Goal: Task Accomplishment & Management: Use online tool/utility

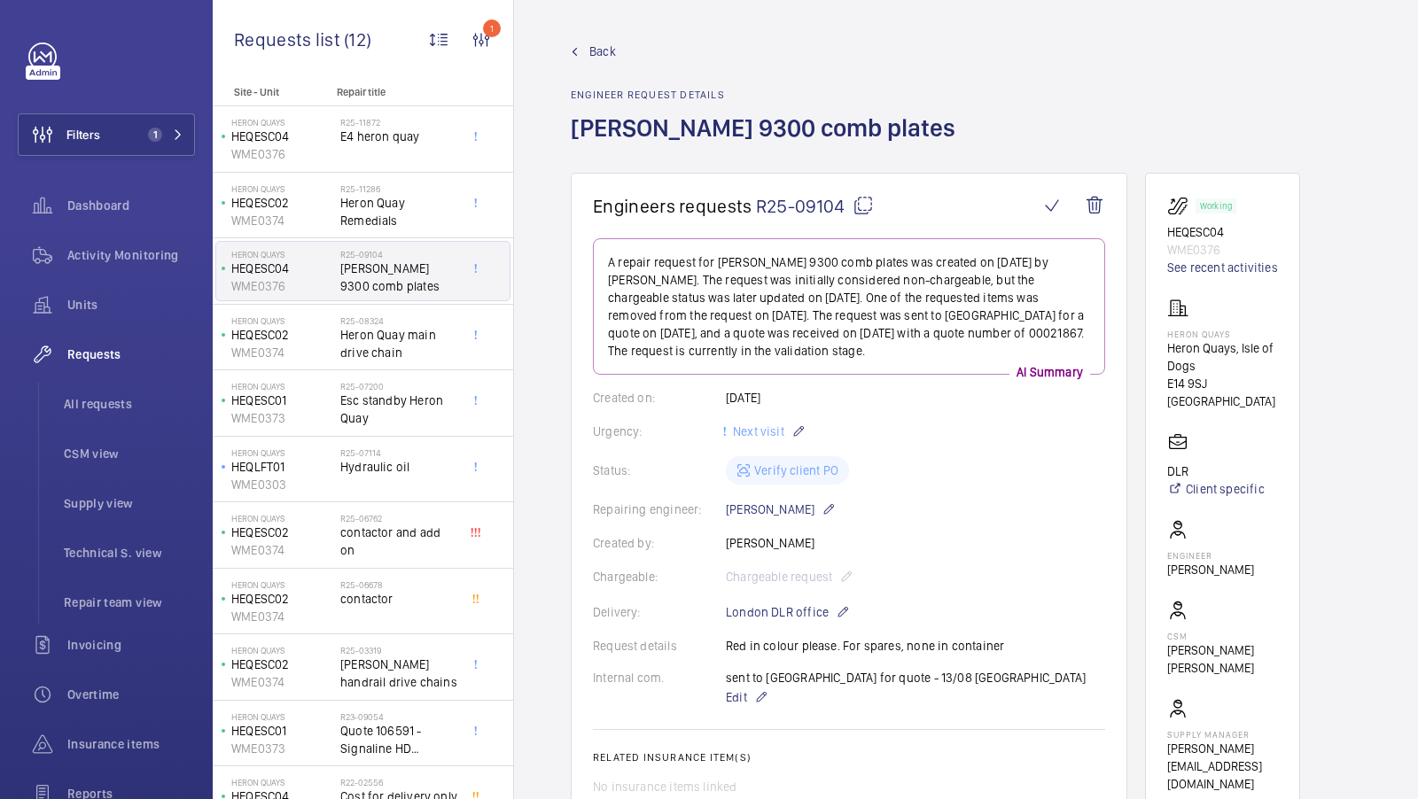
scroll to position [400, 0]
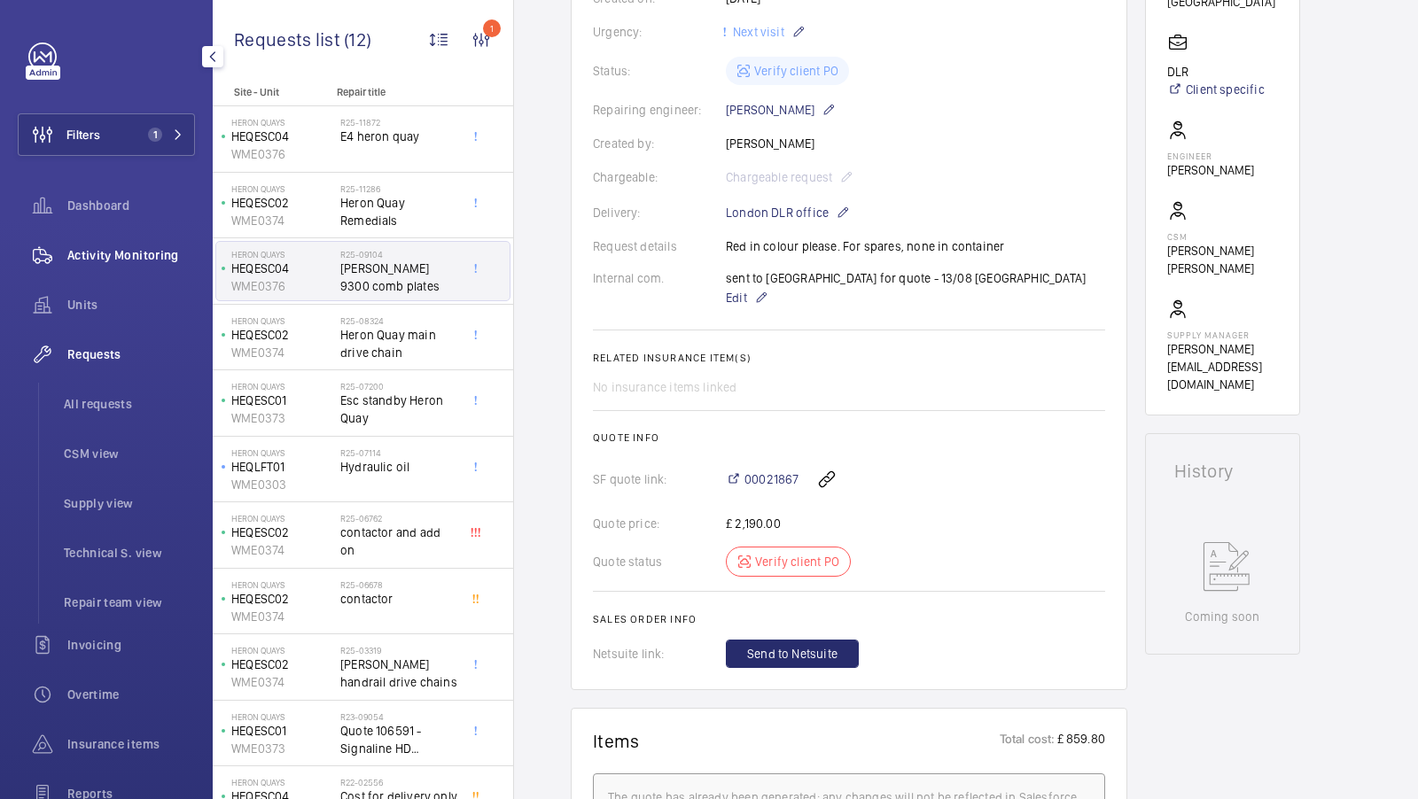
click at [111, 239] on div "Activity Monitoring" at bounding box center [106, 255] width 177 height 43
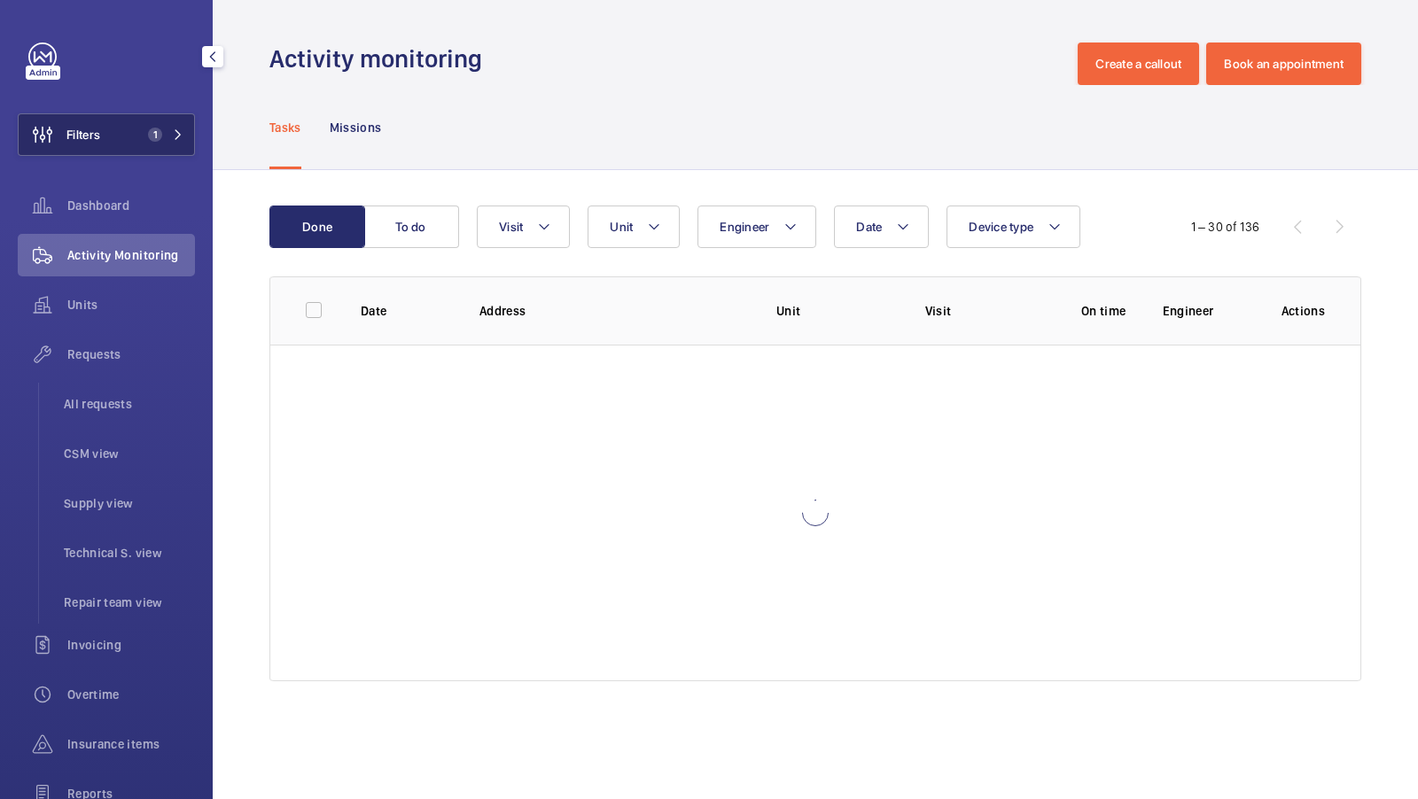
click at [133, 134] on button "Filters 1" at bounding box center [106, 134] width 177 height 43
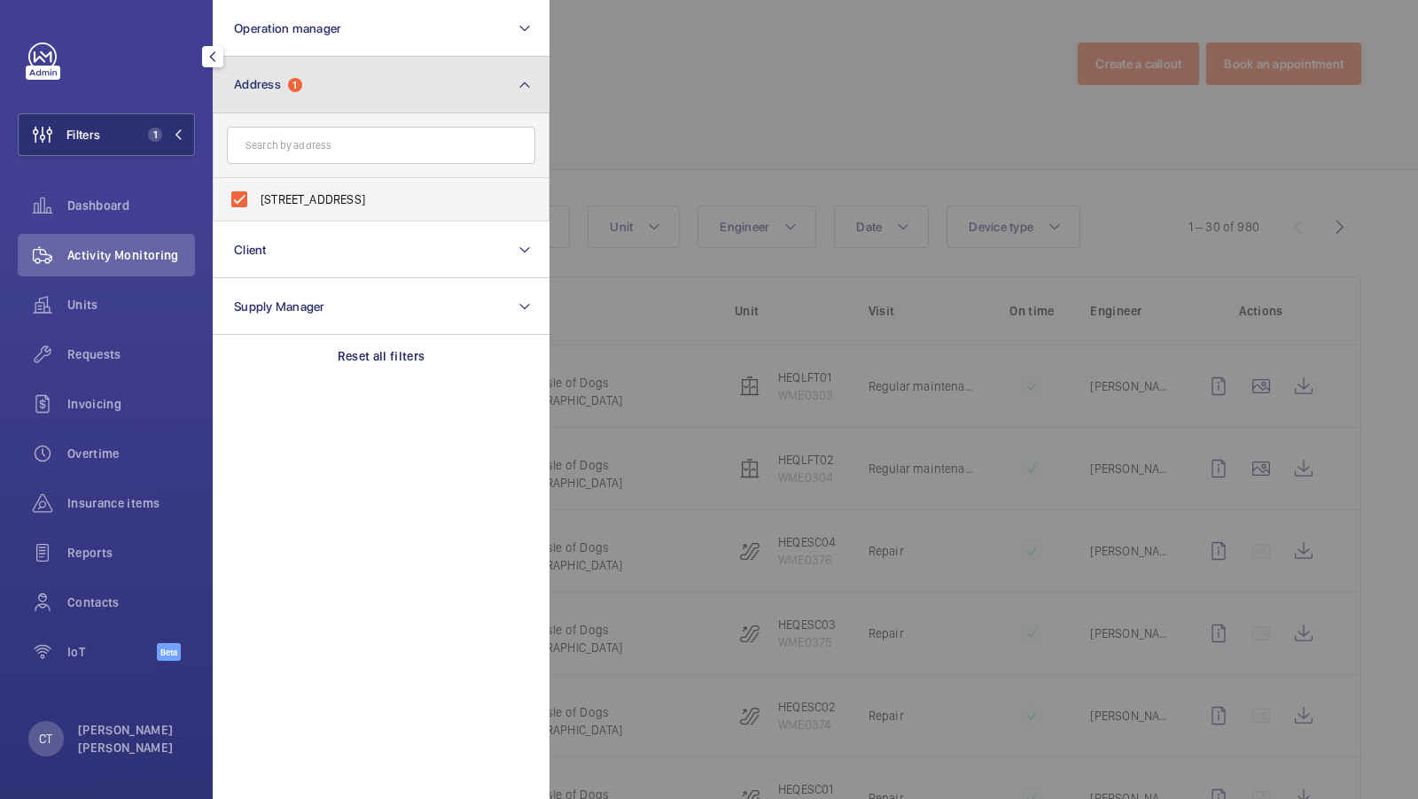
click at [468, 103] on button "Address 1" at bounding box center [381, 85] width 337 height 57
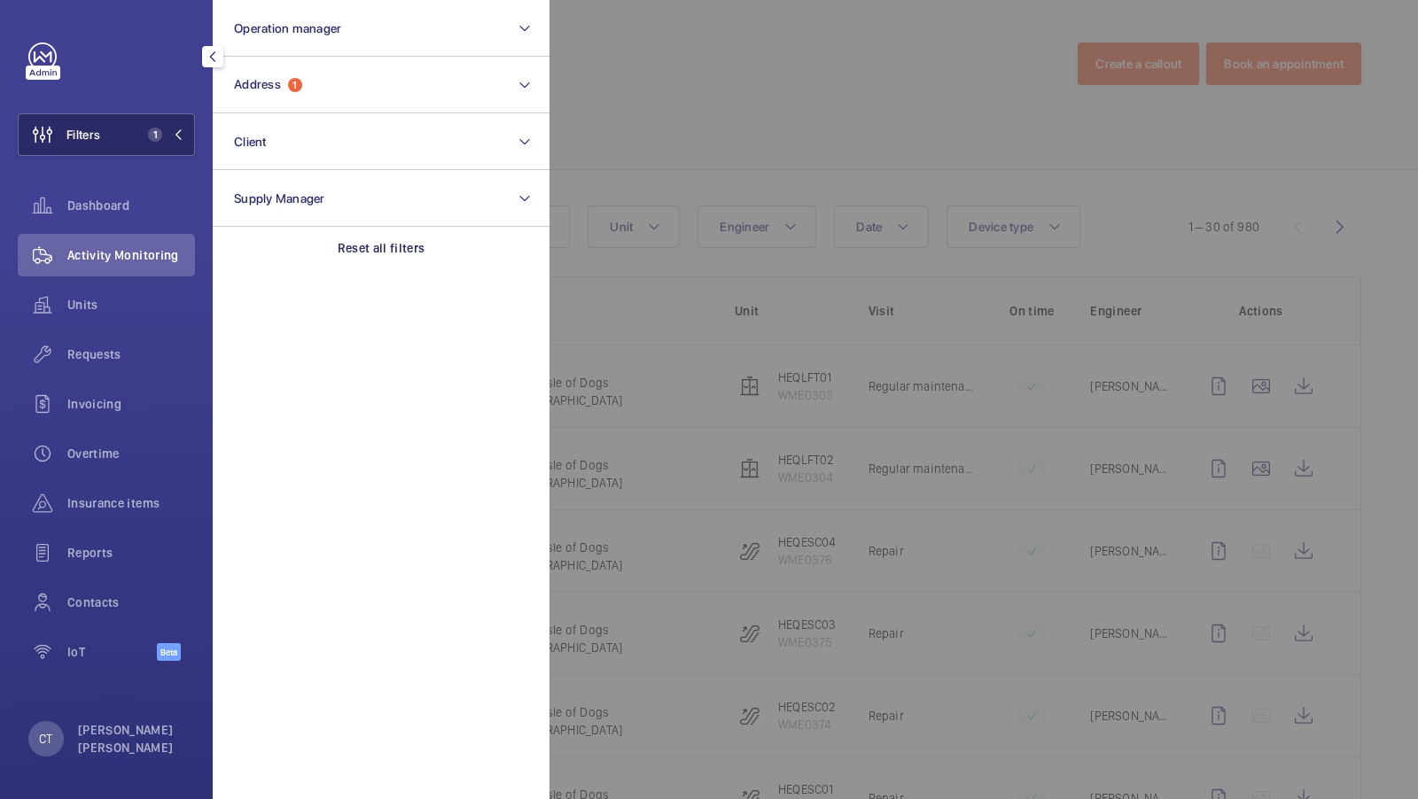
click at [146, 128] on span "1" at bounding box center [151, 135] width 21 height 14
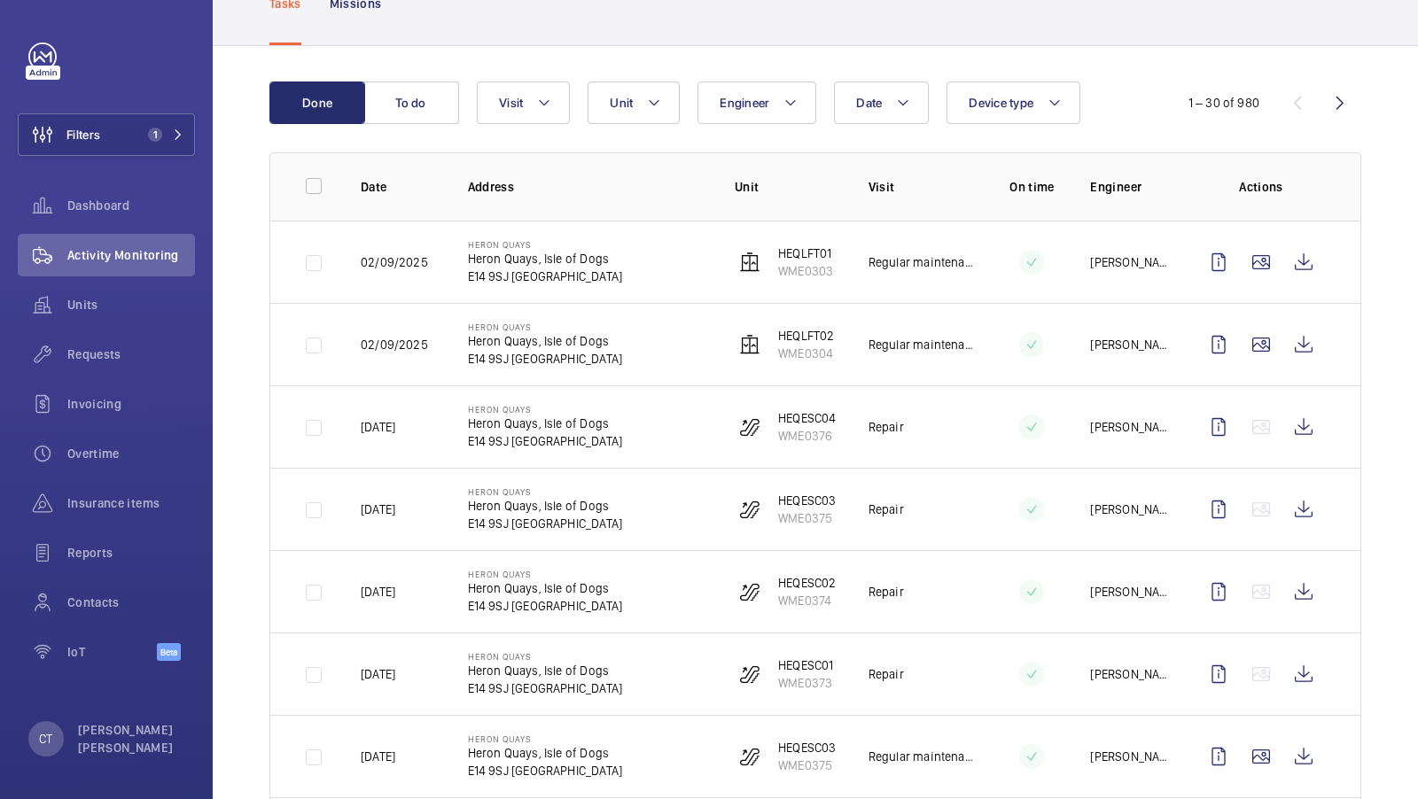
scroll to position [190, 0]
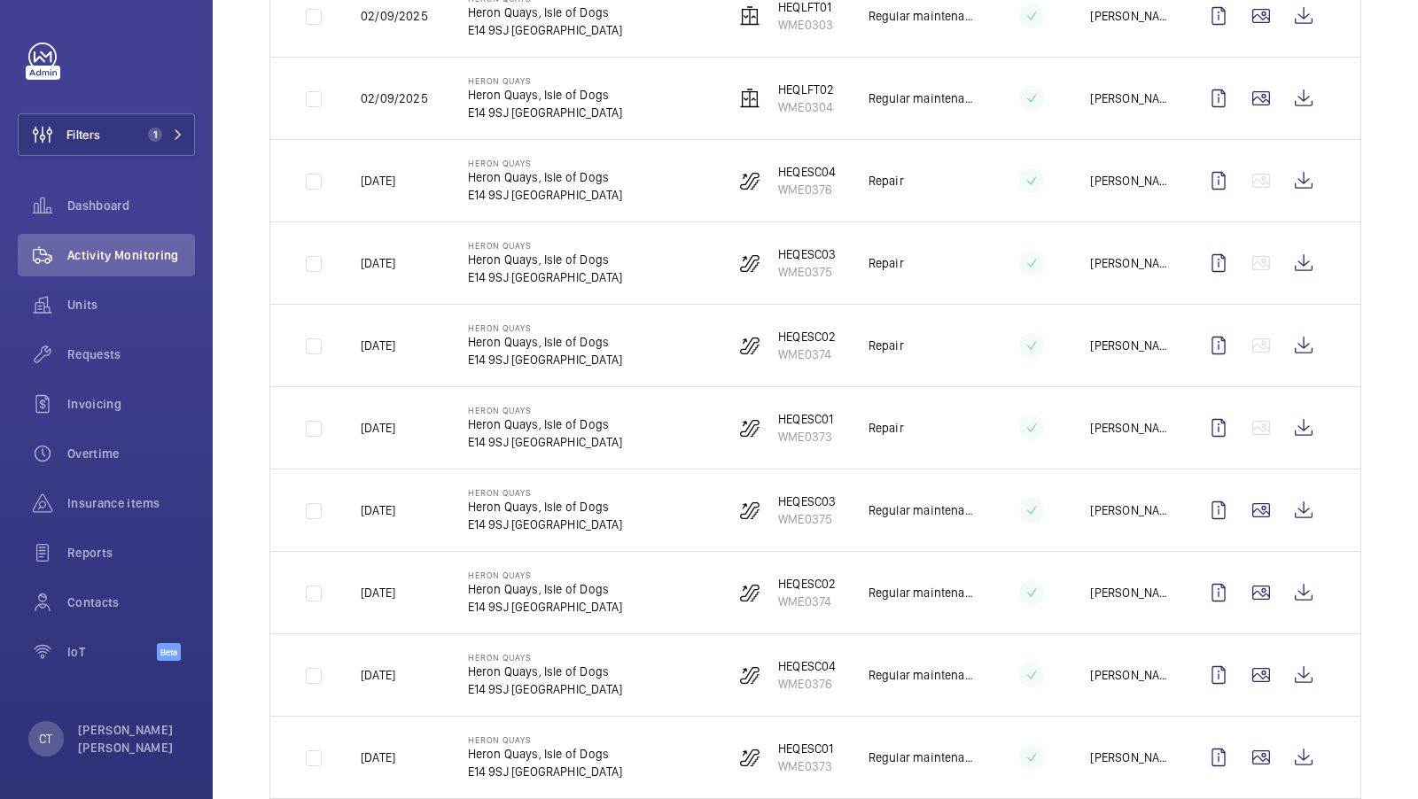
scroll to position [0, 0]
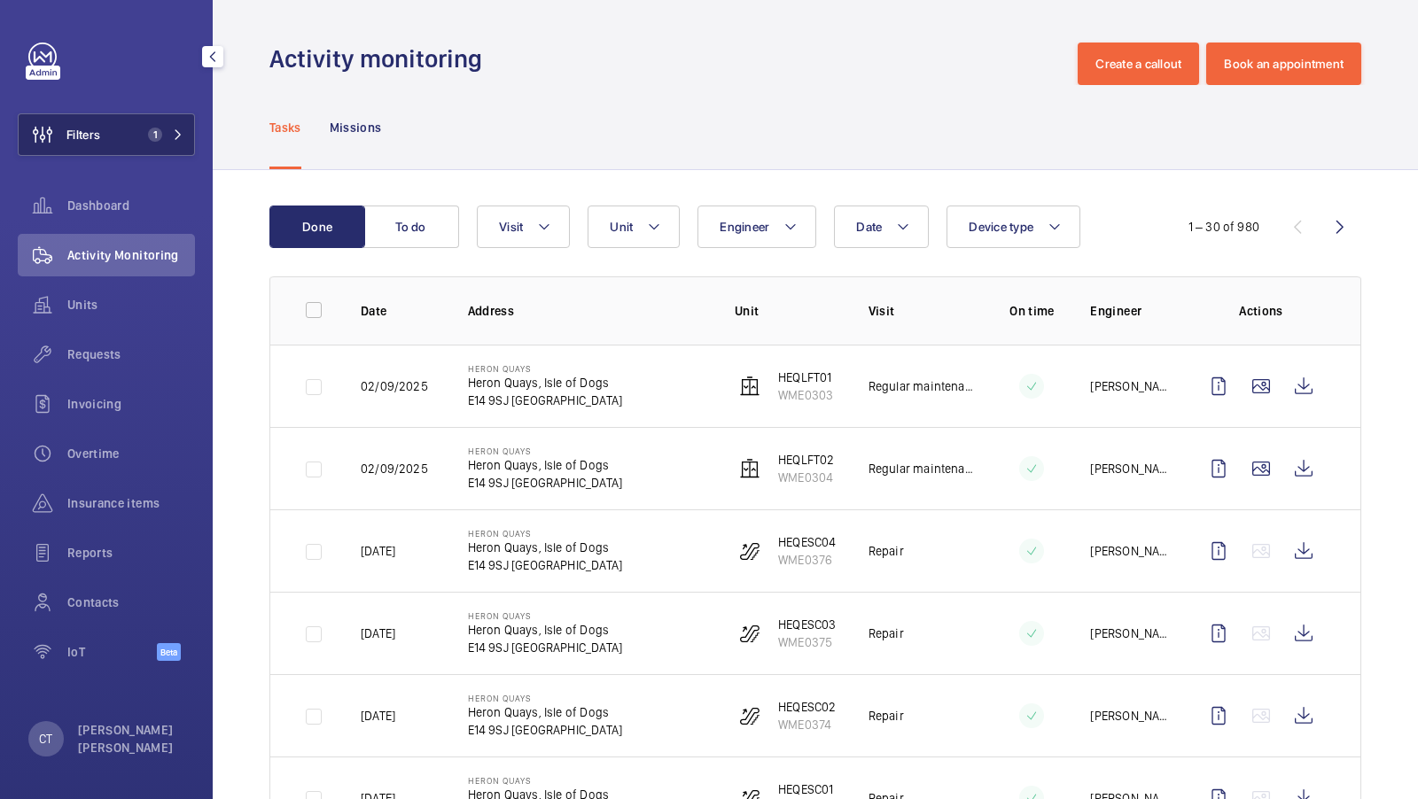
click at [156, 133] on span "1" at bounding box center [155, 135] width 14 height 14
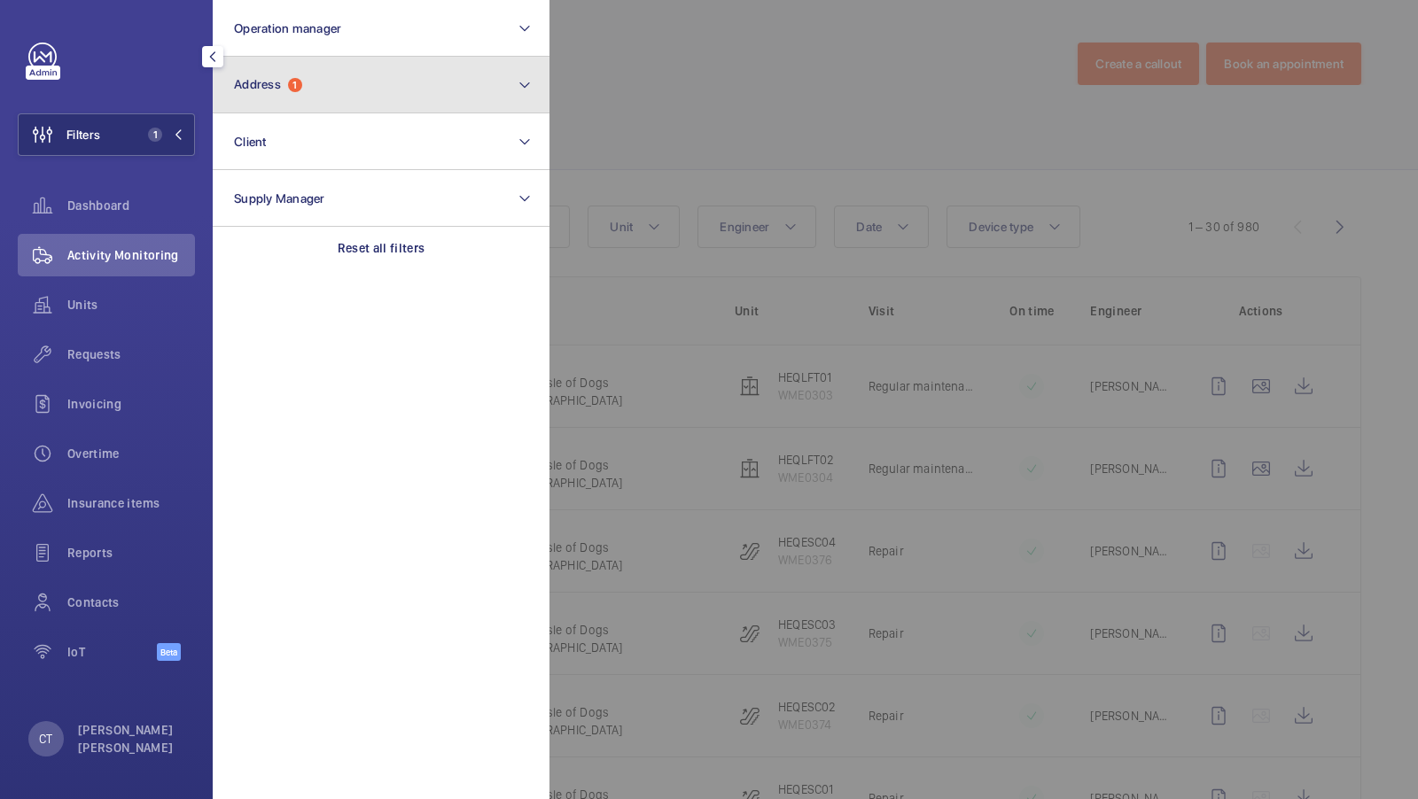
click at [382, 84] on button "Address 1" at bounding box center [381, 85] width 337 height 57
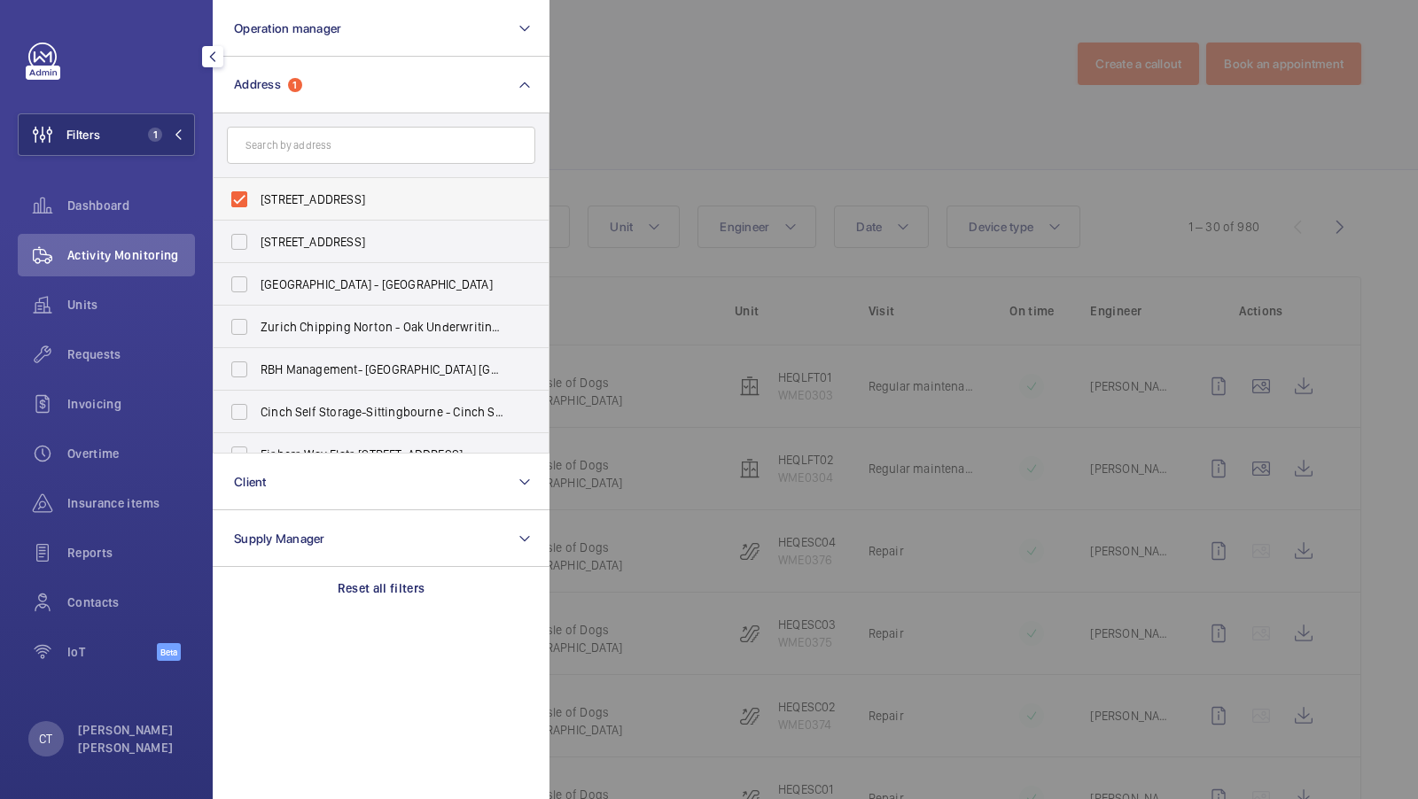
click at [410, 203] on span "Heron Quays - Heron Quays, Isle of Dogs, LONDON E14 9SJ" at bounding box center [382, 199] width 244 height 18
click at [257, 203] on input "Heron Quays - Heron Quays, Isle of Dogs, LONDON E14 9SJ" at bounding box center [239, 199] width 35 height 35
checkbox input "false"
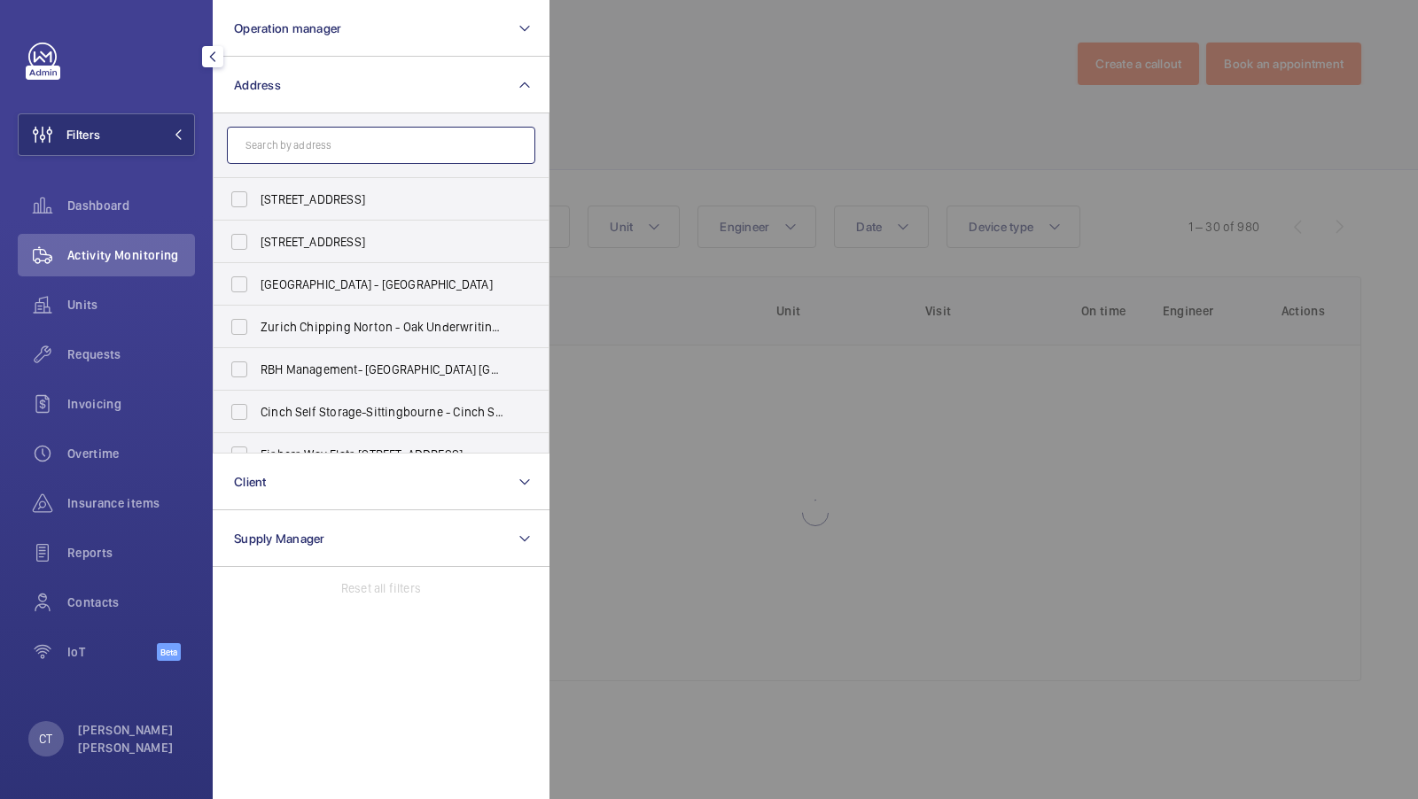
click at [355, 141] on input "text" at bounding box center [381, 145] width 308 height 37
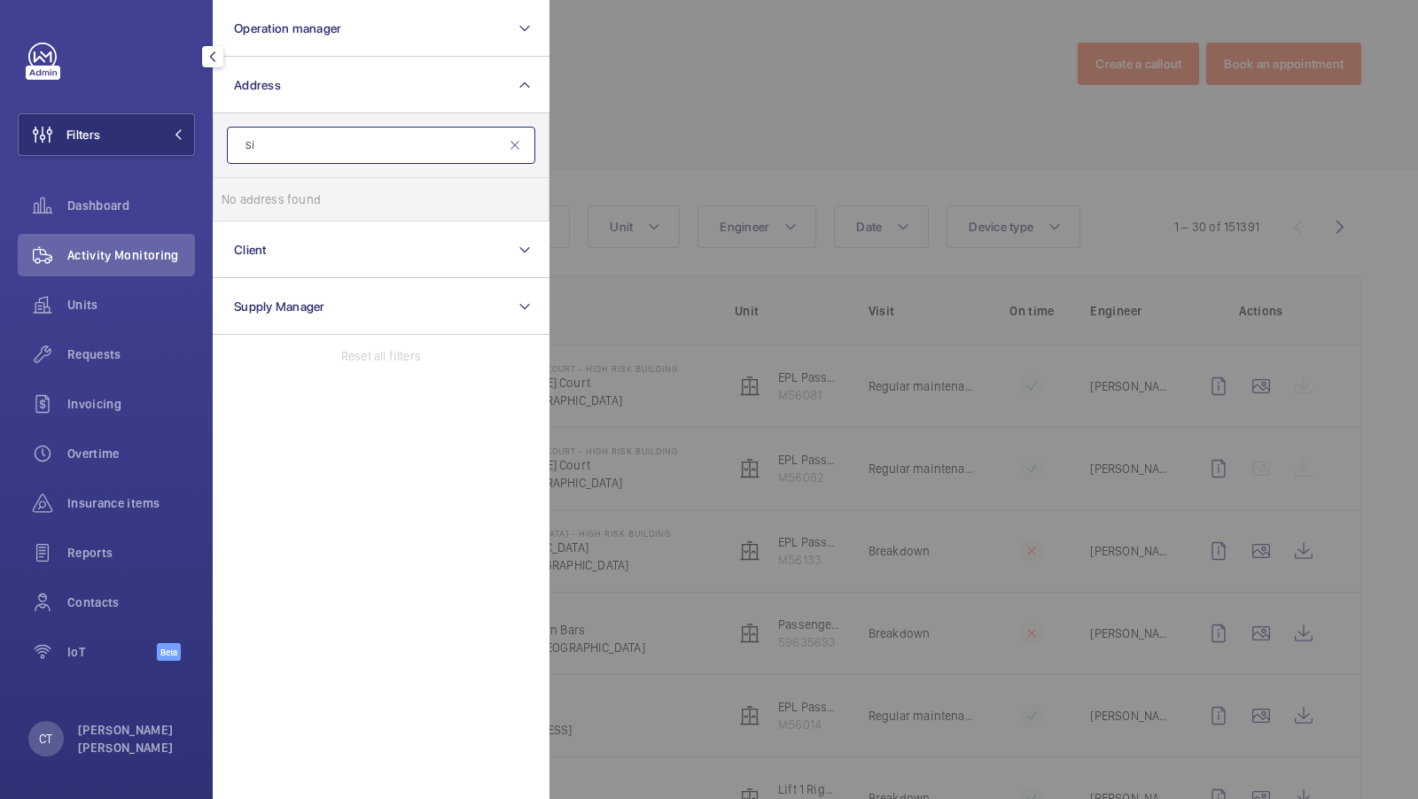
type input "S"
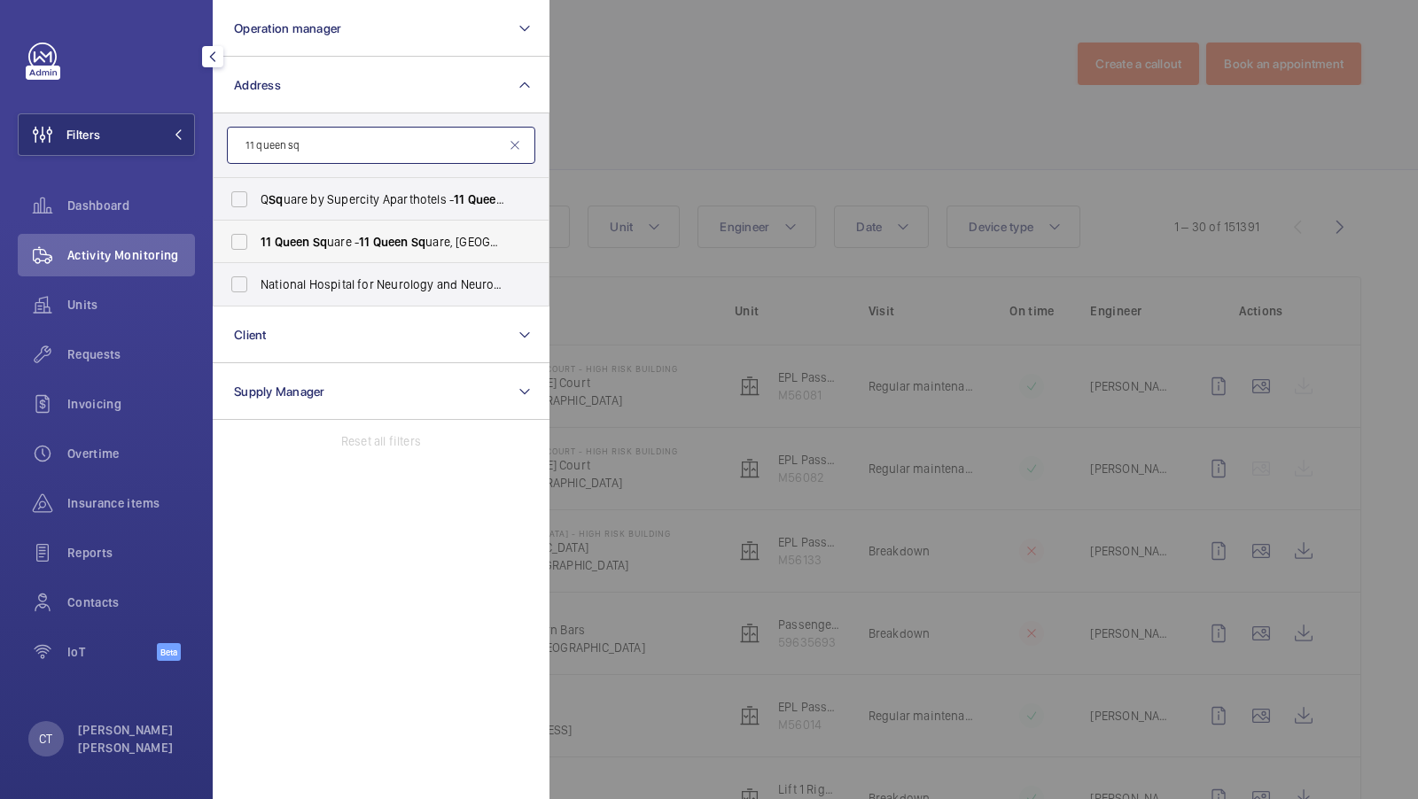
type input "11 queen sq"
click at [355, 243] on span "11 Queen Sq uare - 11 Queen Sq uare, LONDON WC1N 3AR" at bounding box center [382, 242] width 244 height 18
click at [257, 243] on input "11 Queen Sq uare - 11 Queen Sq uare, LONDON WC1N 3AR" at bounding box center [239, 241] width 35 height 35
checkbox input "true"
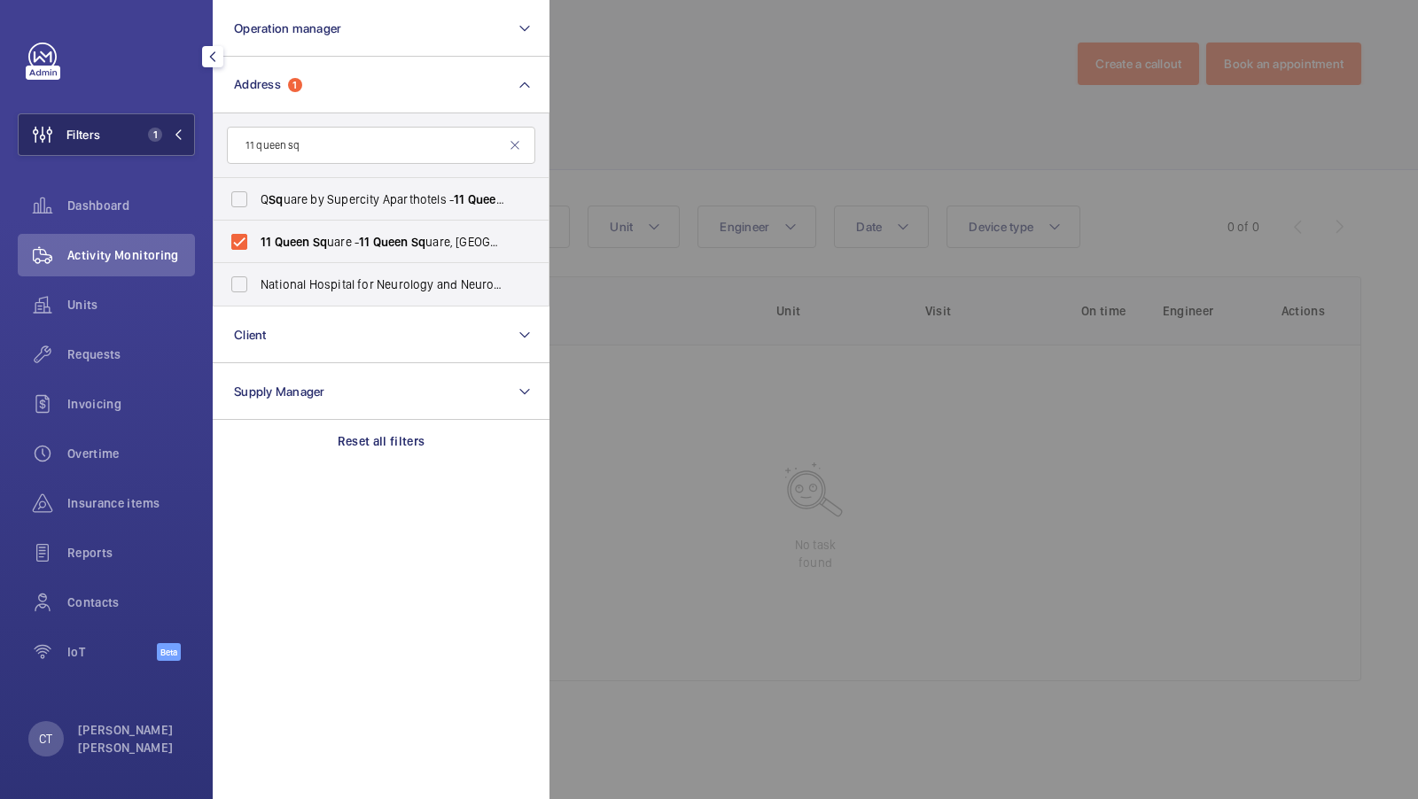
click at [172, 139] on span "1" at bounding box center [162, 135] width 43 height 14
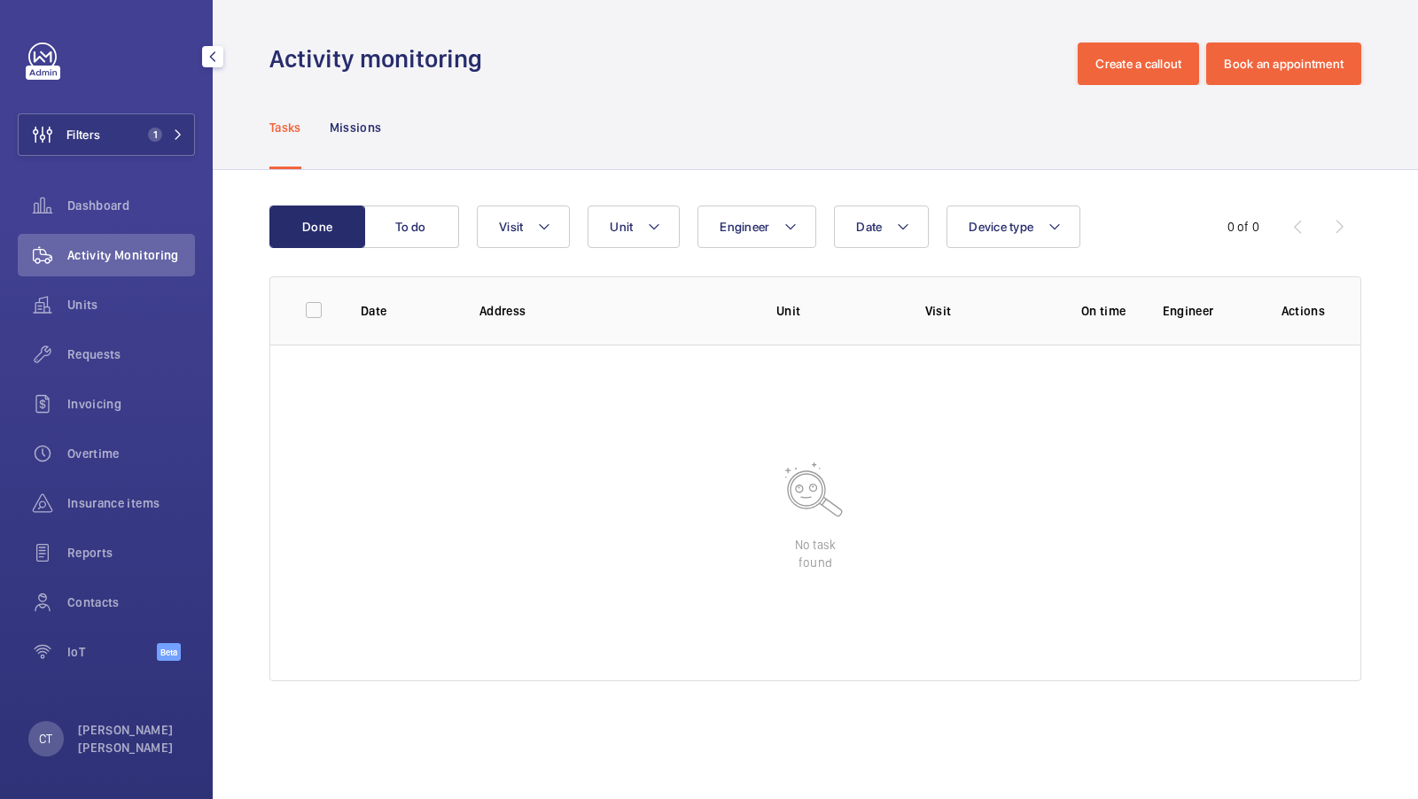
click at [117, 346] on span "Requests" at bounding box center [131, 355] width 128 height 18
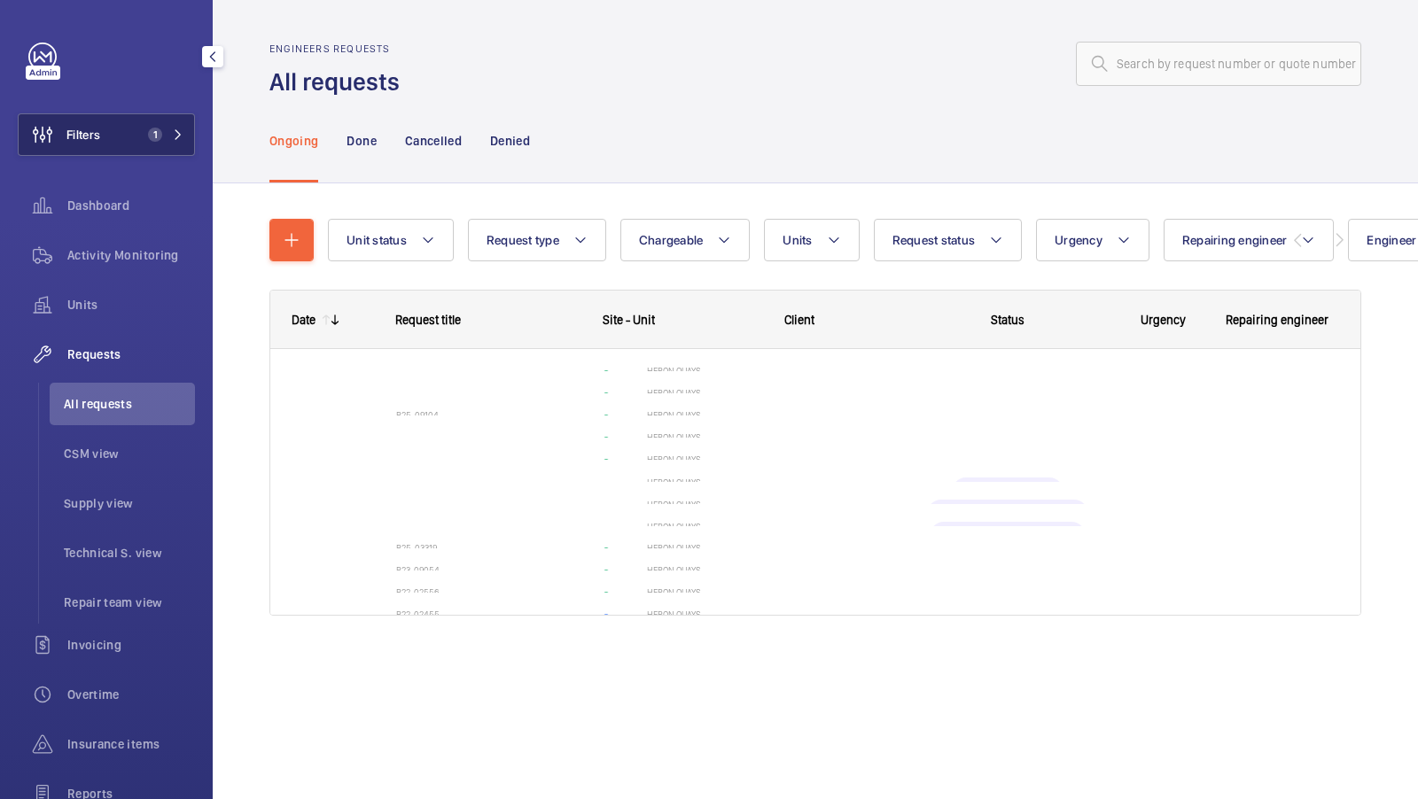
click at [163, 127] on button "Filters 1" at bounding box center [106, 134] width 177 height 43
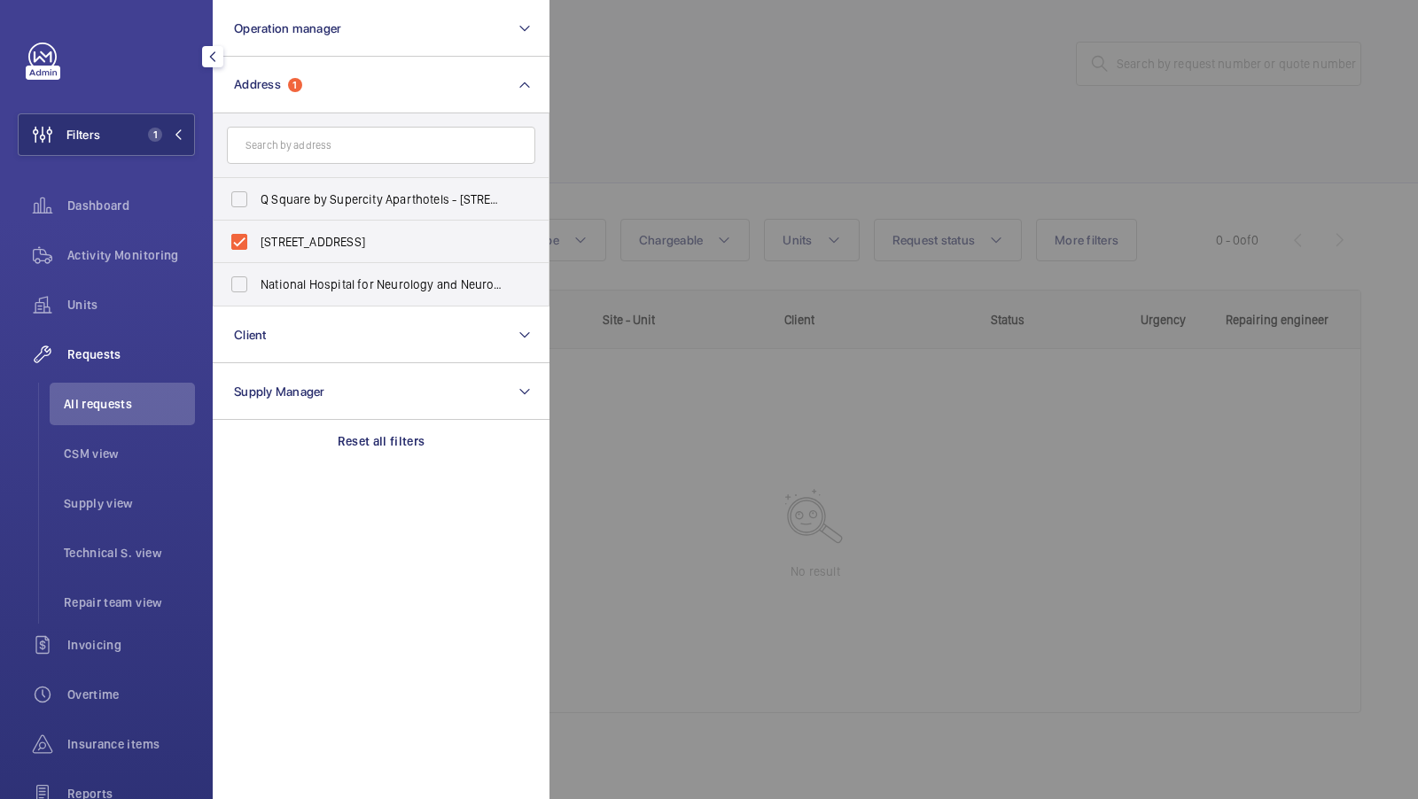
click at [705, 171] on div at bounding box center [1258, 399] width 1418 height 799
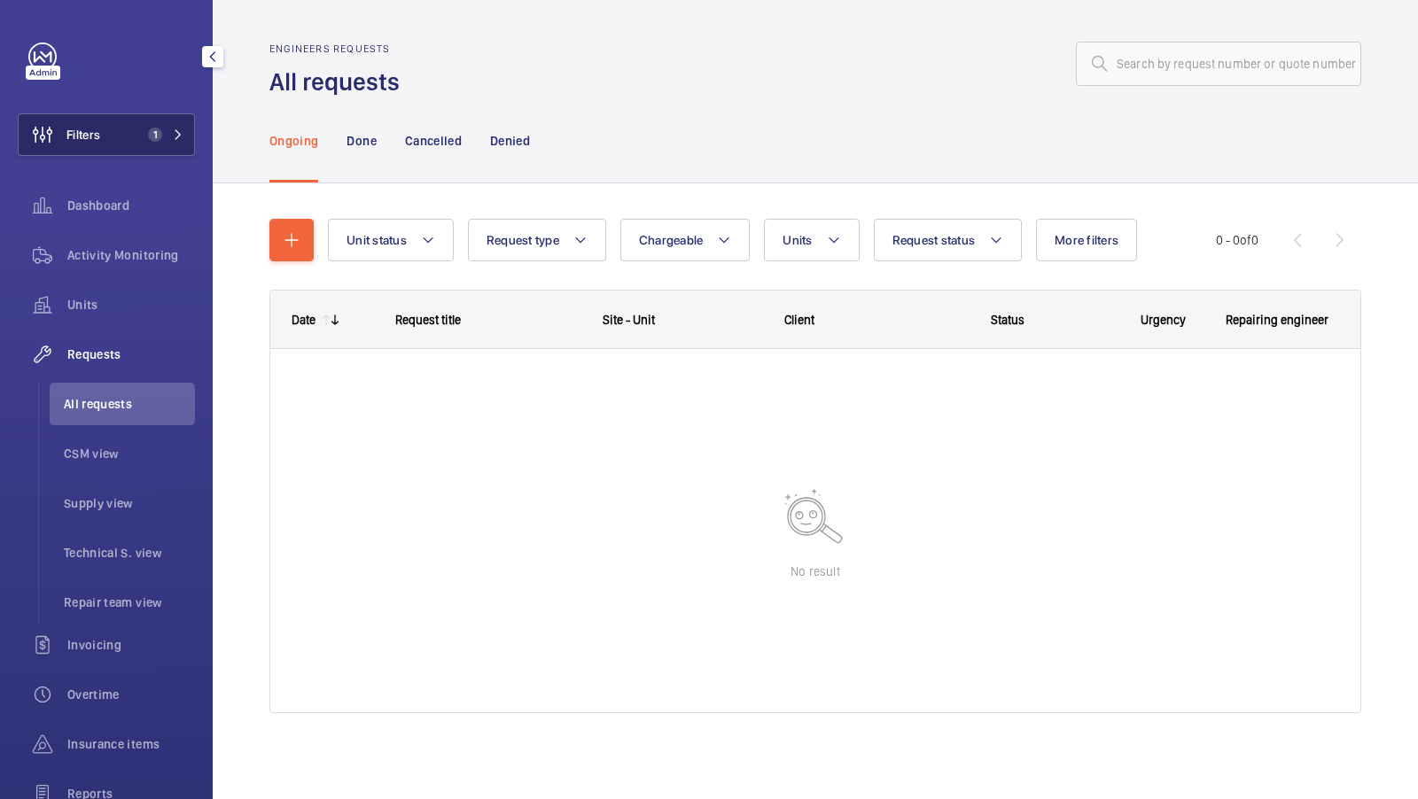
click at [158, 142] on button "Filters 1" at bounding box center [106, 134] width 177 height 43
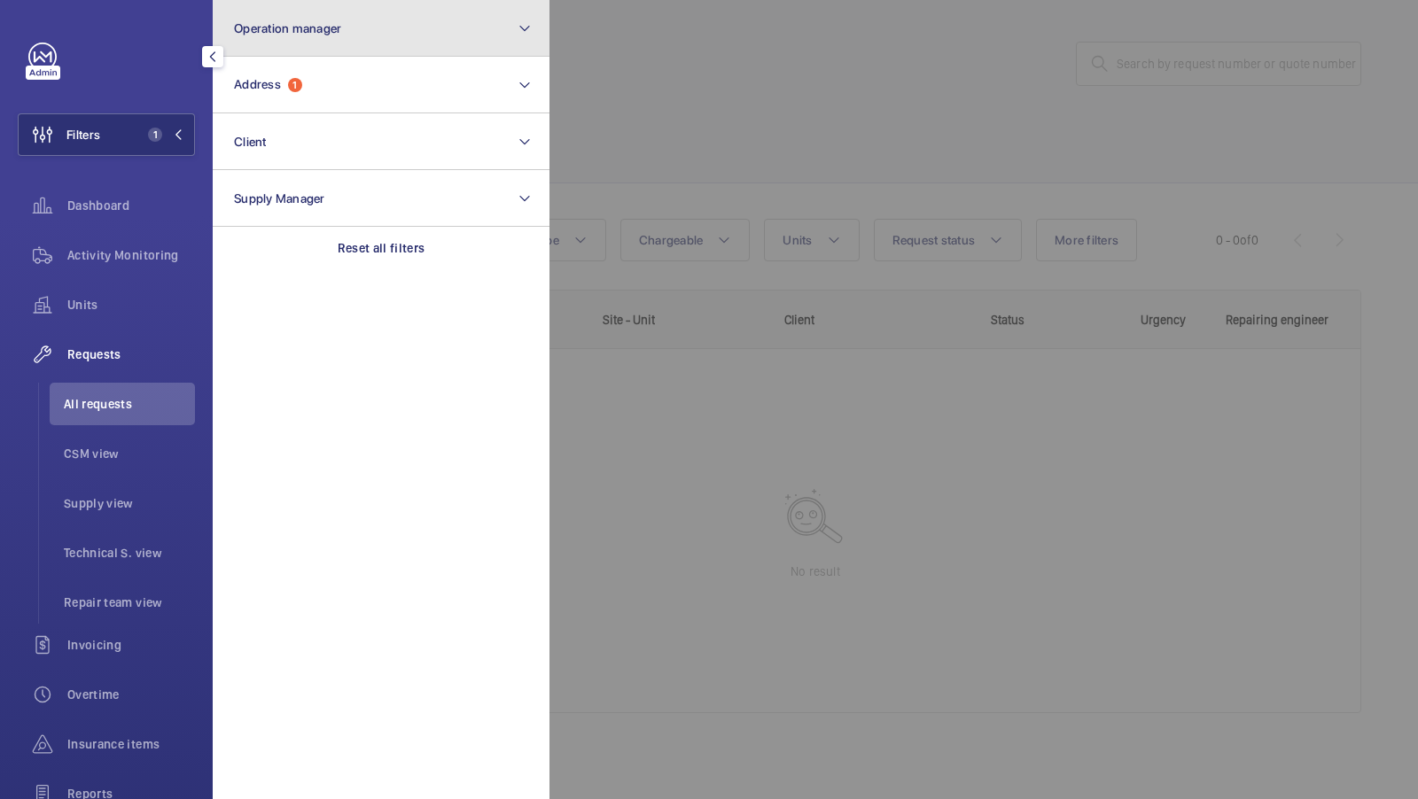
click at [483, 35] on button "Operation manager" at bounding box center [381, 28] width 337 height 57
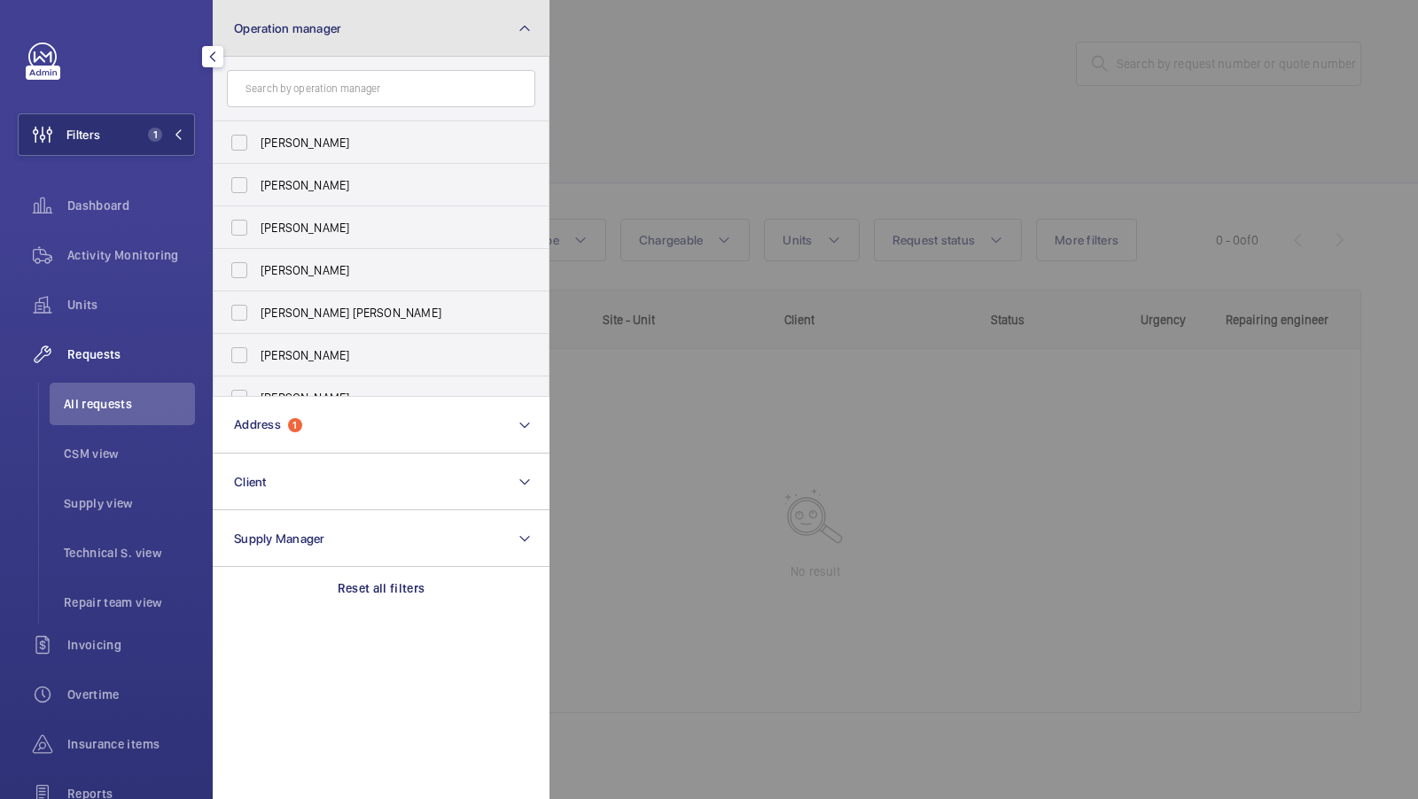
click at [439, 27] on button "Operation manager" at bounding box center [381, 28] width 337 height 57
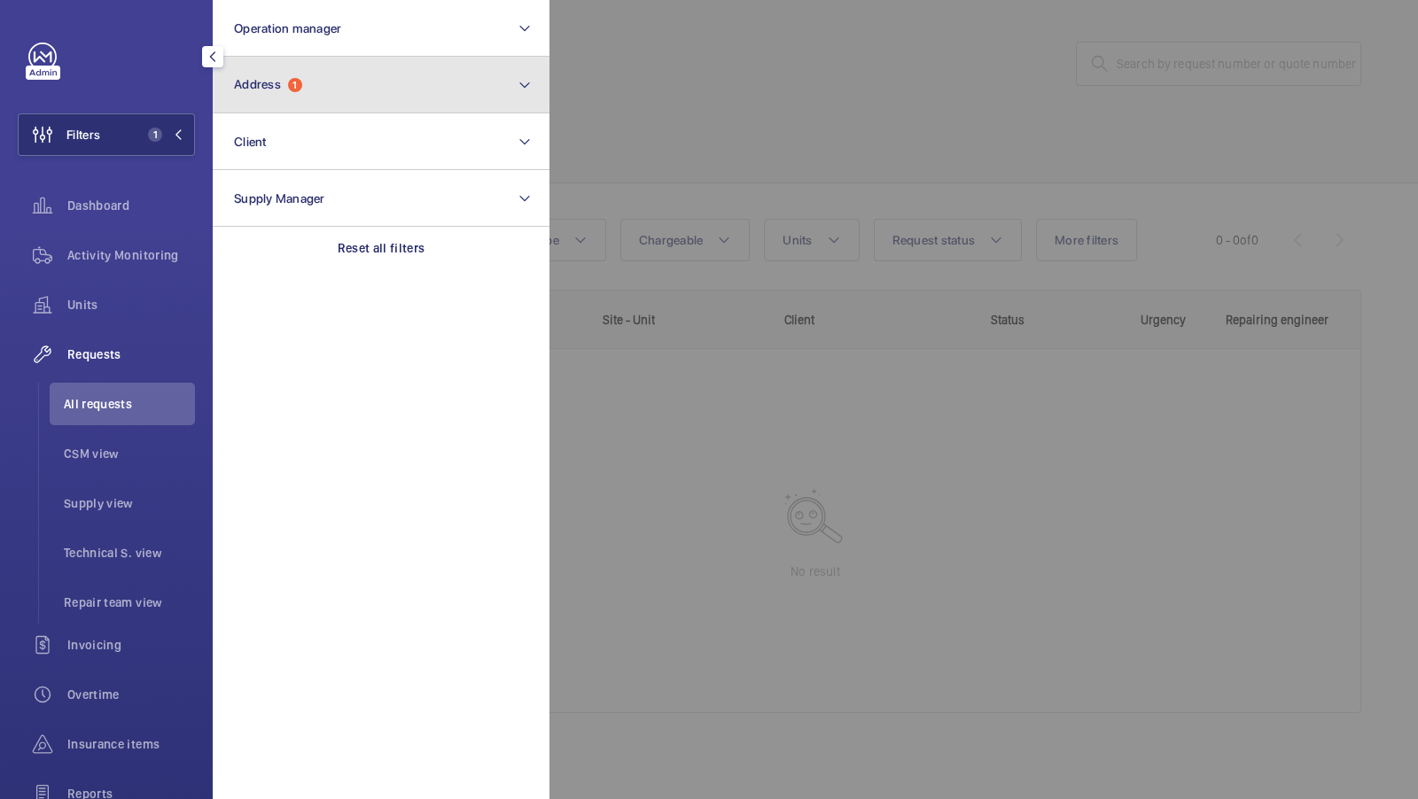
click at [368, 82] on button "Address 1" at bounding box center [381, 85] width 337 height 57
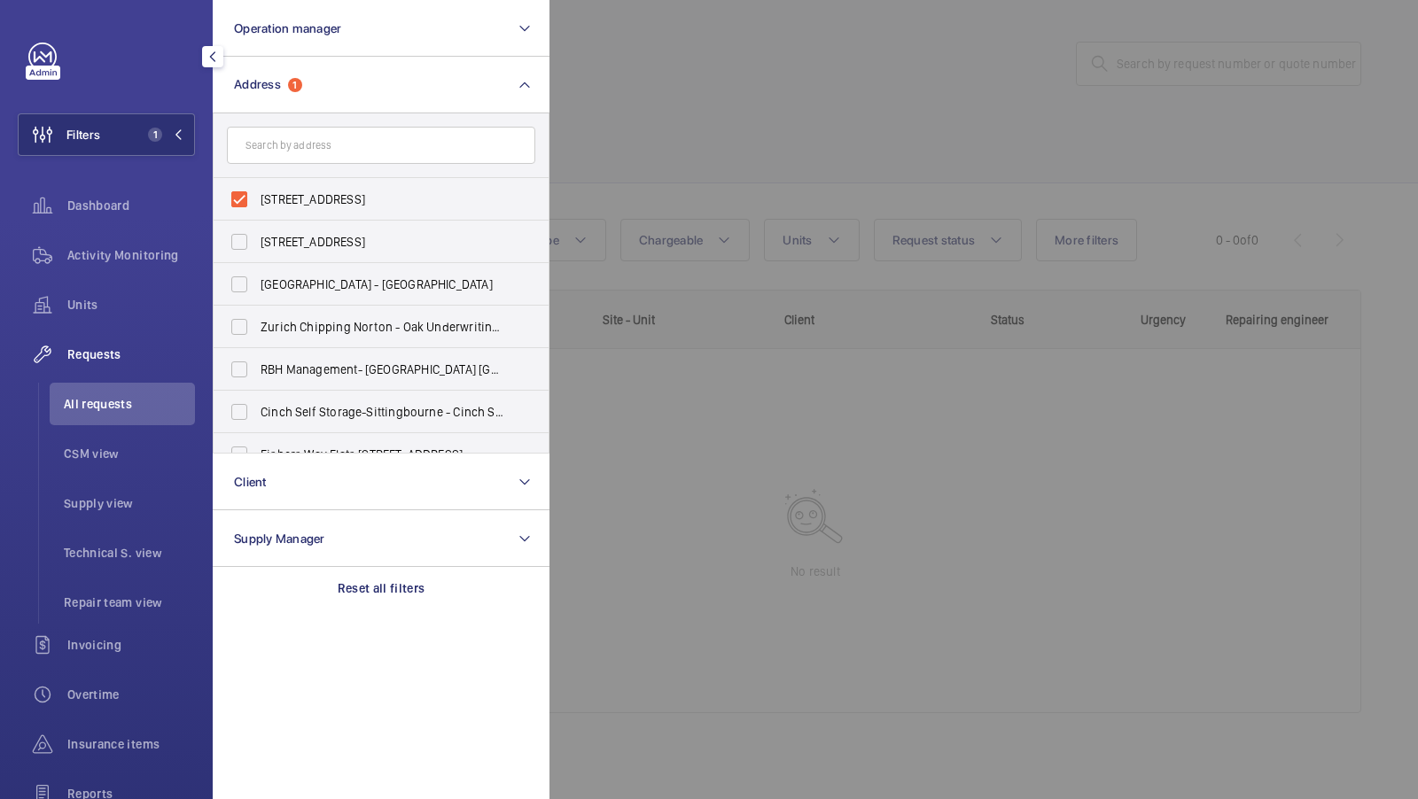
click at [363, 138] on input "text" at bounding box center [381, 145] width 308 height 37
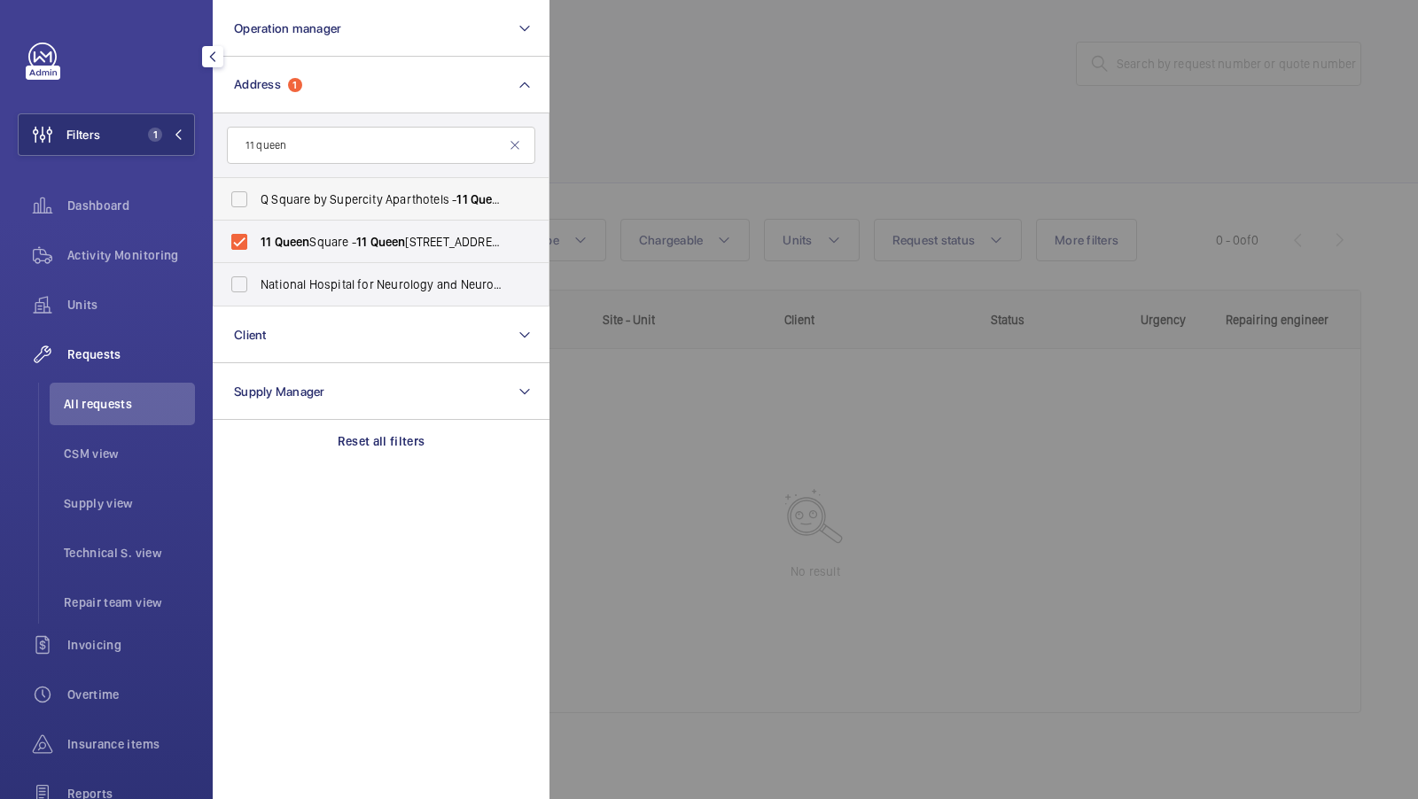
type input "11 queen"
click at [320, 216] on label "Q Square by Supercity Aparthotels - 11 Queen Square, BRIGHTON BN1 3FD" at bounding box center [368, 199] width 308 height 43
click at [257, 216] on input "Q Square by Supercity Aparthotels - 11 Queen Square, BRIGHTON BN1 3FD" at bounding box center [239, 199] width 35 height 35
checkbox input "true"
click at [305, 247] on span "Queen" at bounding box center [292, 242] width 35 height 14
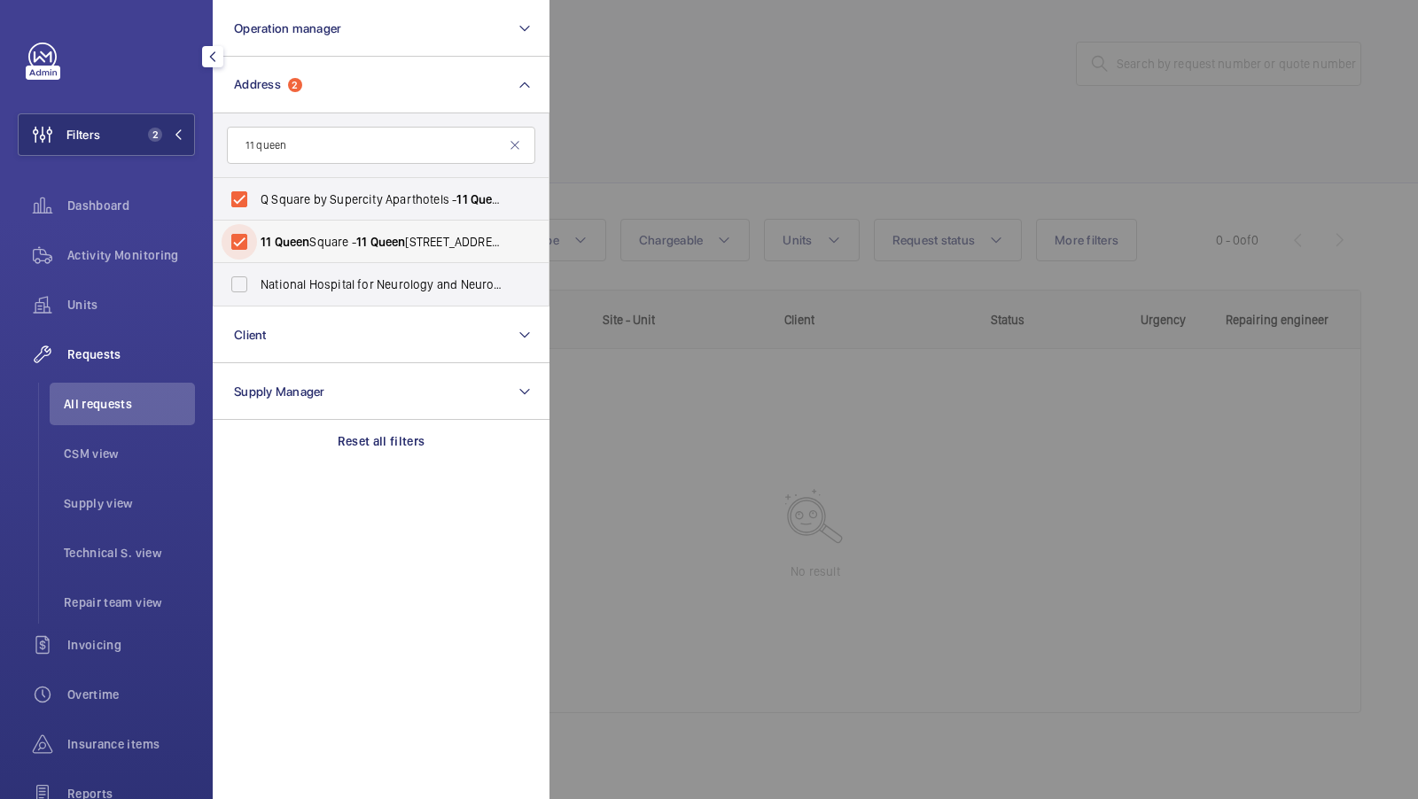
click at [257, 247] on input "11 Queen Square - 11 Queen Square, LONDON WC1N 3AR" at bounding box center [239, 241] width 35 height 35
checkbox input "false"
click at [188, 136] on button "Filters 1" at bounding box center [106, 134] width 177 height 43
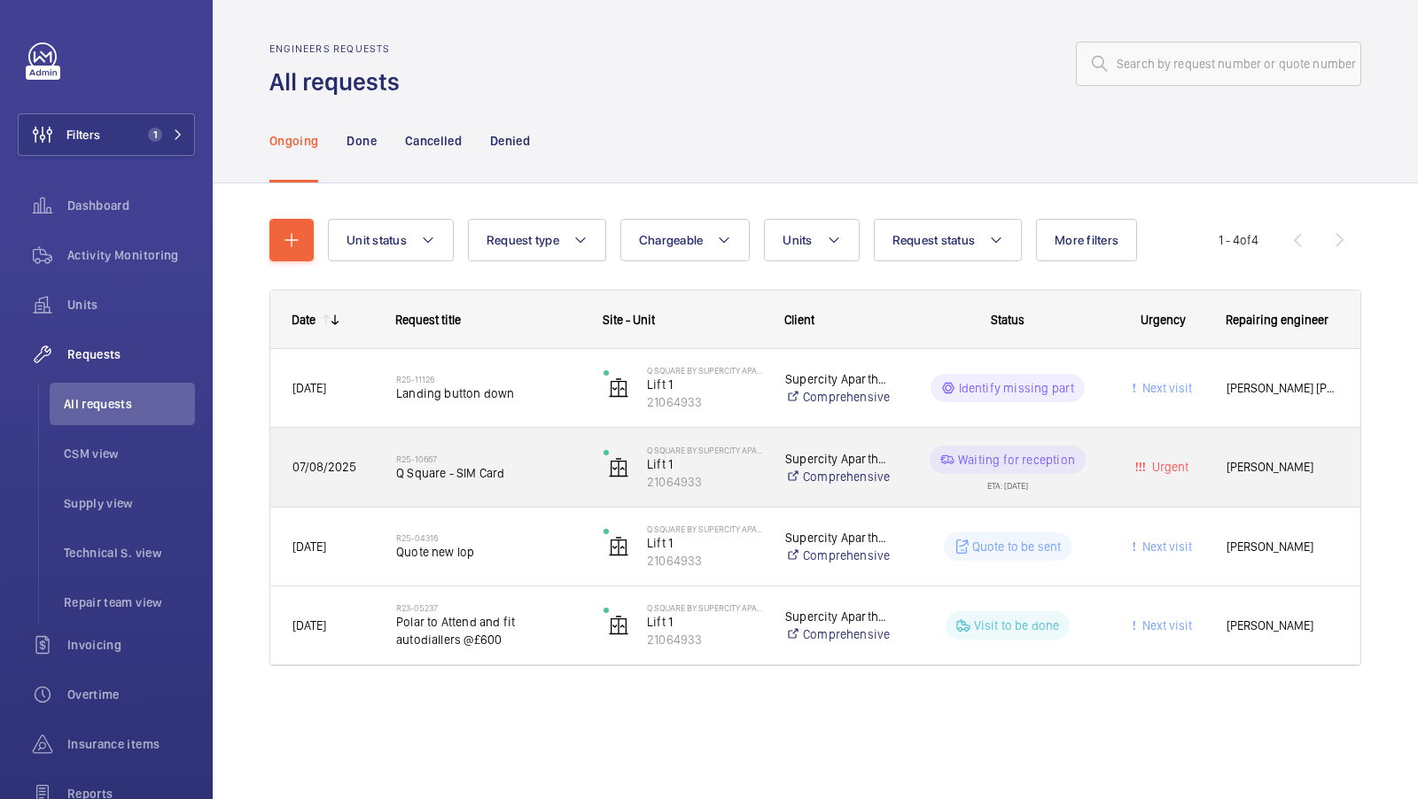
click at [526, 483] on div "R25-10667 Q Square - SIM Card" at bounding box center [488, 467] width 184 height 51
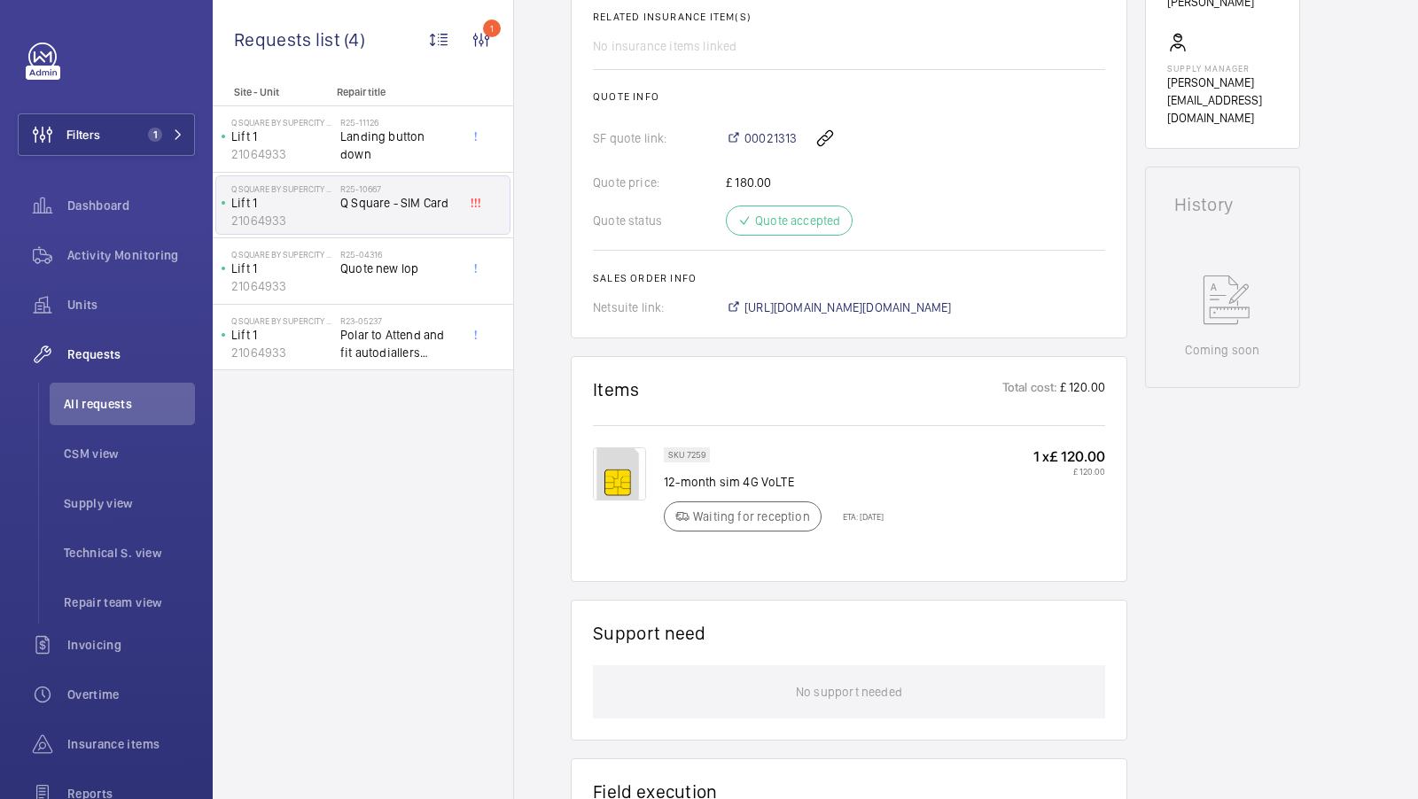
scroll to position [688, 0]
click at [75, 317] on div "Units" at bounding box center [106, 305] width 177 height 43
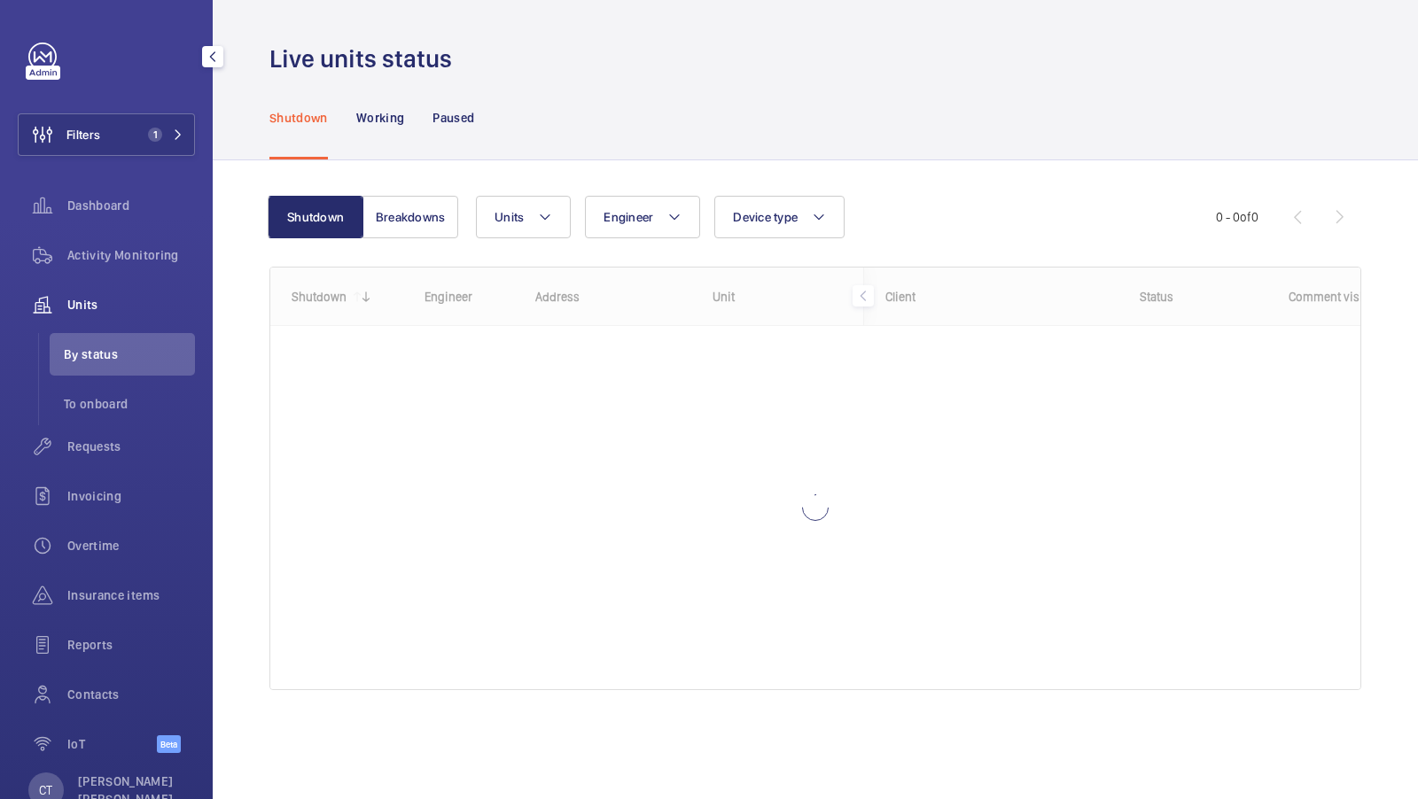
click at [175, 112] on div "Filters 1 Dashboard Activity Monitoring Units By status To onboard Requests Inv…" at bounding box center [106, 408] width 177 height 730
click at [177, 134] on mat-icon at bounding box center [178, 134] width 11 height 11
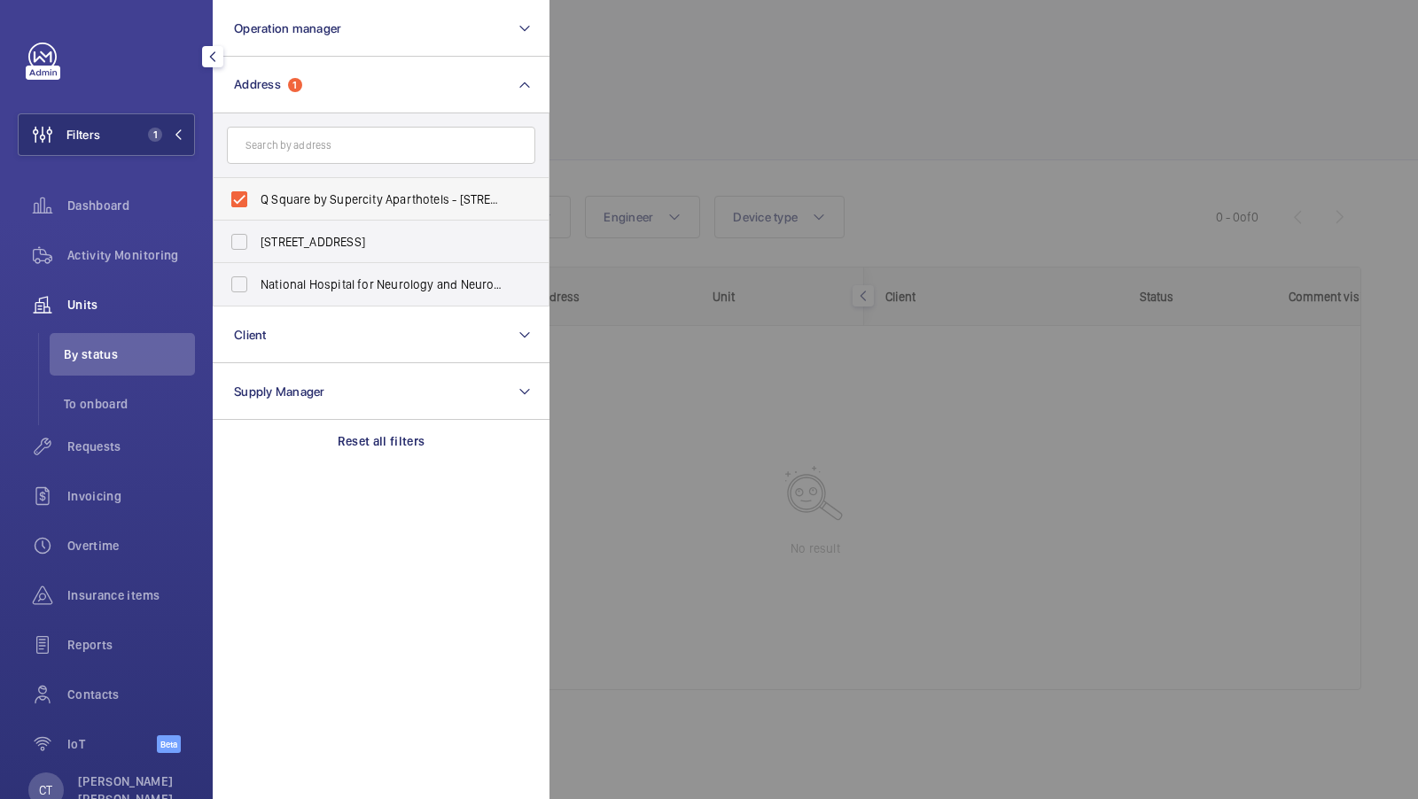
click at [360, 193] on span "Q Square by Supercity Aparthotels - 11 Queen Square, BRIGHTON BN1 3FD" at bounding box center [382, 199] width 244 height 18
click at [257, 193] on input "Q Square by Supercity Aparthotels - 11 Queen Square, BRIGHTON BN1 3FD" at bounding box center [239, 199] width 35 height 35
checkbox input "false"
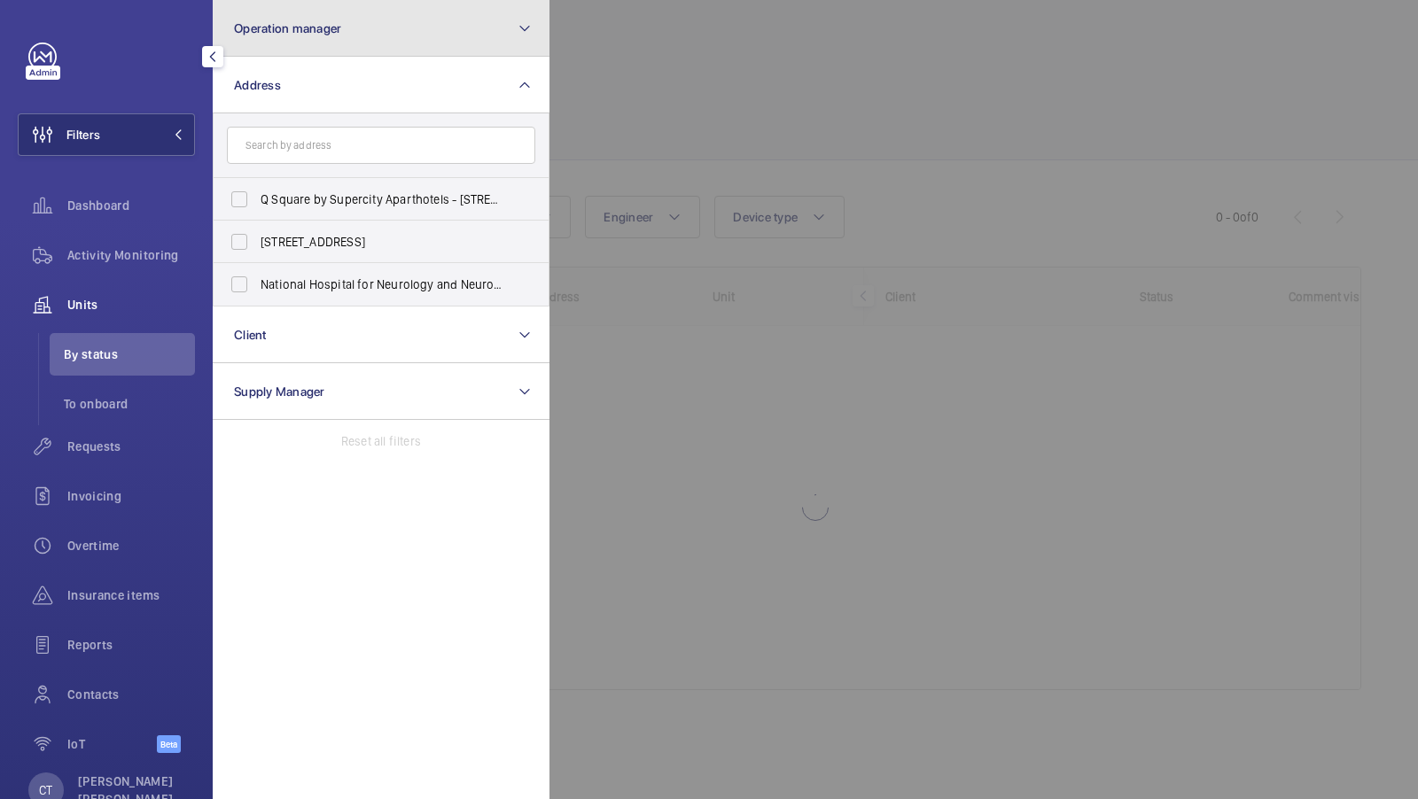
click at [393, 47] on button "Operation manager" at bounding box center [381, 28] width 337 height 57
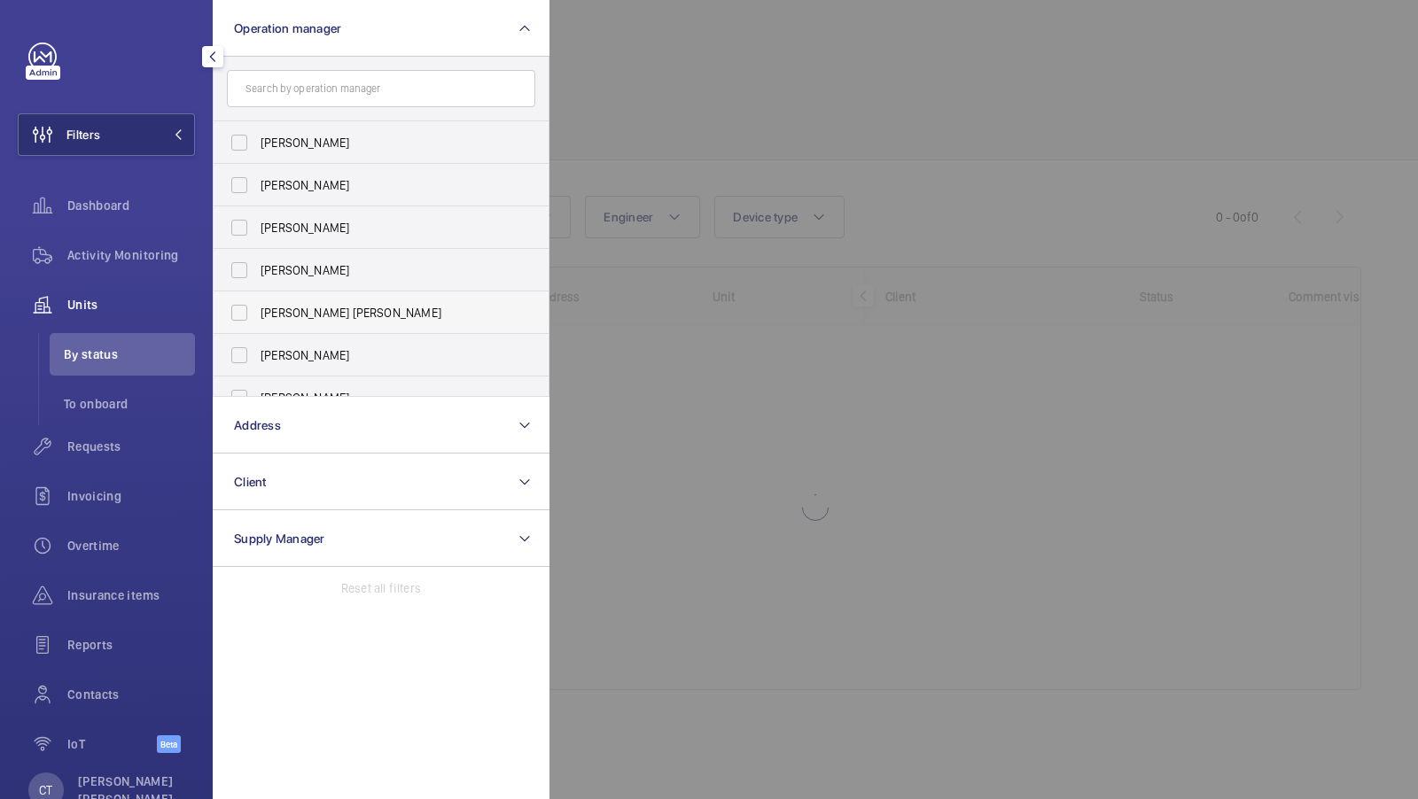
click at [338, 297] on label "[PERSON_NAME] [PERSON_NAME]" at bounding box center [368, 313] width 308 height 43
click at [257, 297] on input "[PERSON_NAME] [PERSON_NAME]" at bounding box center [239, 312] width 35 height 35
checkbox input "true"
click at [174, 135] on mat-icon at bounding box center [178, 134] width 11 height 11
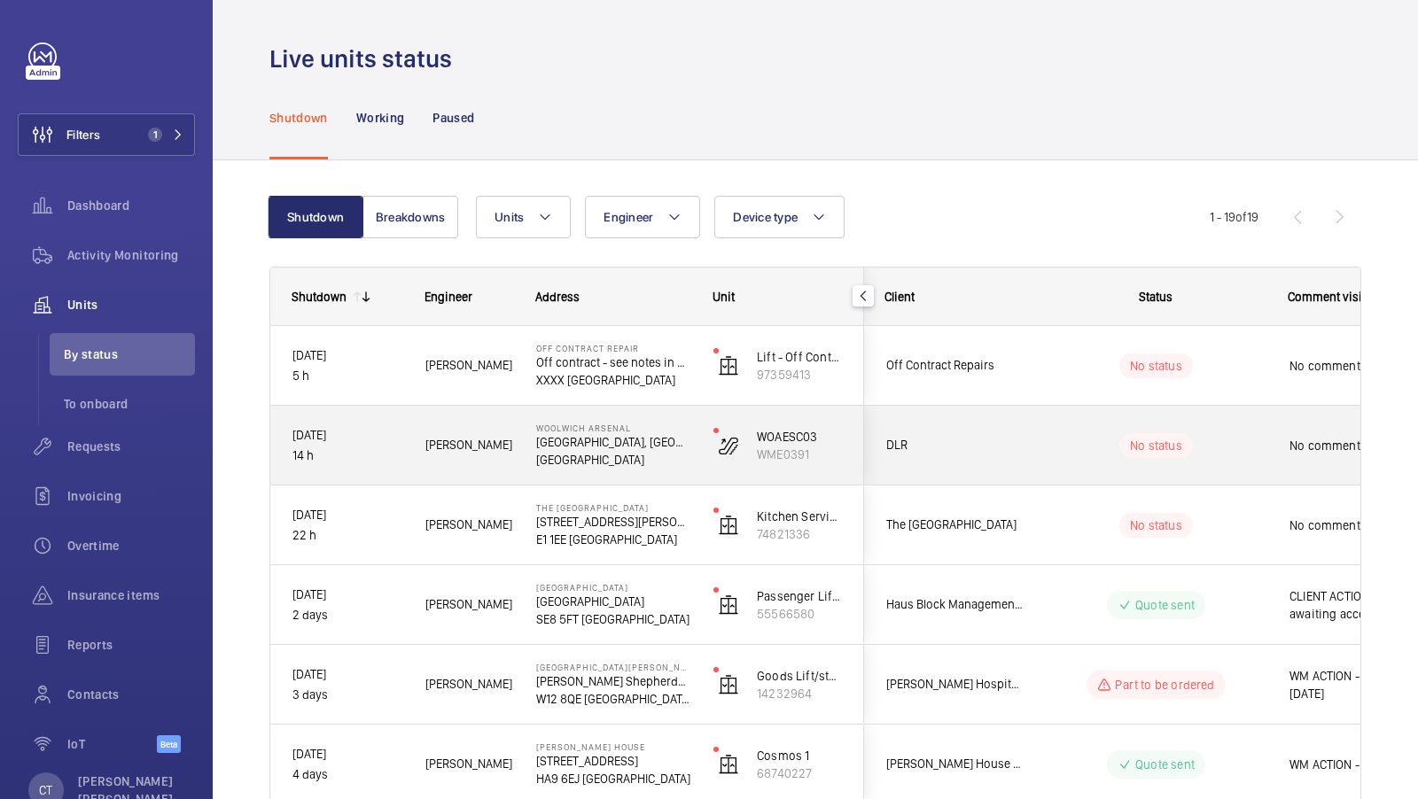
scroll to position [0, 319]
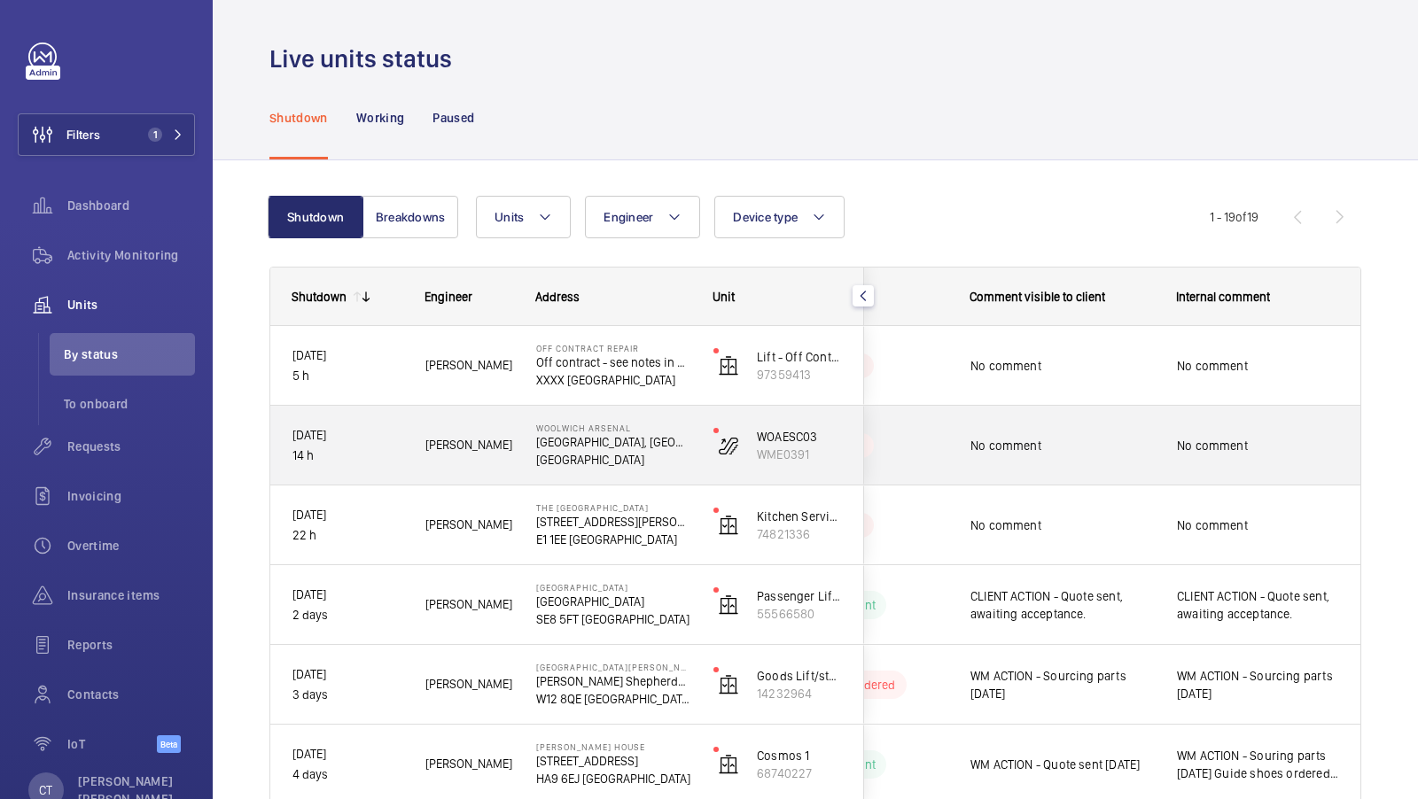
click at [1184, 460] on div "No comment" at bounding box center [1258, 445] width 162 height 41
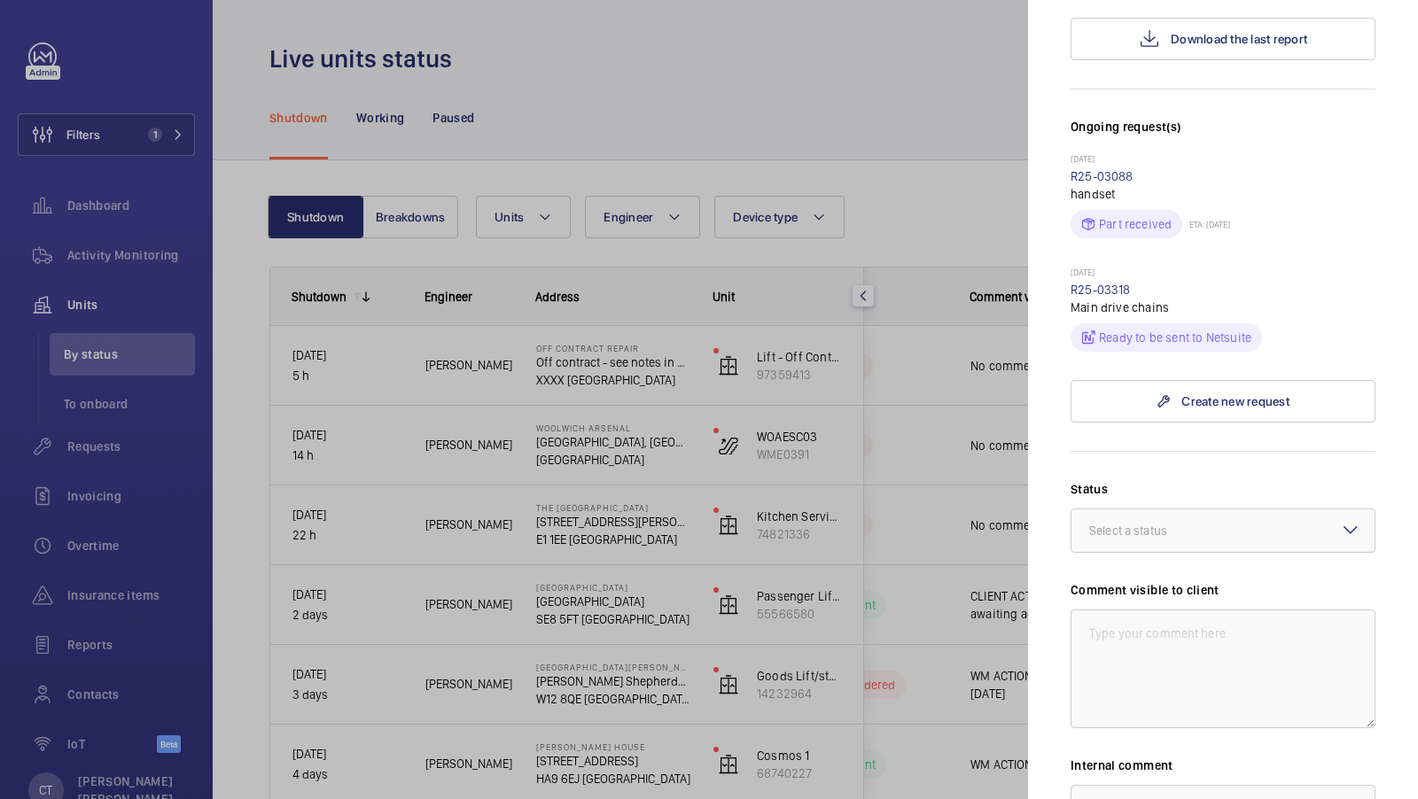
scroll to position [421, 0]
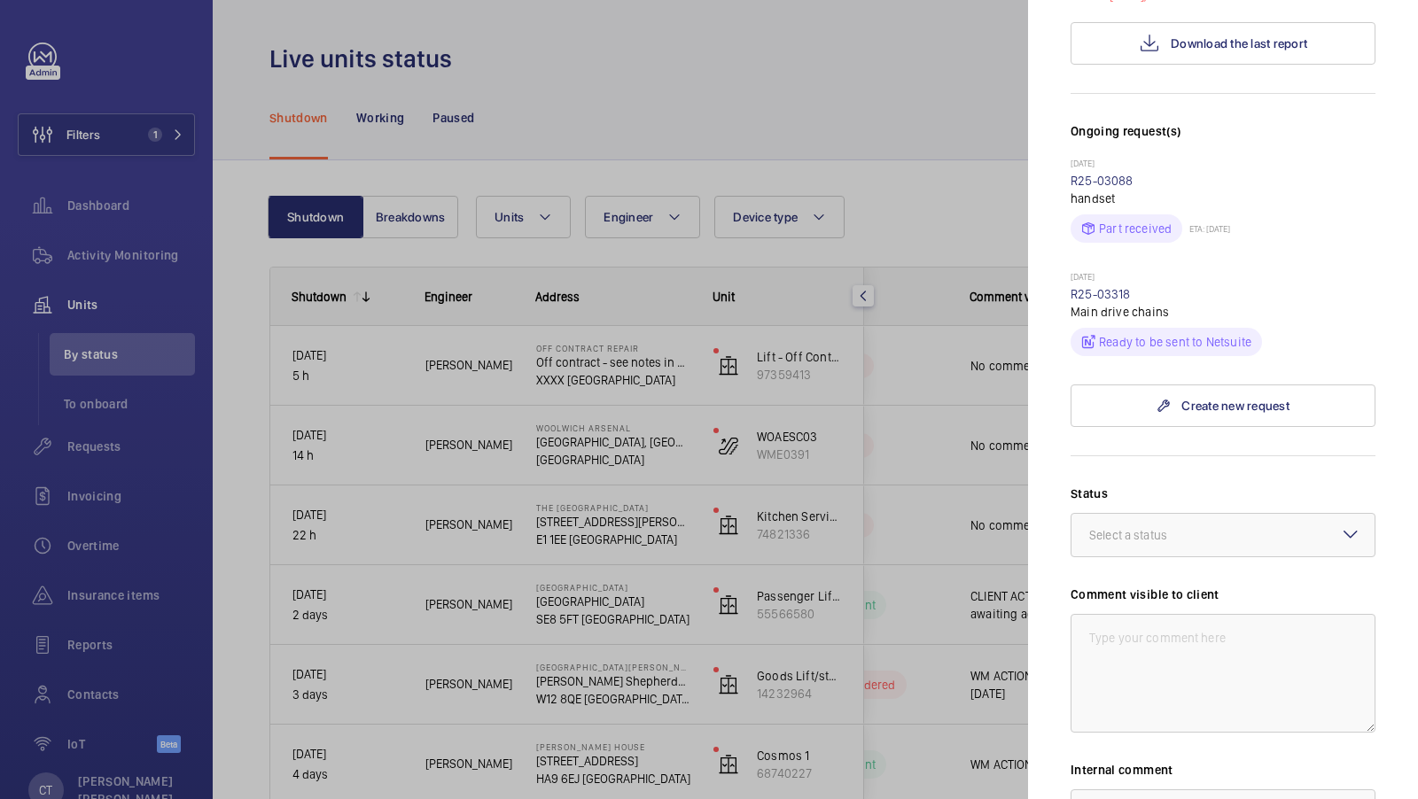
click at [893, 452] on div at bounding box center [709, 399] width 1418 height 799
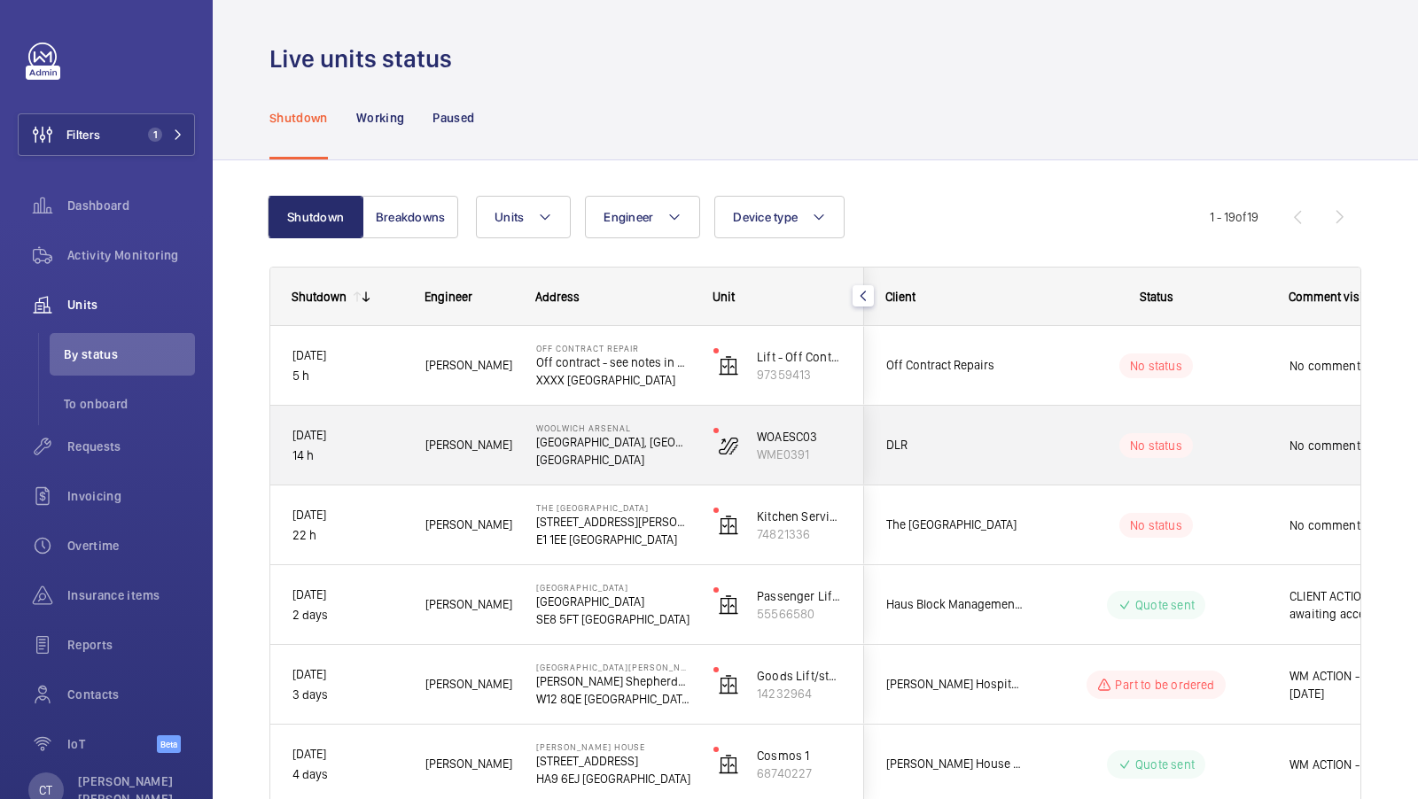
scroll to position [0, 319]
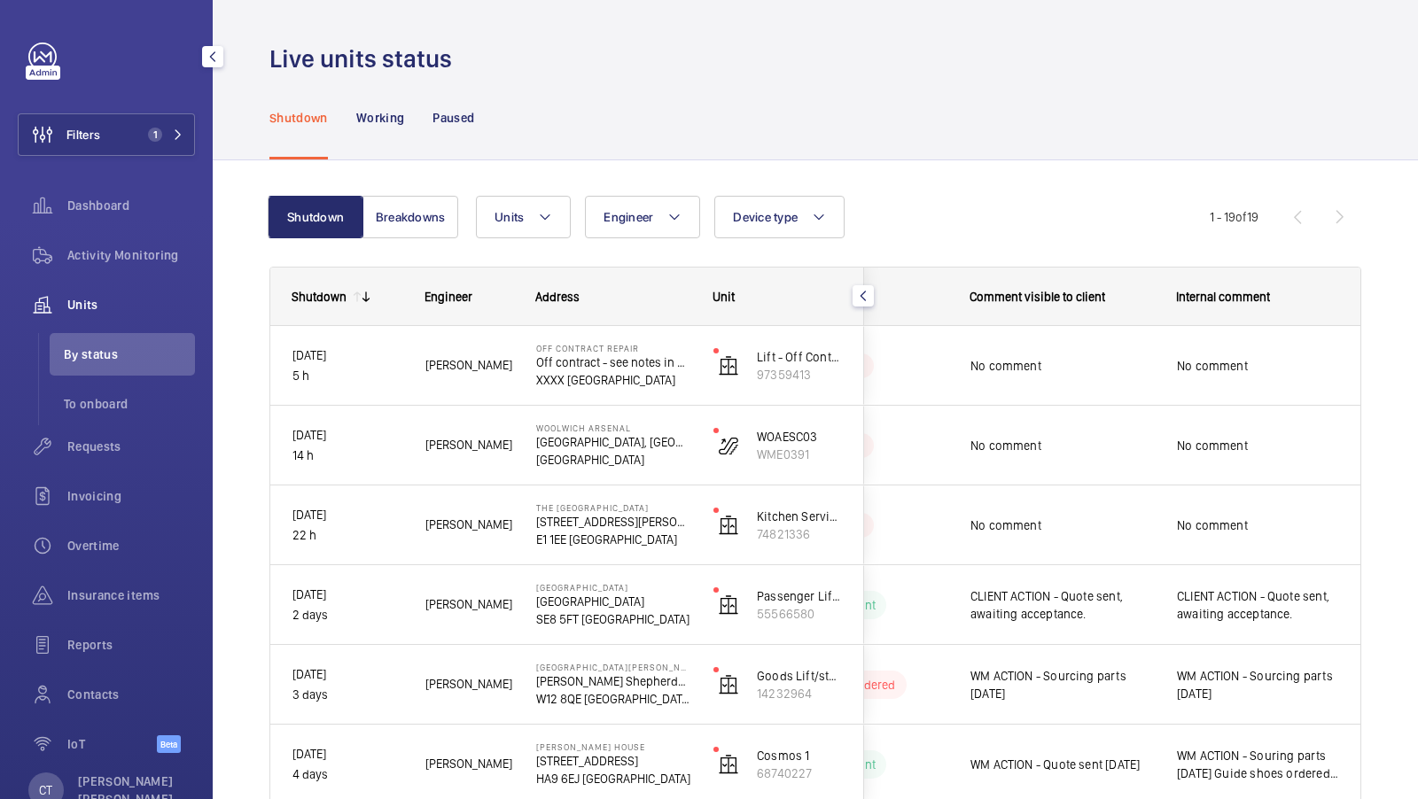
click at [100, 432] on div "Requests" at bounding box center [106, 446] width 177 height 43
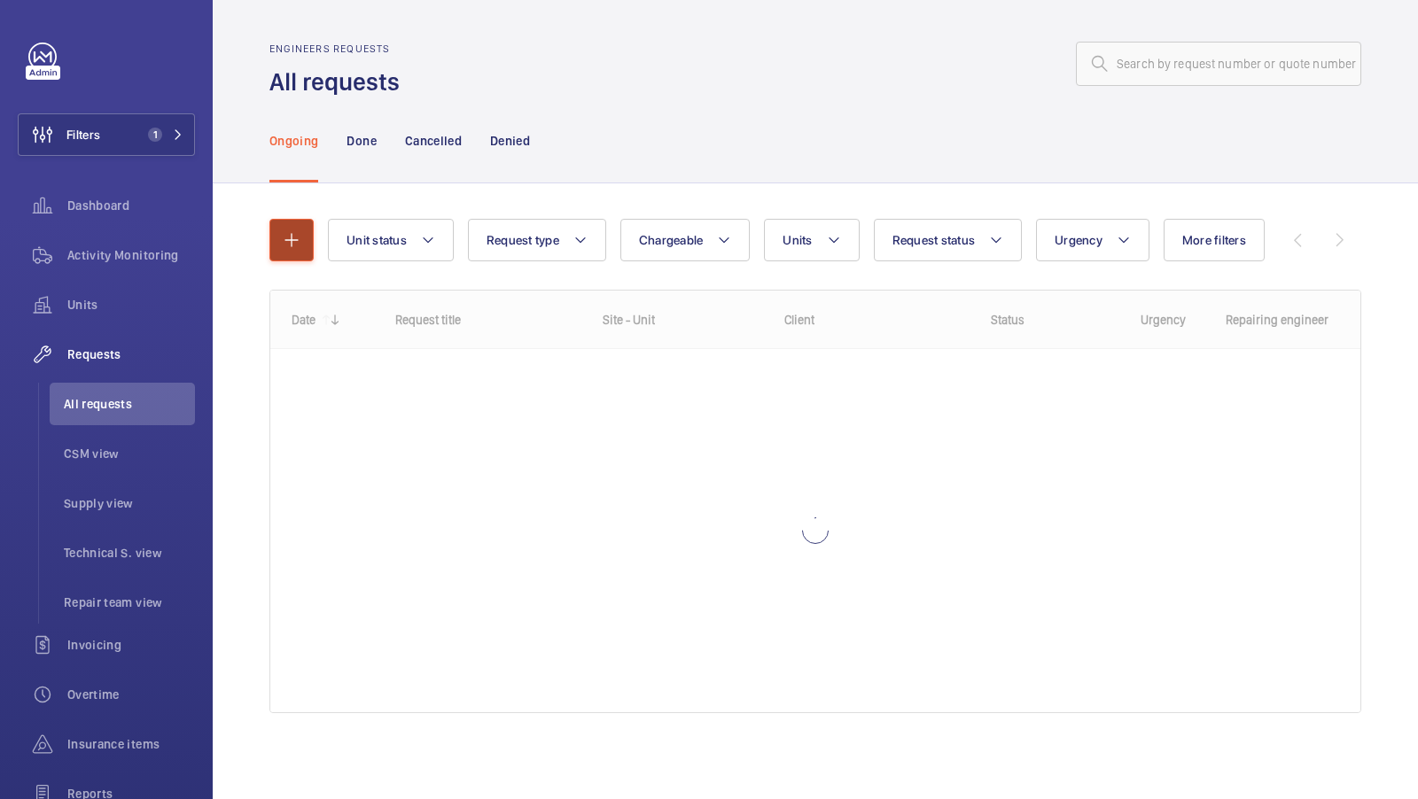
click at [294, 228] on button "button" at bounding box center [291, 240] width 44 height 43
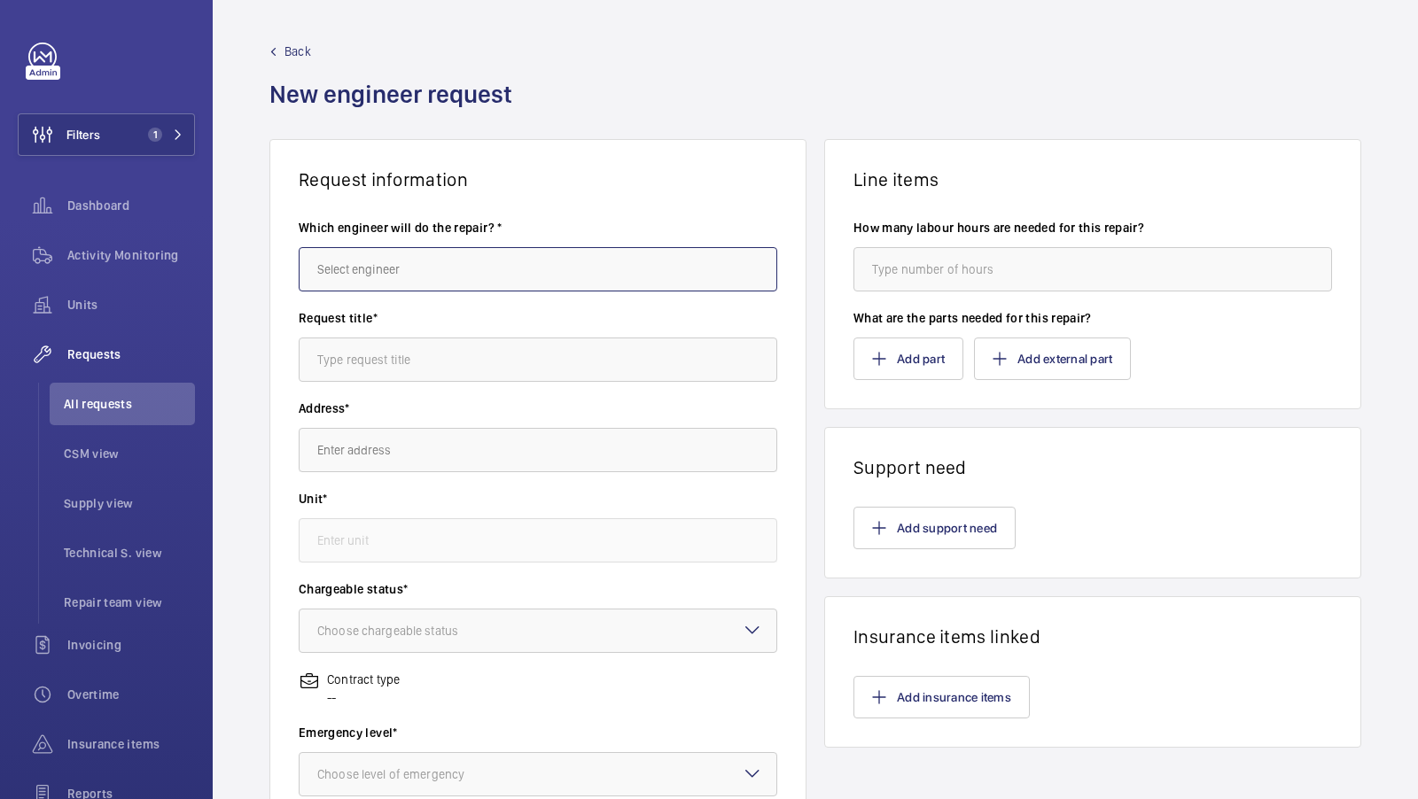
click at [389, 264] on input "text" at bounding box center [538, 269] width 478 height 44
click at [405, 265] on input "text" at bounding box center [538, 269] width 478 height 44
click at [752, 191] on wm-front-card-body "Which engineer will do the repair? * Request title* Address* Unit* Chargeable s…" at bounding box center [537, 635] width 535 height 890
click at [580, 262] on input "text" at bounding box center [538, 269] width 478 height 44
click at [773, 192] on wm-front-card-body "Which engineer will do the repair? * Request title* Address* Unit* Chargeable s…" at bounding box center [537, 635] width 535 height 890
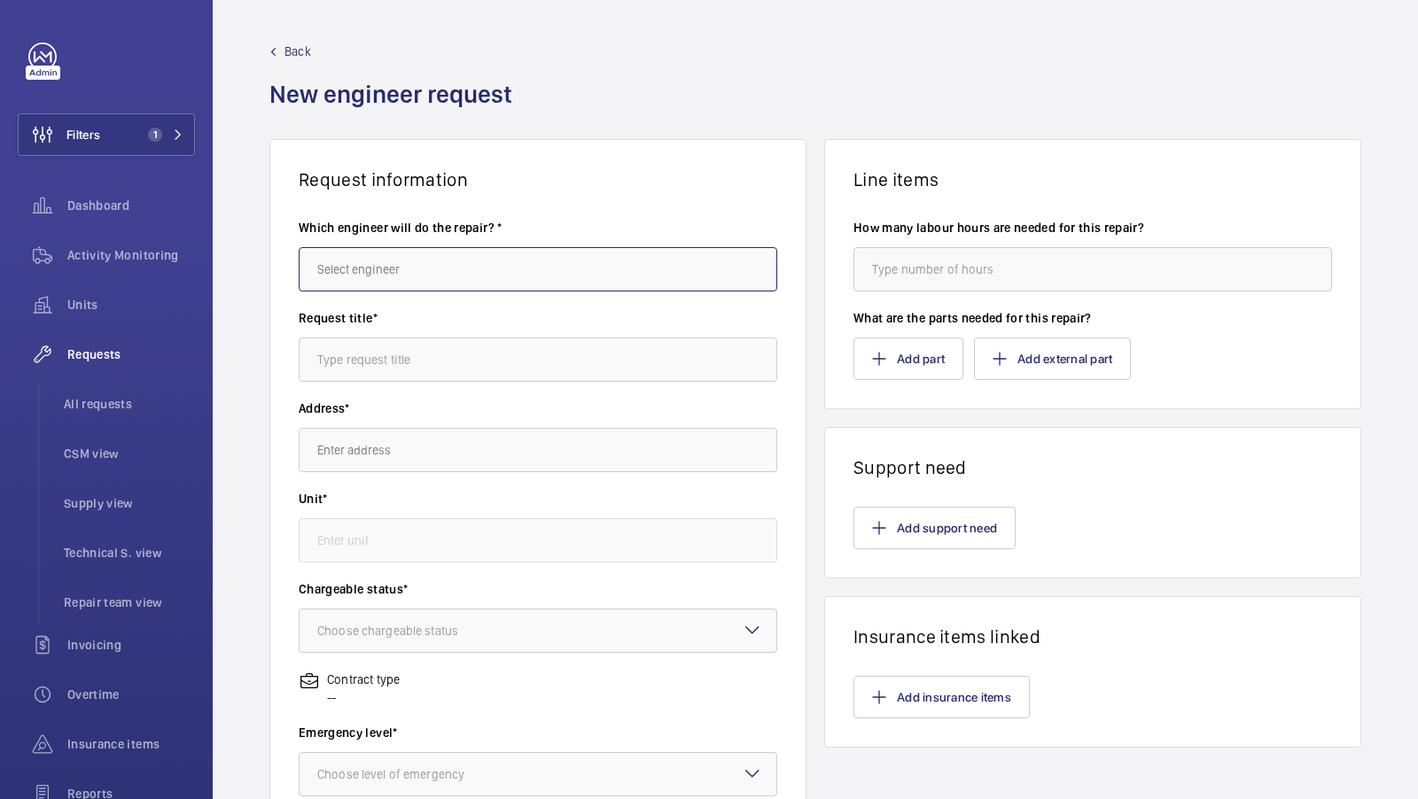
click at [387, 283] on input "text" at bounding box center [538, 269] width 478 height 44
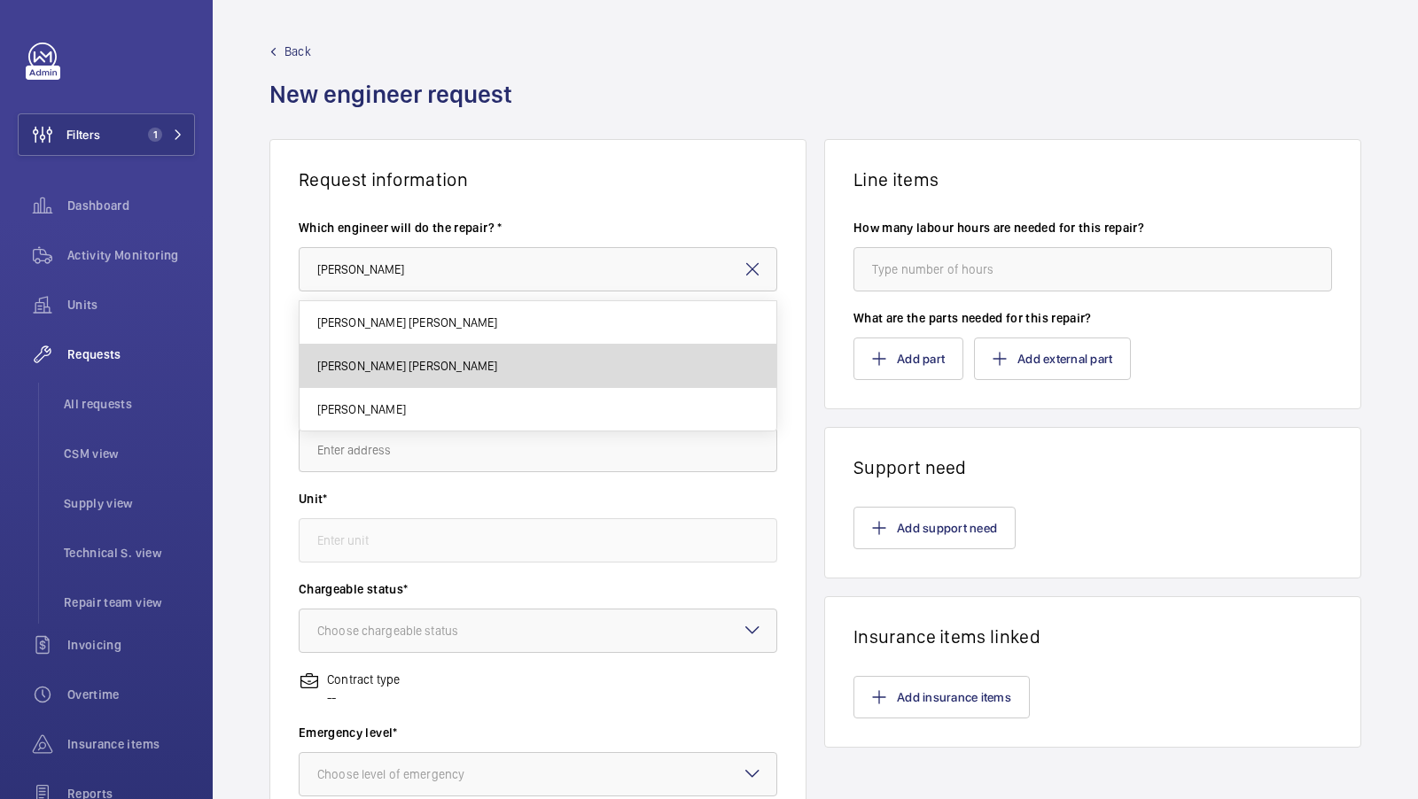
click at [388, 373] on span "[PERSON_NAME] [PERSON_NAME]" at bounding box center [407, 366] width 181 height 18
type input "[PERSON_NAME] [PERSON_NAME]"
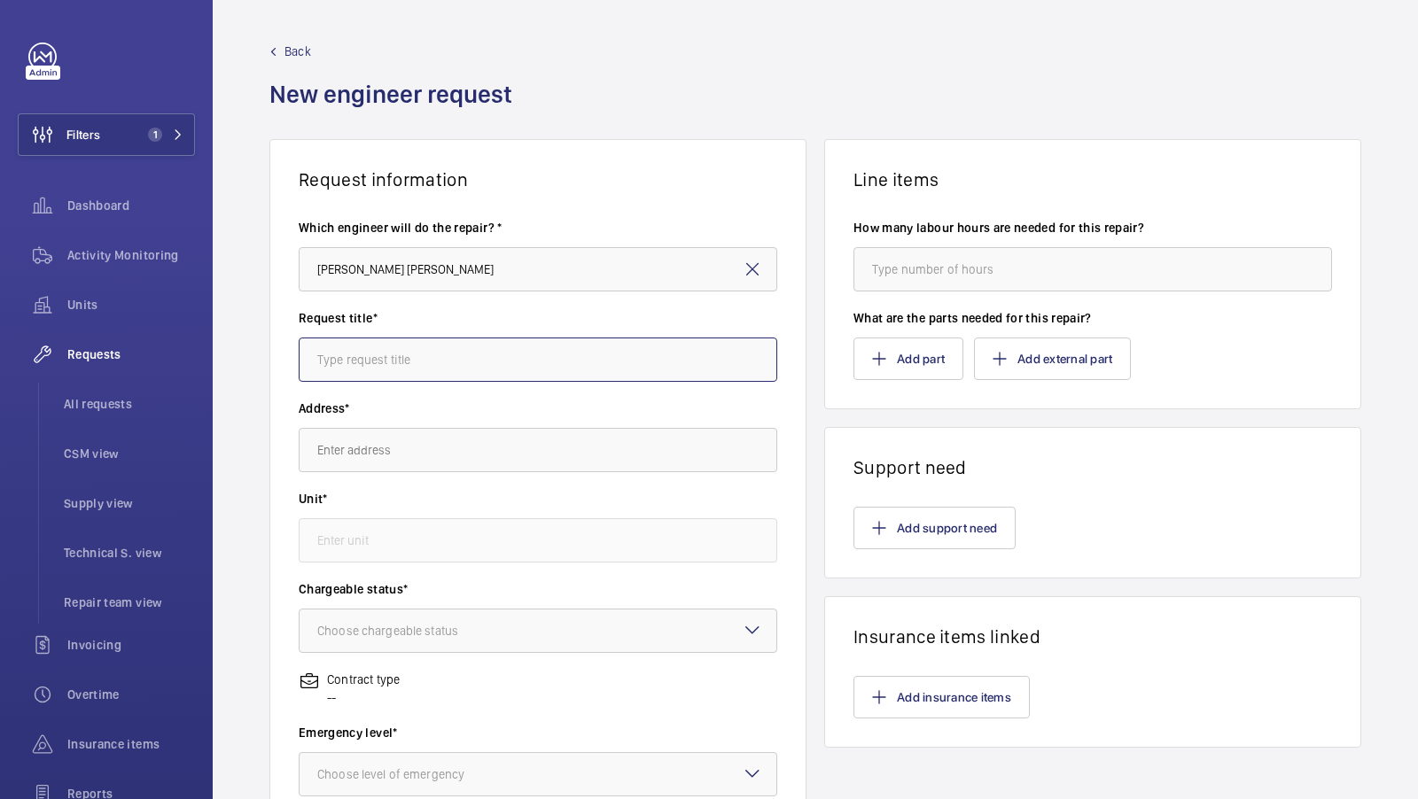
click at [388, 362] on input "text" at bounding box center [538, 360] width 478 height 44
type input "T"
type input "Netsuite Test"
click at [360, 452] on input "text" at bounding box center [538, 450] width 478 height 44
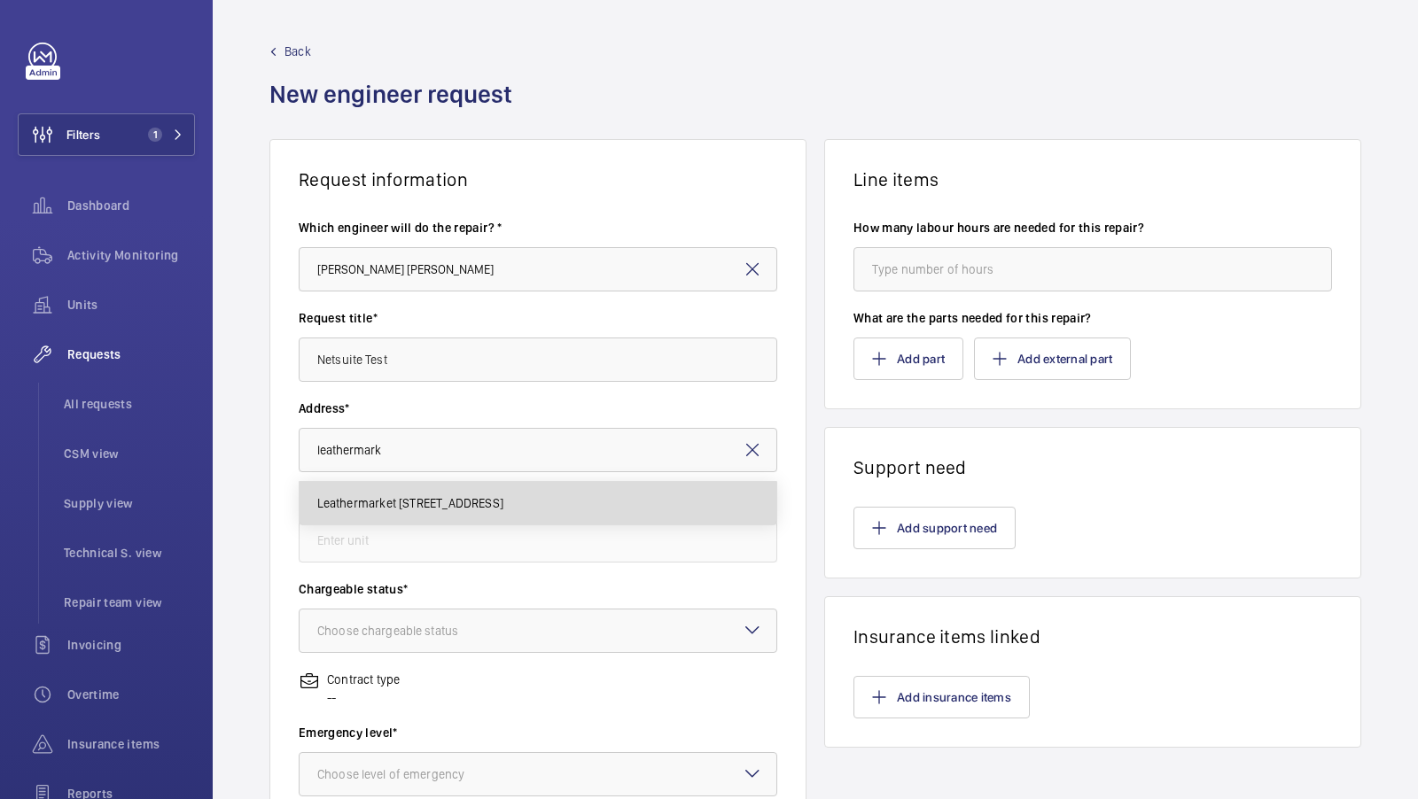
click at [417, 503] on span "Leathermarket [STREET_ADDRESS]" at bounding box center [410, 503] width 186 height 18
type input "Leathermarket [STREET_ADDRESS]"
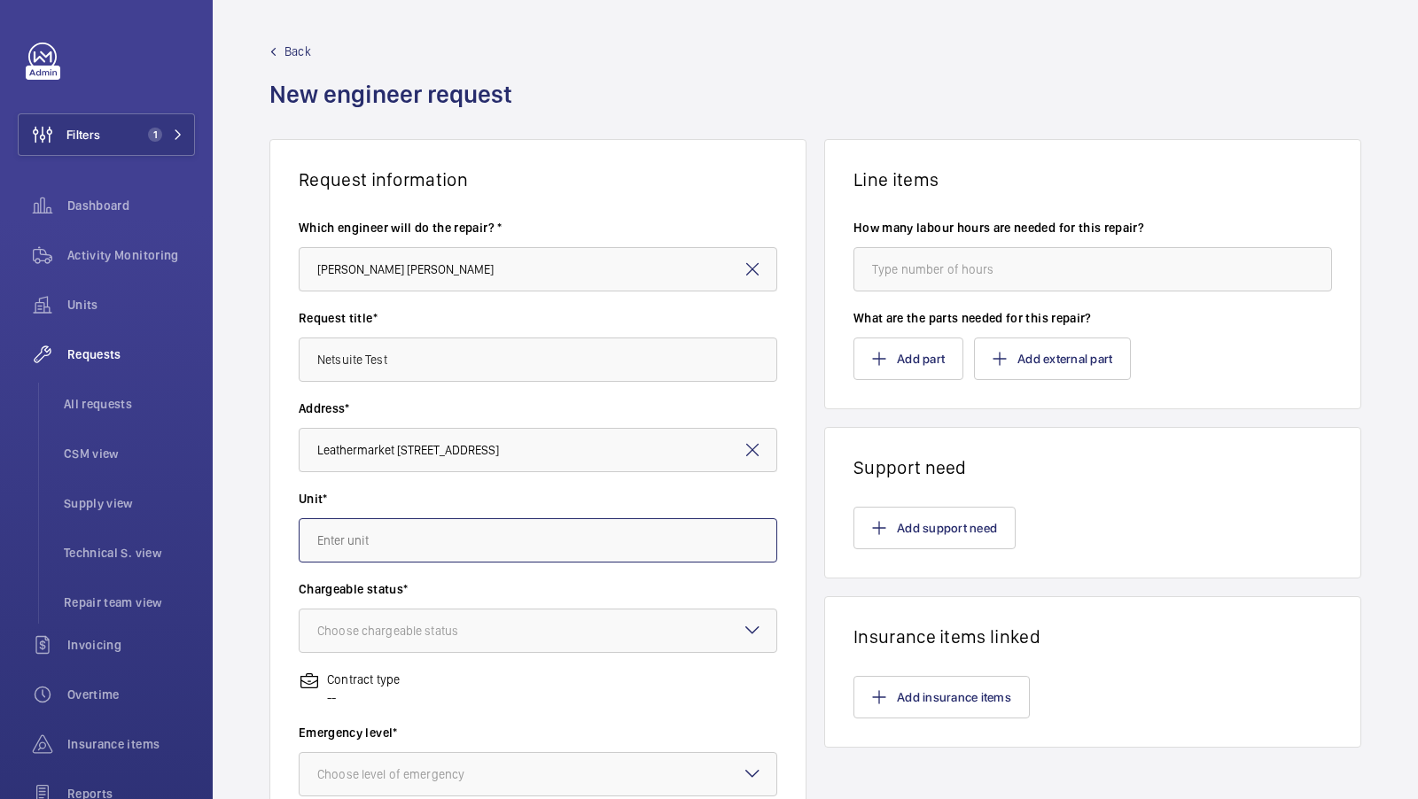
click at [378, 537] on input "text" at bounding box center [538, 540] width 478 height 44
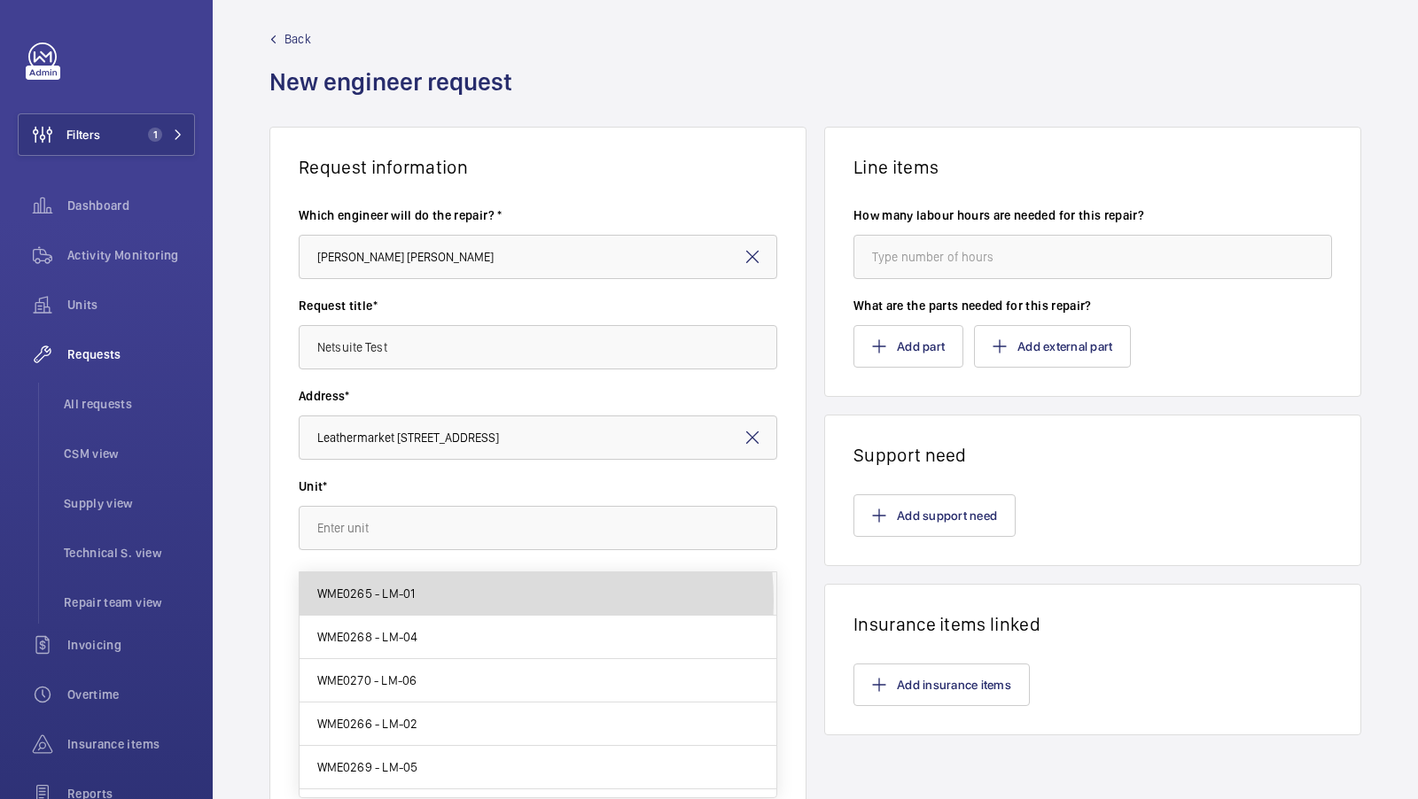
click at [469, 601] on mat-option "WME0265 - LM-01" at bounding box center [538, 593] width 478 height 43
type input "WME0265 - LM-01"
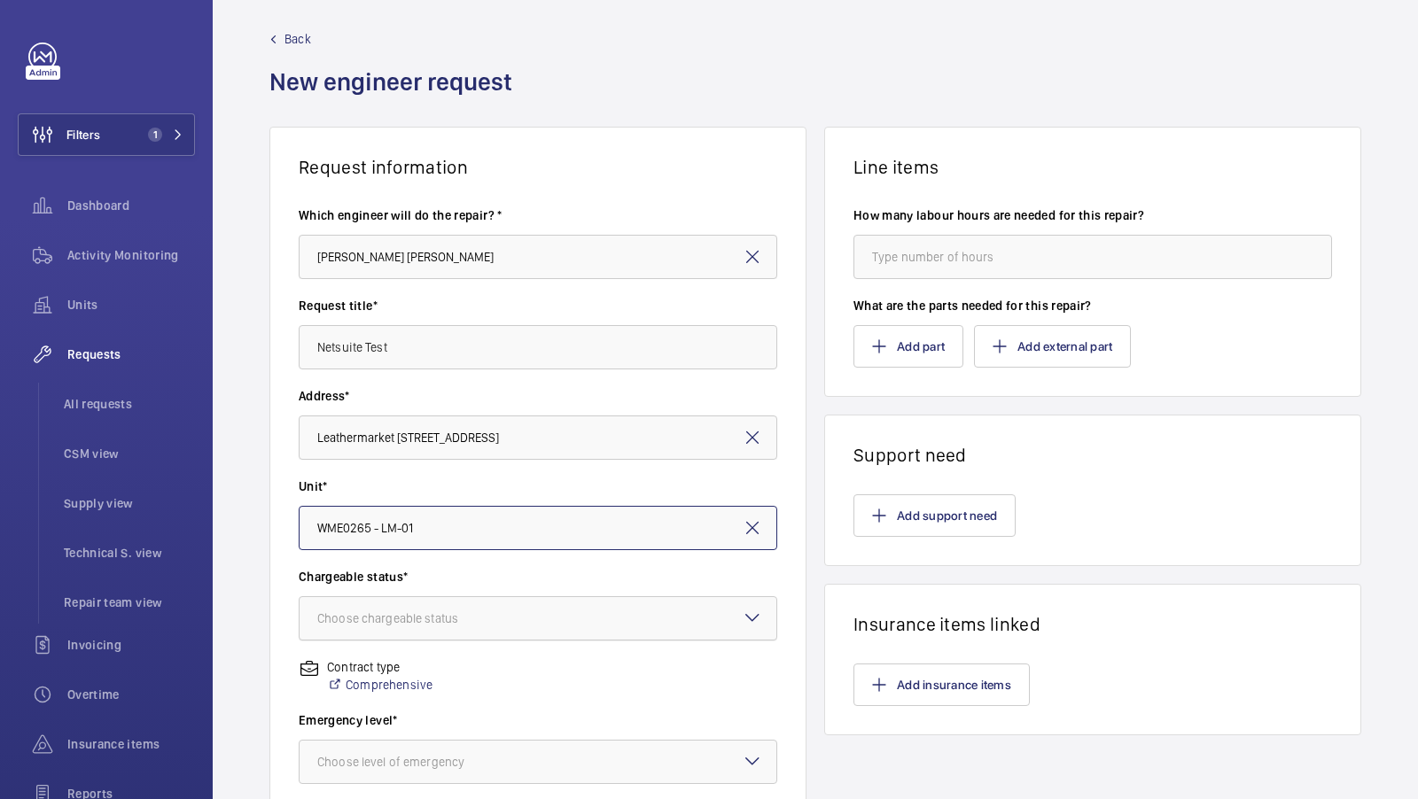
click at [470, 628] on div at bounding box center [537, 618] width 477 height 43
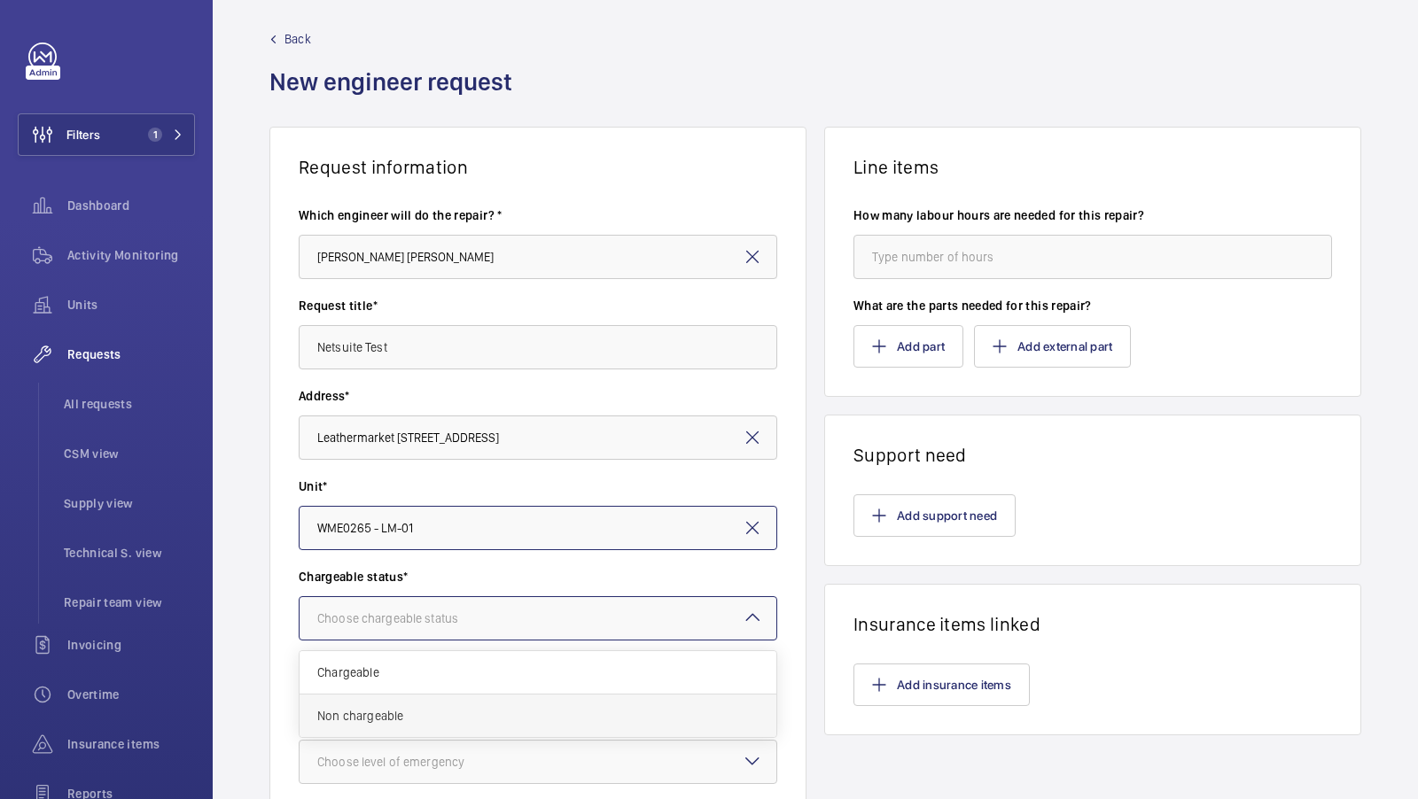
click at [426, 720] on span "Non chargeable" at bounding box center [537, 716] width 441 height 18
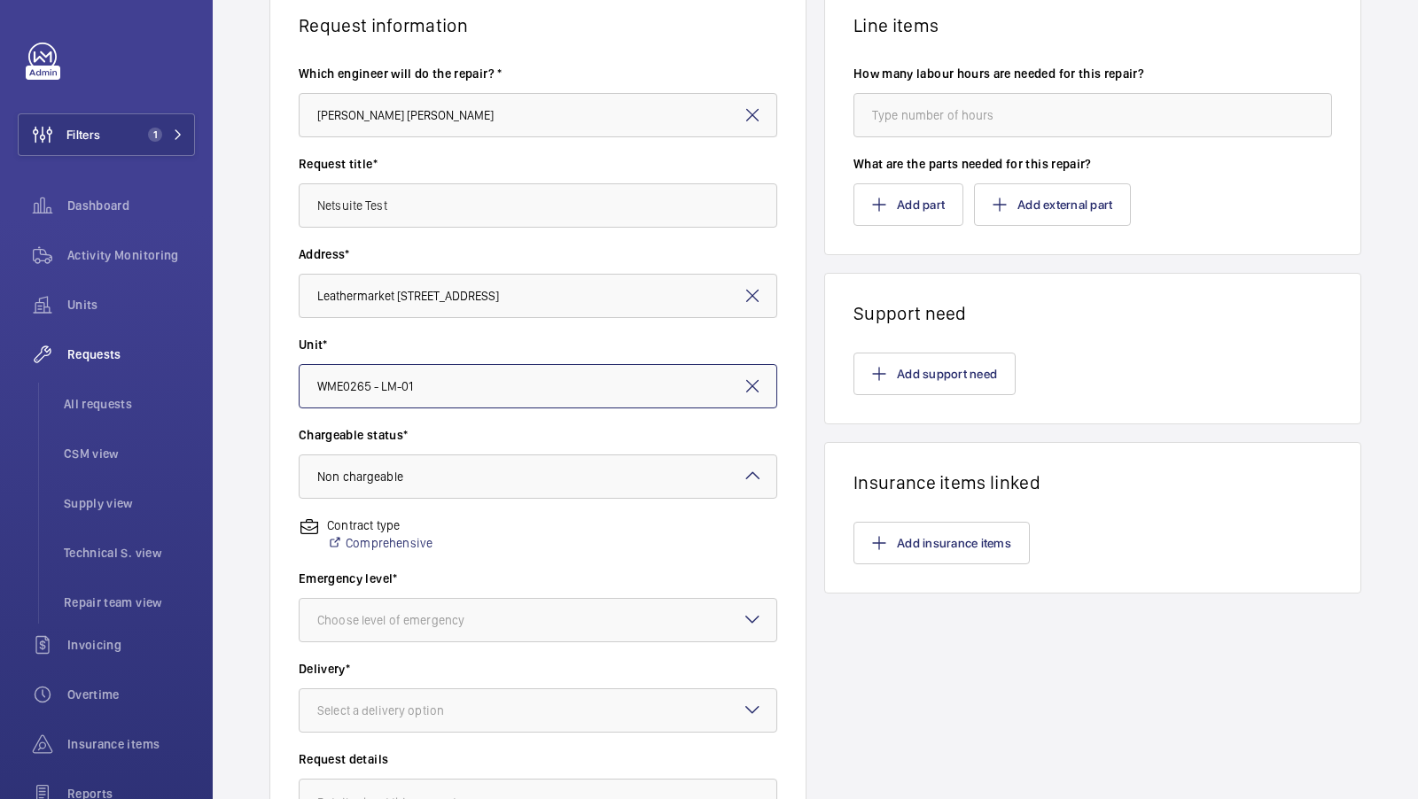
scroll to position [155, 0]
click at [470, 636] on div at bounding box center [537, 619] width 477 height 43
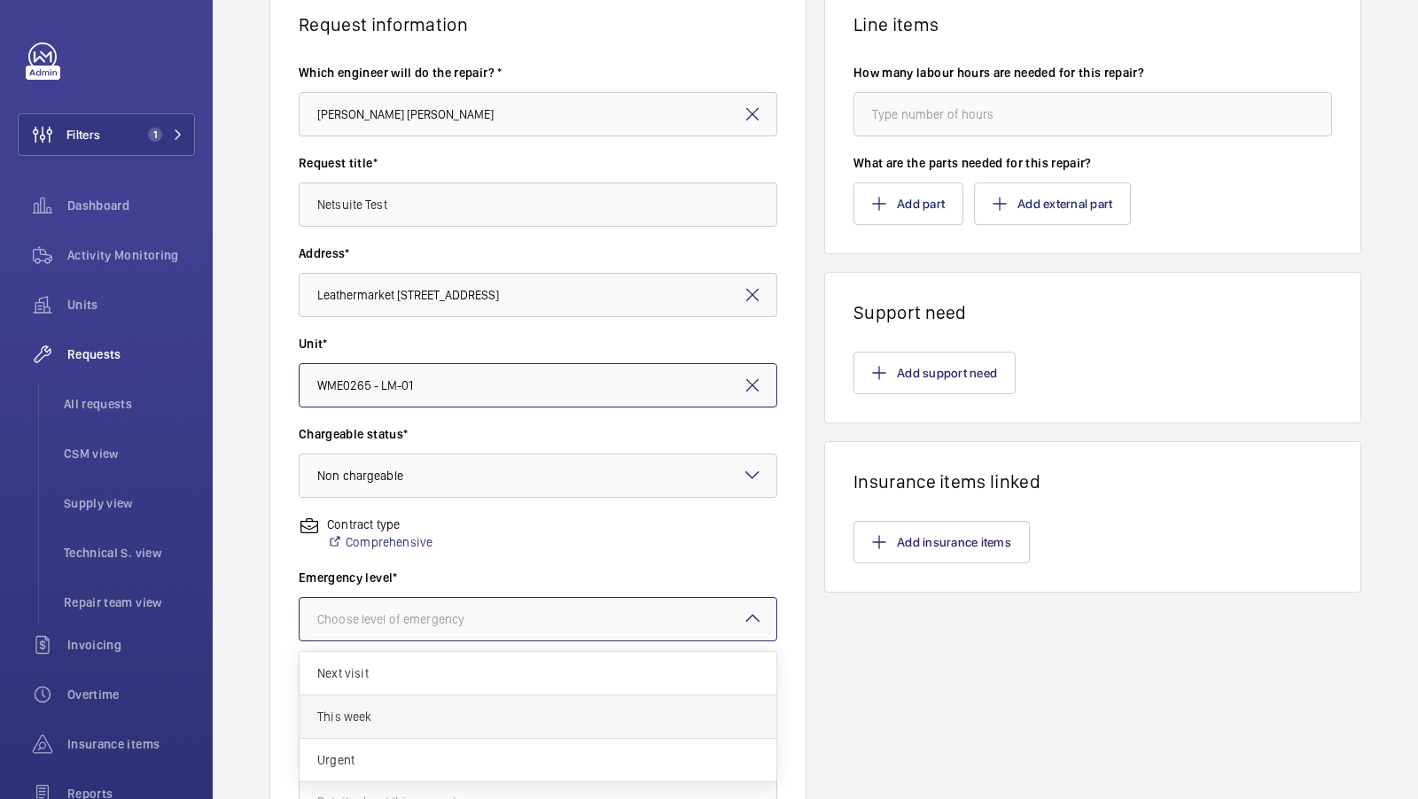
click at [404, 708] on span "This week" at bounding box center [537, 717] width 441 height 18
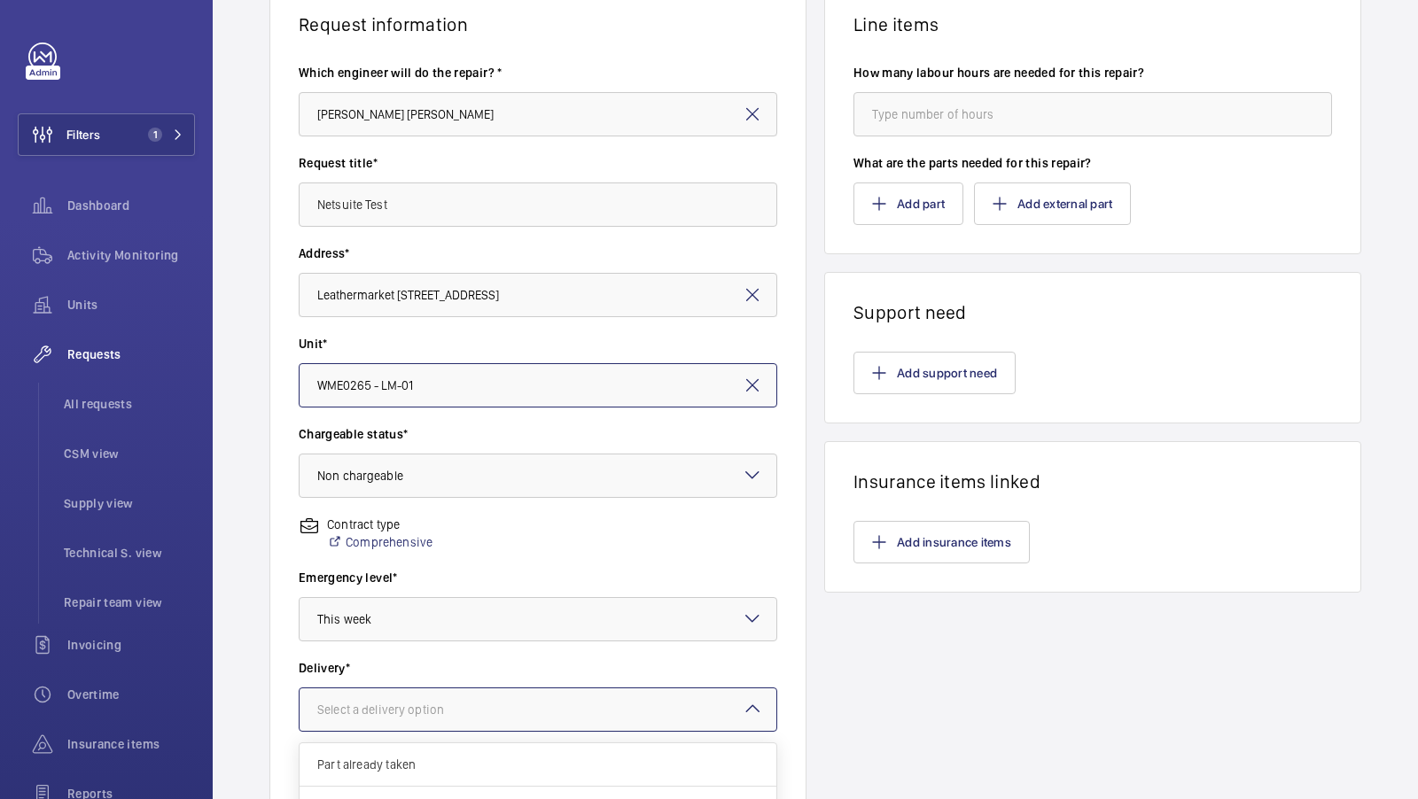
click at [441, 701] on div "Select a delivery option" at bounding box center [402, 710] width 171 height 18
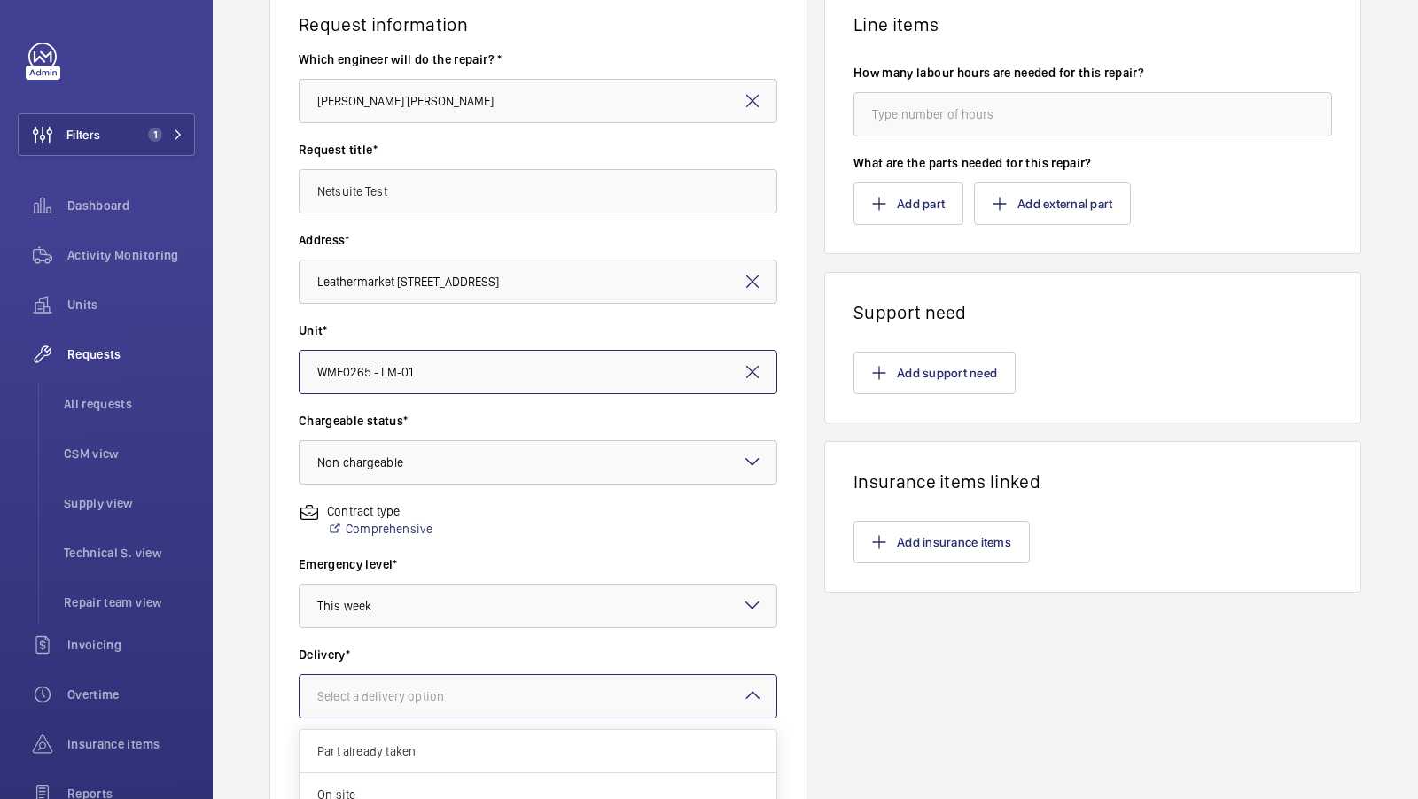
scroll to position [0, 0]
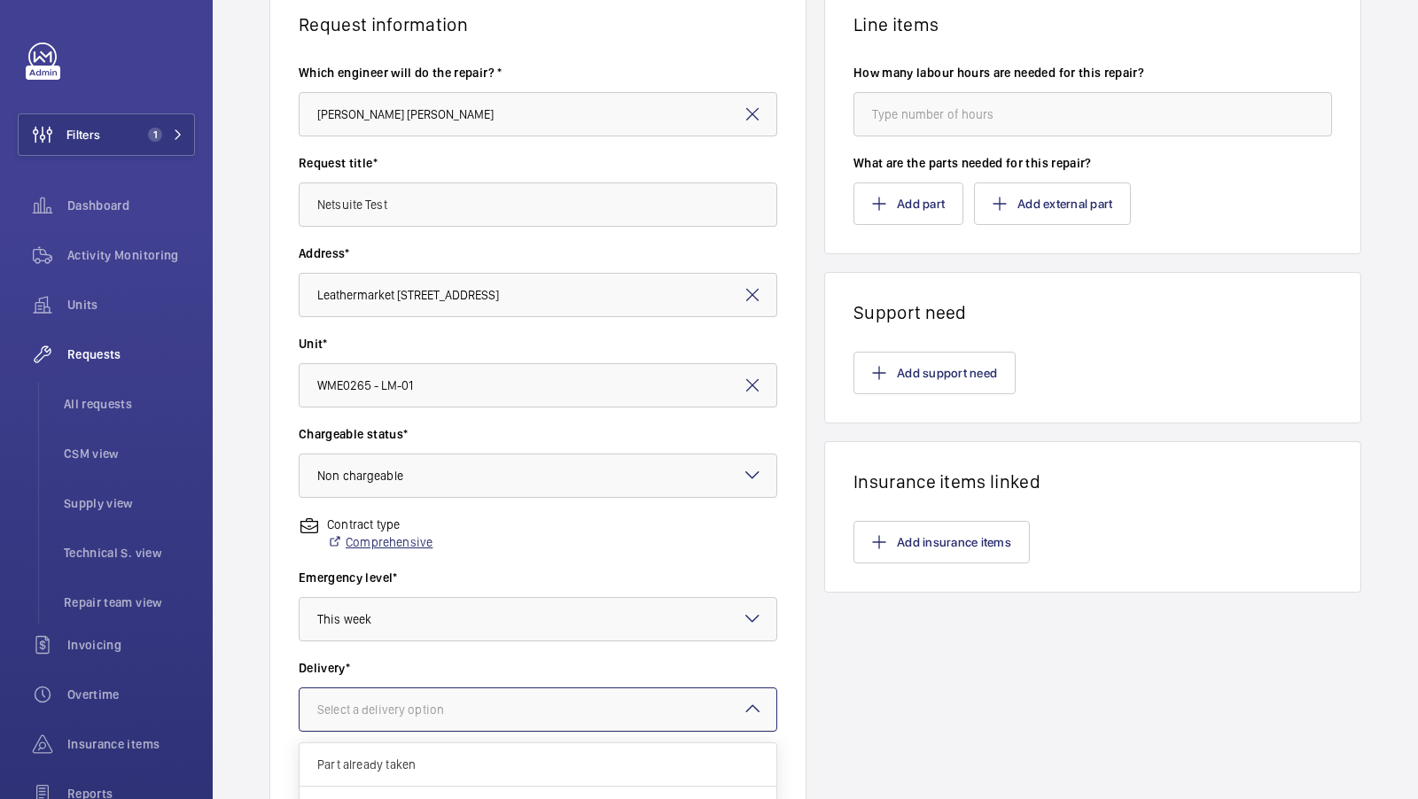
click at [394, 545] on link "Comprehensive" at bounding box center [379, 542] width 105 height 18
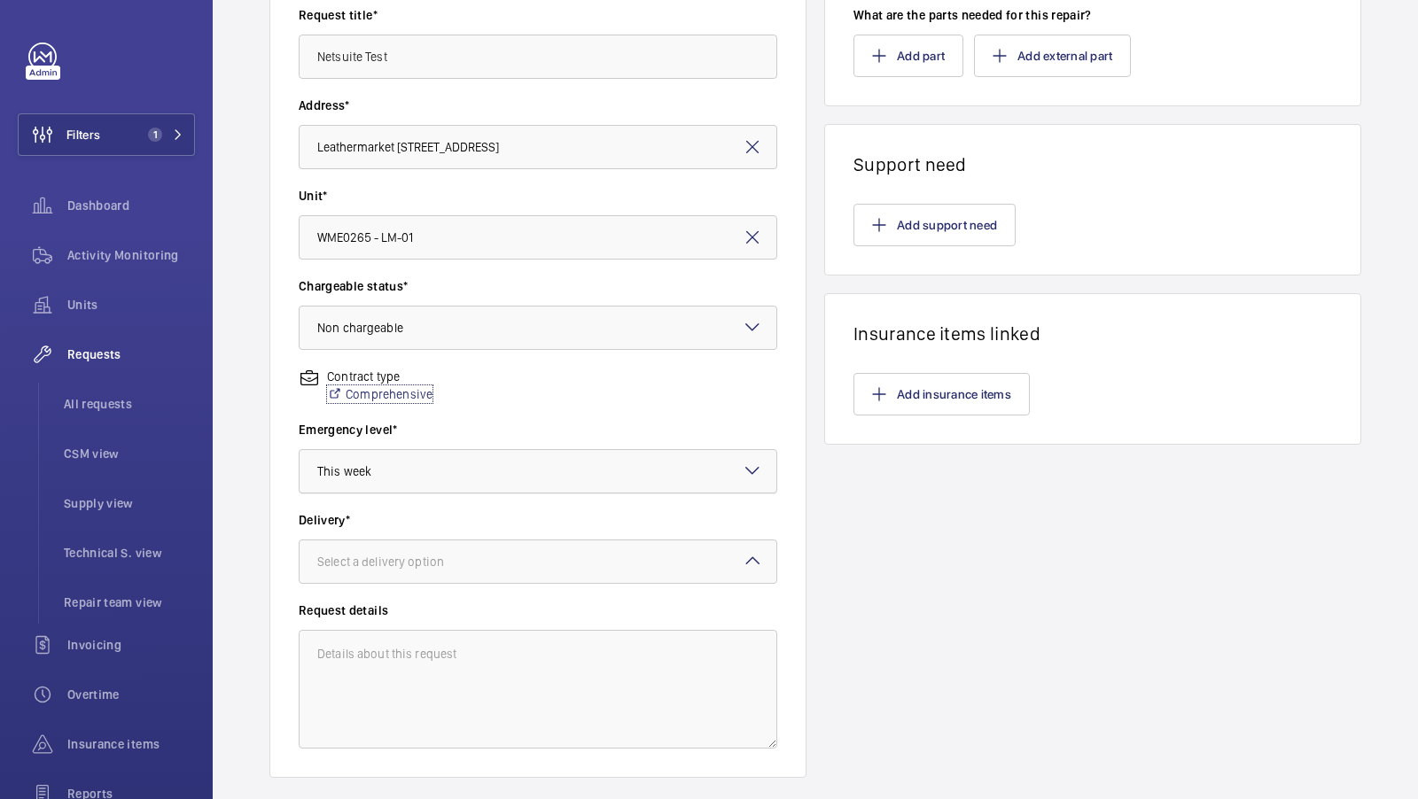
scroll to position [303, 0]
click at [401, 576] on div at bounding box center [537, 561] width 477 height 43
click at [457, 717] on div "London office" at bounding box center [537, 702] width 477 height 43
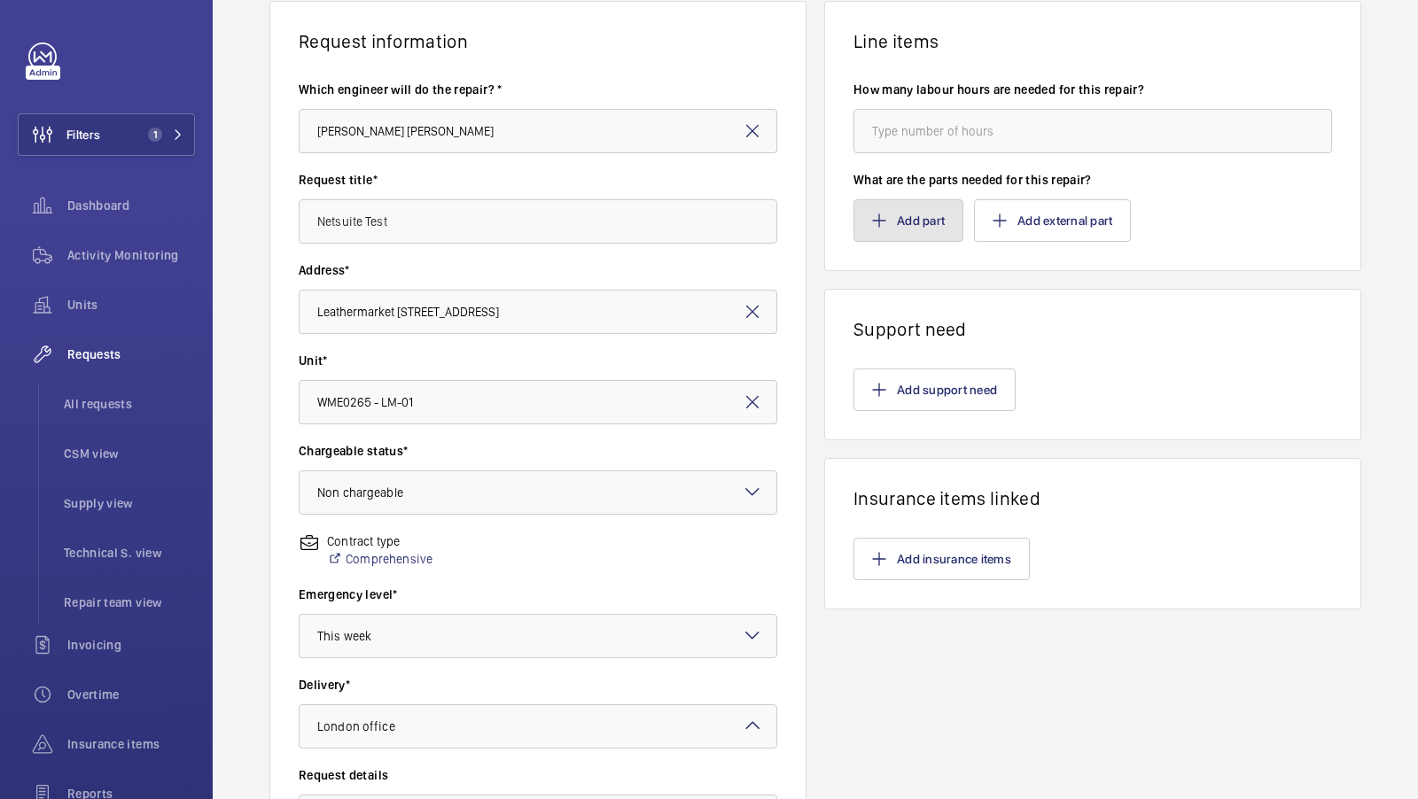
click at [911, 235] on button "Add part" at bounding box center [908, 220] width 110 height 43
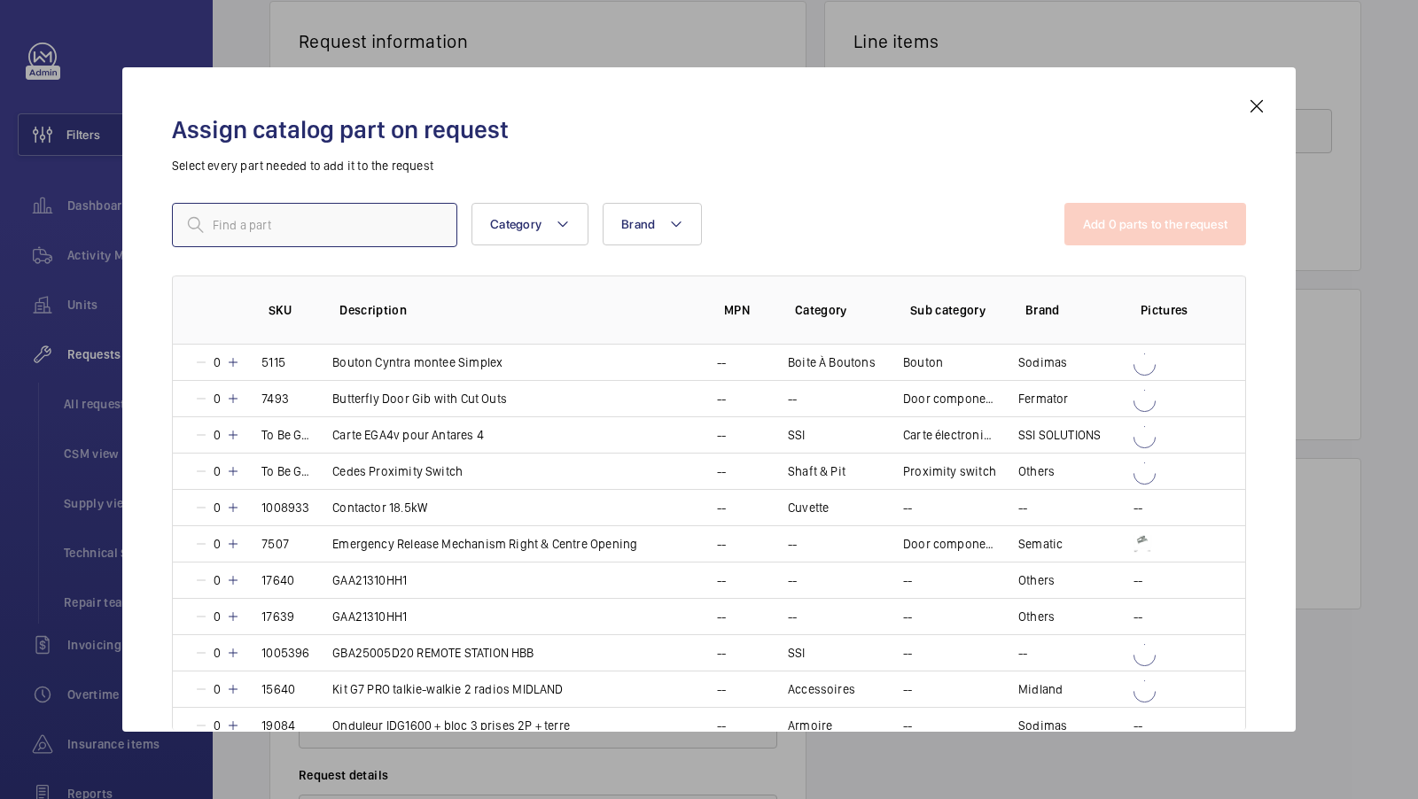
click at [233, 223] on input "text" at bounding box center [314, 225] width 285 height 44
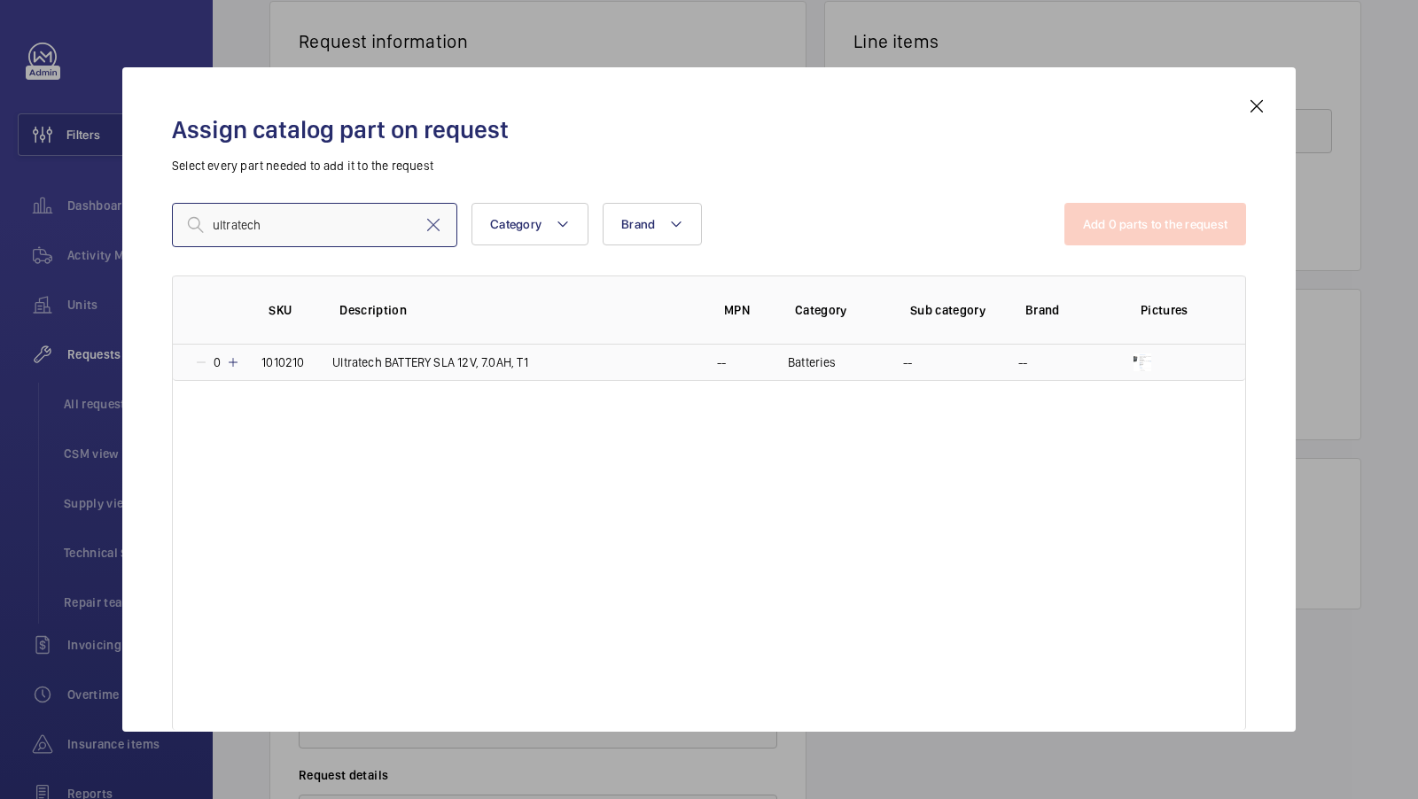
type input "ultratech"
click at [445, 366] on p "Ultratech BATTERY SLA 12V, 7.0AH, T1" at bounding box center [430, 363] width 196 height 18
click at [1107, 207] on button "Add 1 parts to the request" at bounding box center [1157, 224] width 180 height 43
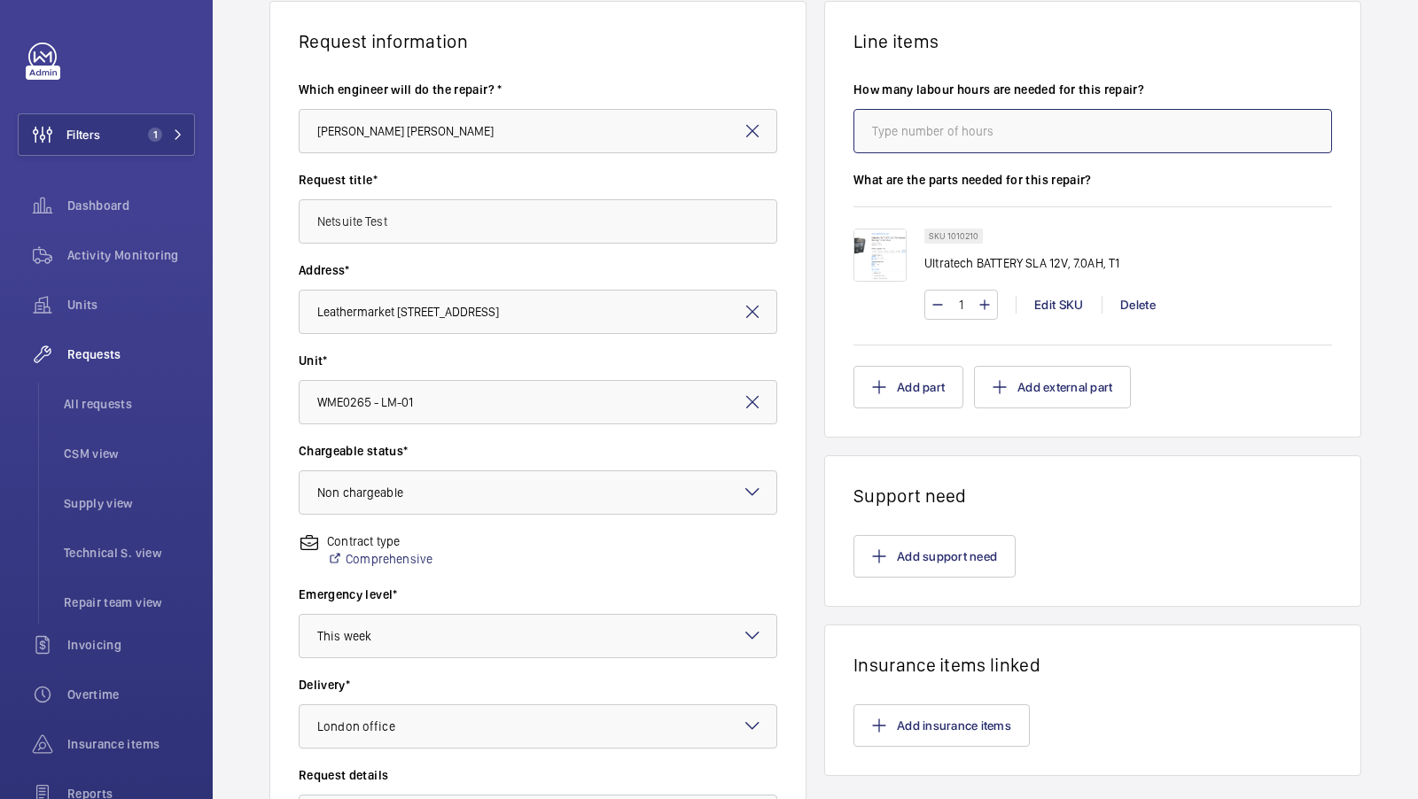
click at [923, 124] on input "number" at bounding box center [1092, 131] width 478 height 44
click at [920, 378] on button "Add part" at bounding box center [908, 387] width 110 height 43
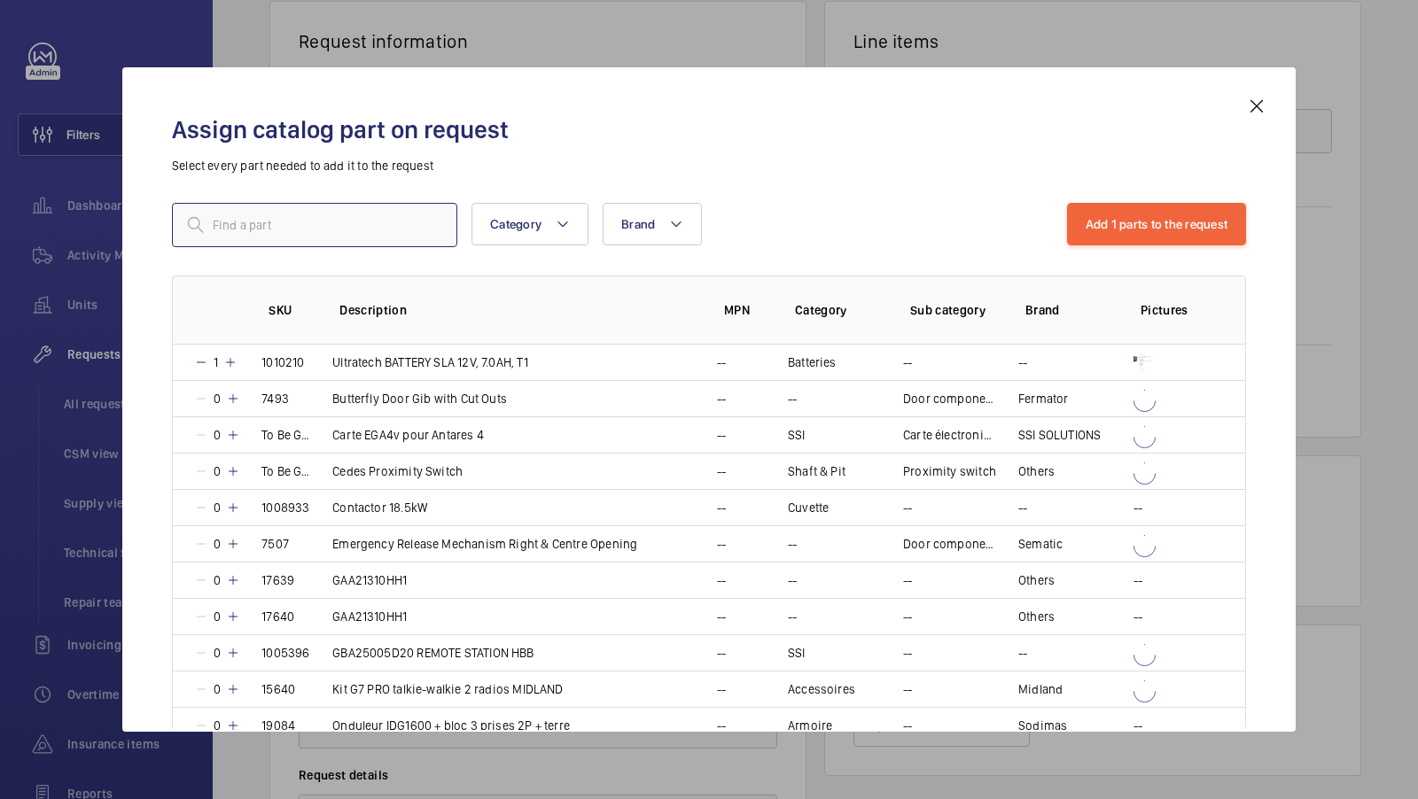
click at [319, 233] on input "text" at bounding box center [314, 225] width 285 height 44
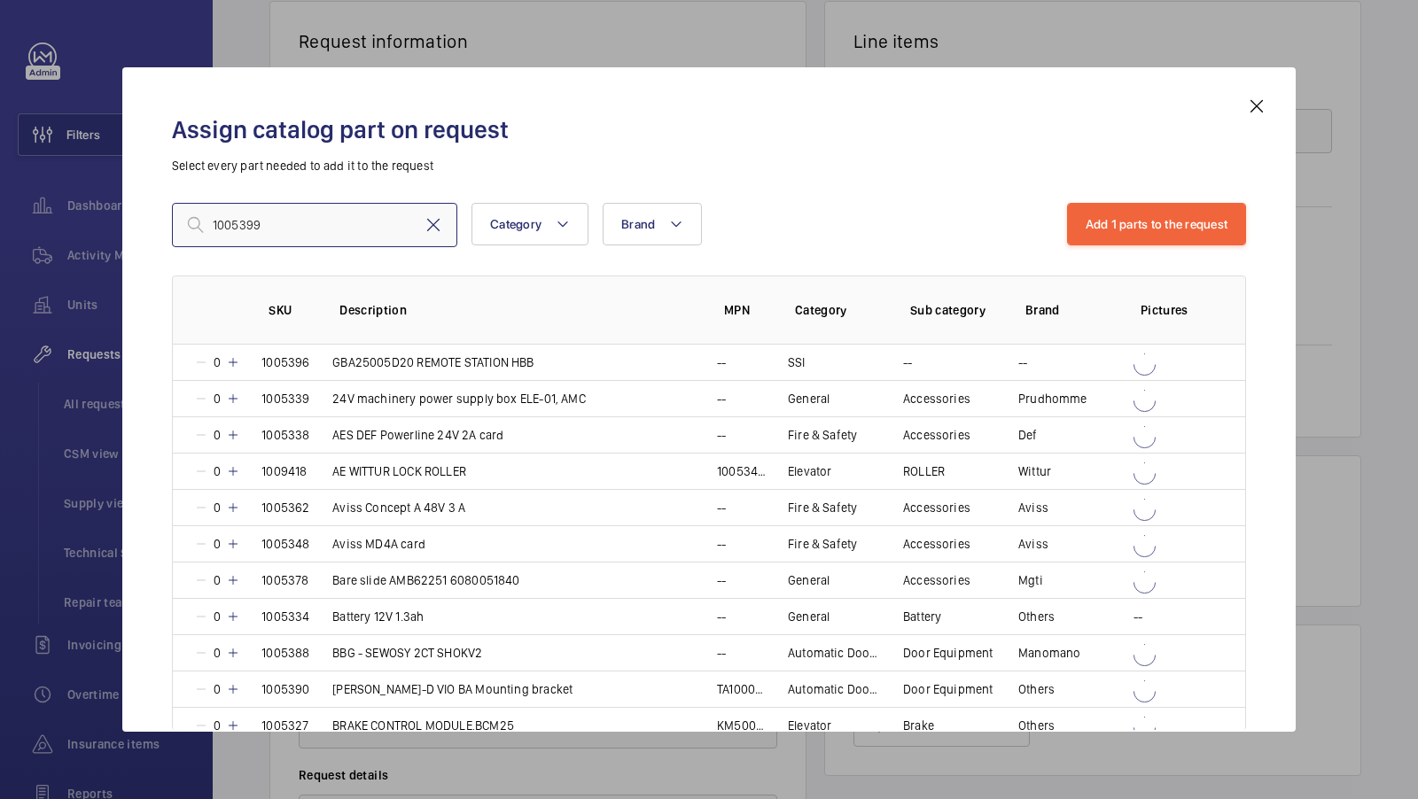
type input "1005399"
click at [433, 221] on mat-icon at bounding box center [433, 224] width 21 height 21
click at [323, 231] on input "text" at bounding box center [314, 225] width 285 height 44
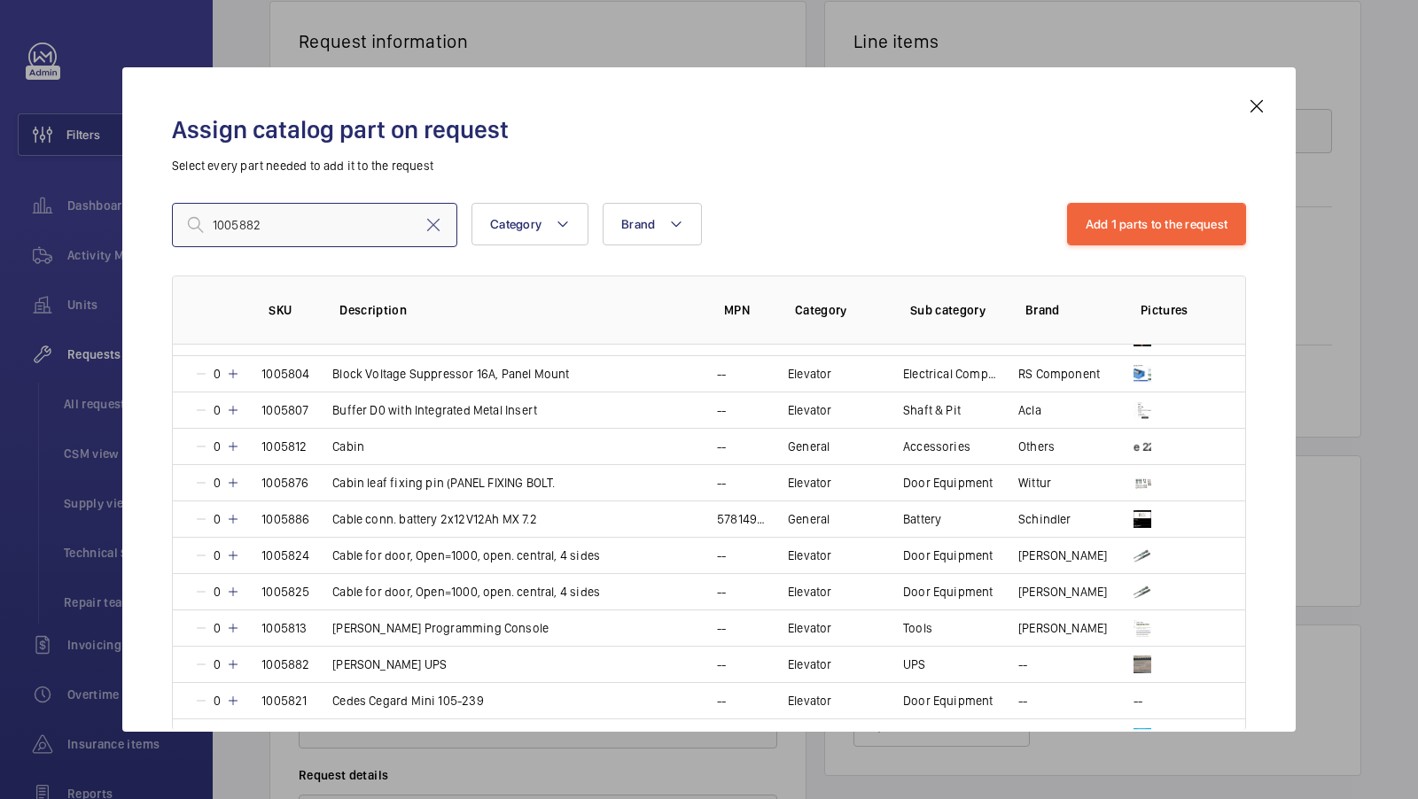
scroll to position [317, 0]
type input "1005882"
click at [406, 658] on p "Carlos Silva UPS" at bounding box center [389, 663] width 114 height 18
click at [1131, 221] on button "Add 2 parts to the request" at bounding box center [1156, 224] width 182 height 43
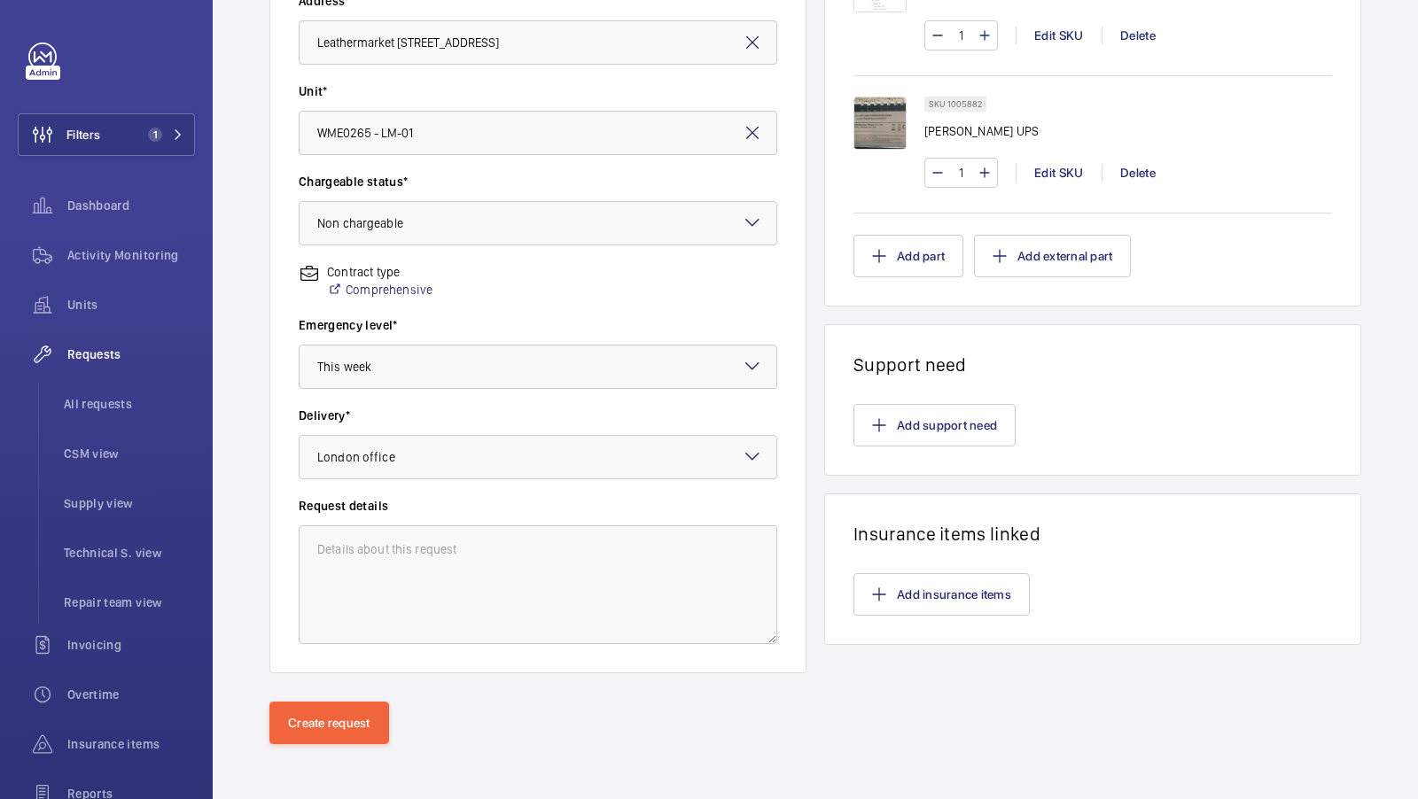
scroll to position [406, 0]
click at [331, 717] on button "Create request" at bounding box center [329, 725] width 120 height 43
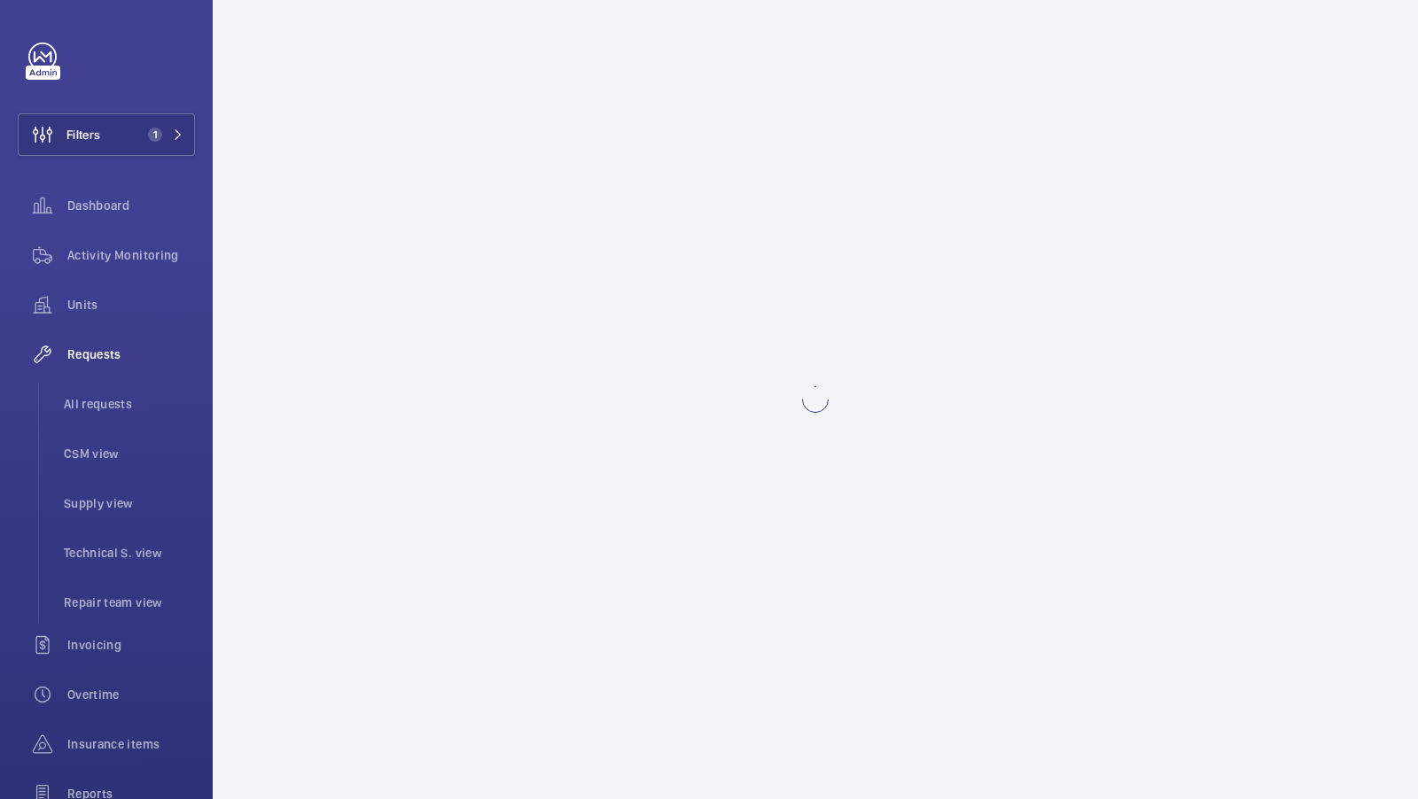
scroll to position [0, 0]
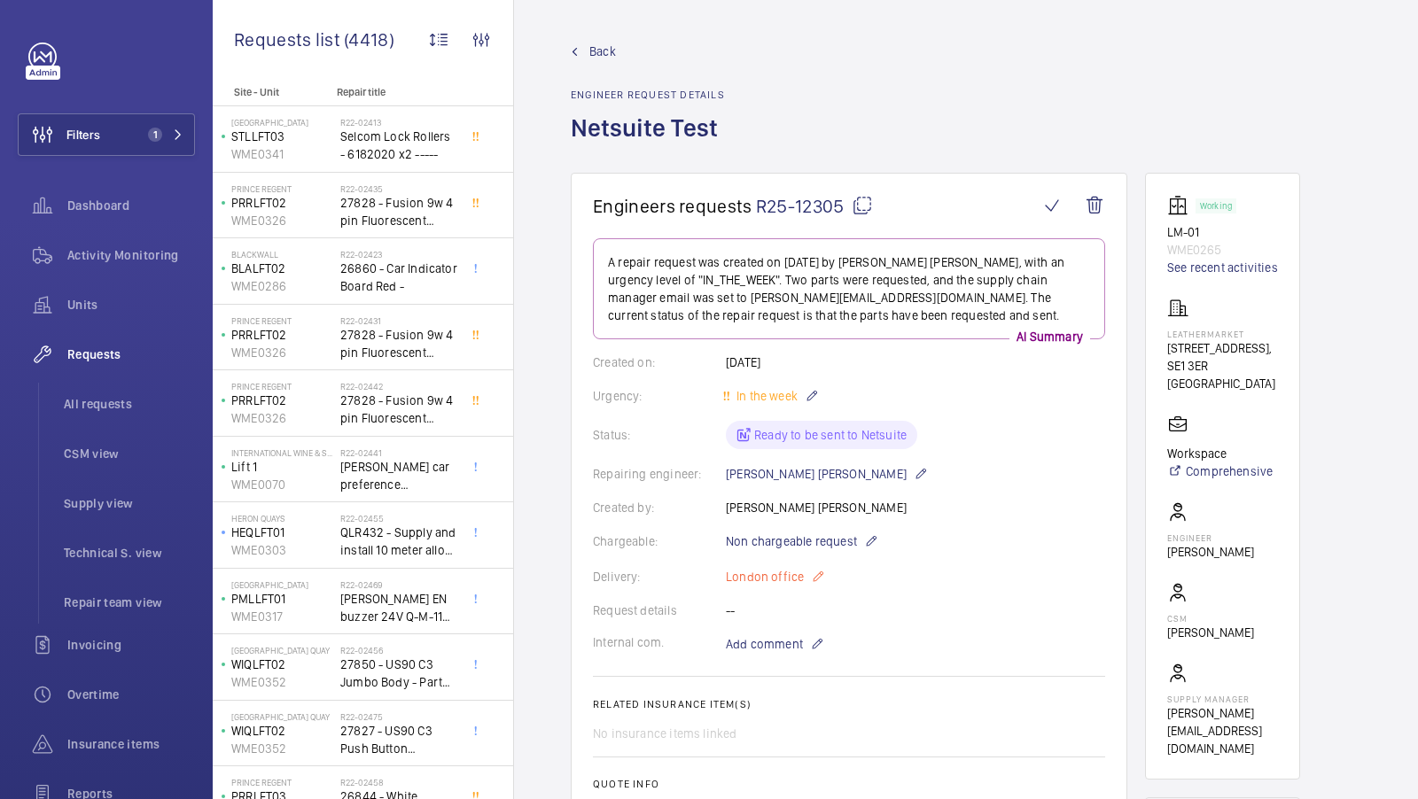
click at [743, 573] on p "London office" at bounding box center [775, 576] width 99 height 21
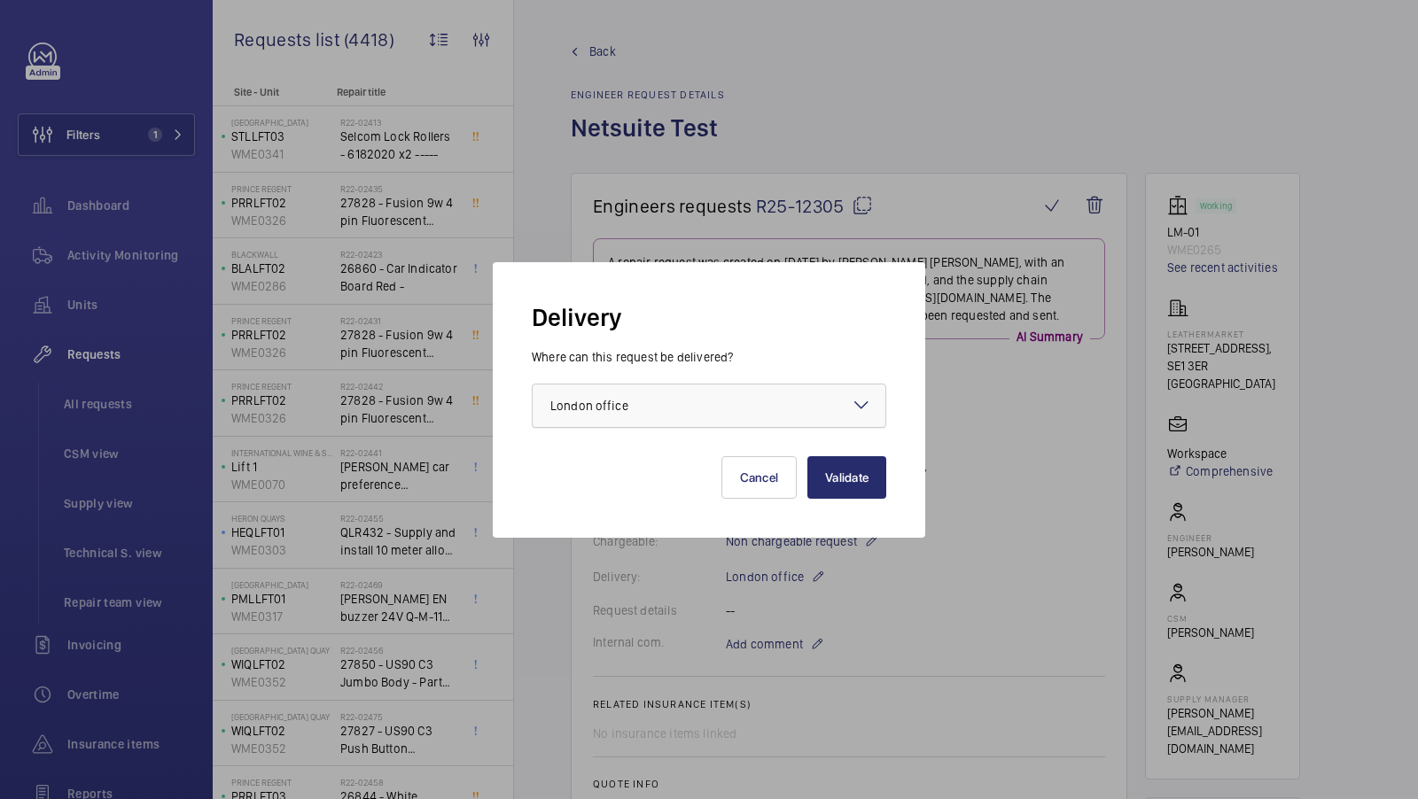
click at [731, 418] on div at bounding box center [709, 406] width 353 height 43
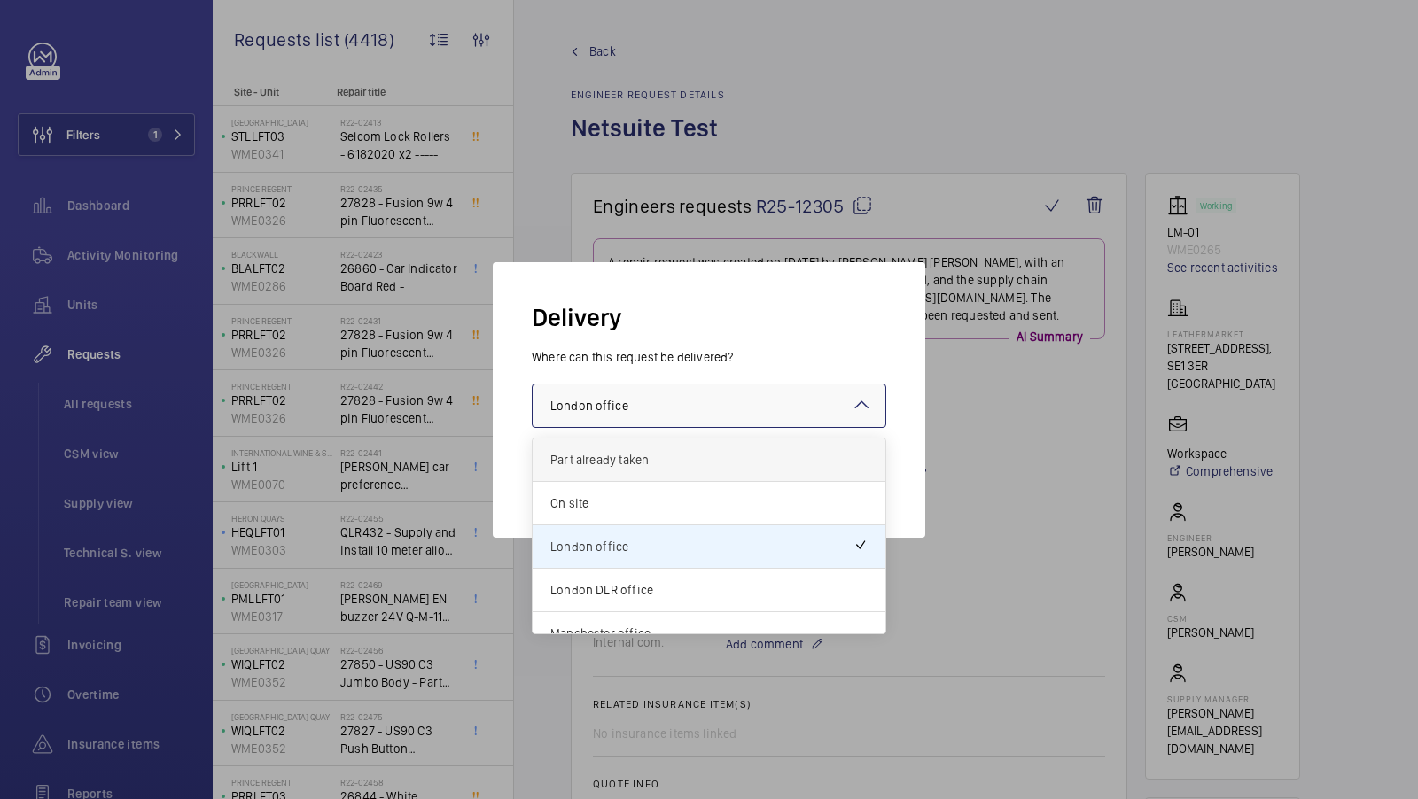
click at [704, 467] on span "Part already taken" at bounding box center [708, 460] width 317 height 18
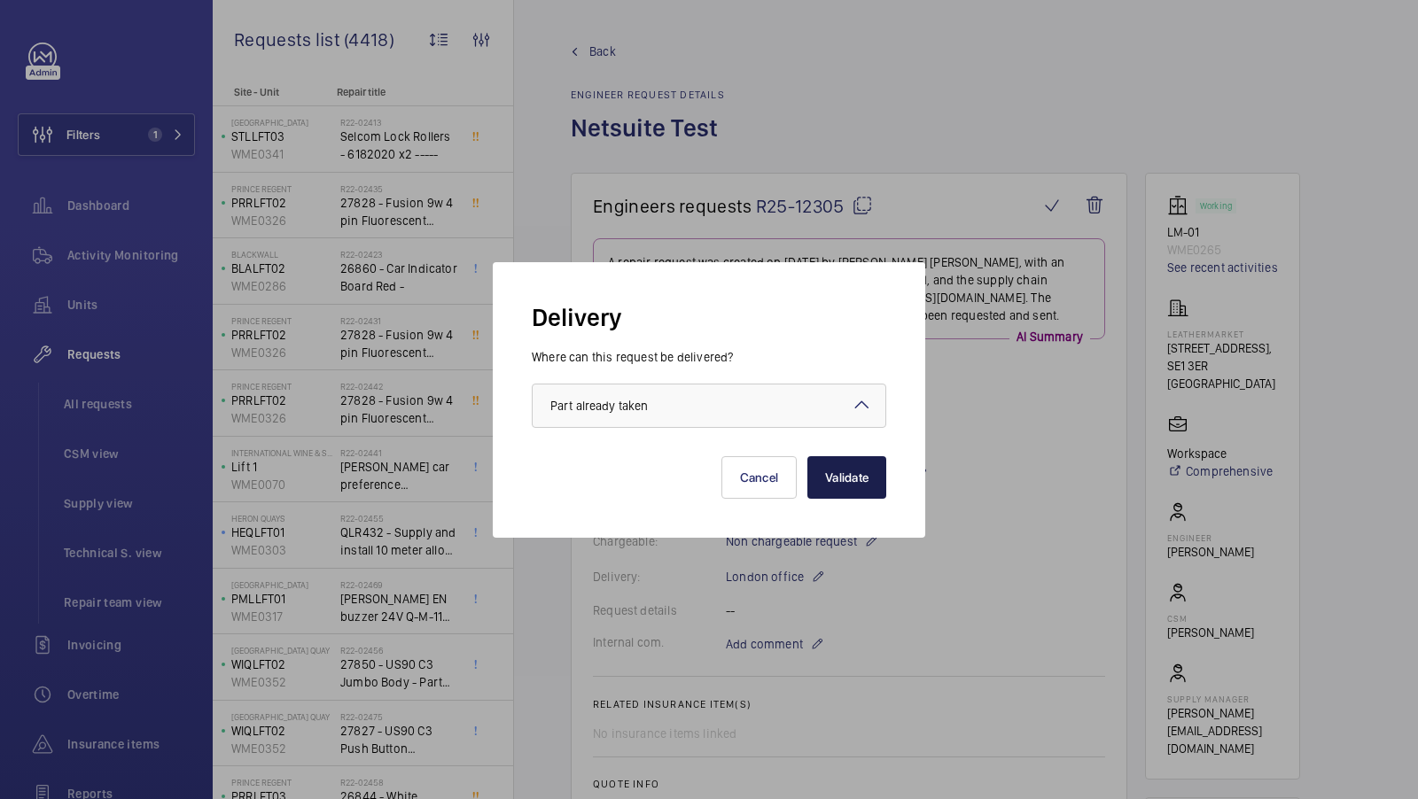
click at [844, 491] on button "Validate" at bounding box center [846, 477] width 79 height 43
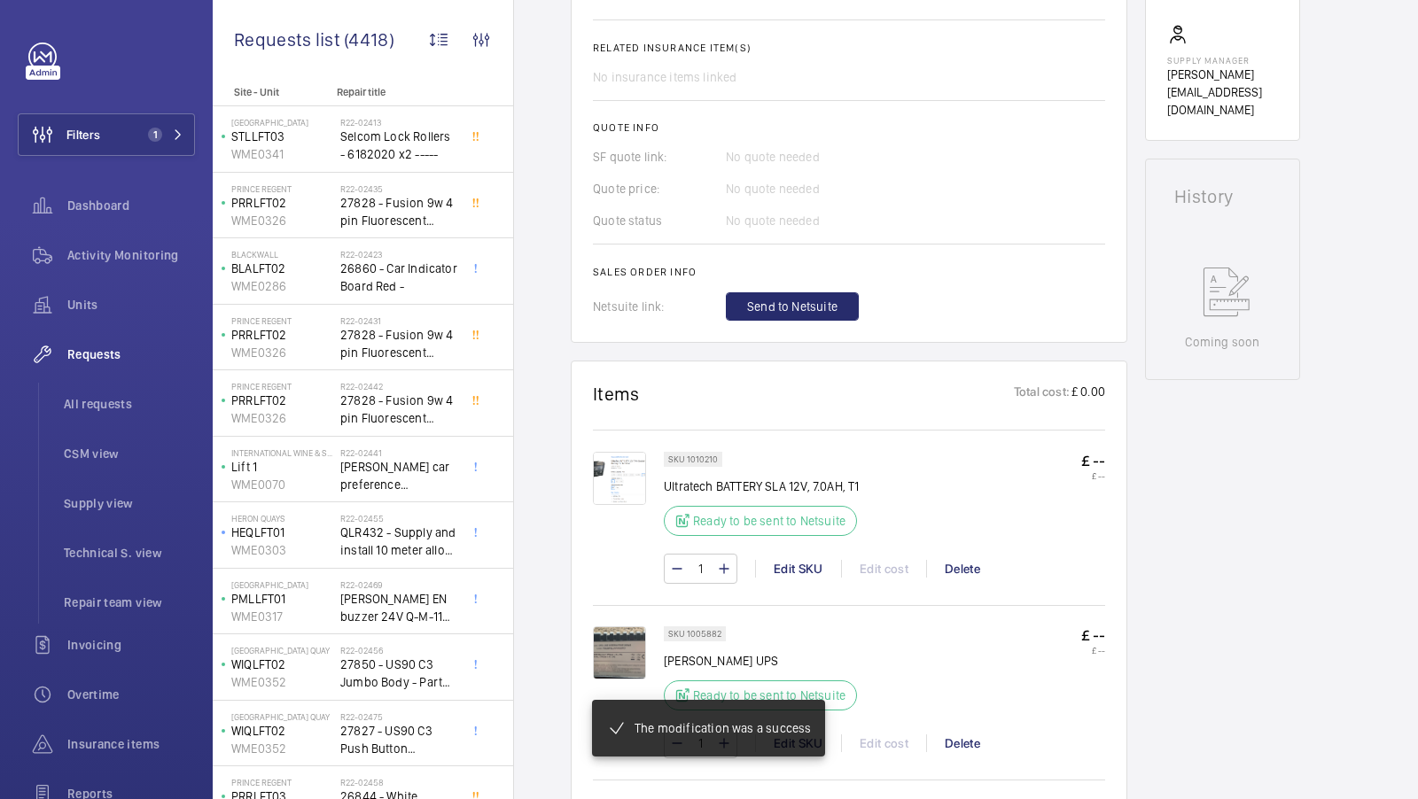
scroll to position [873, 0]
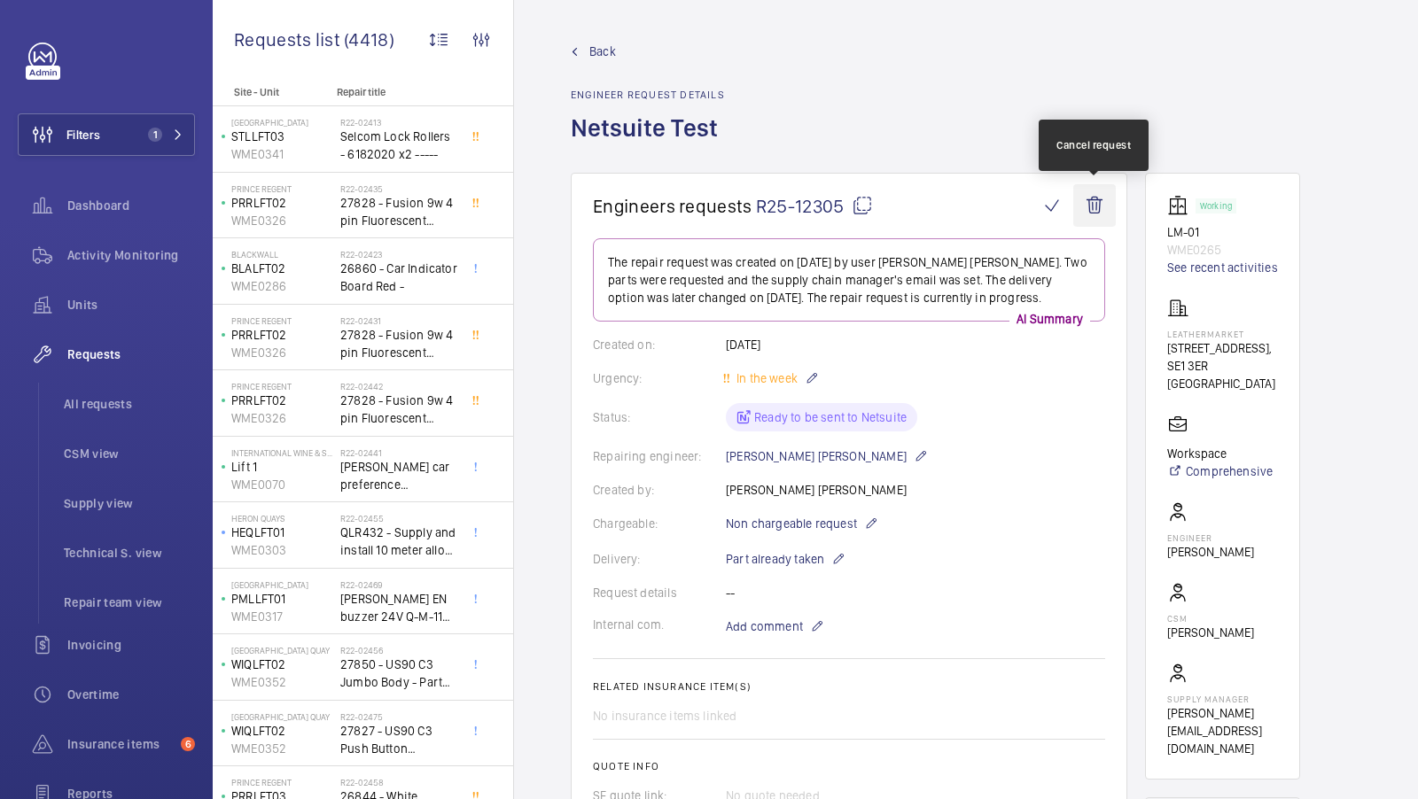
click at [1102, 212] on wm-front-icon-button at bounding box center [1094, 205] width 43 height 43
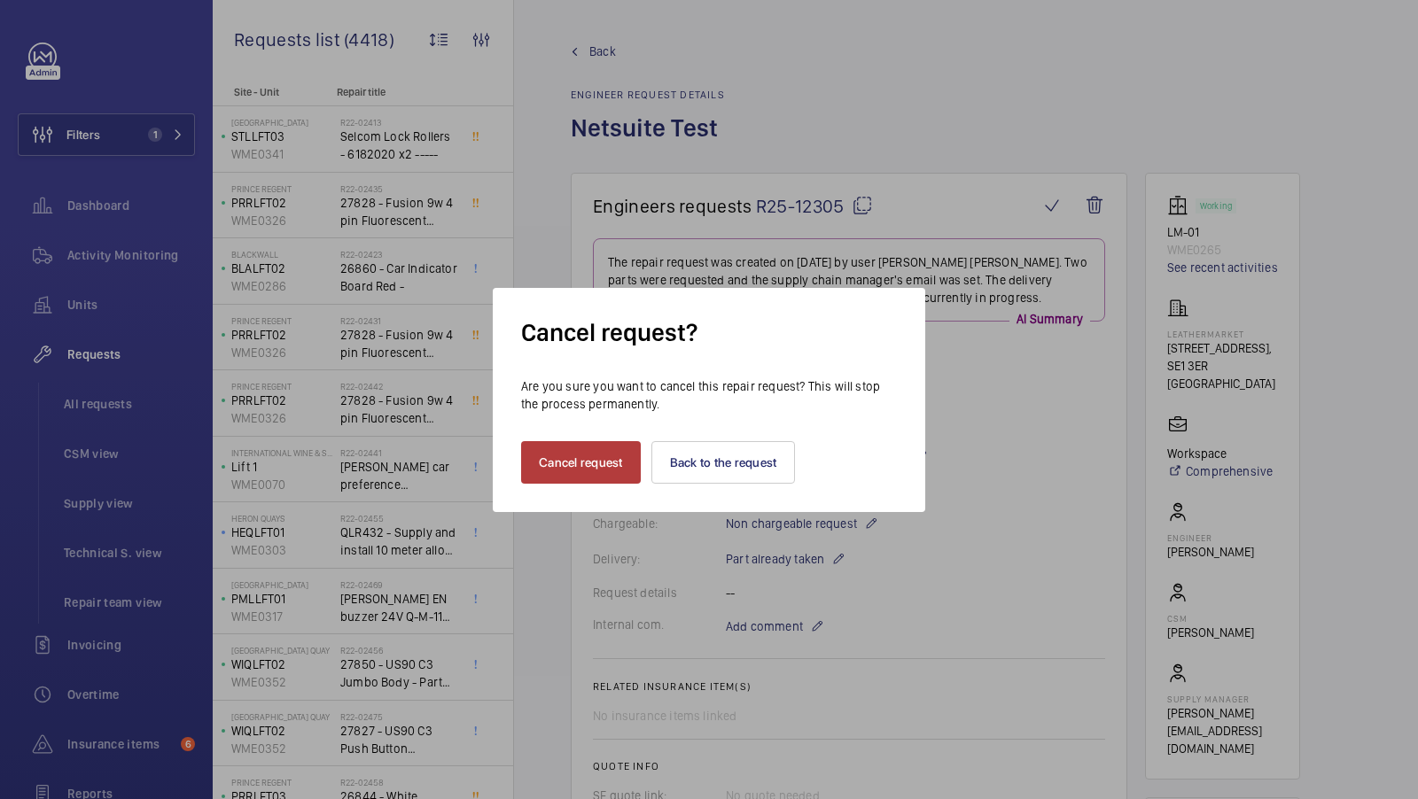
click at [598, 471] on button "Cancel request" at bounding box center [581, 462] width 120 height 43
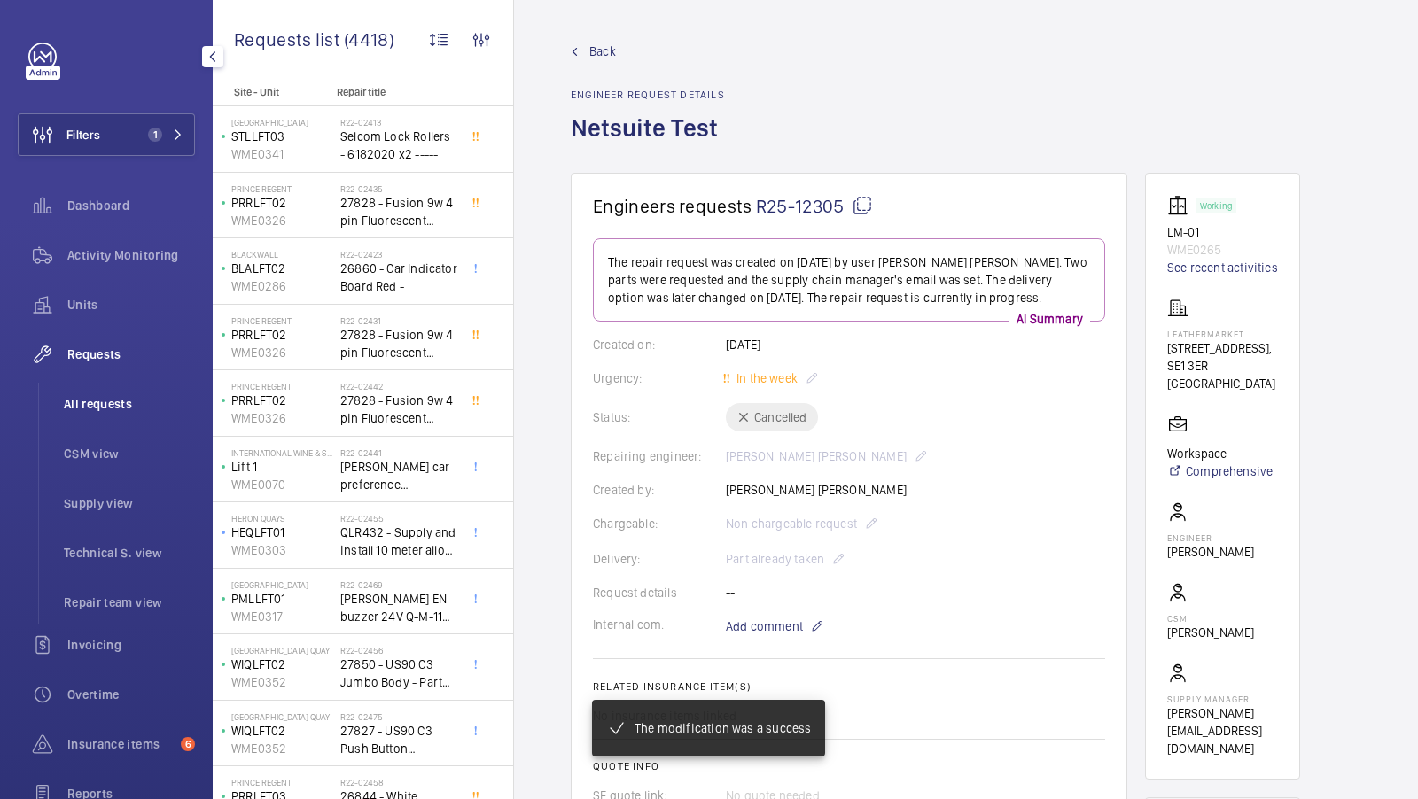
click at [107, 396] on span "All requests" at bounding box center [129, 404] width 131 height 18
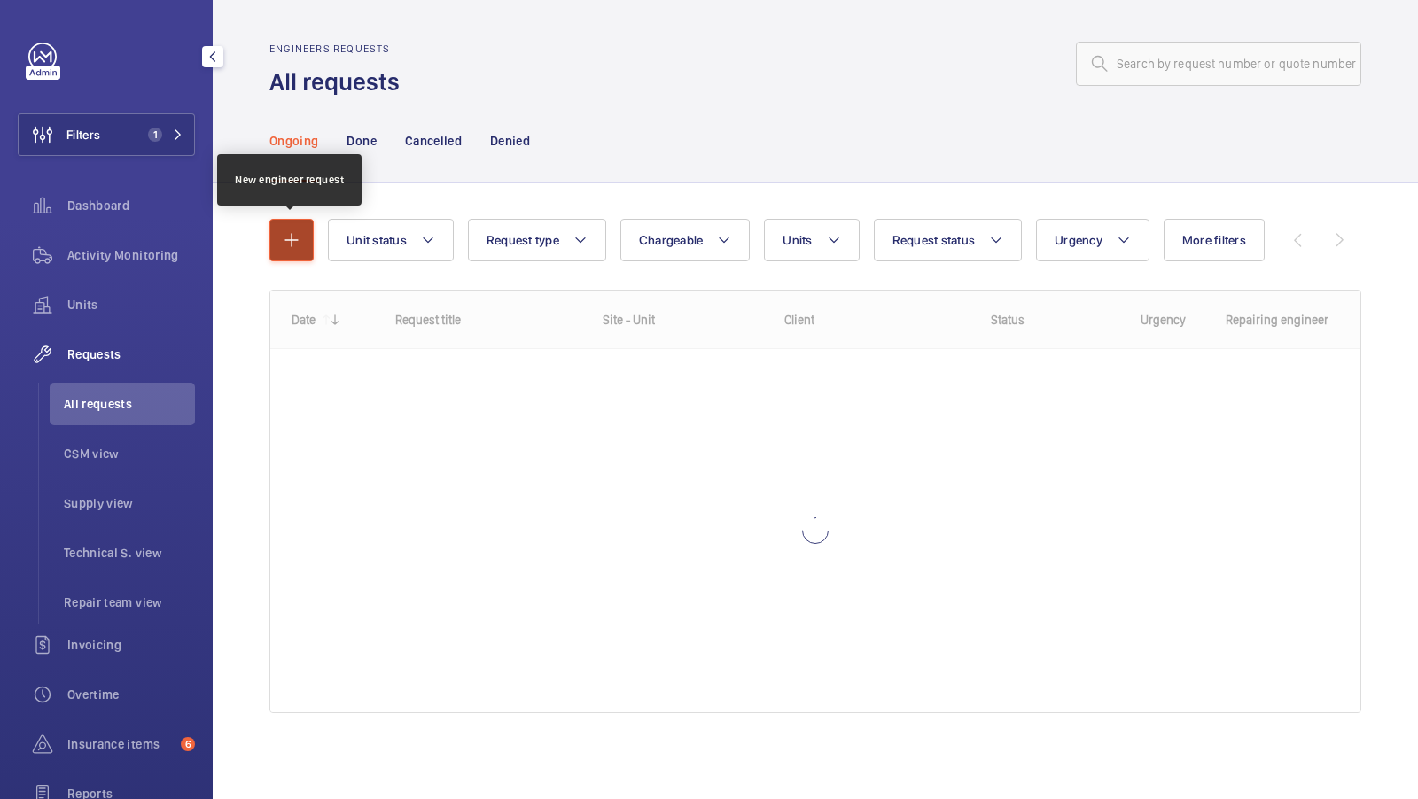
click at [270, 241] on button "button" at bounding box center [291, 240] width 44 height 43
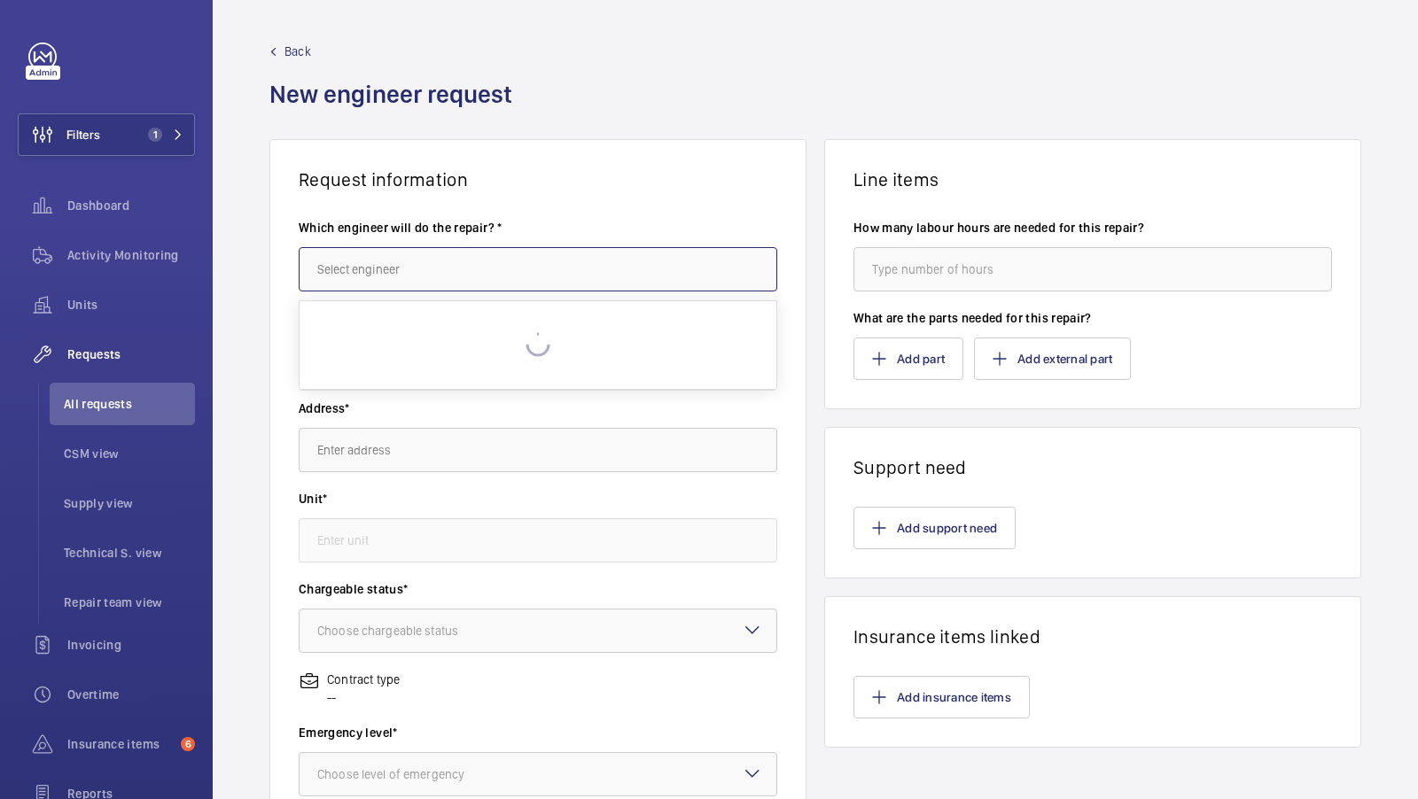
click at [529, 277] on input "text" at bounding box center [538, 269] width 478 height 44
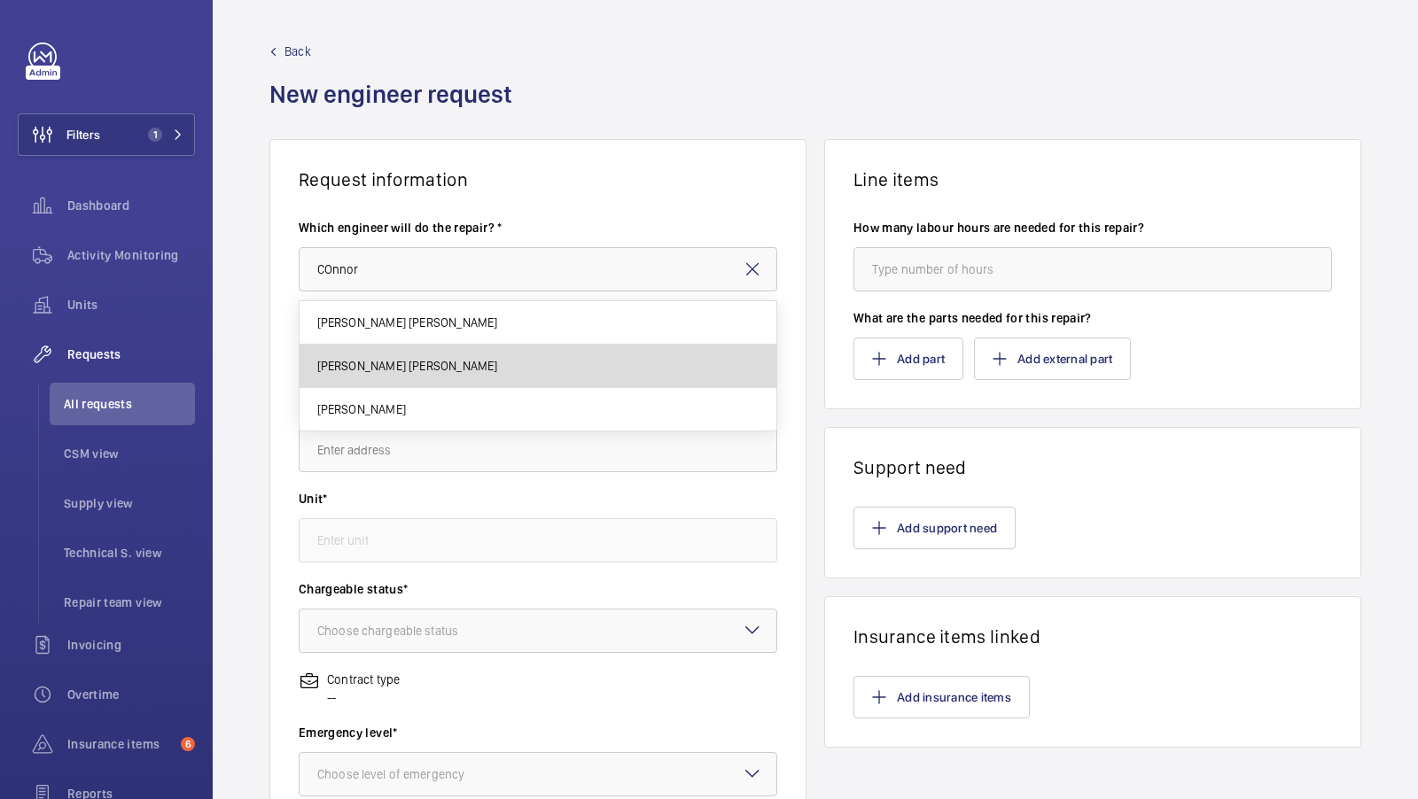
click at [460, 380] on mat-option "[PERSON_NAME] [PERSON_NAME]" at bounding box center [538, 366] width 478 height 43
type input "[PERSON_NAME] [PERSON_NAME]"
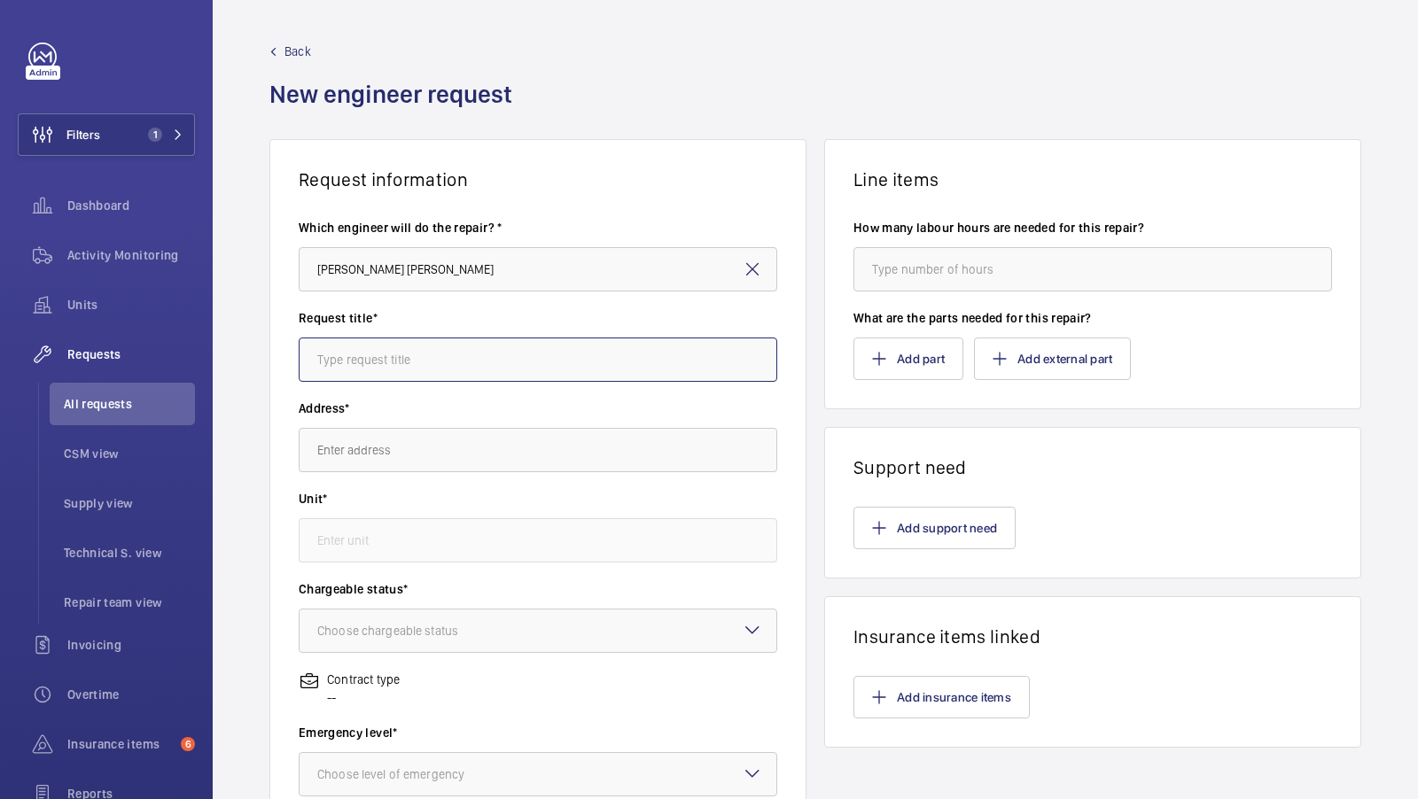
click at [409, 341] on input "text" at bounding box center [538, 360] width 478 height 44
type input "Netsuite Test"
click at [357, 446] on input "text" at bounding box center [538, 450] width 478 height 44
click at [326, 450] on input "L:eathermarket" at bounding box center [538, 450] width 478 height 44
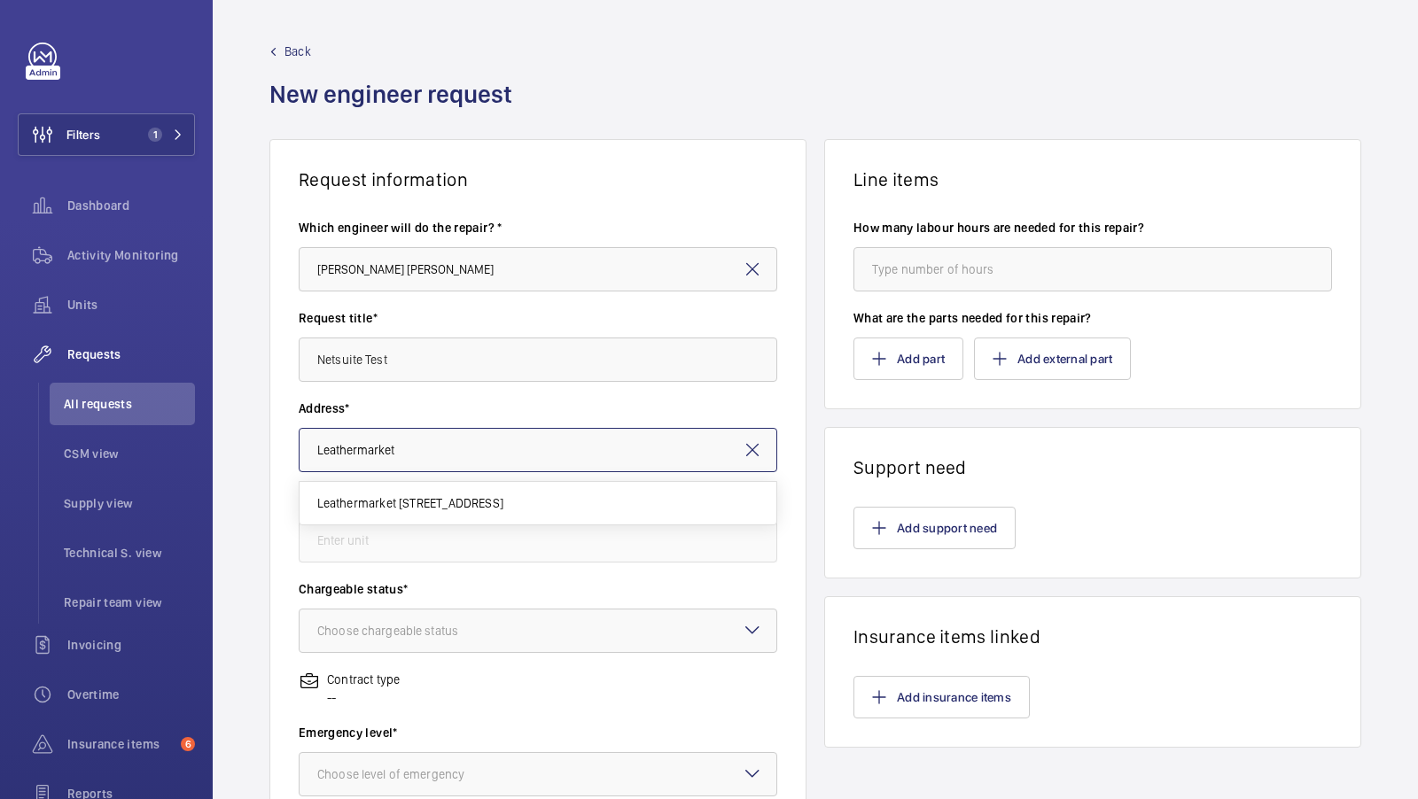
click at [422, 455] on input "Leathermarket" at bounding box center [538, 450] width 478 height 44
click at [431, 502] on span "Leathermarket [STREET_ADDRESS]" at bounding box center [410, 503] width 186 height 18
type input "Leathermarket [STREET_ADDRESS]"
click at [395, 537] on input "text" at bounding box center [538, 540] width 478 height 44
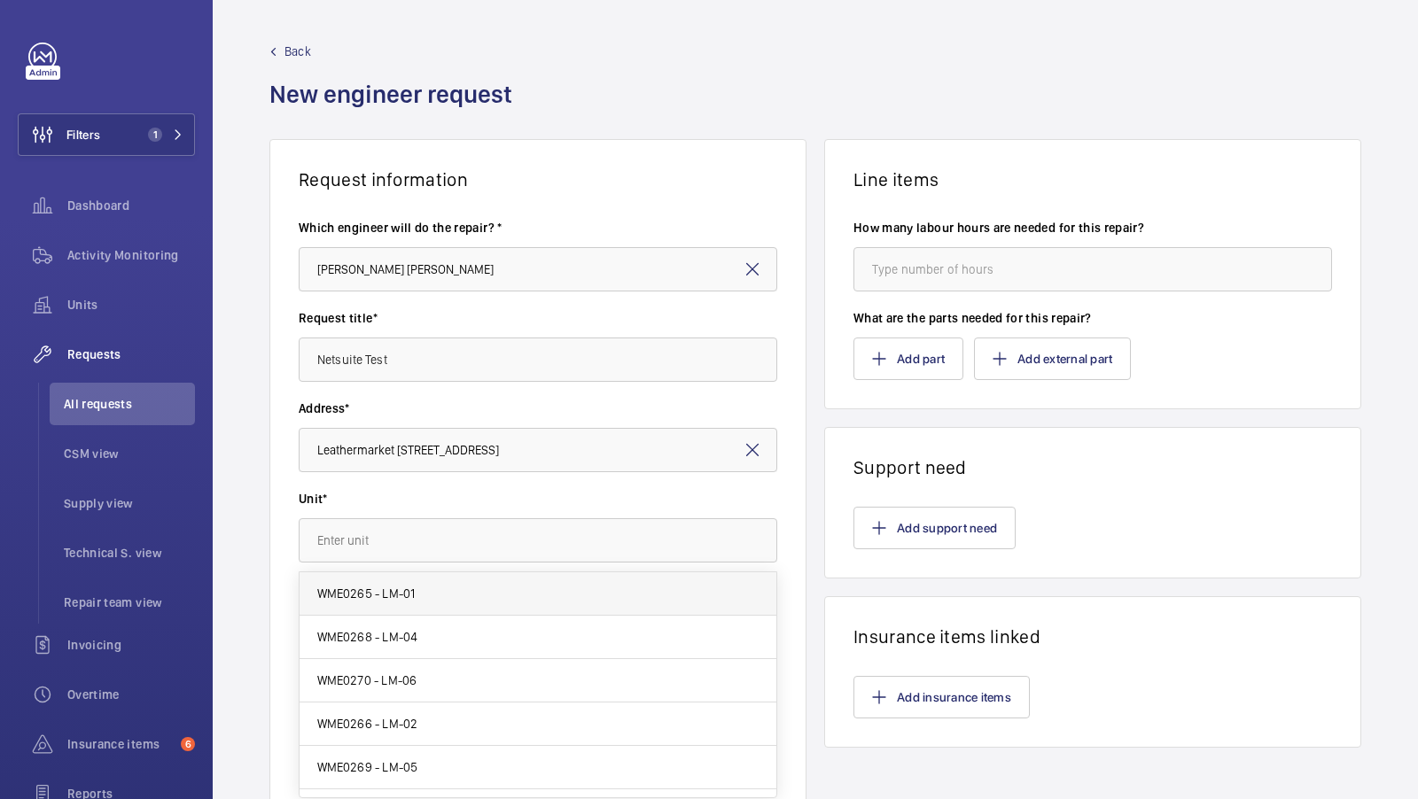
click at [400, 594] on span "WME0265 - LM-01" at bounding box center [366, 594] width 98 height 18
type input "WME0265 - LM-01"
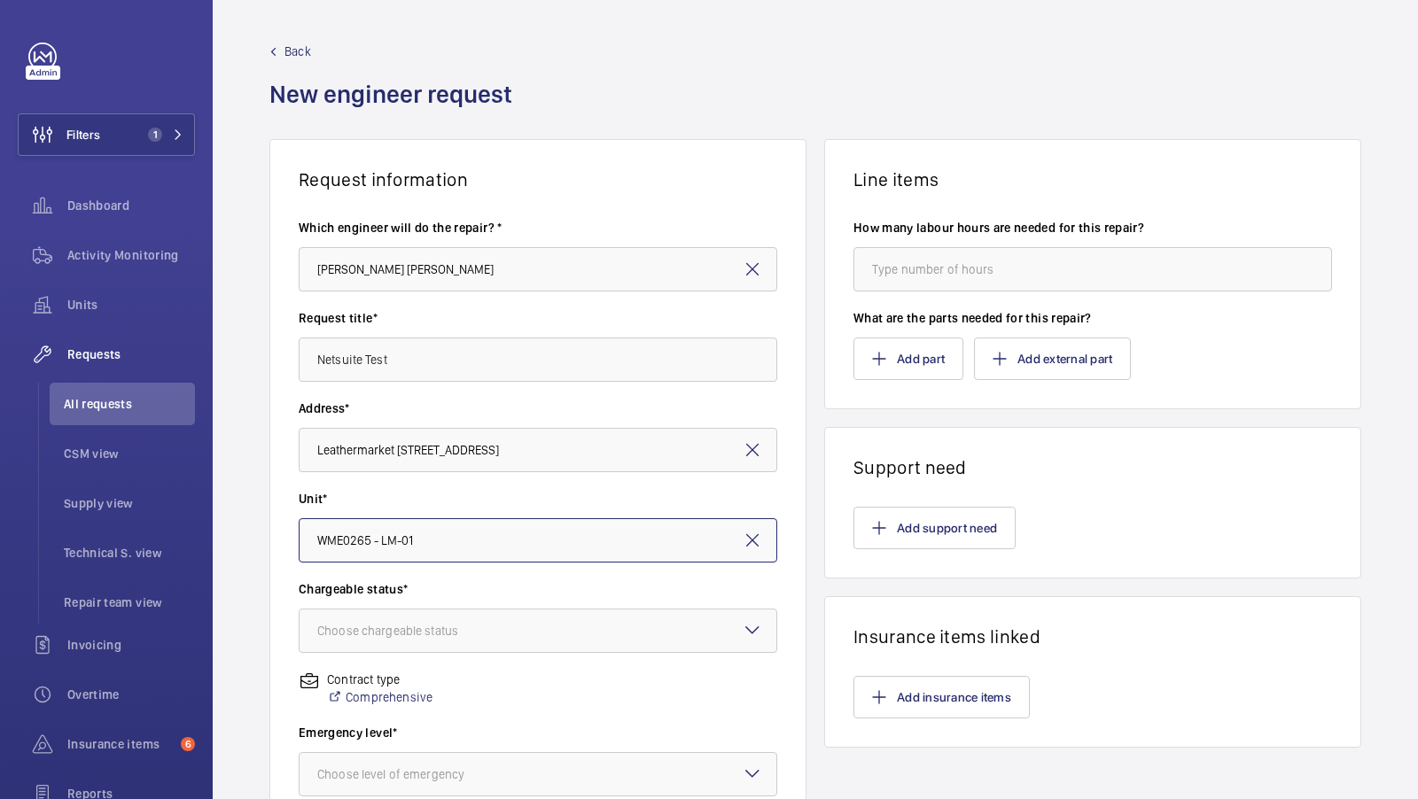
scroll to position [46, 0]
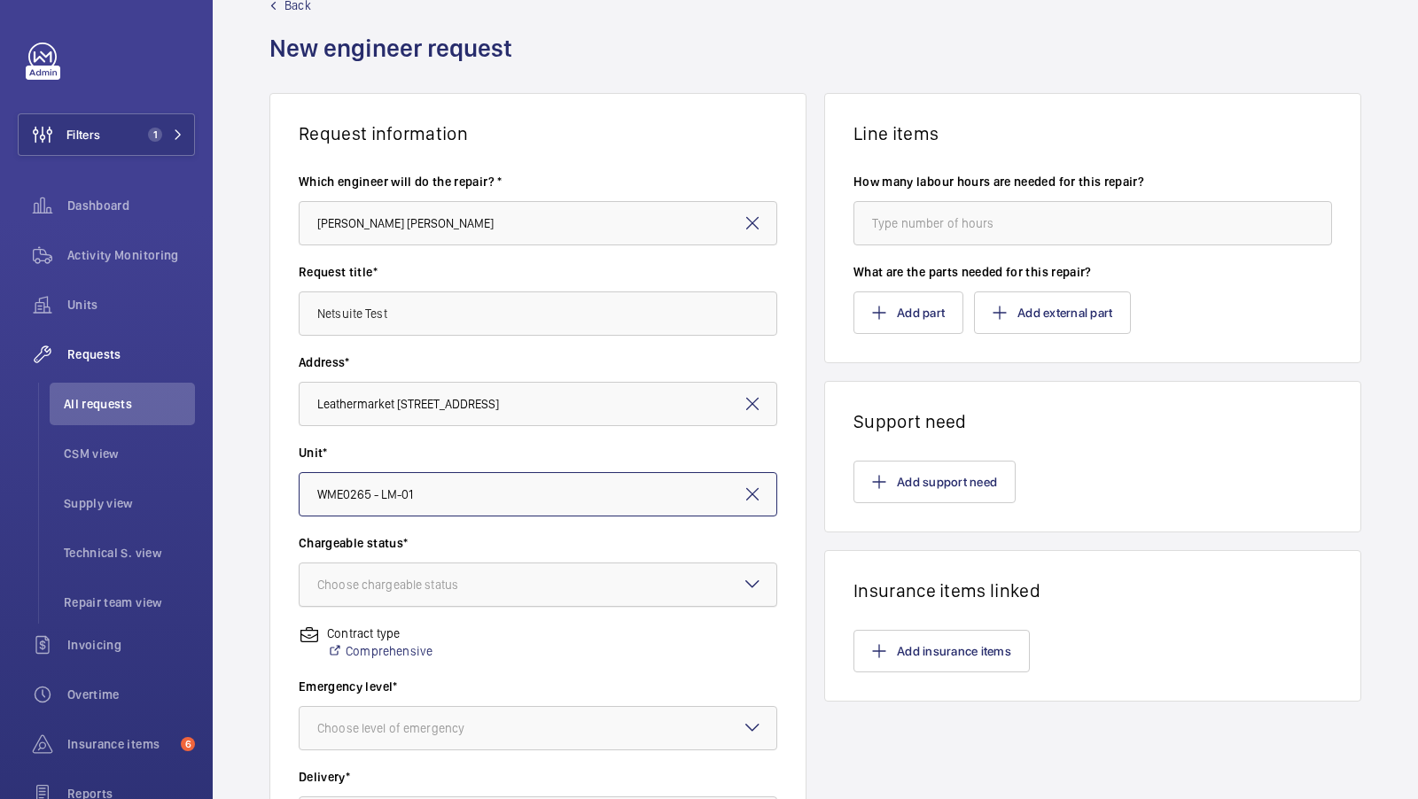
click at [464, 585] on div "Choose chargeable status" at bounding box center [409, 585] width 185 height 18
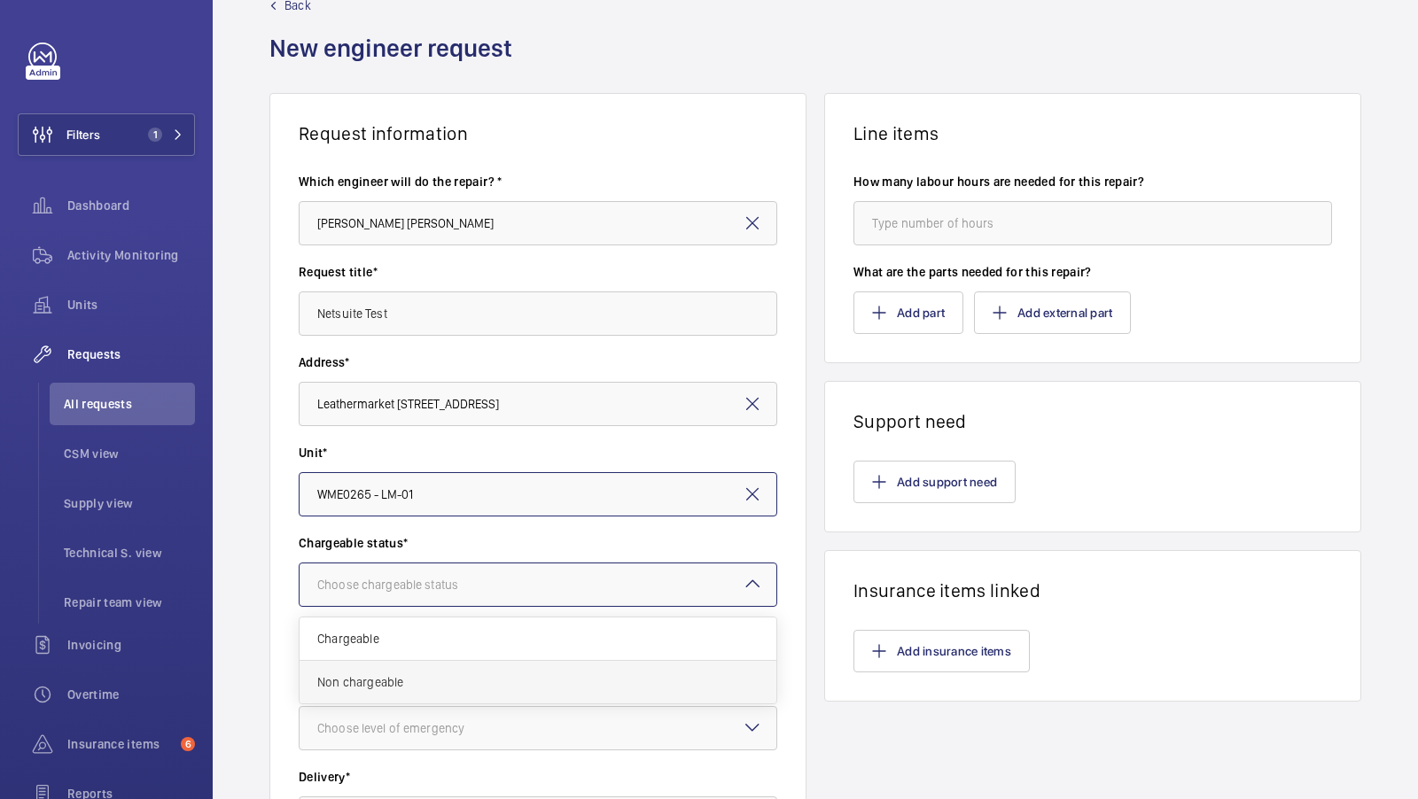
click at [386, 680] on span "Non chargeable" at bounding box center [537, 682] width 441 height 18
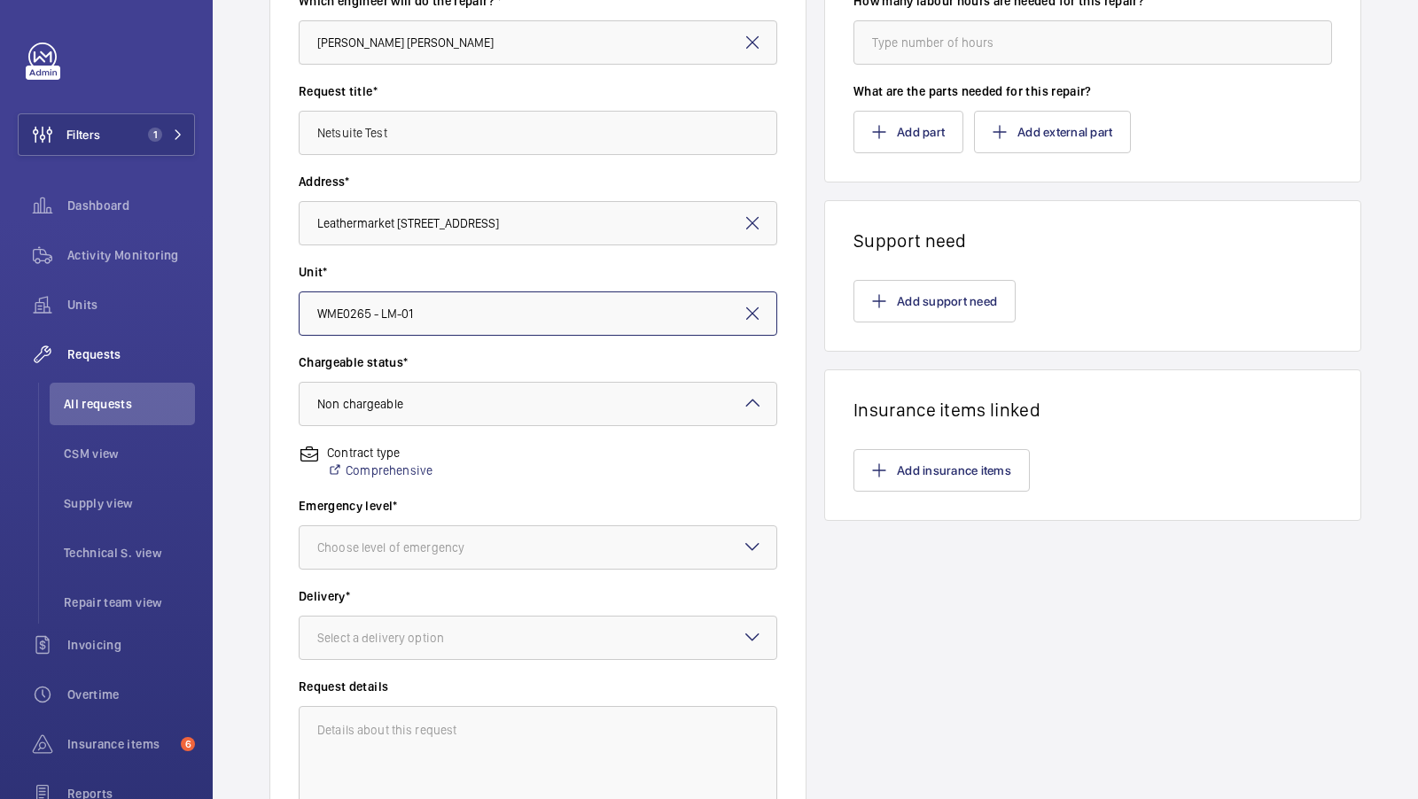
scroll to position [228, 0]
click at [446, 538] on div "Choose level of emergency" at bounding box center [412, 547] width 191 height 18
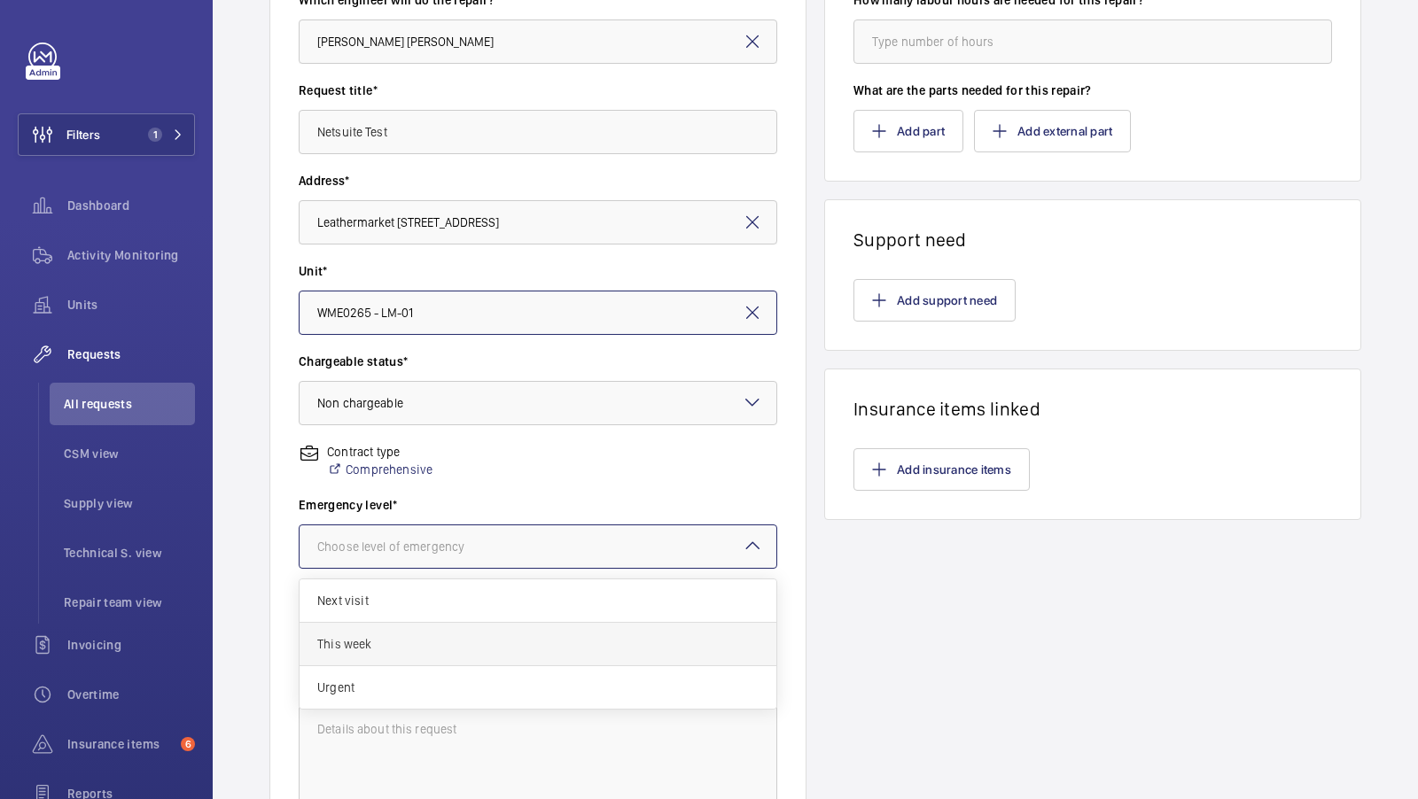
click at [394, 639] on span "This week" at bounding box center [537, 644] width 441 height 18
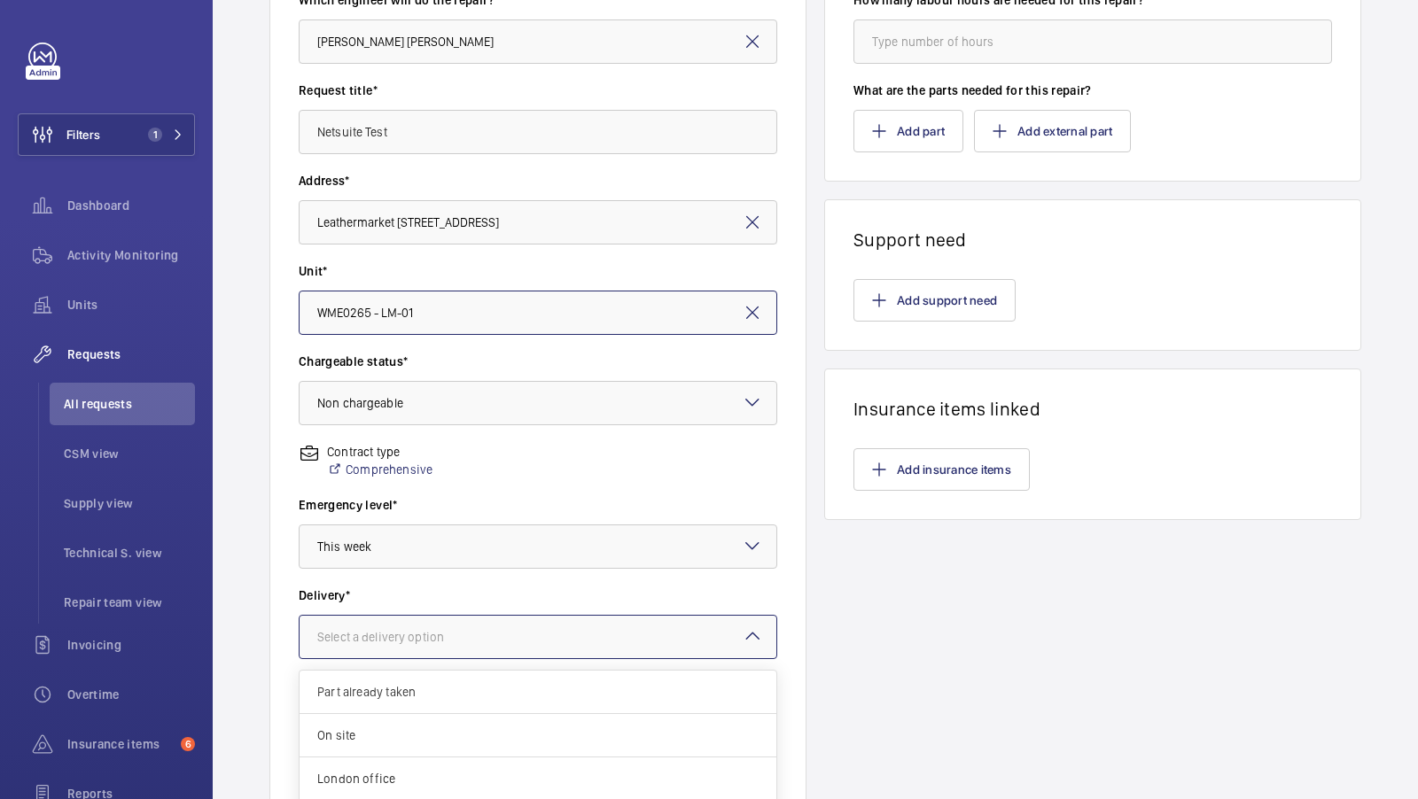
click at [491, 616] on div at bounding box center [537, 637] width 477 height 43
click at [391, 691] on span "Part already taken" at bounding box center [537, 692] width 441 height 18
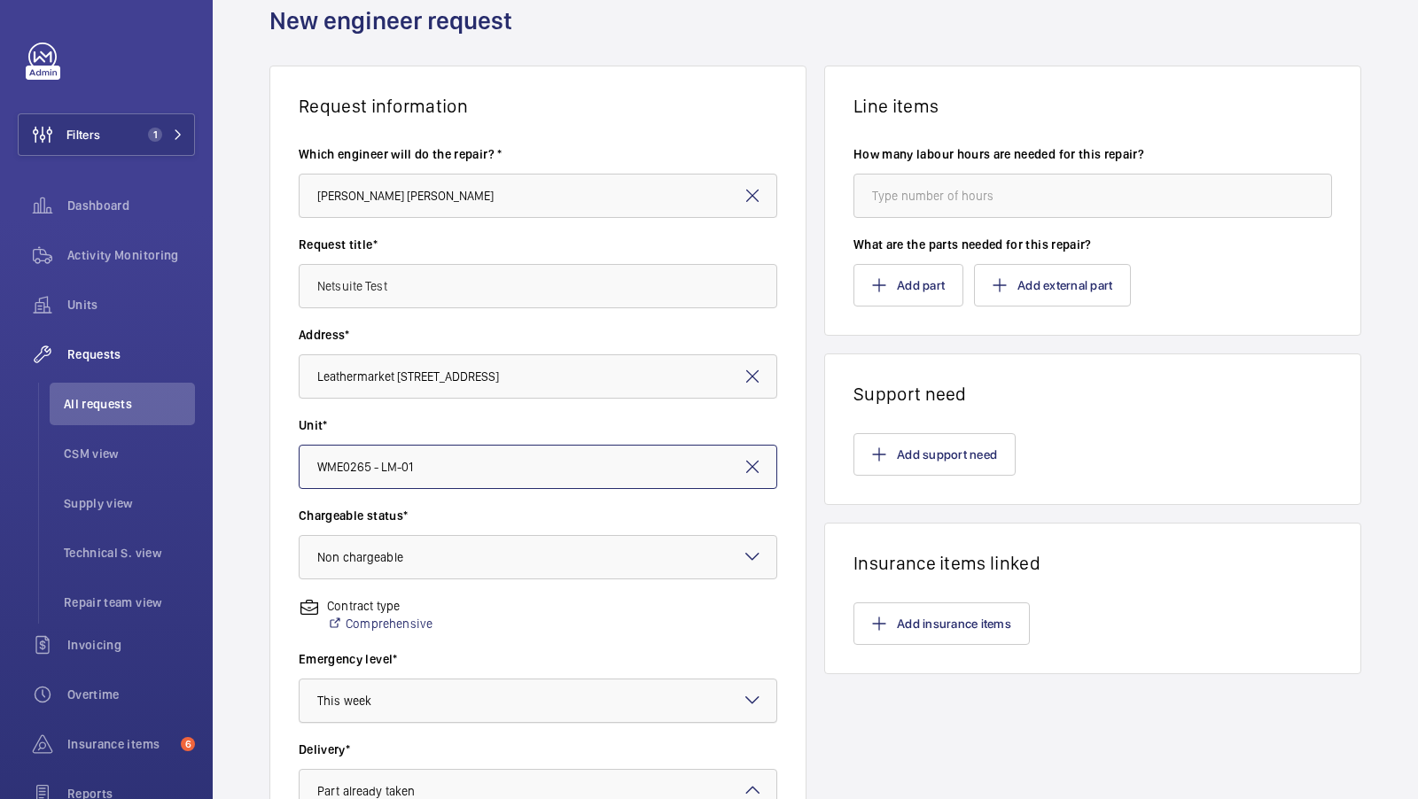
scroll to position [0, 0]
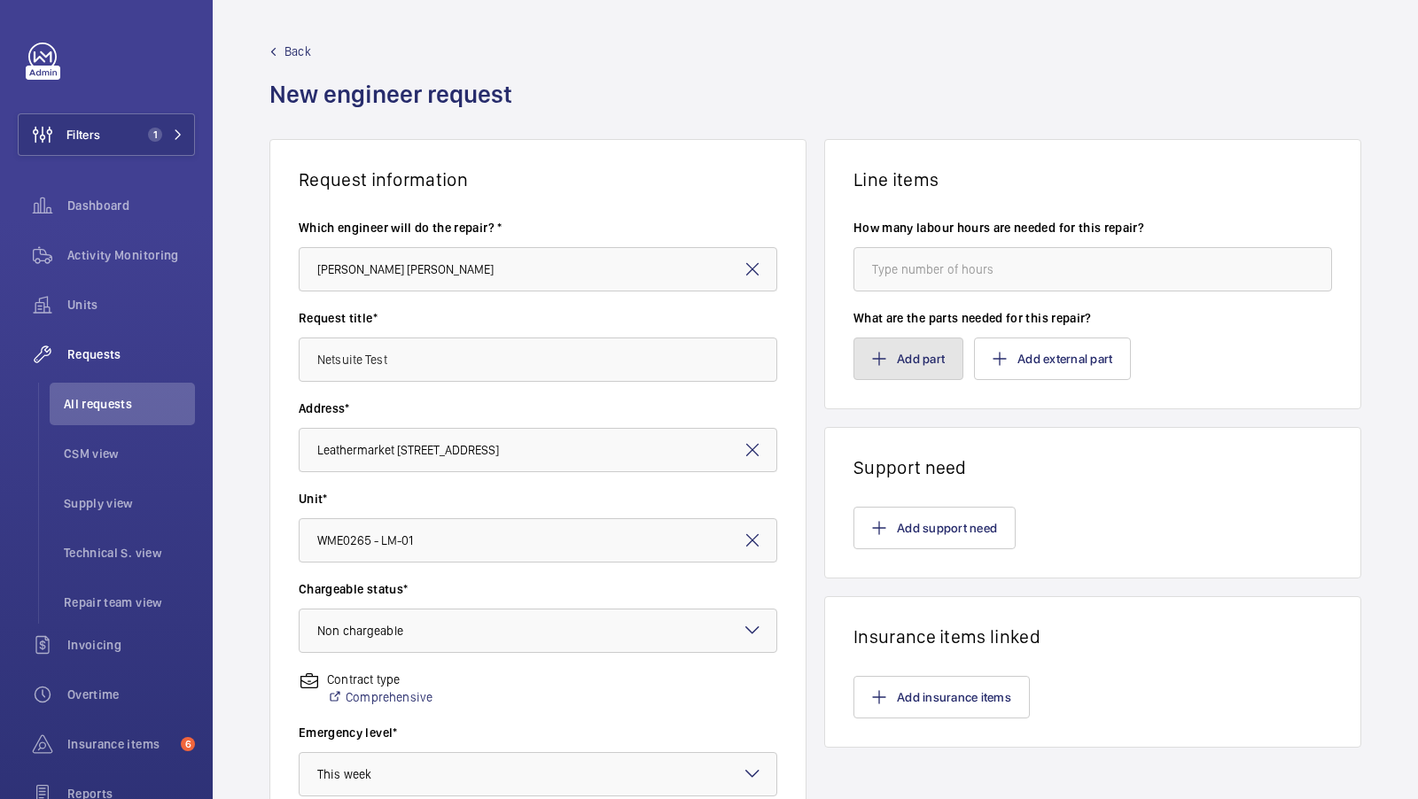
click at [914, 366] on button "Add part" at bounding box center [908, 359] width 110 height 43
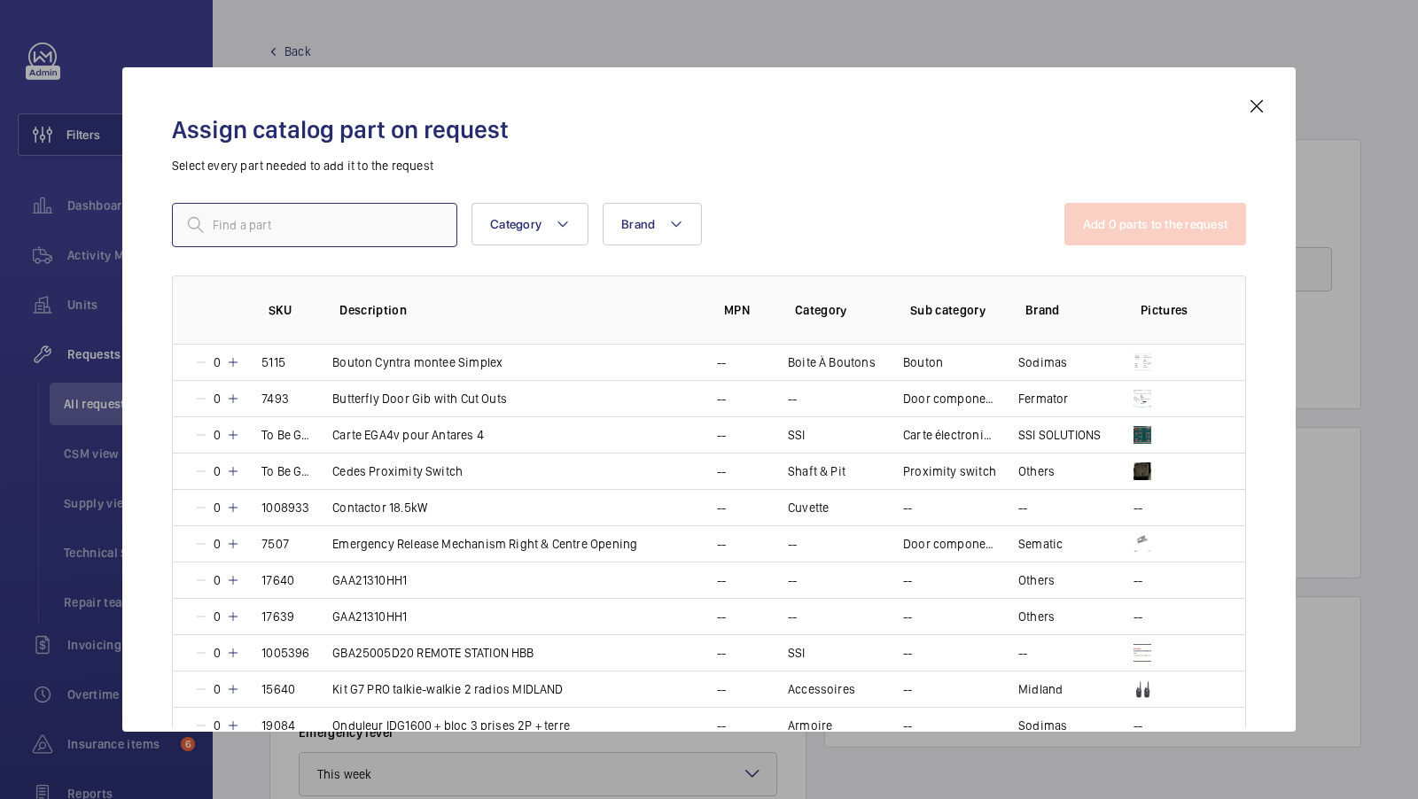
click at [287, 240] on input "text" at bounding box center [314, 225] width 285 height 44
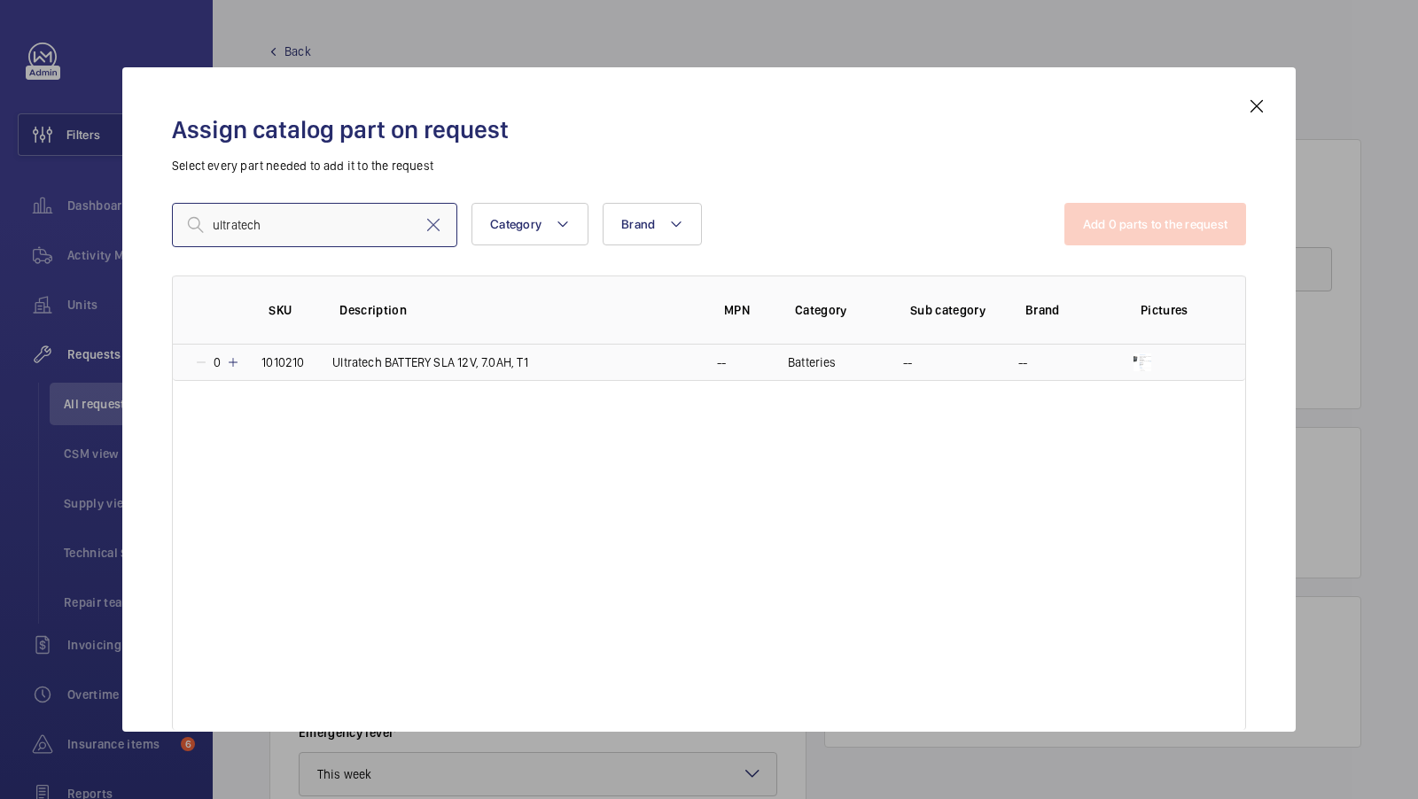
type input "ultratech"
click at [380, 354] on p "Ultratech BATTERY SLA 12V, 7.0AH, T1" at bounding box center [430, 363] width 196 height 18
click at [436, 228] on mat-icon at bounding box center [433, 224] width 21 height 21
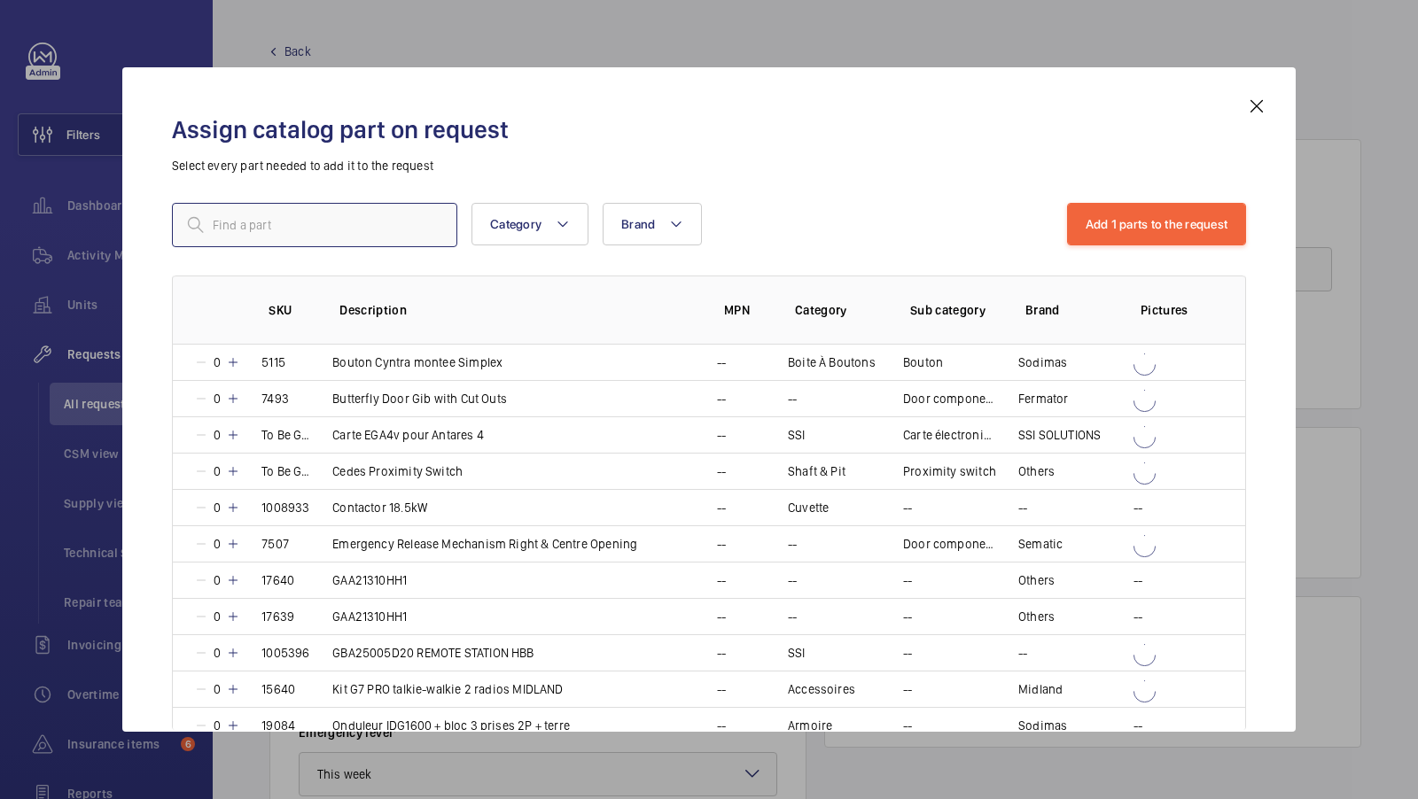
click at [330, 235] on input "text" at bounding box center [314, 225] width 285 height 44
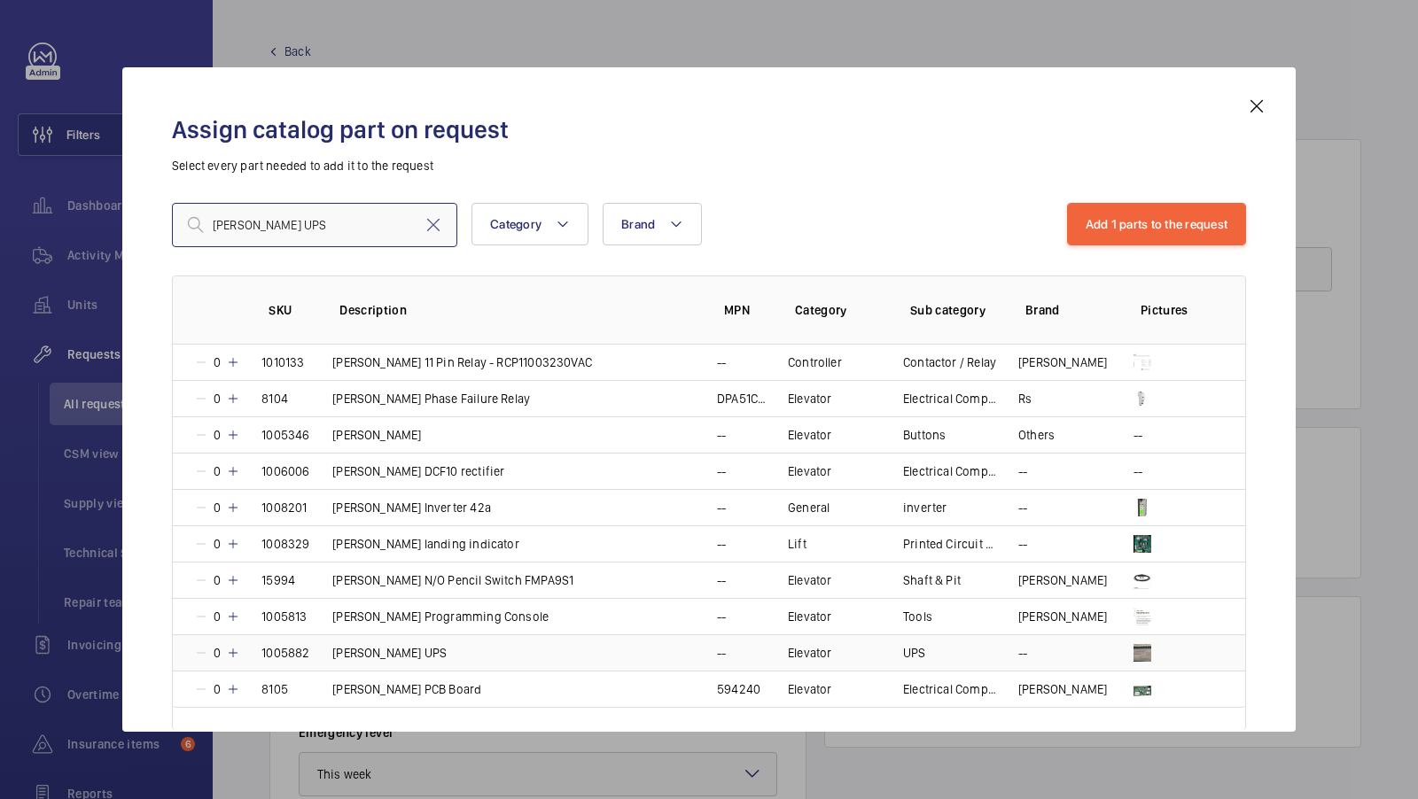
type input "Carlos Silva UPS"
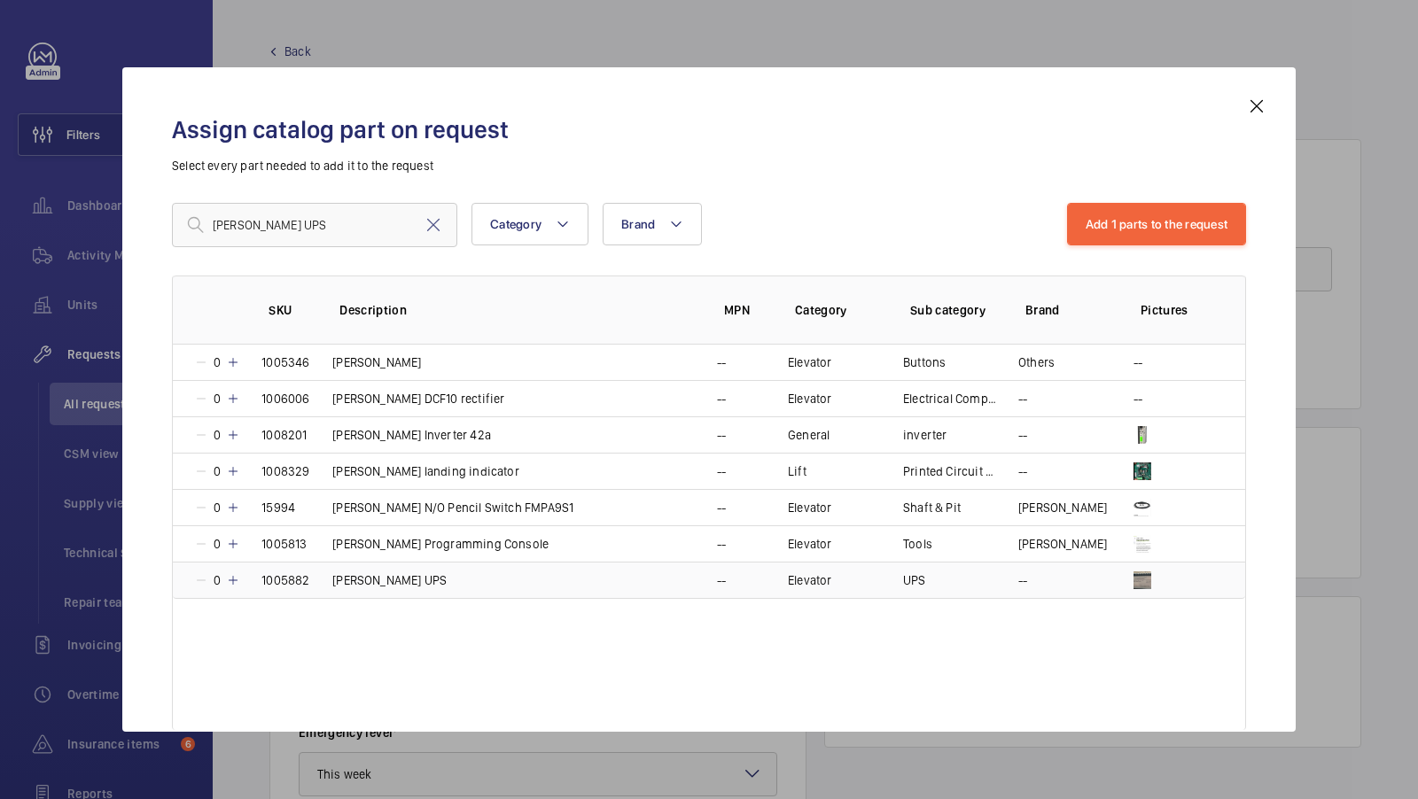
click at [237, 579] on mat-icon at bounding box center [233, 580] width 14 height 14
click at [1190, 220] on button "Add 2 parts to the request" at bounding box center [1156, 224] width 182 height 43
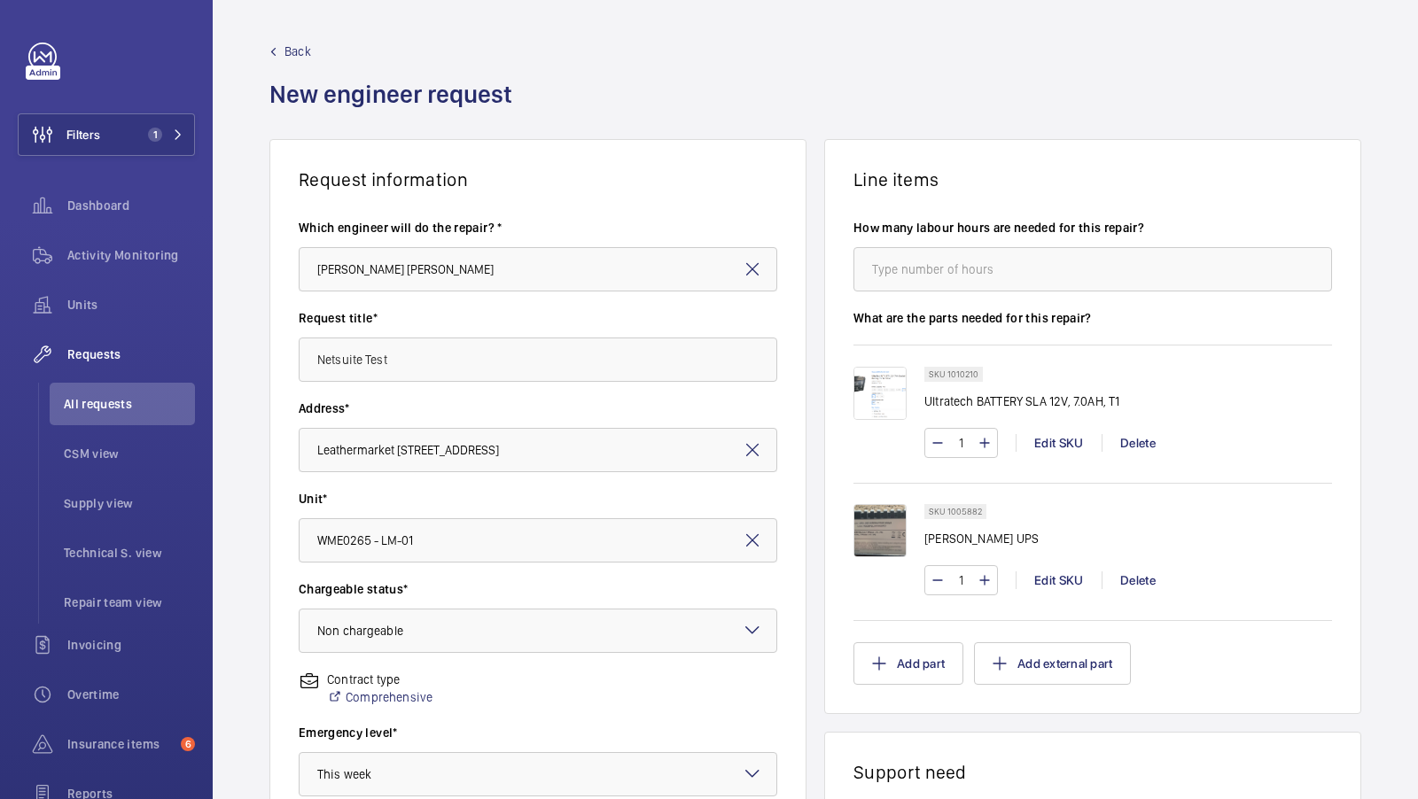
scroll to position [408, 0]
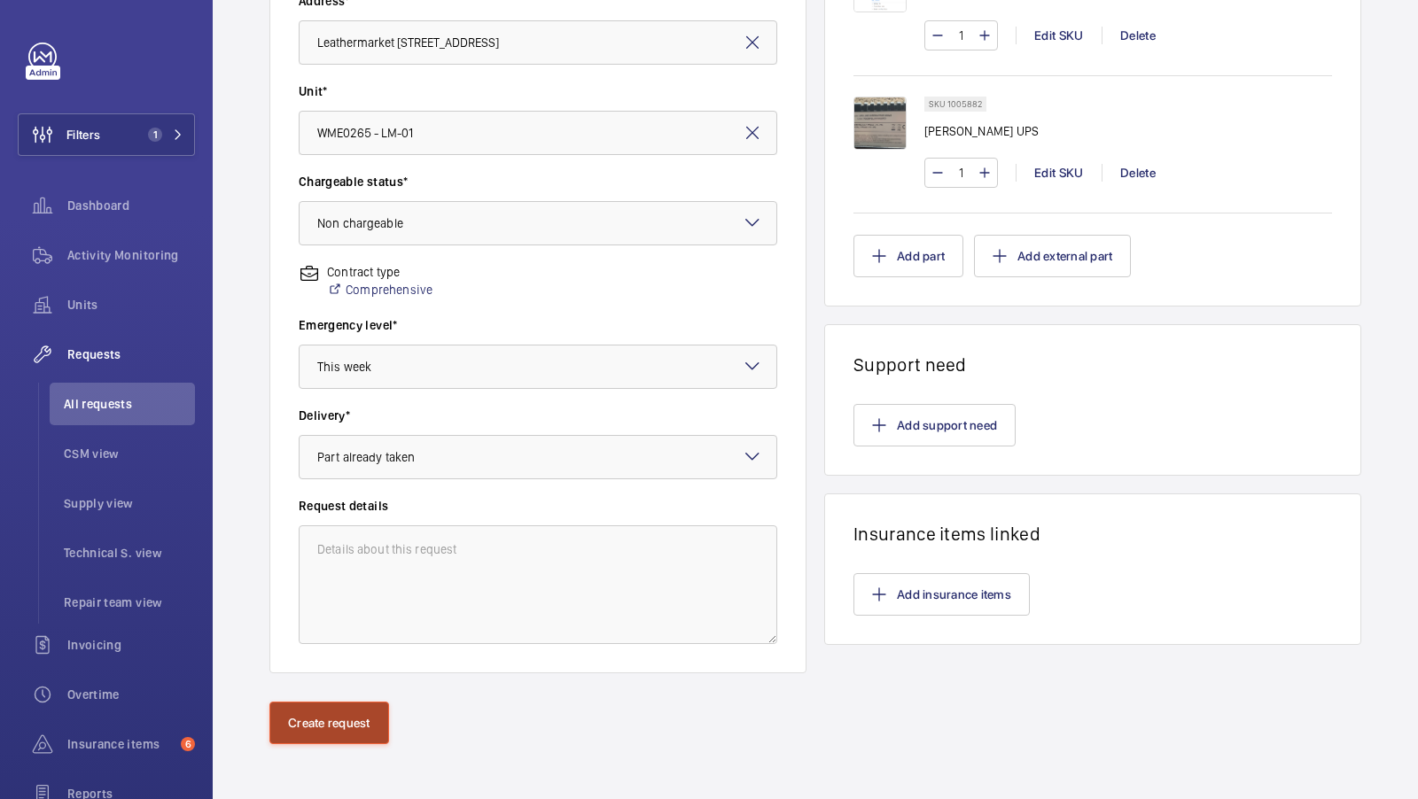
click at [296, 729] on button "Create request" at bounding box center [329, 723] width 120 height 43
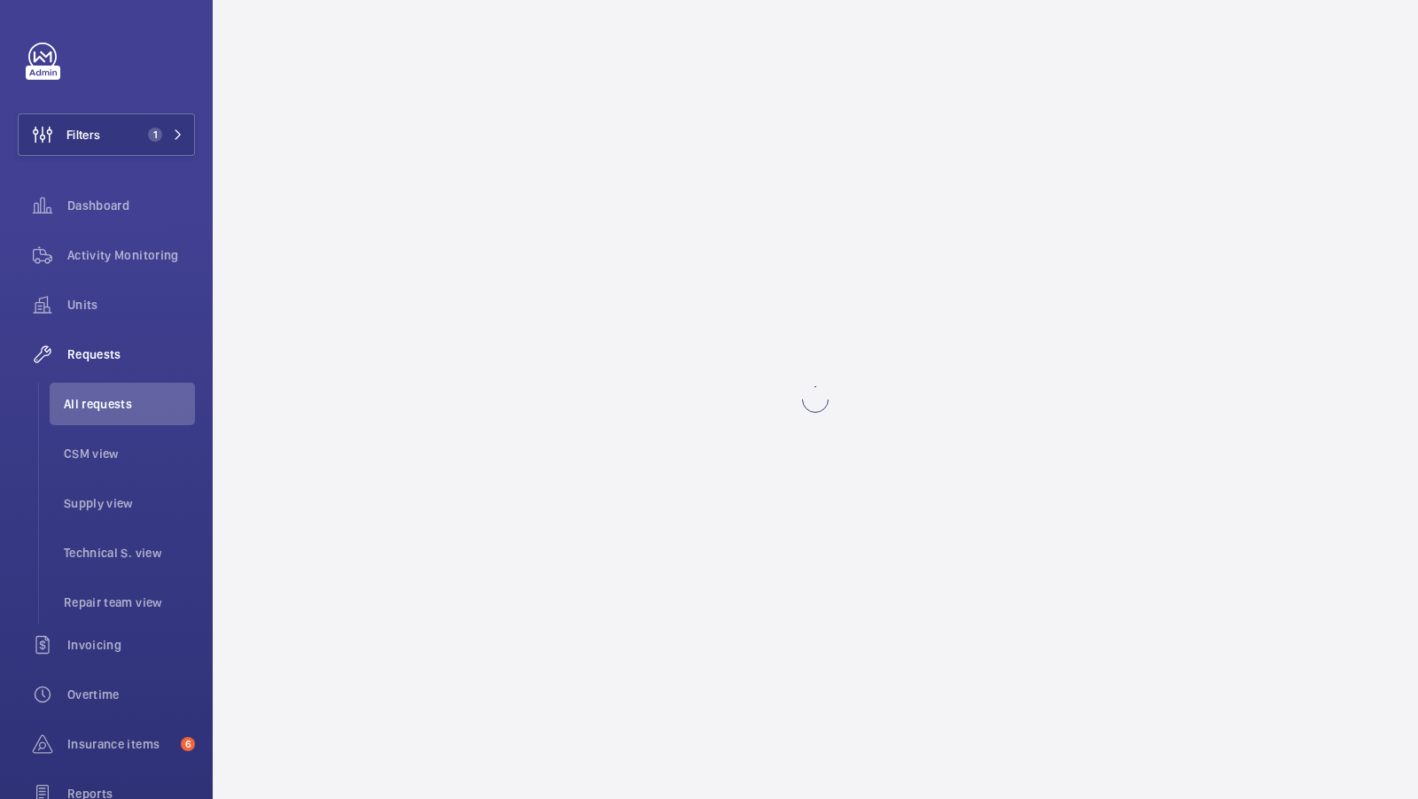
scroll to position [0, 0]
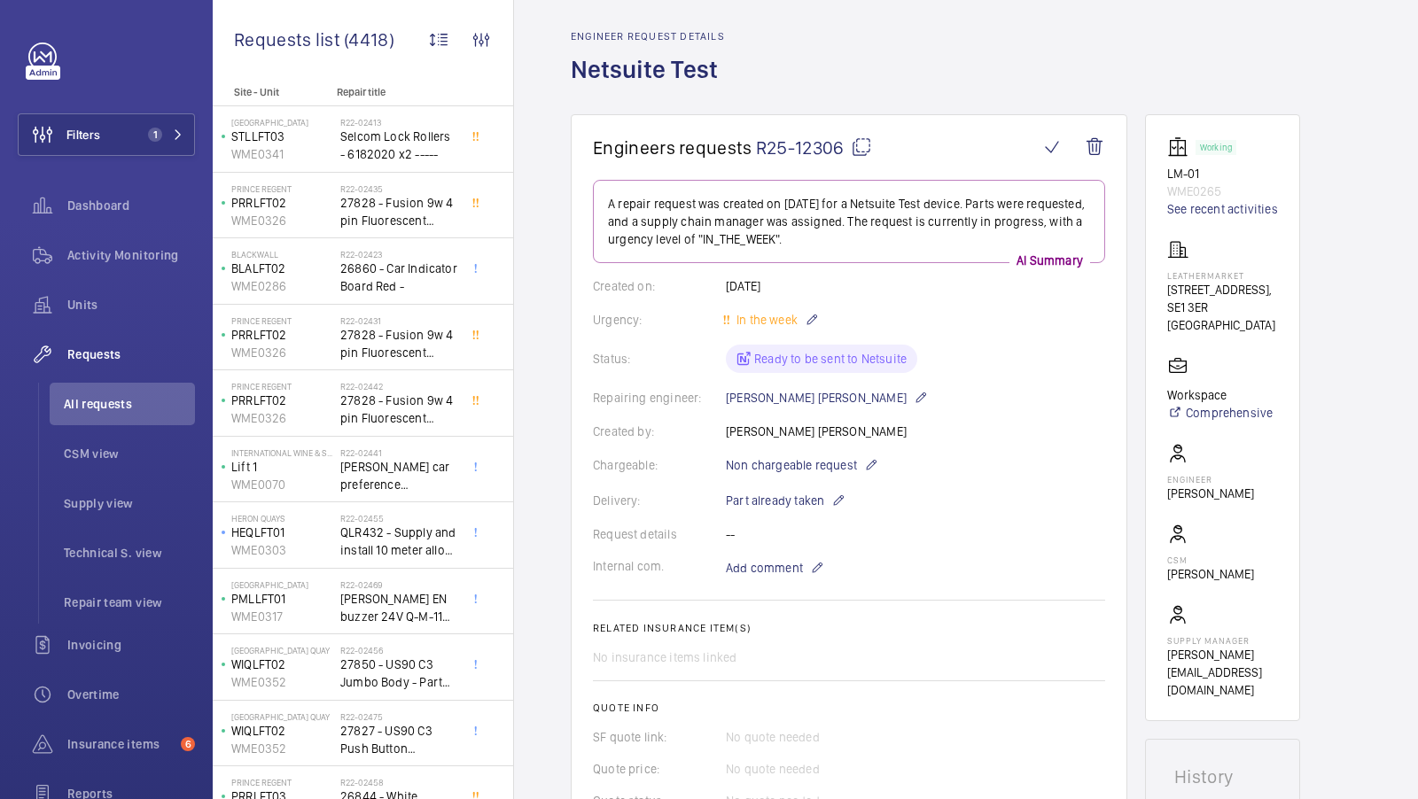
scroll to position [54, 0]
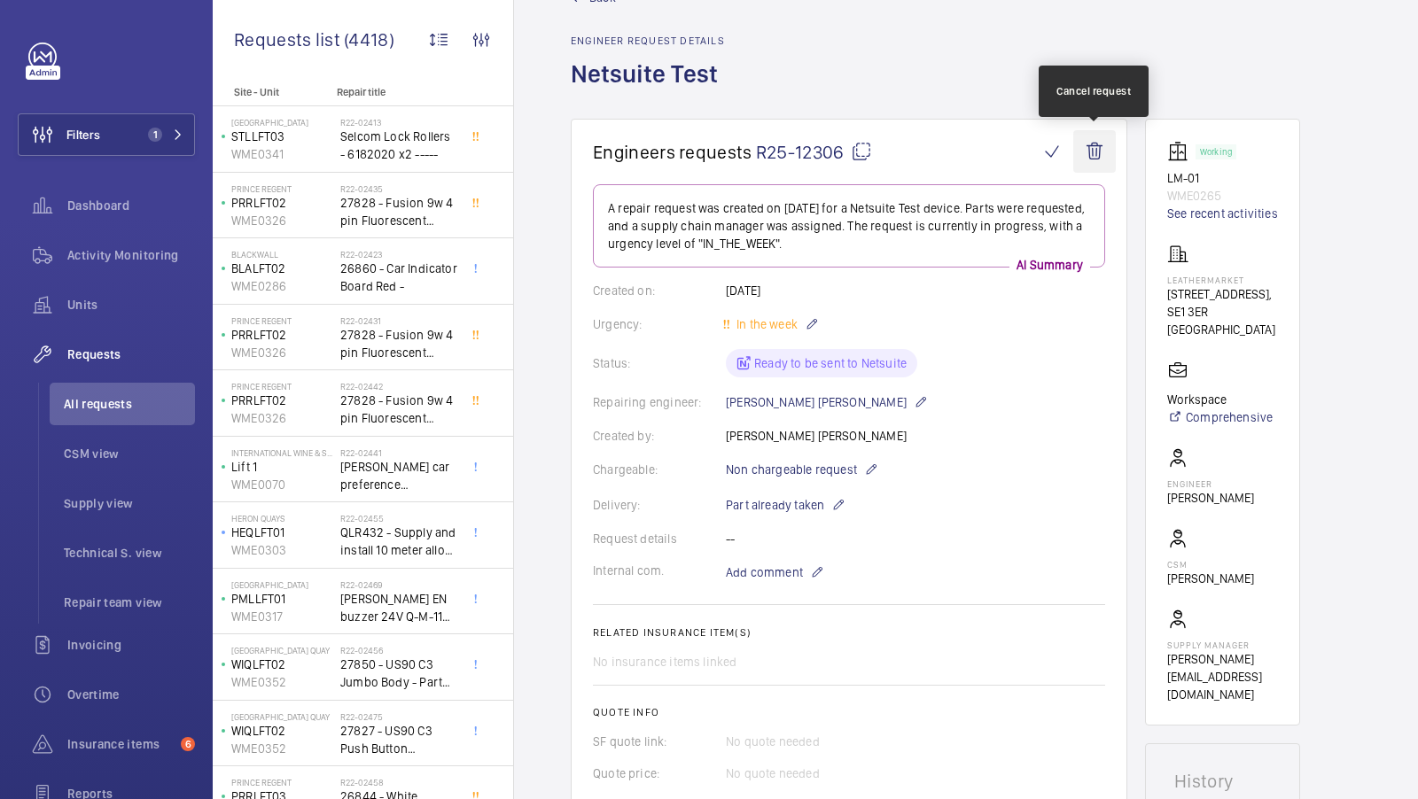
click at [1099, 154] on wm-front-icon-button at bounding box center [1094, 151] width 43 height 43
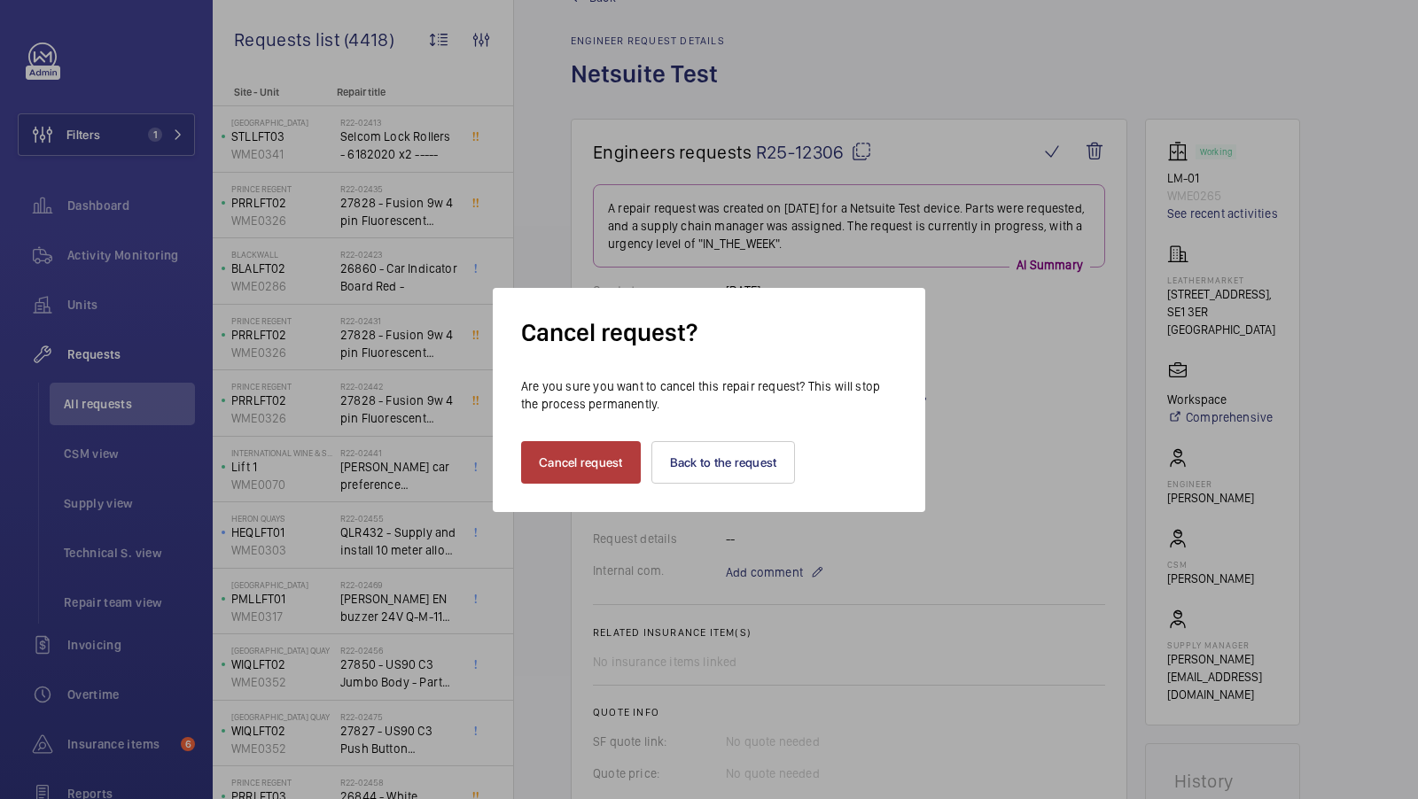
click at [563, 463] on button "Cancel request" at bounding box center [581, 462] width 120 height 43
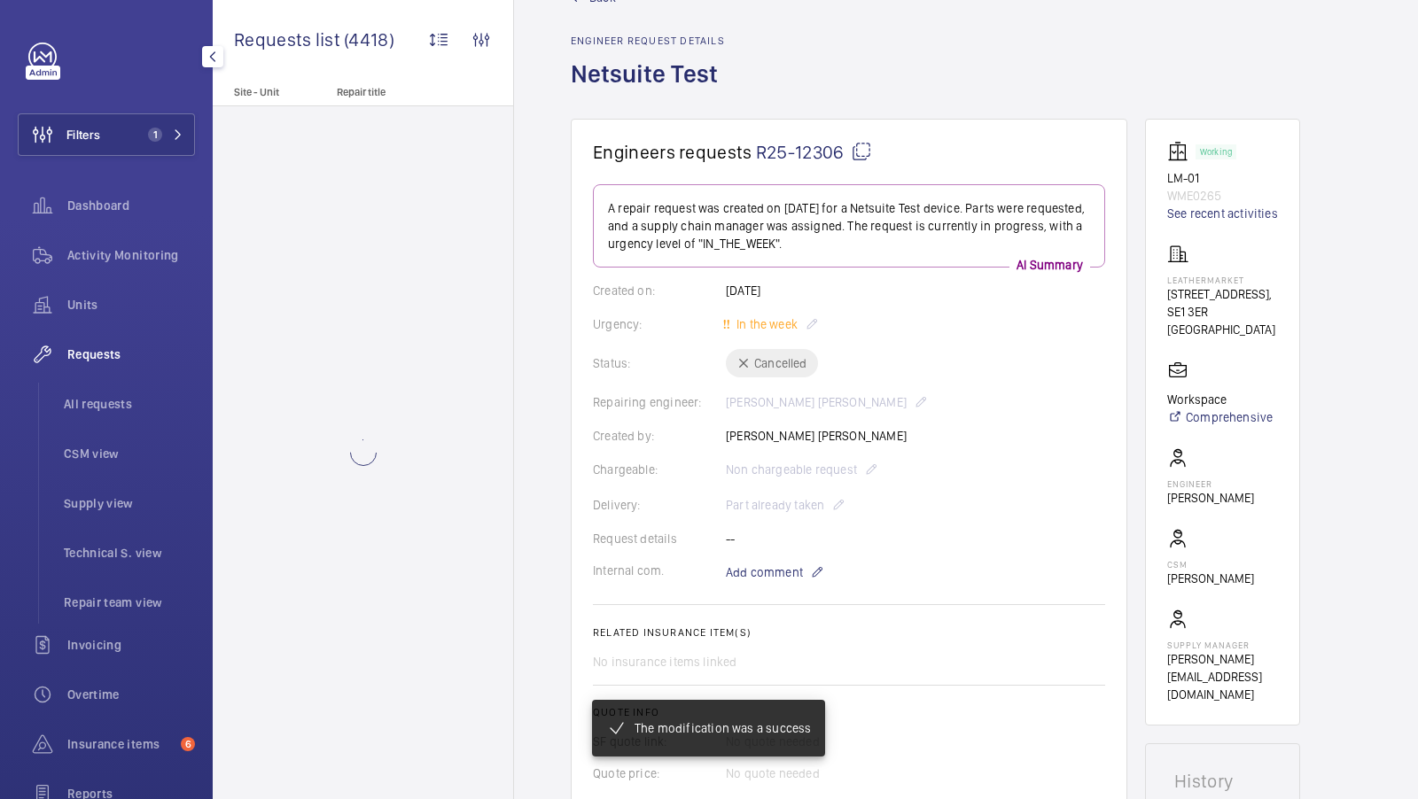
click at [77, 430] on ul "All requests CSM view Supply view Technical S. view Repair team view" at bounding box center [116, 503] width 157 height 241
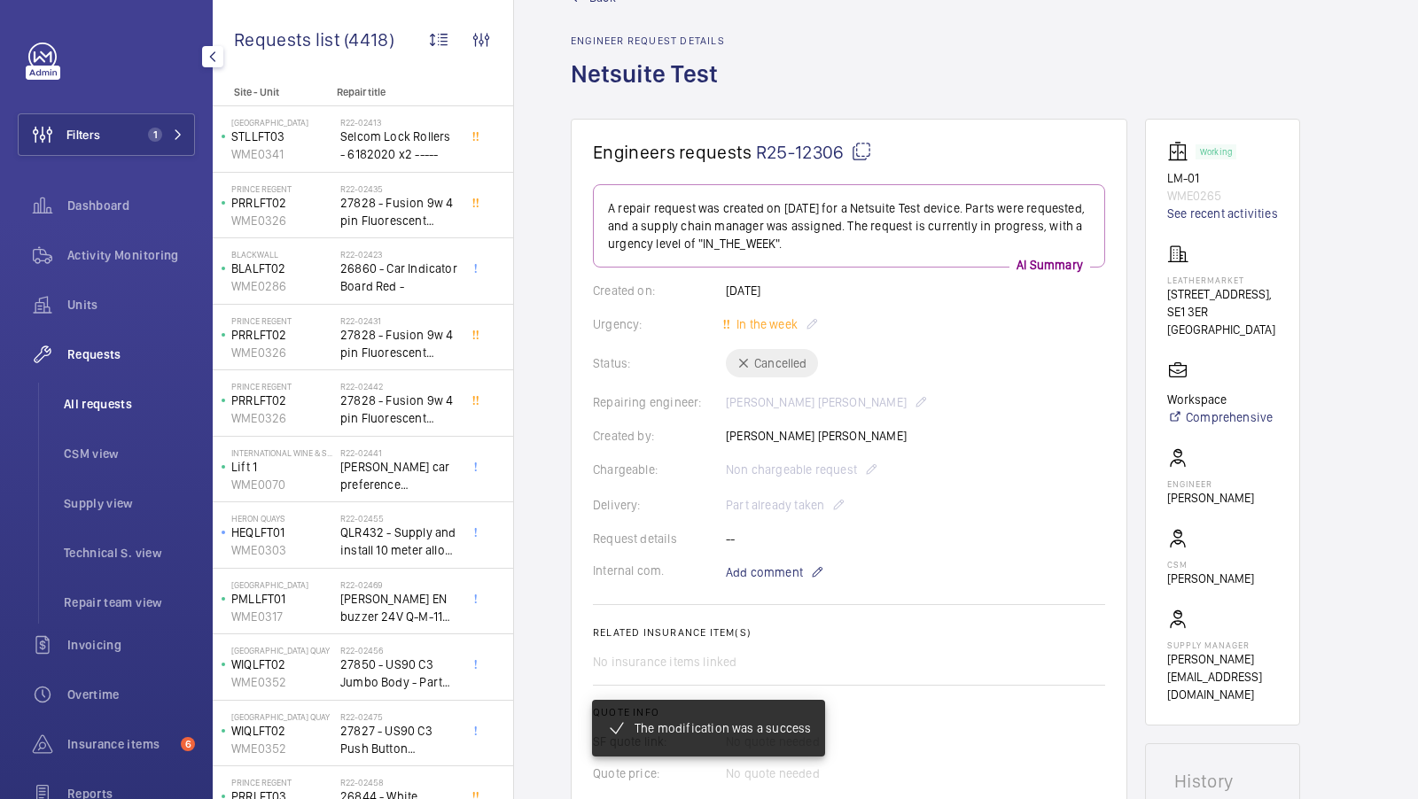
click at [84, 422] on li "All requests" at bounding box center [122, 404] width 145 height 43
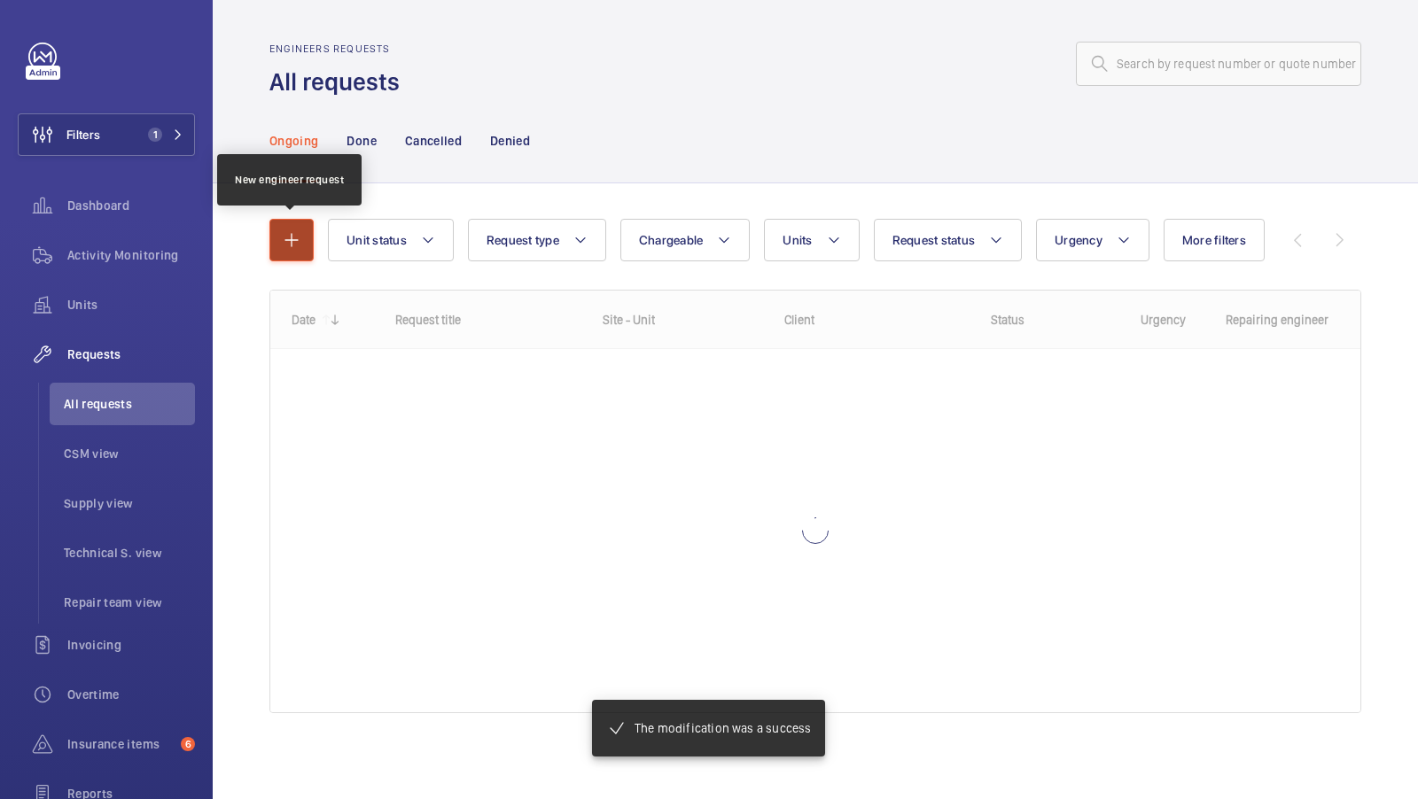
click at [271, 237] on button "button" at bounding box center [291, 240] width 44 height 43
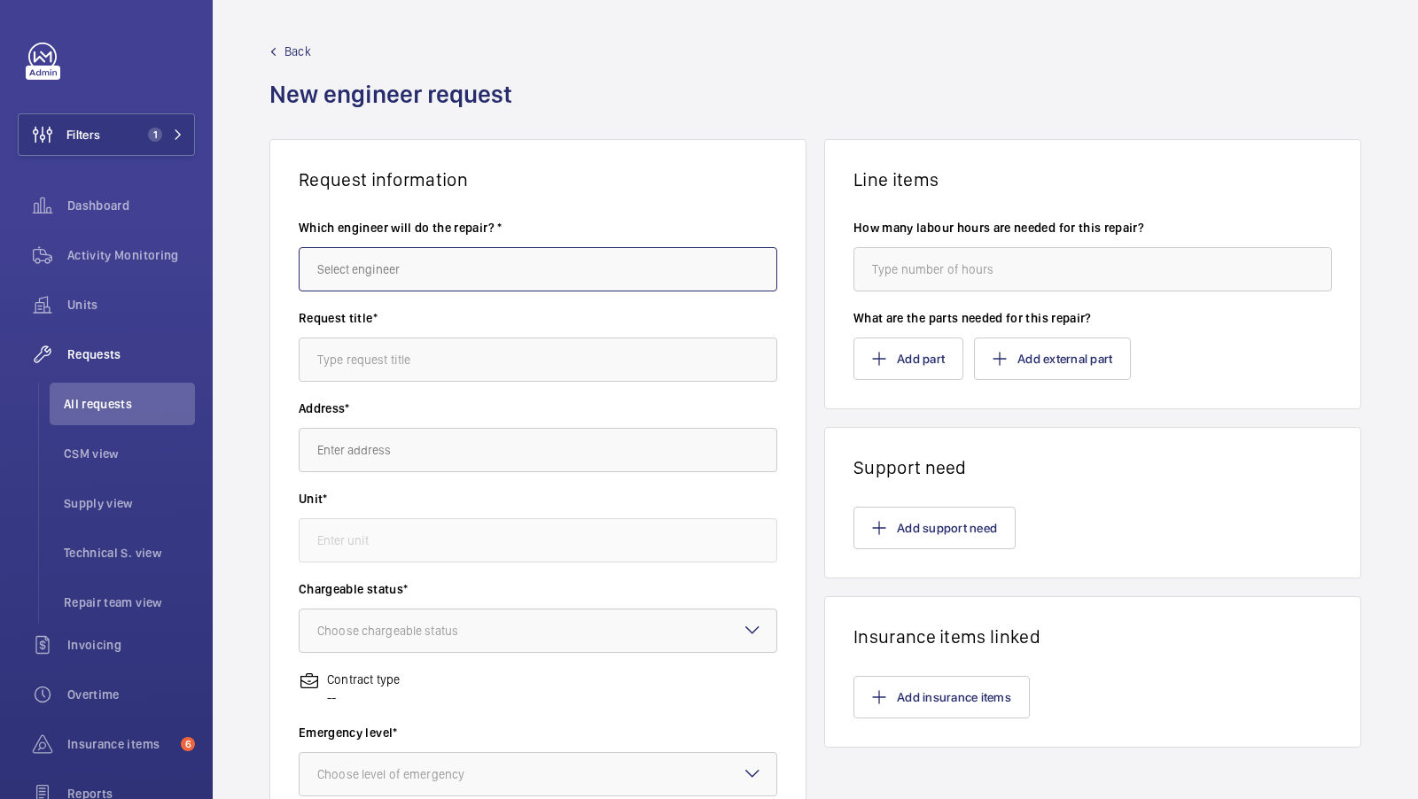
click at [385, 255] on input "text" at bounding box center [538, 269] width 478 height 44
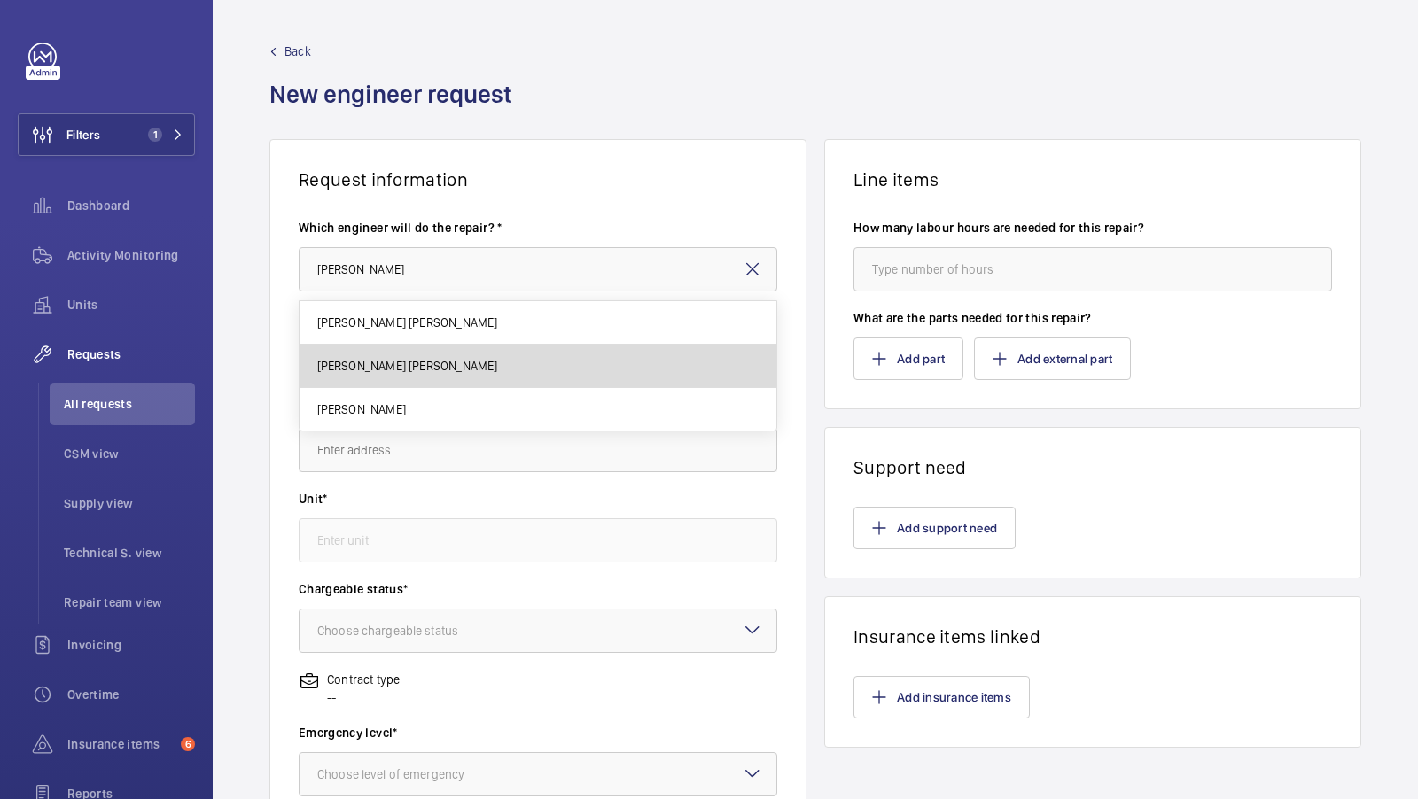
click at [372, 354] on mat-option "[PERSON_NAME] [PERSON_NAME]" at bounding box center [538, 366] width 478 height 43
type input "[PERSON_NAME] [PERSON_NAME]"
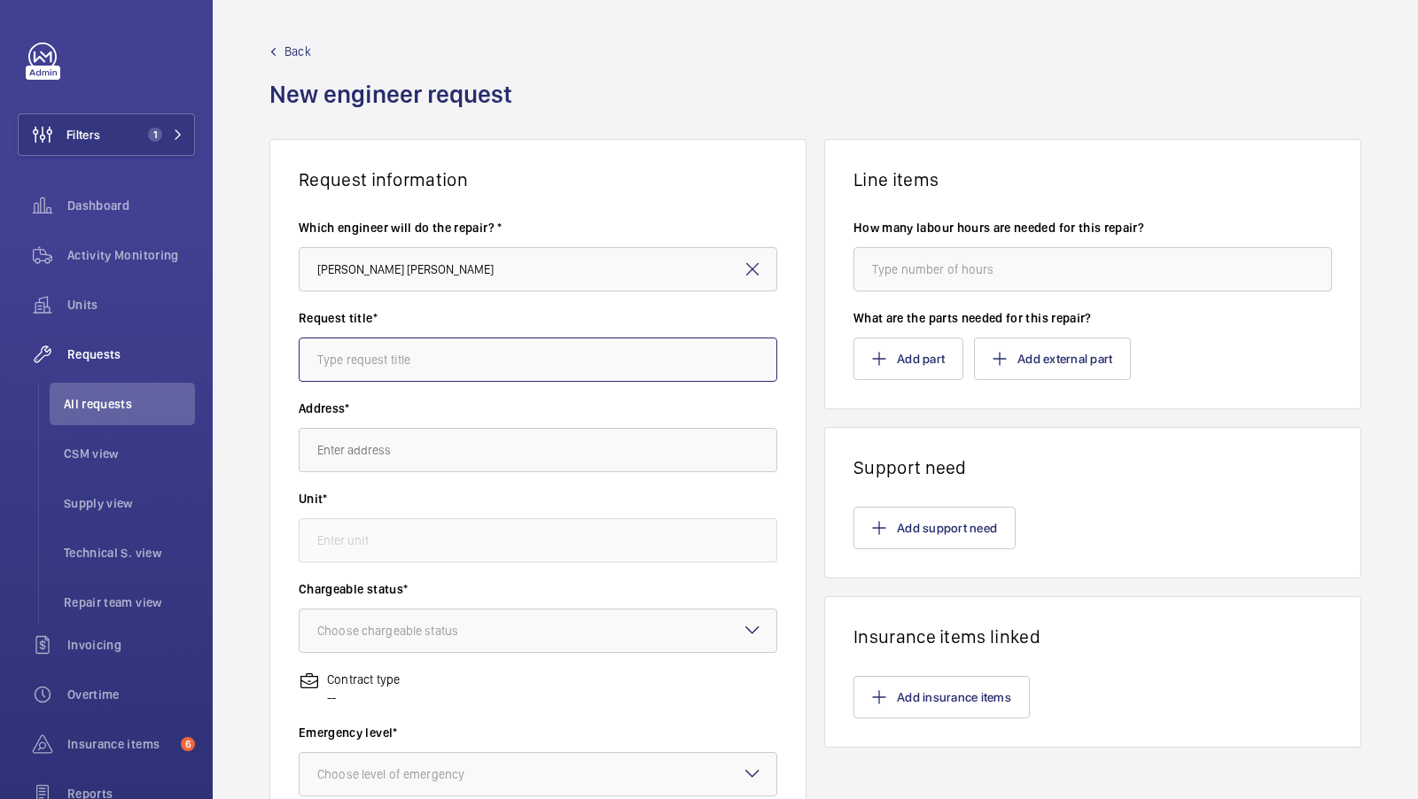
click at [368, 361] on input "text" at bounding box center [538, 360] width 478 height 44
type input "Netsuite Test"
click at [375, 439] on input "text" at bounding box center [538, 450] width 478 height 44
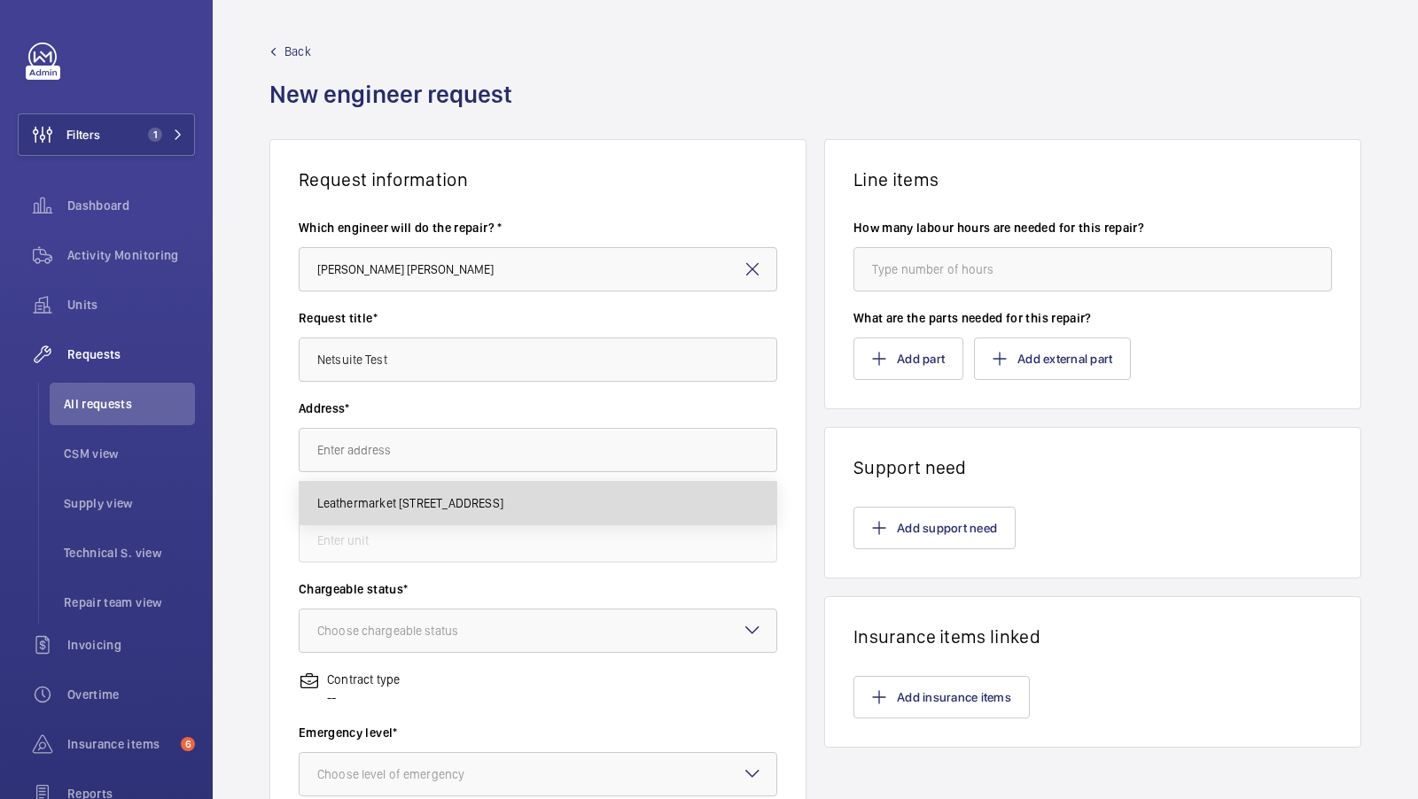
click at [394, 522] on mat-option "Leathermarket 11/13 Weston Street,, SE1 3ER LONDON" at bounding box center [538, 503] width 478 height 43
type input "Leathermarket 11/13 Weston Street,, SE1 3ER LONDON"
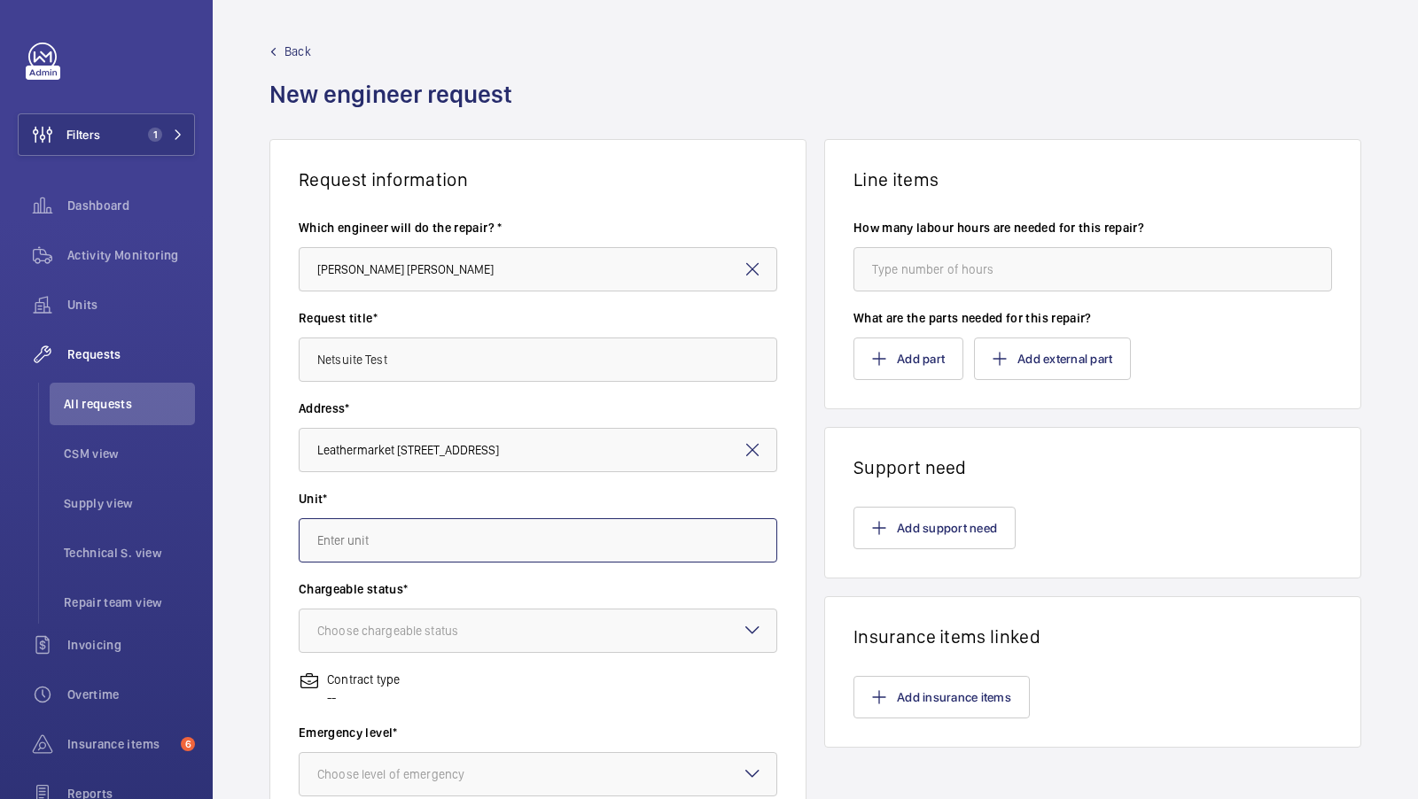
click at [380, 555] on input "text" at bounding box center [538, 540] width 478 height 44
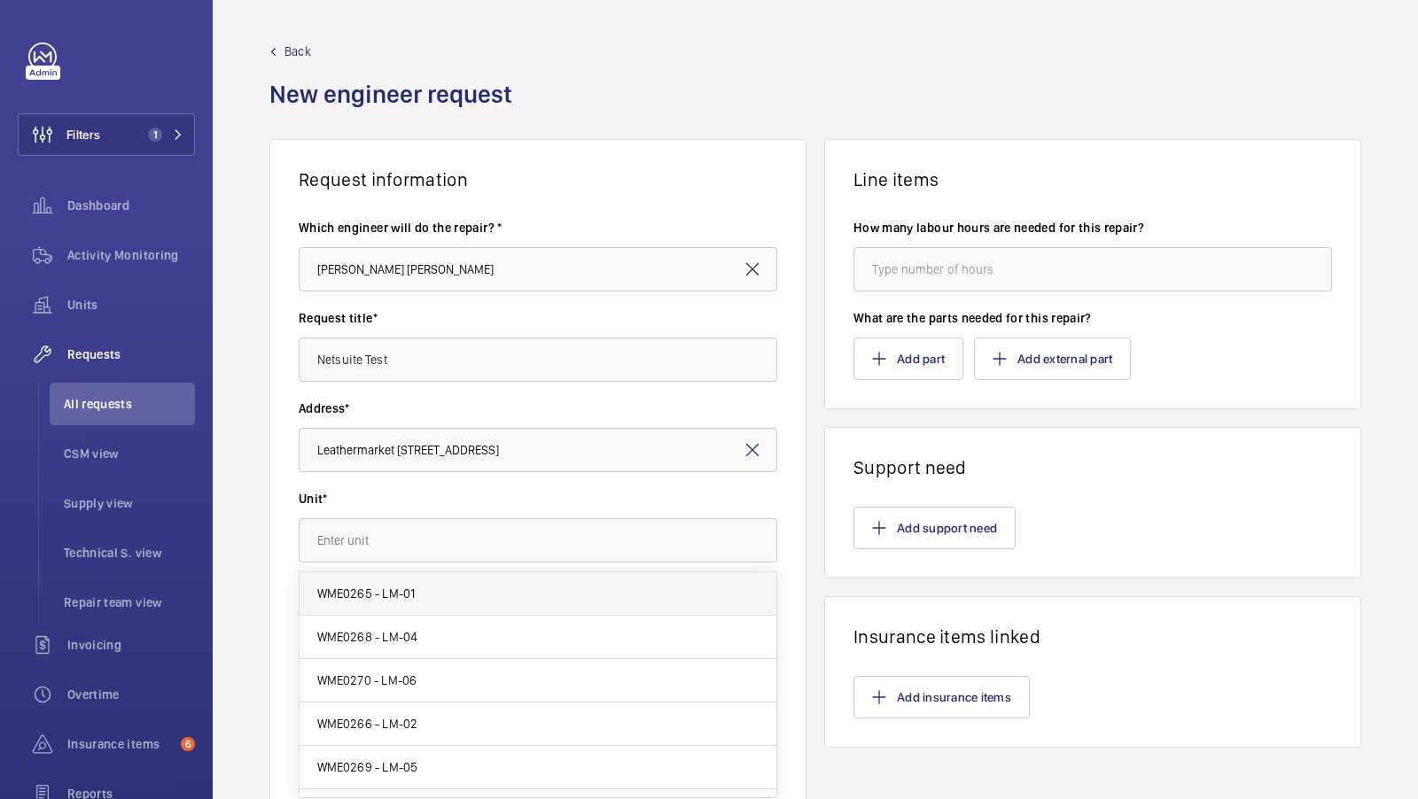
click at [393, 586] on span "WME0265 - LM-01" at bounding box center [366, 594] width 98 height 18
type input "WME0265 - LM-01"
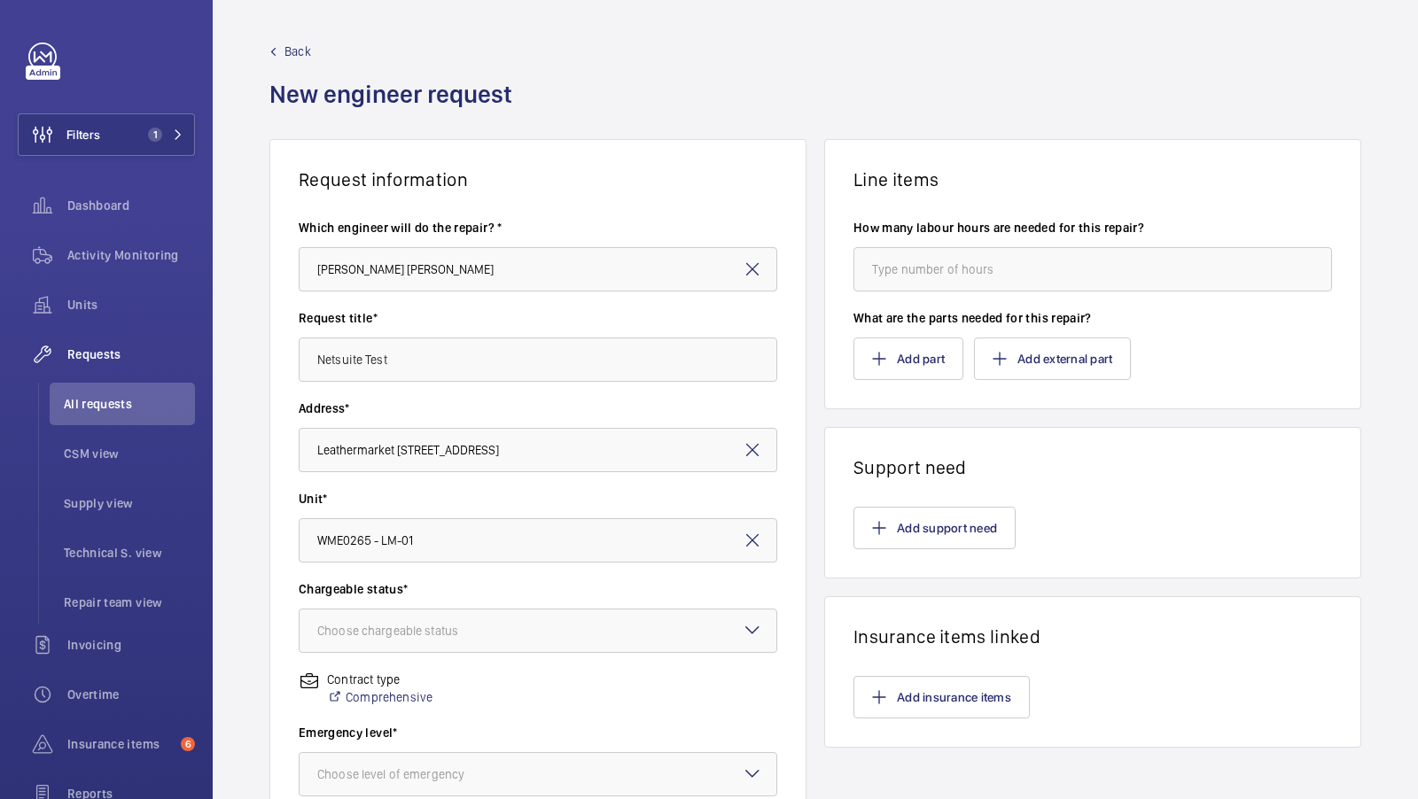
click at [815, 297] on div "Request information Which engineer will do the repair? * Connor Tarpey Request …" at bounding box center [815, 624] width 1205 height 970
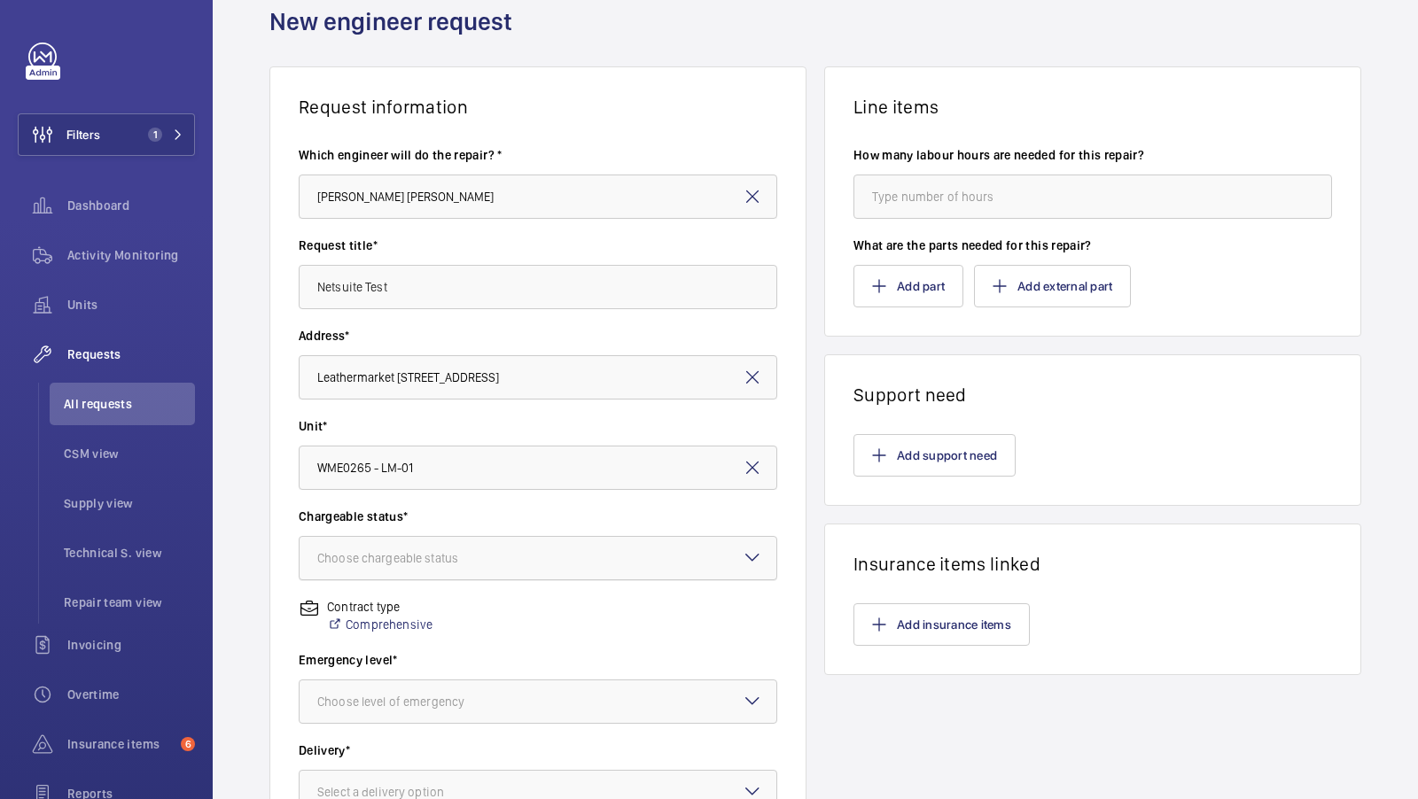
click at [436, 562] on div "Choose chargeable status" at bounding box center [409, 558] width 185 height 18
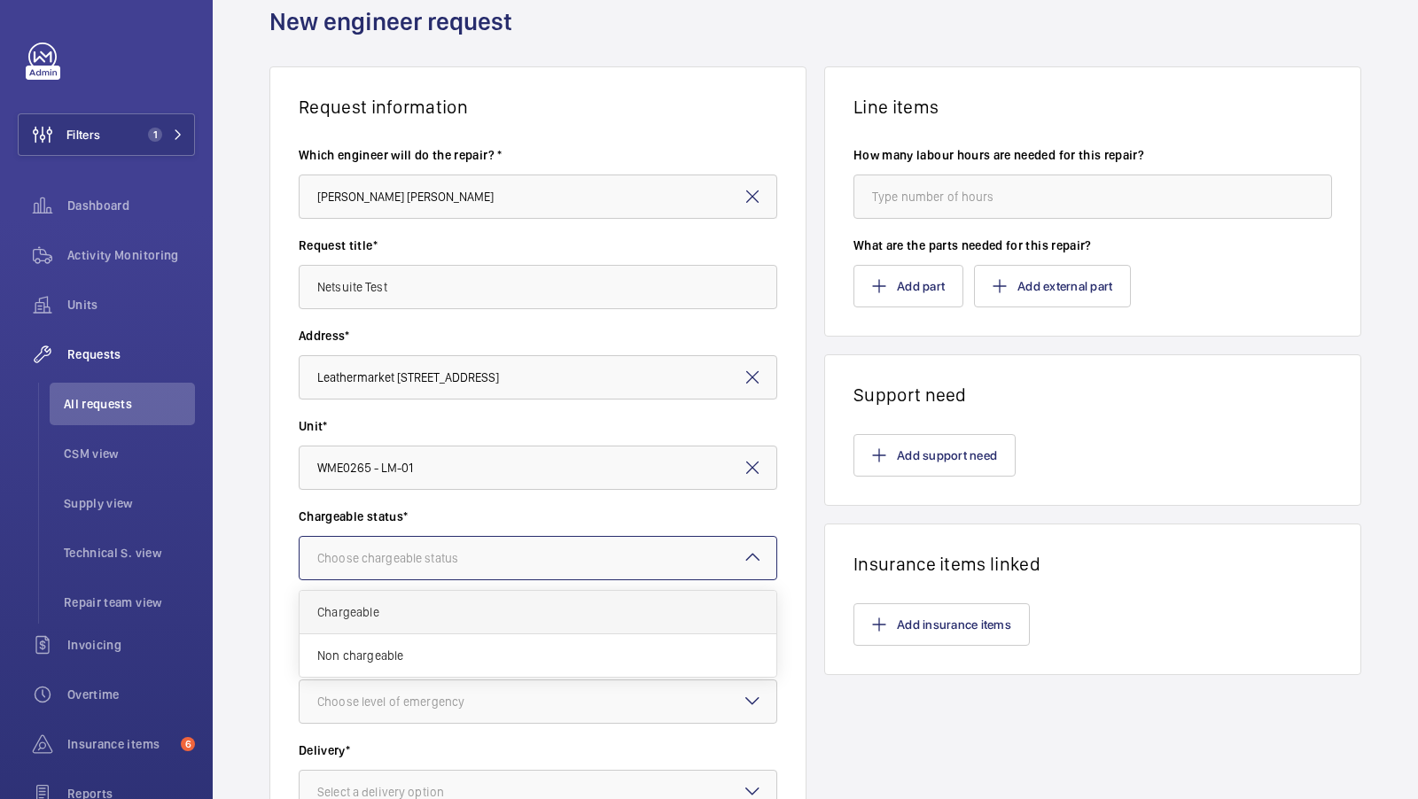
click at [343, 619] on span "Chargeable" at bounding box center [537, 612] width 441 height 18
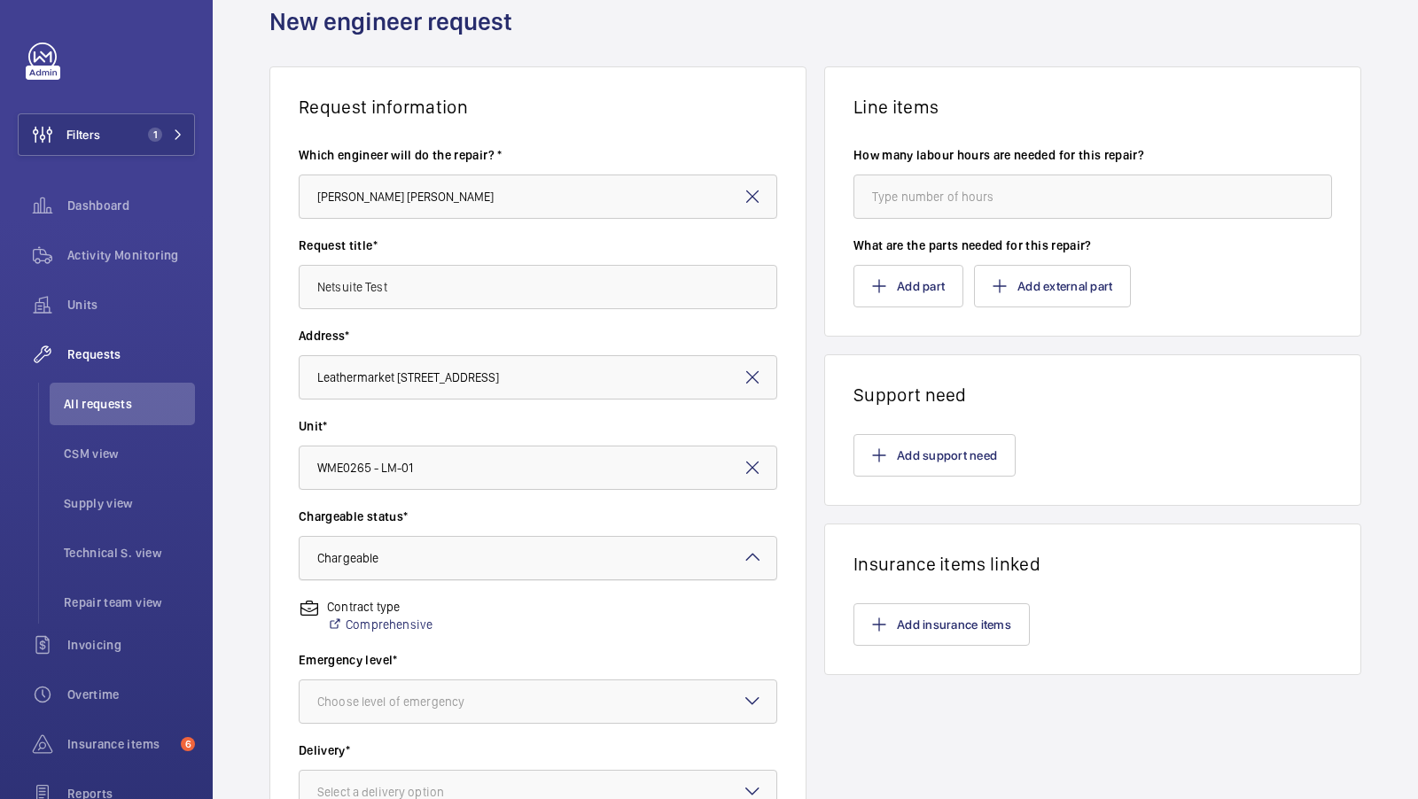
scroll to position [302, 0]
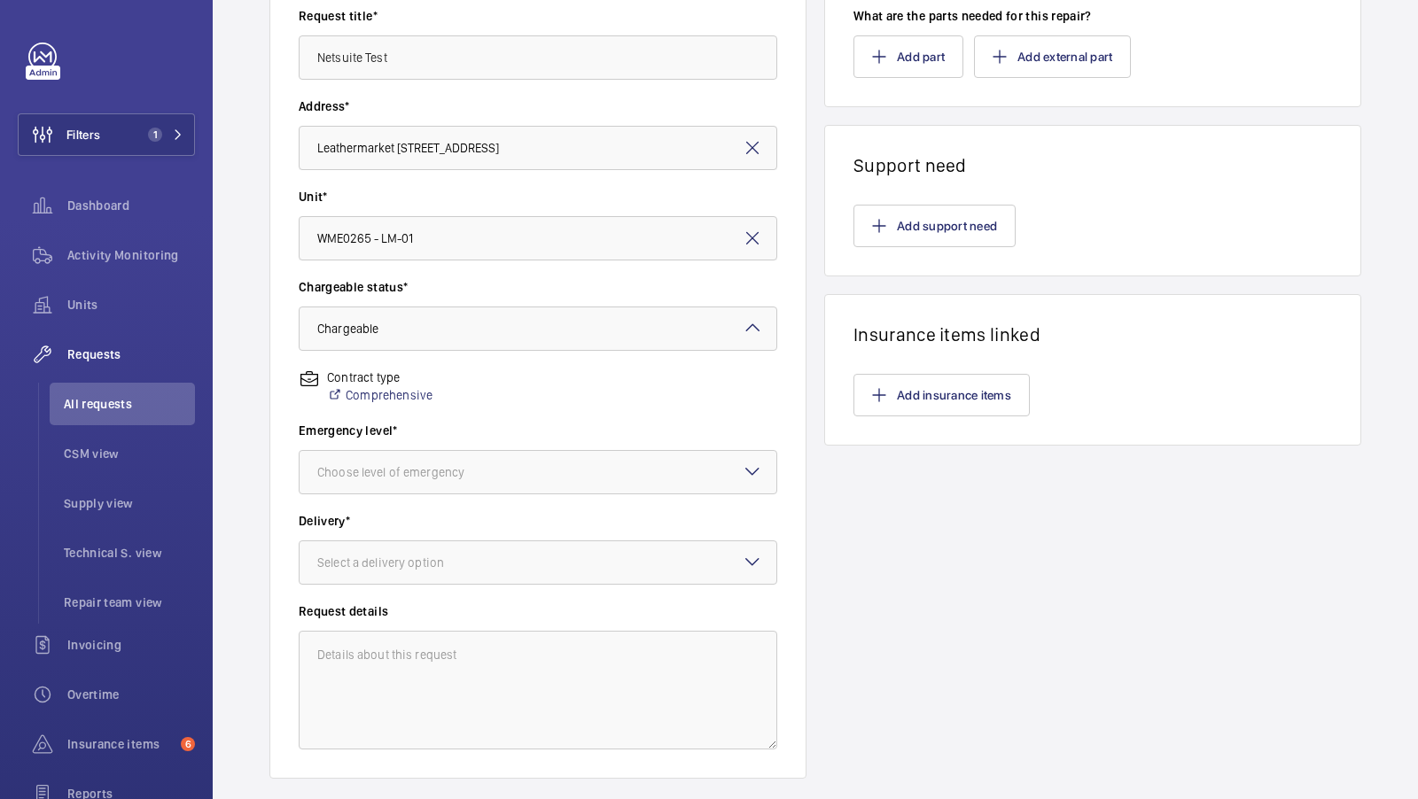
click at [449, 352] on div "Chargeable status* Choose chargeable status × Chargeable ×" at bounding box center [538, 323] width 478 height 90
click at [422, 330] on div "× Chargeable" at bounding box center [369, 329] width 105 height 18
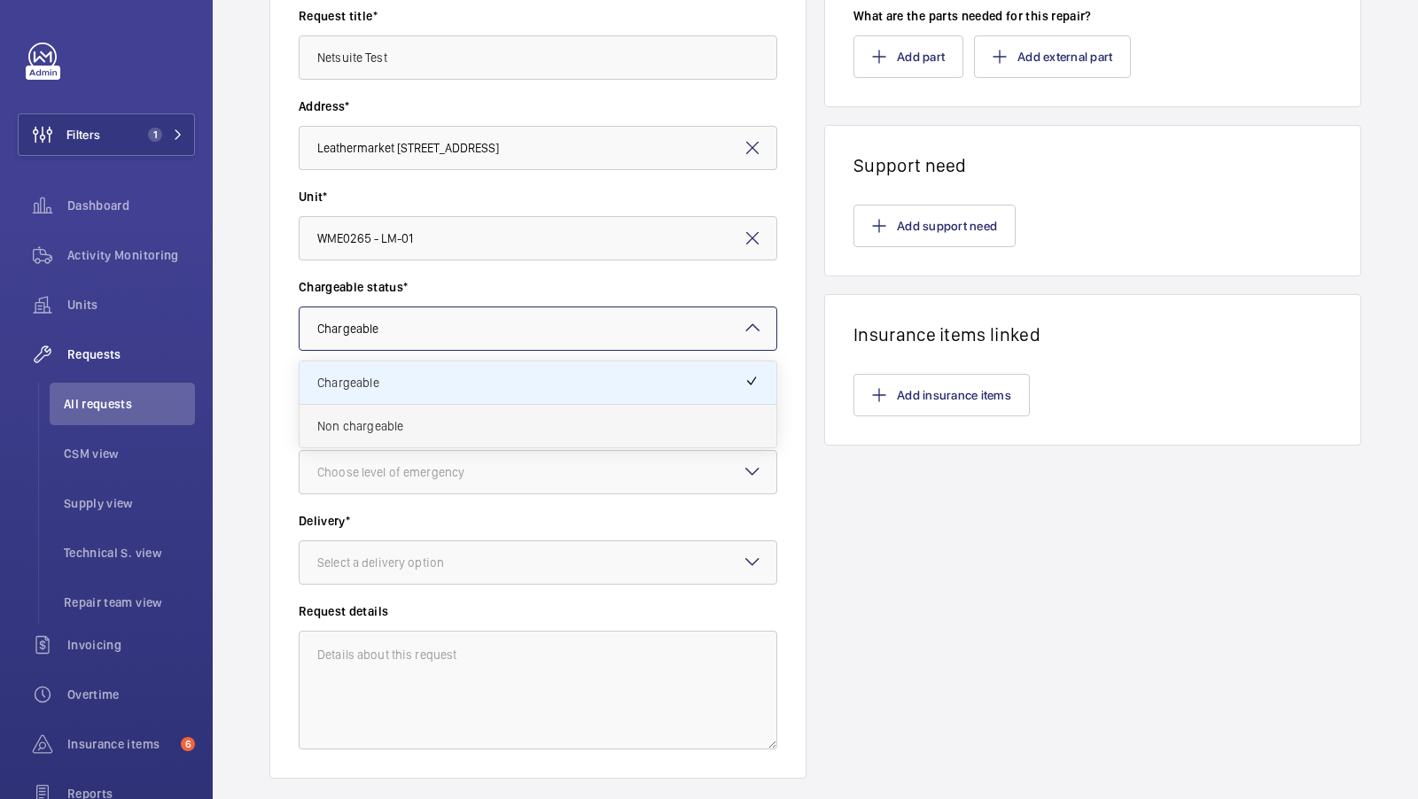
click at [385, 432] on span "Non chargeable" at bounding box center [537, 426] width 441 height 18
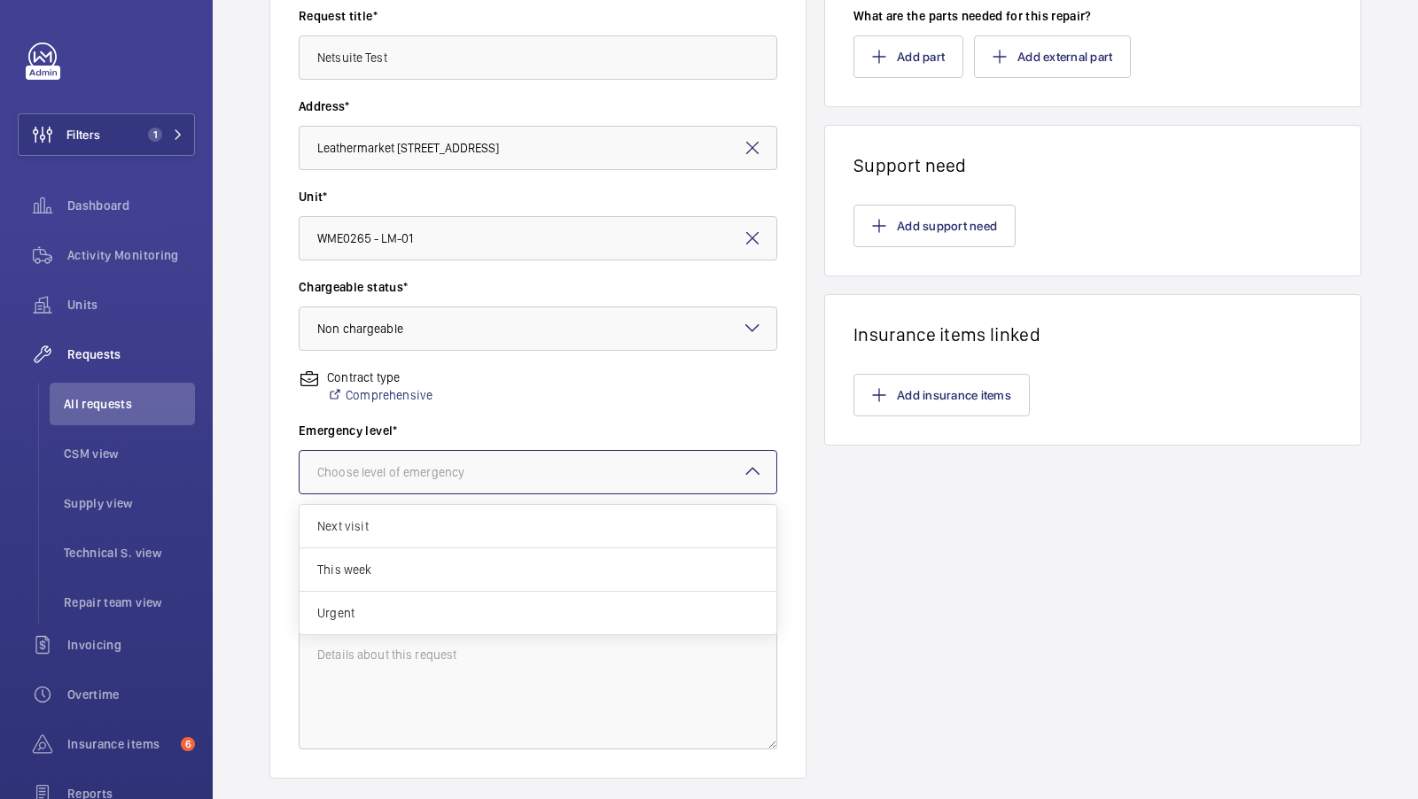
click at [400, 472] on div "Choose level of emergency" at bounding box center [412, 472] width 191 height 18
click at [388, 545] on div "Next visit" at bounding box center [537, 526] width 477 height 43
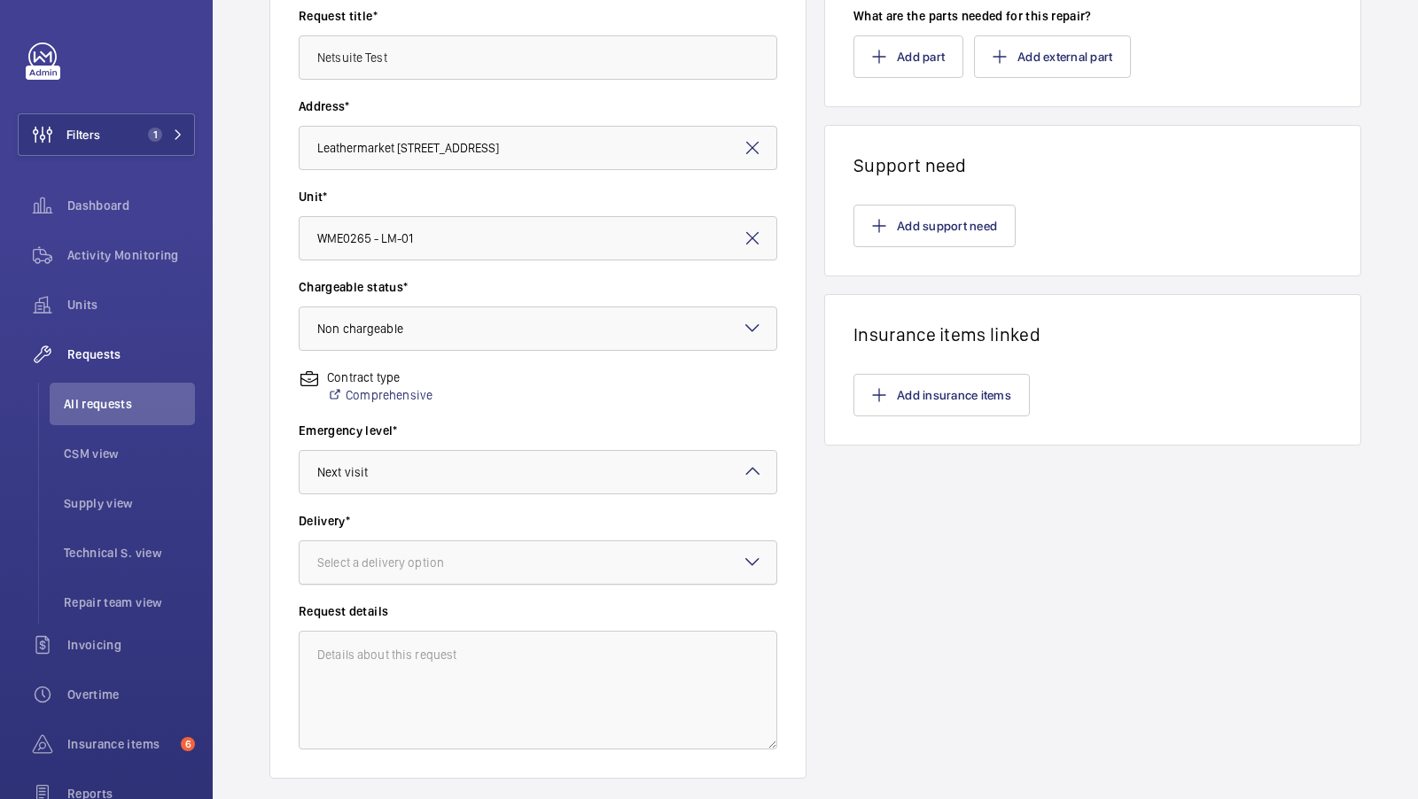
click at [377, 572] on div at bounding box center [537, 562] width 477 height 43
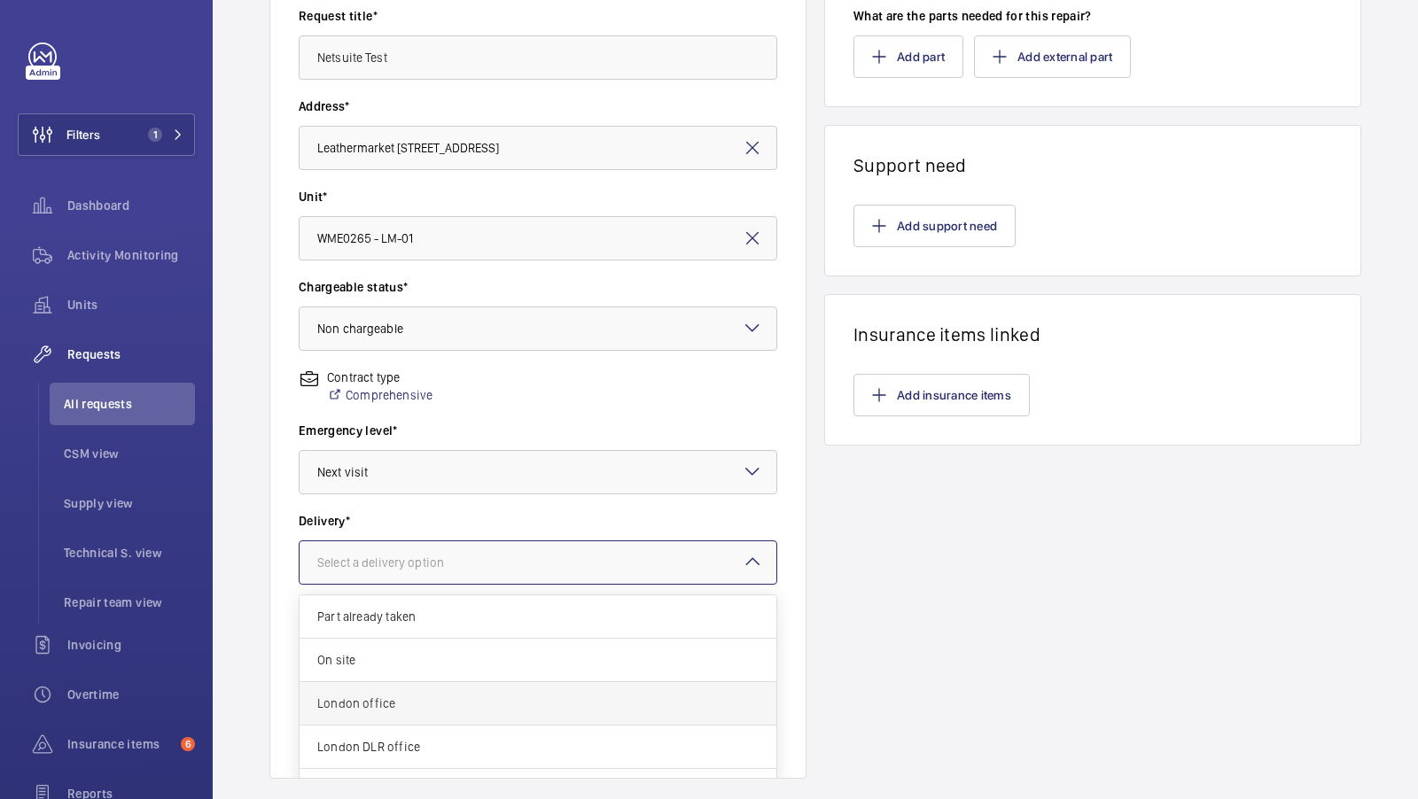
click at [414, 689] on div "London office" at bounding box center [537, 703] width 477 height 43
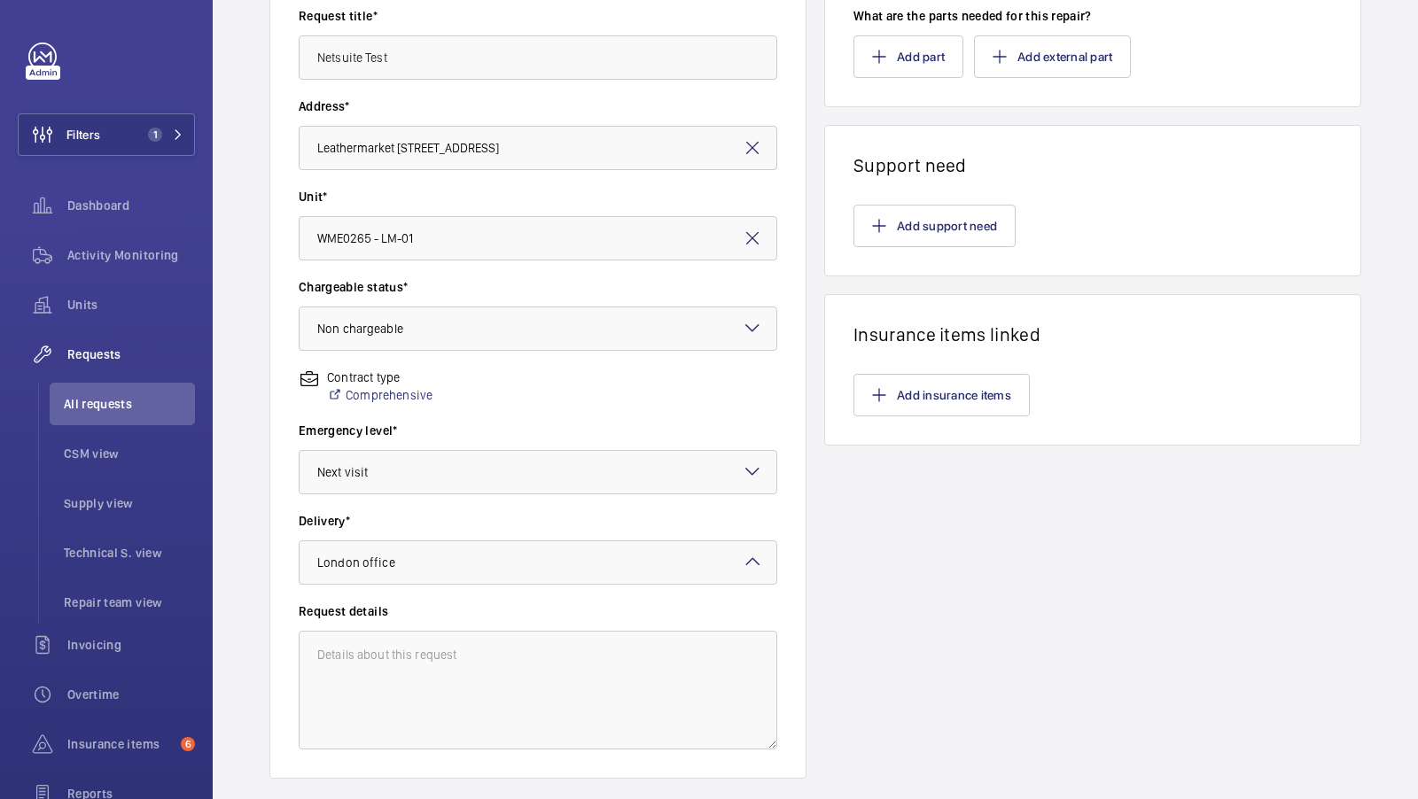
scroll to position [204, 0]
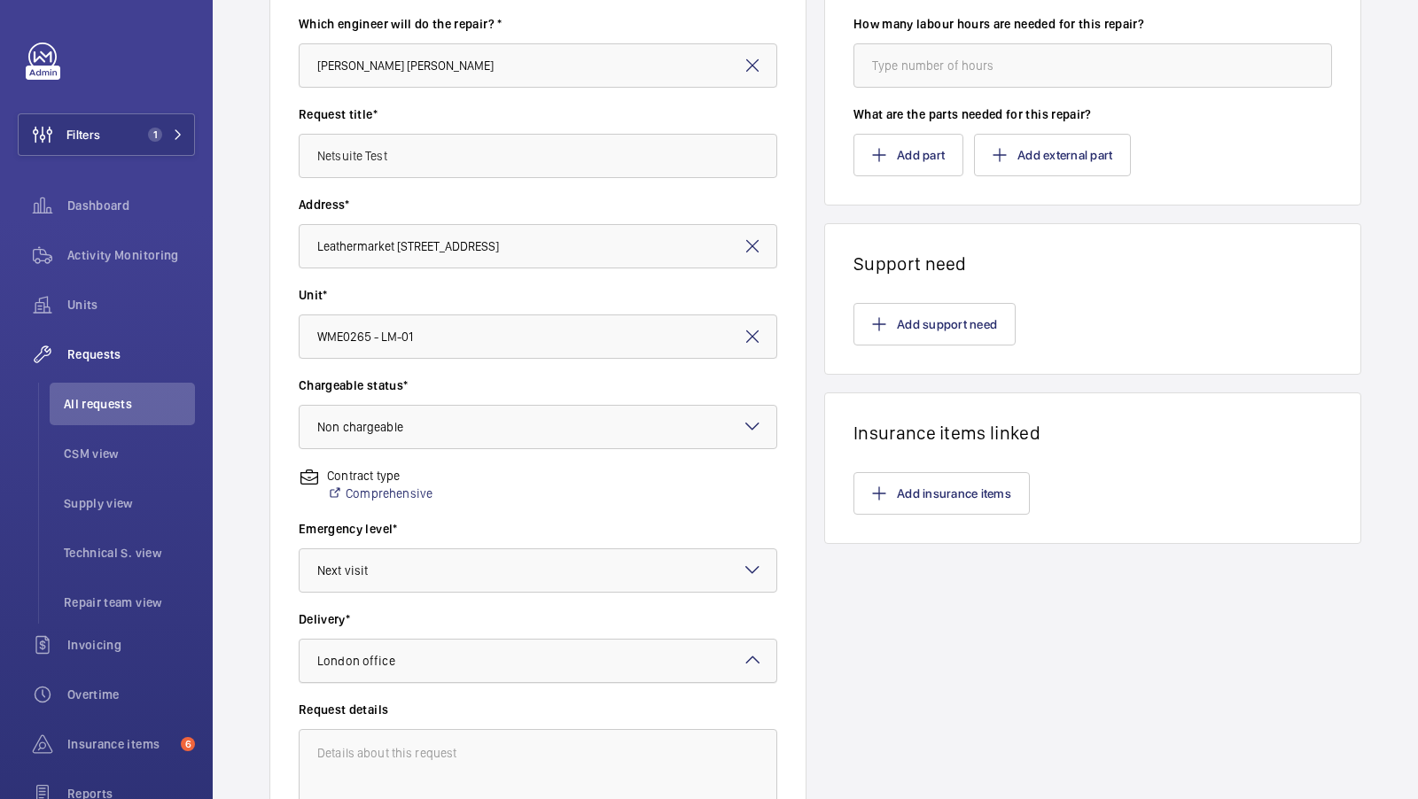
click at [494, 659] on div at bounding box center [537, 661] width 477 height 43
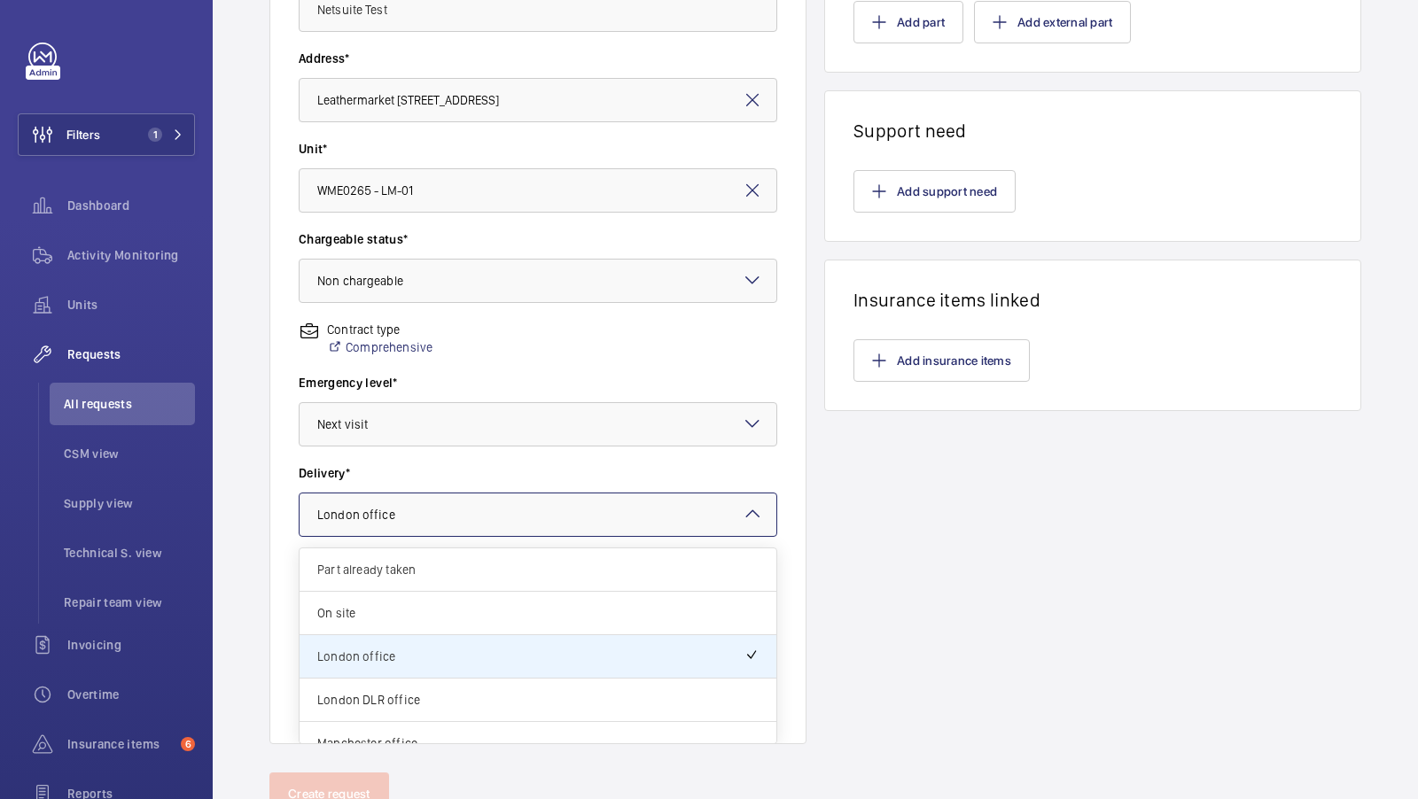
scroll to position [408, 0]
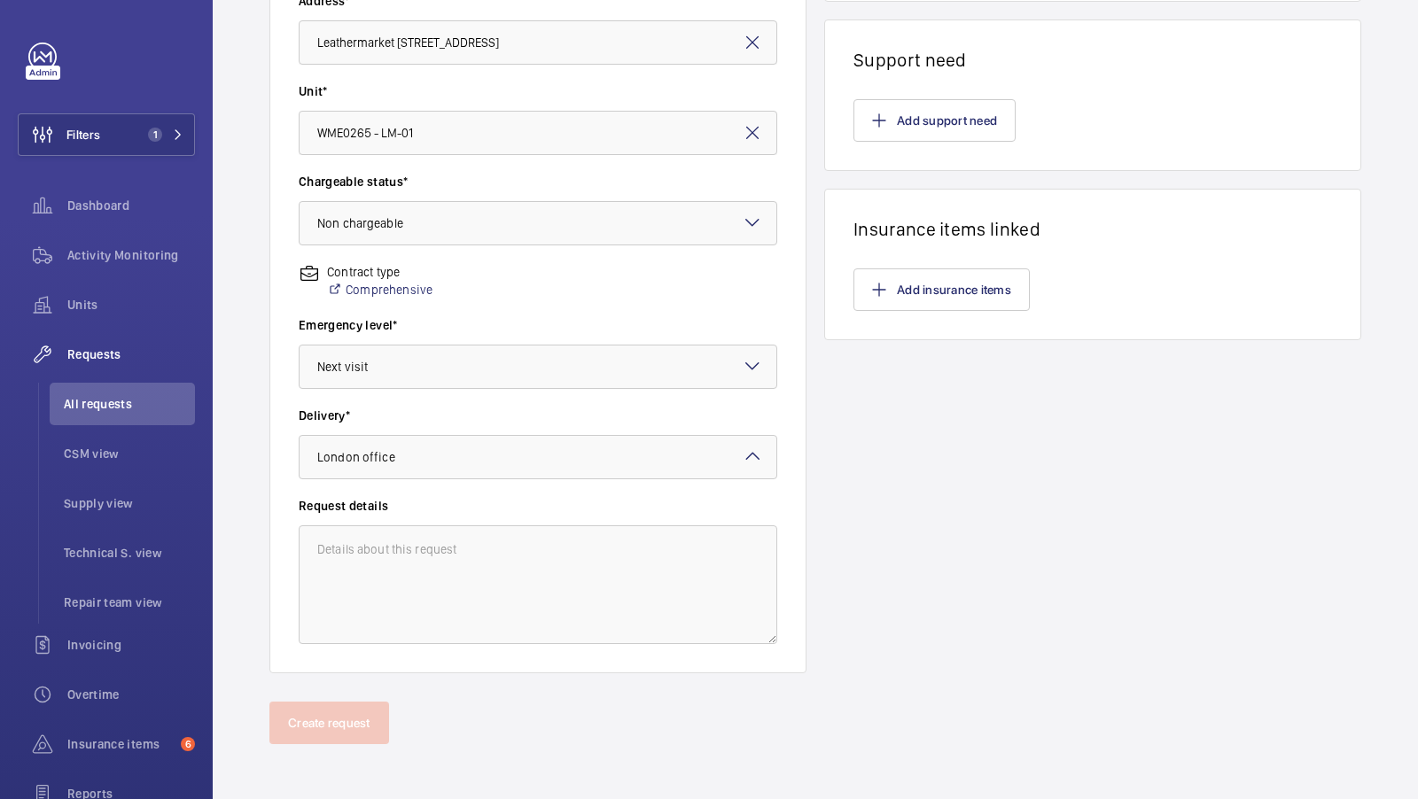
click at [910, 530] on div "Line items How many labour hours are needed for this repair? What are the parts…" at bounding box center [1092, 203] width 537 height 942
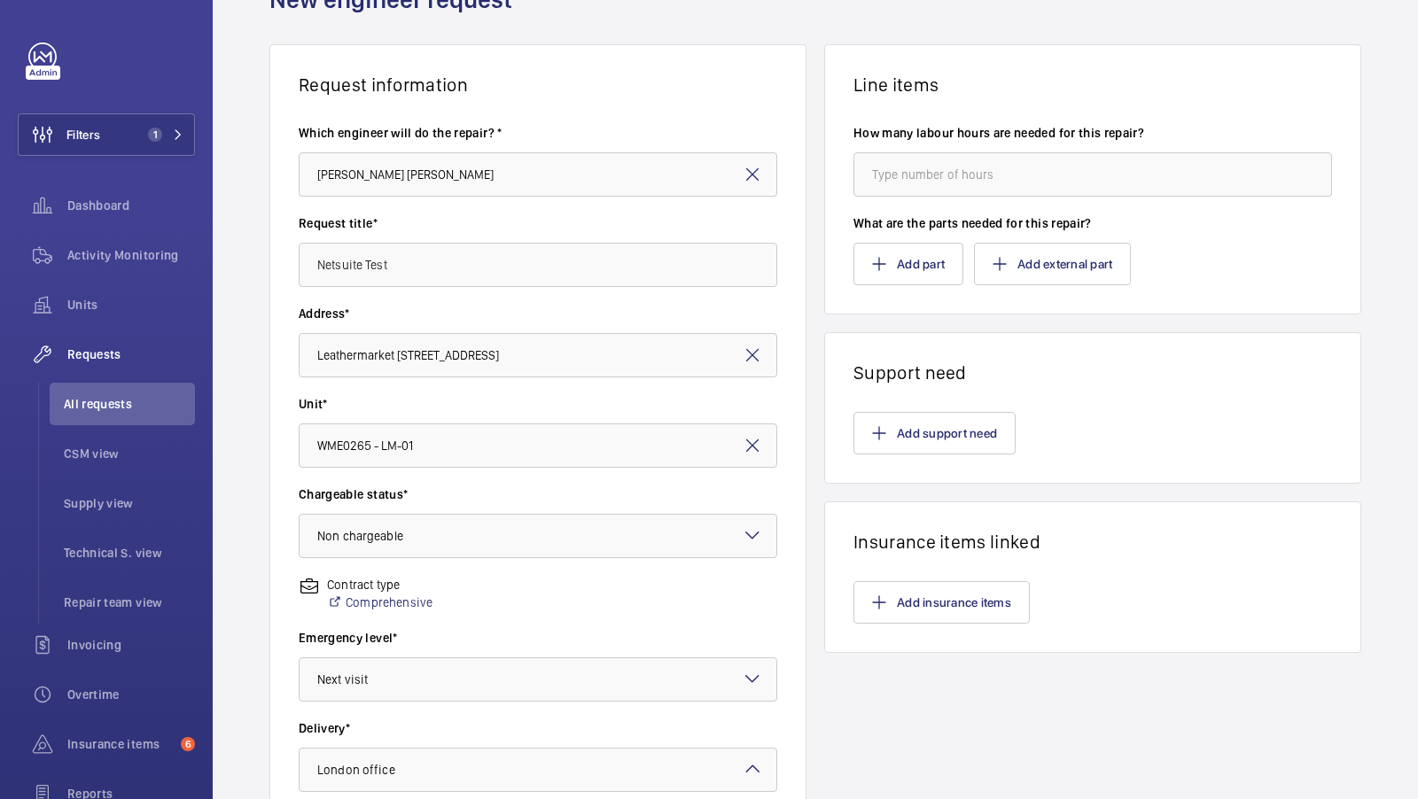
scroll to position [0, 0]
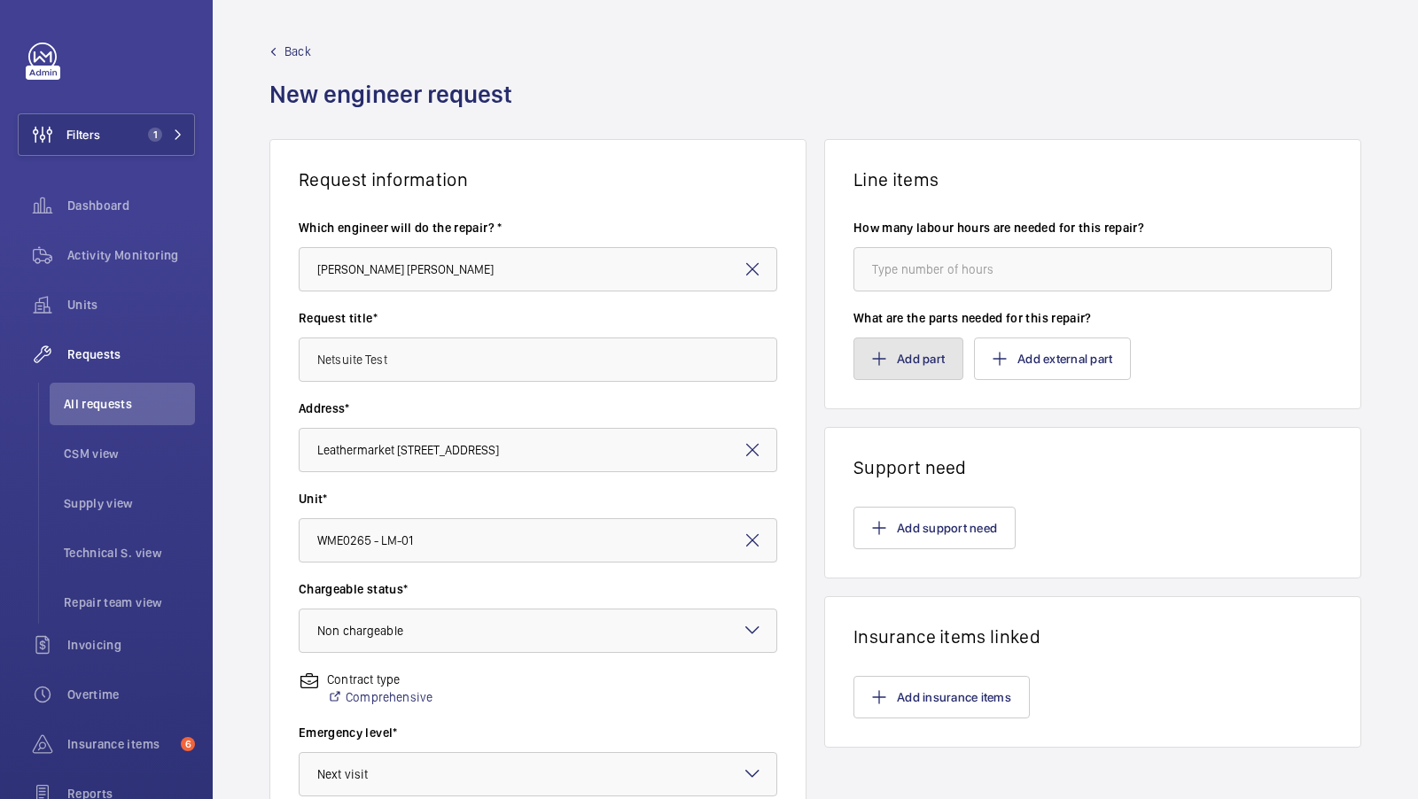
click at [894, 361] on button "Add part" at bounding box center [908, 359] width 110 height 43
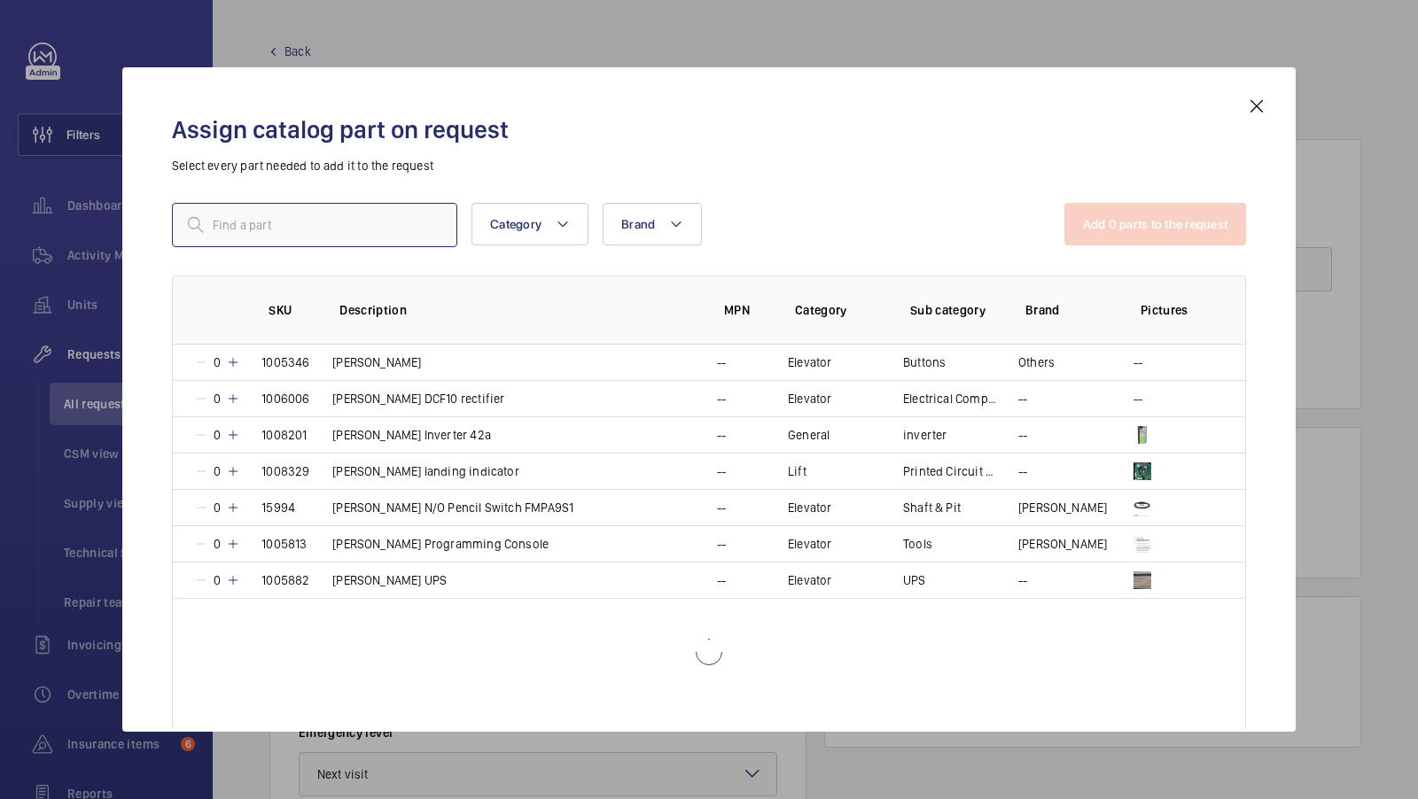
click at [272, 226] on input "text" at bounding box center [314, 225] width 285 height 44
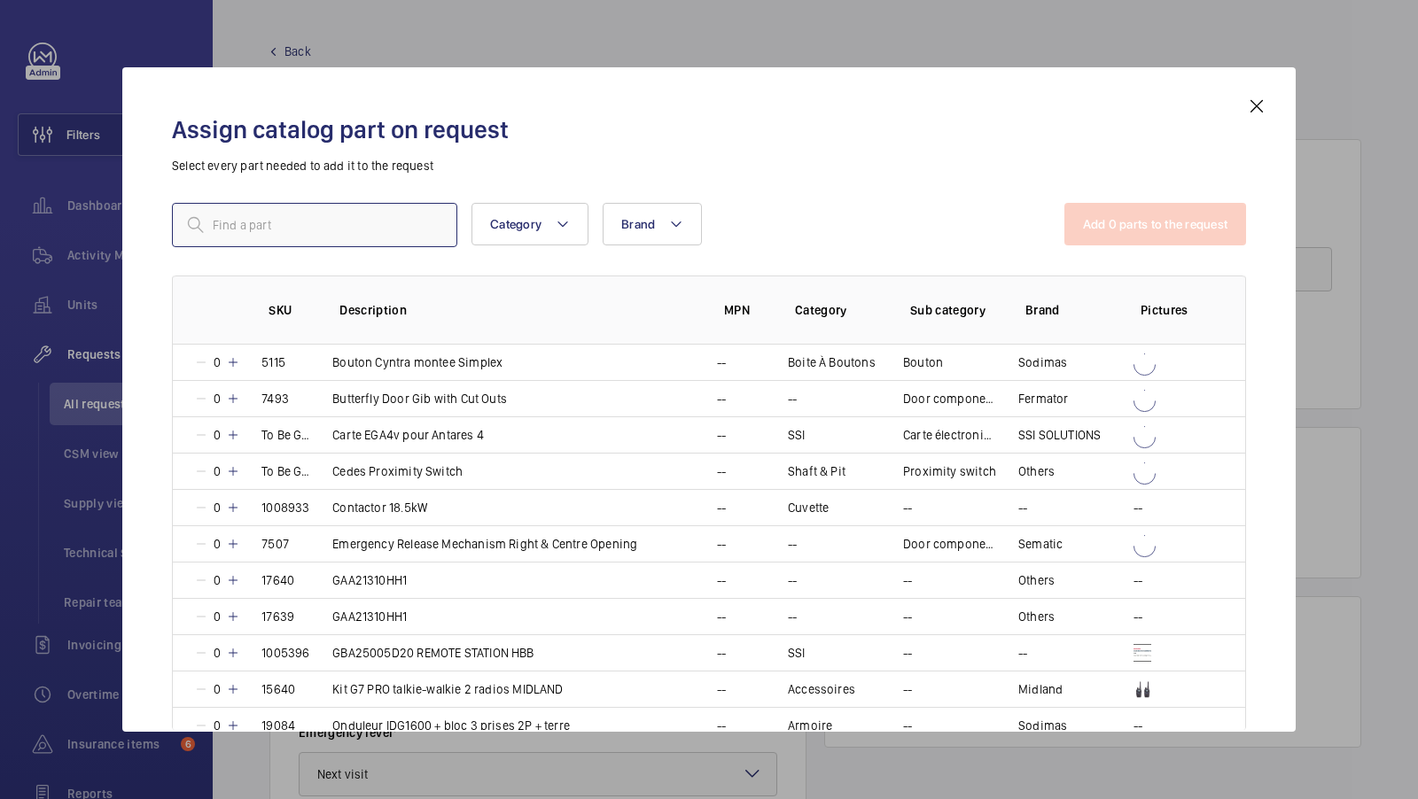
type input "y"
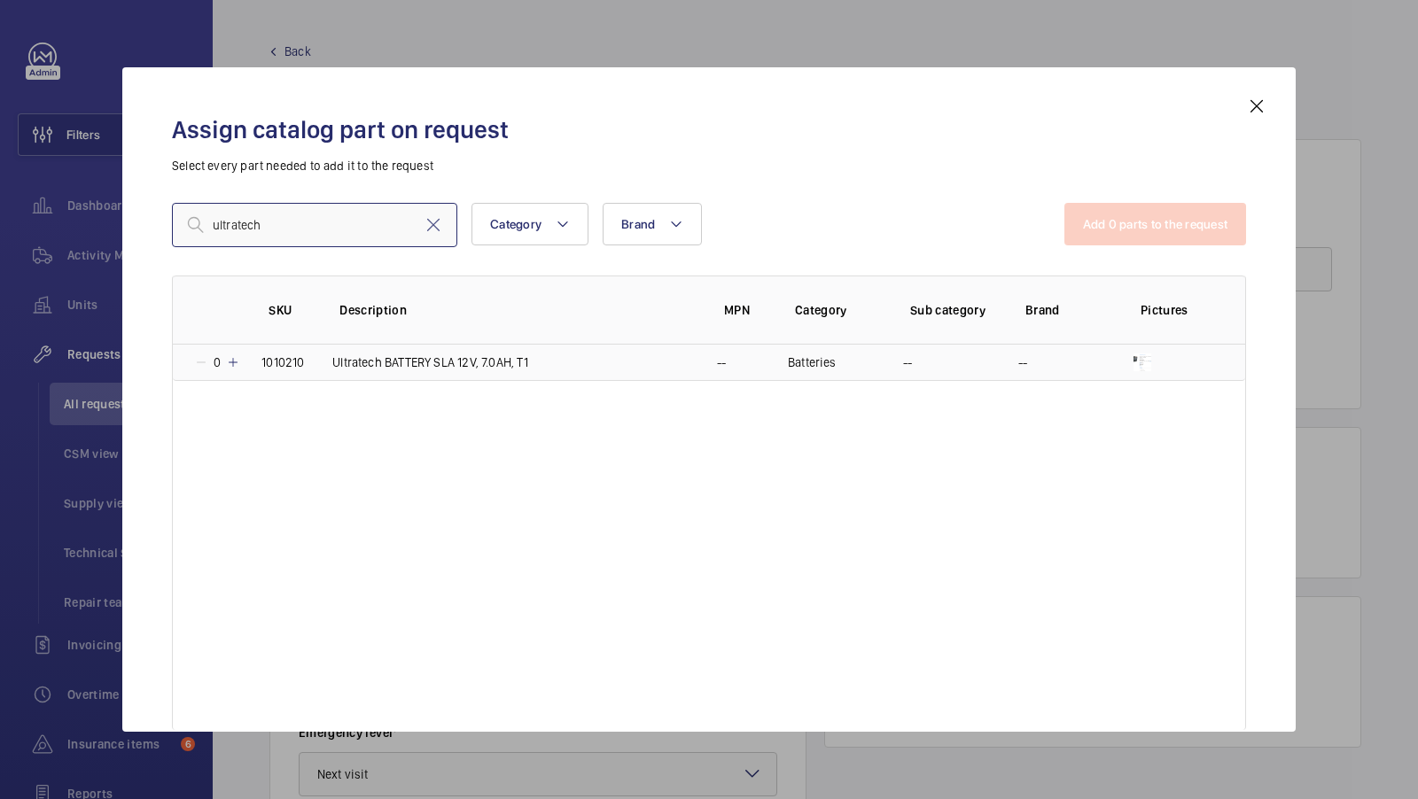
type input "ultratech"
click at [402, 361] on p "Ultratech BATTERY SLA 12V, 7.0AH, T1" at bounding box center [430, 363] width 196 height 18
click at [1159, 219] on button "Add 1 parts to the request" at bounding box center [1157, 224] width 180 height 43
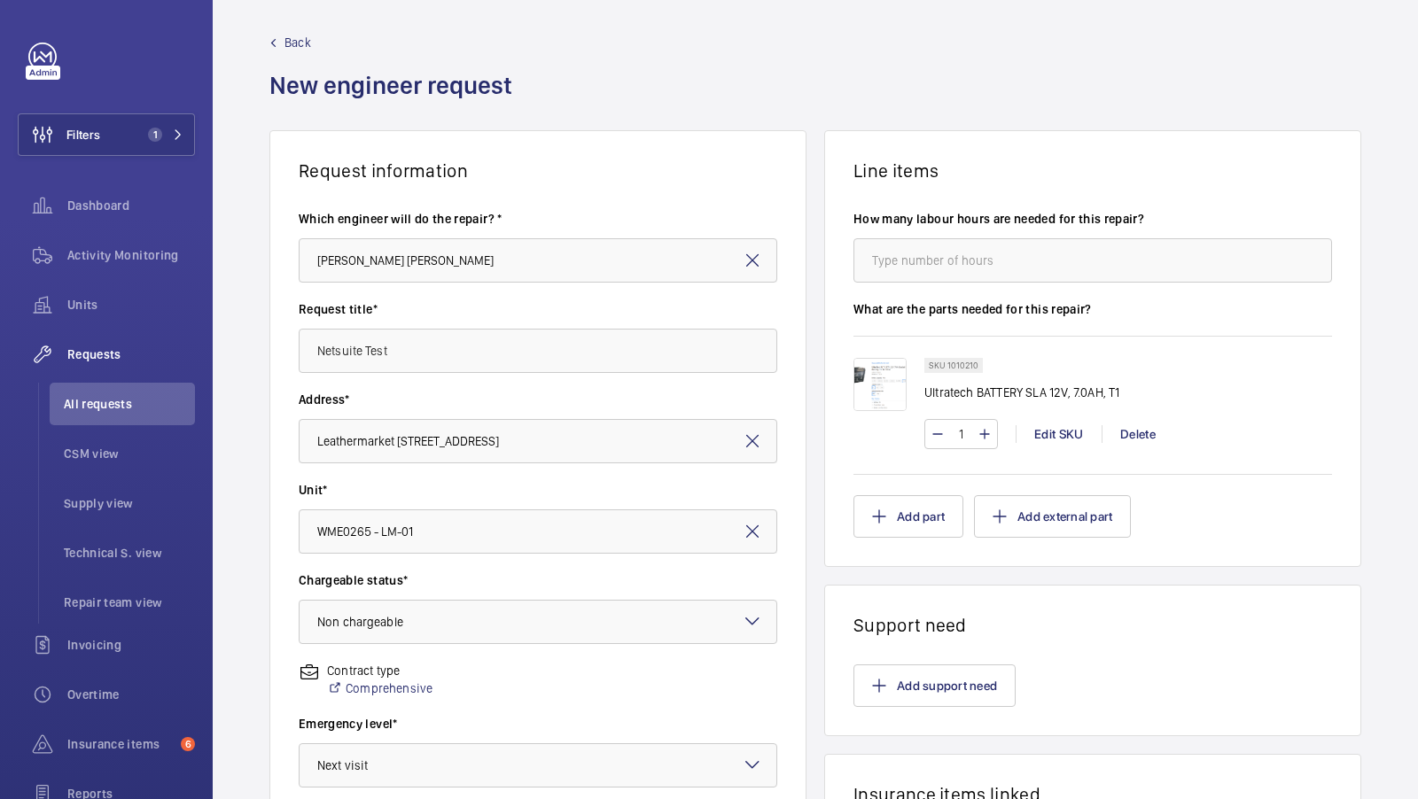
scroll to position [408, 0]
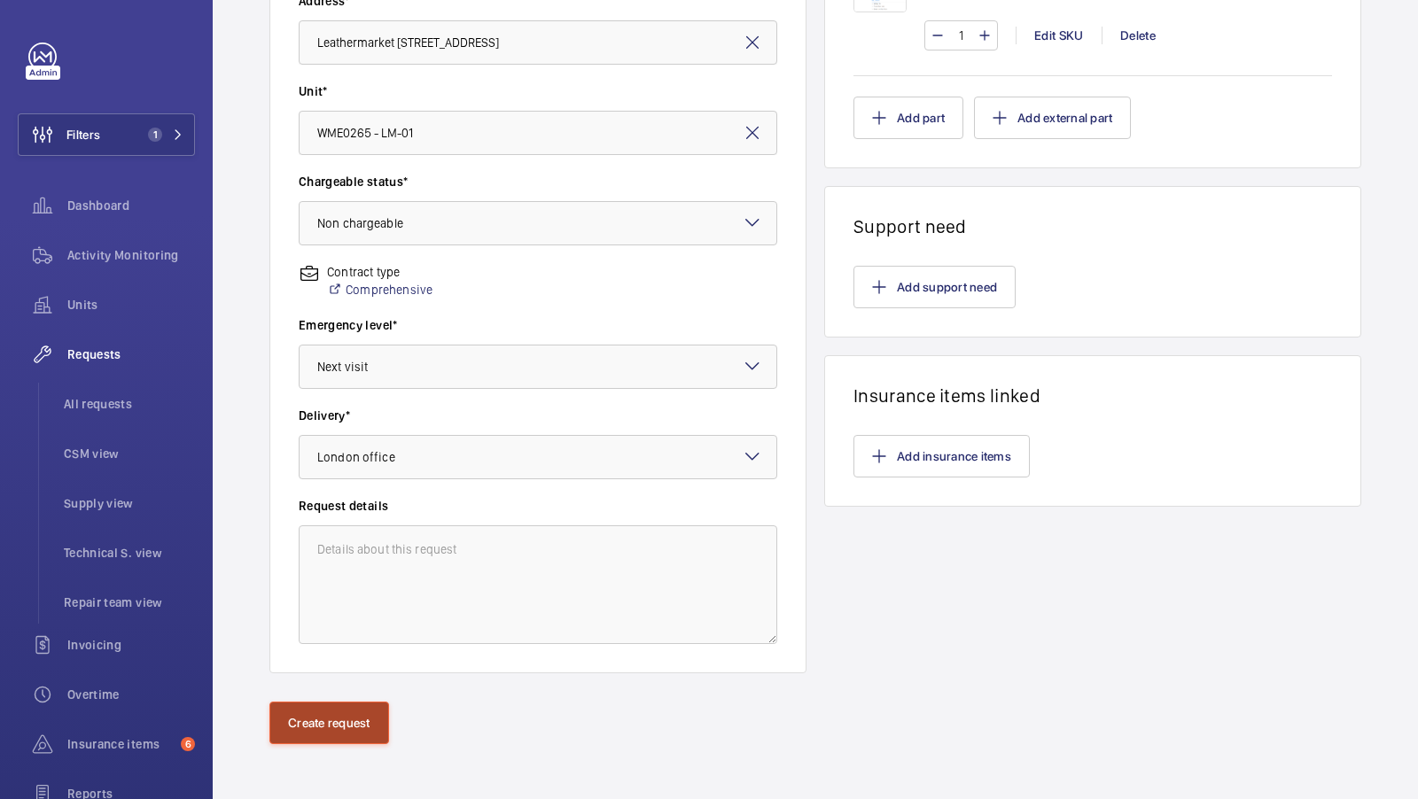
click at [295, 721] on button "Create request" at bounding box center [329, 723] width 120 height 43
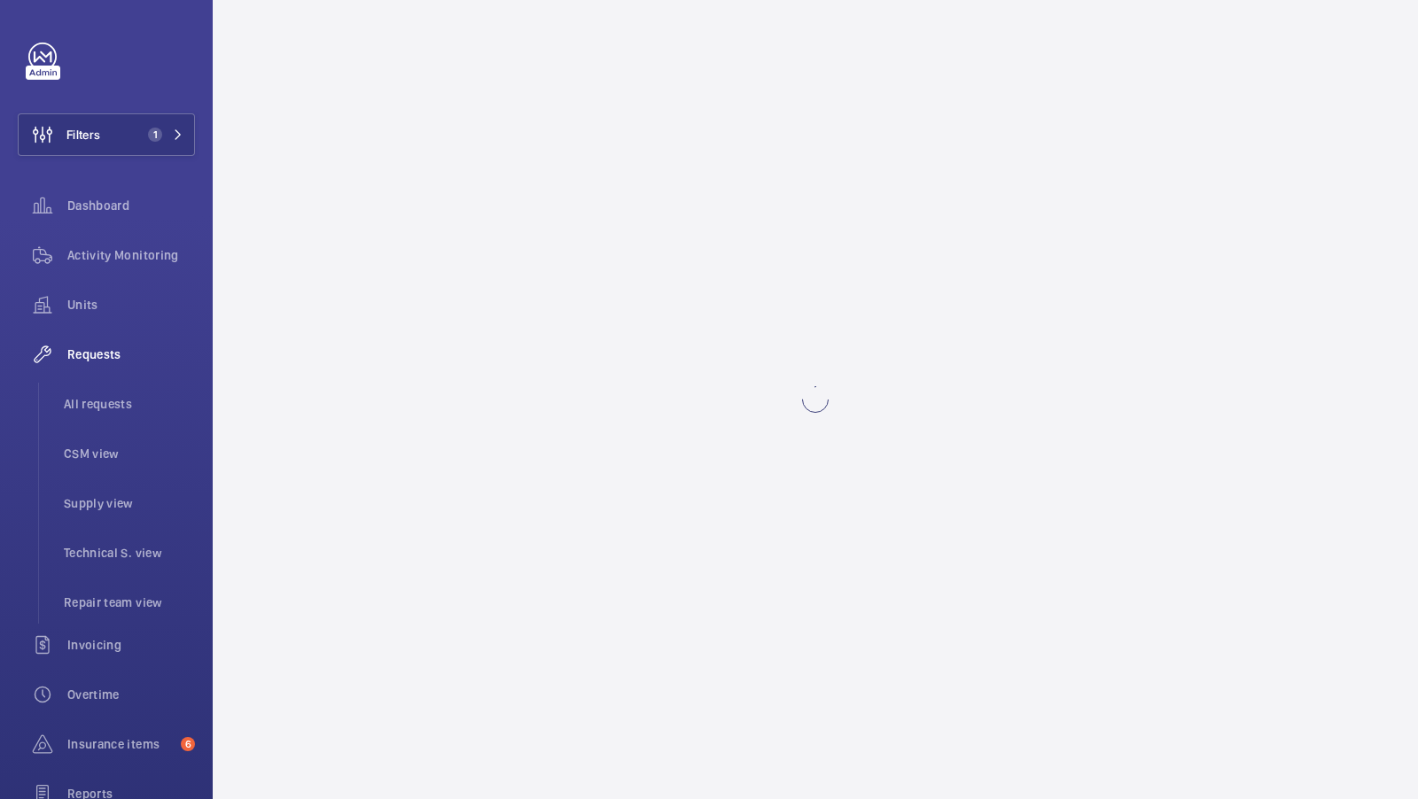
scroll to position [0, 0]
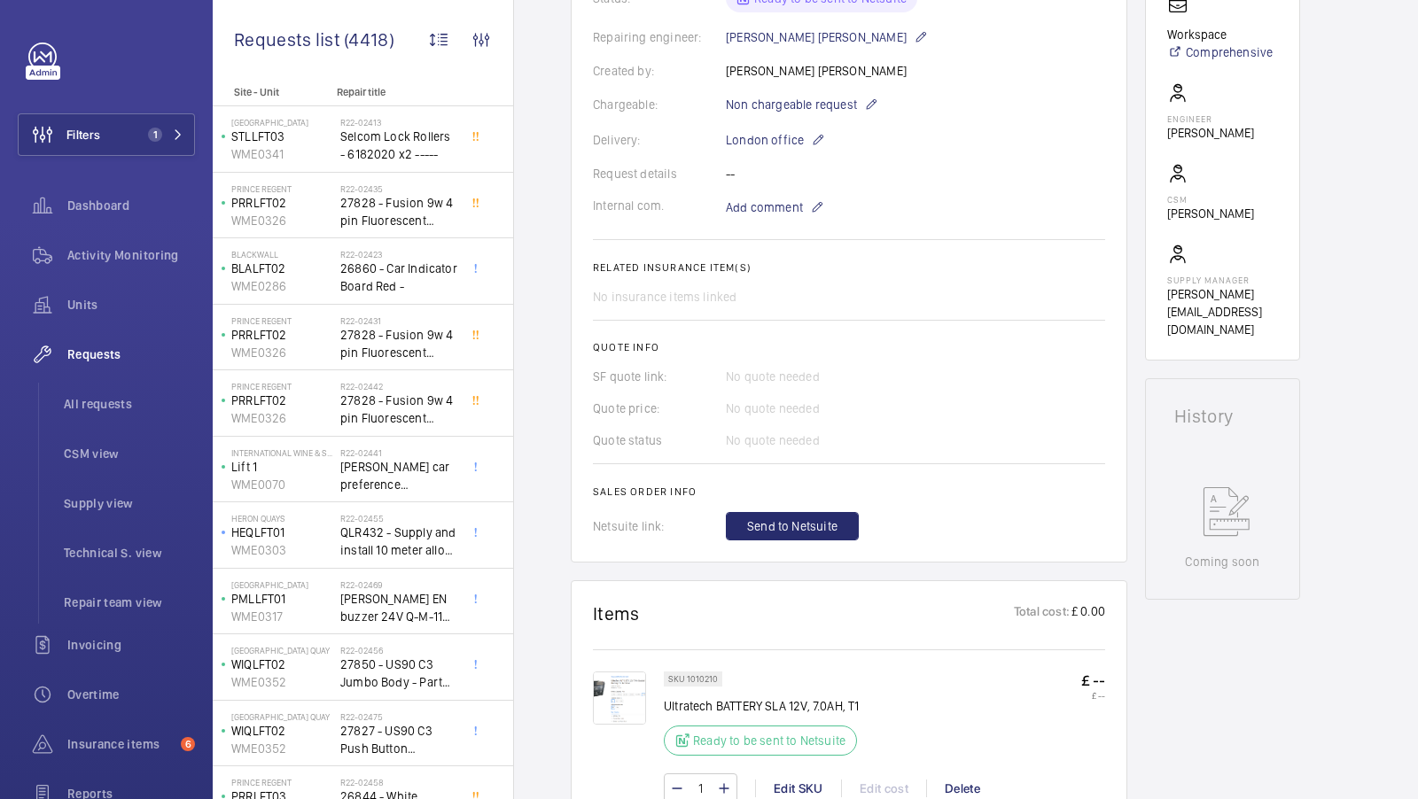
scroll to position [515, 0]
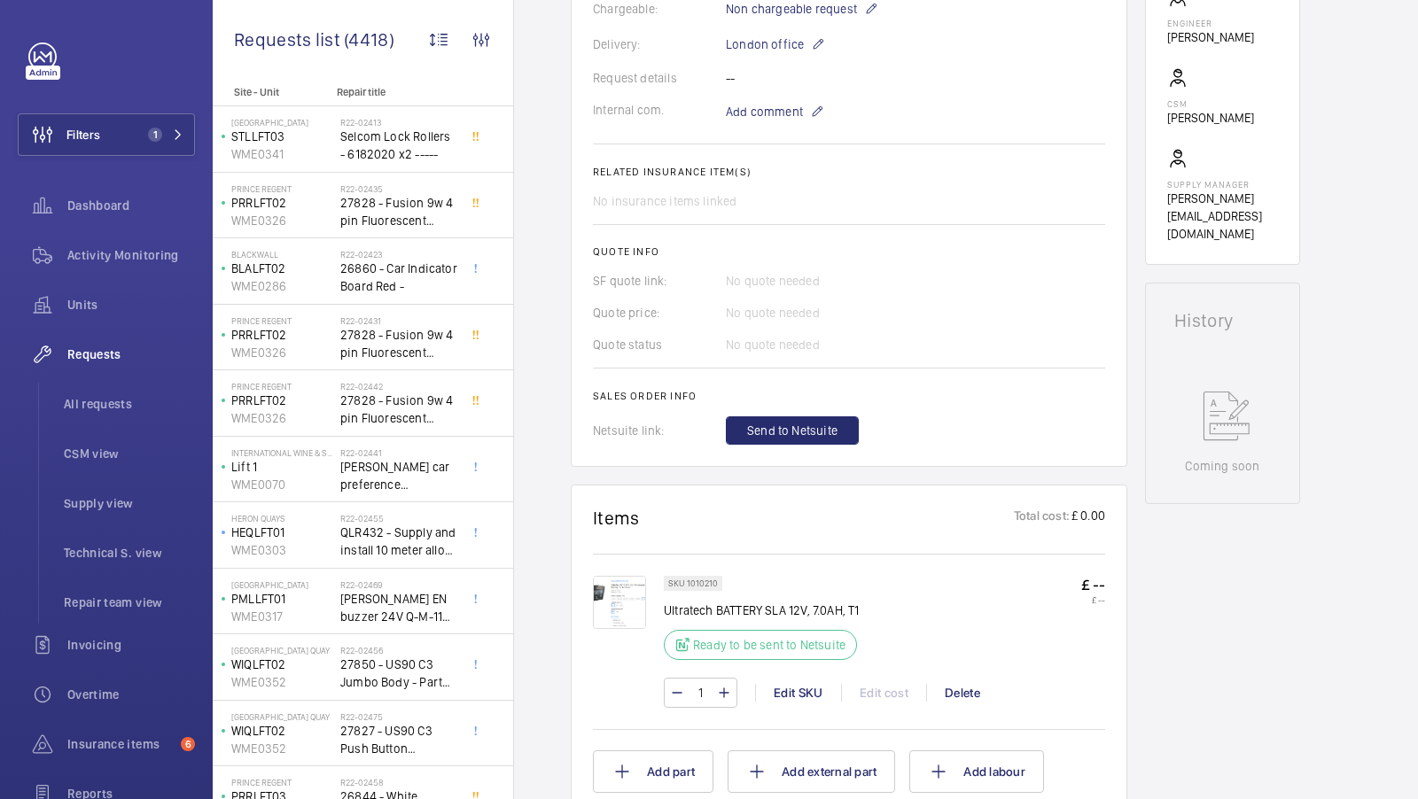
click at [642, 601] on img at bounding box center [619, 602] width 53 height 53
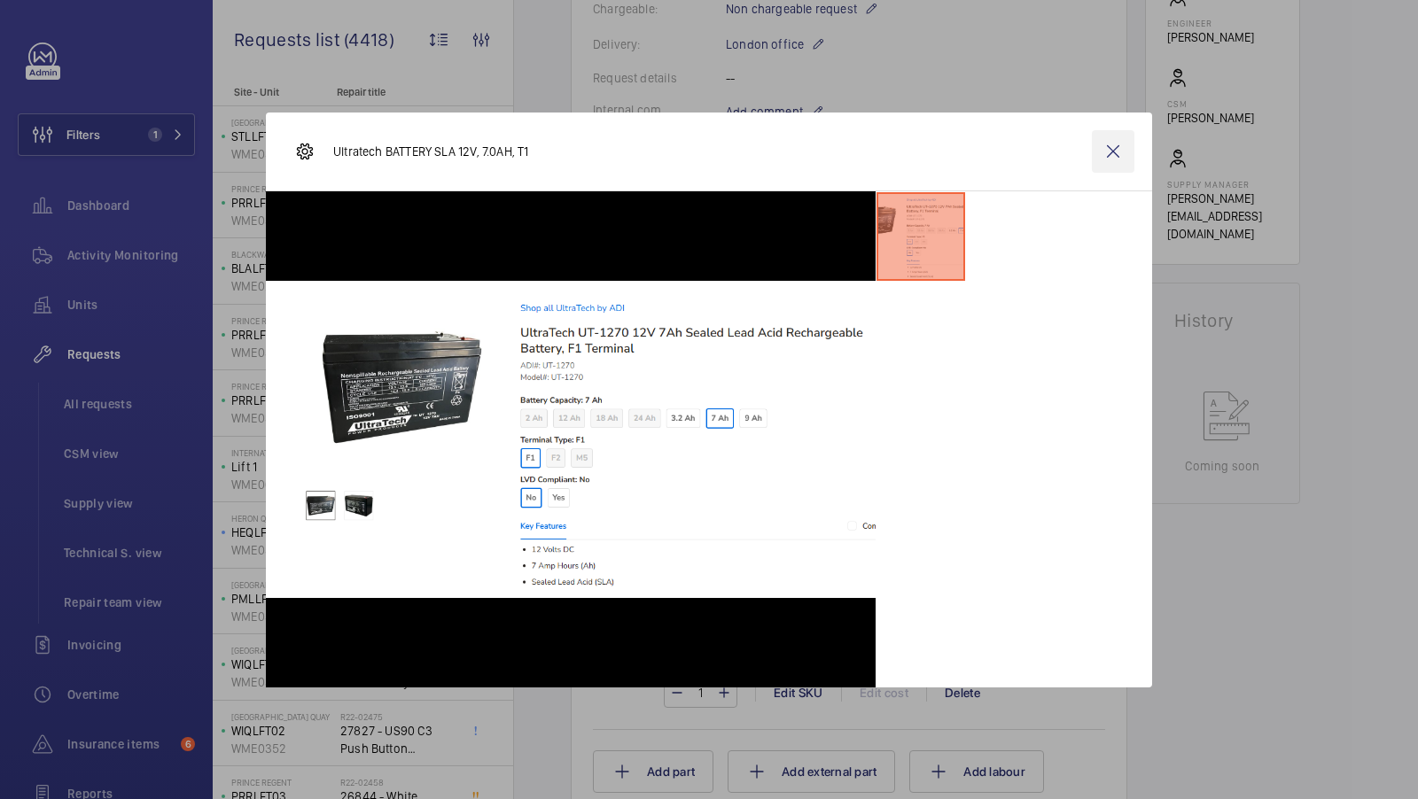
click at [1117, 145] on wm-front-icon-button at bounding box center [1113, 151] width 43 height 43
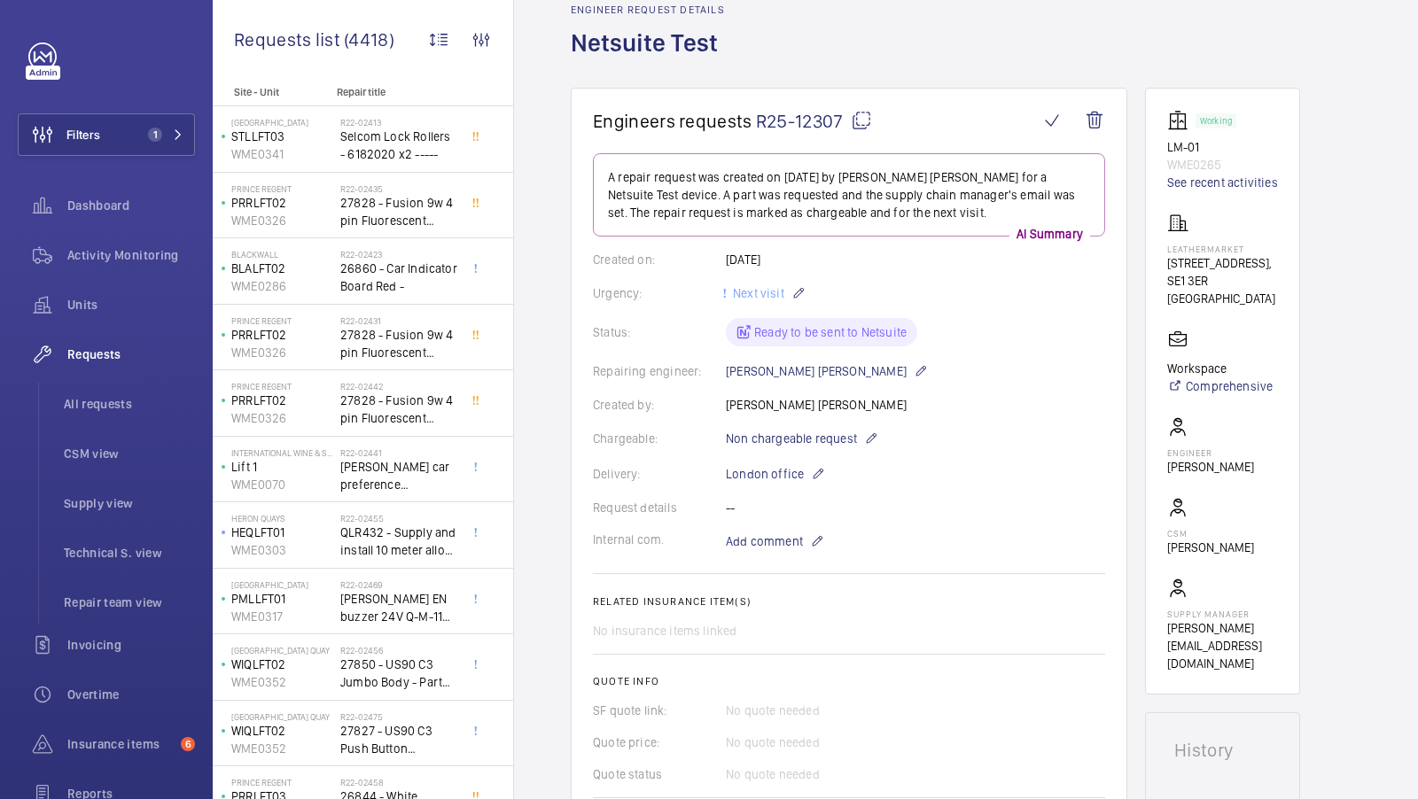
scroll to position [71, 0]
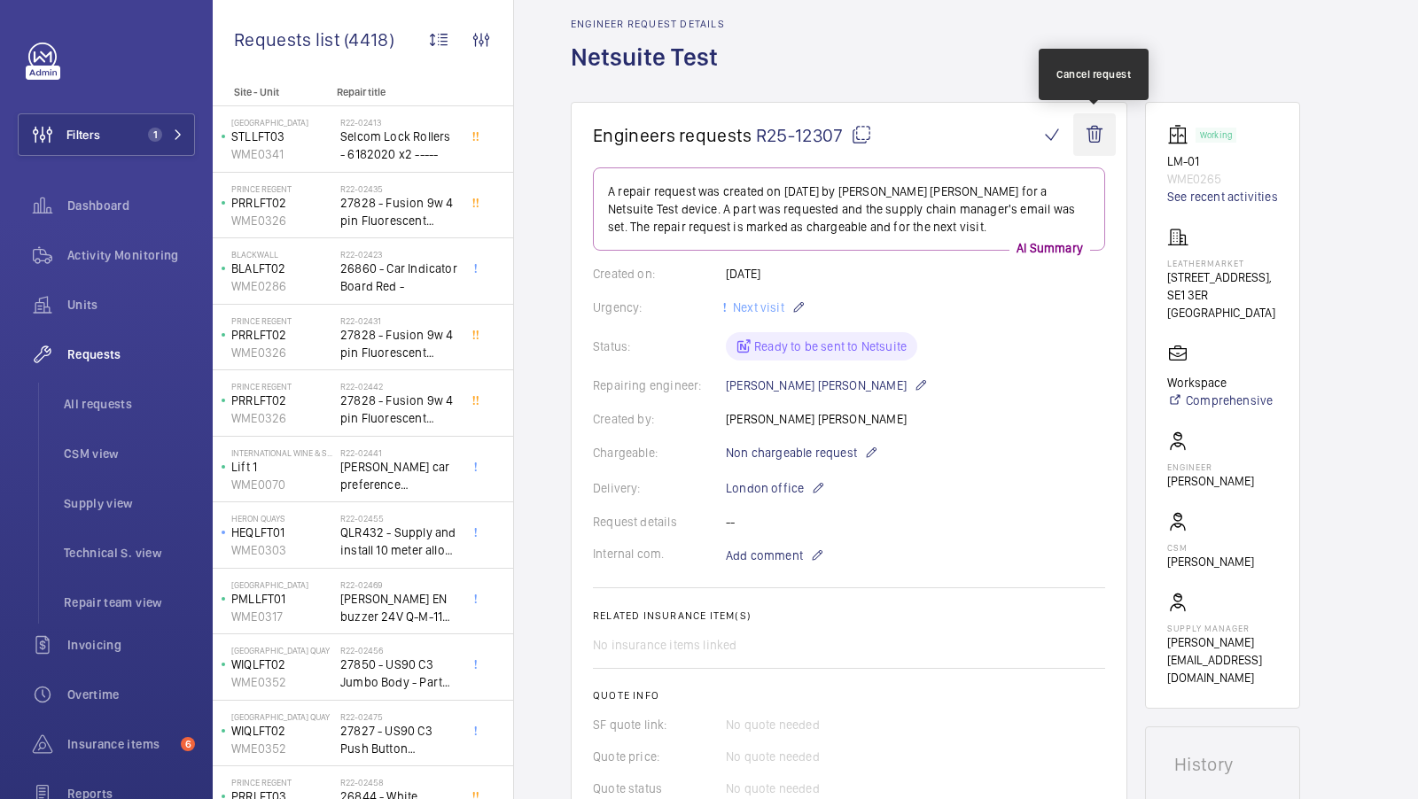
click at [1084, 127] on wm-front-icon-button at bounding box center [1094, 134] width 43 height 43
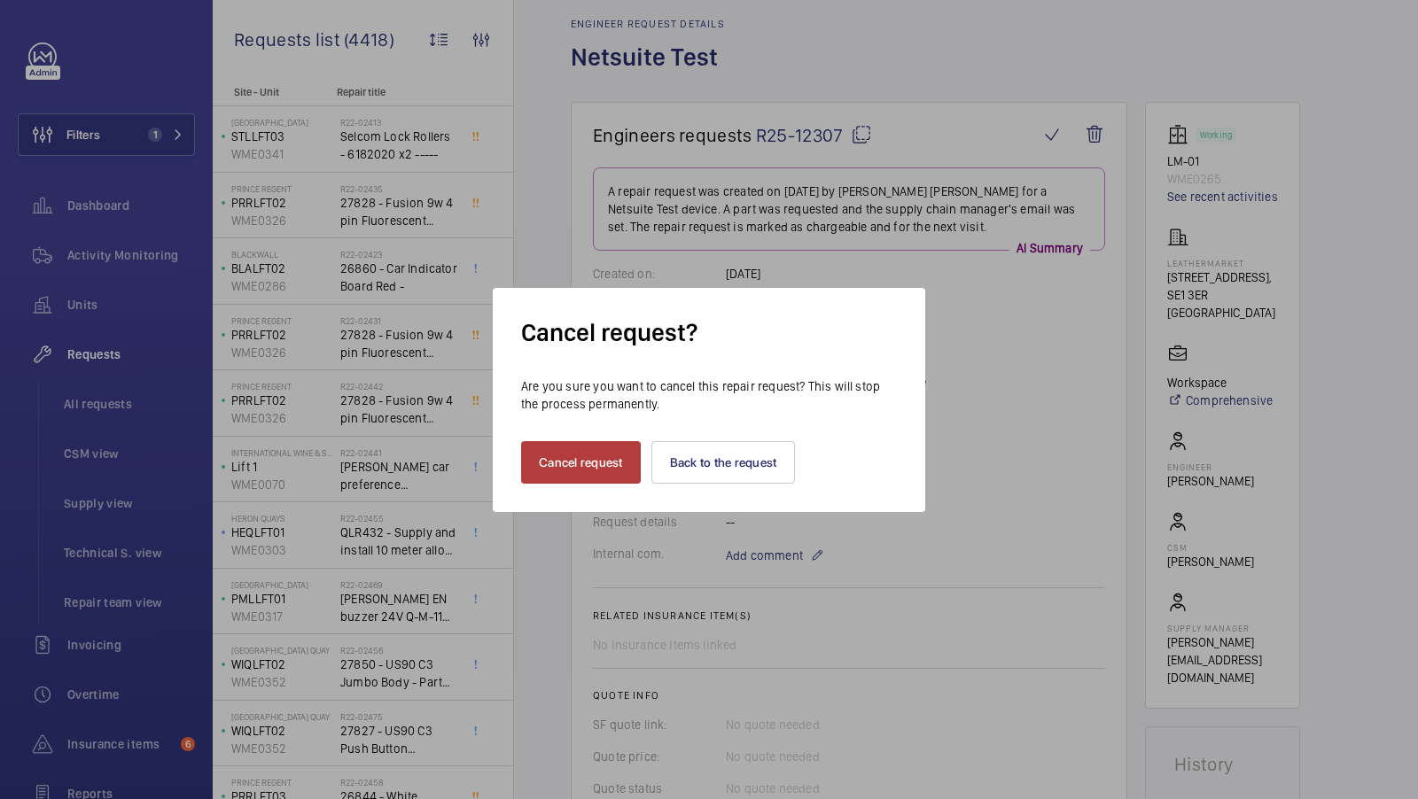
click at [589, 480] on button "Cancel request" at bounding box center [581, 462] width 120 height 43
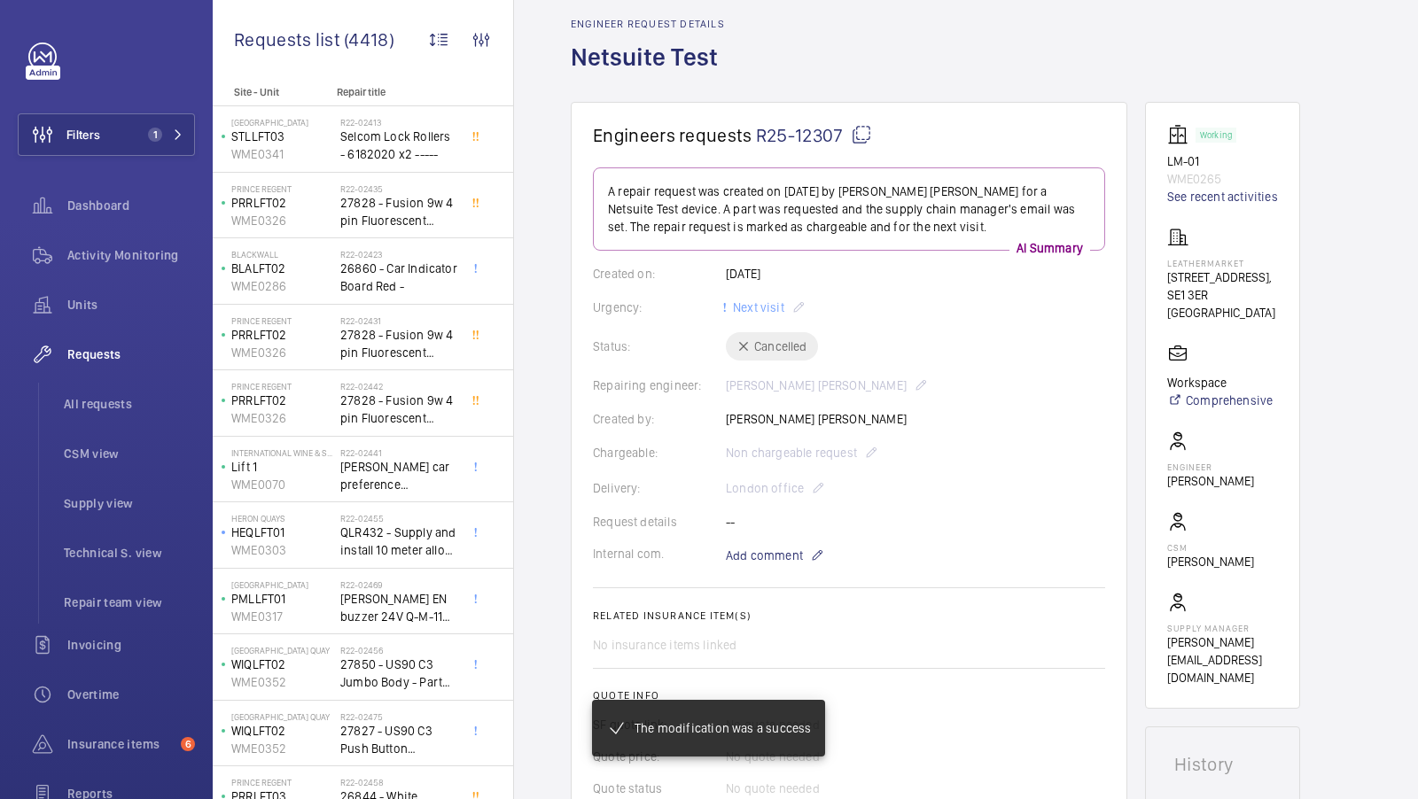
scroll to position [0, 0]
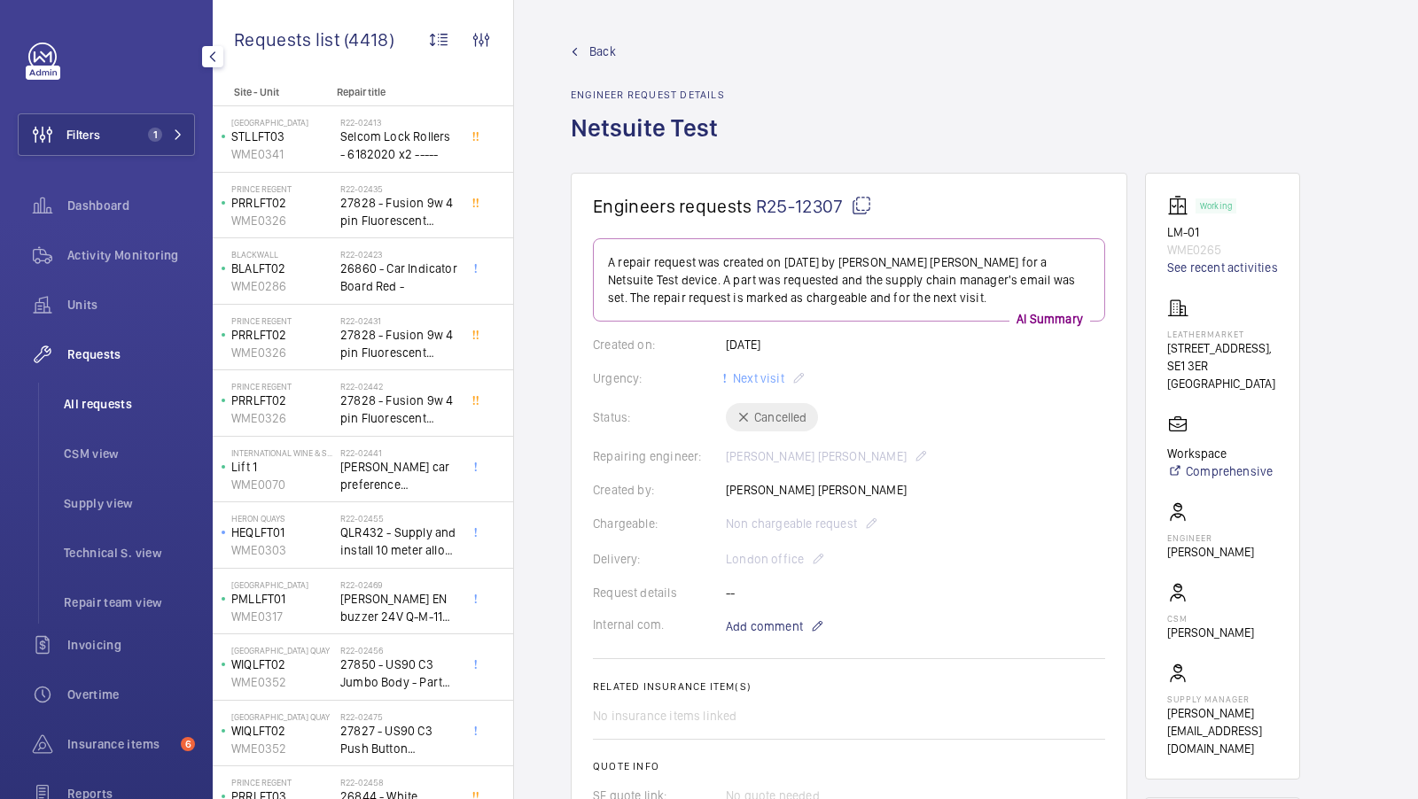
click at [88, 407] on span "All requests" at bounding box center [129, 404] width 131 height 18
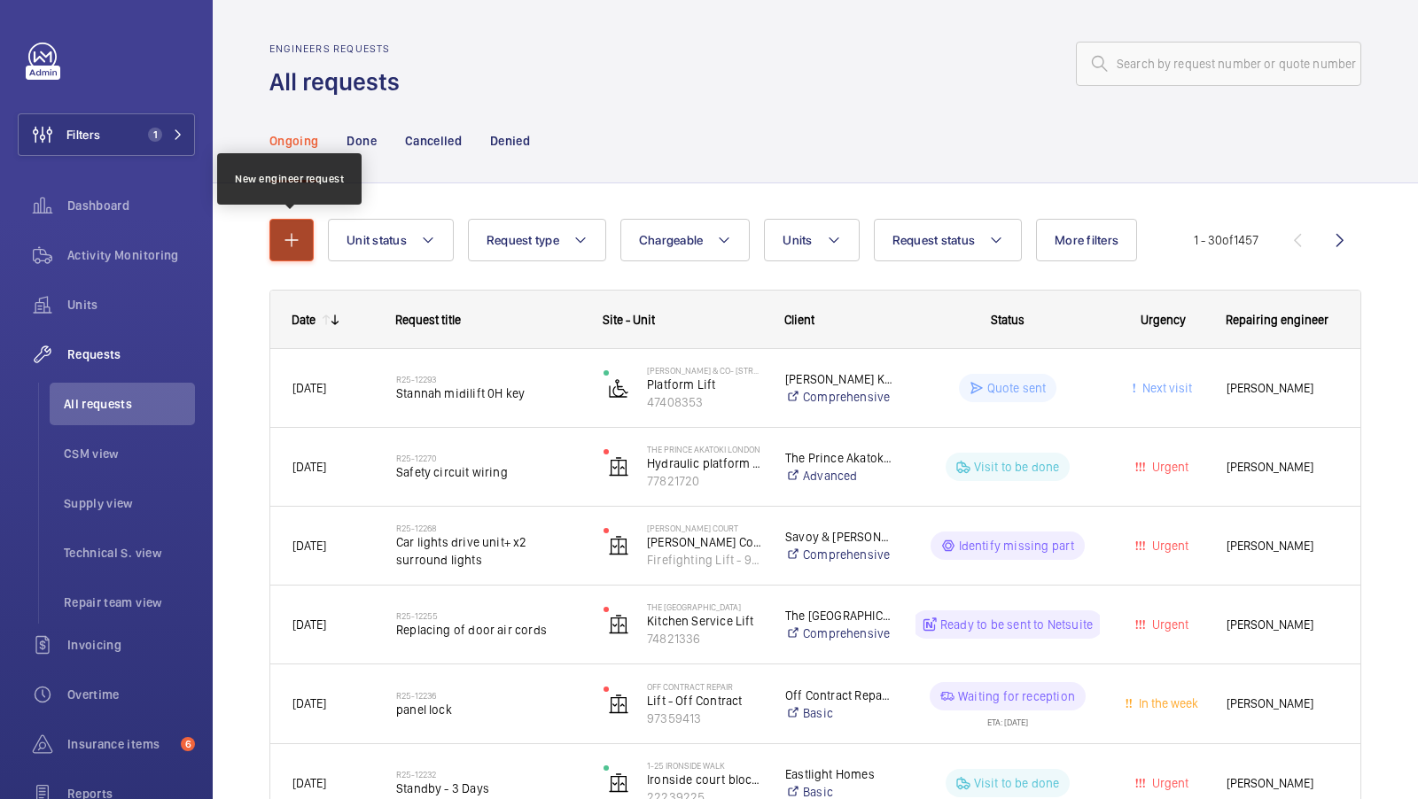
click at [299, 239] on mat-icon "button" at bounding box center [291, 239] width 21 height 21
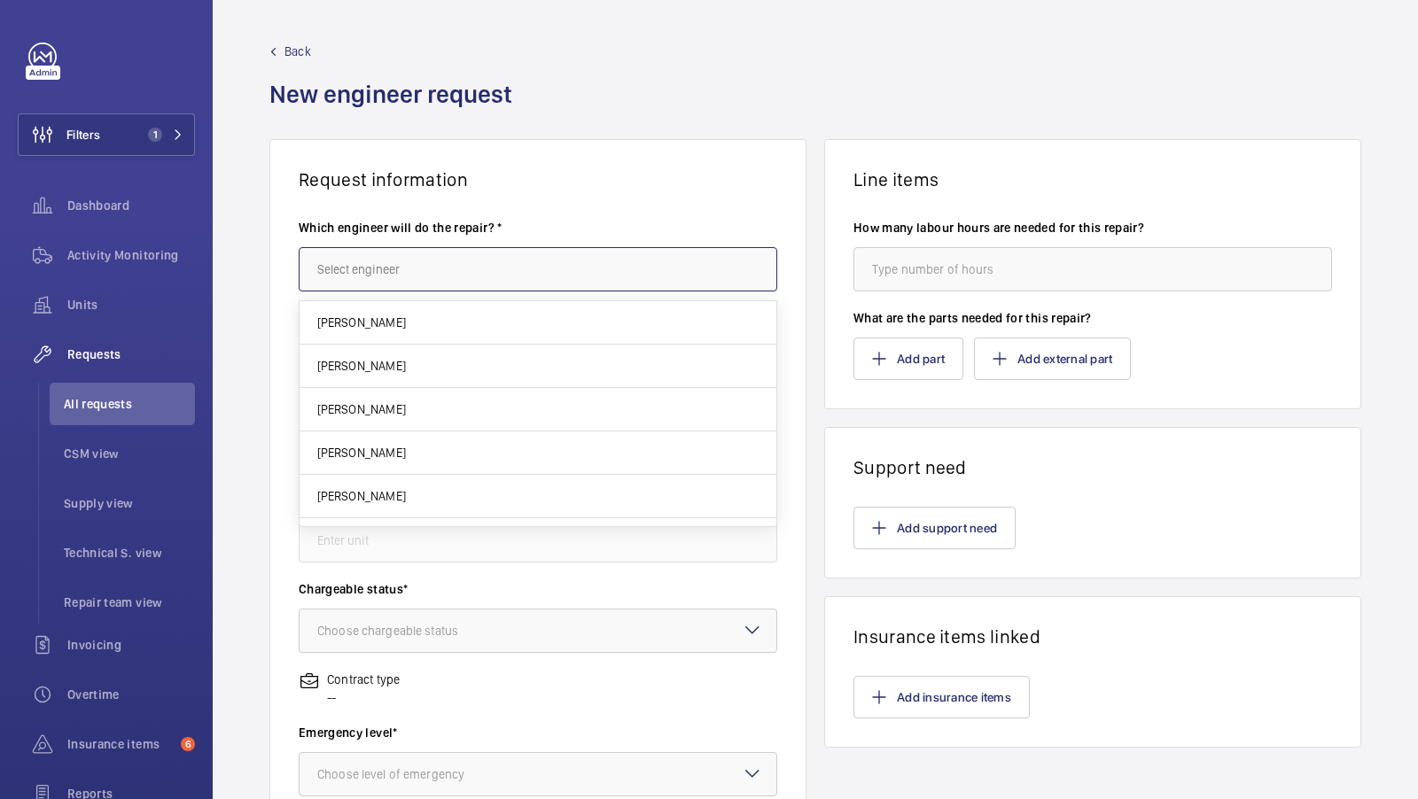
click at [406, 267] on input "text" at bounding box center [538, 269] width 478 height 44
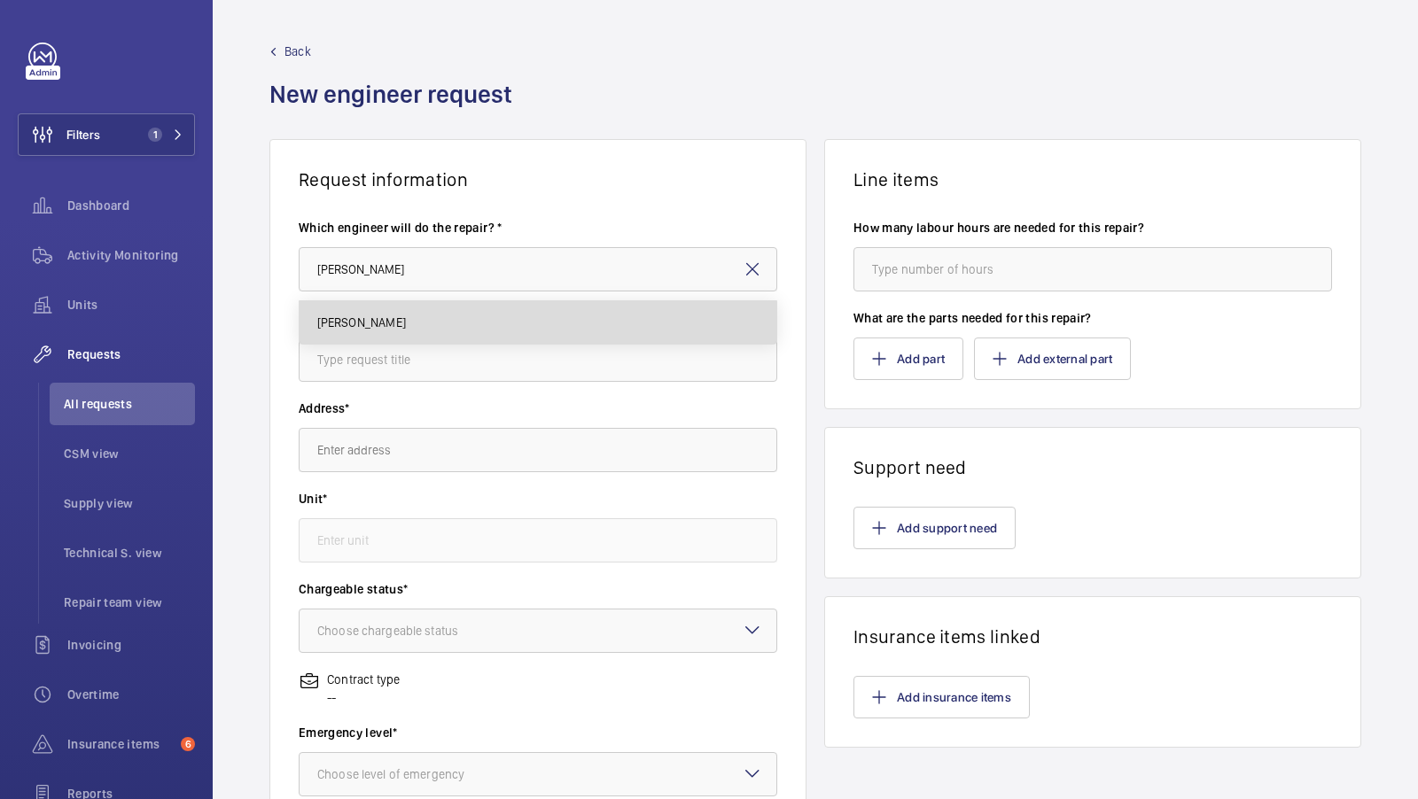
click at [380, 310] on mat-option "[PERSON_NAME]" at bounding box center [538, 322] width 478 height 43
type input "[PERSON_NAME]"
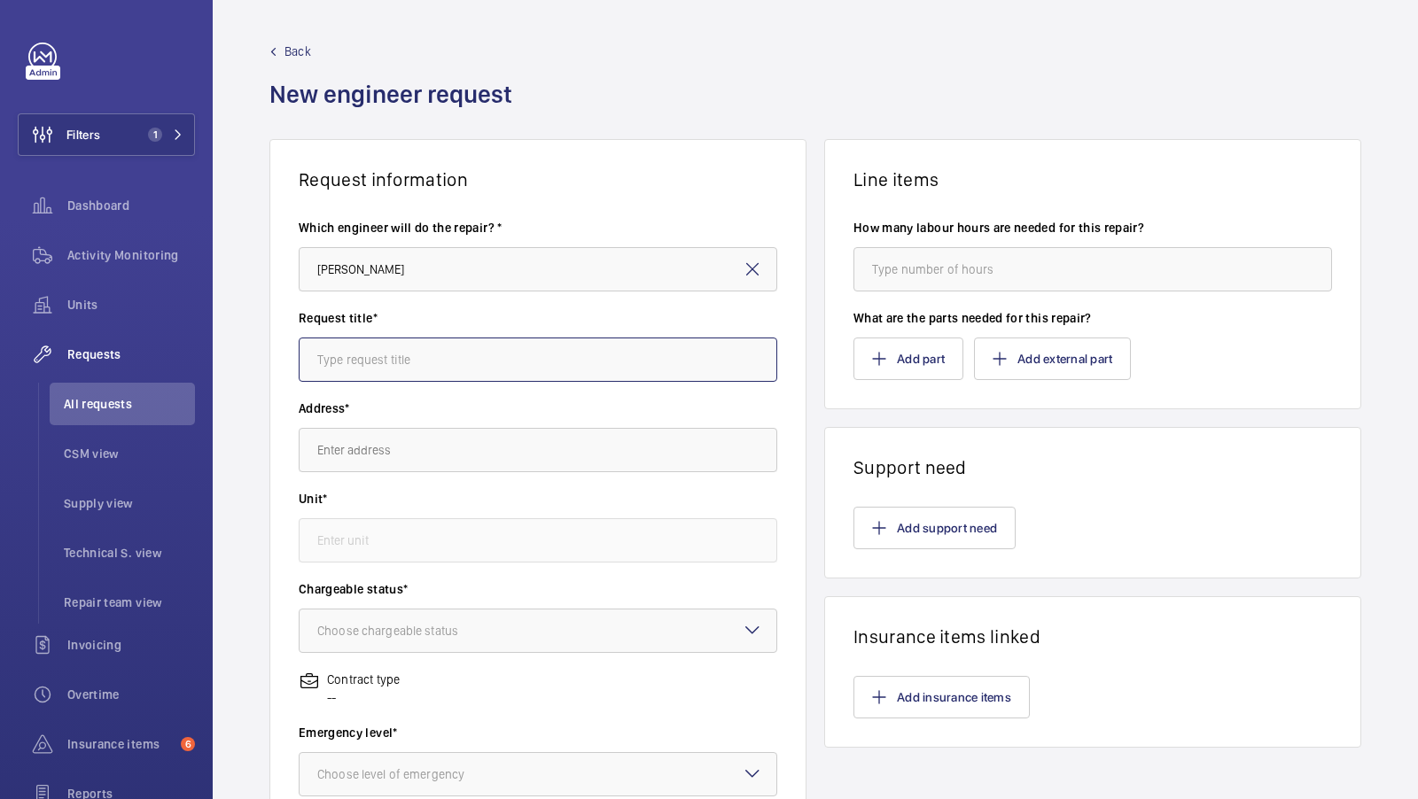
click at [357, 379] on input "text" at bounding box center [538, 360] width 478 height 44
type input "netsuite test"
click at [359, 441] on input "text" at bounding box center [538, 450] width 478 height 44
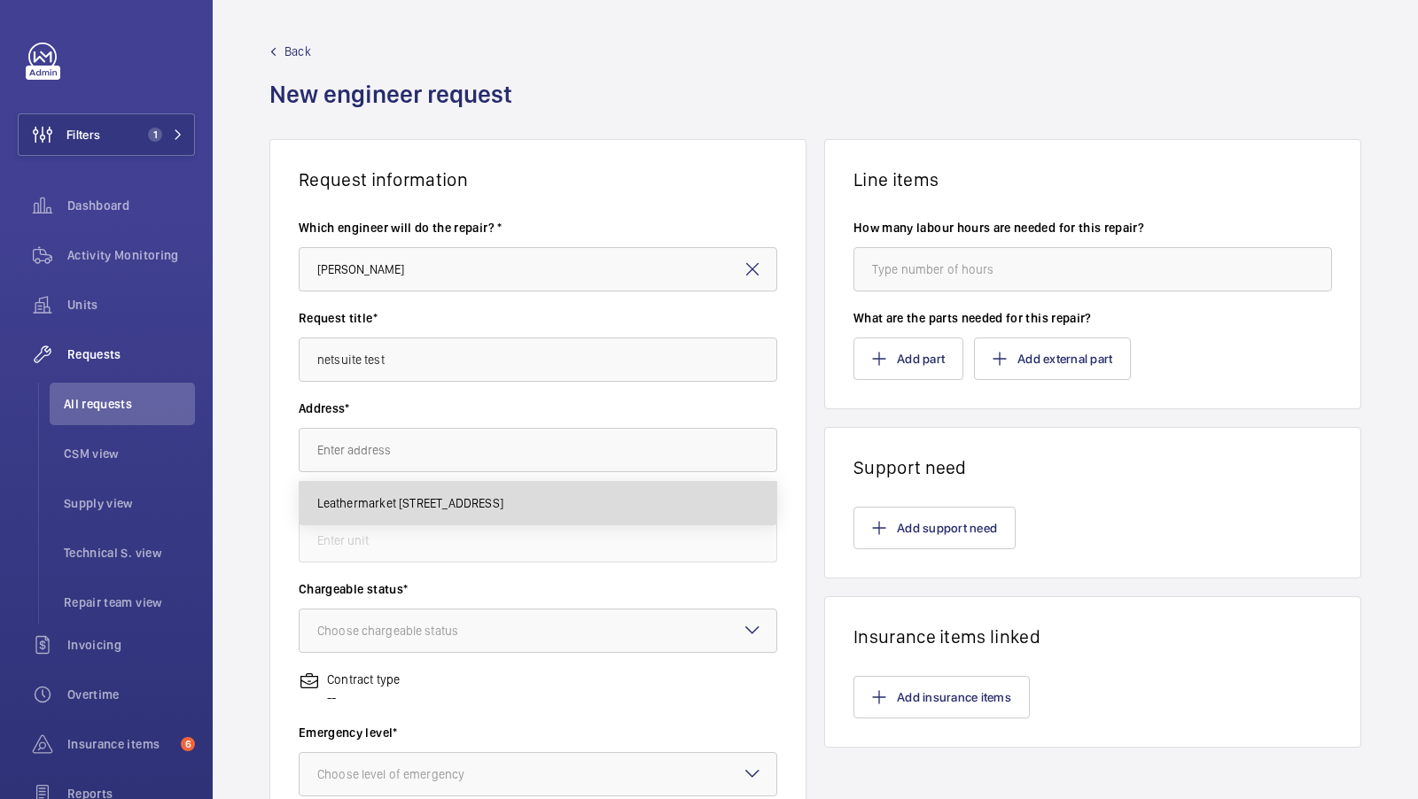
click at [372, 501] on span "Leathermarket 11/13 Weston Street,, SE1 3ER LONDON" at bounding box center [410, 503] width 186 height 18
type input "Leathermarket 11/13 Weston Street,, SE1 3ER LONDON"
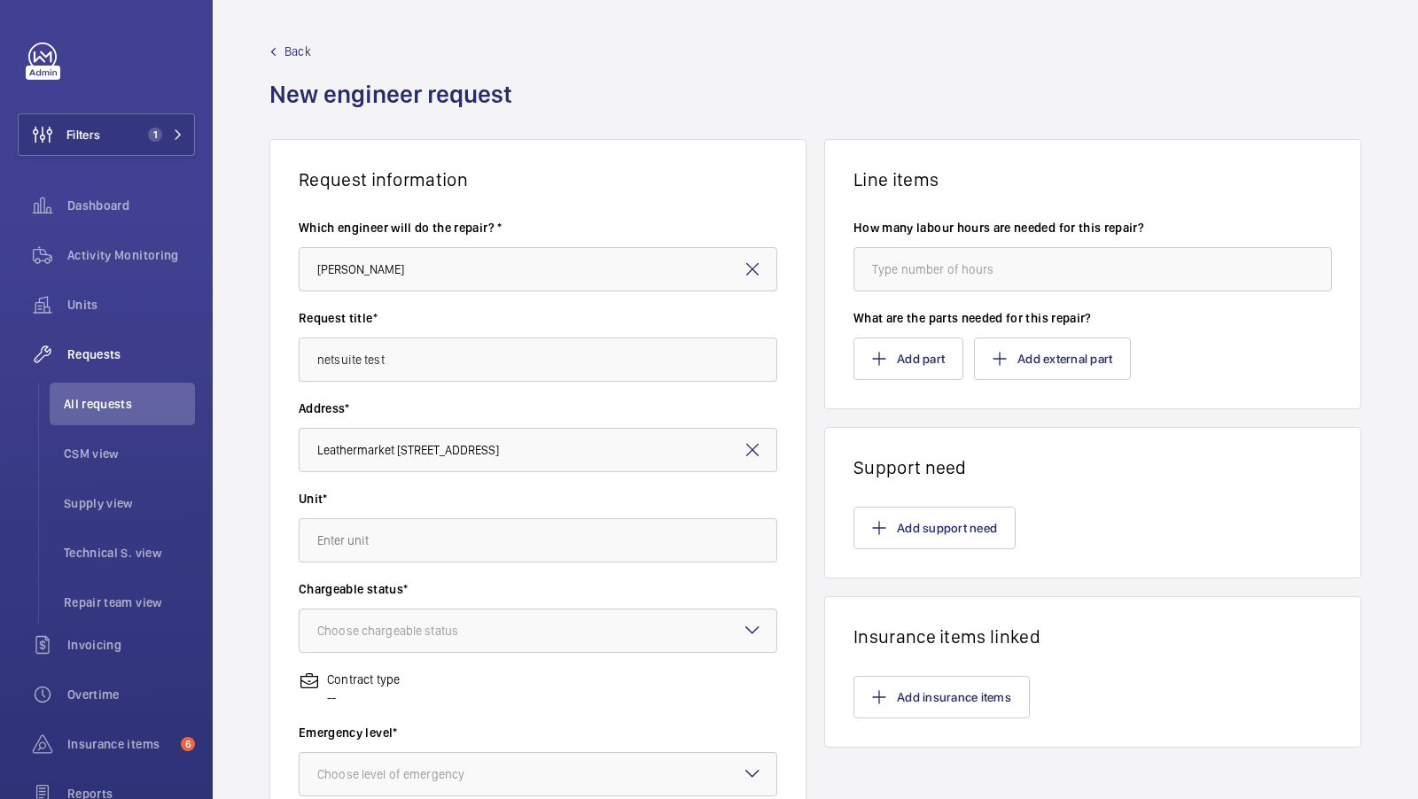
click at [355, 514] on wm-front-autocomplete-dropdown-select "Unit*" at bounding box center [538, 526] width 478 height 73
click at [346, 559] on input "text" at bounding box center [538, 540] width 478 height 44
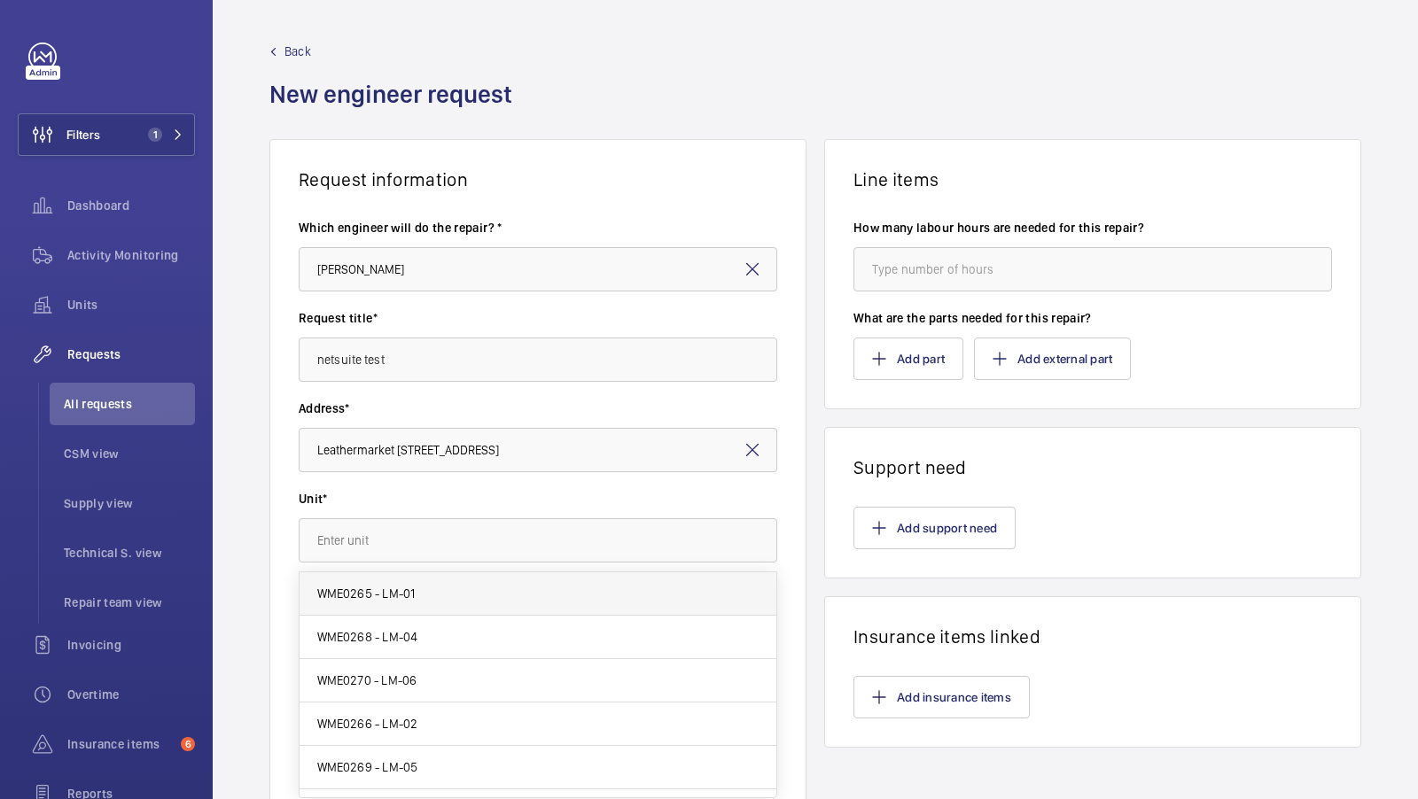
click at [411, 595] on span "WME0265 - LM-01" at bounding box center [366, 594] width 98 height 18
type input "WME0265 - LM-01"
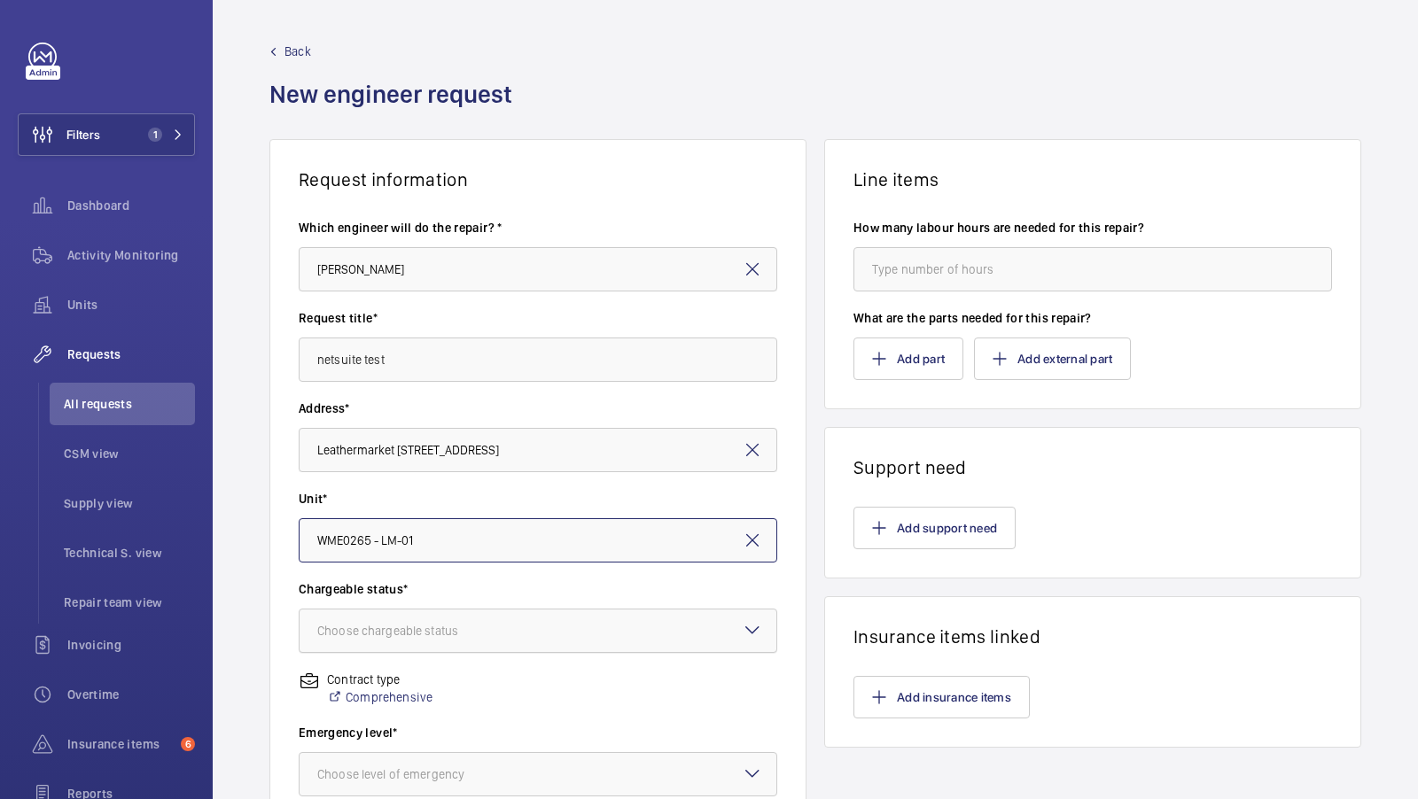
click at [391, 610] on div at bounding box center [537, 631] width 477 height 43
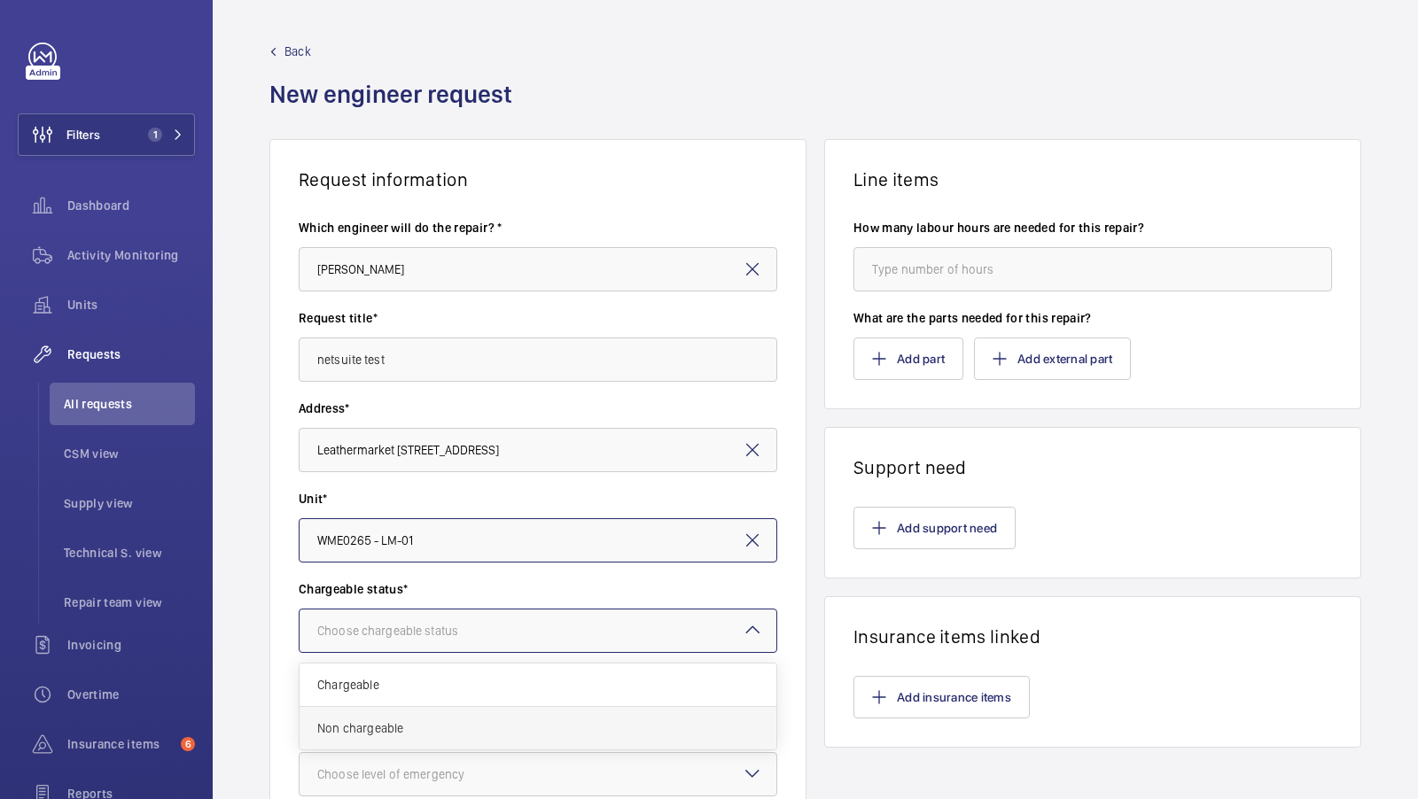
click at [385, 725] on span "Non chargeable" at bounding box center [537, 728] width 441 height 18
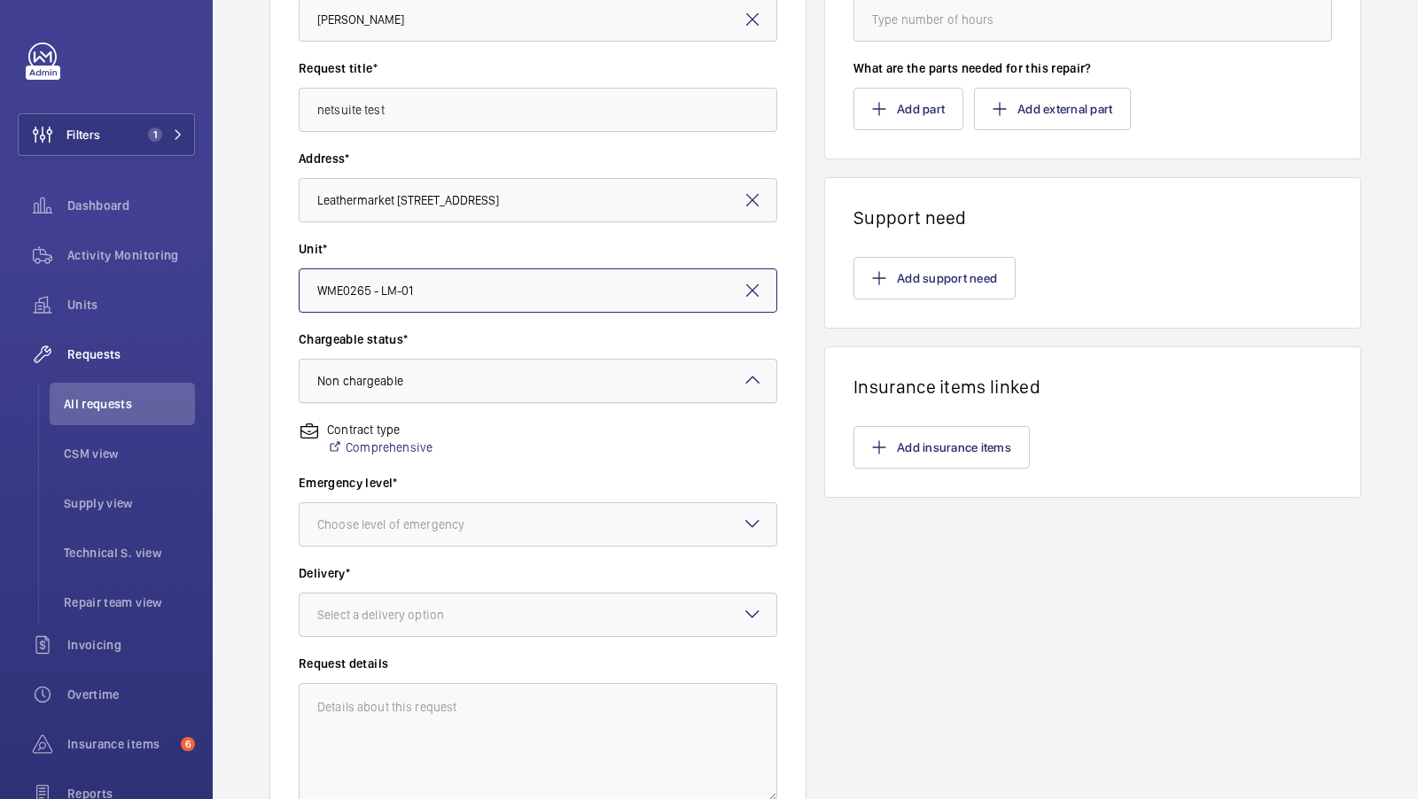
scroll to position [248, 0]
click at [387, 534] on div "Choose level of emergency" at bounding box center [412, 526] width 191 height 18
click at [385, 626] on span "This week" at bounding box center [537, 624] width 441 height 18
click at [399, 618] on div "Select a delivery option" at bounding box center [402, 617] width 171 height 18
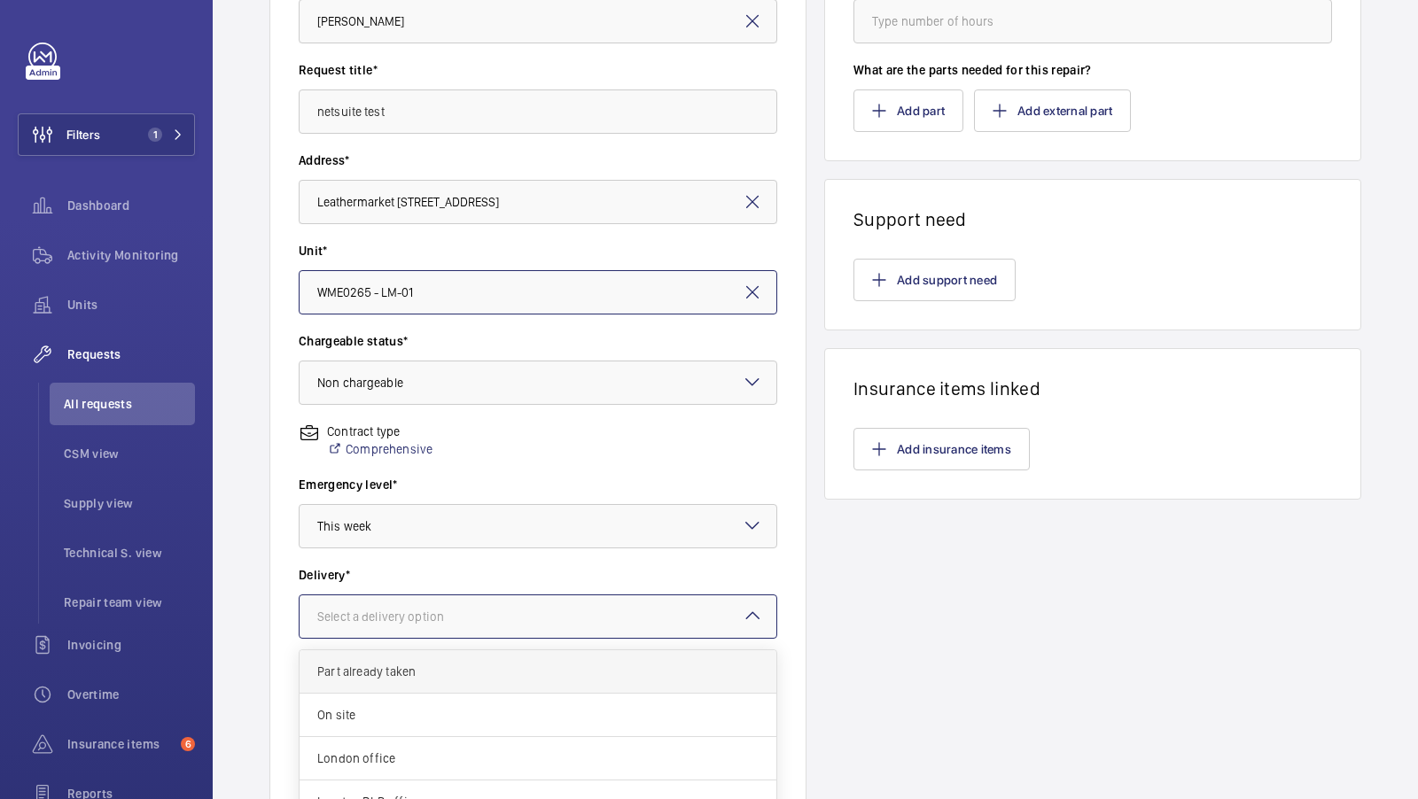
click at [404, 682] on div "Part already taken" at bounding box center [537, 671] width 477 height 43
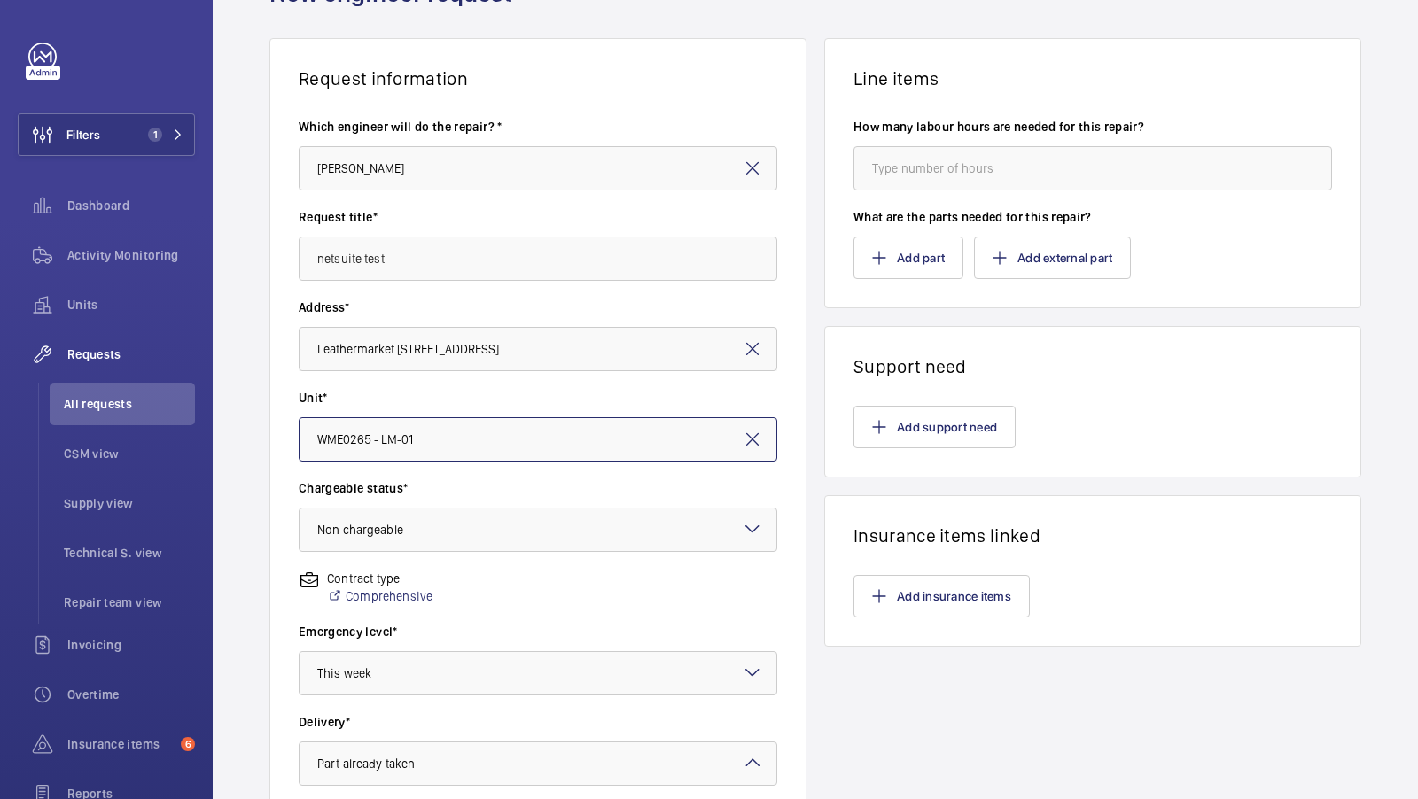
scroll to position [12, 0]
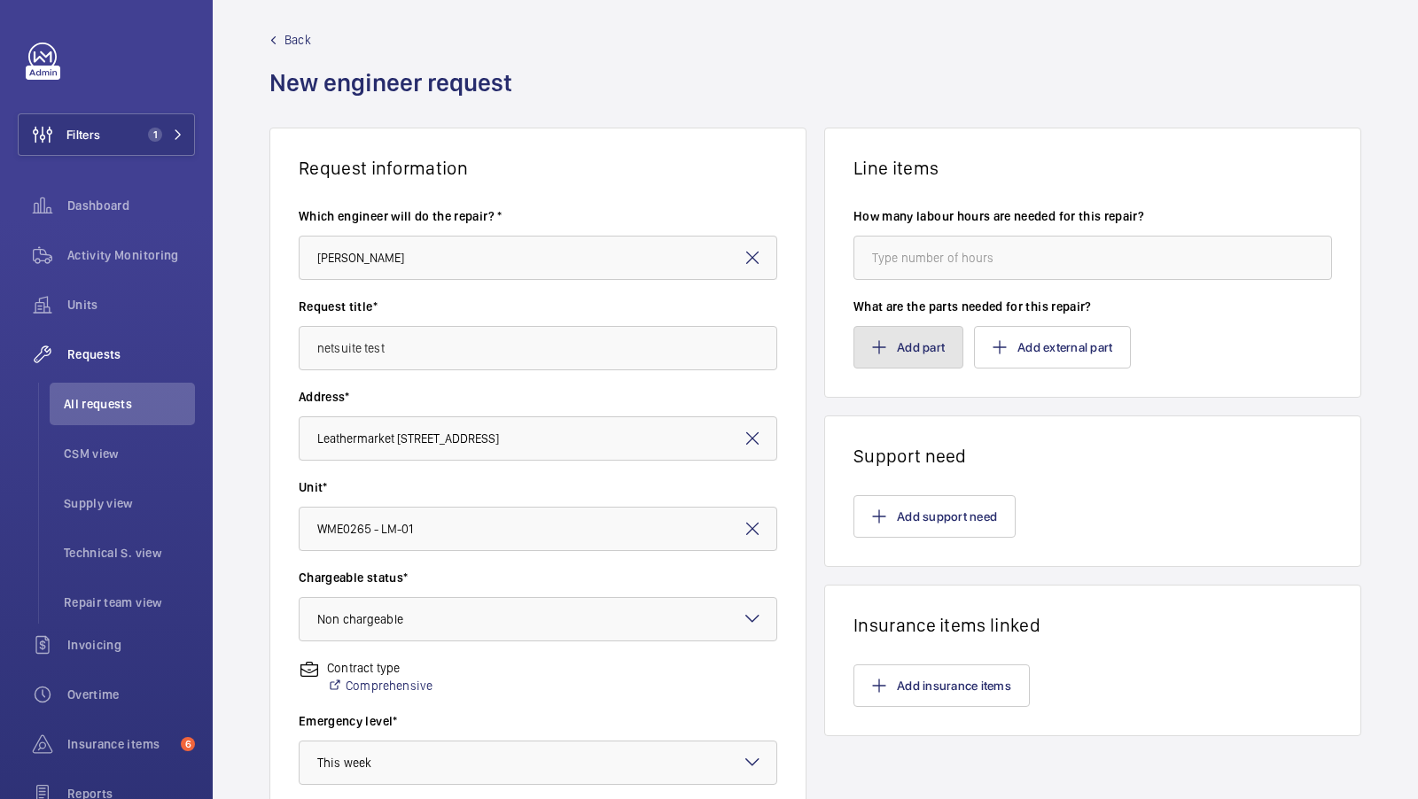
click at [918, 330] on button "Add part" at bounding box center [908, 347] width 110 height 43
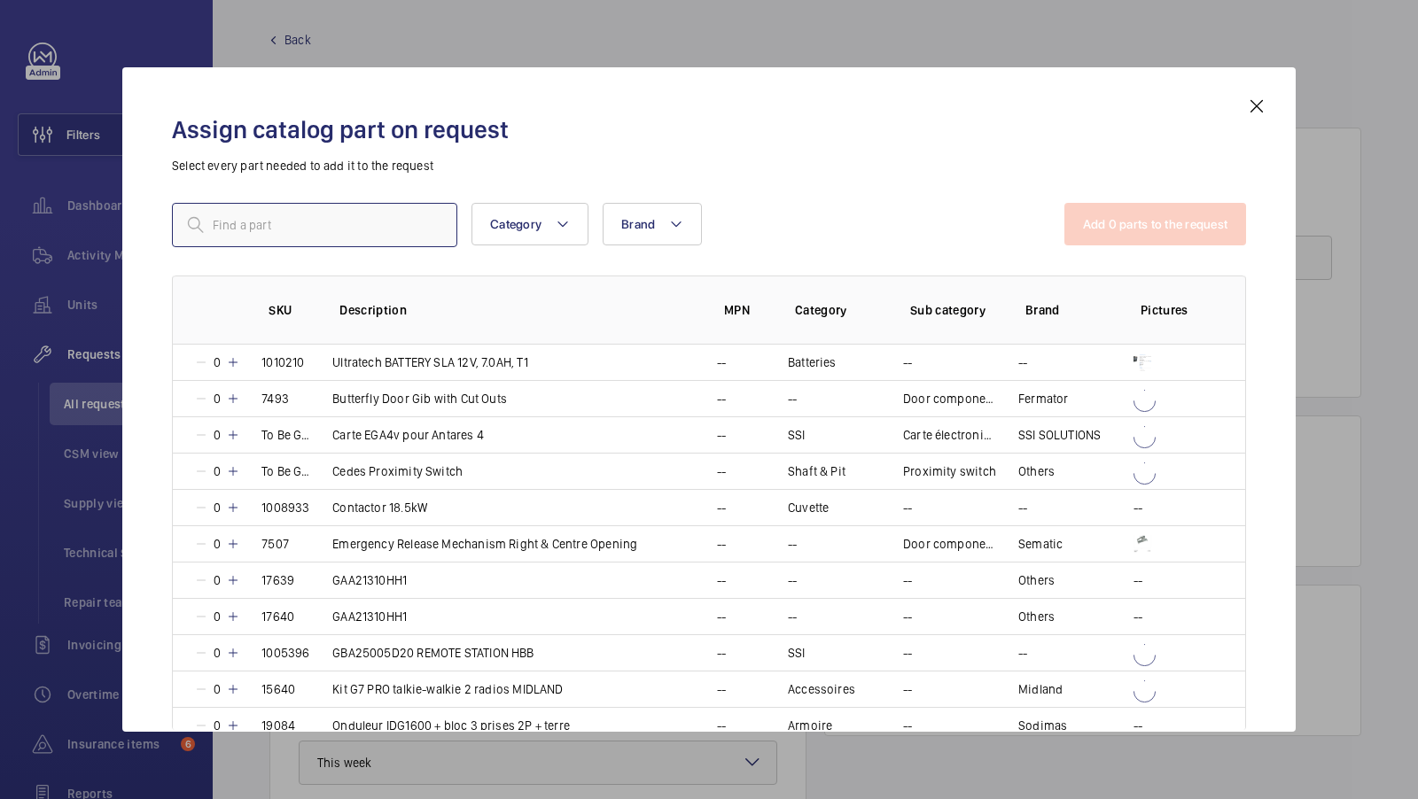
click at [278, 219] on input "text" at bounding box center [314, 225] width 285 height 44
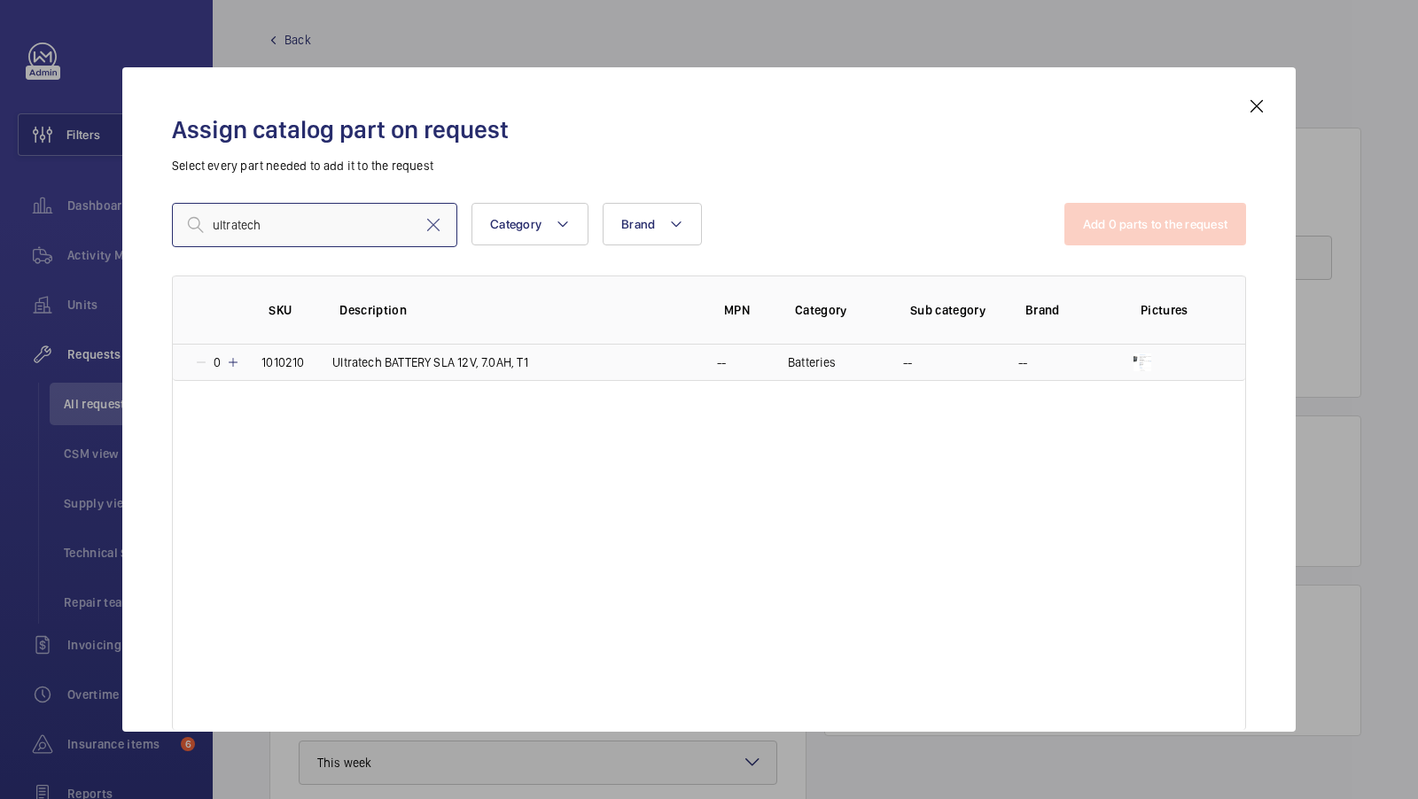
type input "ultratech"
click at [312, 365] on td "Ultratech BATTERY SLA 12V, 7.0AH, T1" at bounding box center [503, 363] width 385 height 36
click at [1155, 217] on button "Add 1 parts to the request" at bounding box center [1157, 224] width 180 height 43
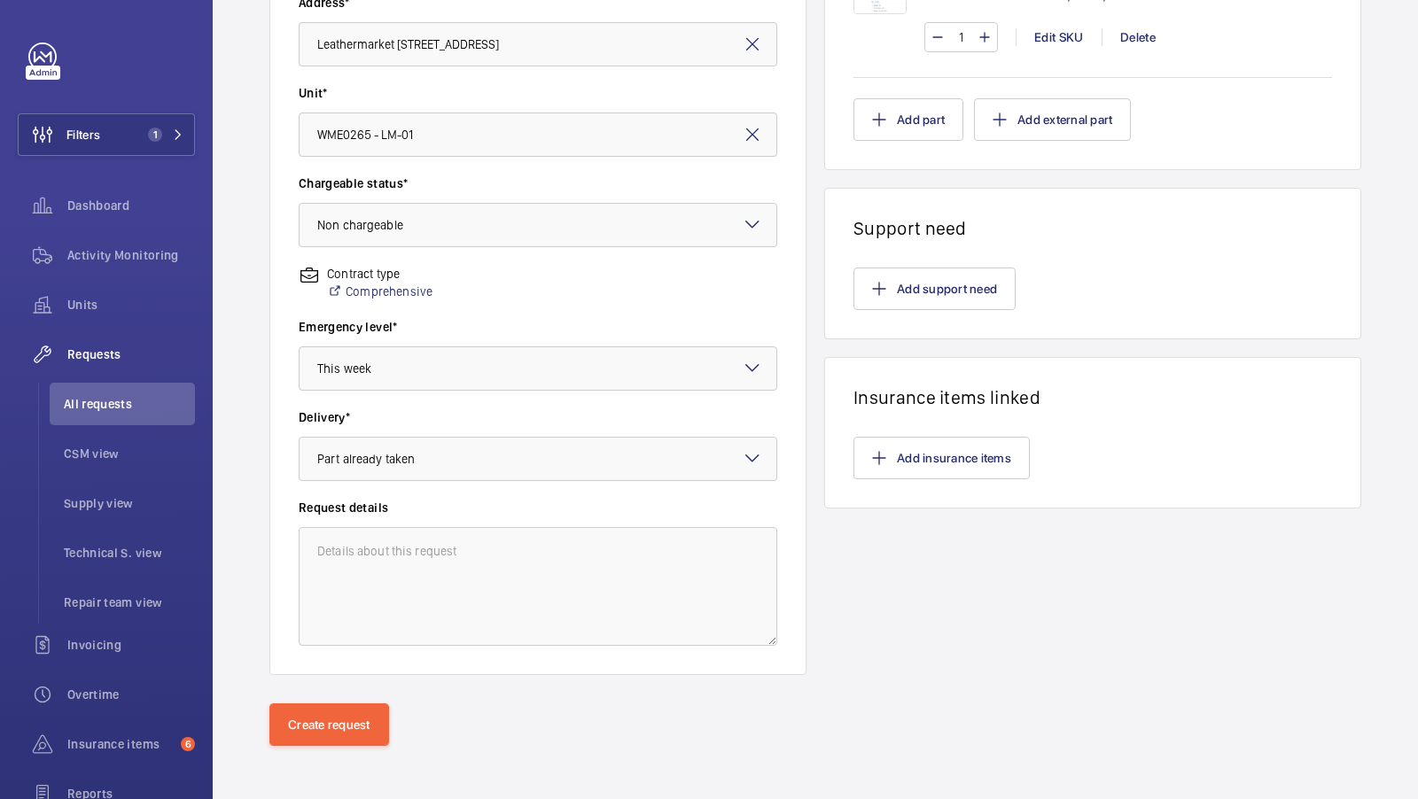
scroll to position [403, 0]
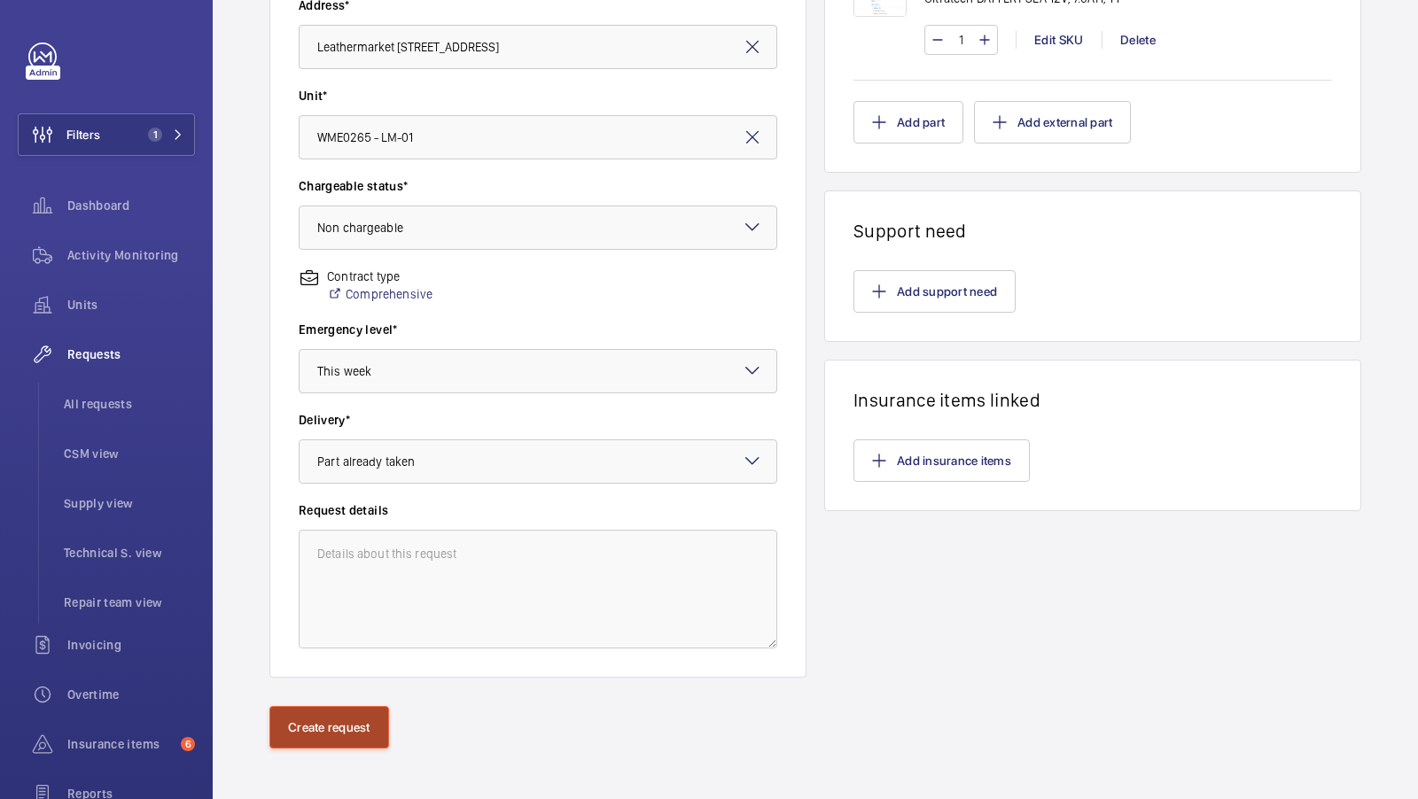
click at [354, 727] on button "Create request" at bounding box center [329, 727] width 120 height 43
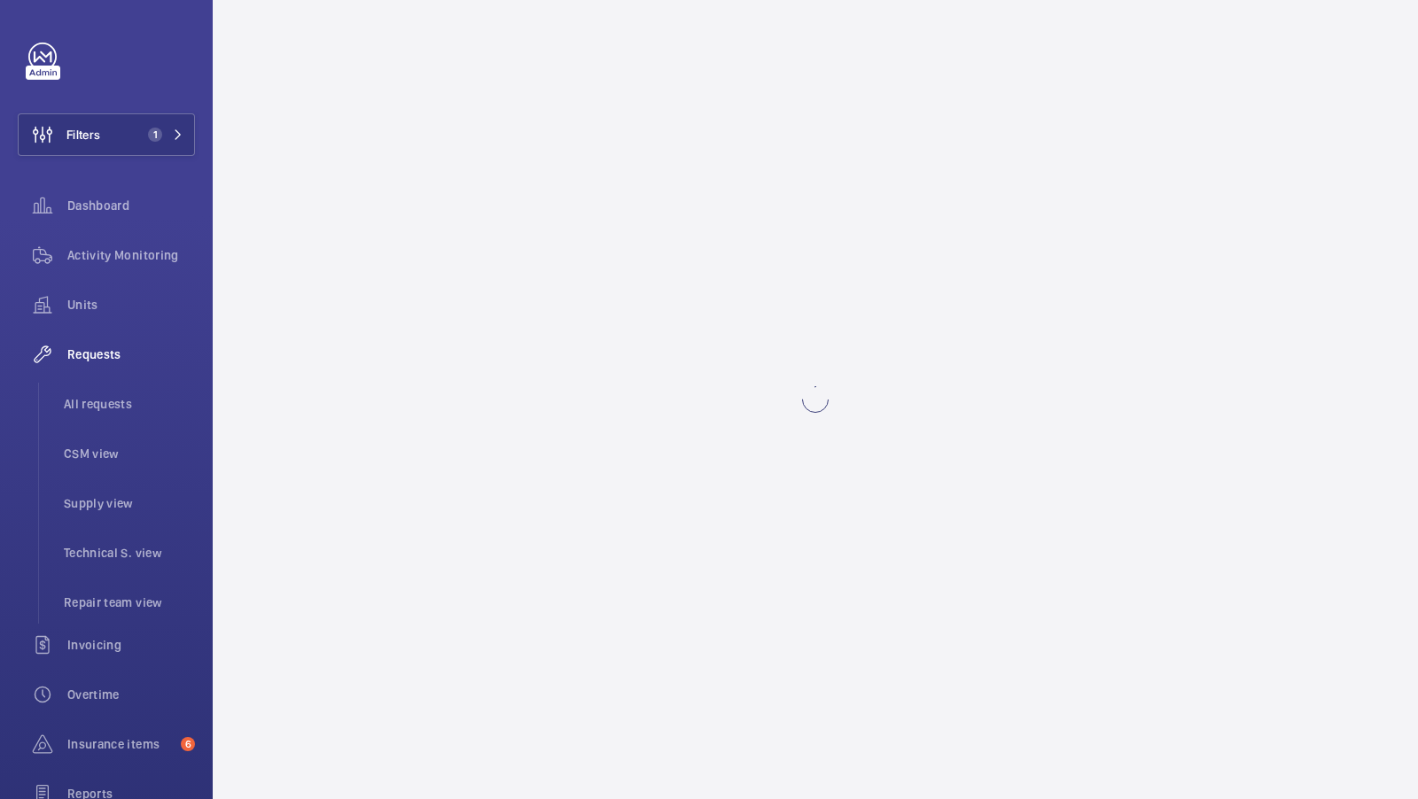
scroll to position [0, 0]
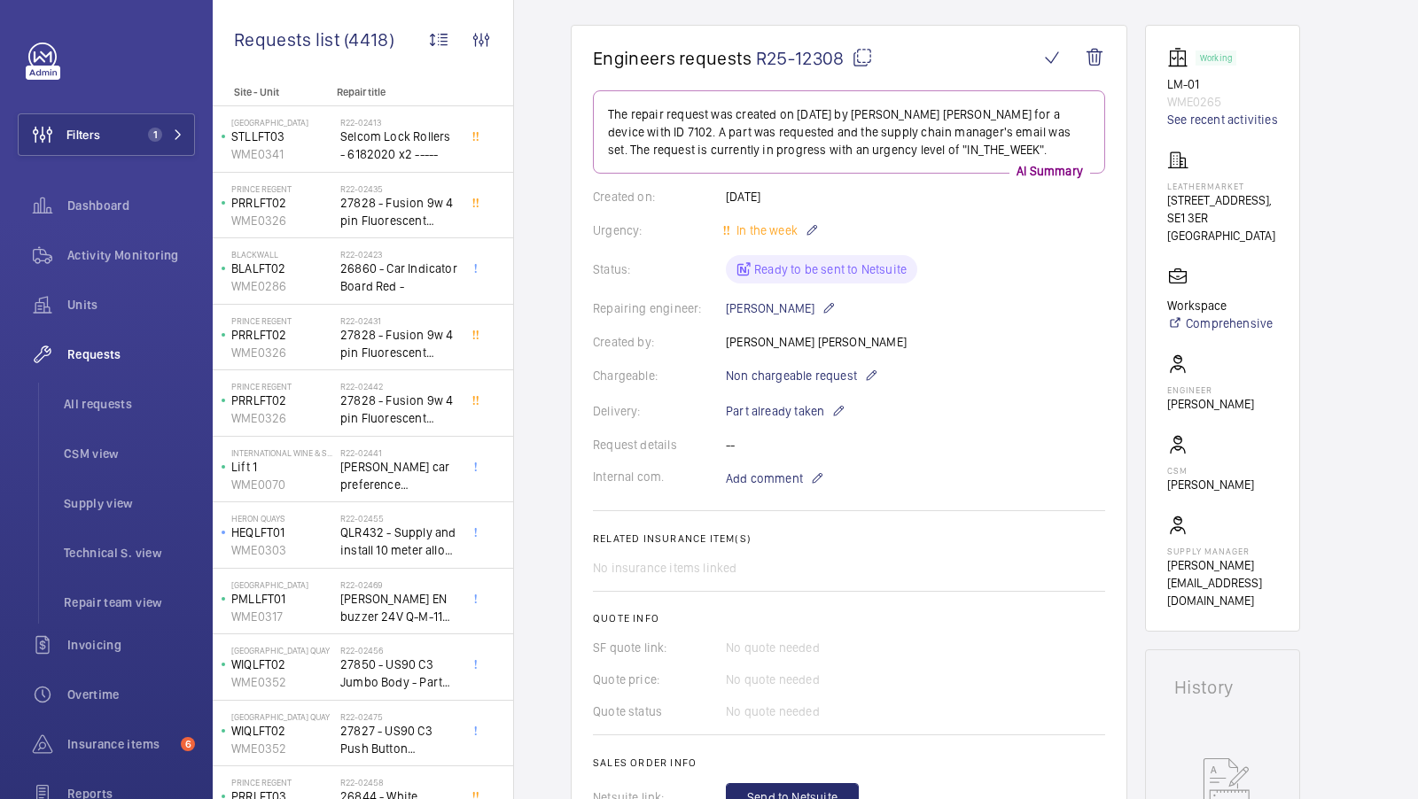
scroll to position [323, 0]
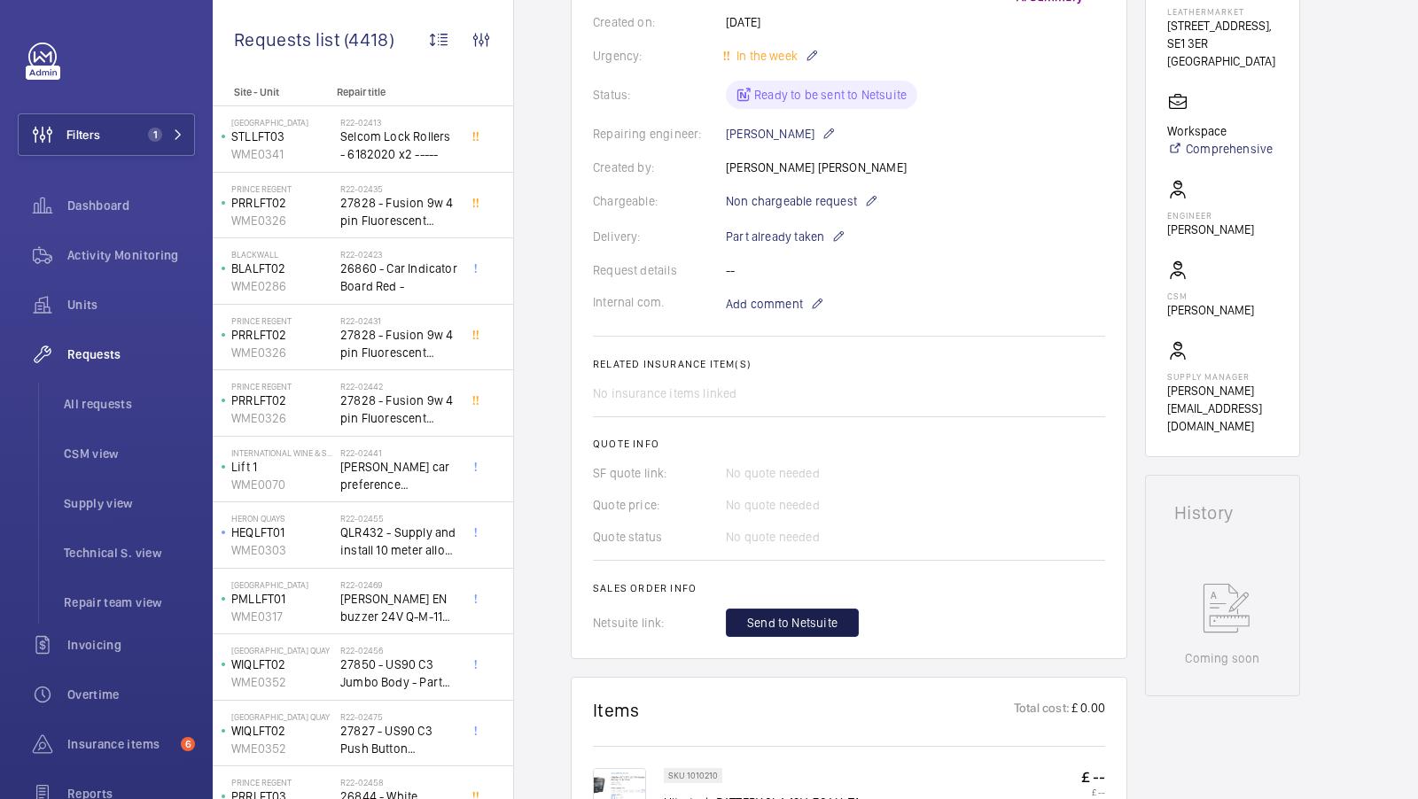
click at [755, 626] on span "Send to Netsuite" at bounding box center [792, 623] width 90 height 18
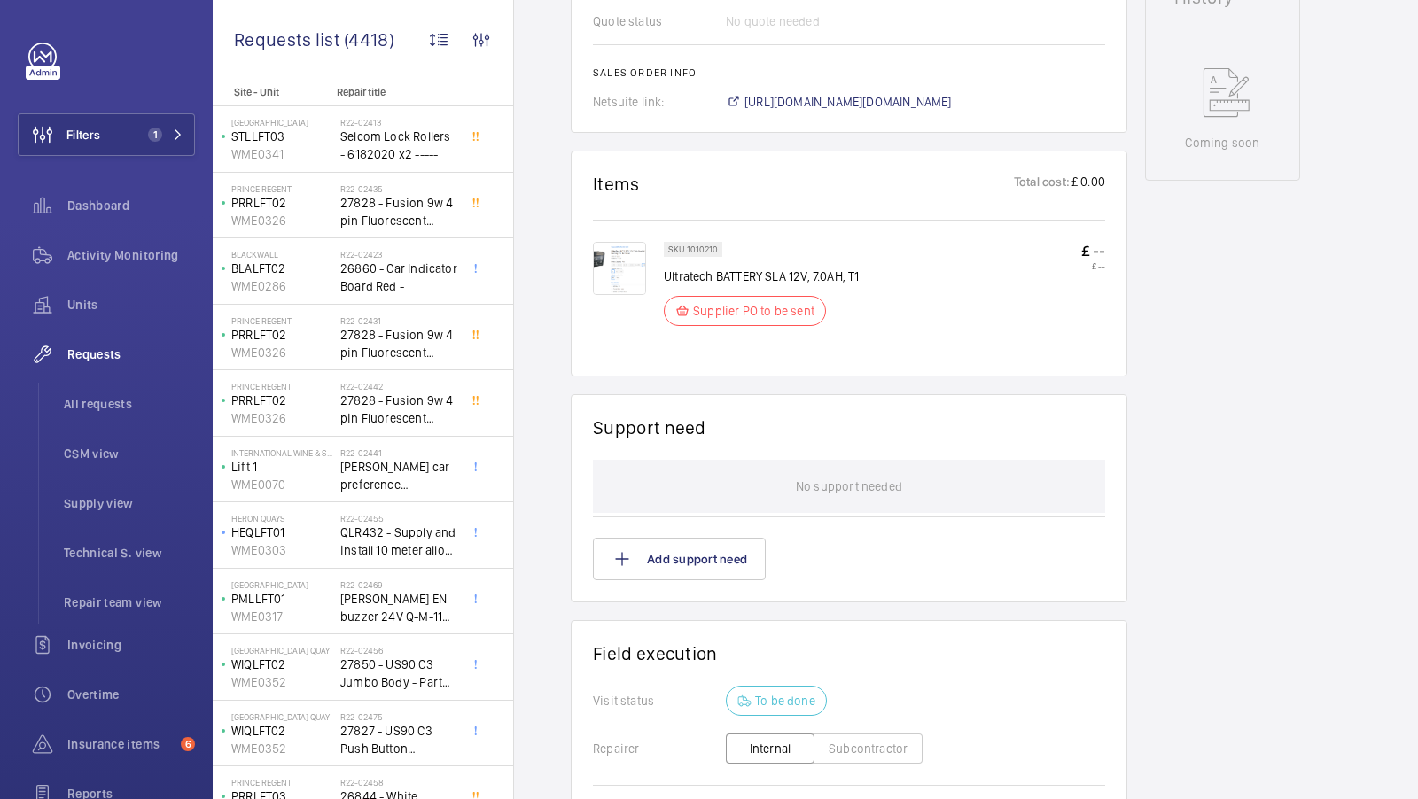
scroll to position [836, 0]
drag, startPoint x: 703, startPoint y: 312, endPoint x: 772, endPoint y: 323, distance: 69.9
click at [772, 323] on div "Supplier PO to be sent" at bounding box center [745, 314] width 162 height 30
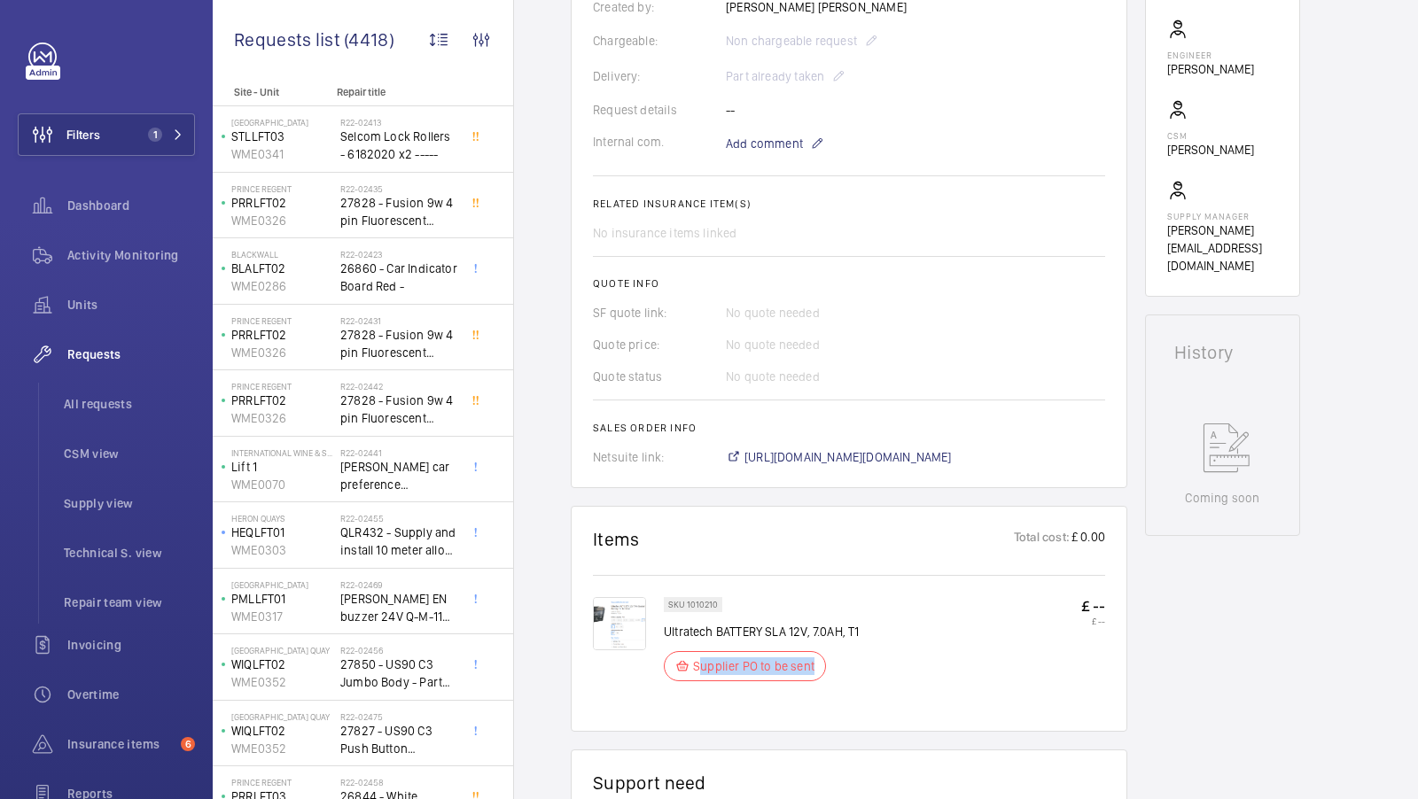
scroll to position [494, 0]
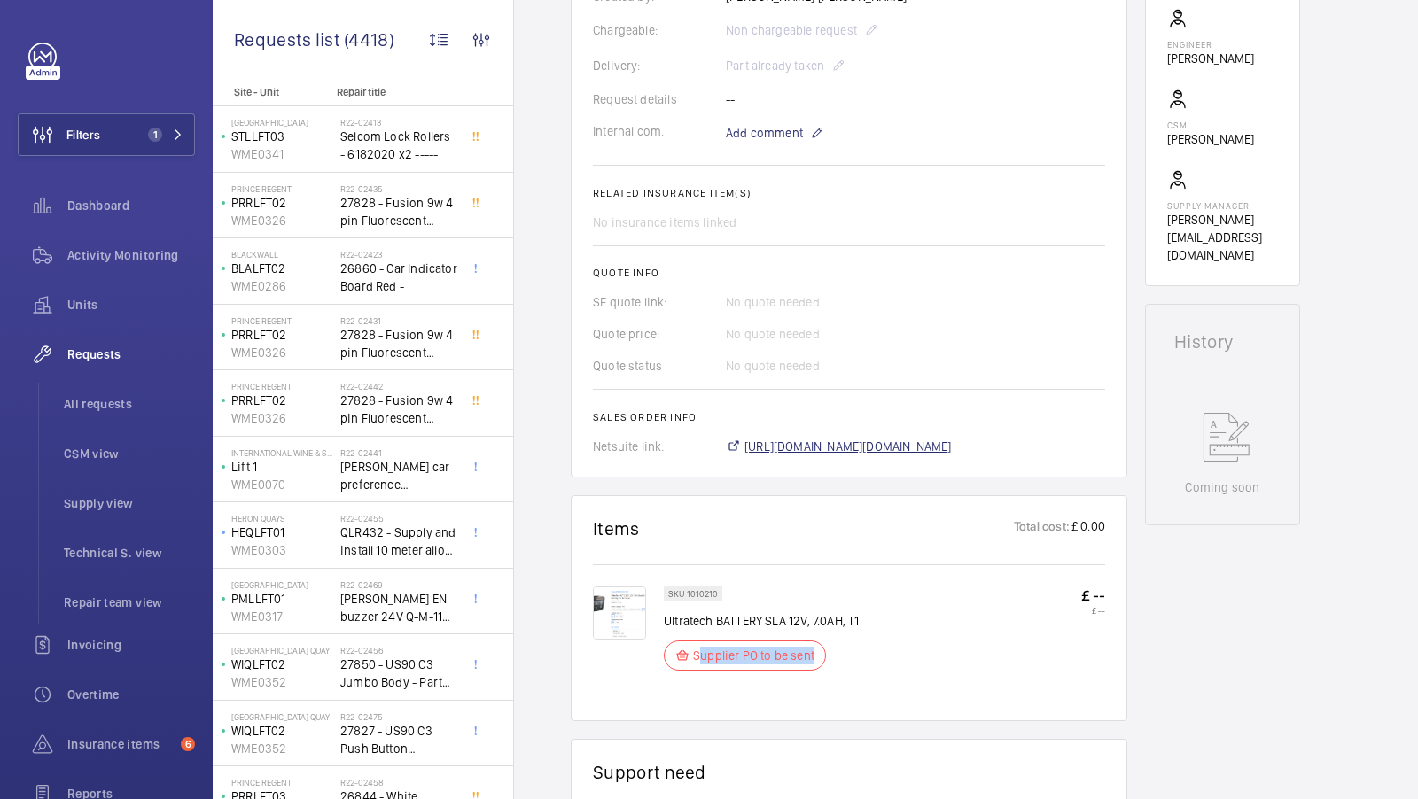
click at [916, 451] on span "https://6461500.app.netsuite.com/app/accounting/transactions/salesord.nl?id=300…" at bounding box center [847, 447] width 207 height 18
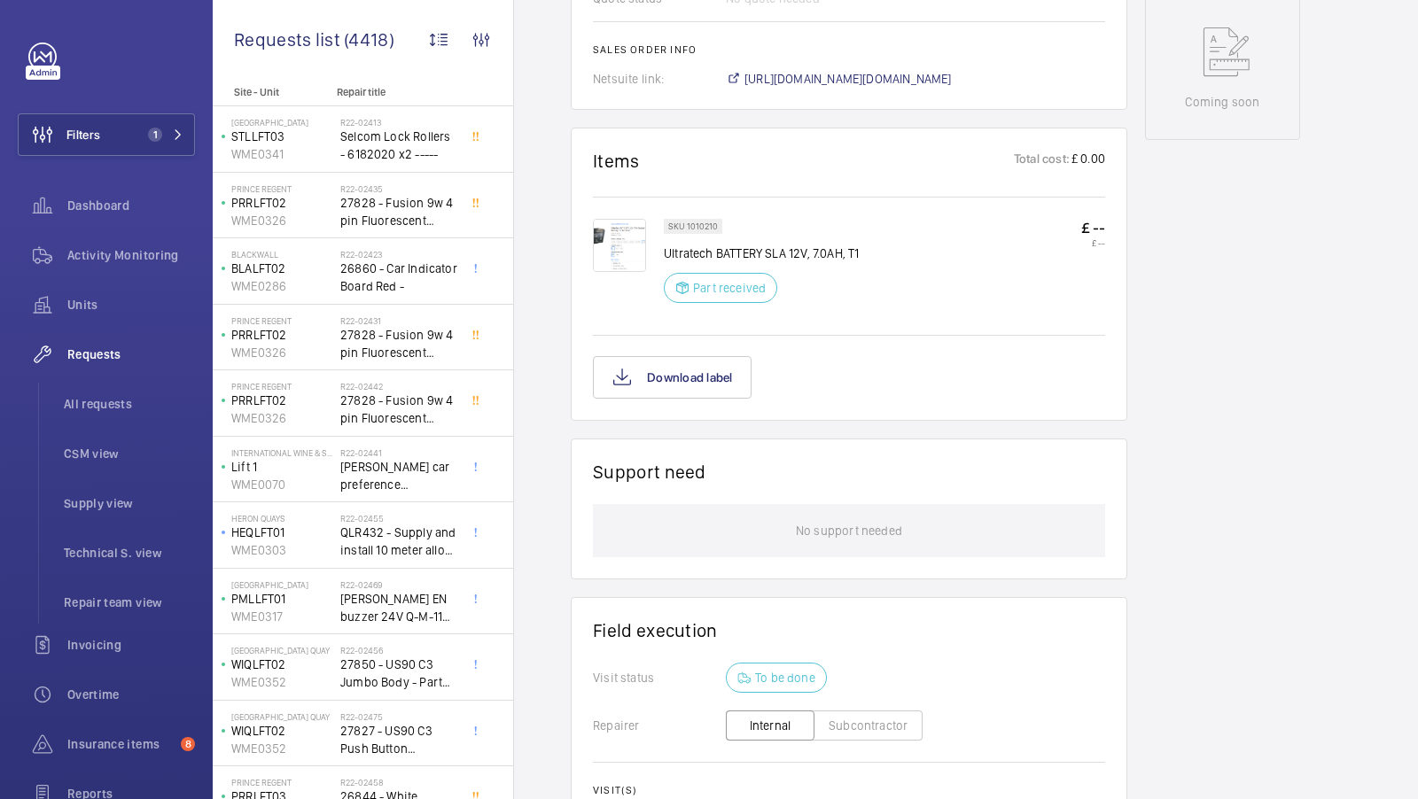
scroll to position [897, 0]
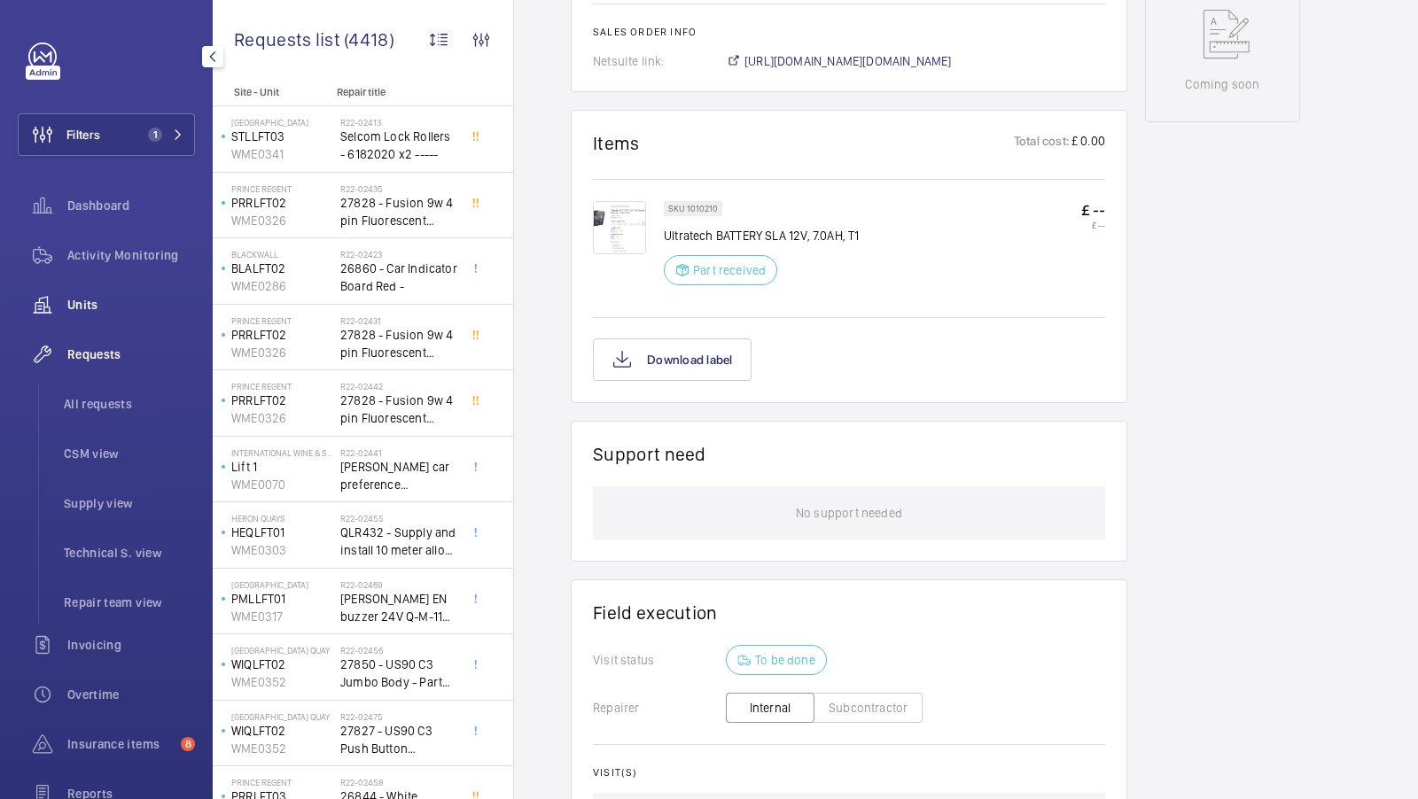
click at [80, 306] on span "Units" at bounding box center [131, 305] width 128 height 18
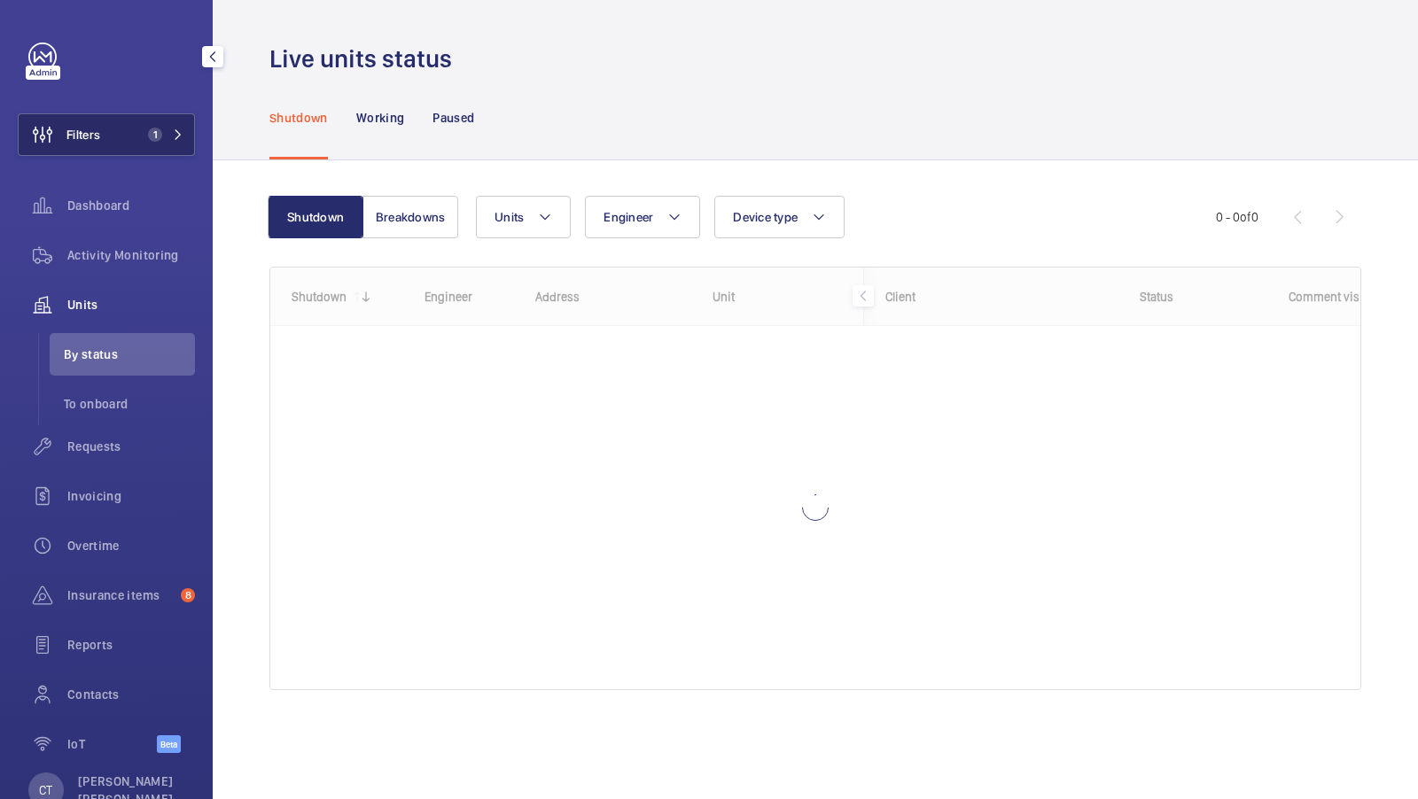
click at [149, 144] on button "Filters 1" at bounding box center [106, 134] width 177 height 43
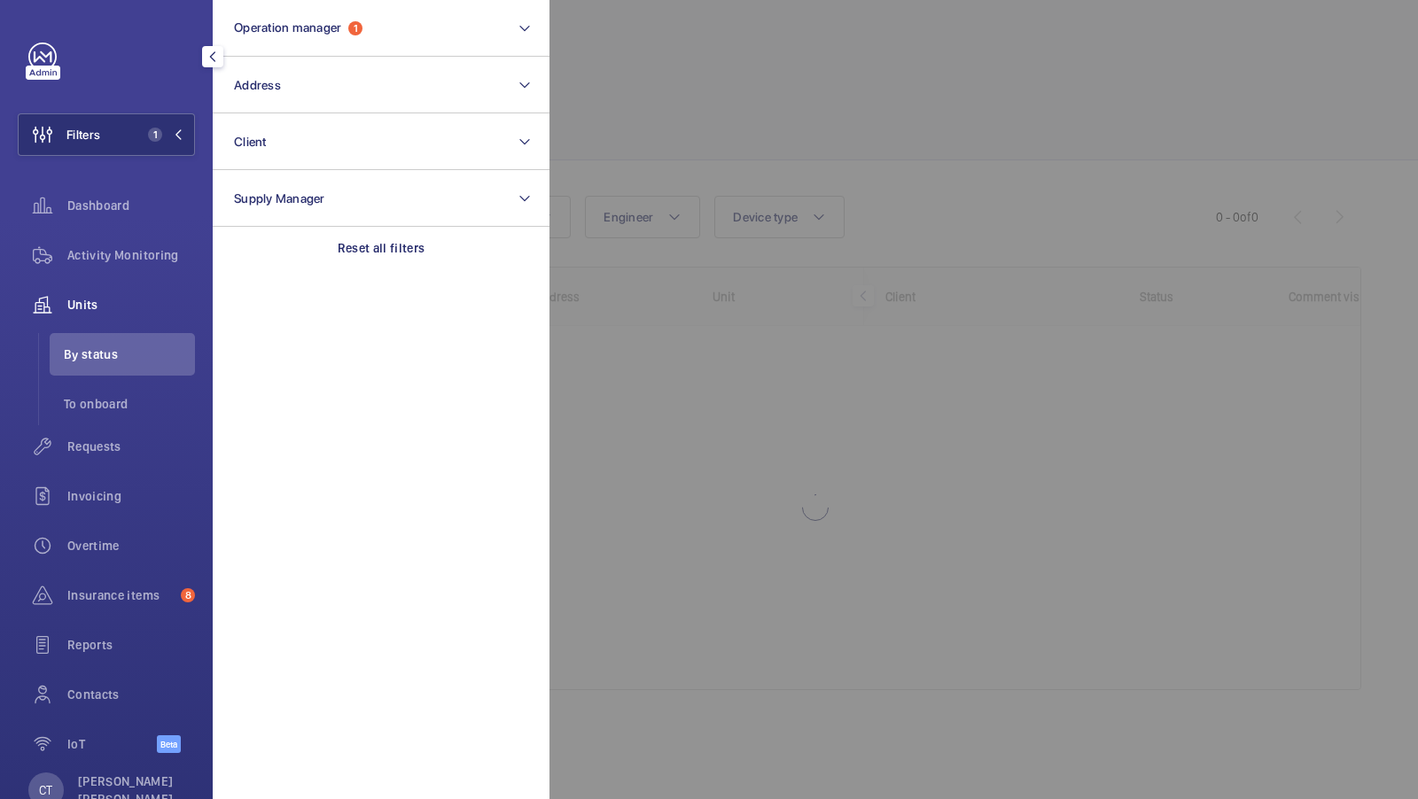
click at [659, 136] on div at bounding box center [1258, 399] width 1418 height 799
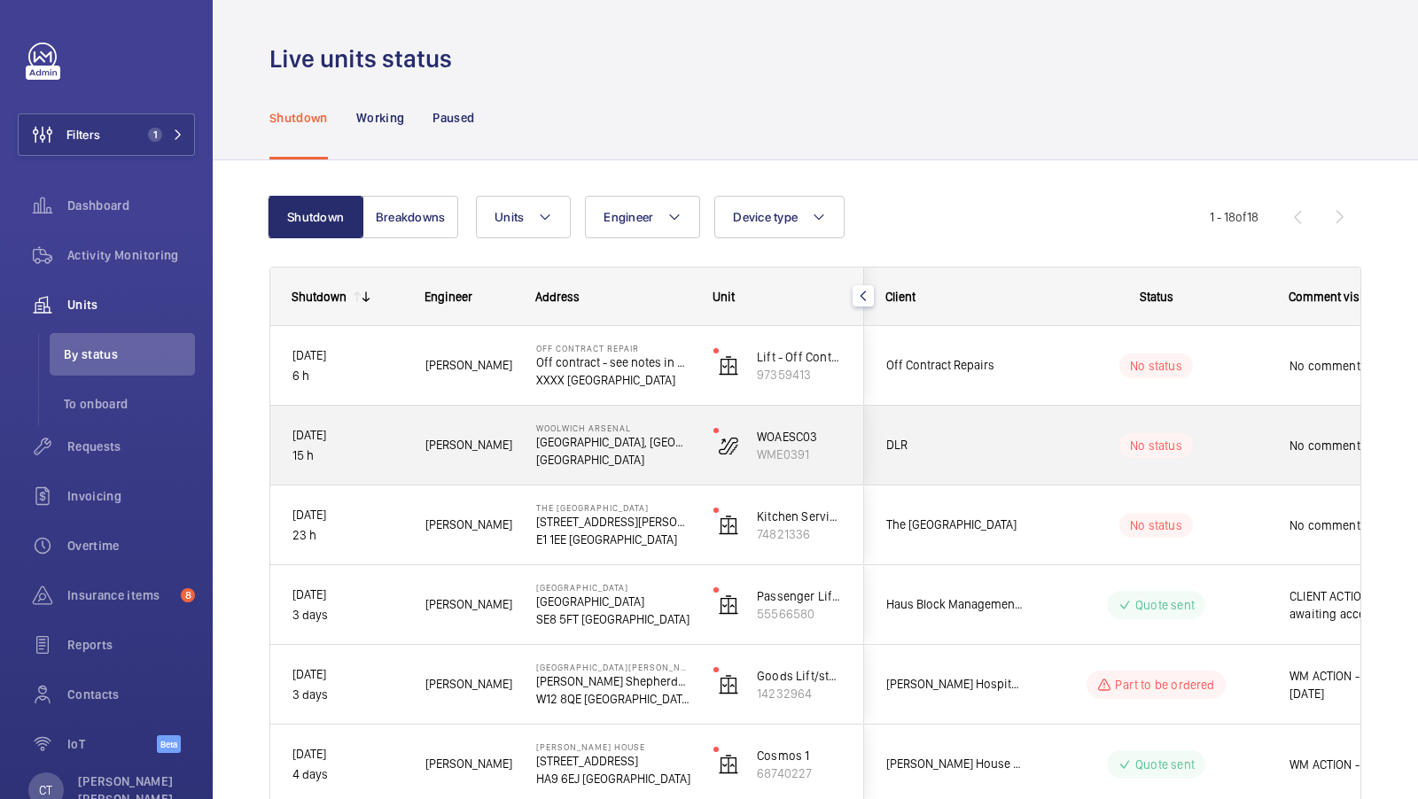
scroll to position [0, 319]
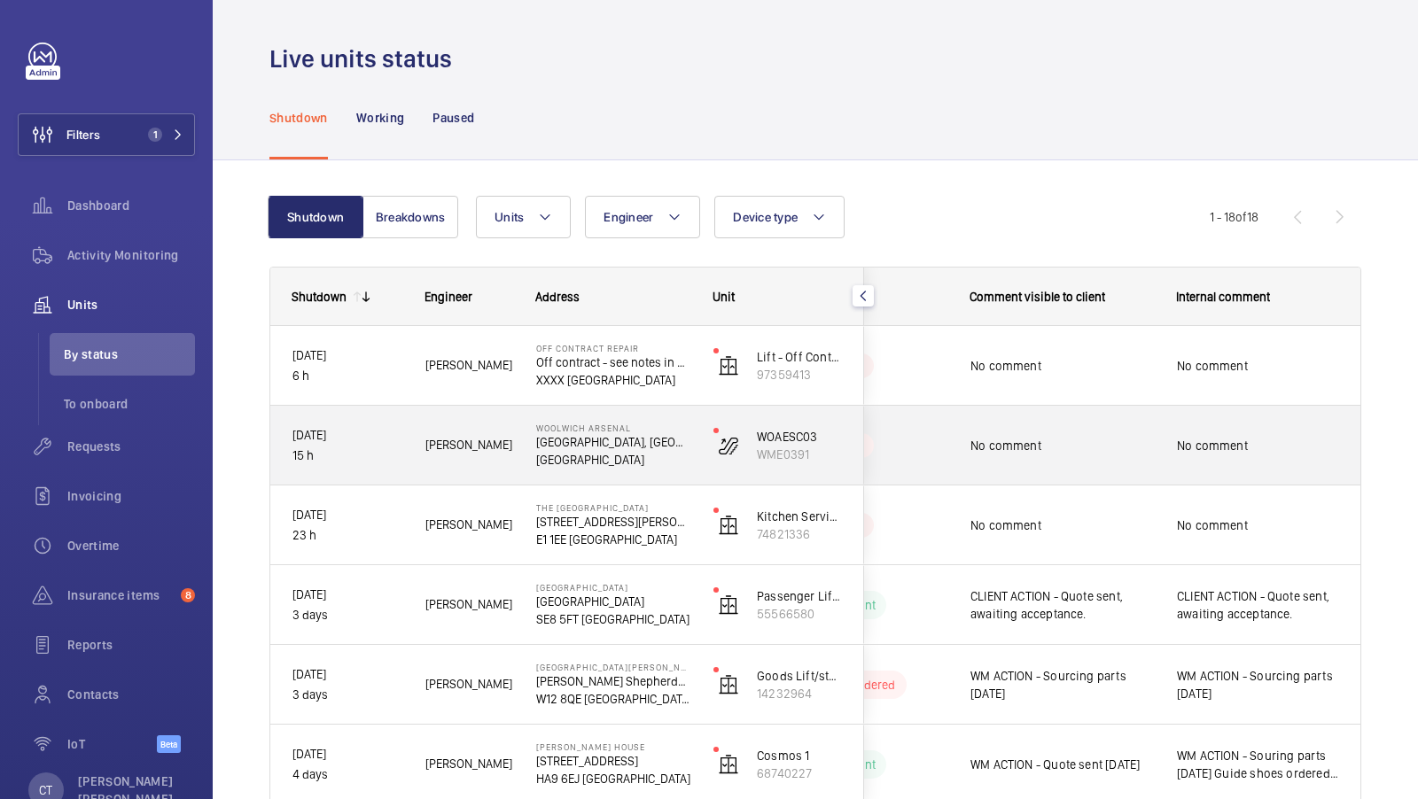
click at [1177, 439] on span "No comment" at bounding box center [1258, 446] width 162 height 18
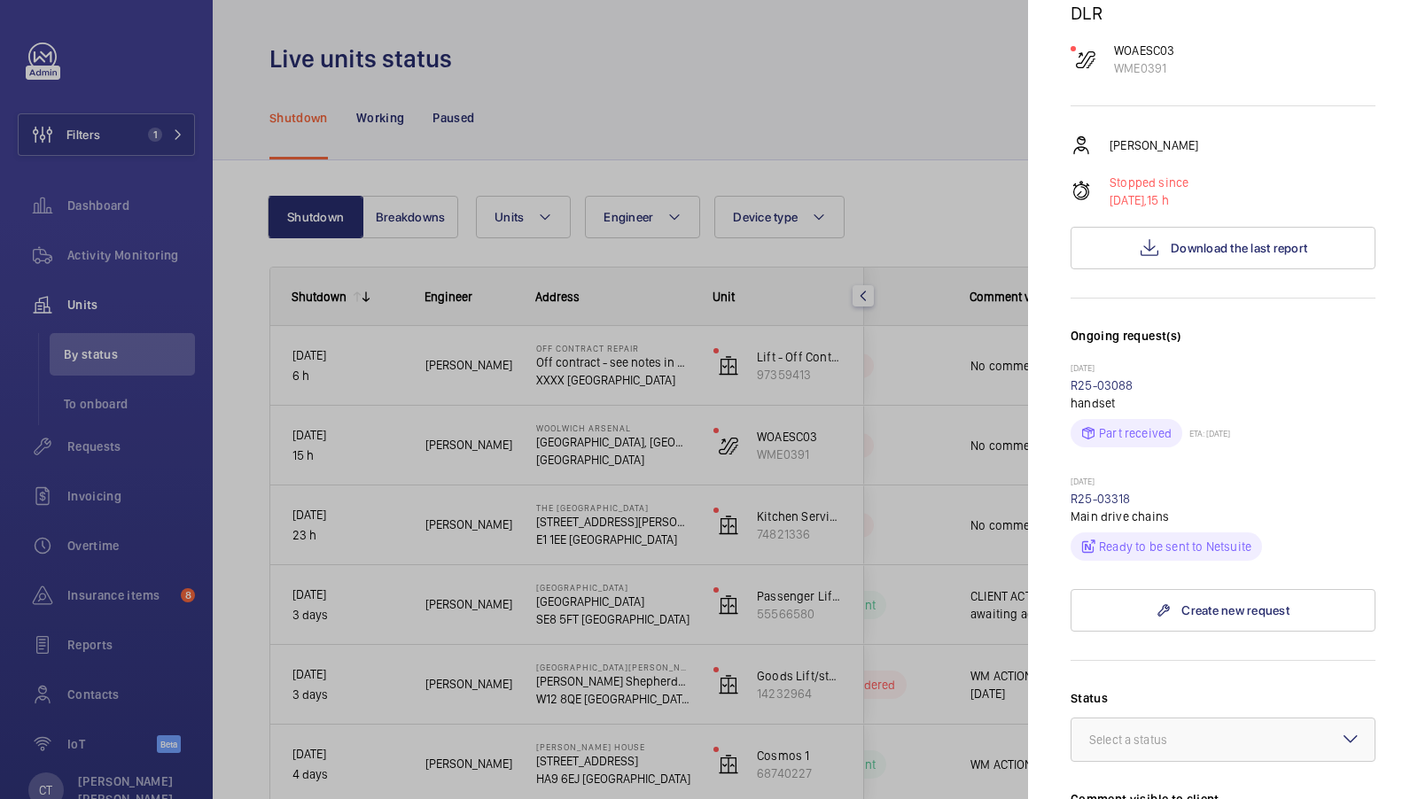
scroll to position [215, 0]
click at [1203, 244] on span "Download the last report" at bounding box center [1238, 249] width 136 height 14
click at [1221, 256] on button "Download the last report" at bounding box center [1222, 249] width 305 height 43
click at [936, 246] on div at bounding box center [709, 399] width 1418 height 799
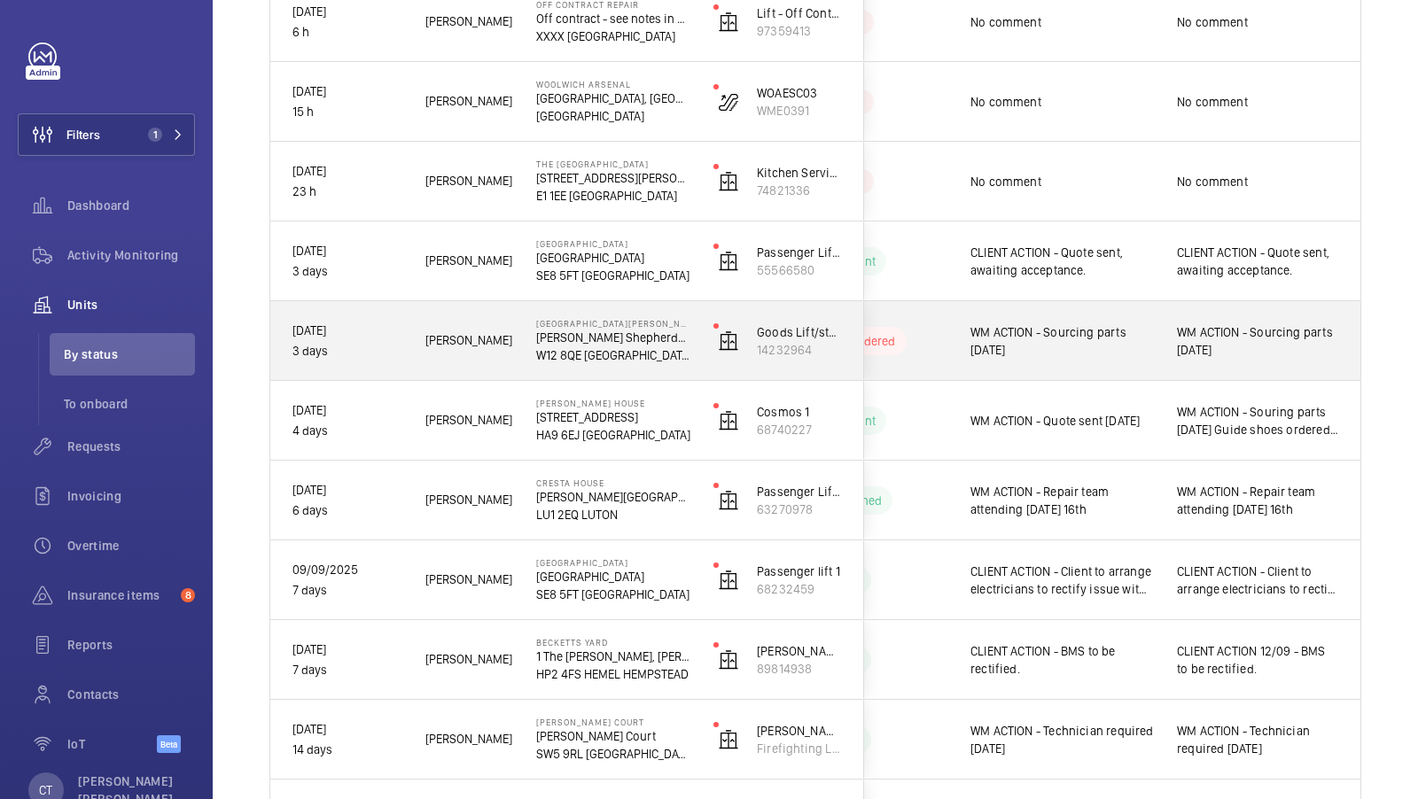
scroll to position [250, 0]
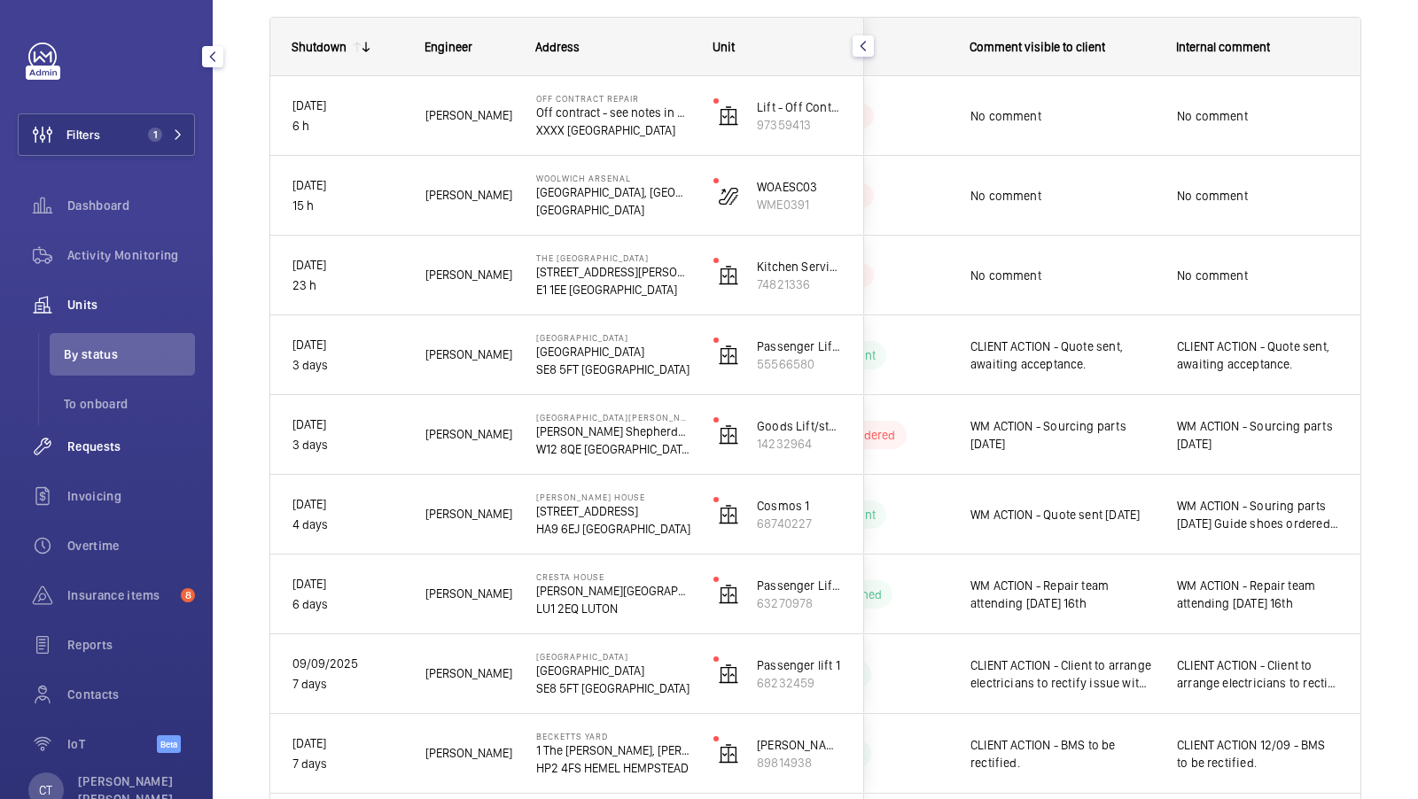
click at [89, 448] on span "Requests" at bounding box center [131, 447] width 128 height 18
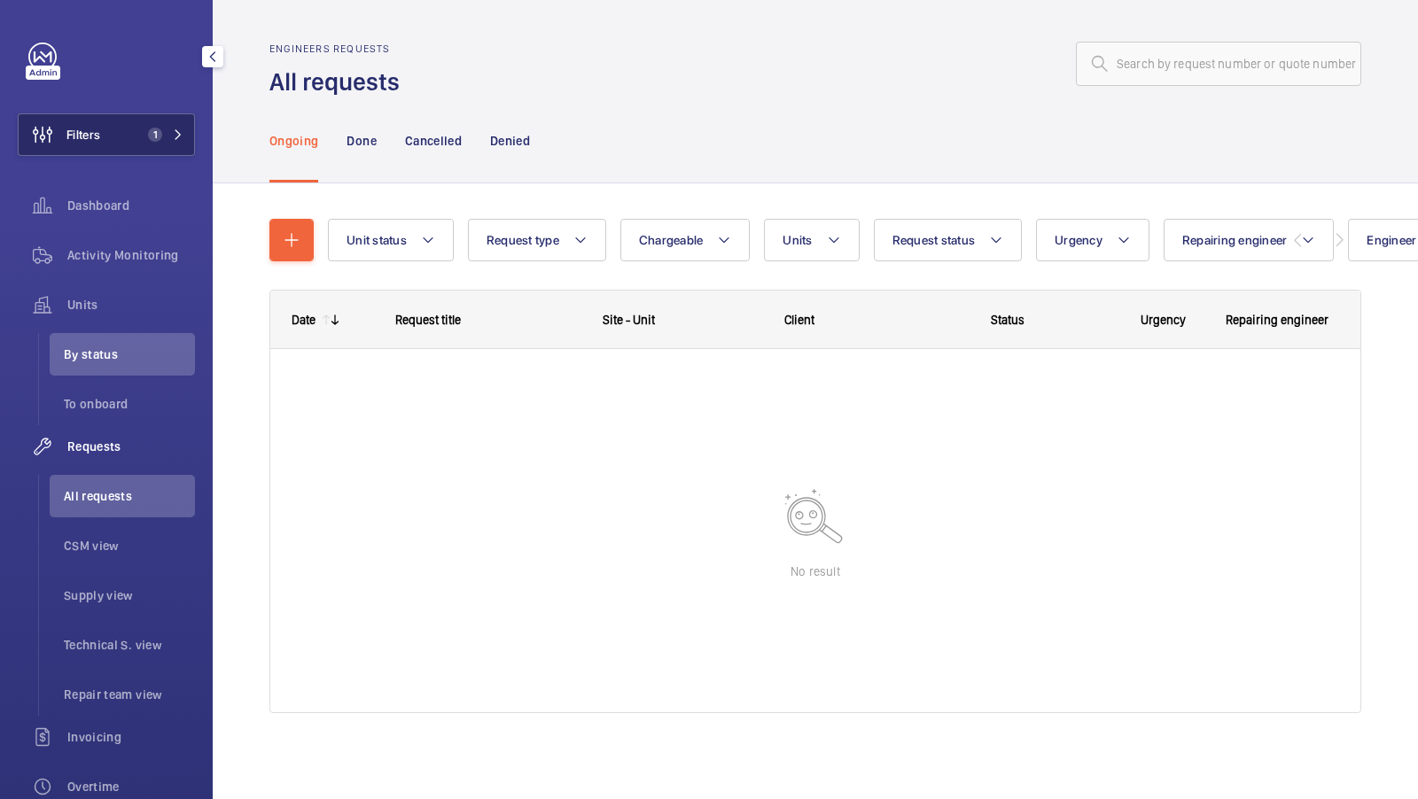
click at [166, 126] on button "Filters 1" at bounding box center [106, 134] width 177 height 43
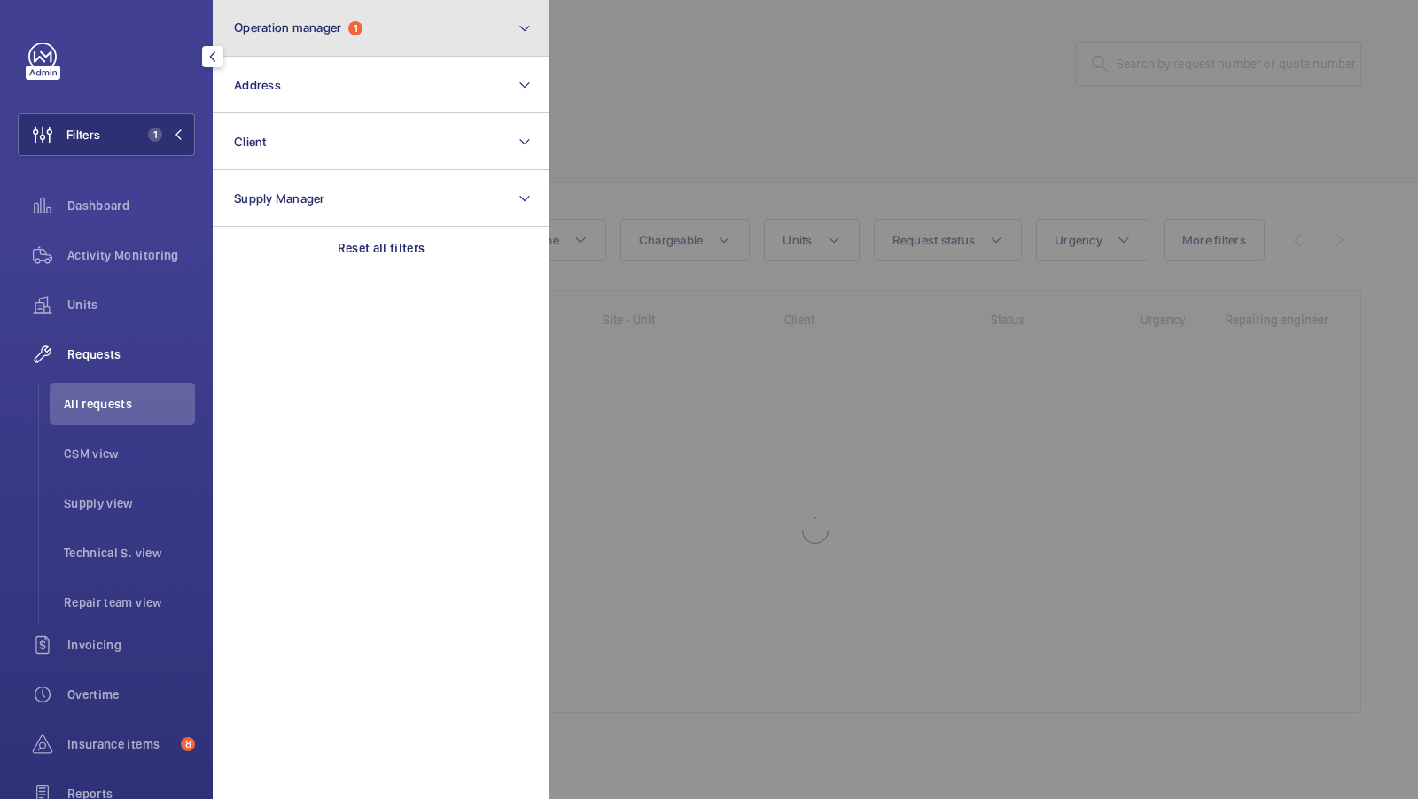
click at [362, 1] on button "Operation manager 1" at bounding box center [381, 28] width 337 height 57
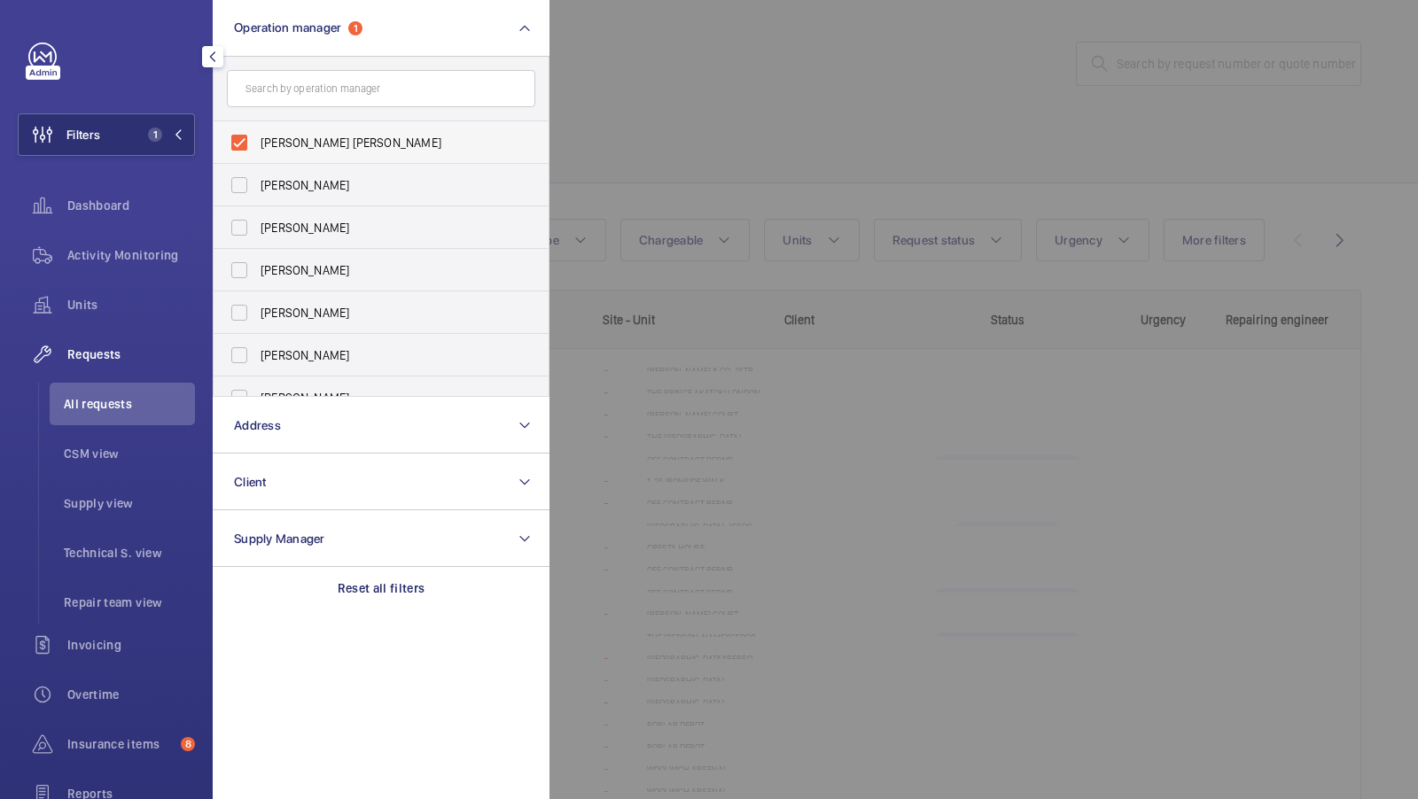
click at [253, 160] on label "[PERSON_NAME] [PERSON_NAME]" at bounding box center [368, 142] width 308 height 43
click at [253, 160] on input "[PERSON_NAME] [PERSON_NAME]" at bounding box center [239, 142] width 35 height 35
checkbox input "false"
click at [916, 37] on div at bounding box center [1258, 399] width 1418 height 799
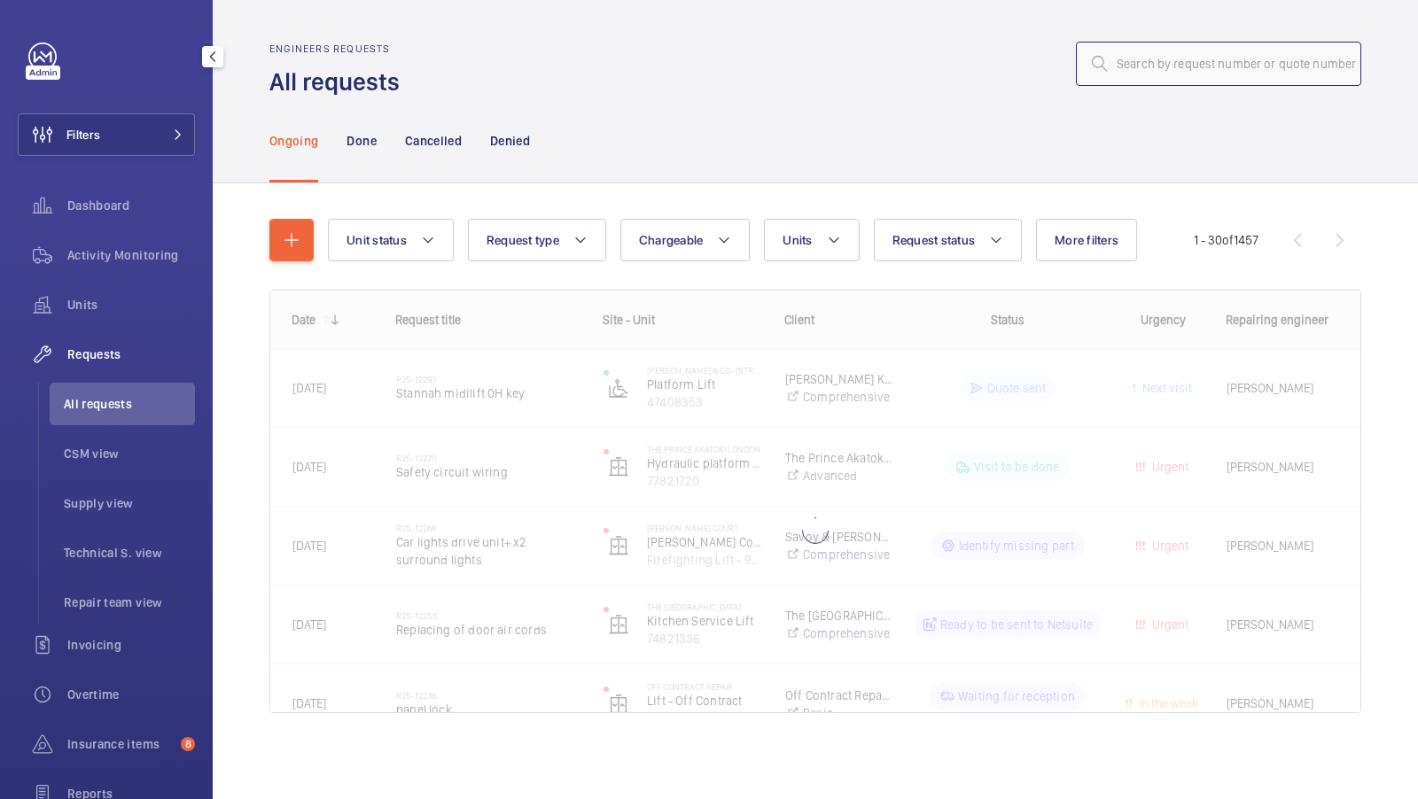
click at [1150, 61] on input "text" at bounding box center [1218, 64] width 285 height 44
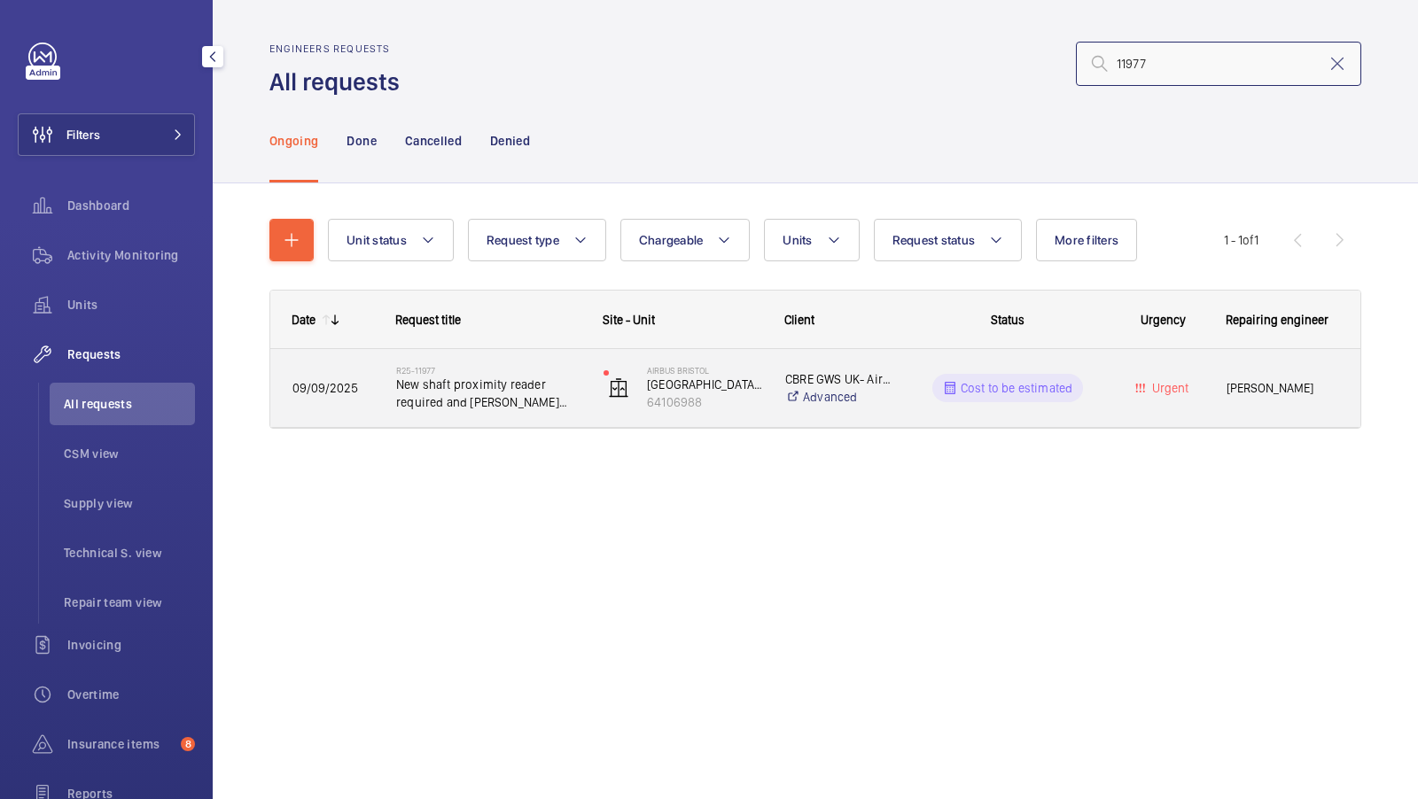
type input "11977"
click at [525, 385] on span "New shaft proximity reader required and Orona test tool" at bounding box center [488, 393] width 184 height 35
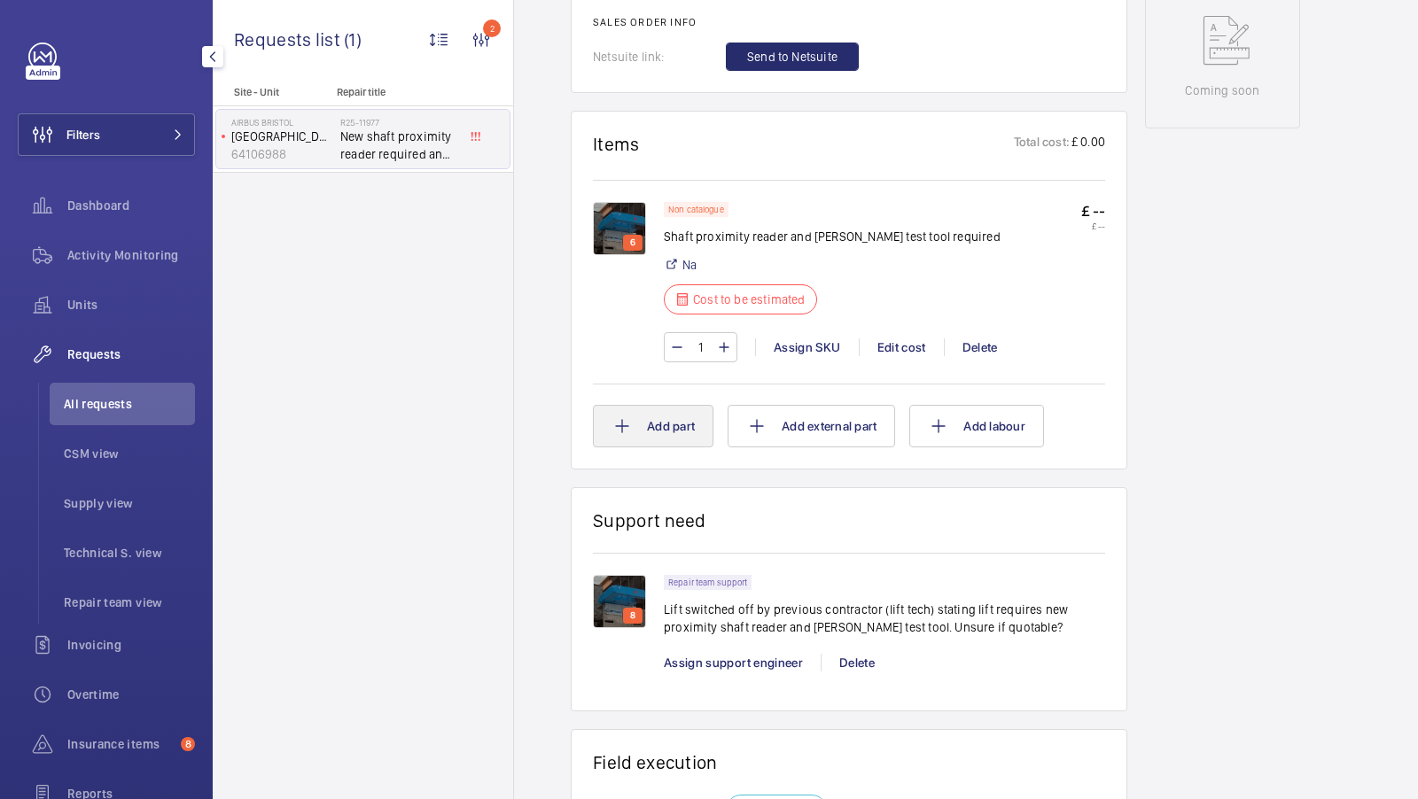
scroll to position [992, 0]
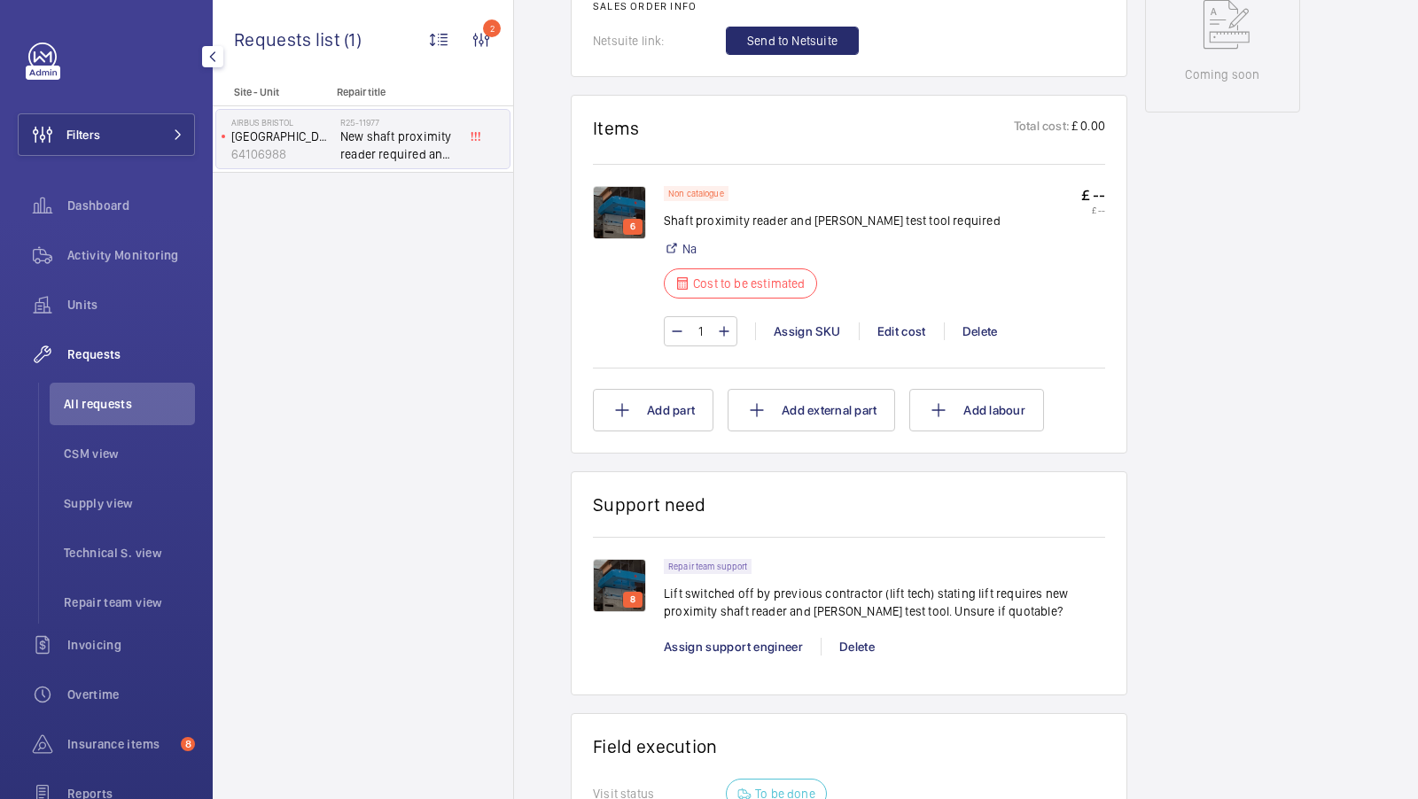
click at [624, 572] on img at bounding box center [619, 585] width 53 height 53
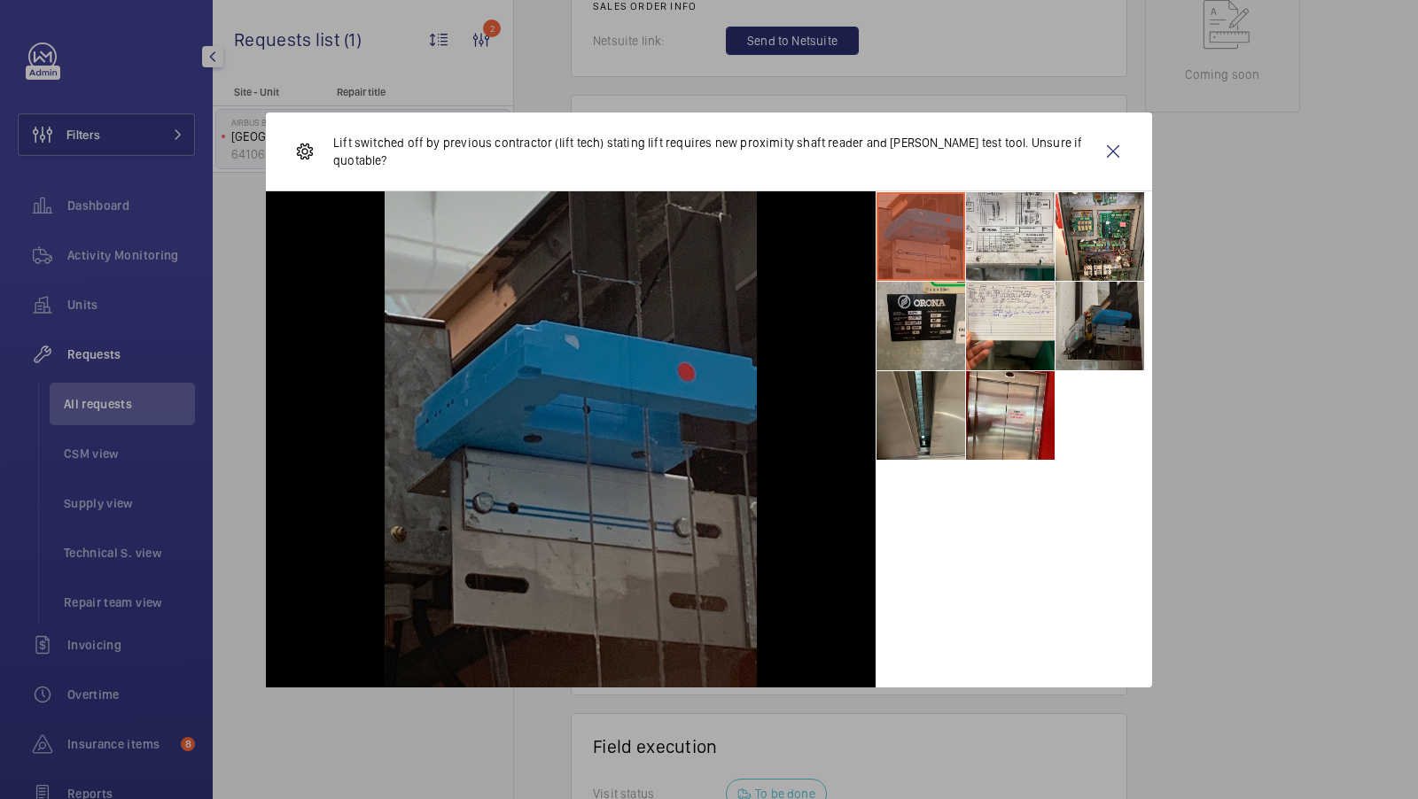
click at [906, 338] on li at bounding box center [920, 326] width 89 height 89
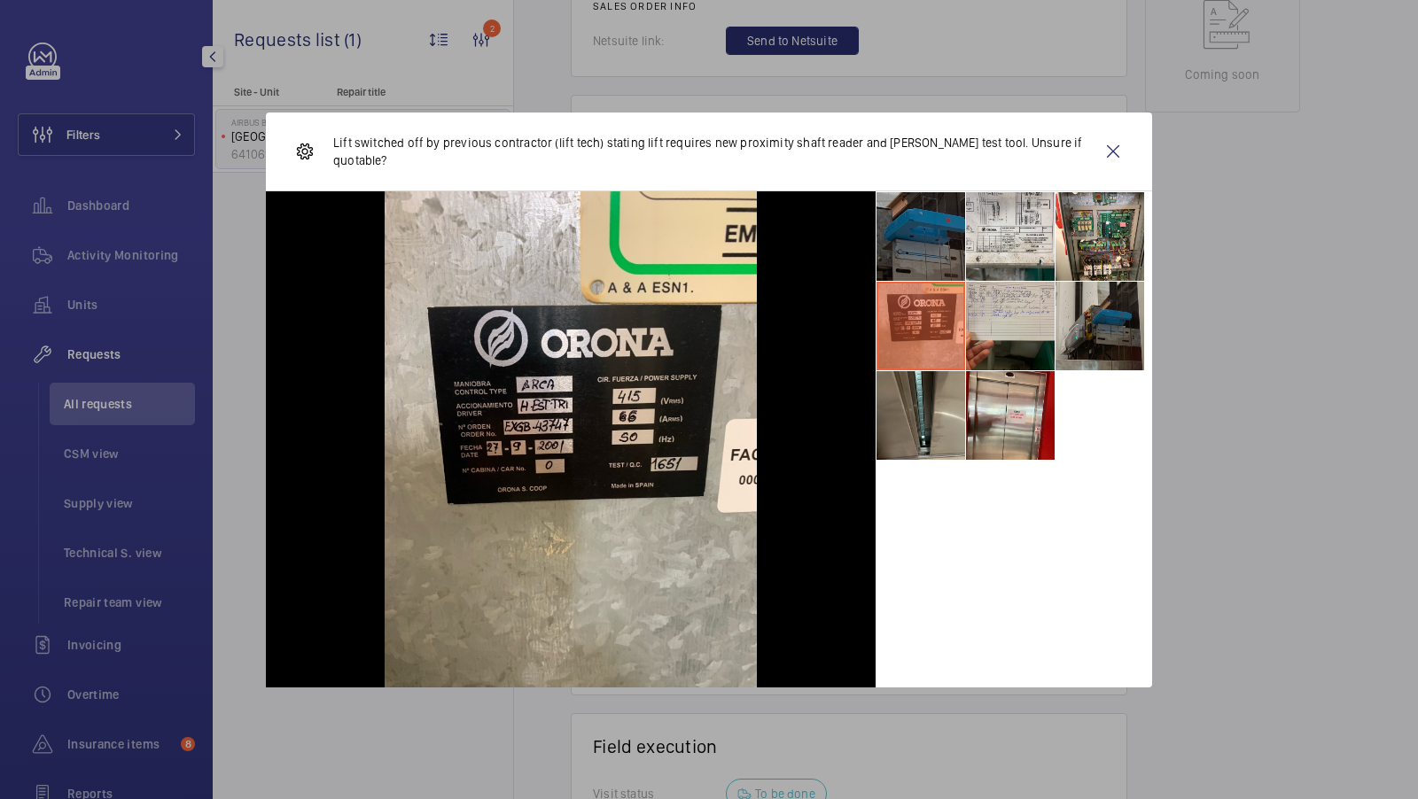
click at [1004, 338] on li at bounding box center [1010, 326] width 89 height 89
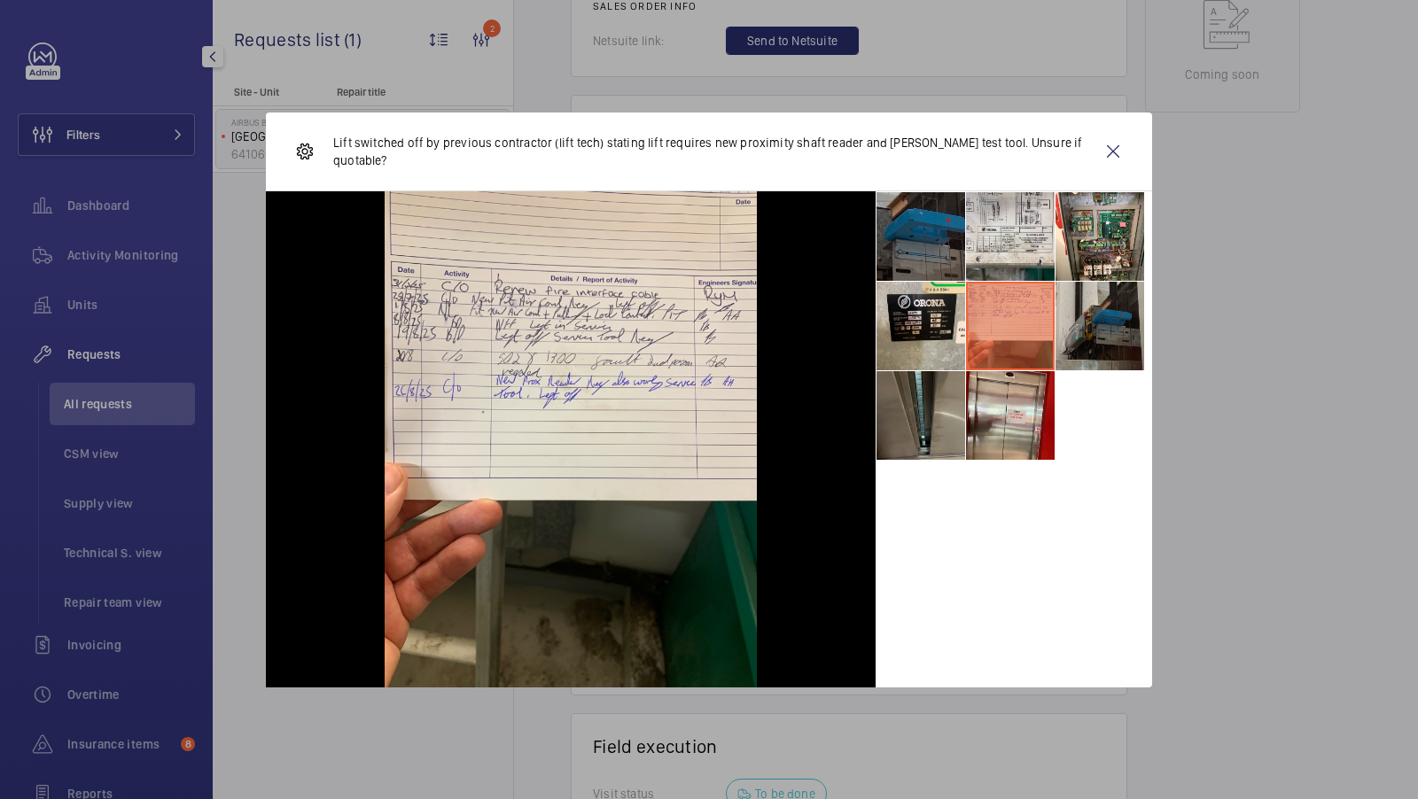
click at [913, 443] on li at bounding box center [920, 415] width 89 height 89
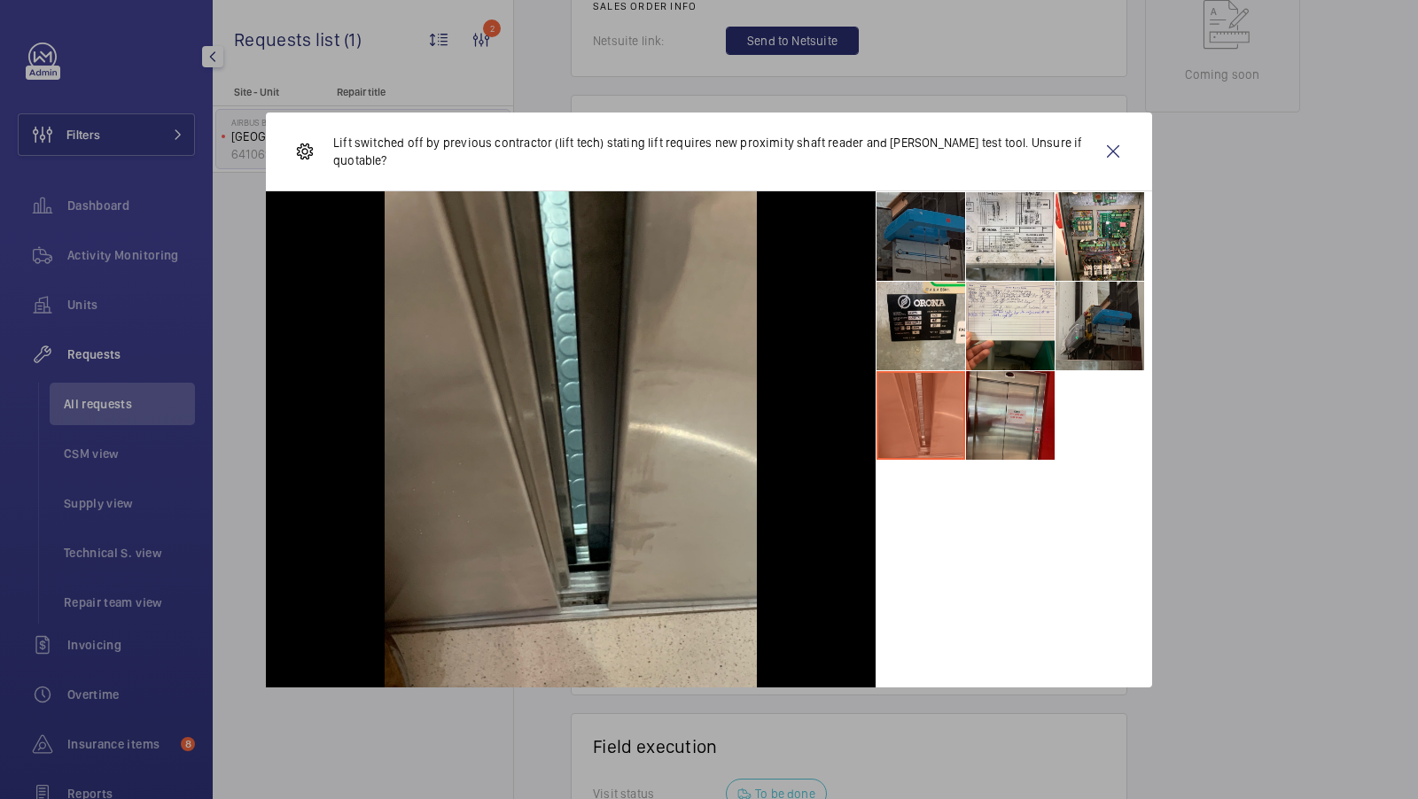
click at [1025, 424] on li at bounding box center [1010, 415] width 89 height 89
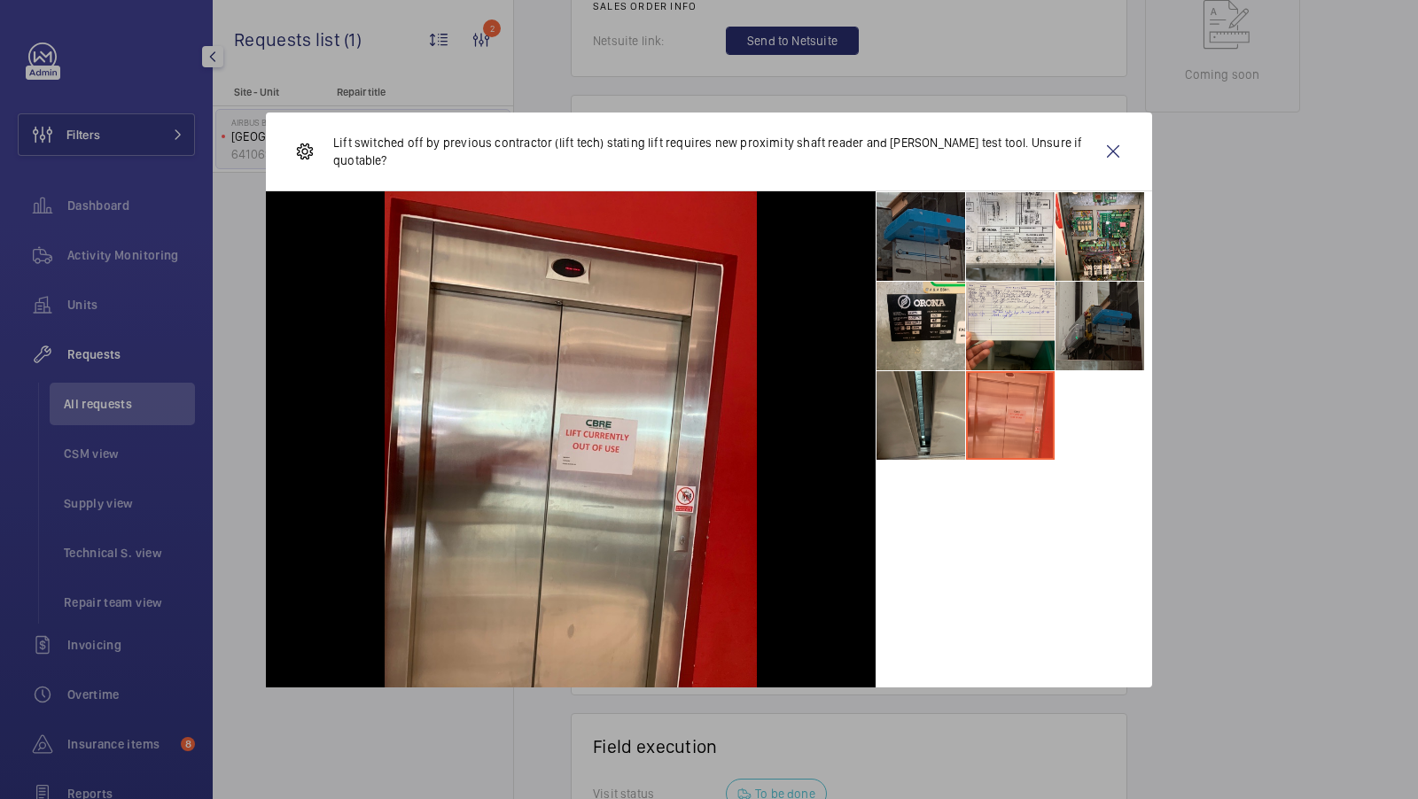
click at [1077, 349] on li at bounding box center [1099, 326] width 89 height 89
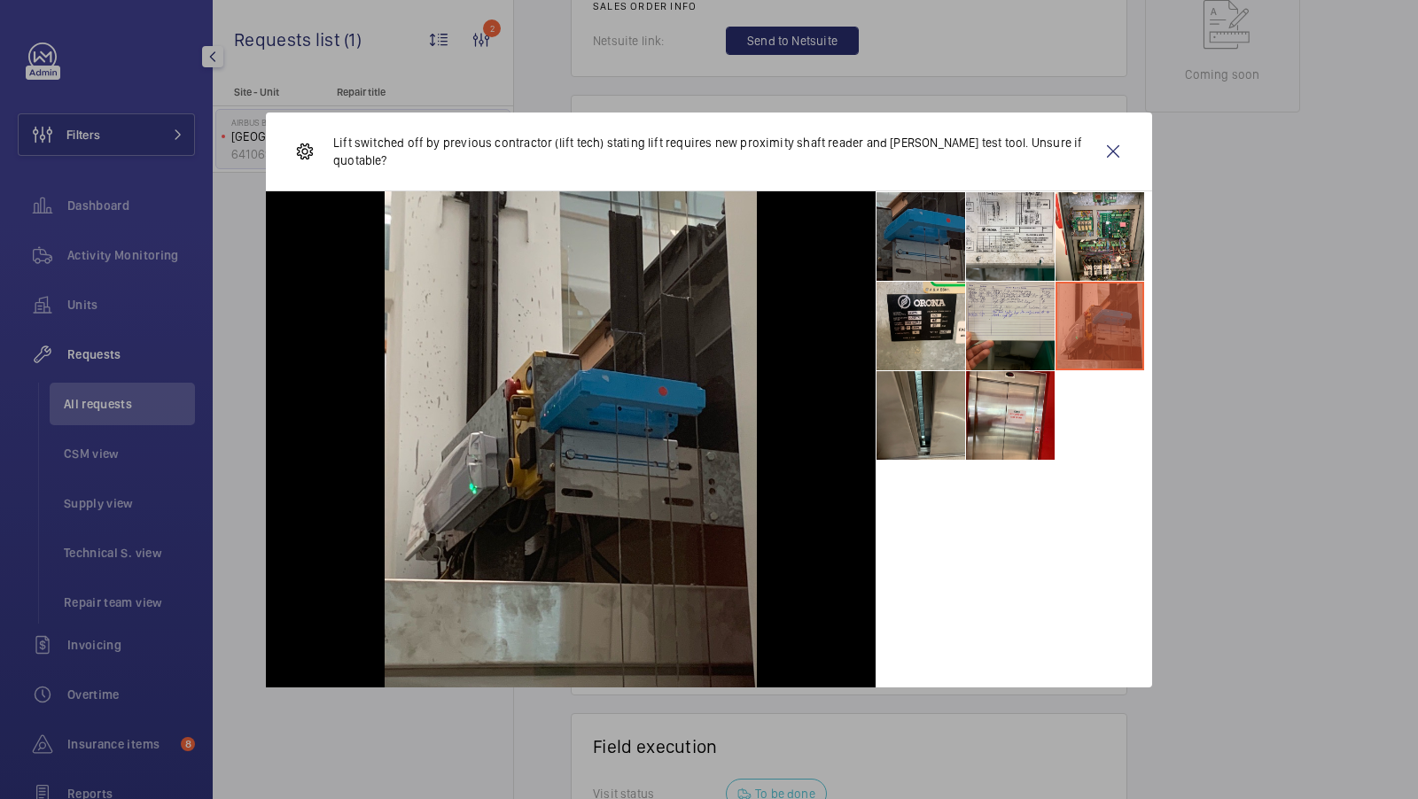
click at [1021, 332] on li at bounding box center [1010, 326] width 89 height 89
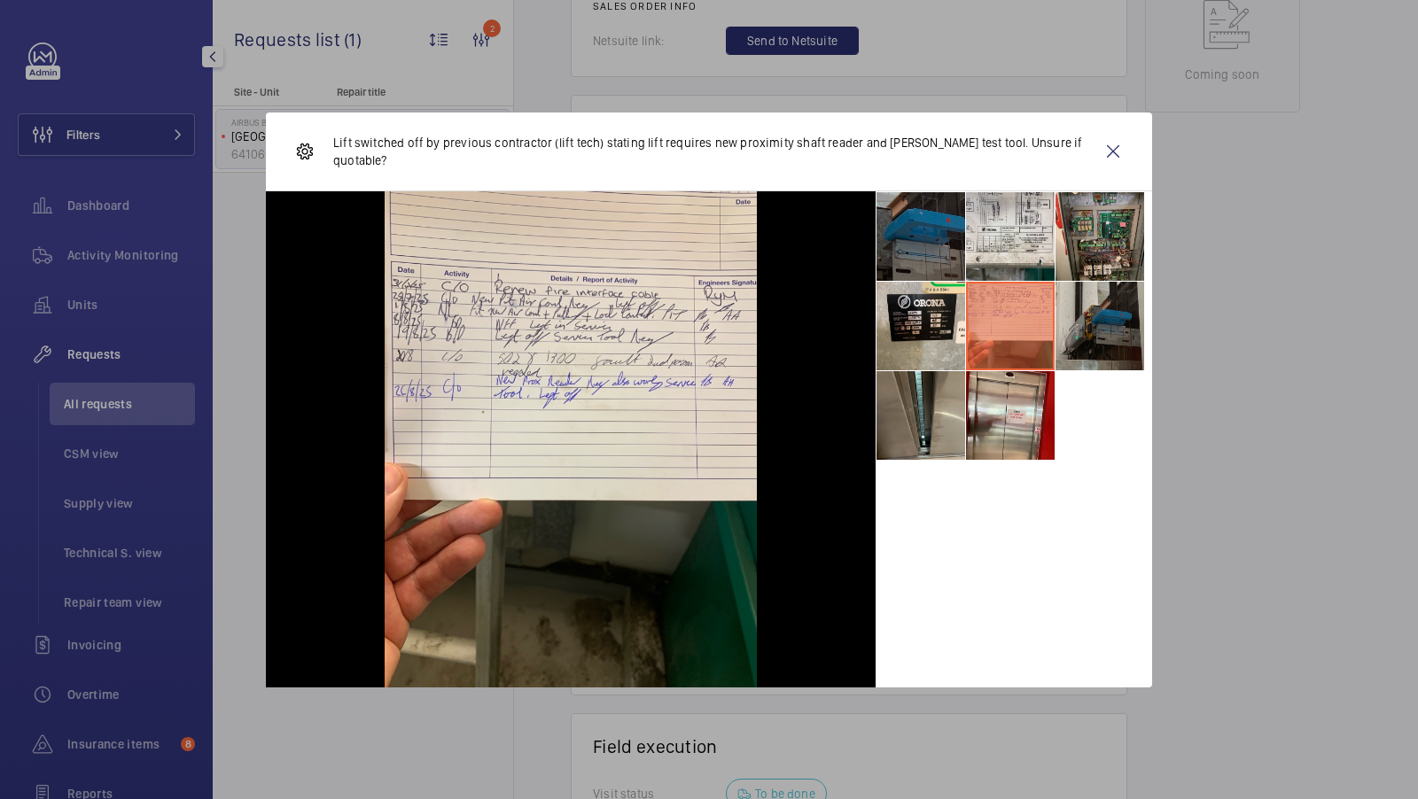
click at [1085, 250] on li at bounding box center [1099, 236] width 89 height 89
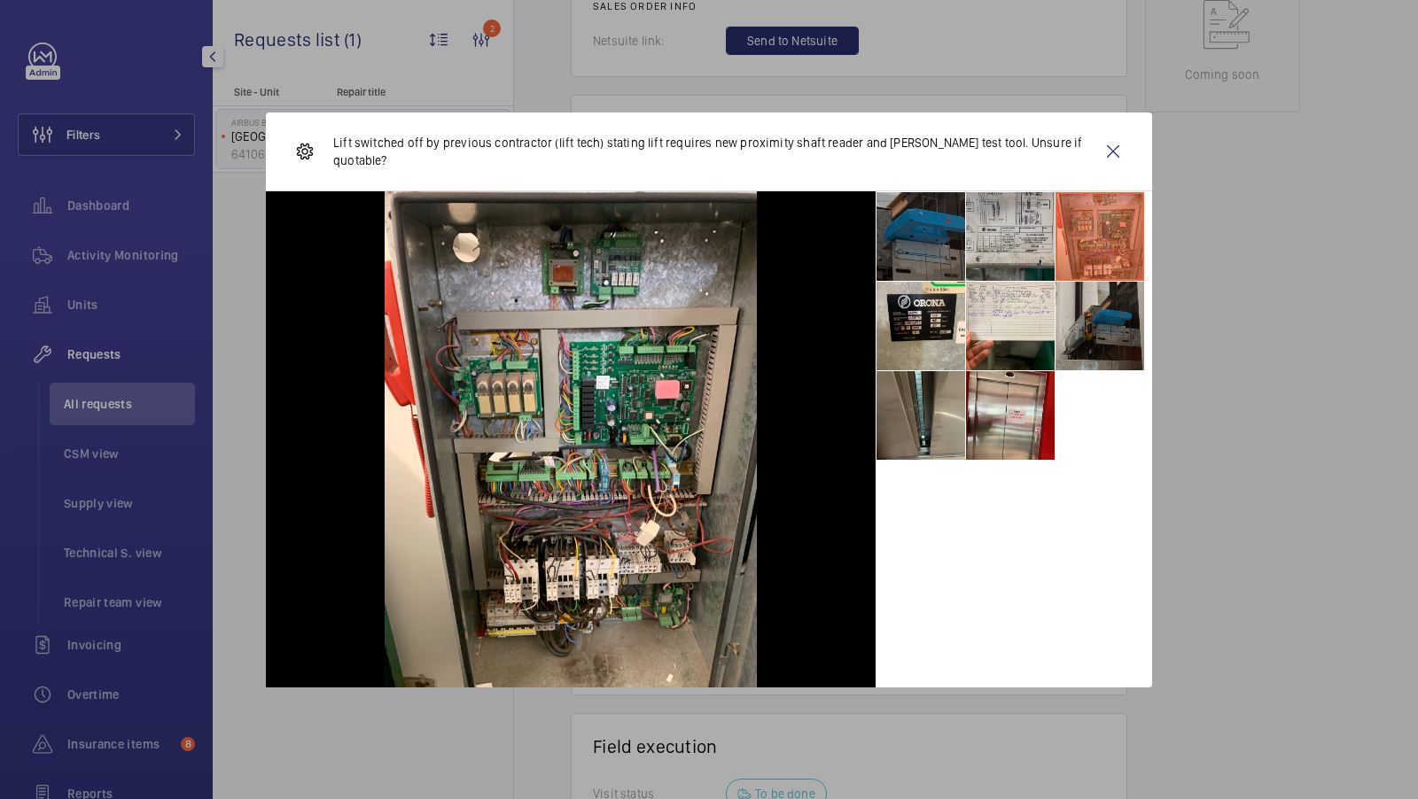
click at [1008, 246] on li at bounding box center [1010, 236] width 89 height 89
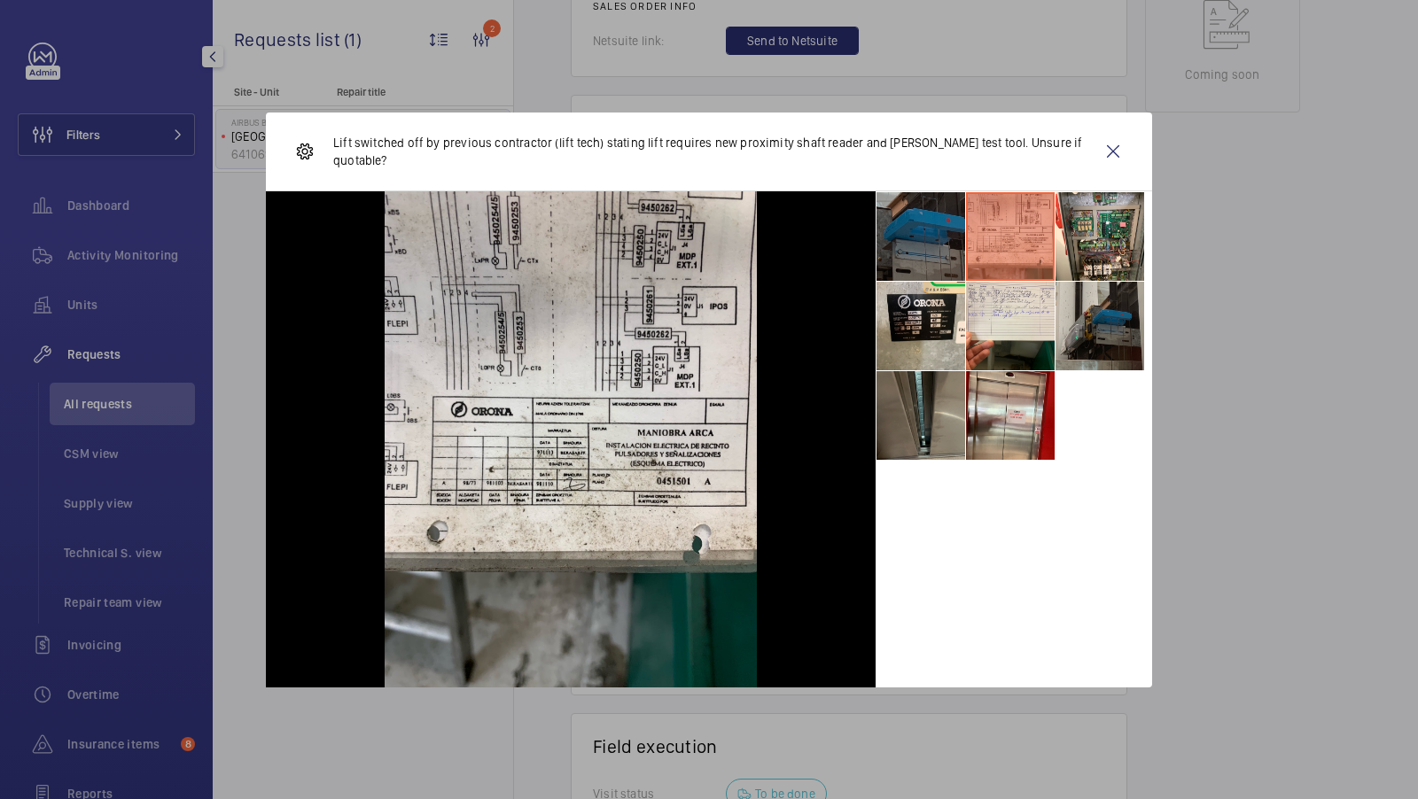
click at [924, 419] on li at bounding box center [920, 415] width 89 height 89
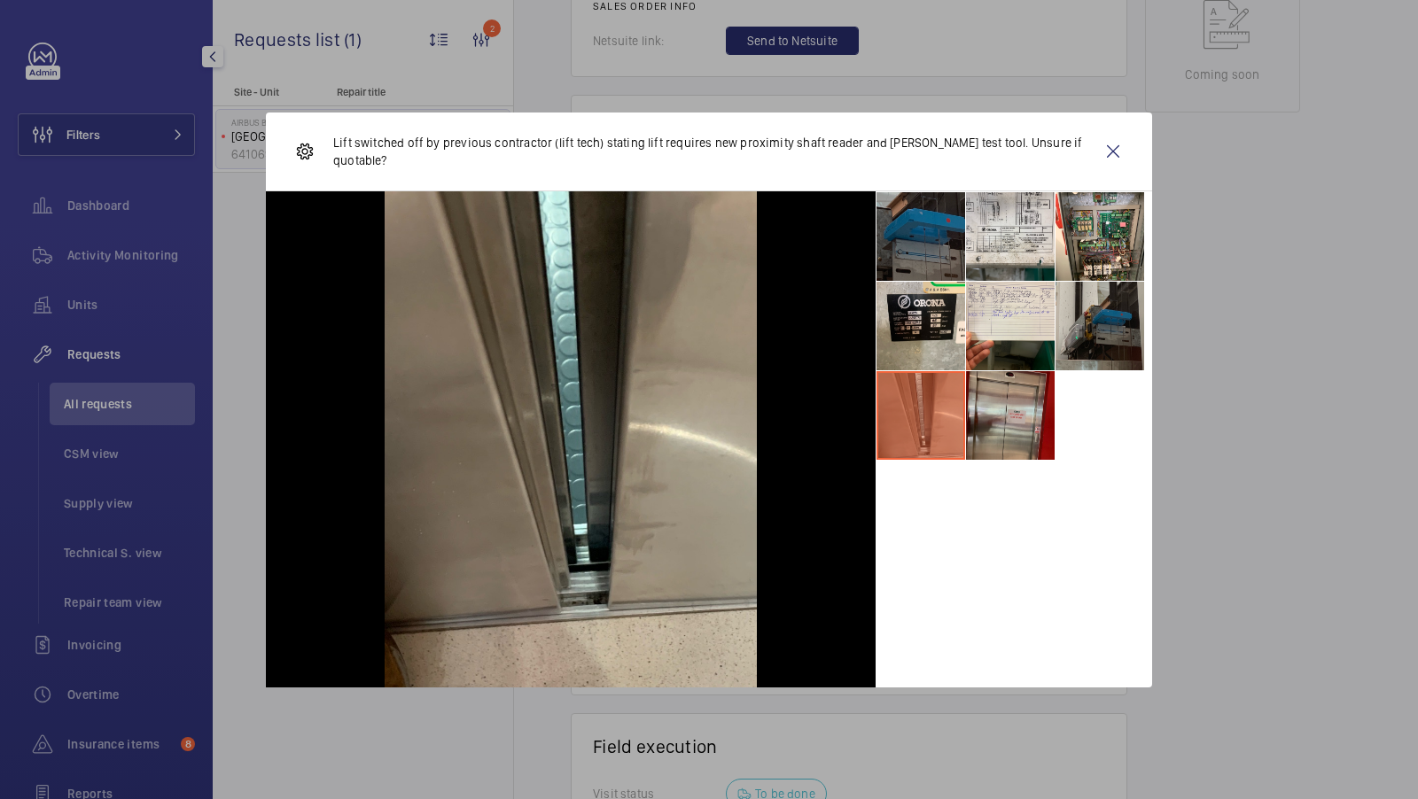
click at [982, 419] on li at bounding box center [1010, 415] width 89 height 89
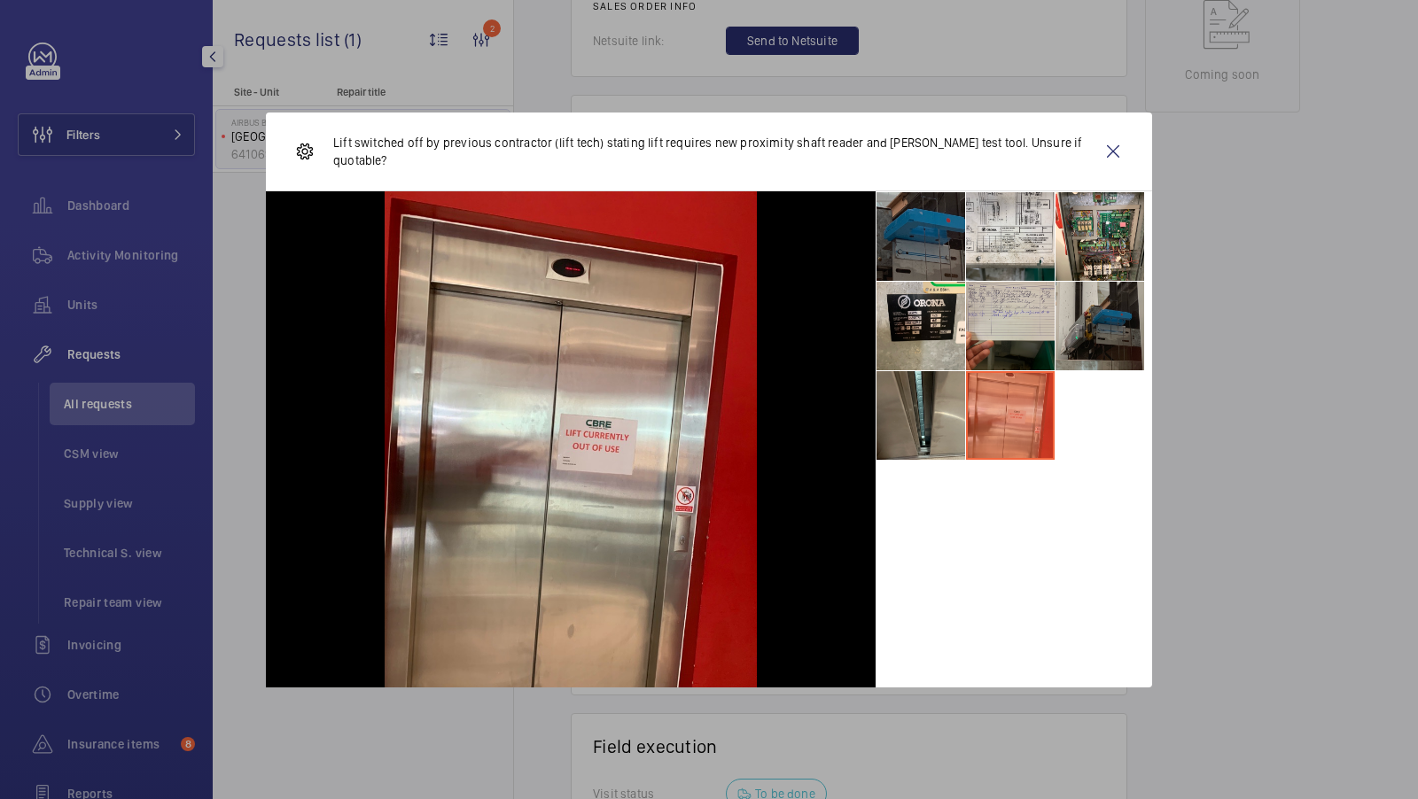
click at [987, 292] on li at bounding box center [1010, 326] width 89 height 89
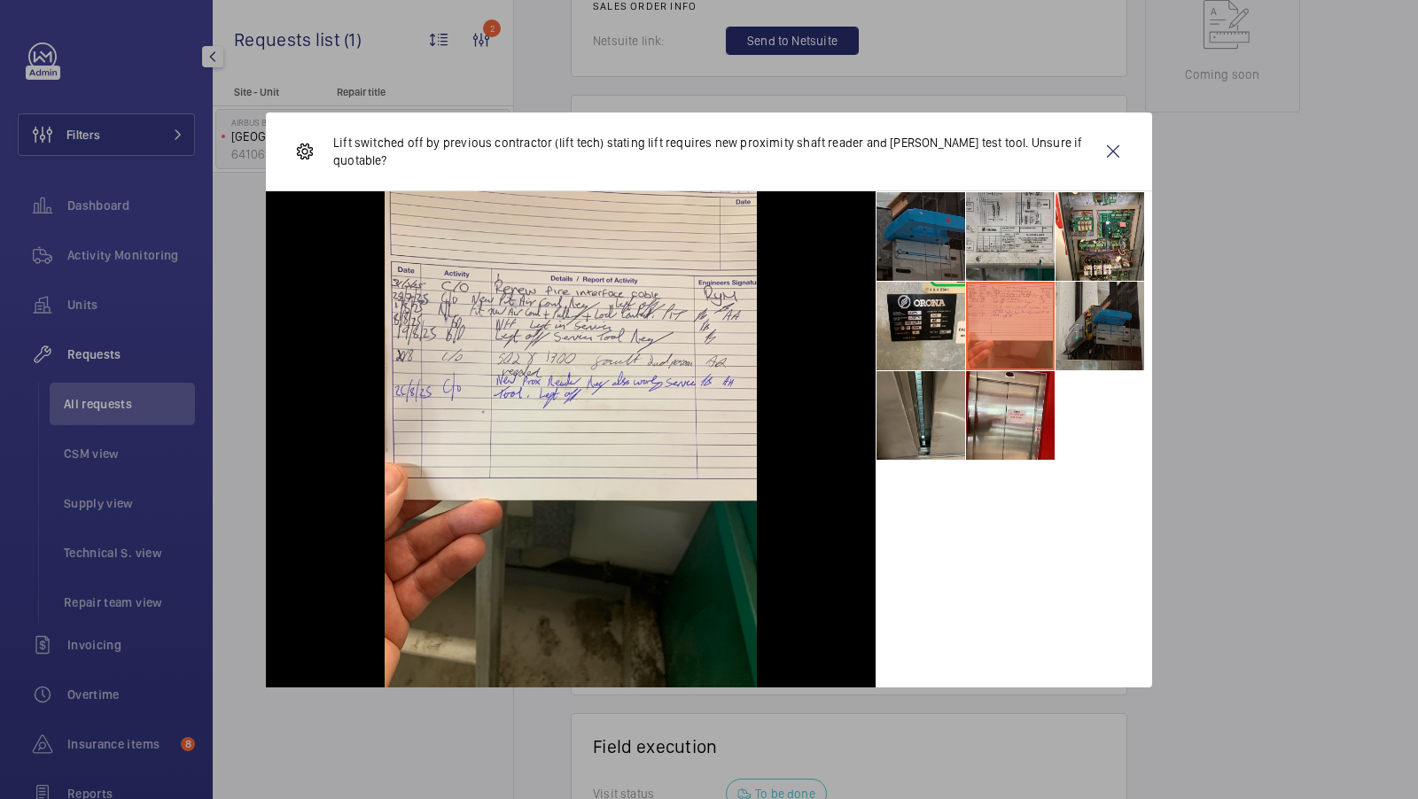
click at [988, 249] on li at bounding box center [1010, 236] width 89 height 89
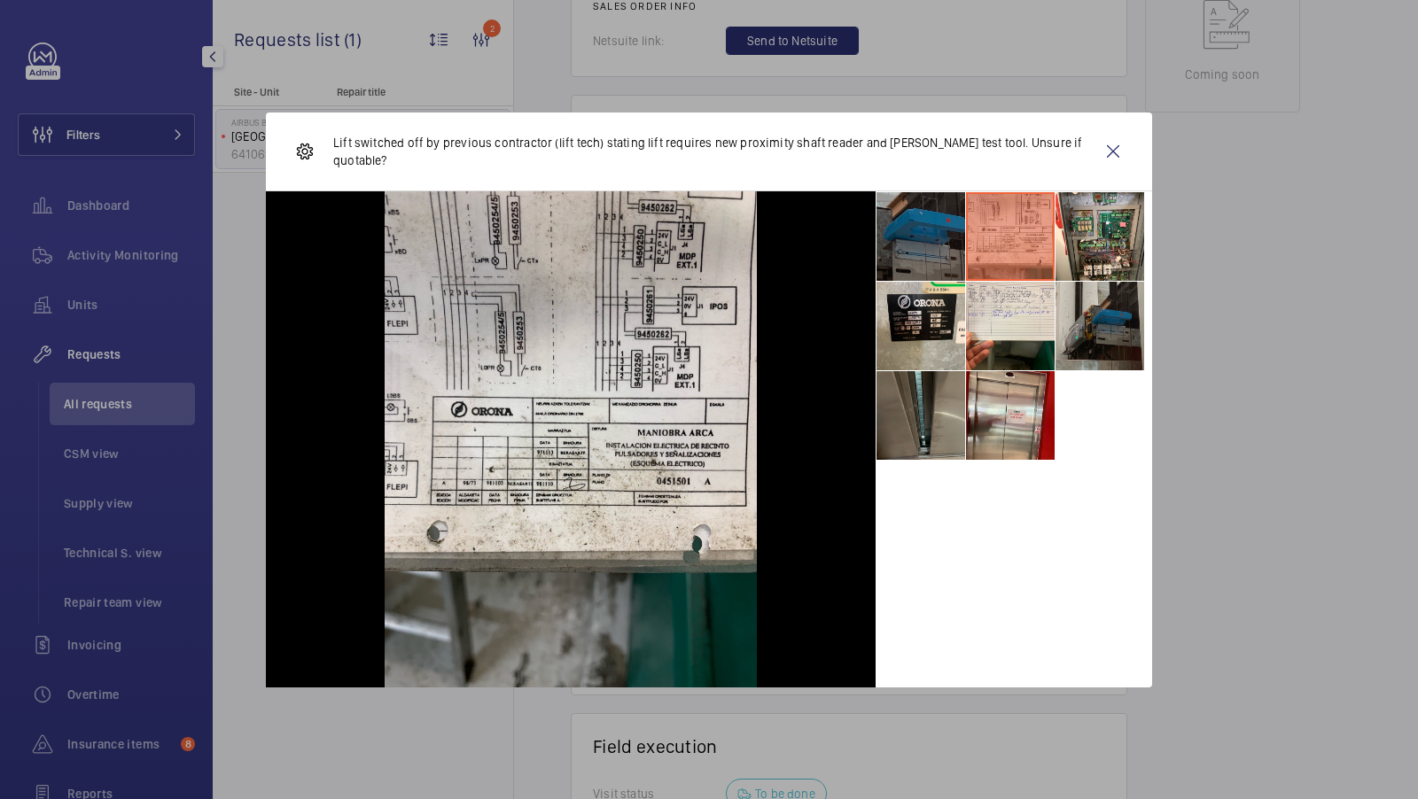
click at [937, 401] on li at bounding box center [920, 415] width 89 height 89
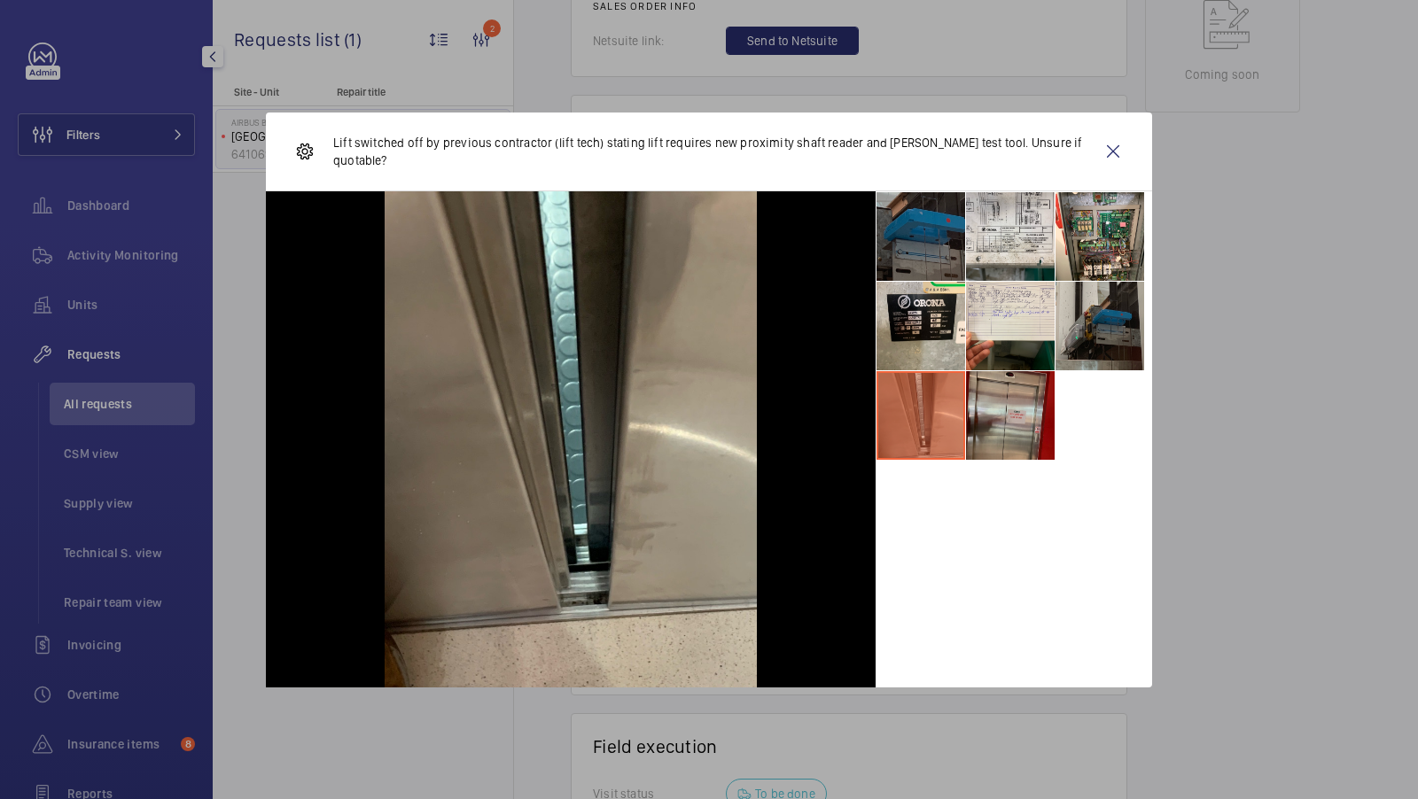
click at [983, 439] on li at bounding box center [1010, 415] width 89 height 89
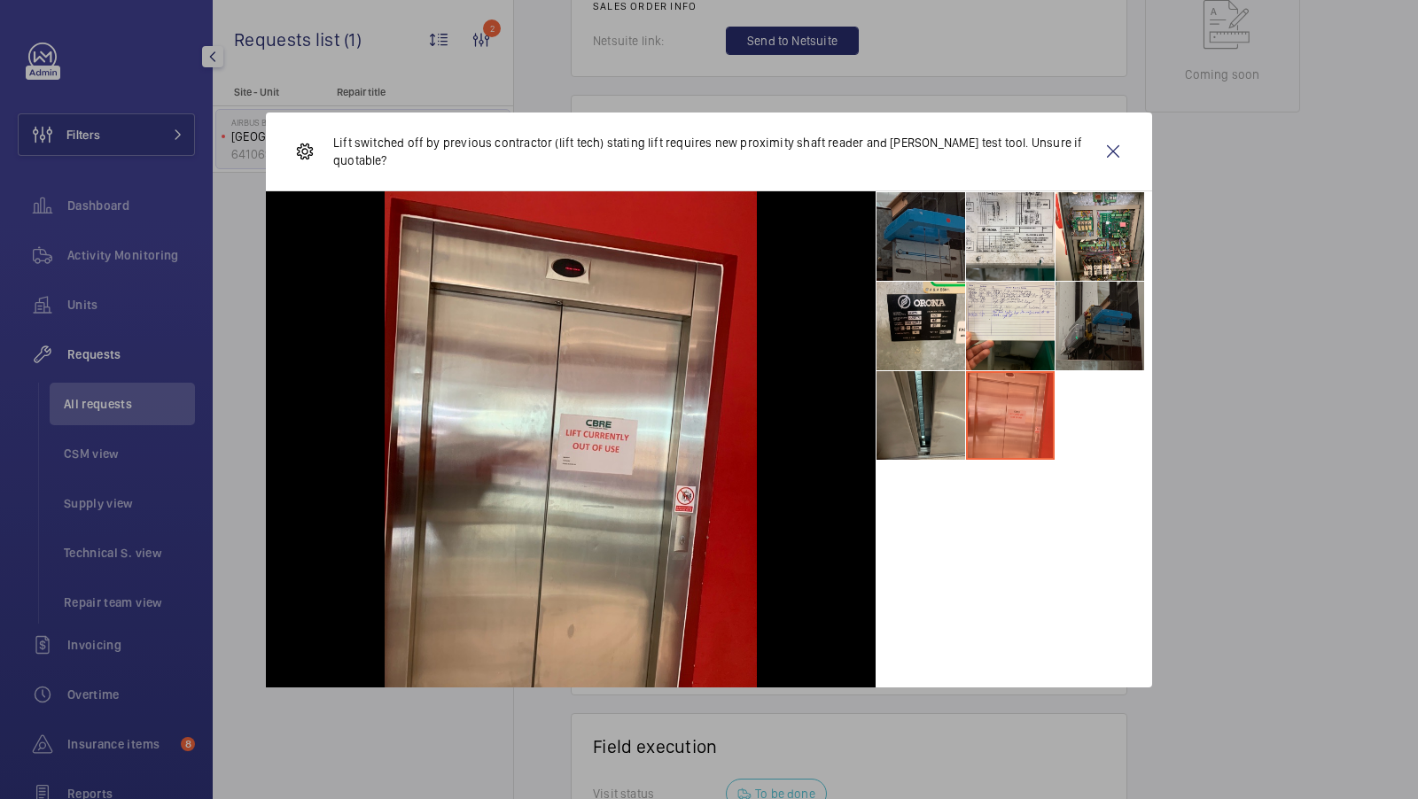
click at [1093, 325] on li at bounding box center [1099, 326] width 89 height 89
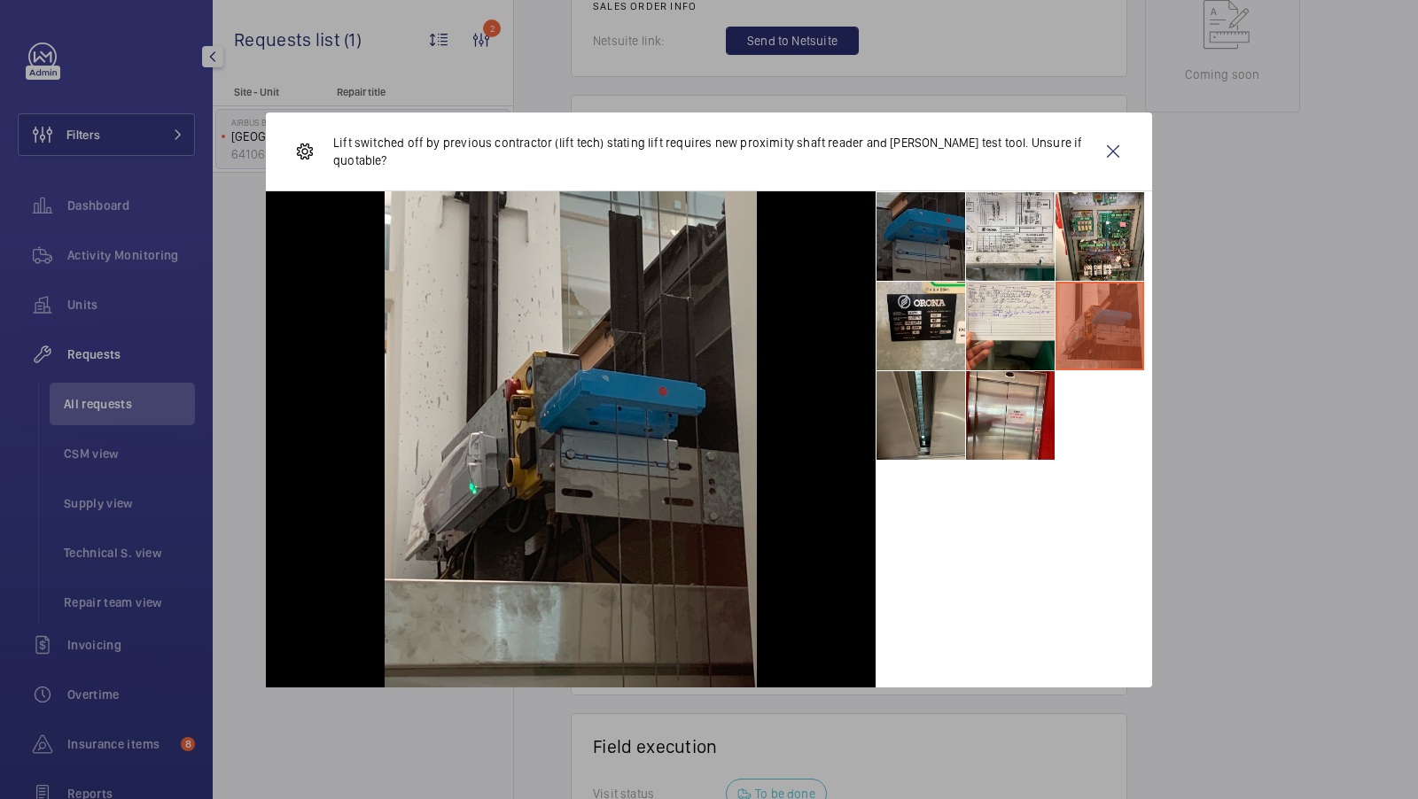
click at [921, 232] on li at bounding box center [920, 236] width 89 height 89
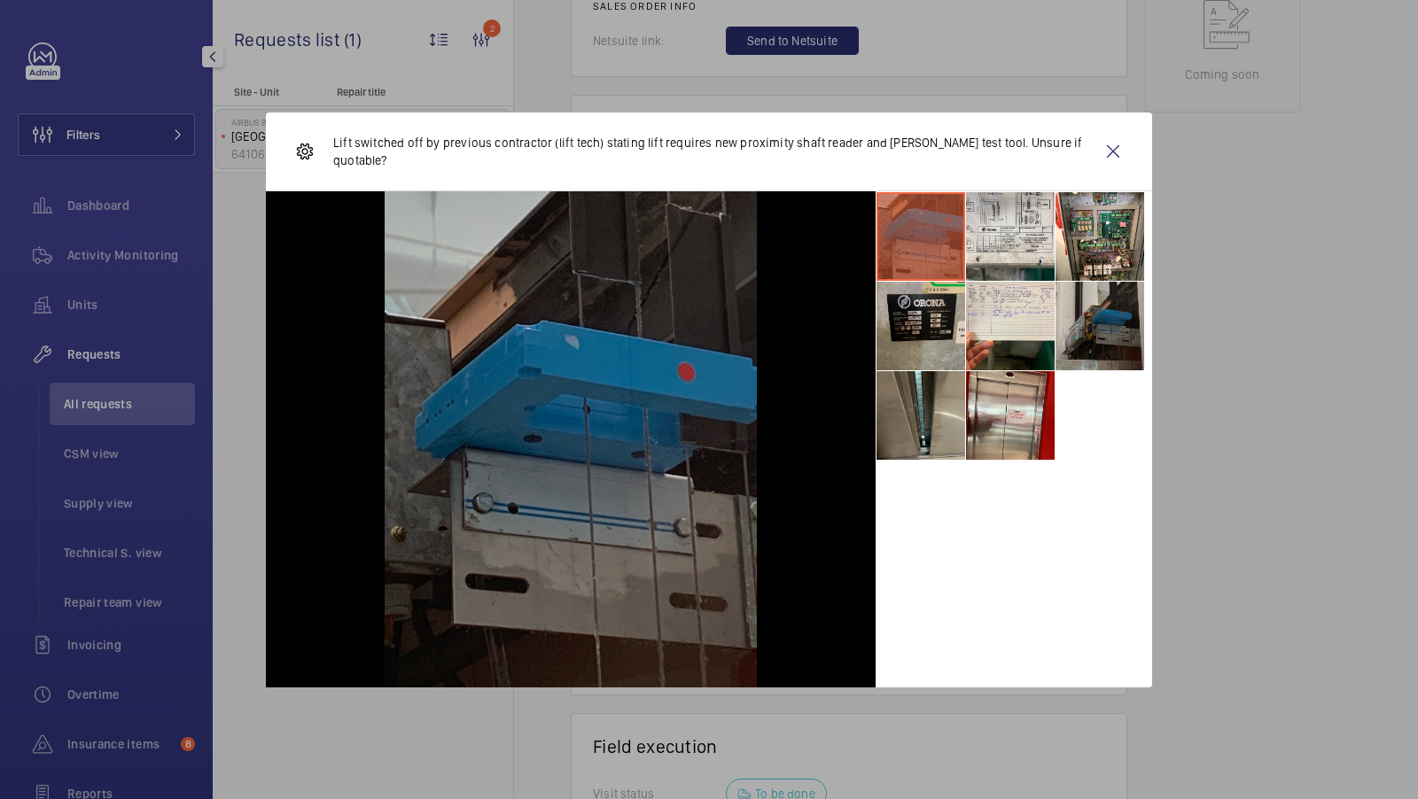
click at [934, 318] on li at bounding box center [920, 326] width 89 height 89
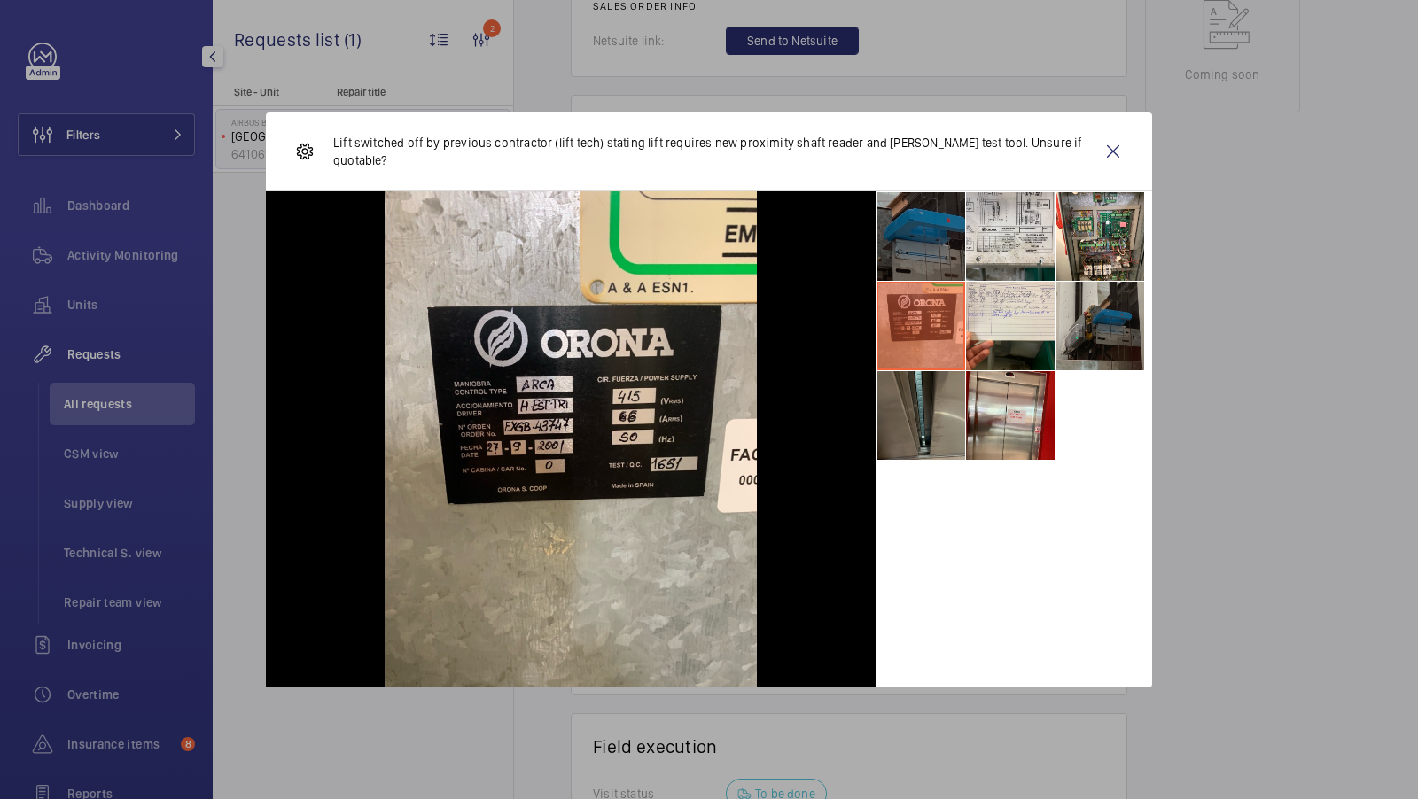
click at [945, 428] on li at bounding box center [920, 415] width 89 height 89
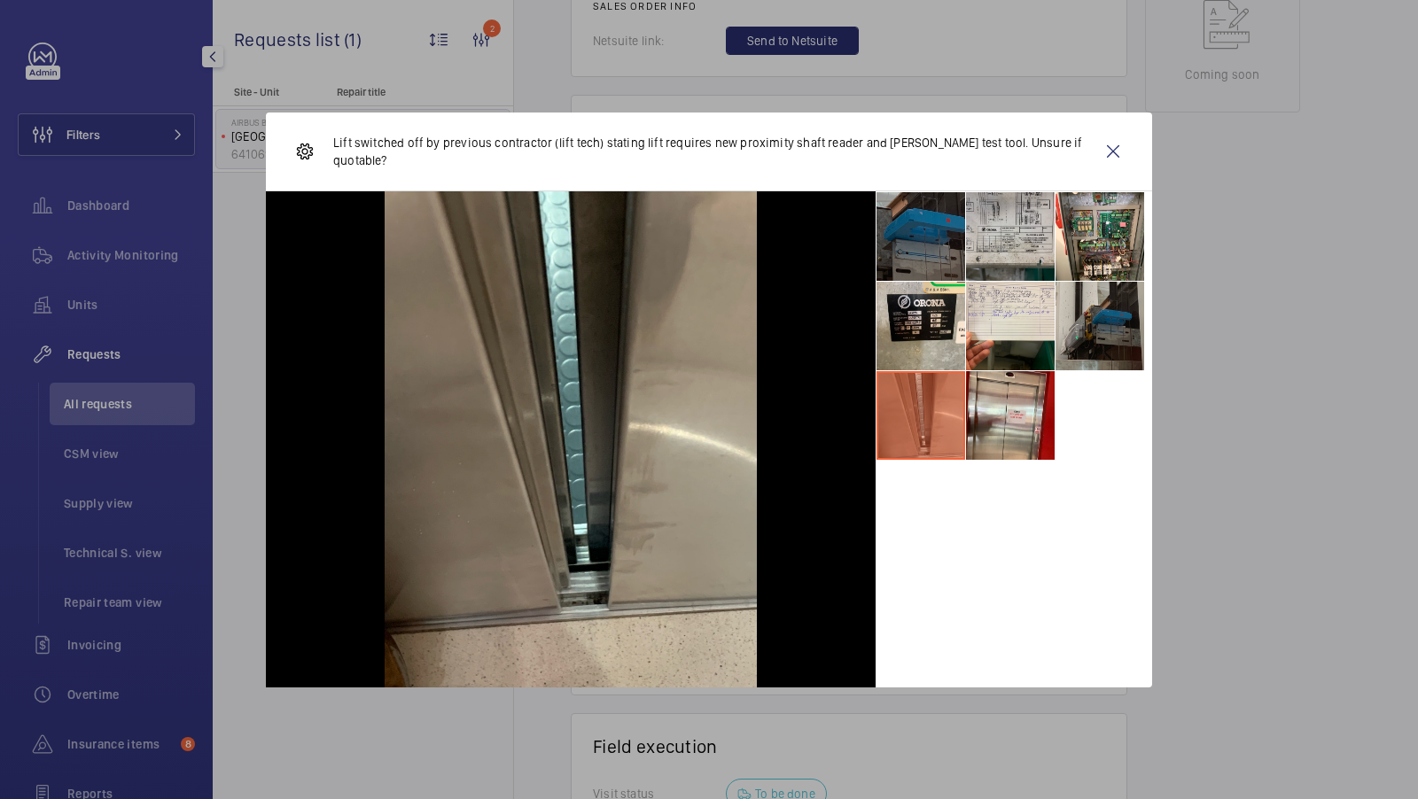
click at [1007, 233] on li at bounding box center [1010, 236] width 89 height 89
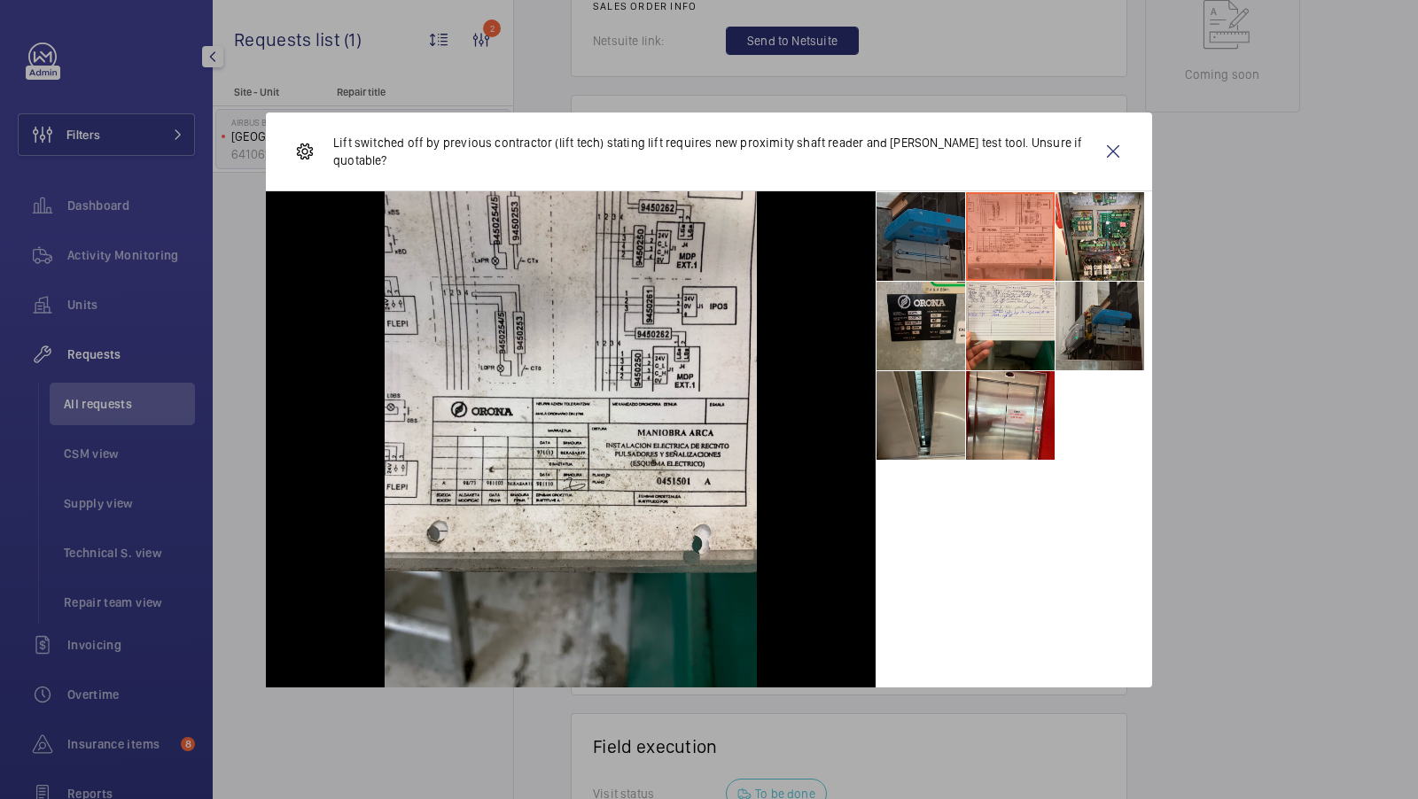
click at [923, 342] on li at bounding box center [920, 326] width 89 height 89
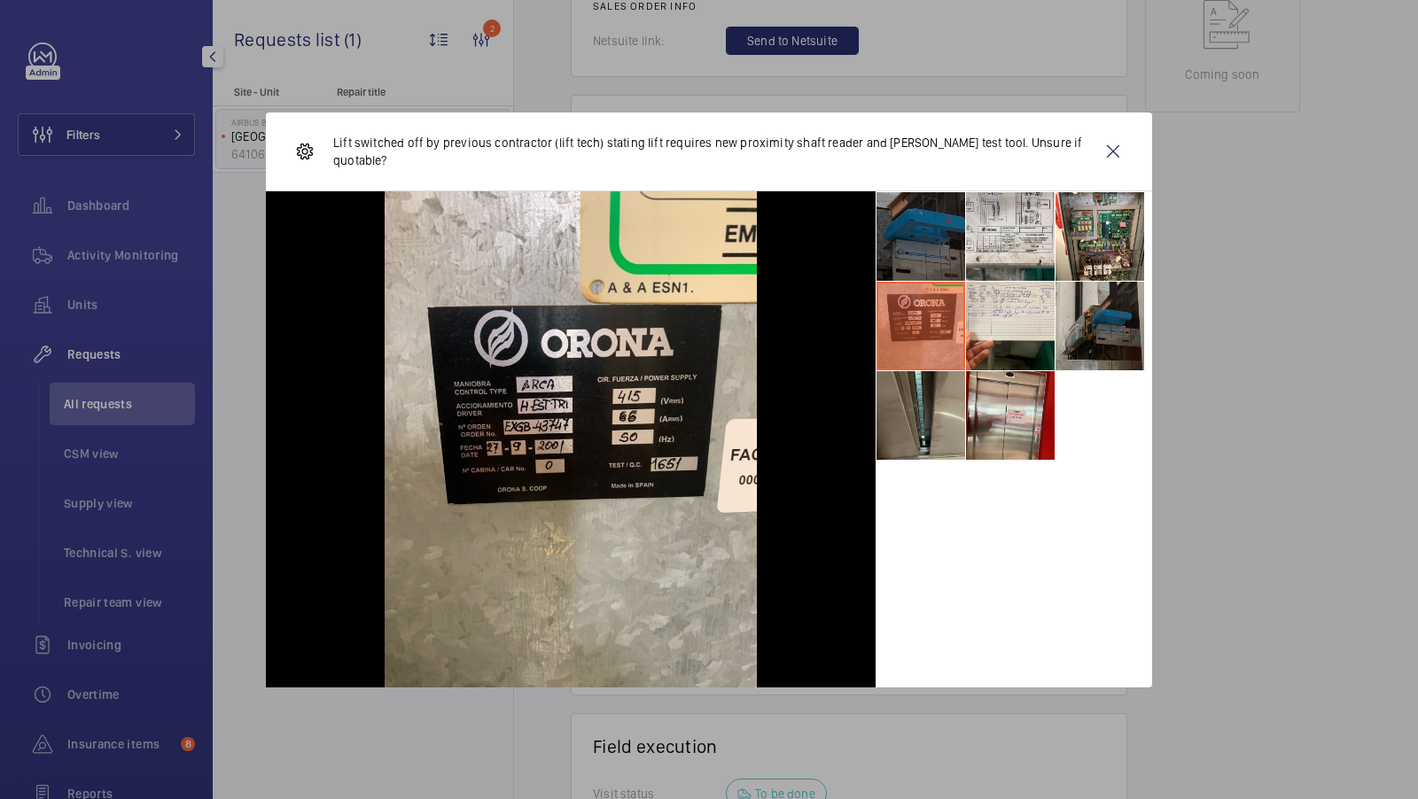
click at [917, 243] on li at bounding box center [920, 236] width 89 height 89
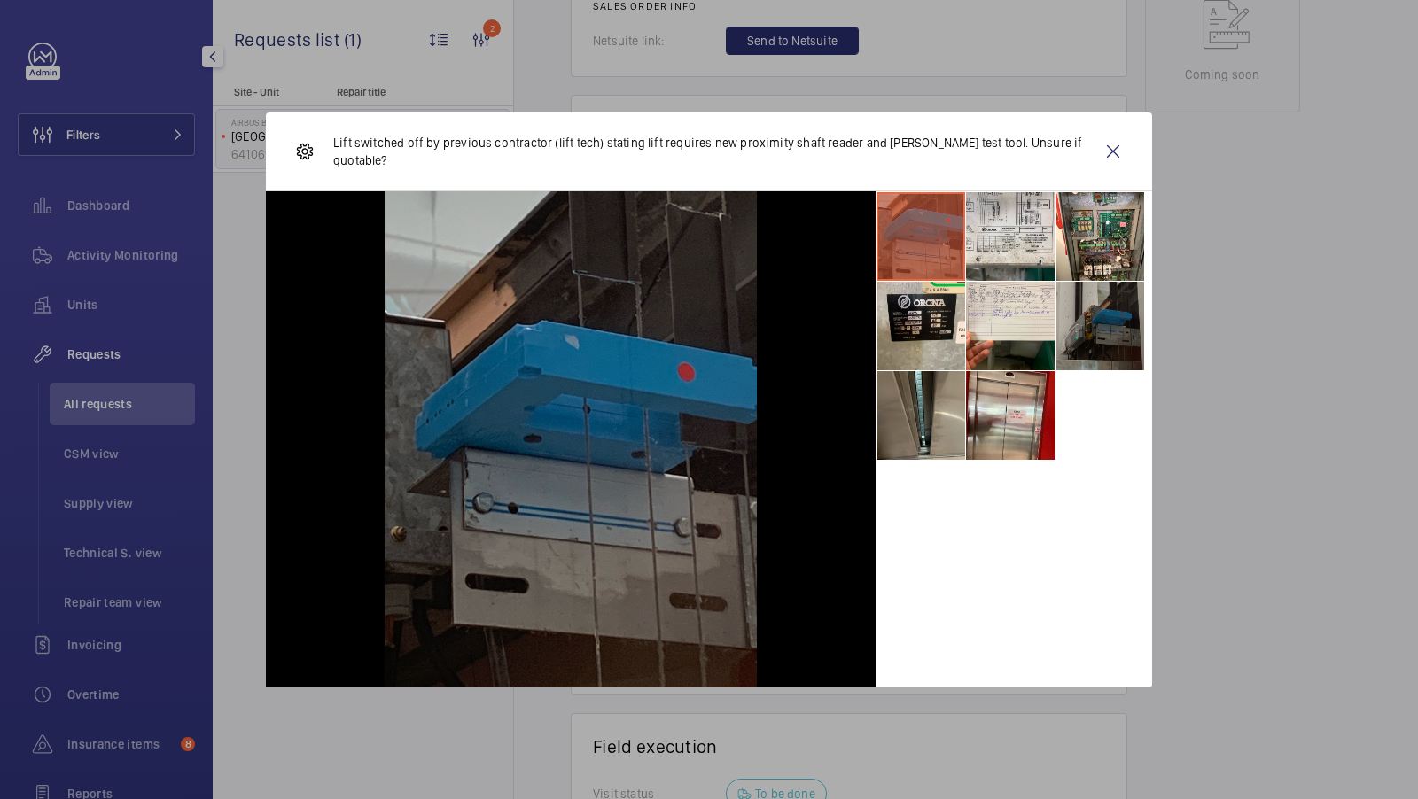
click at [1075, 338] on li at bounding box center [1099, 326] width 89 height 89
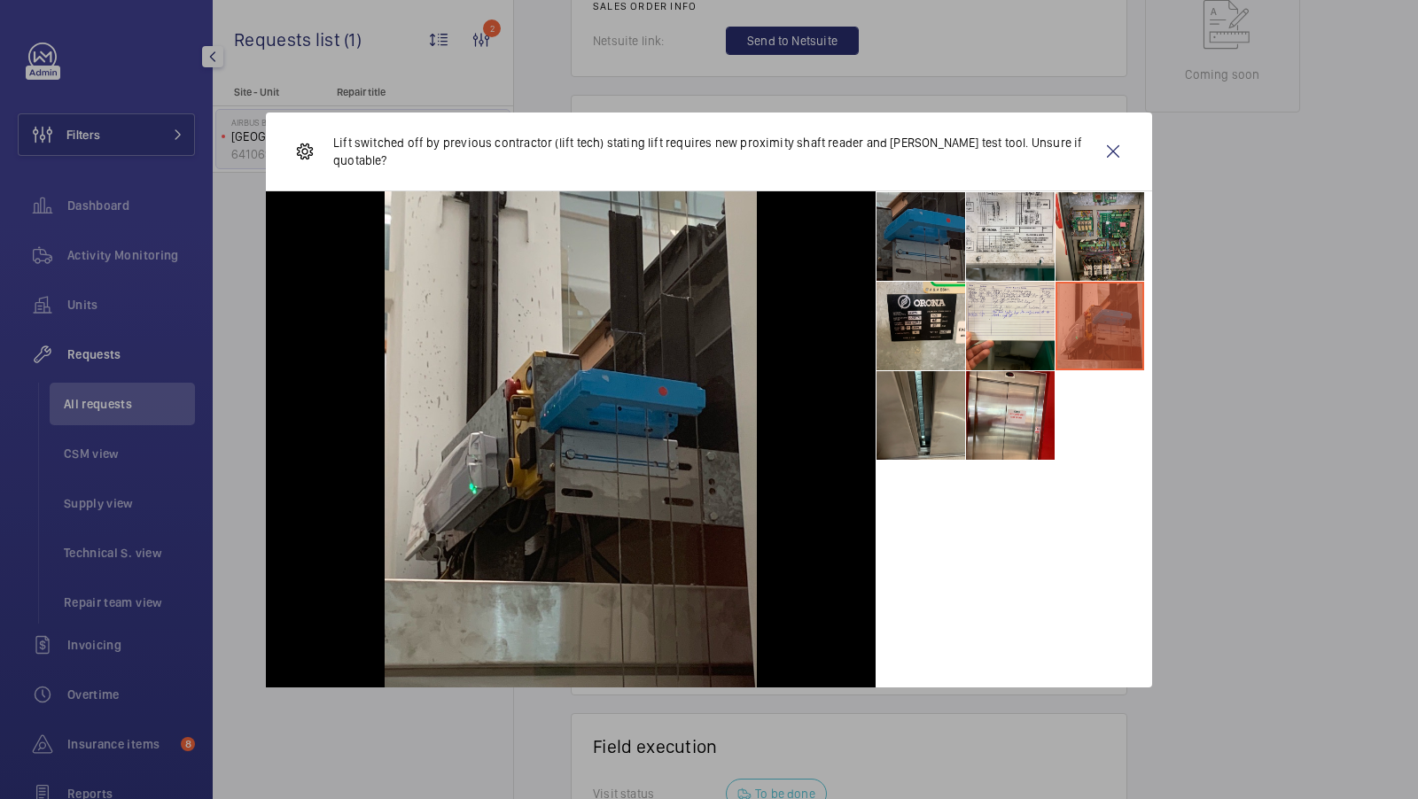
click at [1082, 241] on li at bounding box center [1099, 236] width 89 height 89
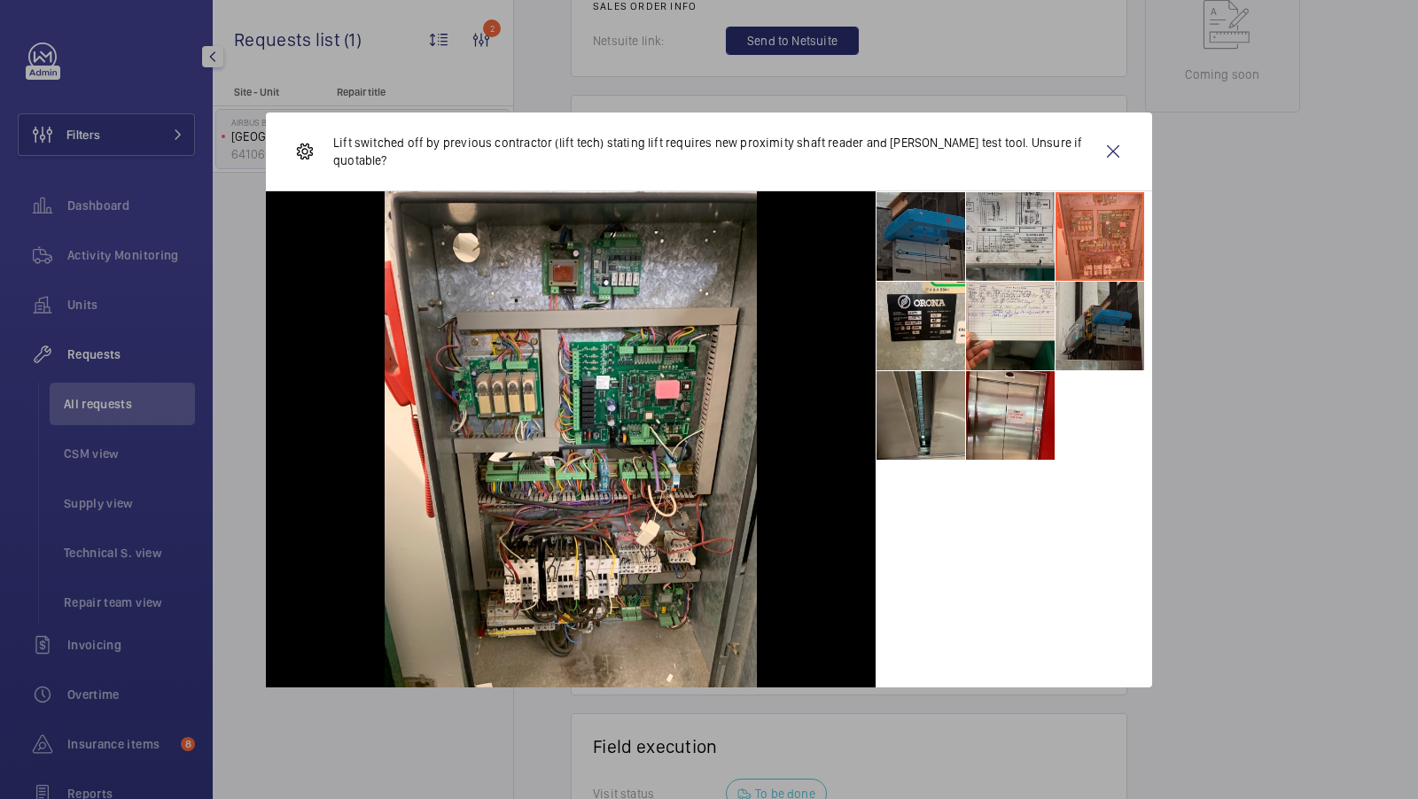
click at [1030, 244] on li at bounding box center [1010, 236] width 89 height 89
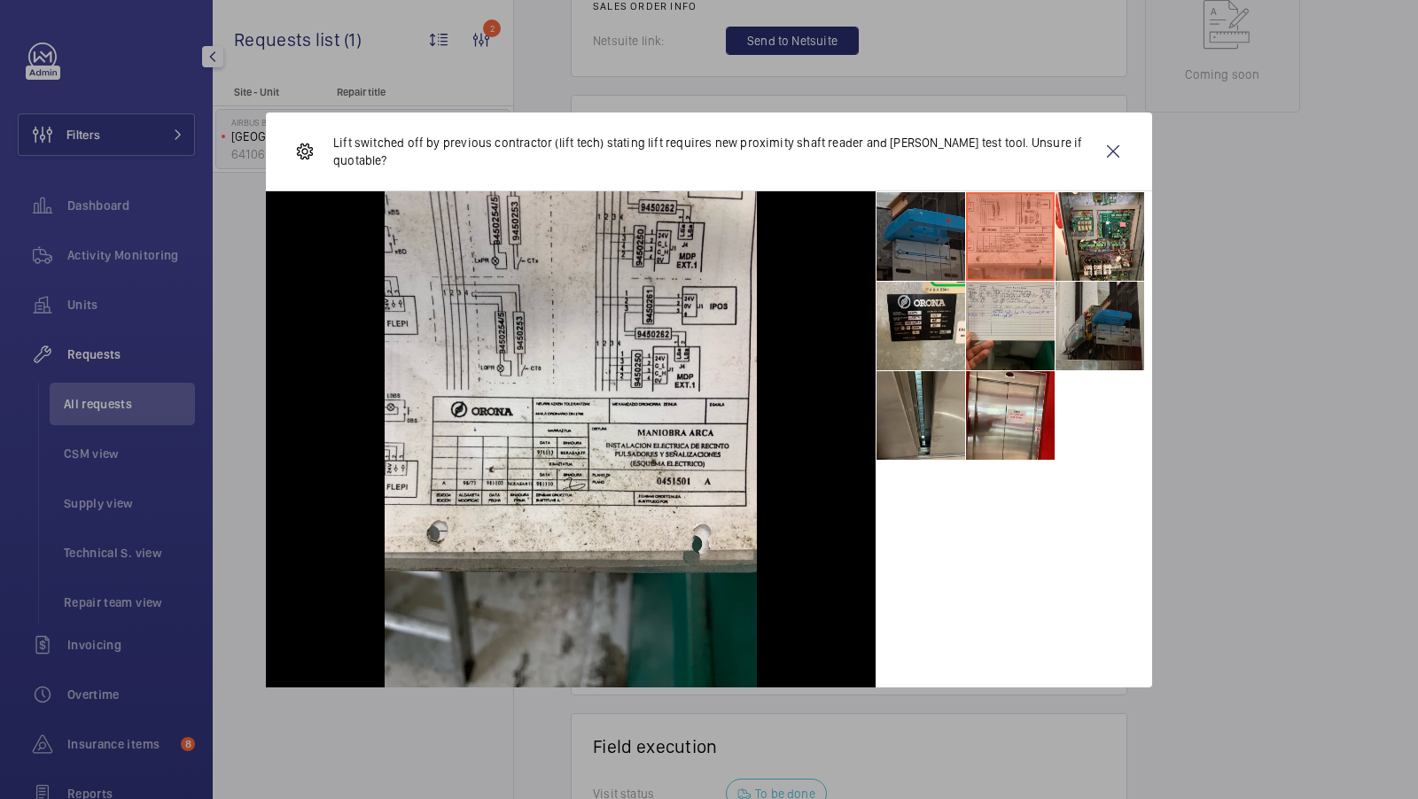
click at [1018, 349] on li at bounding box center [1010, 326] width 89 height 89
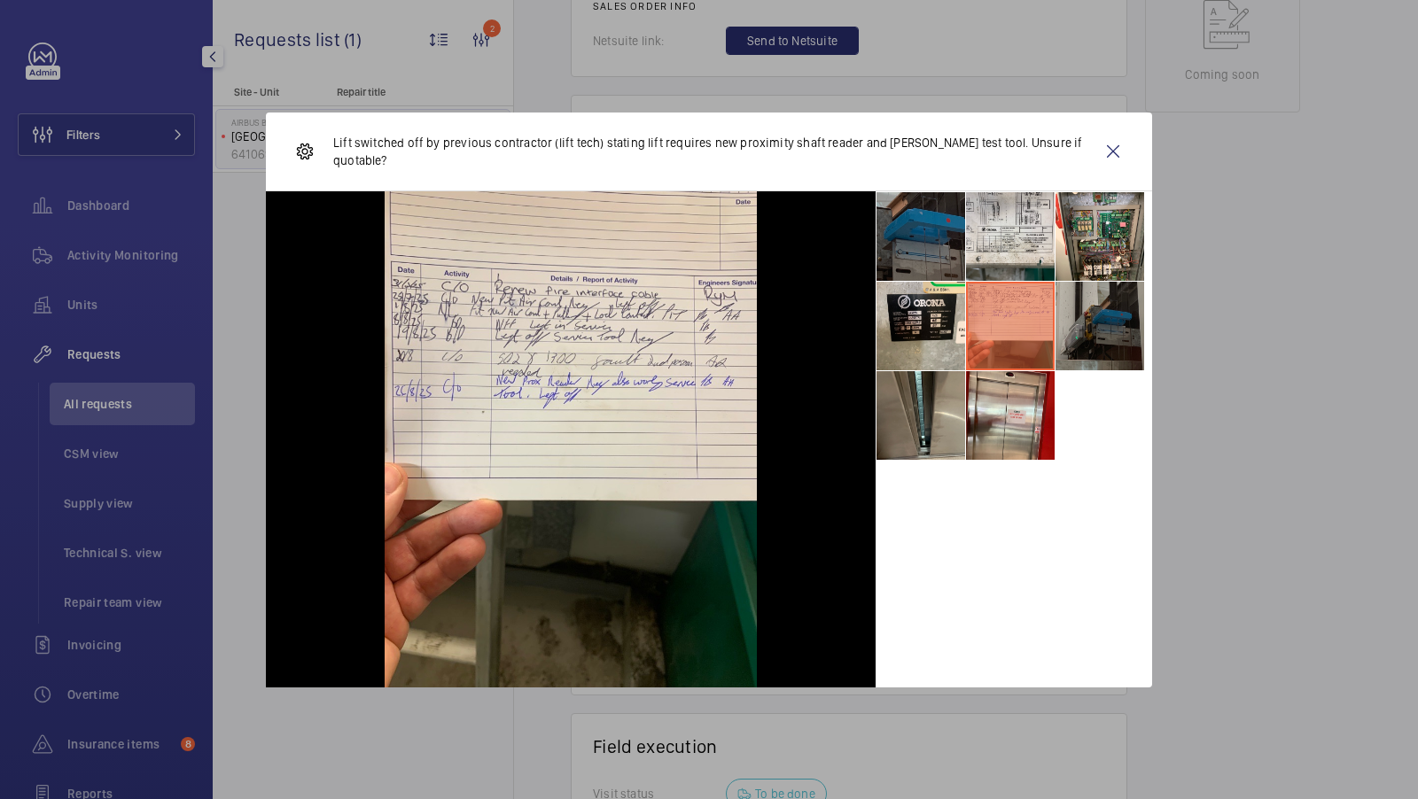
click at [1091, 346] on li at bounding box center [1099, 326] width 89 height 89
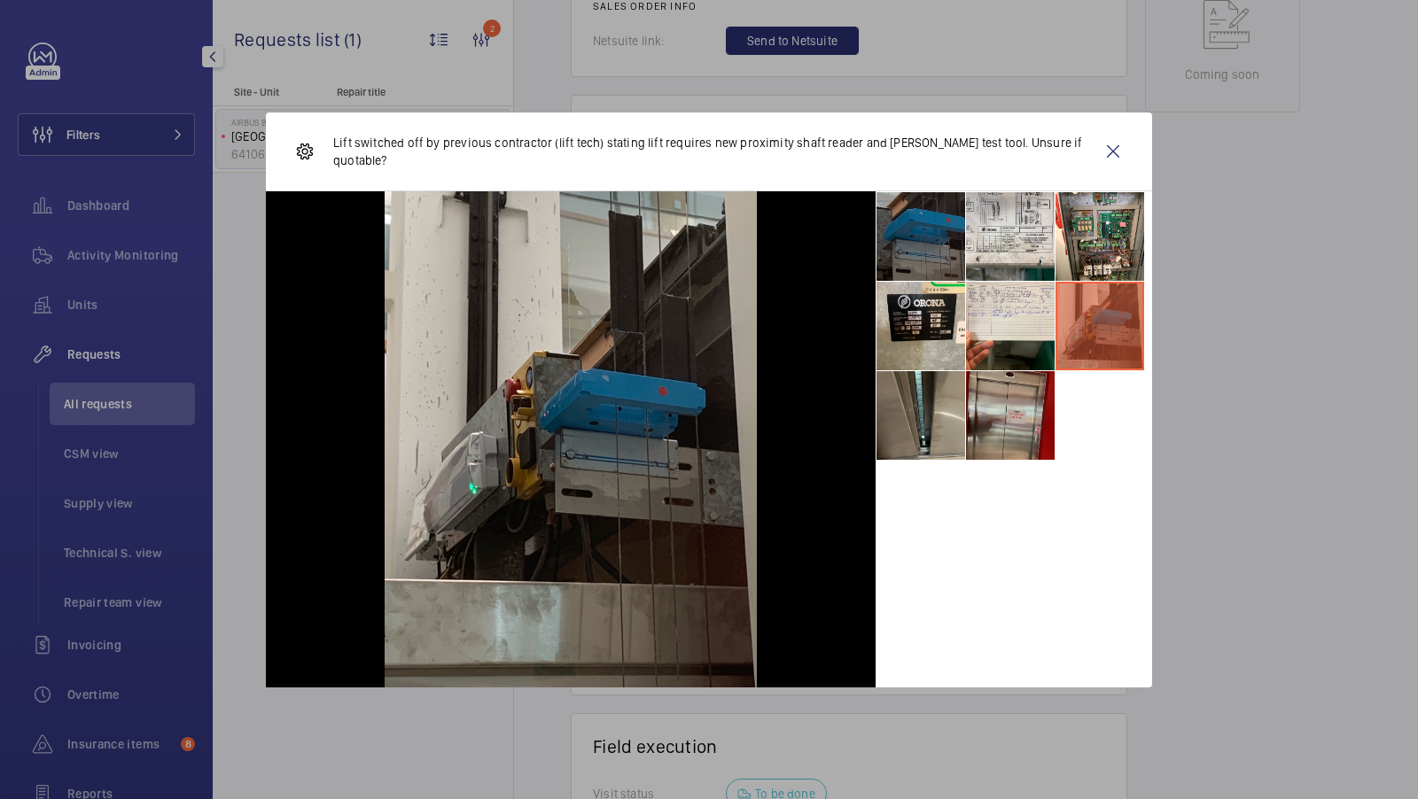
click at [1003, 424] on li at bounding box center [1010, 415] width 89 height 89
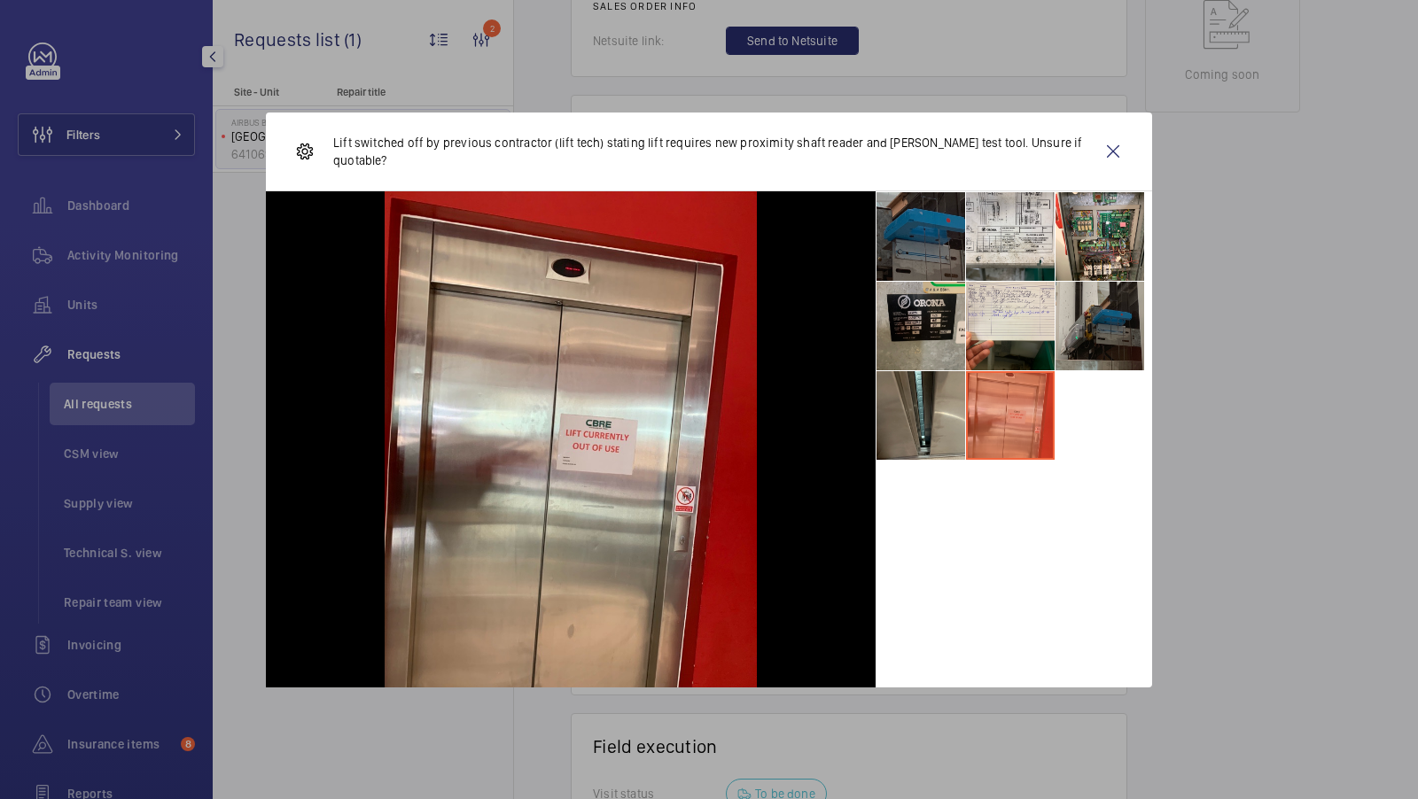
click at [917, 314] on li at bounding box center [920, 326] width 89 height 89
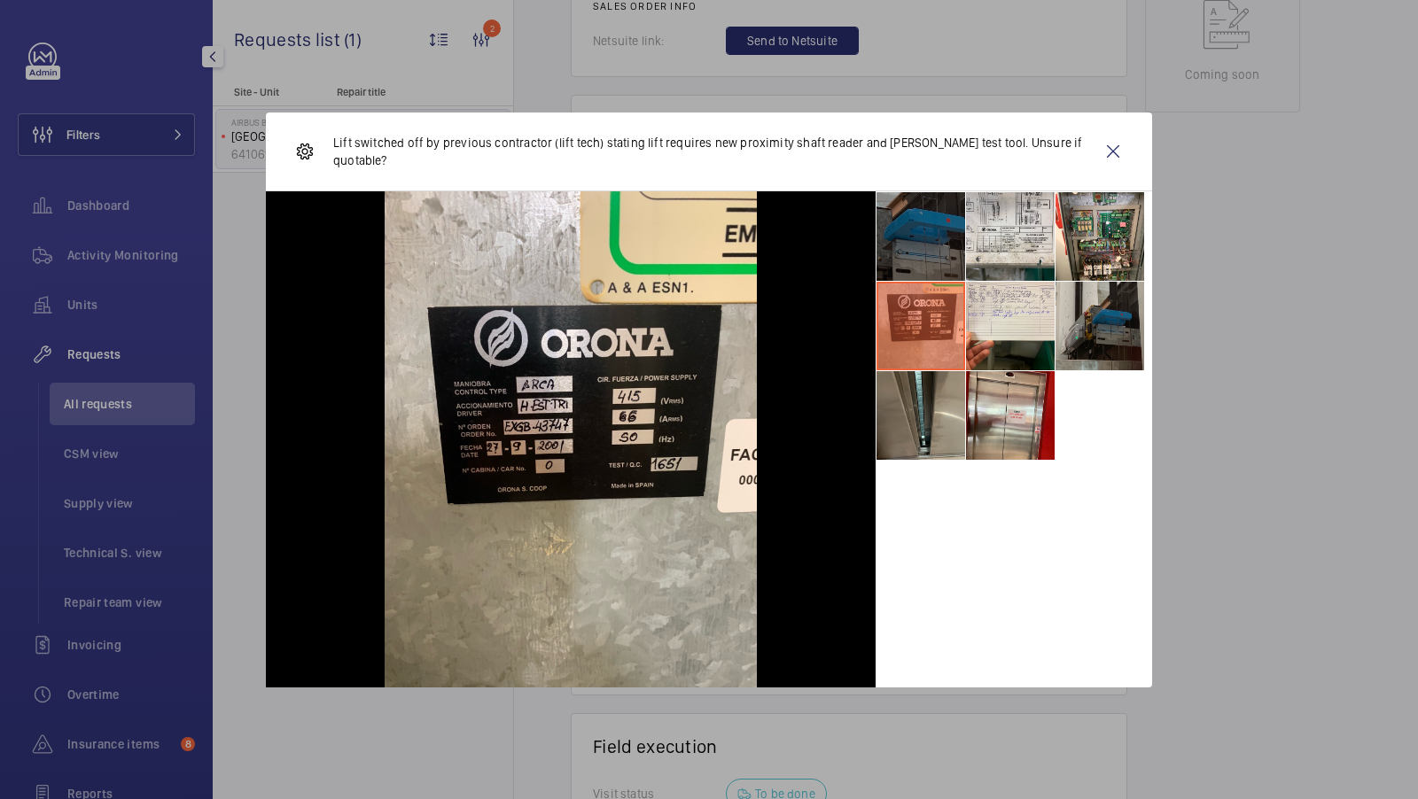
click at [937, 218] on li at bounding box center [920, 236] width 89 height 89
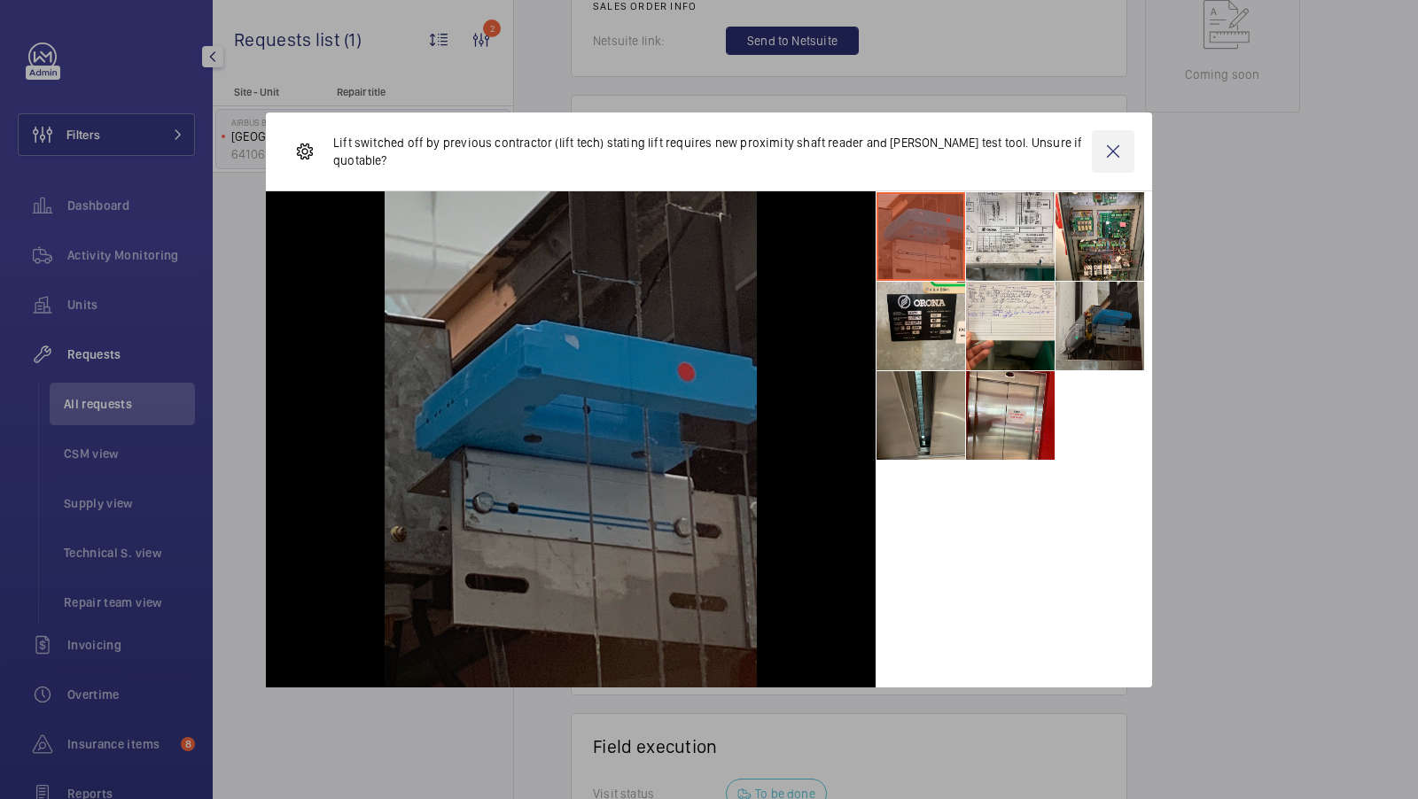
click at [1116, 147] on wm-front-icon-button at bounding box center [1113, 151] width 43 height 43
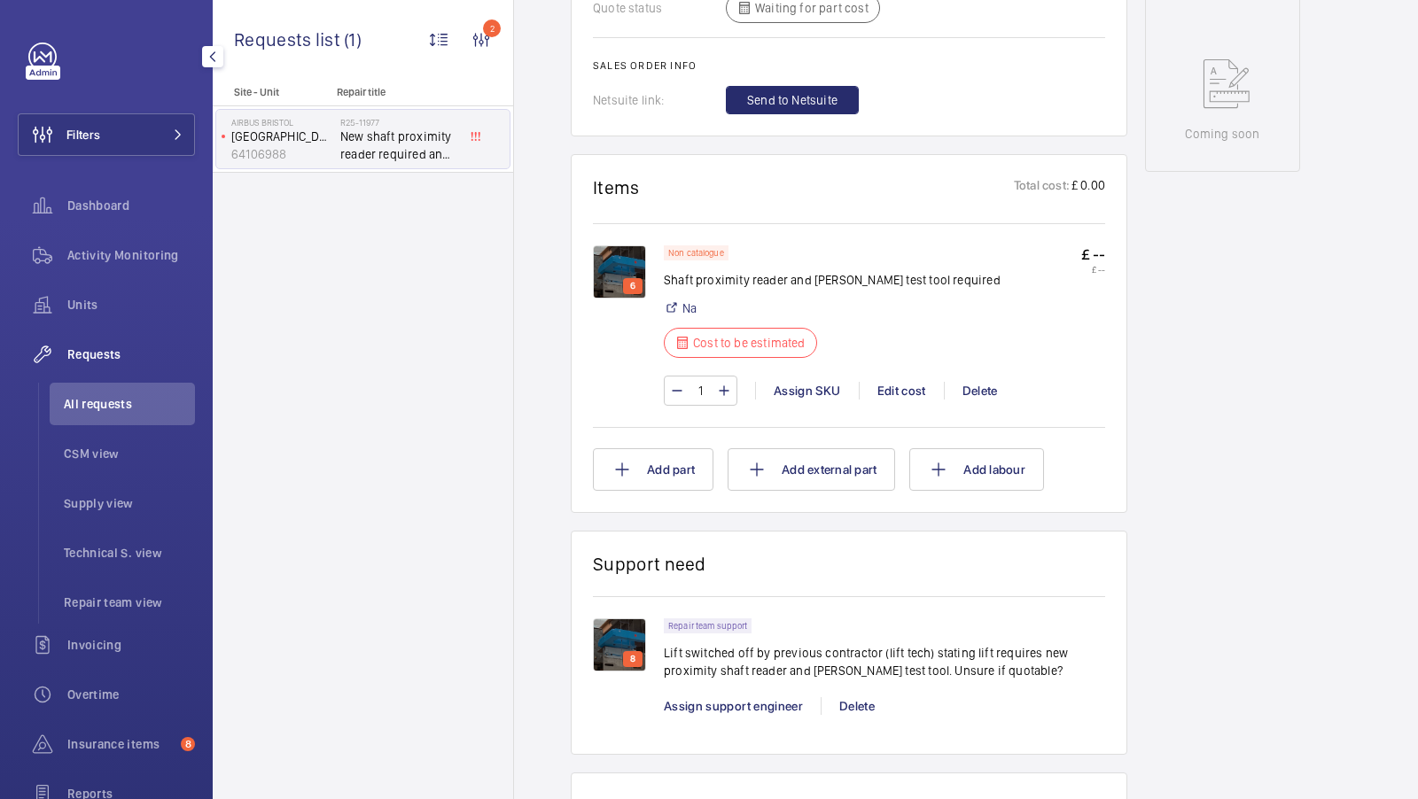
scroll to position [1068, 0]
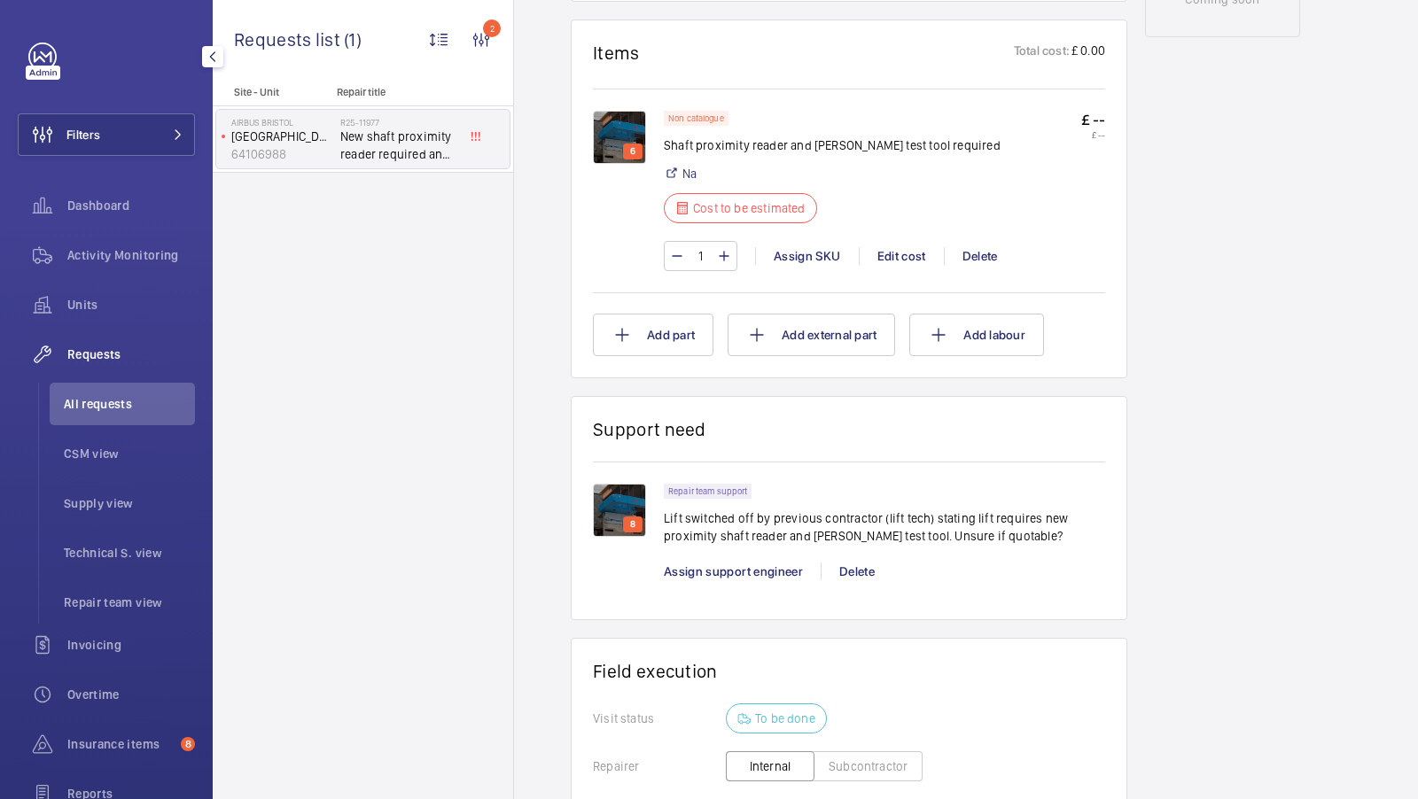
click at [606, 119] on img at bounding box center [619, 137] width 53 height 53
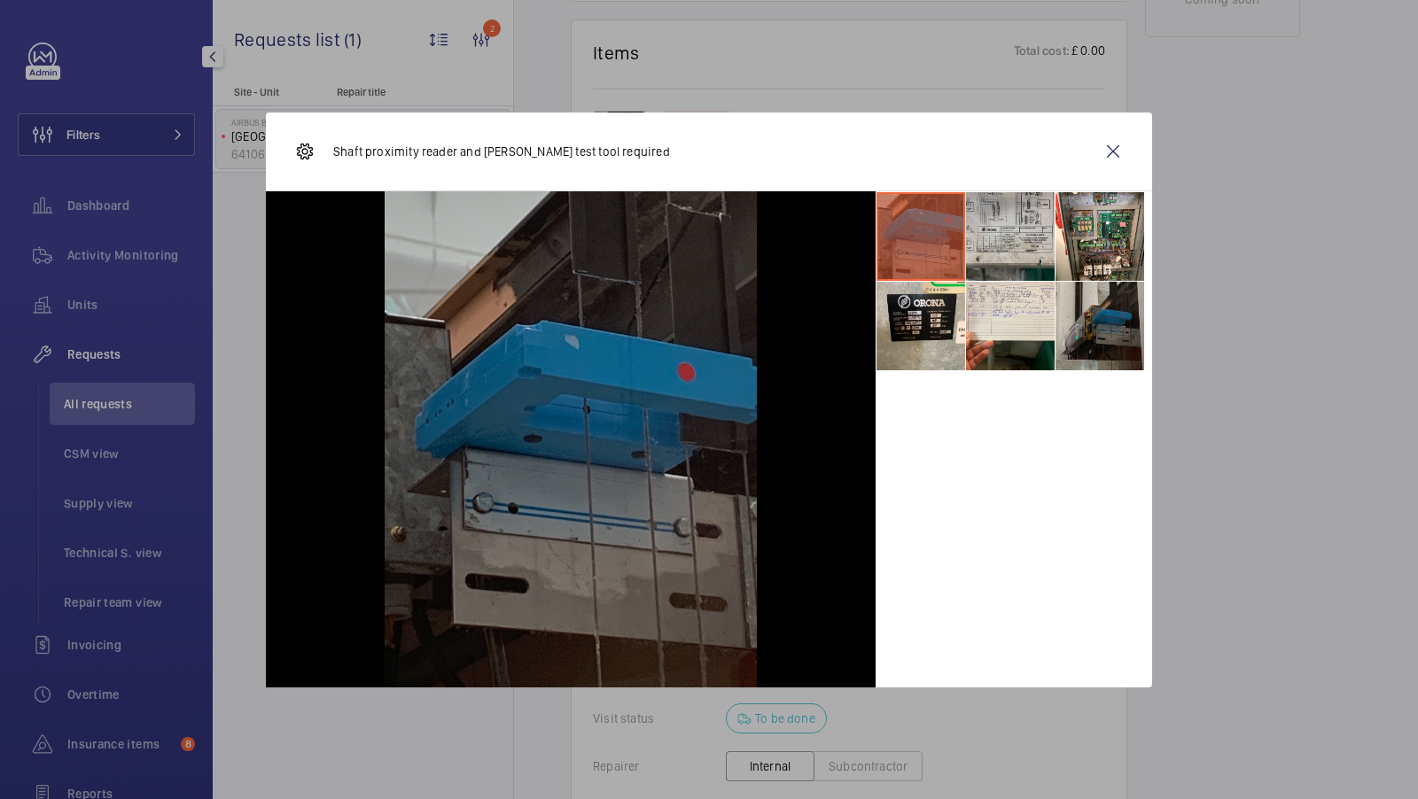
click at [1008, 245] on li at bounding box center [1010, 236] width 89 height 89
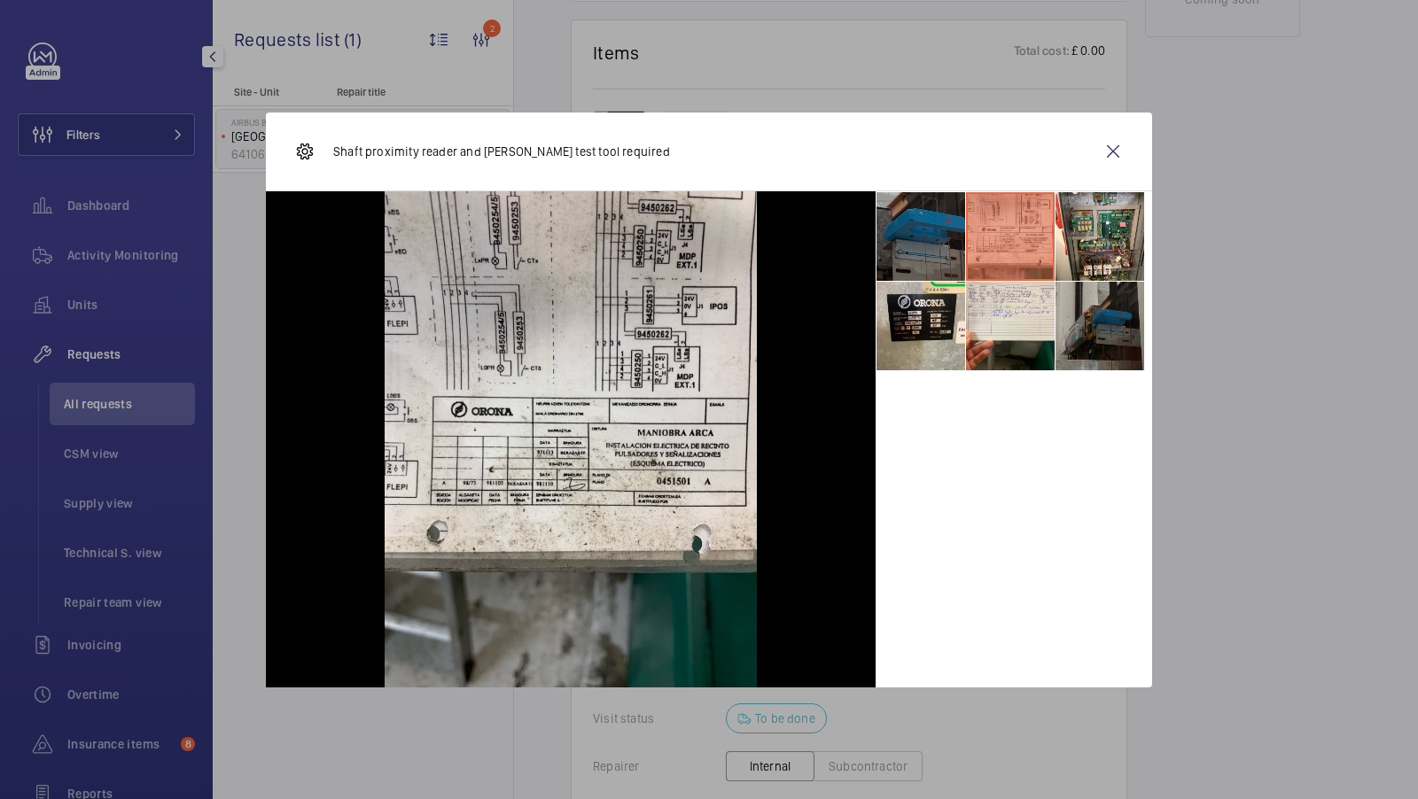
click at [1105, 308] on li at bounding box center [1099, 326] width 89 height 89
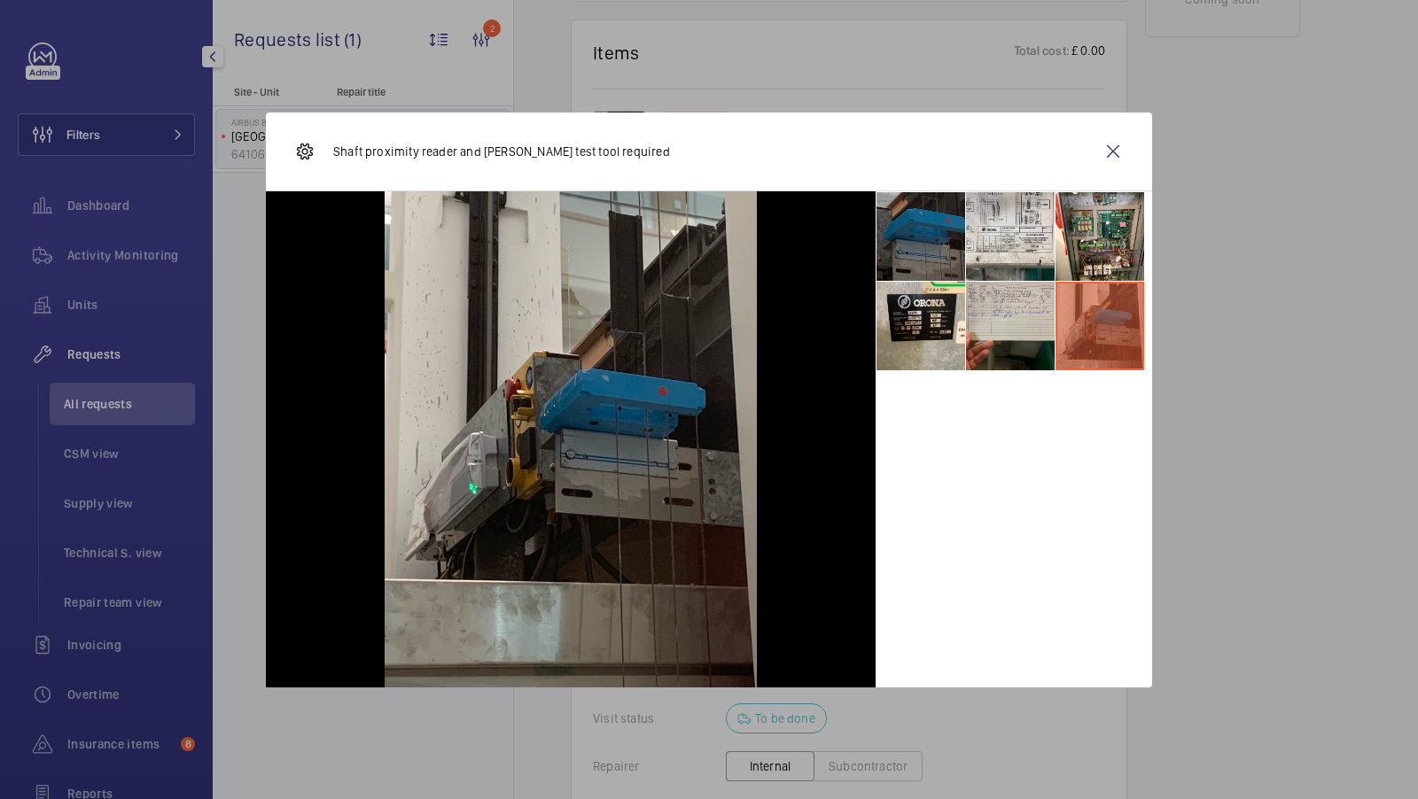
click at [987, 331] on li at bounding box center [1010, 326] width 89 height 89
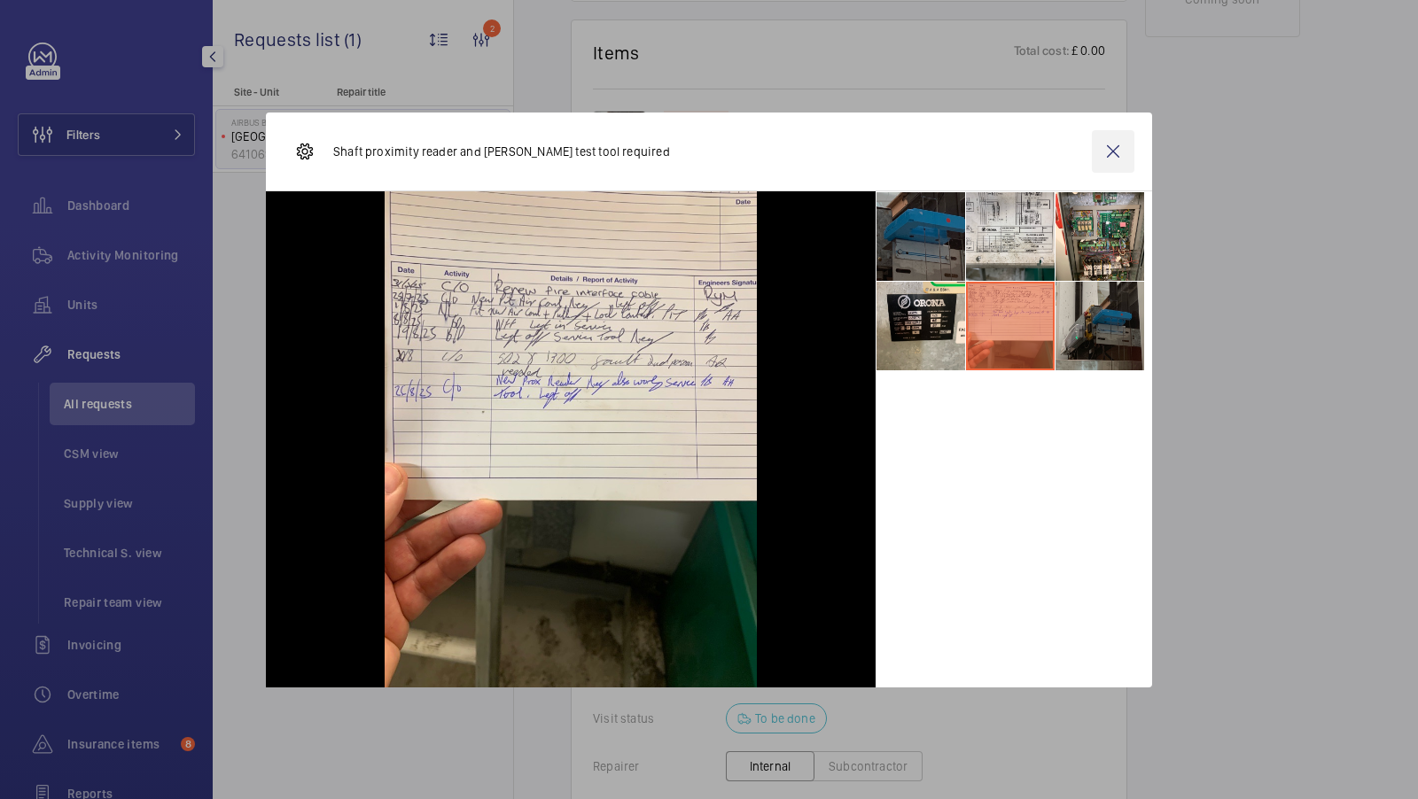
click at [1111, 158] on wm-front-icon-button at bounding box center [1113, 151] width 43 height 43
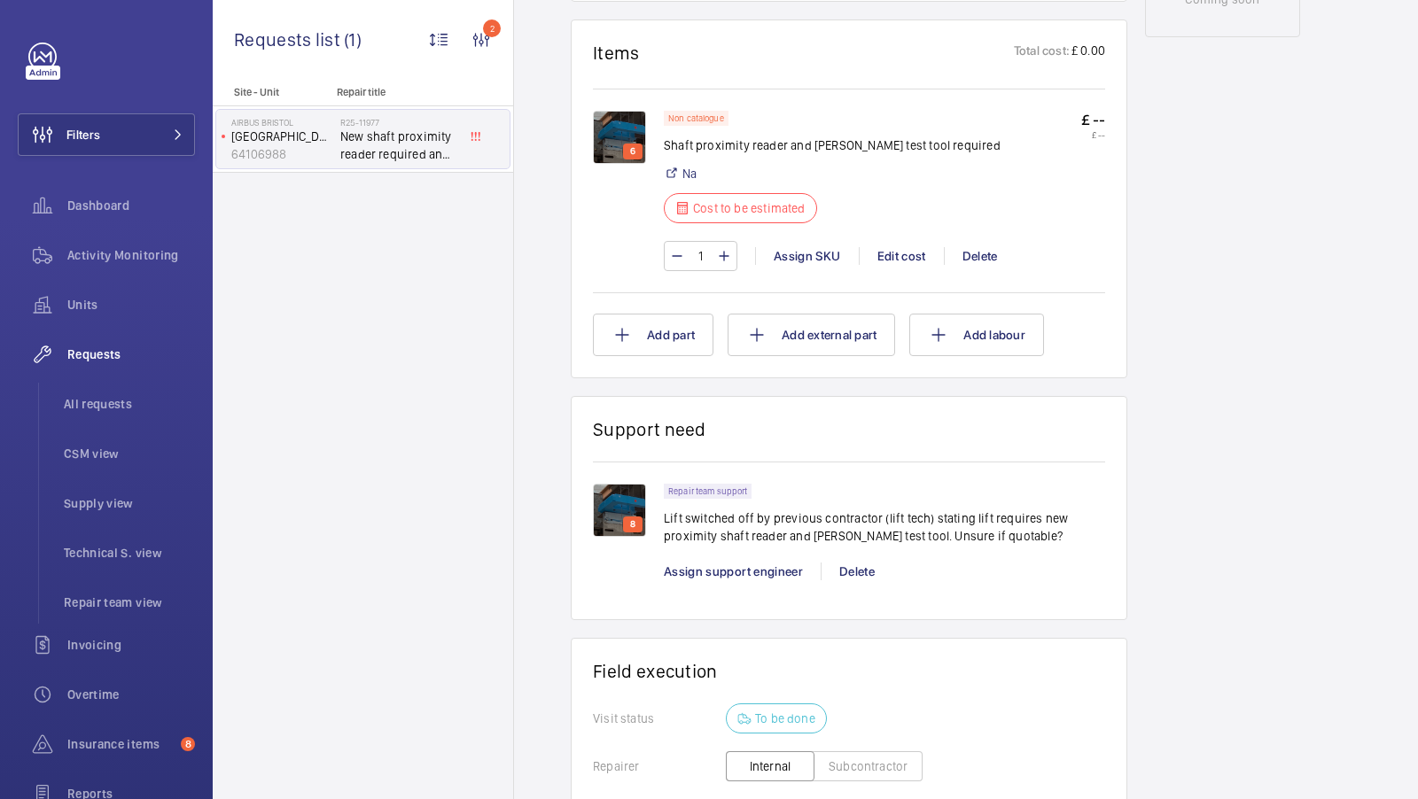
click at [621, 493] on img at bounding box center [619, 510] width 53 height 53
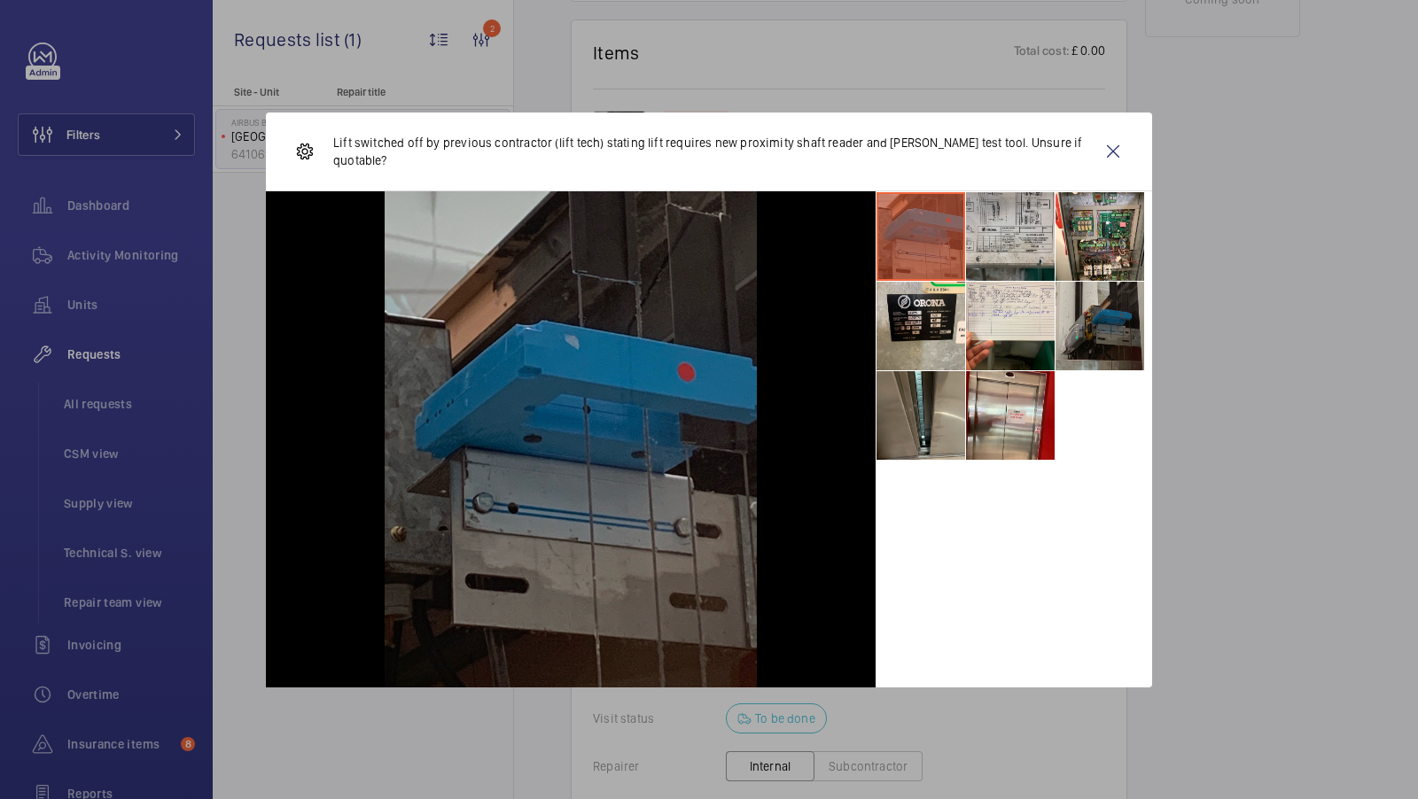
click at [992, 237] on li at bounding box center [1010, 236] width 89 height 89
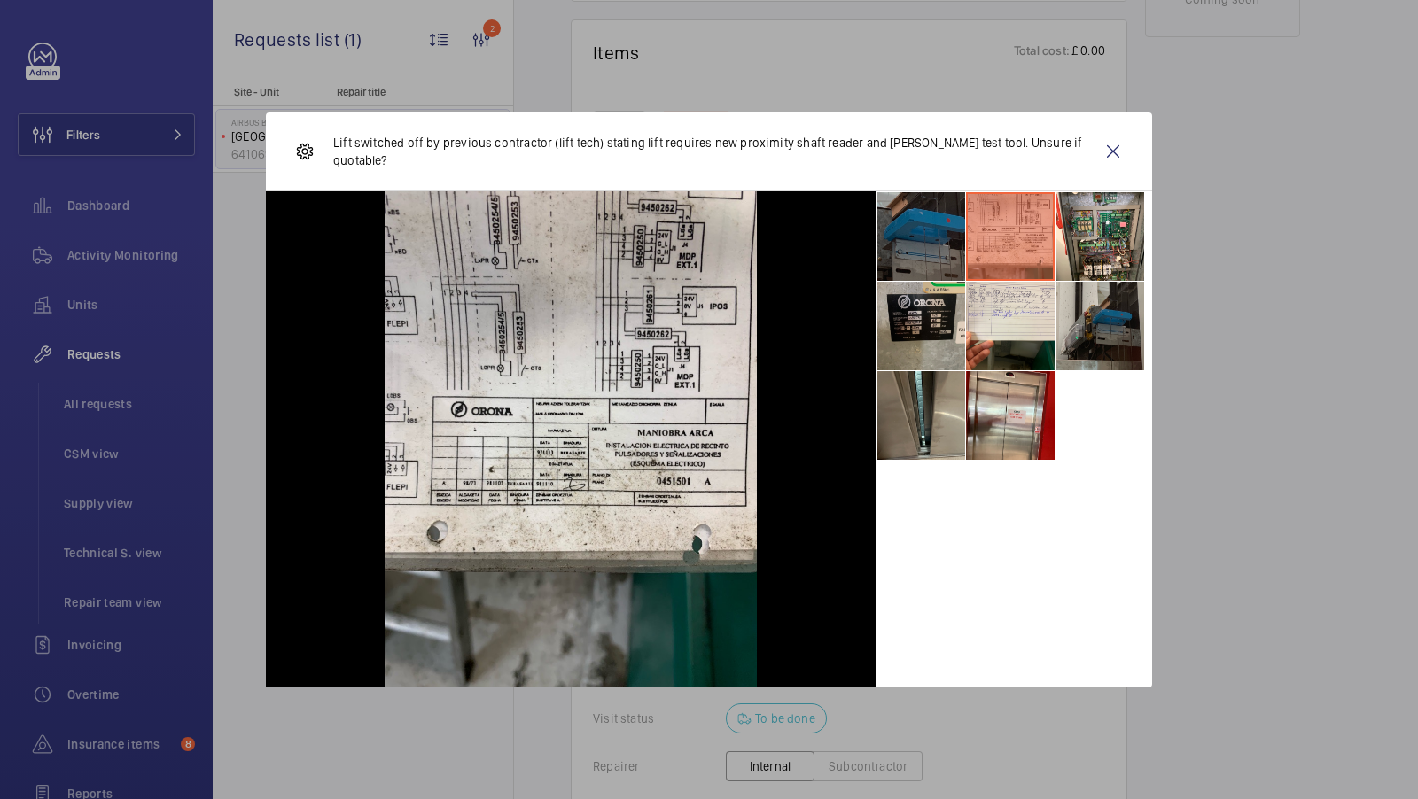
click at [930, 321] on li at bounding box center [920, 326] width 89 height 89
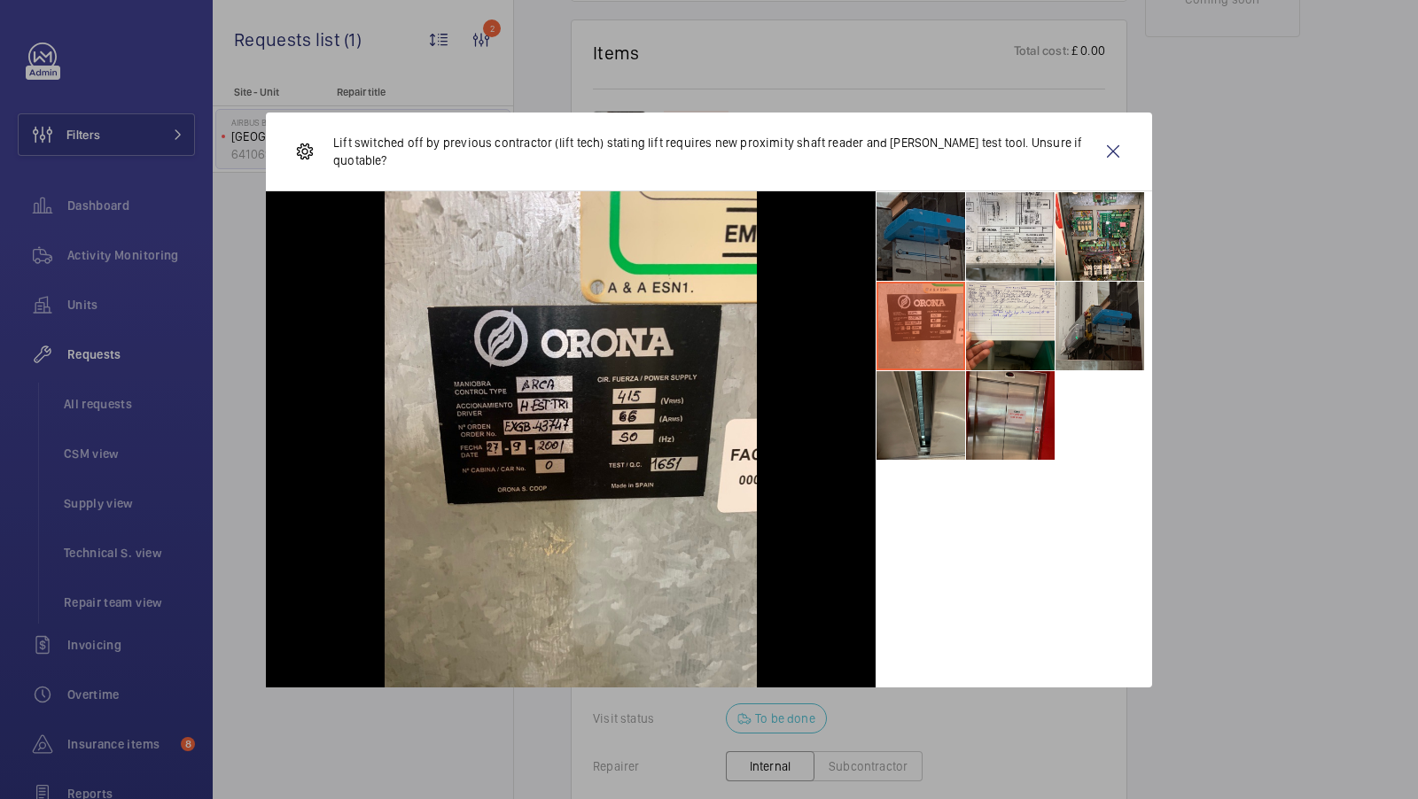
click at [1022, 402] on li at bounding box center [1010, 415] width 89 height 89
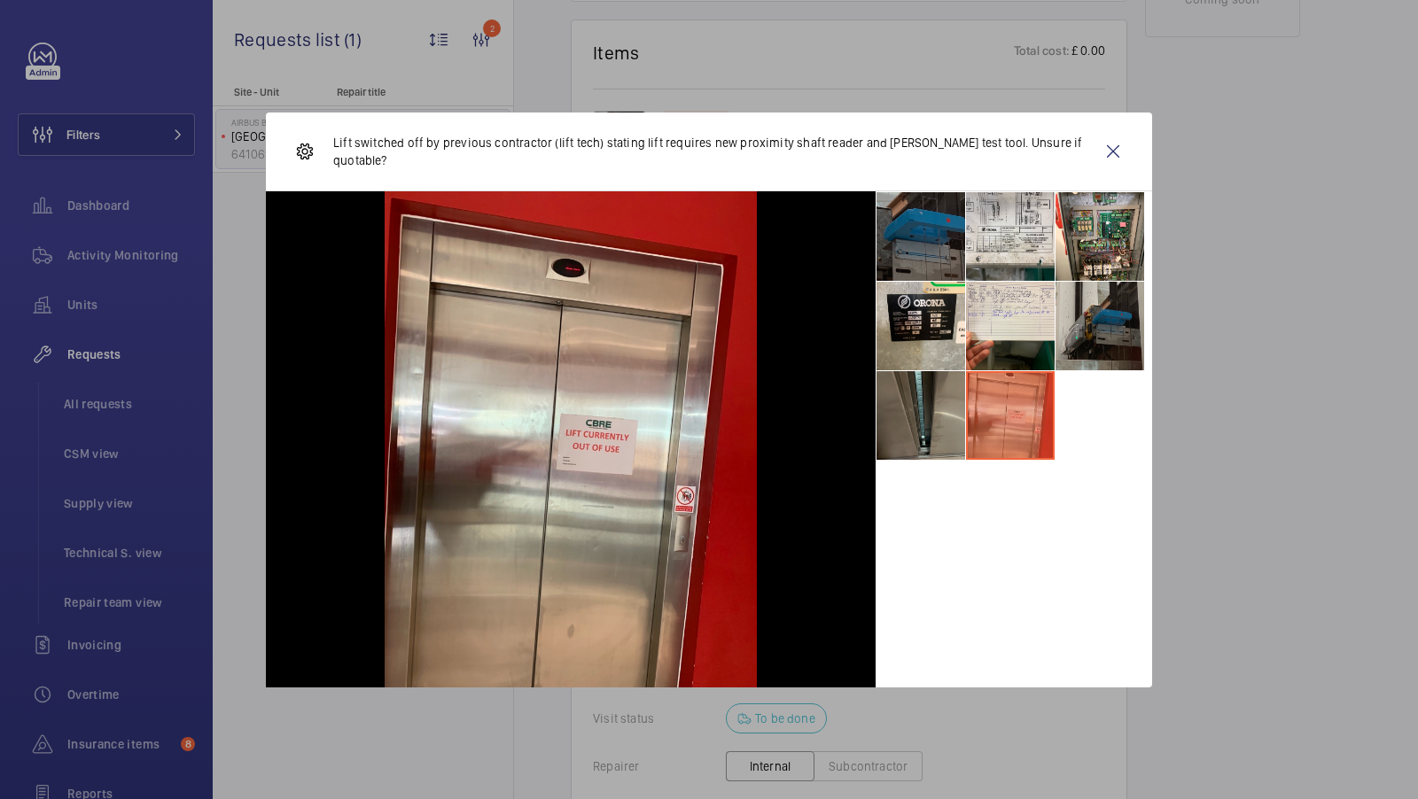
click at [934, 415] on li at bounding box center [920, 415] width 89 height 89
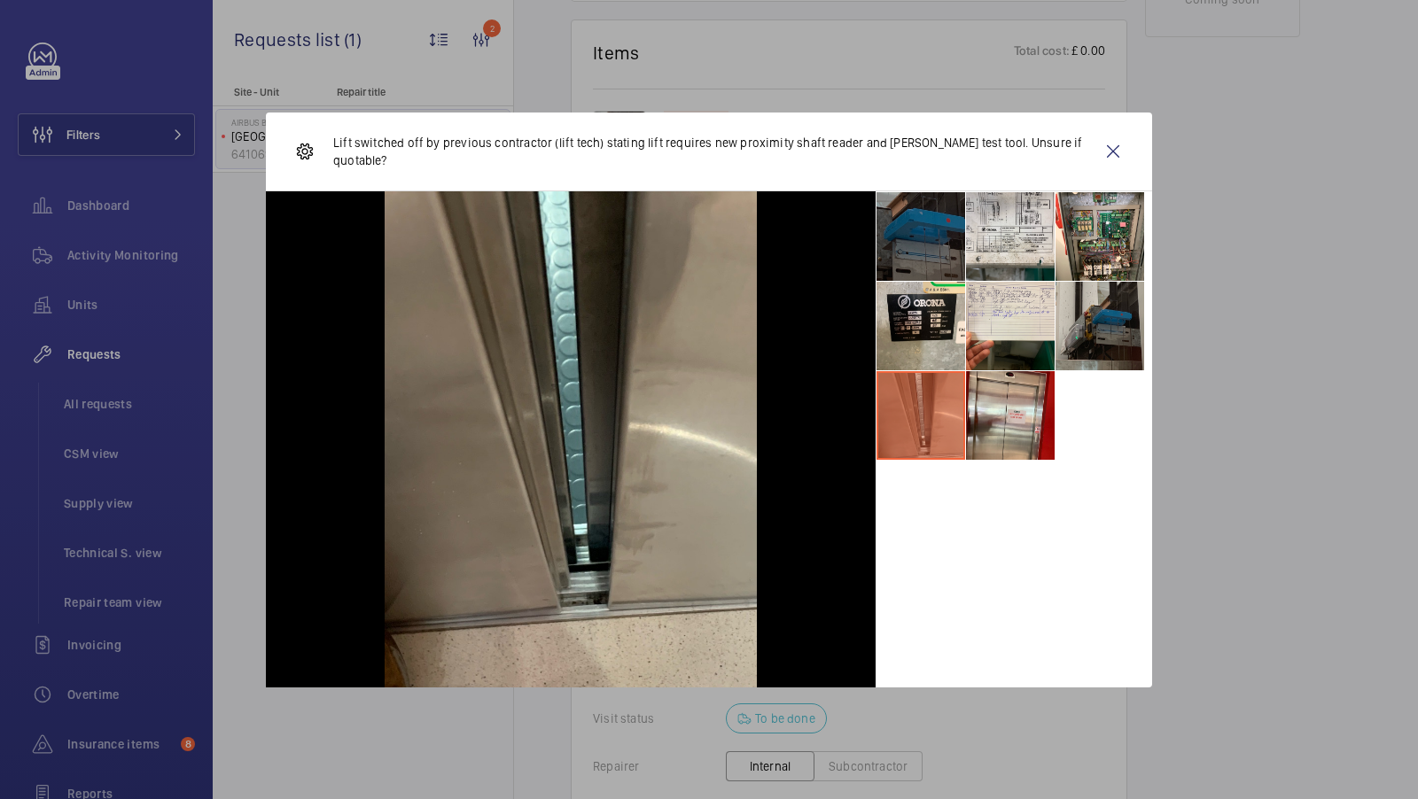
click at [933, 262] on li at bounding box center [920, 236] width 89 height 89
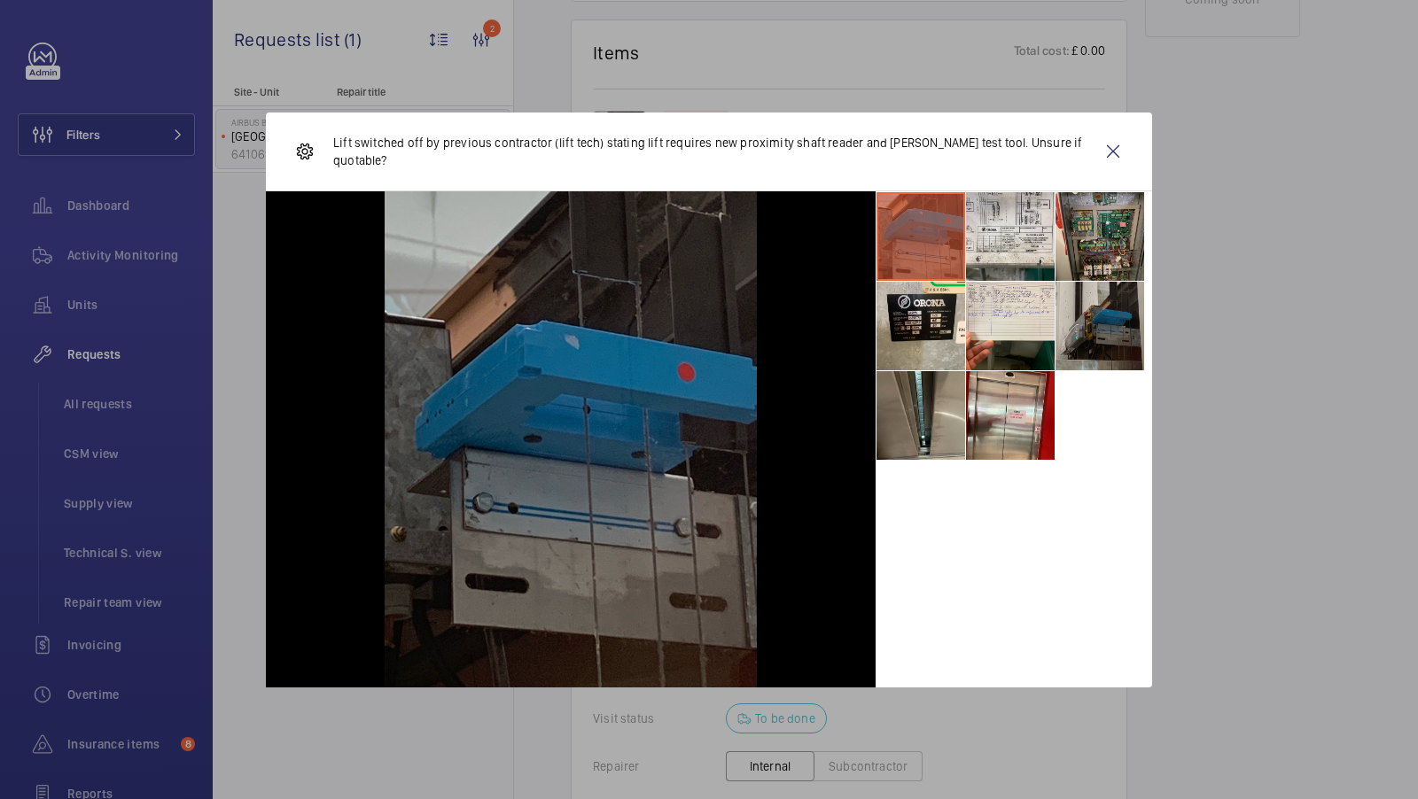
click at [1063, 237] on li at bounding box center [1099, 236] width 89 height 89
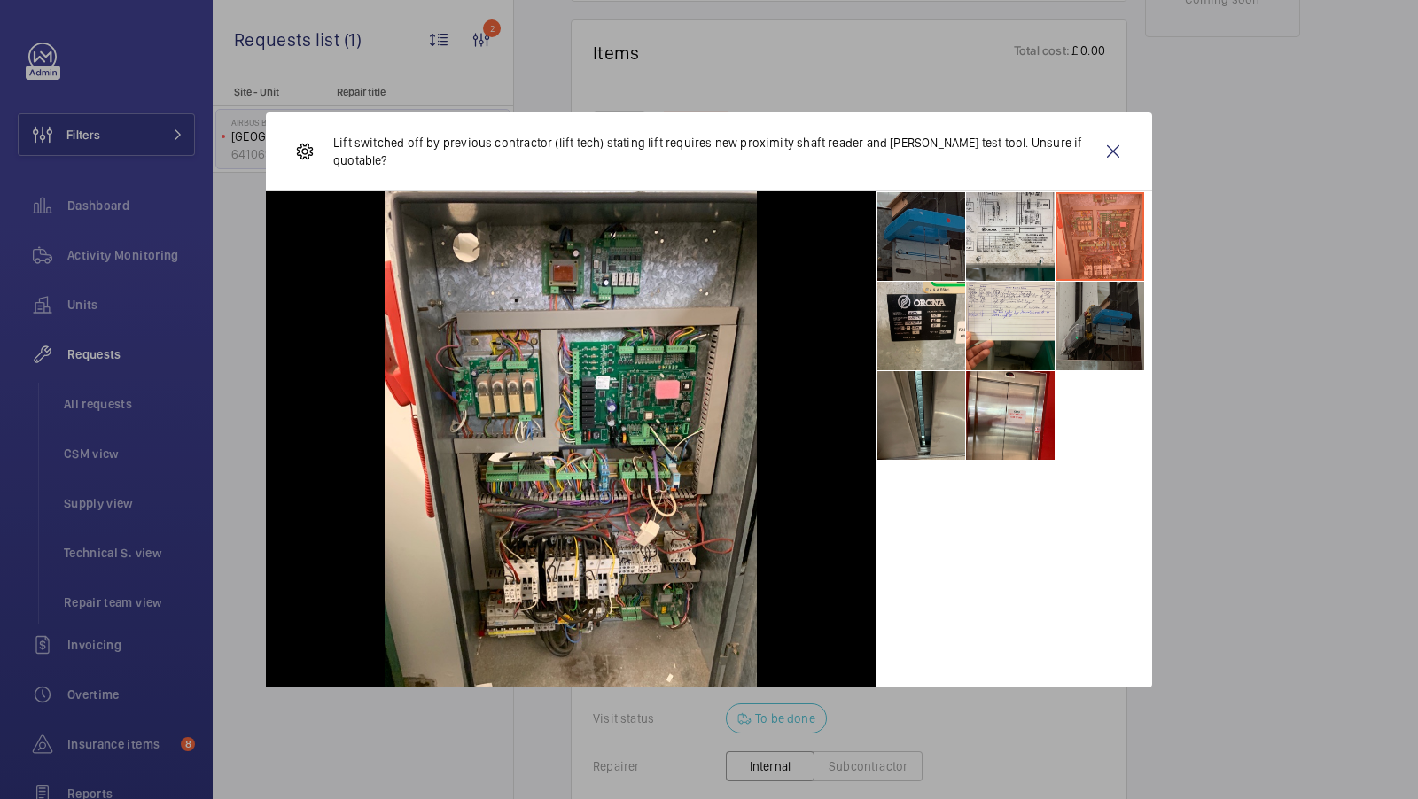
click at [1106, 338] on li at bounding box center [1099, 326] width 89 height 89
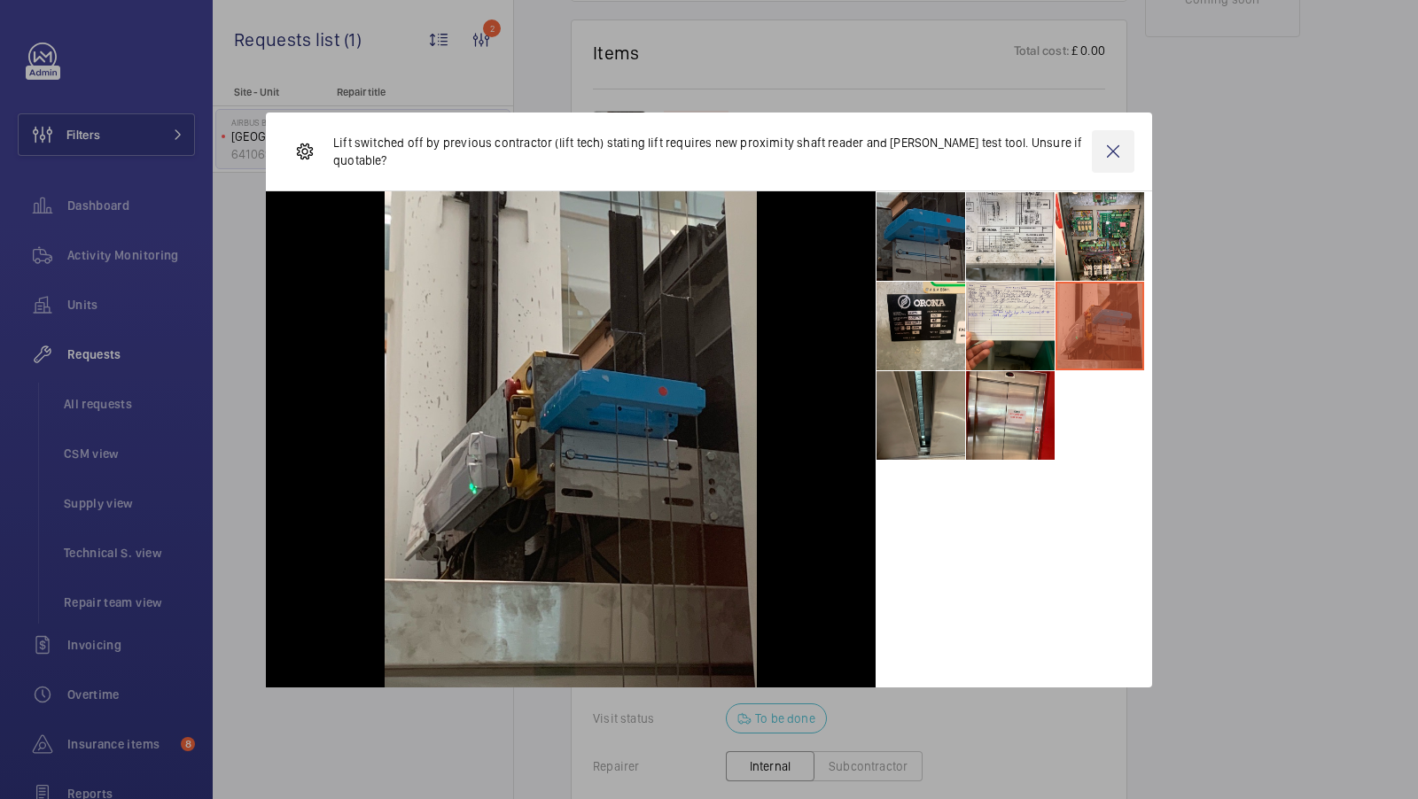
click at [1114, 152] on wm-front-icon-button at bounding box center [1113, 151] width 43 height 43
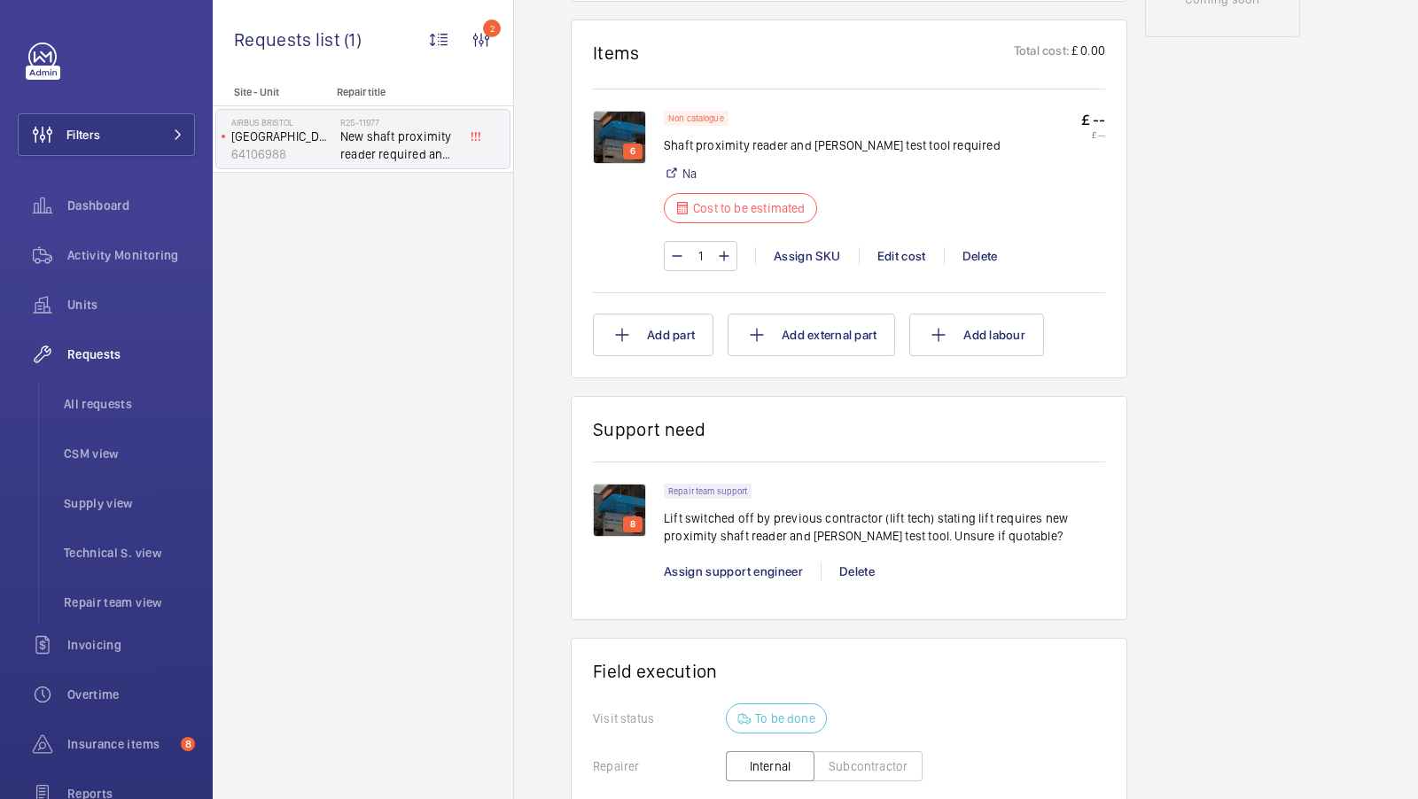
scroll to position [1176, 0]
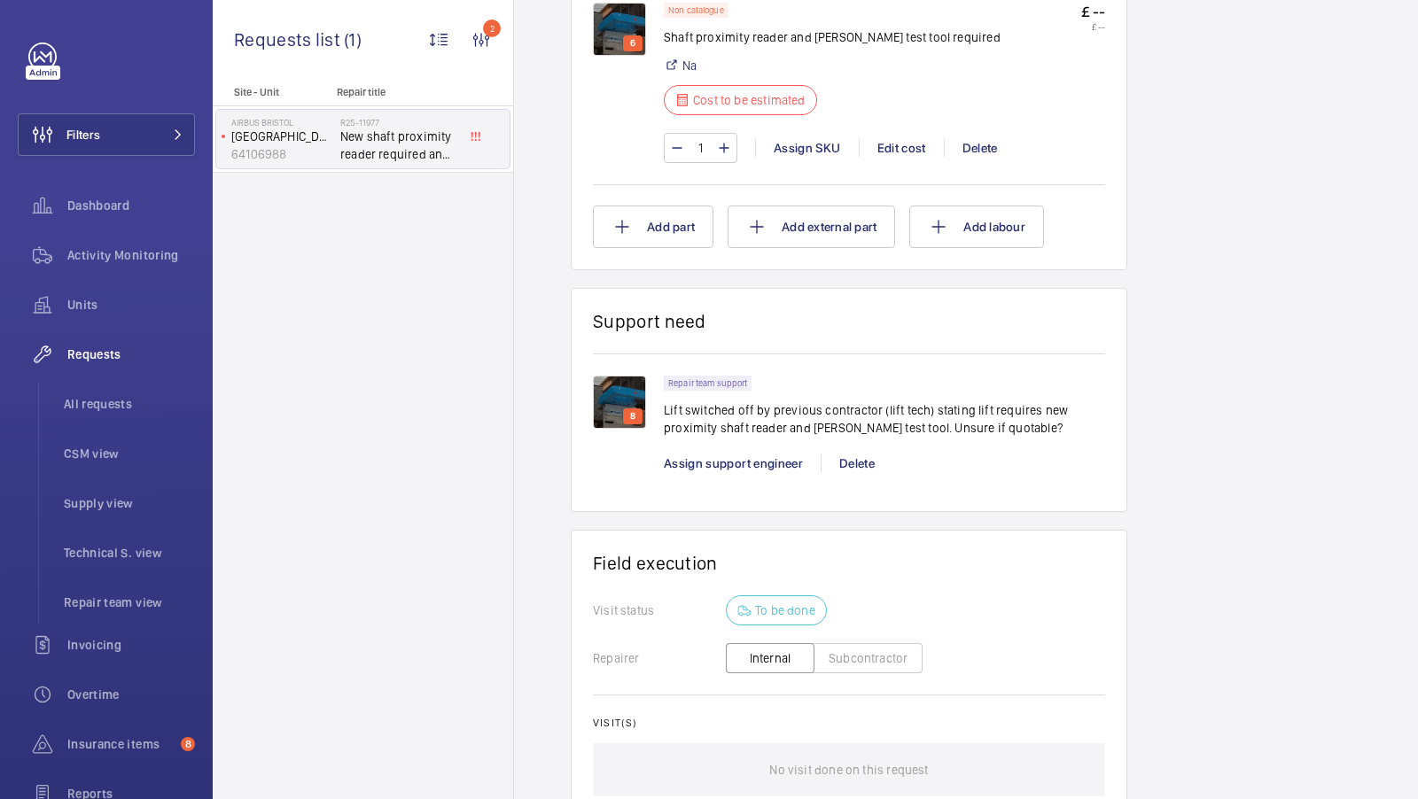
click at [619, 389] on img at bounding box center [619, 402] width 53 height 53
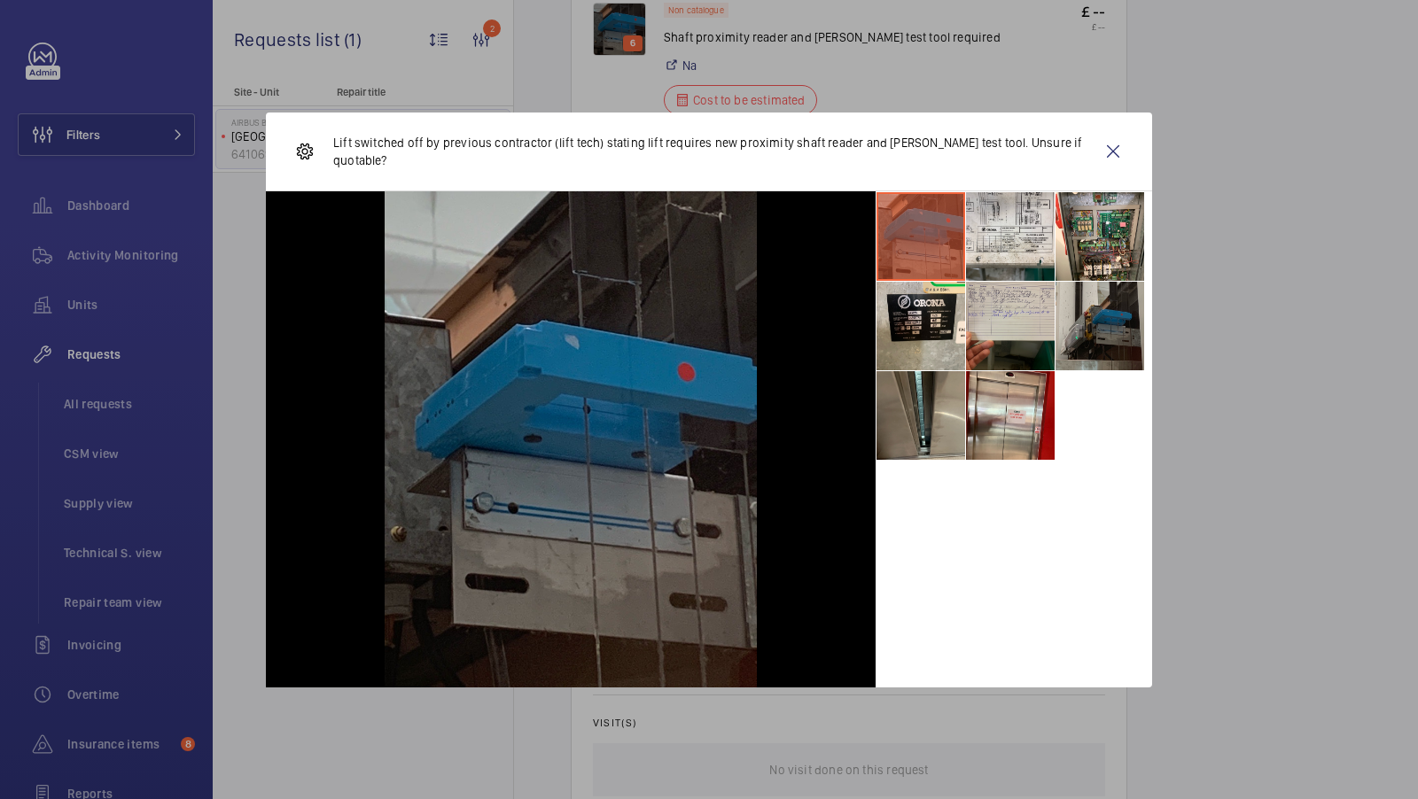
click at [1014, 339] on li at bounding box center [1010, 326] width 89 height 89
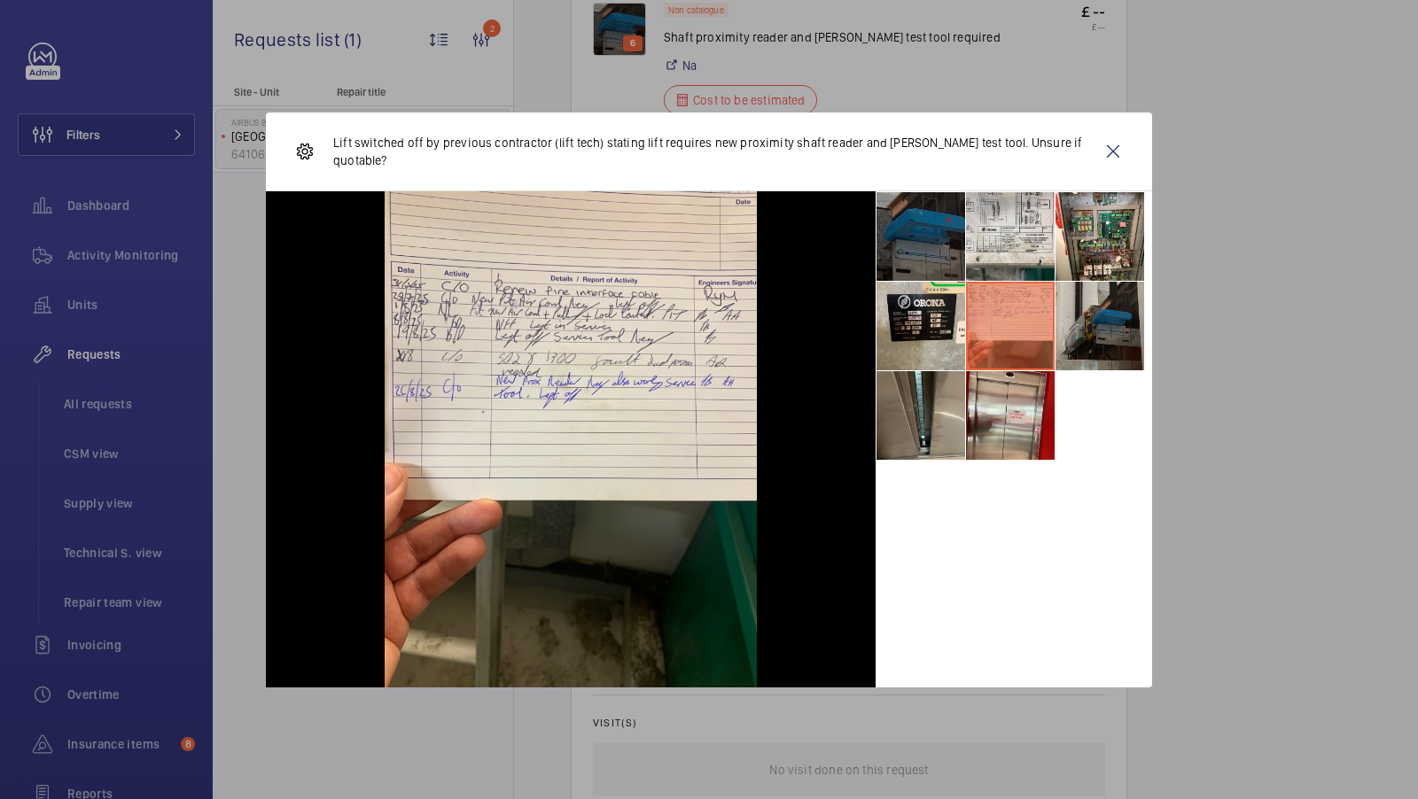
click at [927, 252] on li at bounding box center [920, 236] width 89 height 89
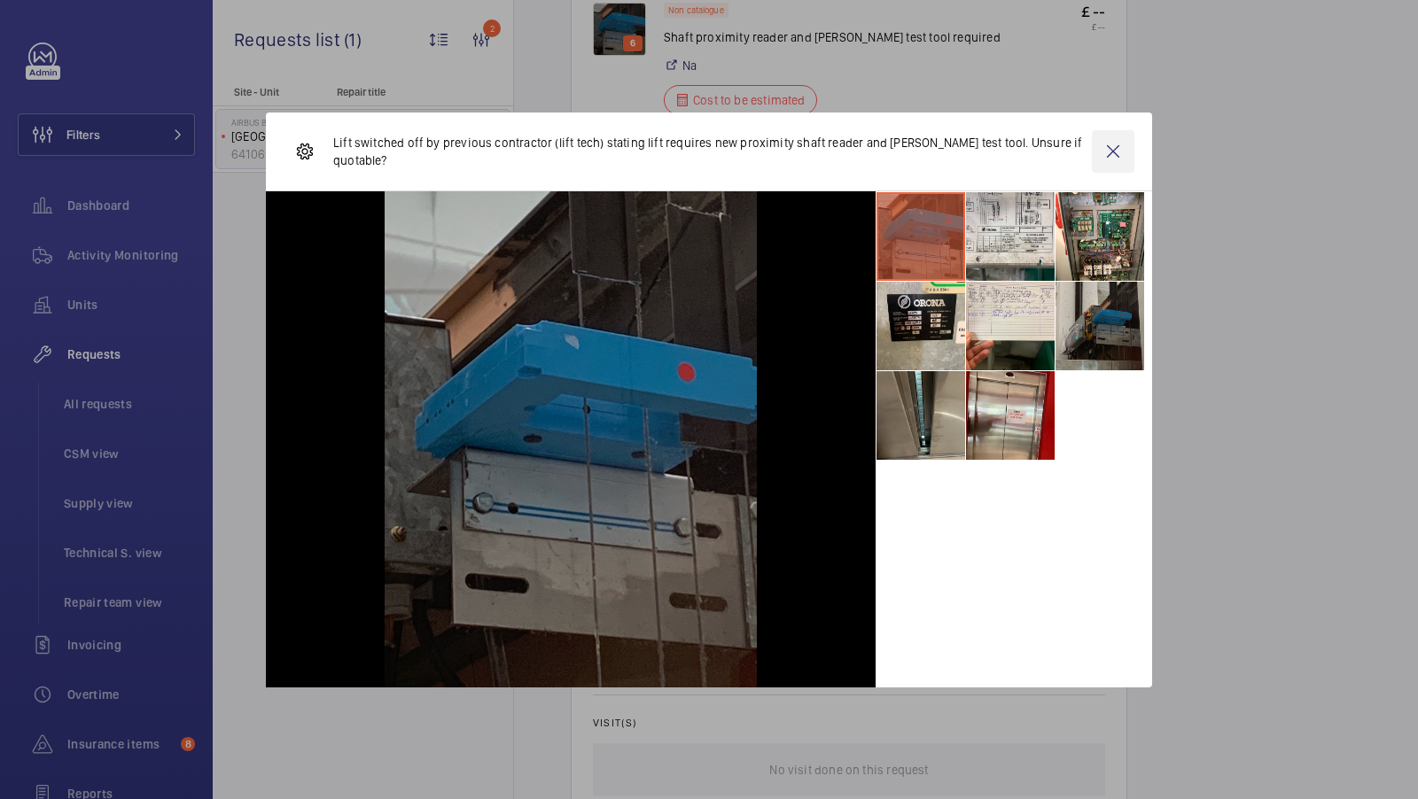
click at [1121, 144] on wm-front-icon-button at bounding box center [1113, 151] width 43 height 43
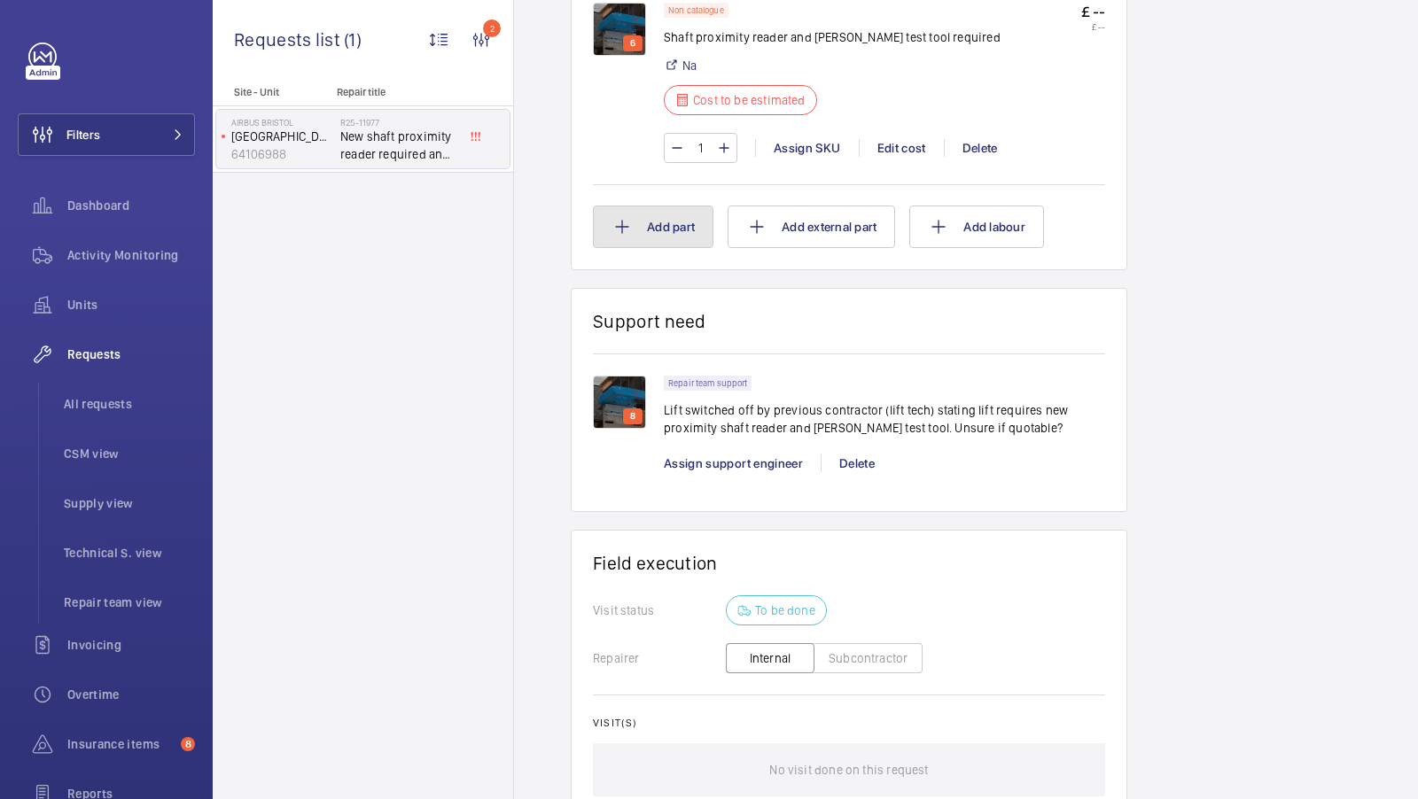
click at [655, 222] on button "Add part" at bounding box center [653, 227] width 120 height 43
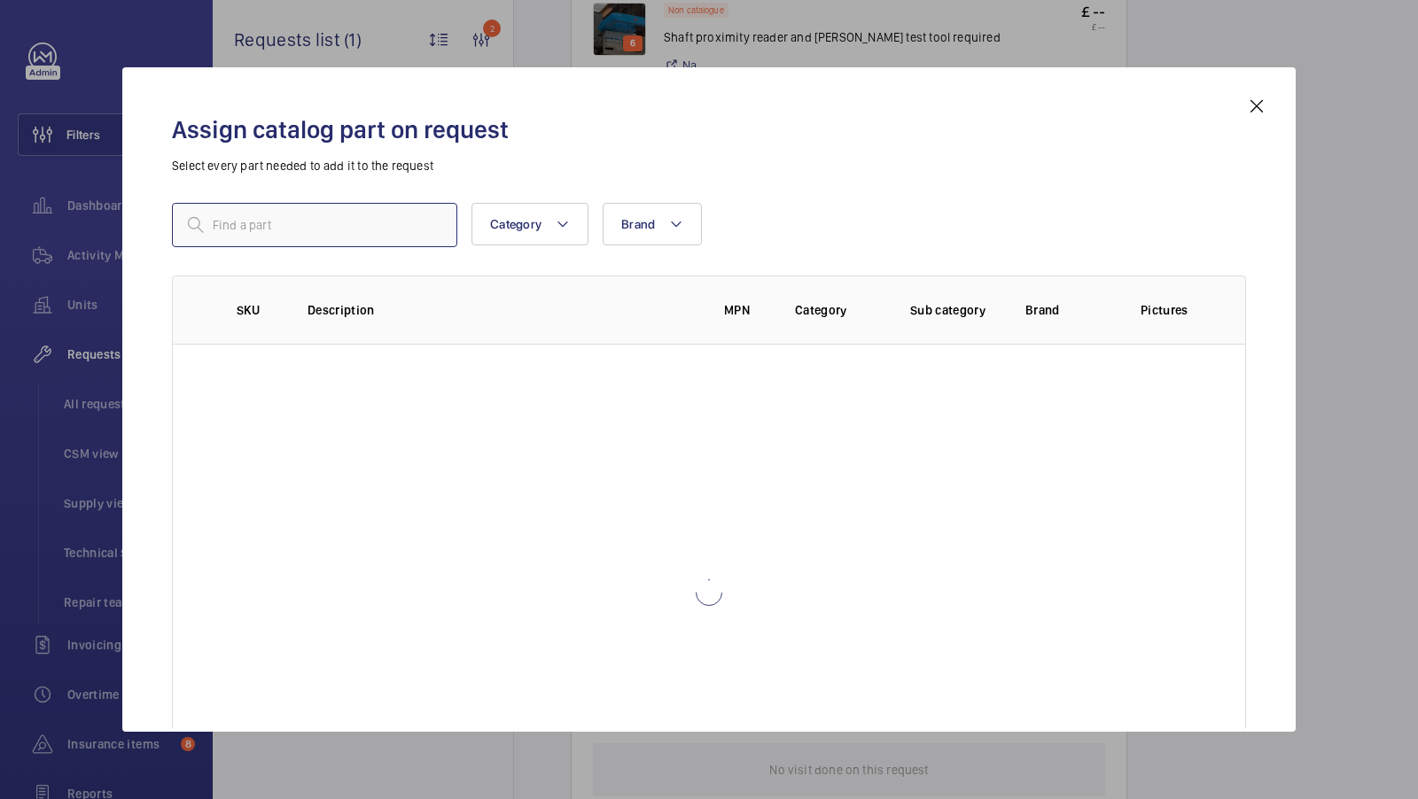
click at [286, 233] on input "text" at bounding box center [314, 225] width 285 height 44
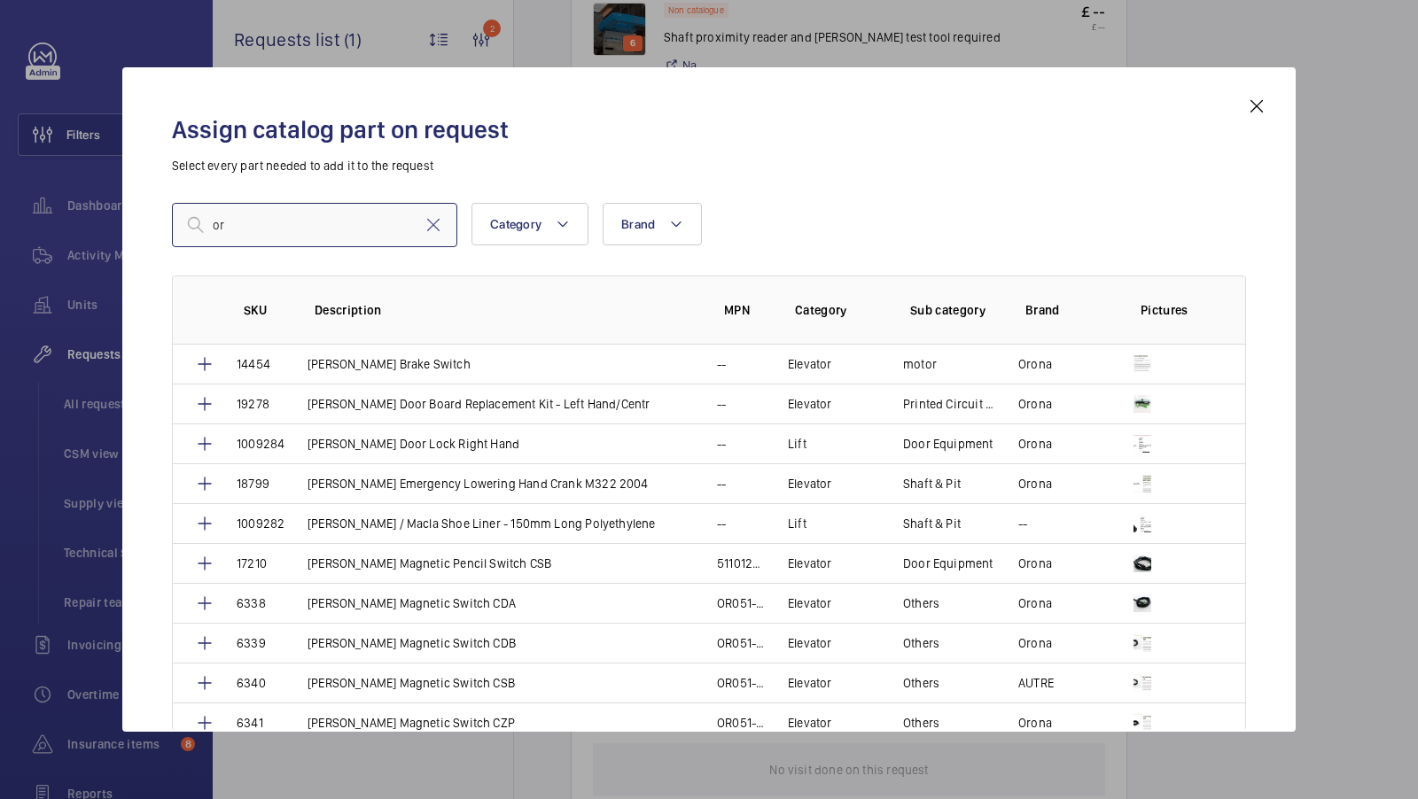
type input "o"
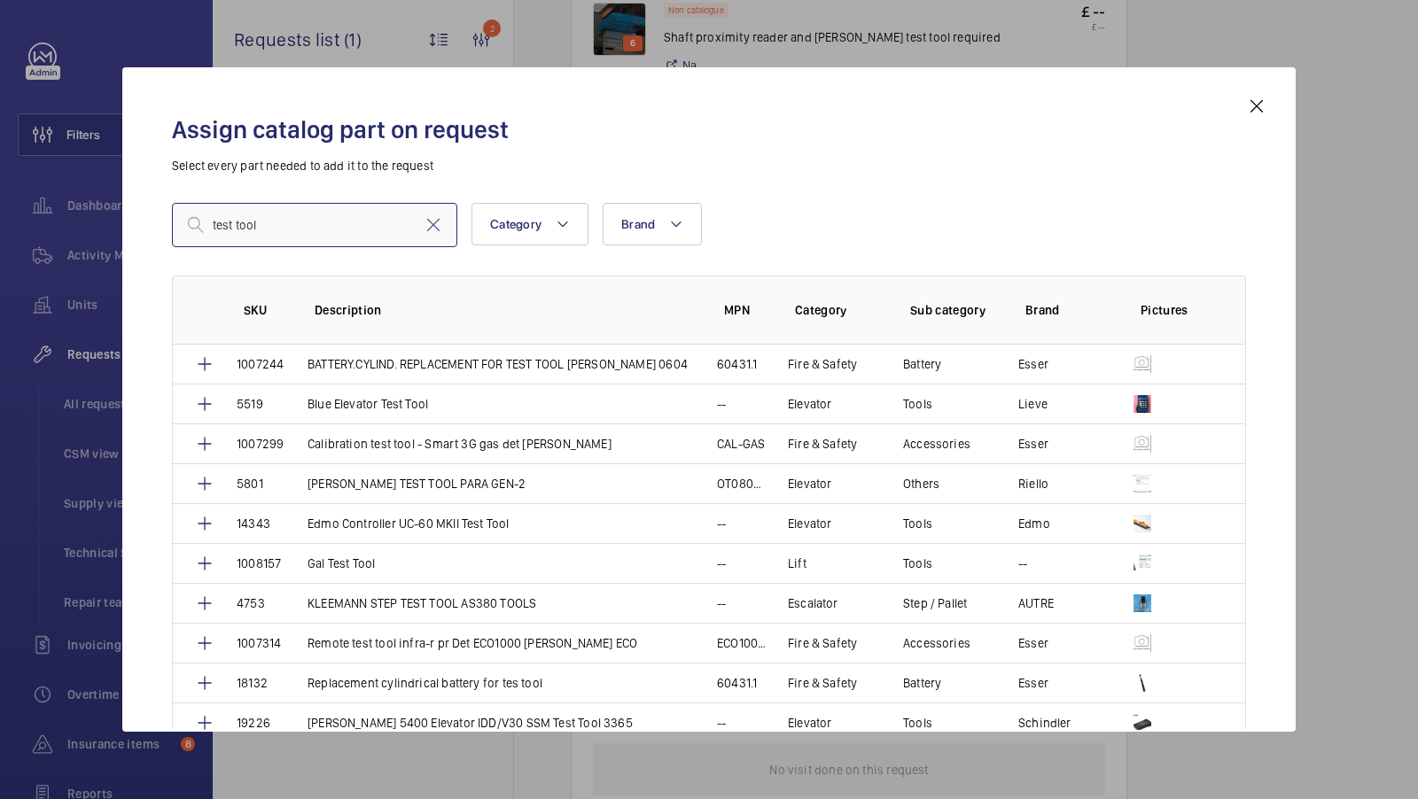
click at [276, 237] on input "test tool" at bounding box center [314, 225] width 285 height 44
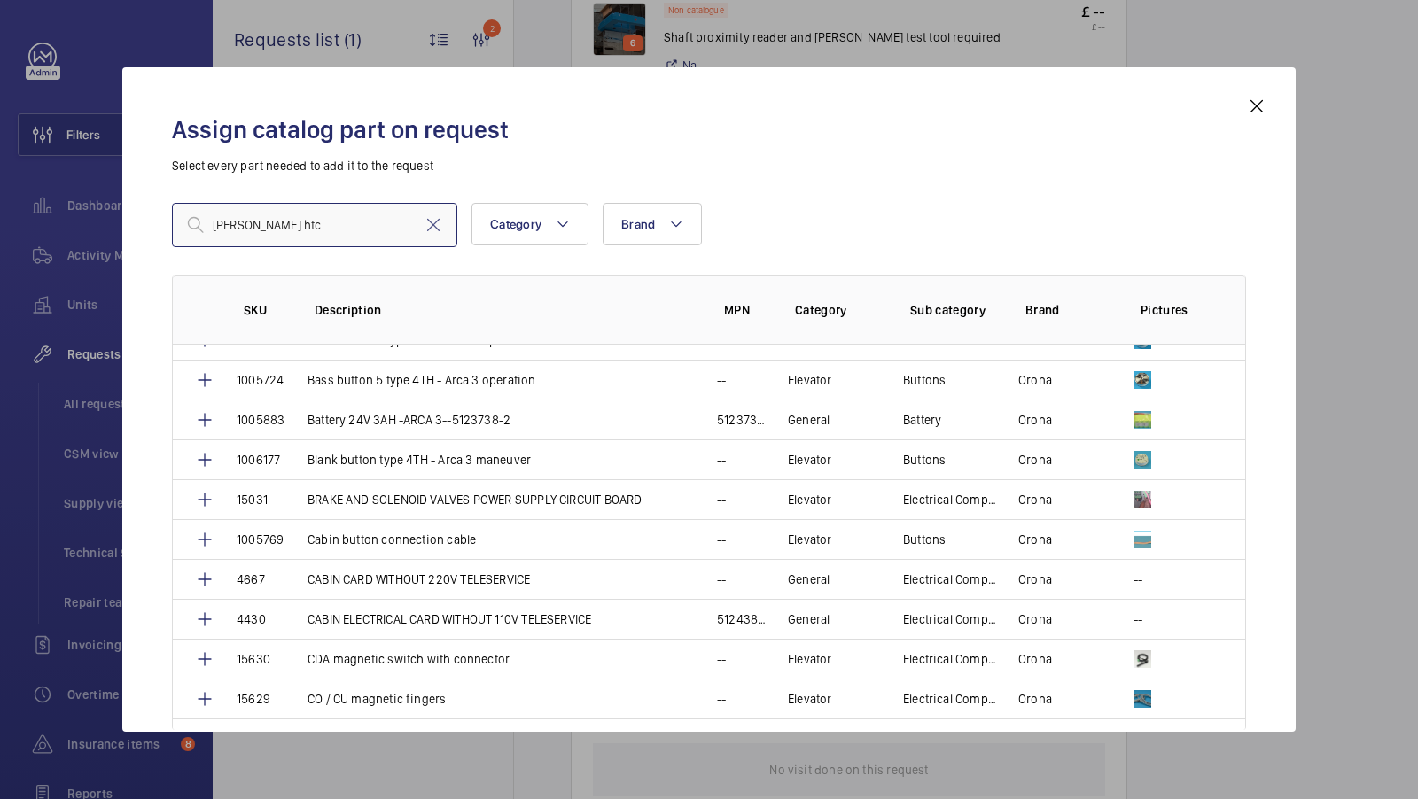
scroll to position [505, 0]
click at [271, 217] on input "Orona htc" at bounding box center [314, 225] width 285 height 44
click at [275, 235] on input "Orona htc" at bounding box center [314, 225] width 285 height 44
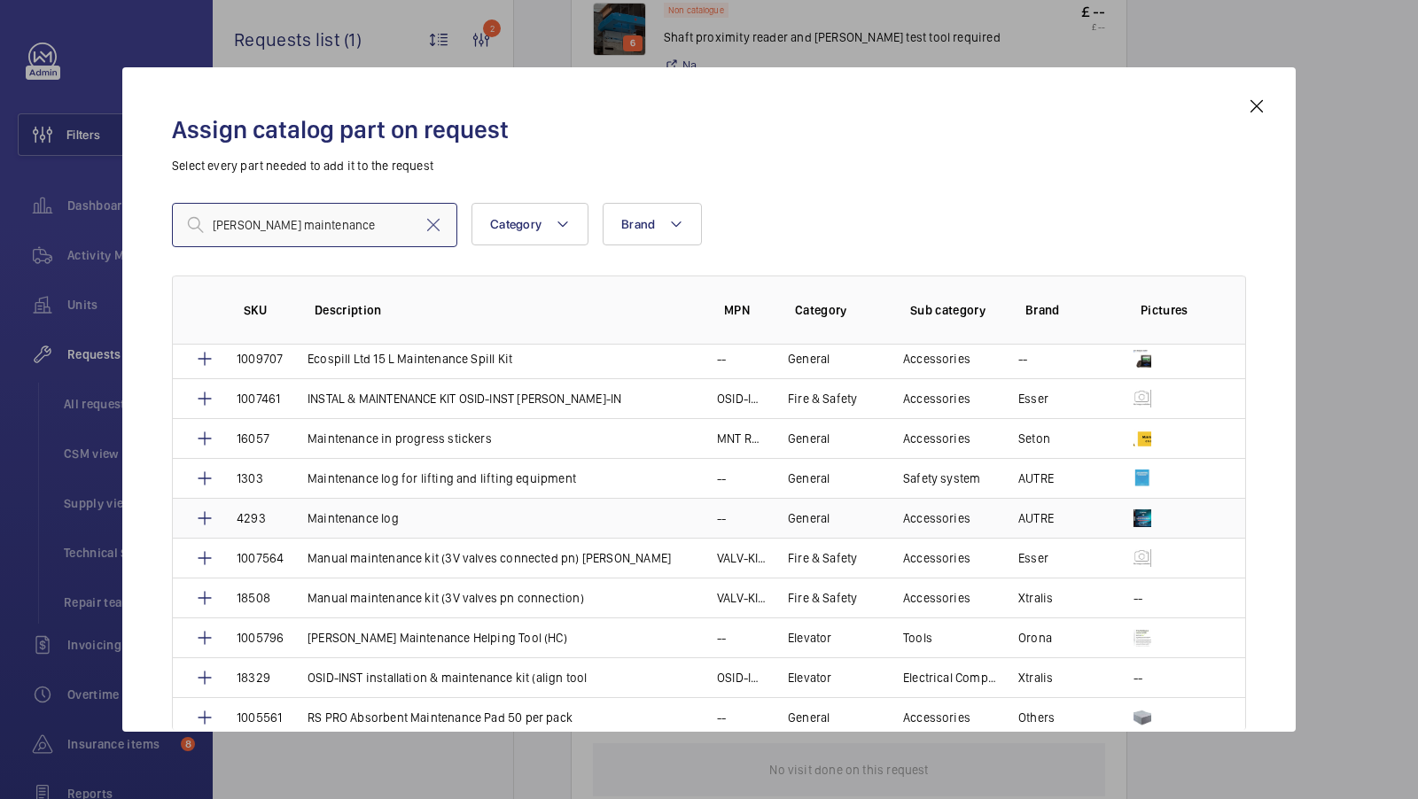
scroll to position [48, 0]
type input "Orona maintenance"
click at [1257, 105] on mat-icon at bounding box center [1256, 106] width 21 height 21
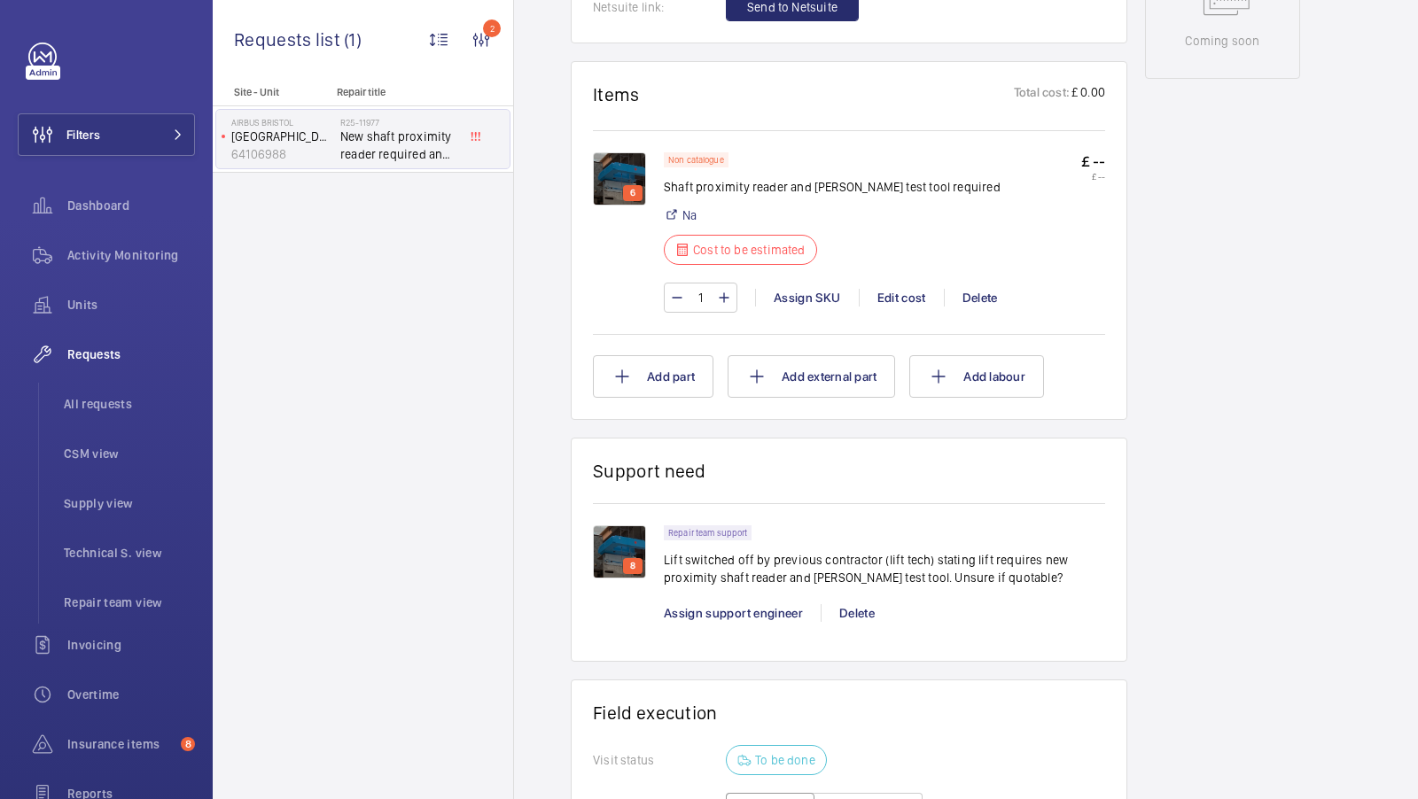
scroll to position [992, 0]
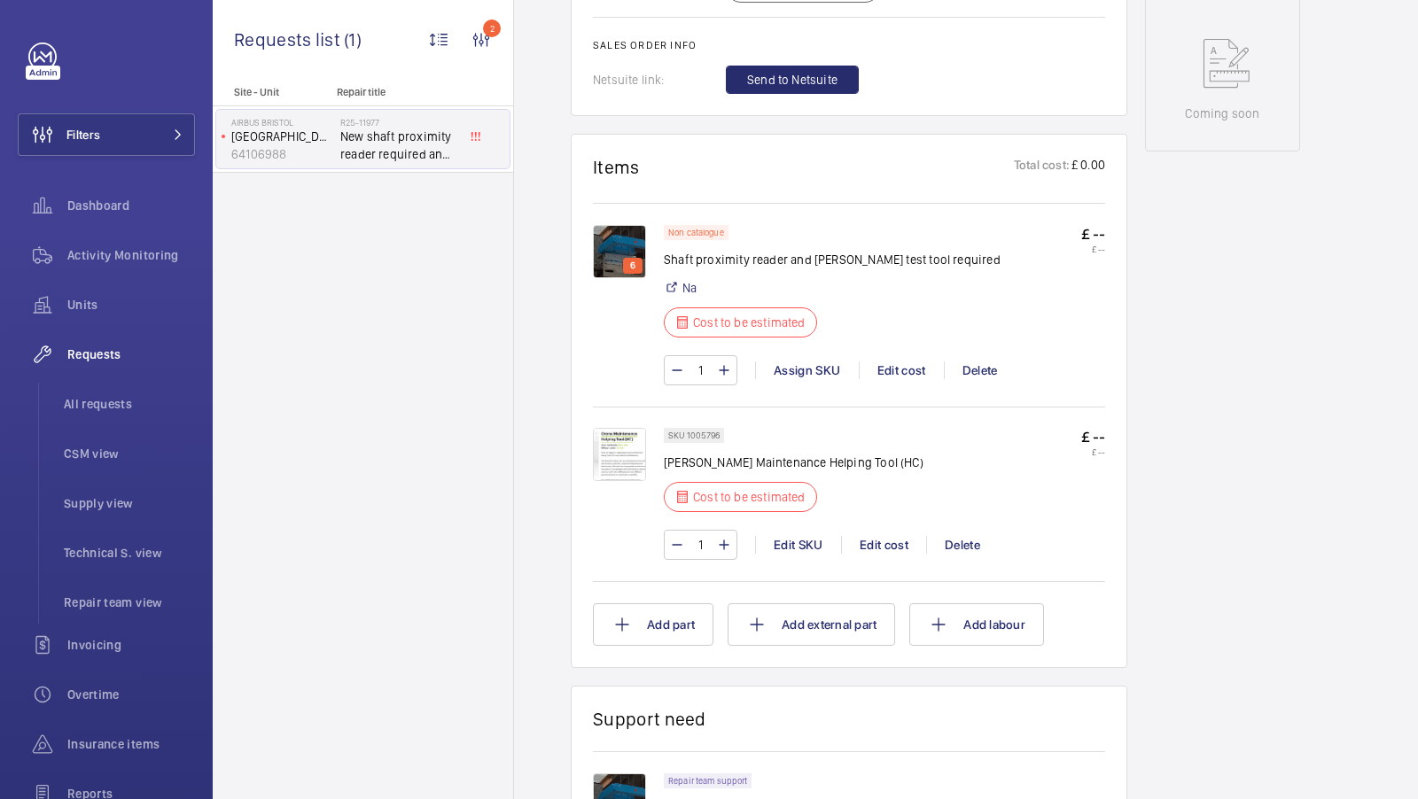
scroll to position [970, 0]
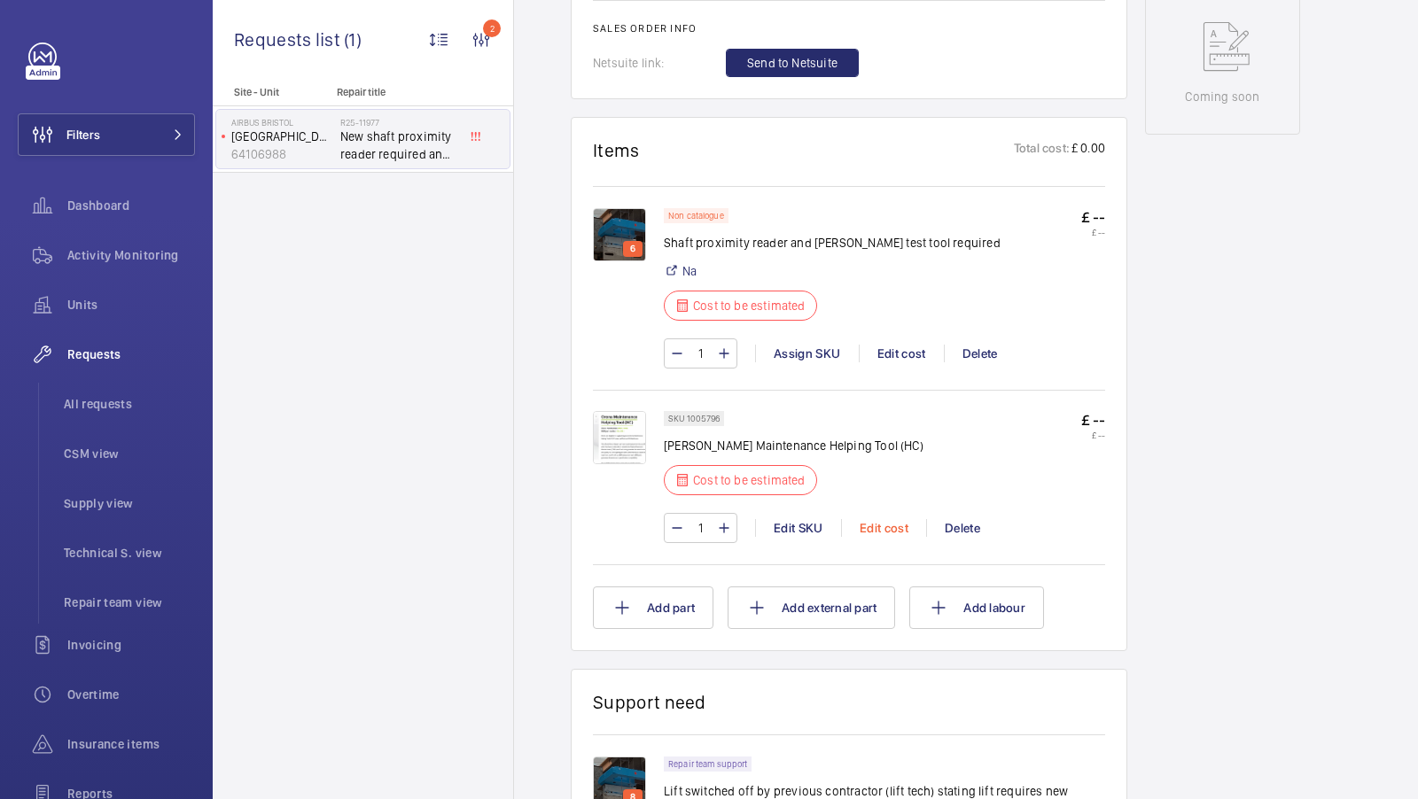
click at [875, 525] on div "Edit cost" at bounding box center [883, 528] width 85 height 18
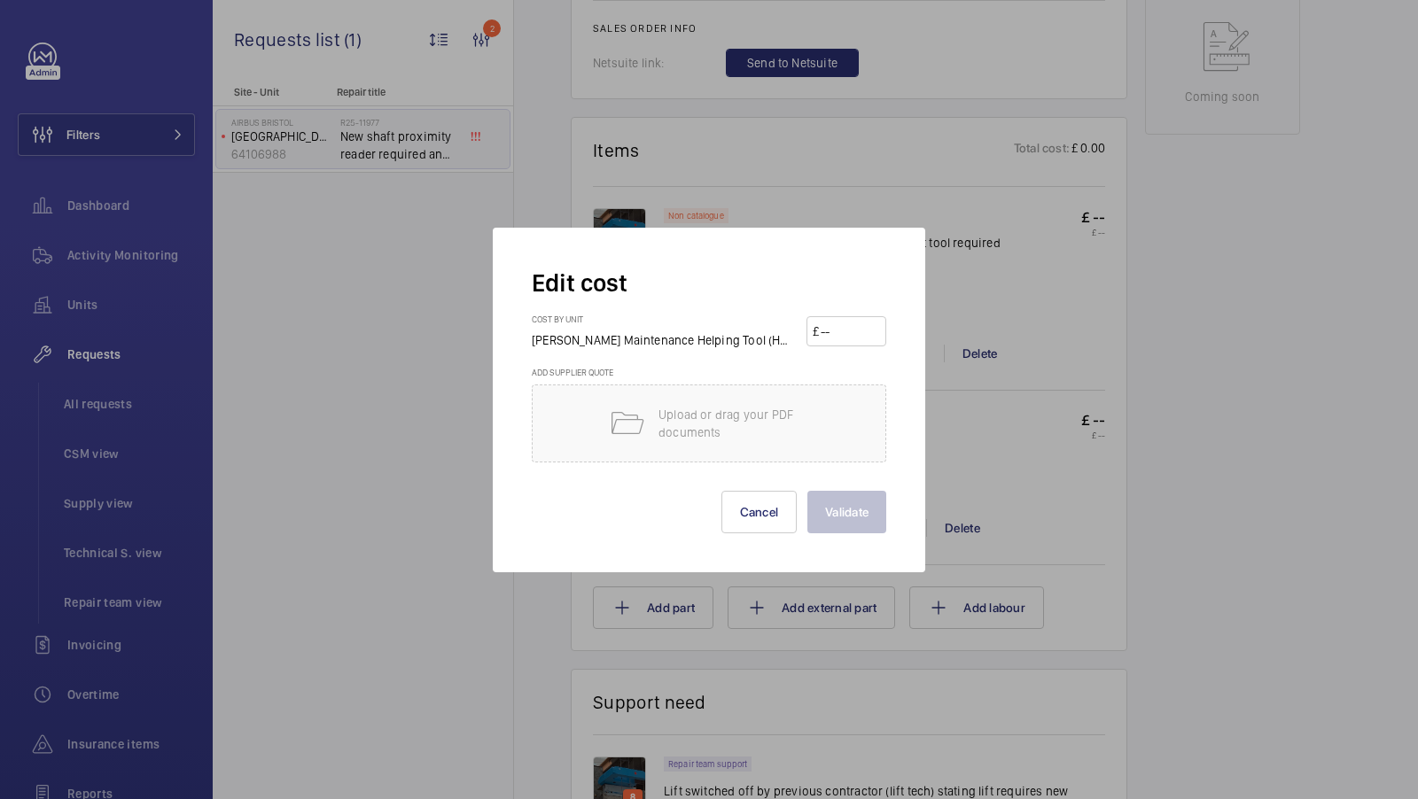
click at [849, 329] on input "number" at bounding box center [849, 331] width 61 height 28
type input "3963.12"
click at [836, 515] on button "Validate" at bounding box center [846, 512] width 79 height 43
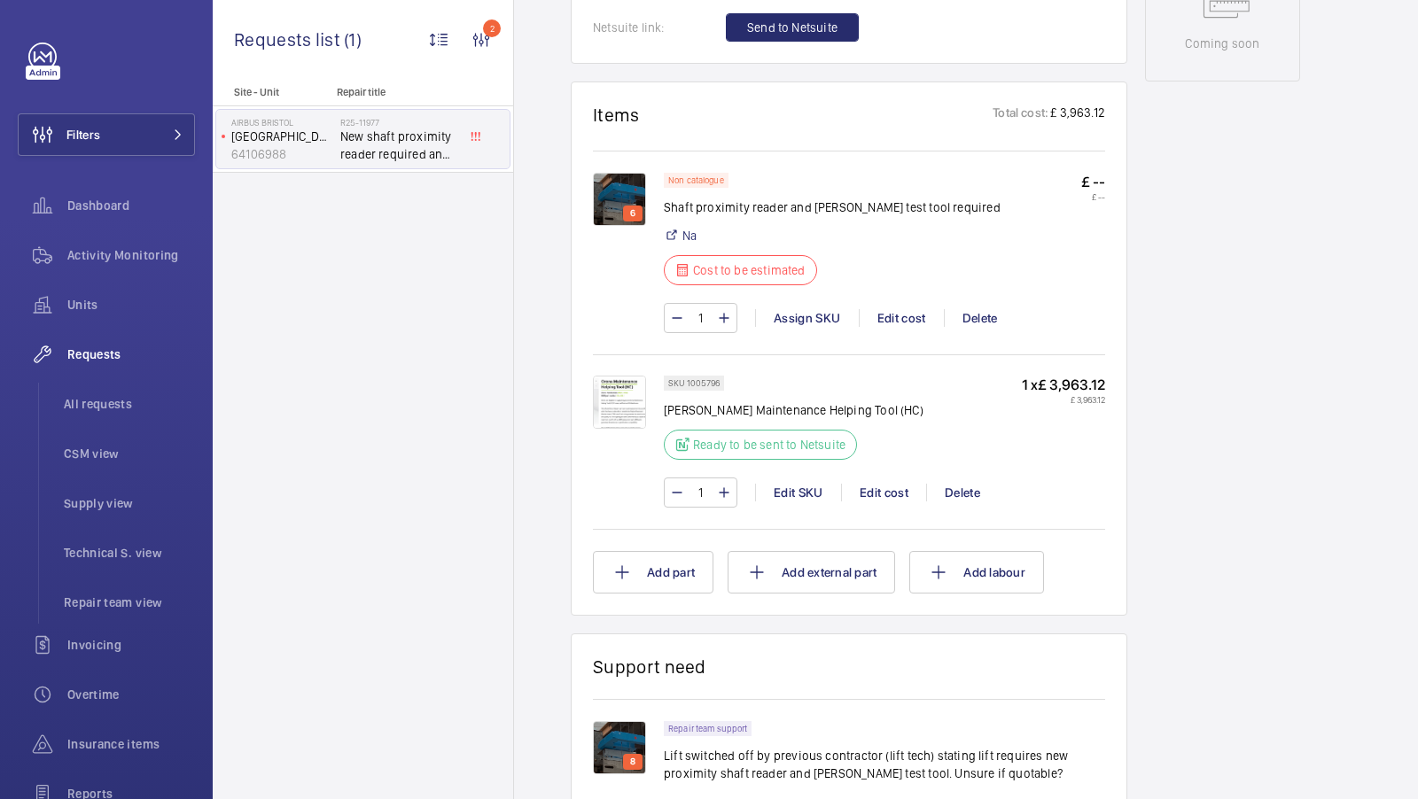
scroll to position [998, 0]
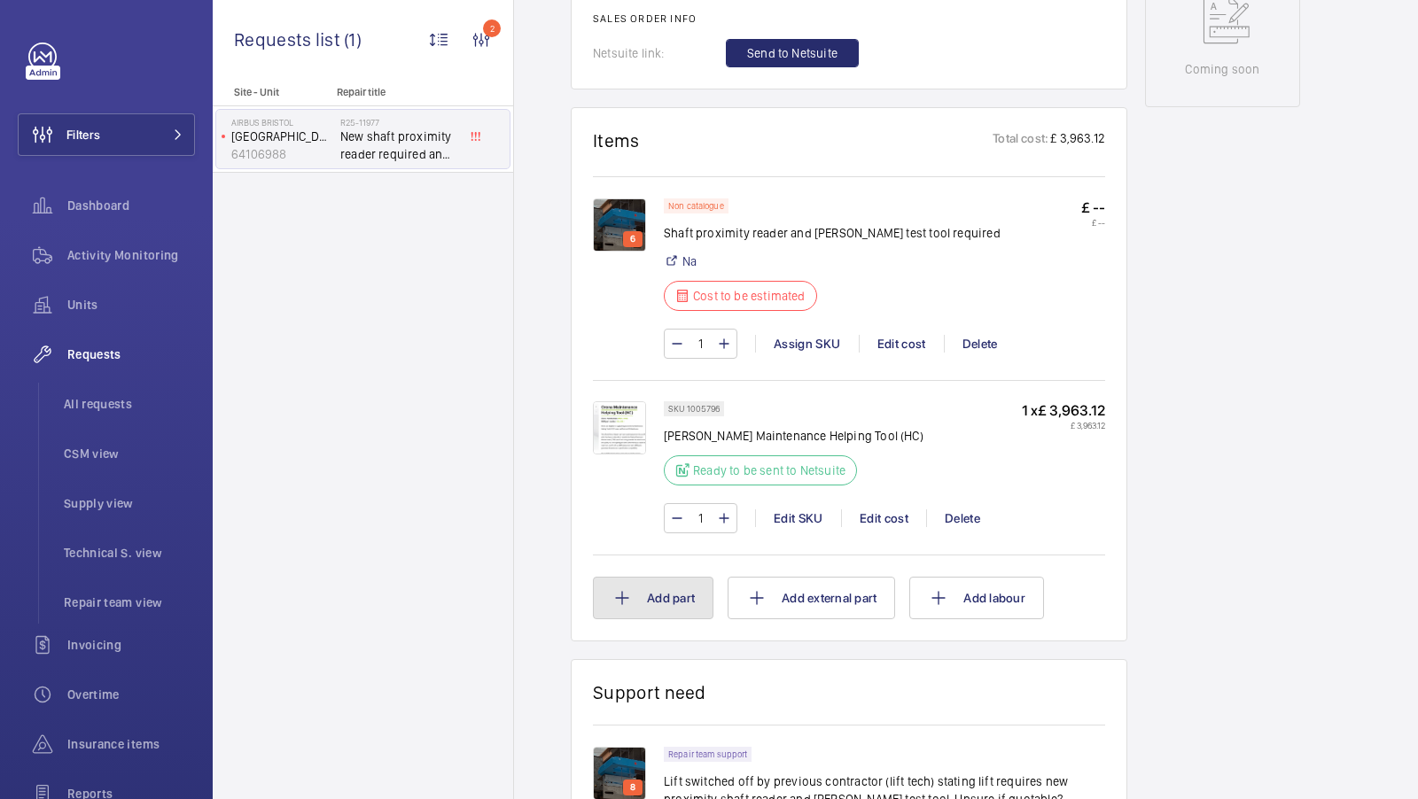
click at [649, 577] on button "Add part" at bounding box center [653, 598] width 120 height 43
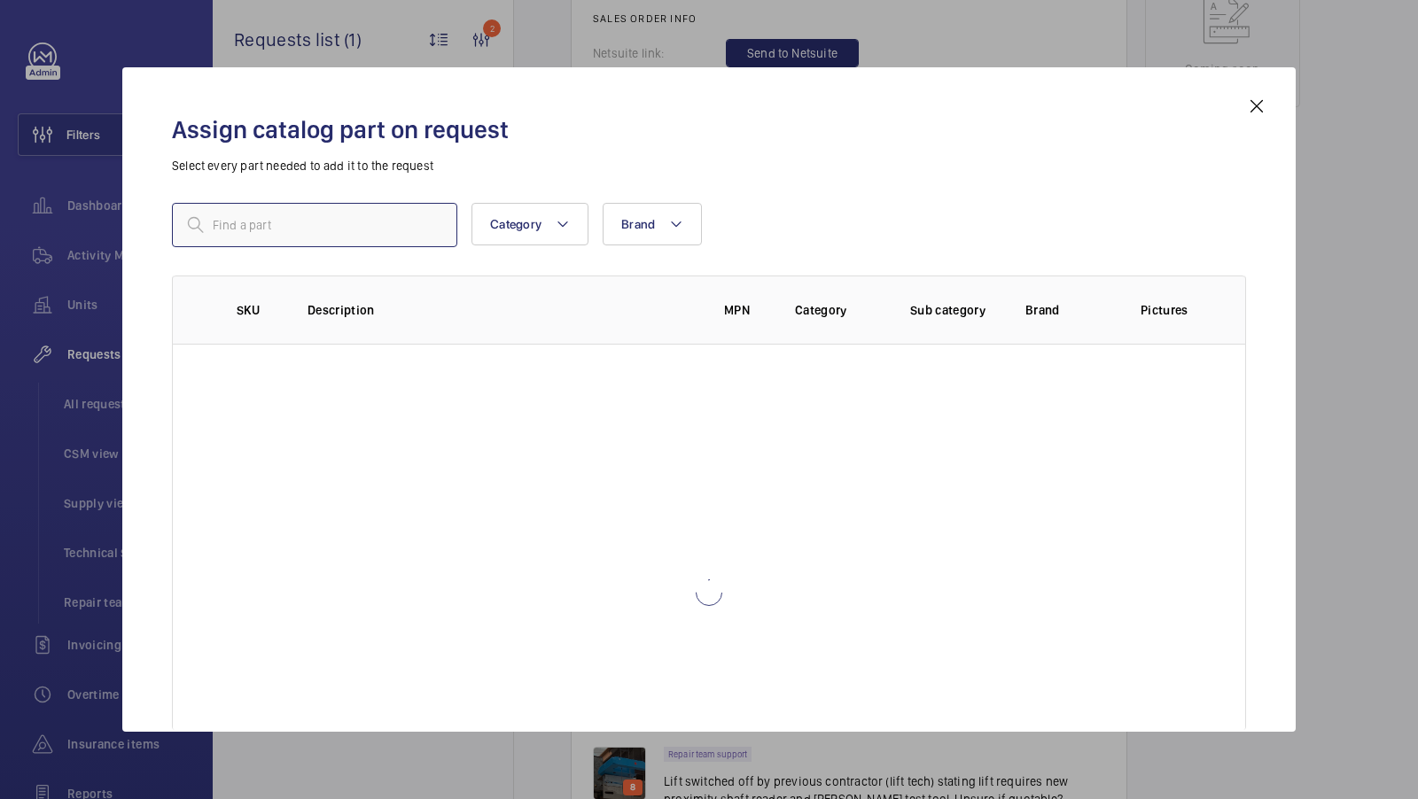
click at [253, 226] on input "text" at bounding box center [314, 225] width 285 height 44
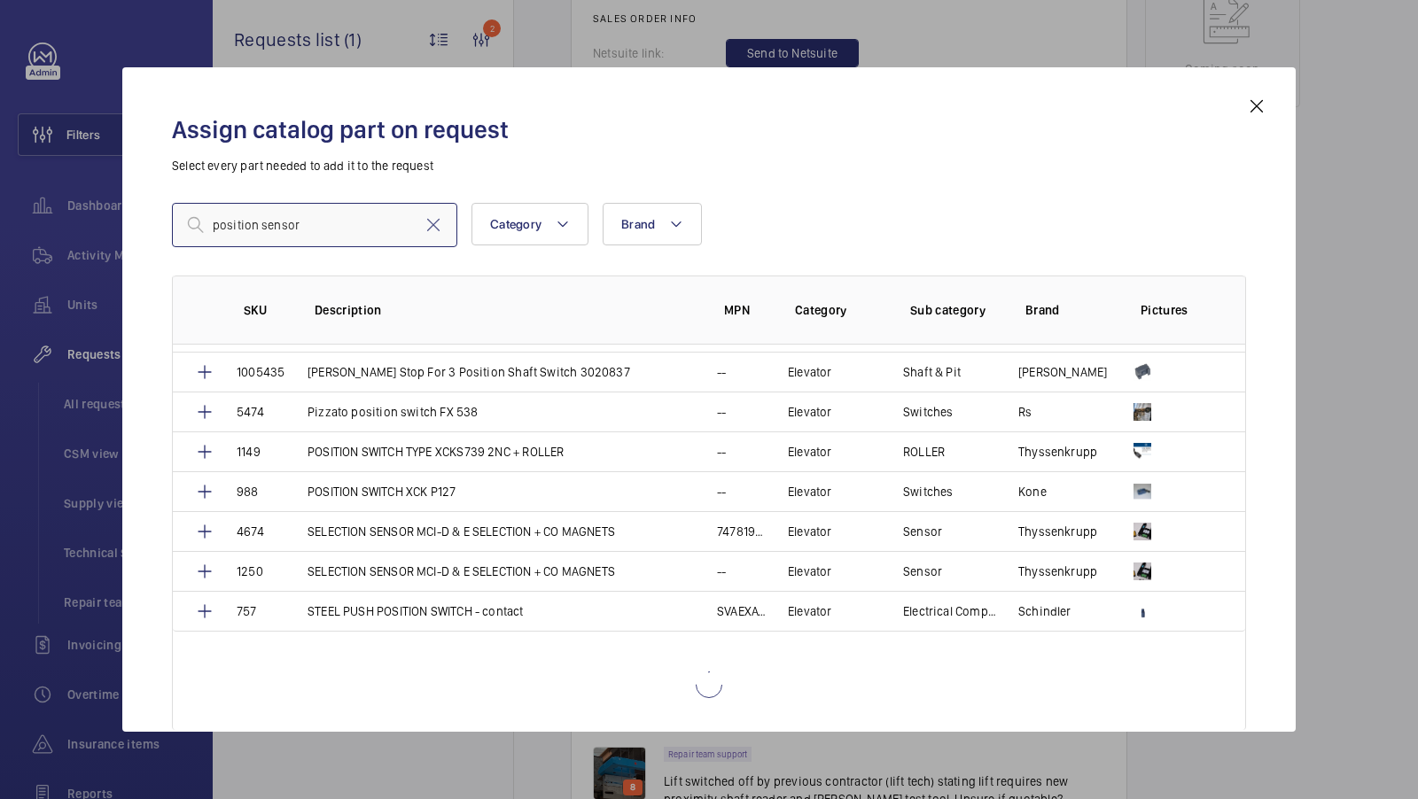
scroll to position [324, 0]
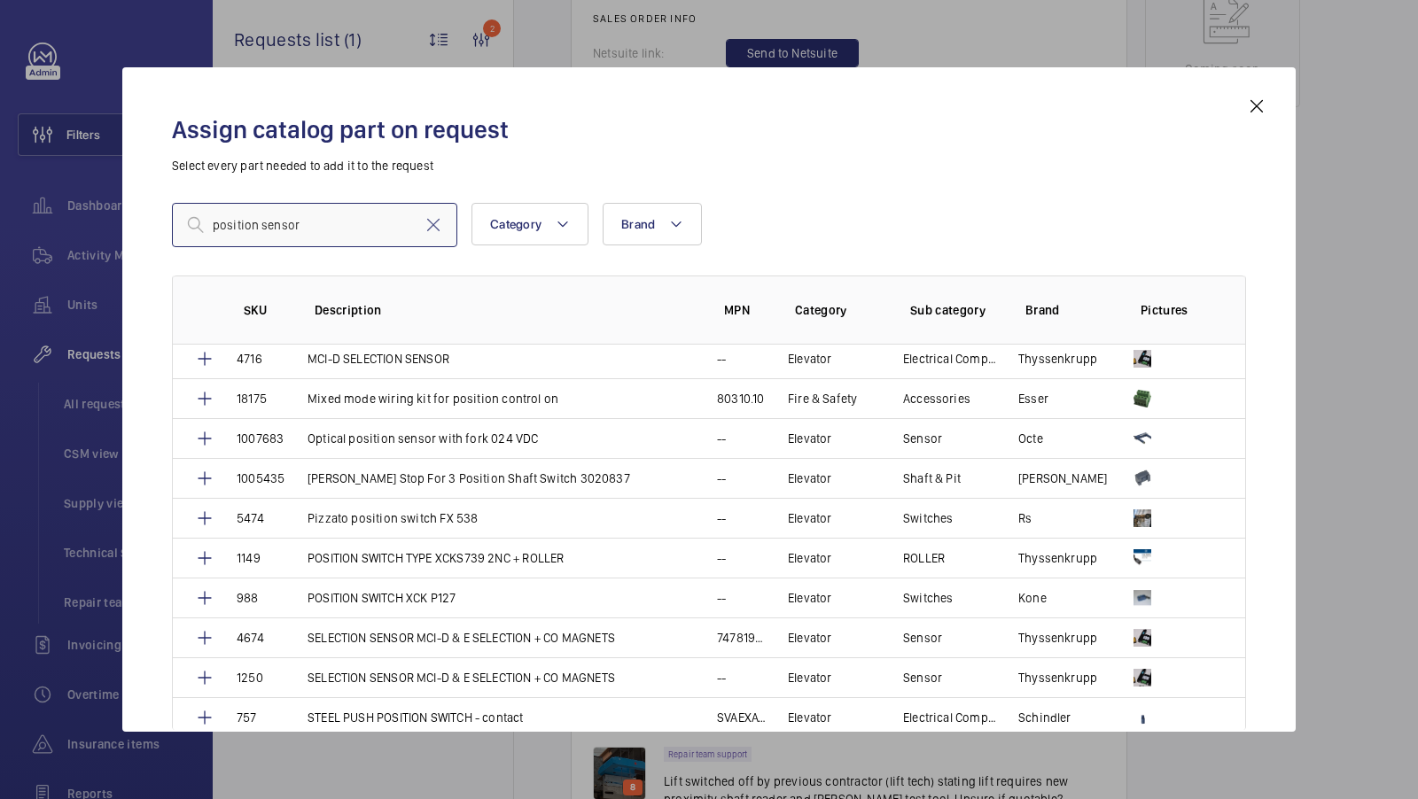
type input "position sensor"
click at [1259, 103] on mat-icon at bounding box center [1256, 106] width 21 height 21
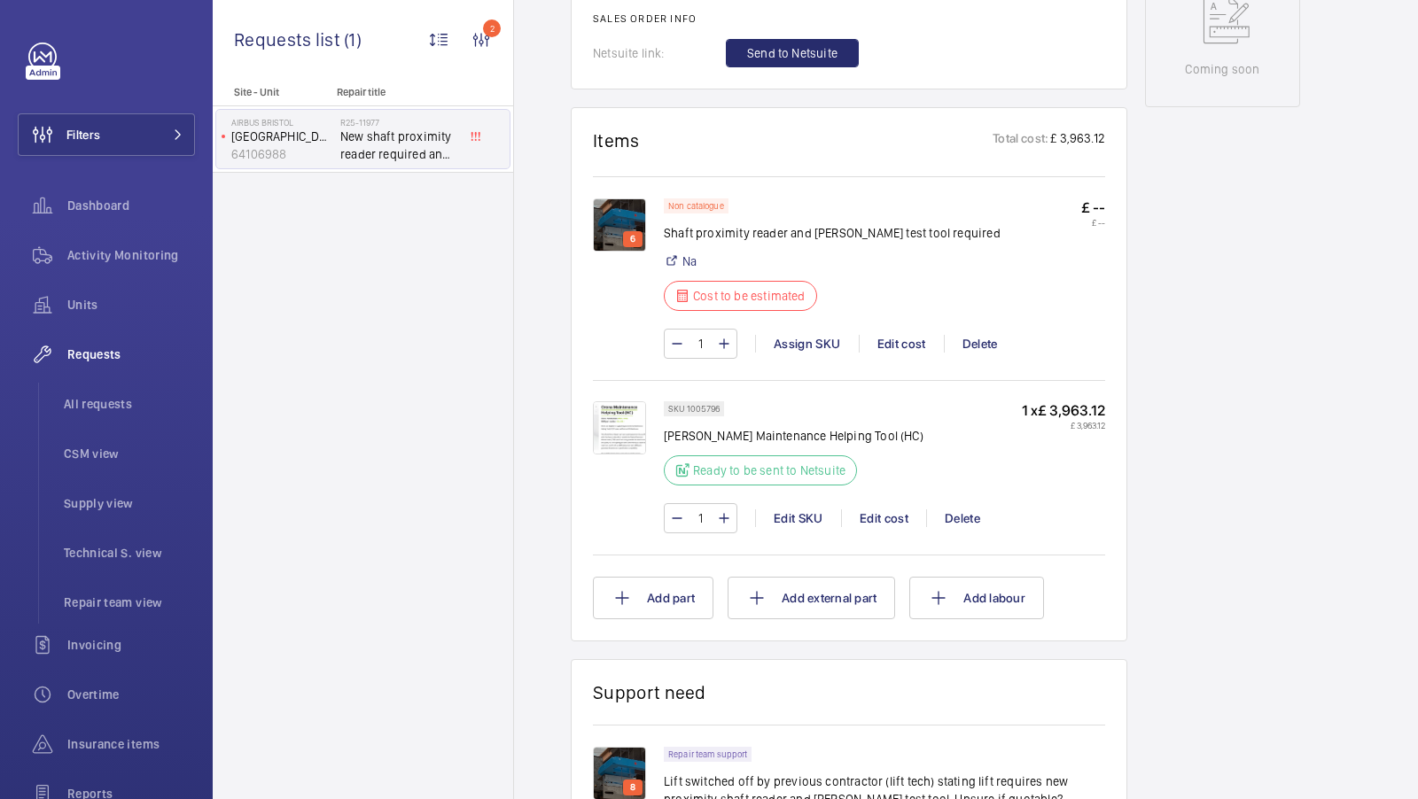
click at [626, 747] on img at bounding box center [619, 773] width 53 height 53
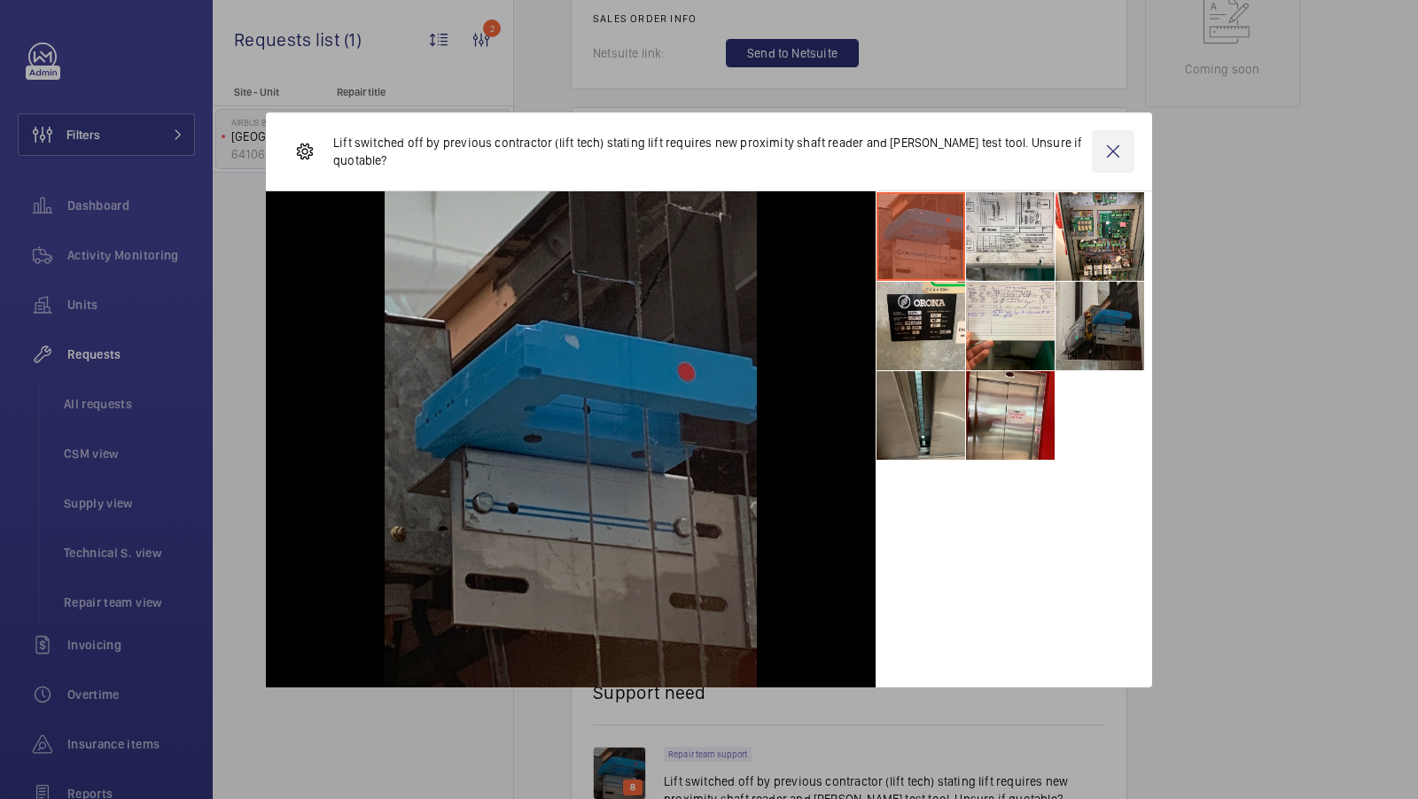
click at [1118, 145] on wm-front-icon-button at bounding box center [1113, 151] width 43 height 43
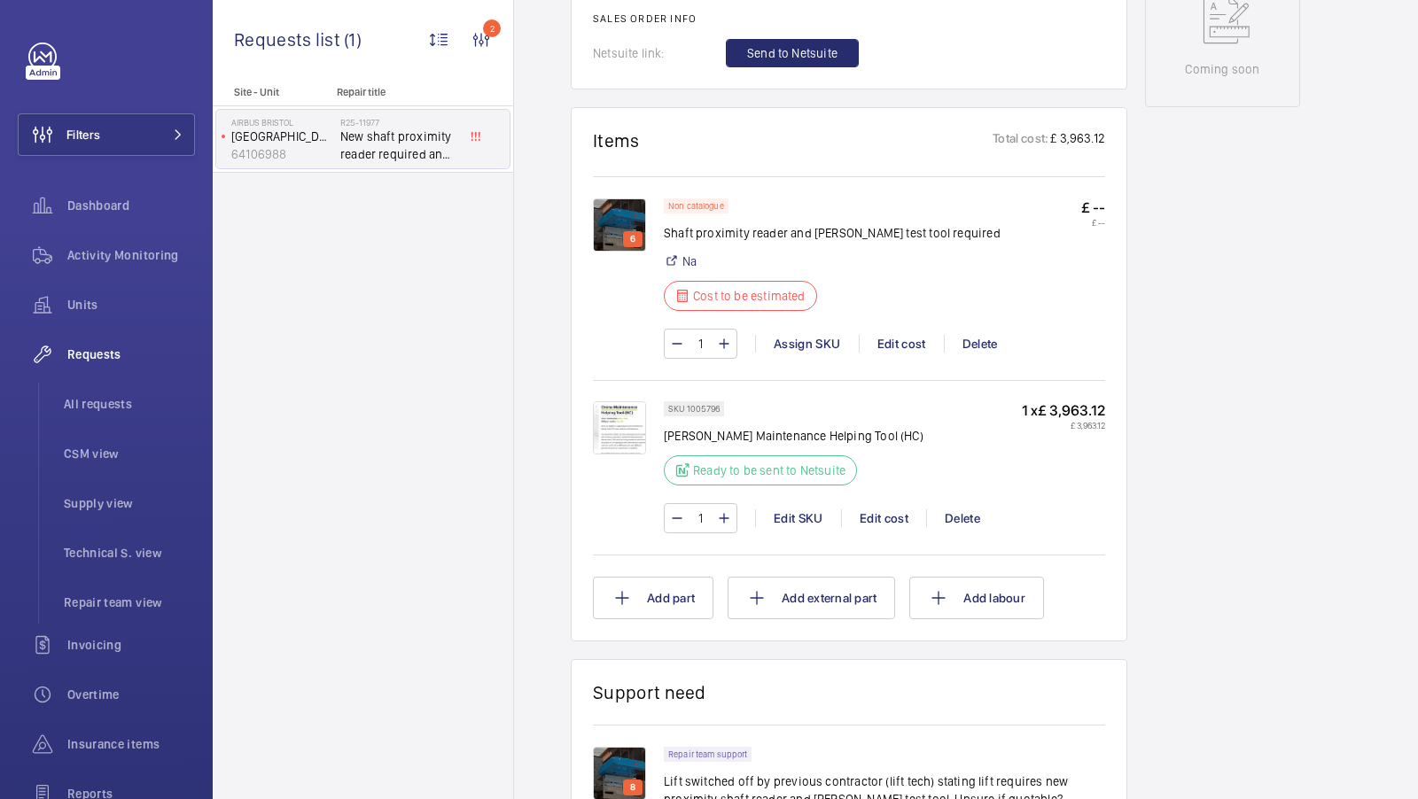
click at [609, 747] on img at bounding box center [619, 773] width 53 height 53
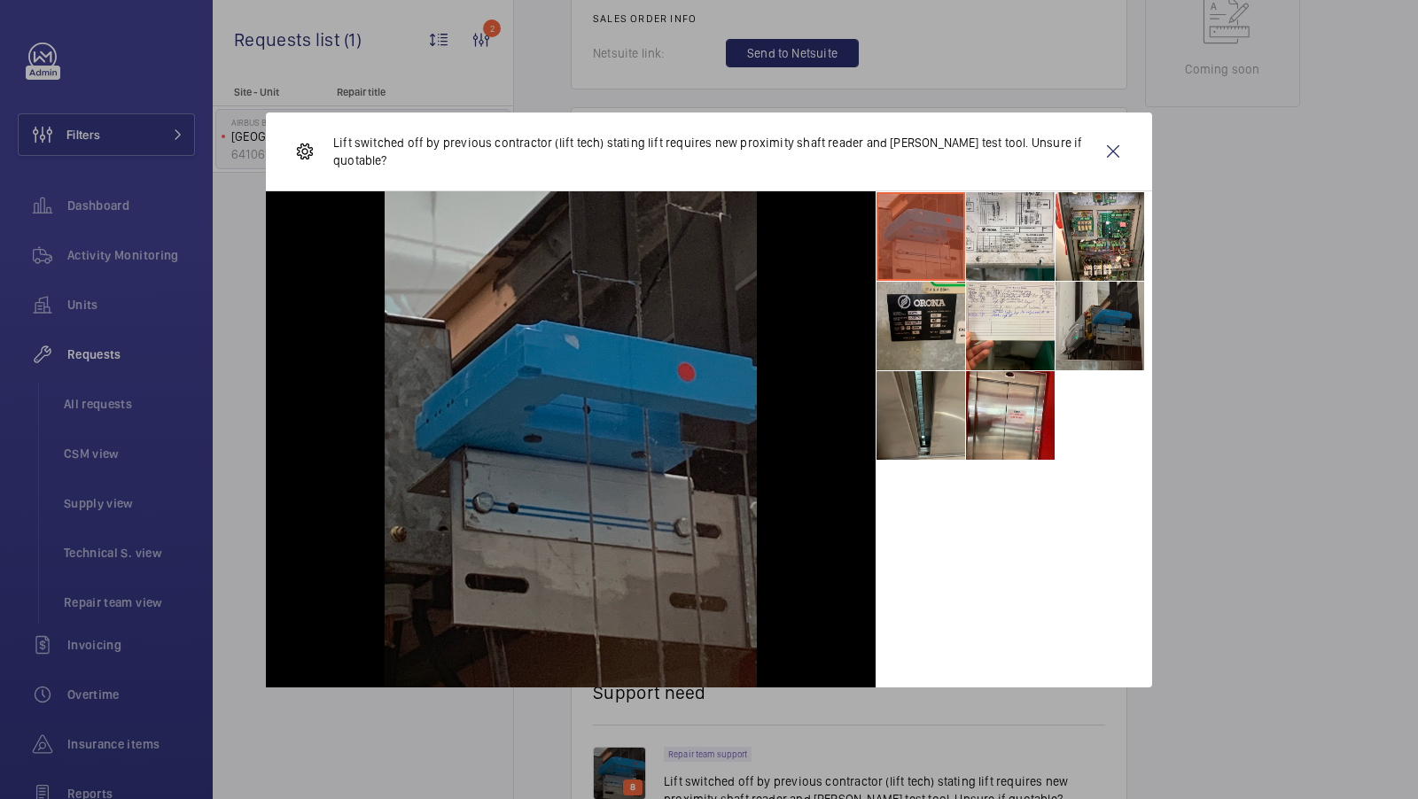
click at [940, 327] on li at bounding box center [920, 326] width 89 height 89
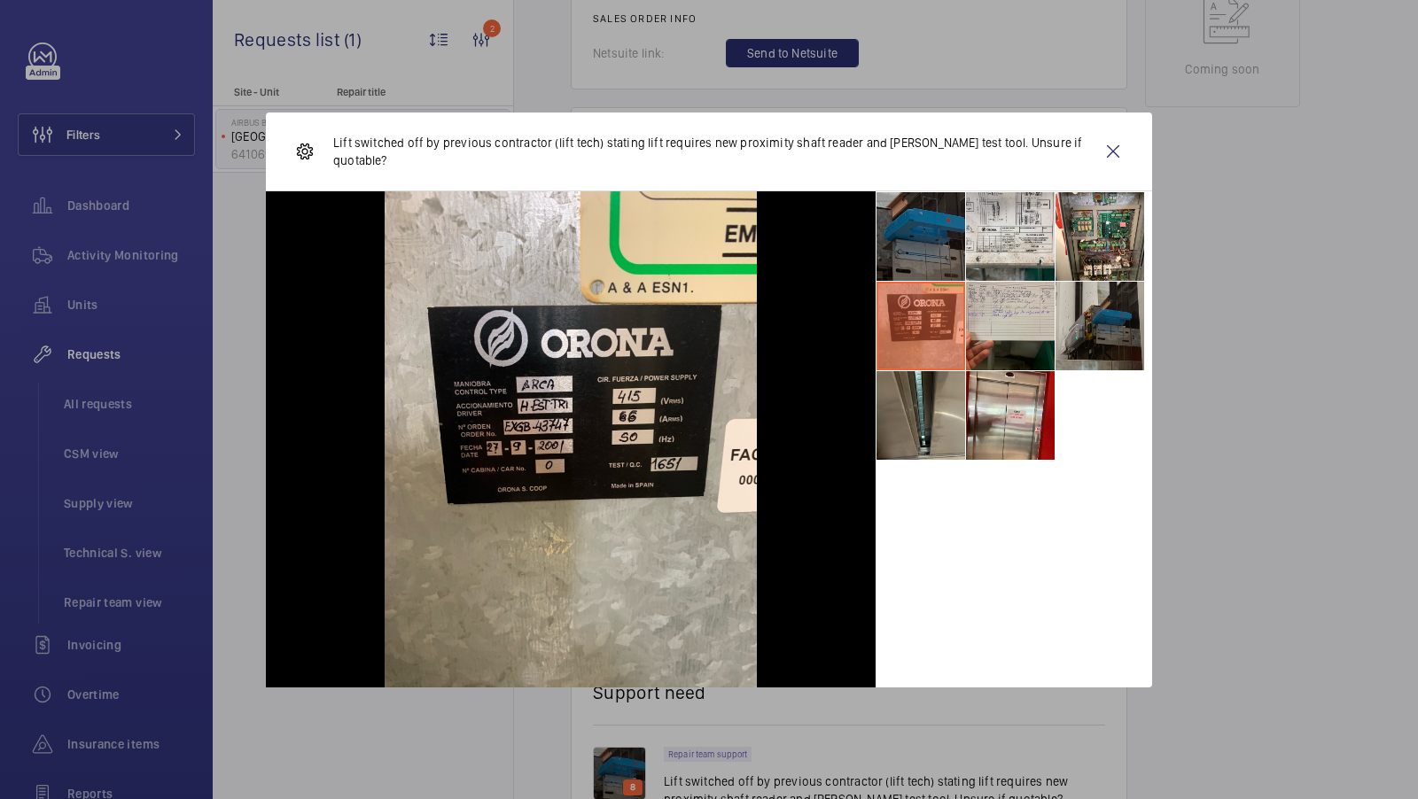
click at [998, 346] on li at bounding box center [1010, 326] width 89 height 89
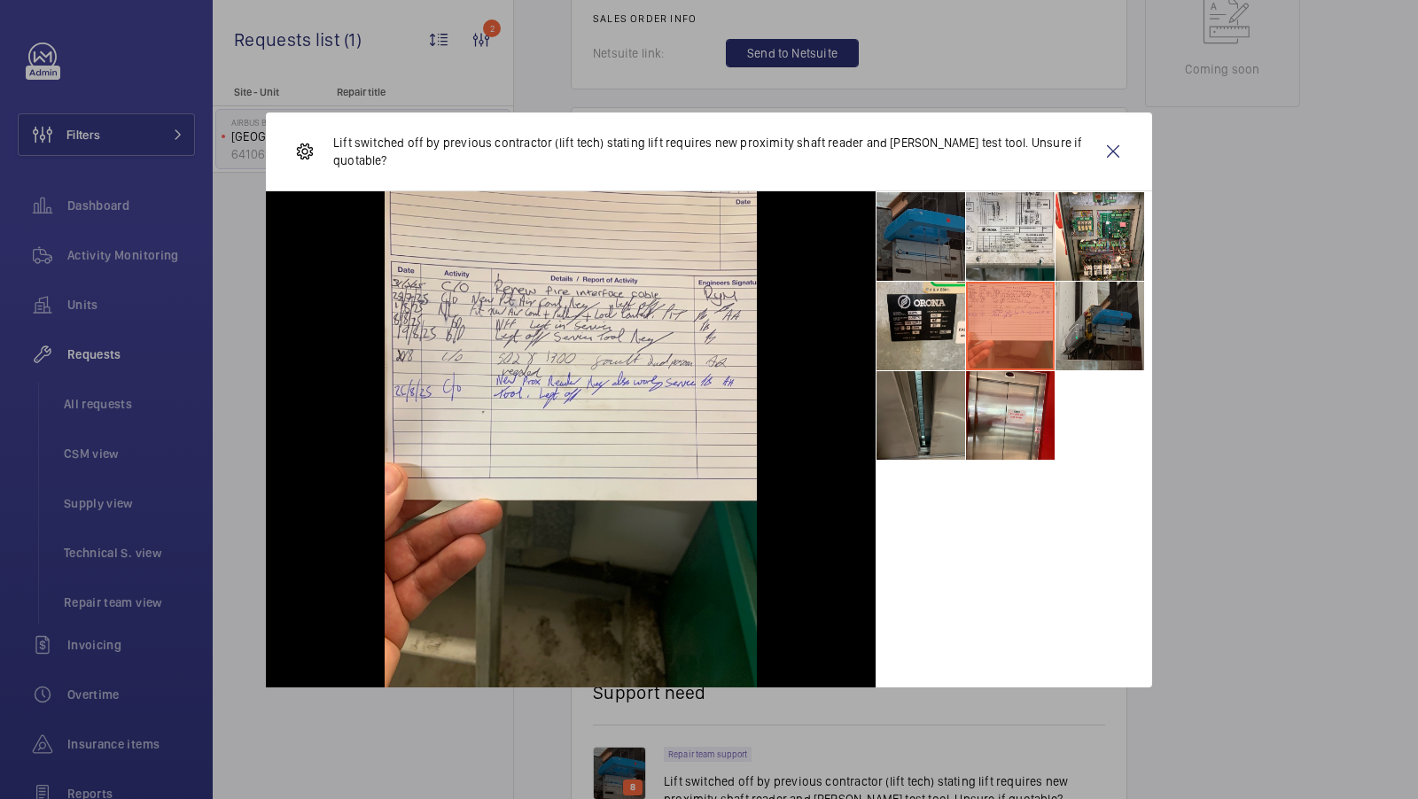
click at [934, 412] on li at bounding box center [920, 415] width 89 height 89
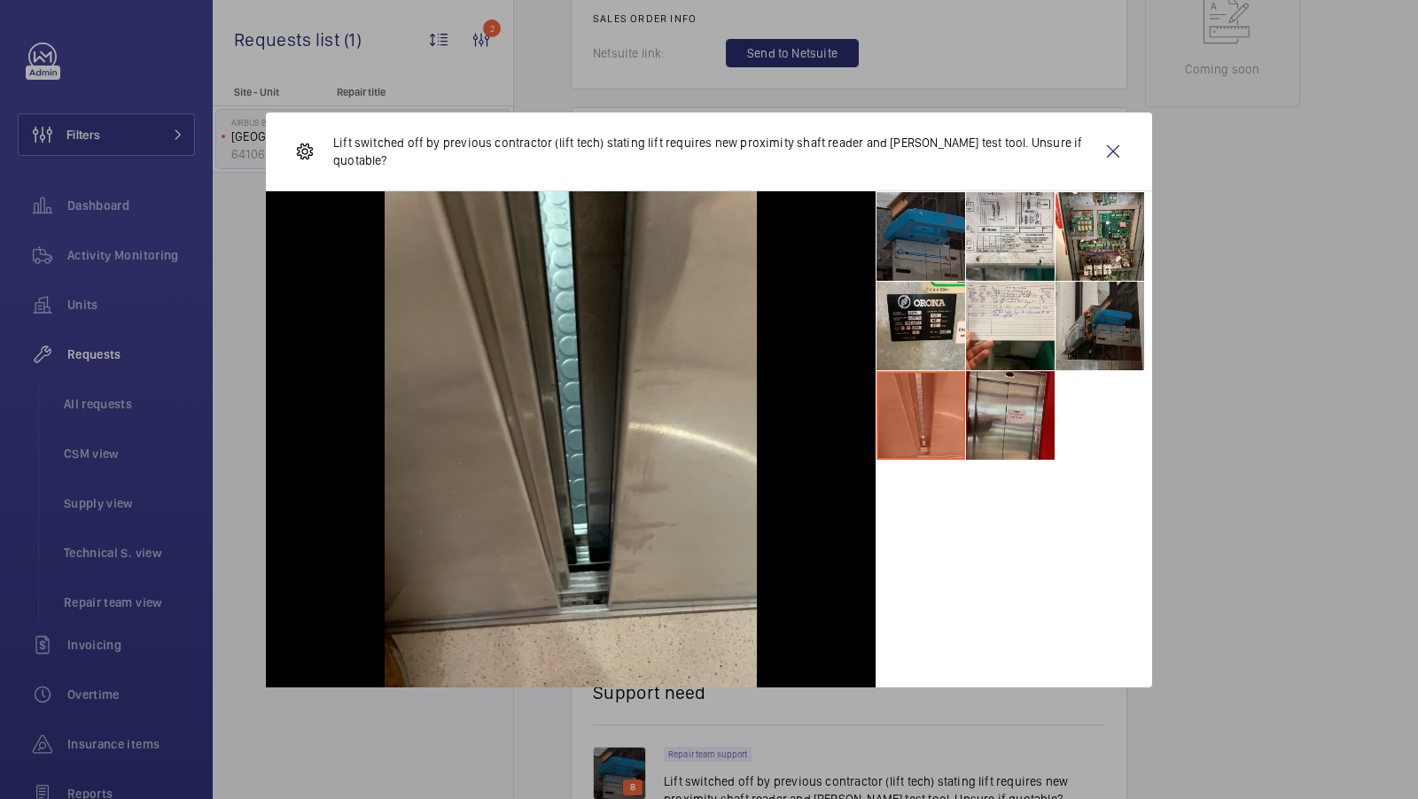
click at [984, 408] on li at bounding box center [1010, 415] width 89 height 89
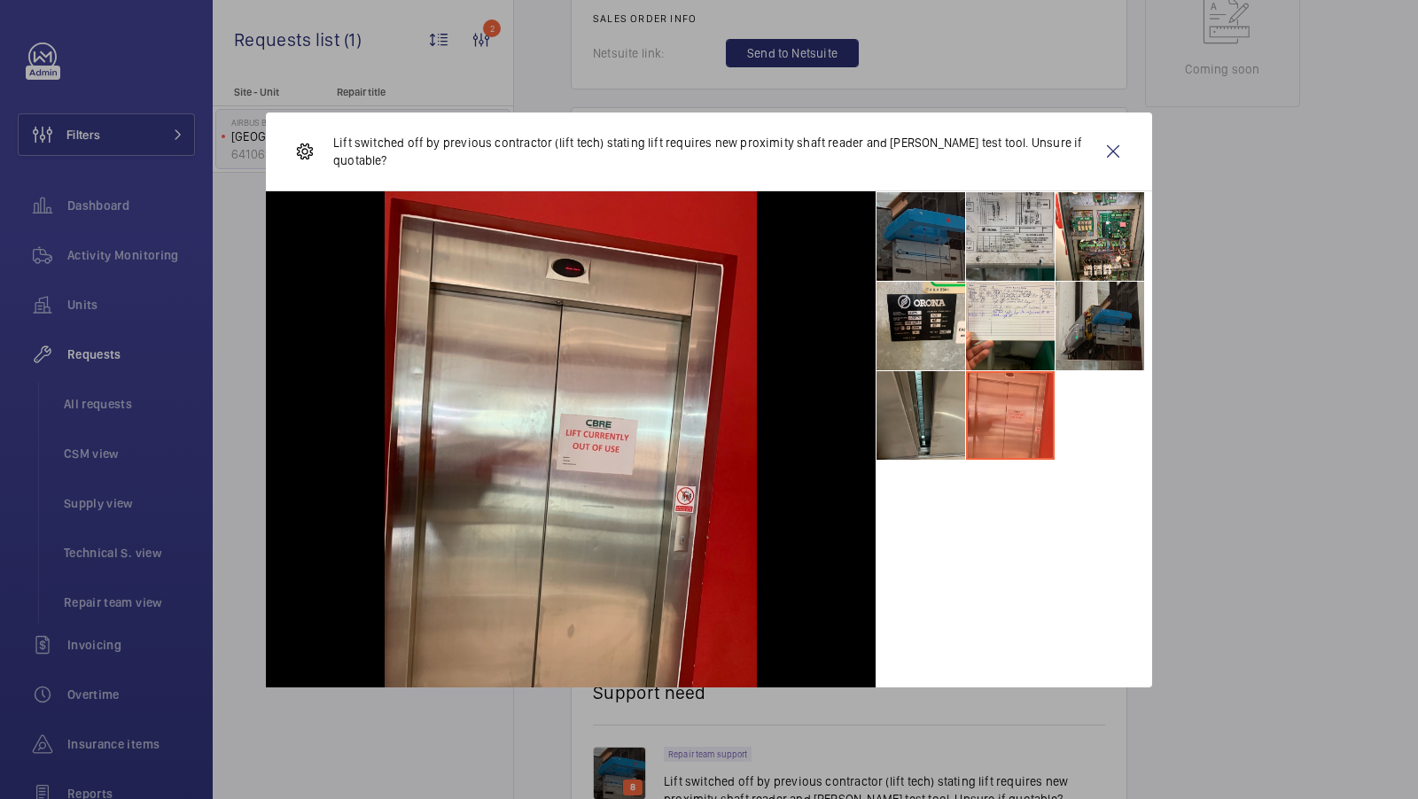
click at [999, 232] on li at bounding box center [1010, 236] width 89 height 89
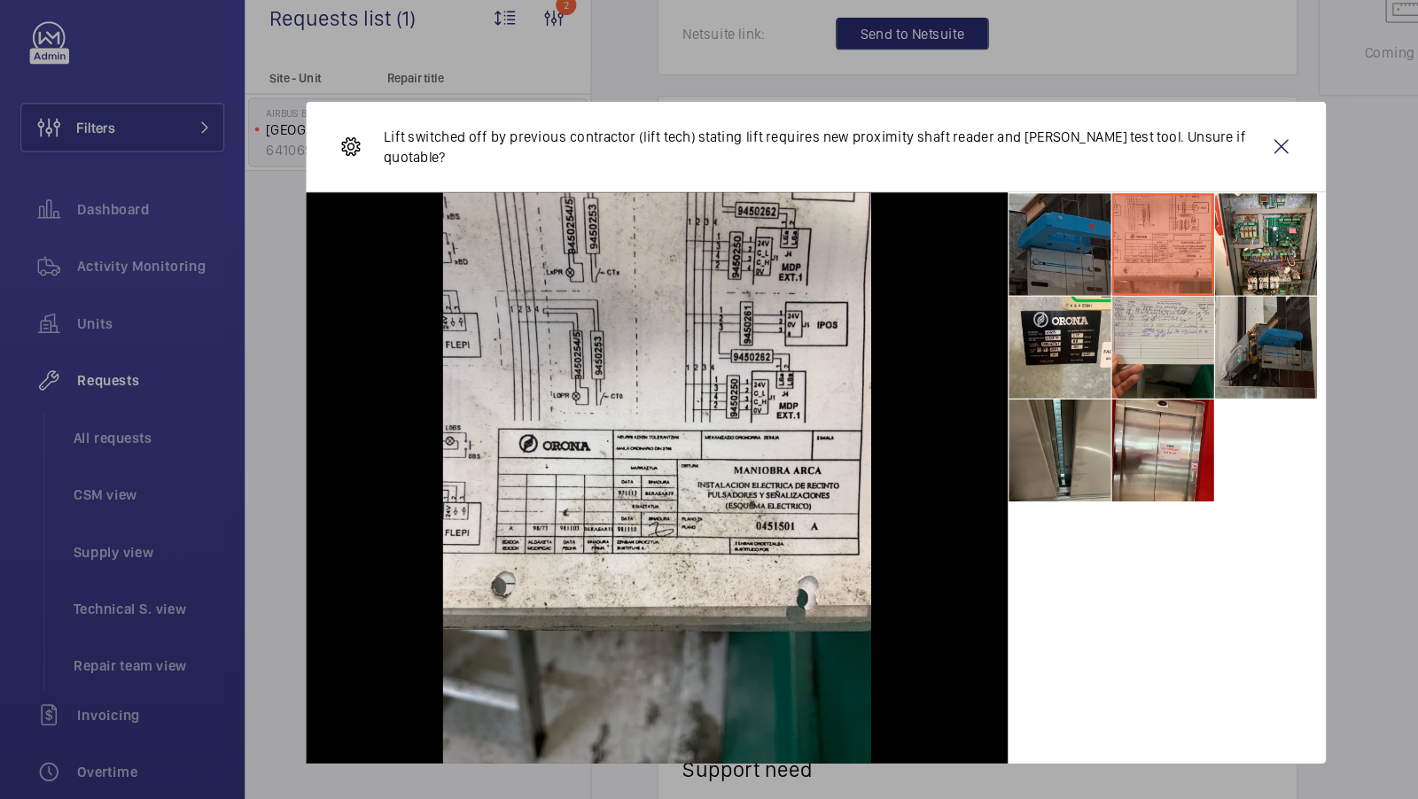
click at [980, 346] on li at bounding box center [1010, 326] width 89 height 89
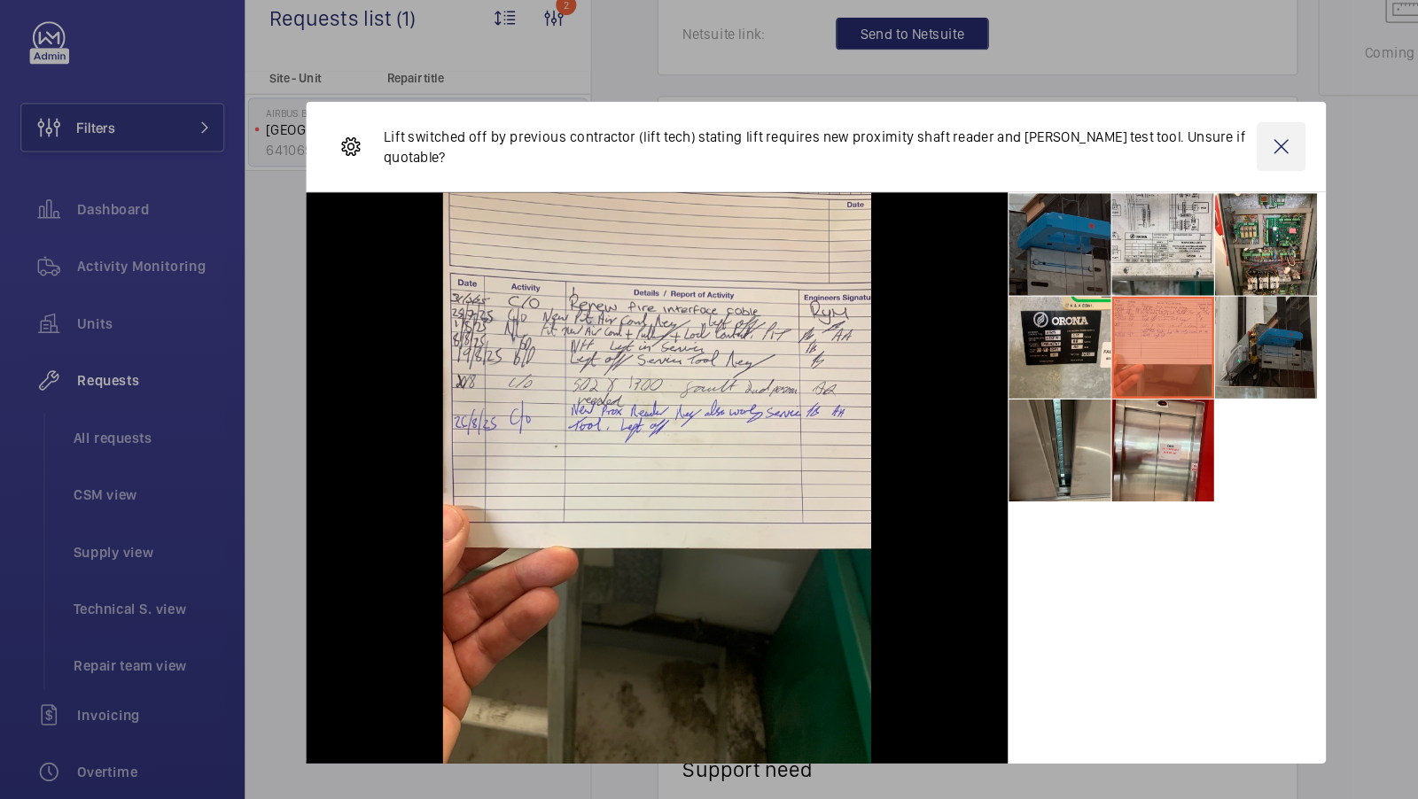
click at [1118, 143] on wm-front-icon-button at bounding box center [1113, 151] width 43 height 43
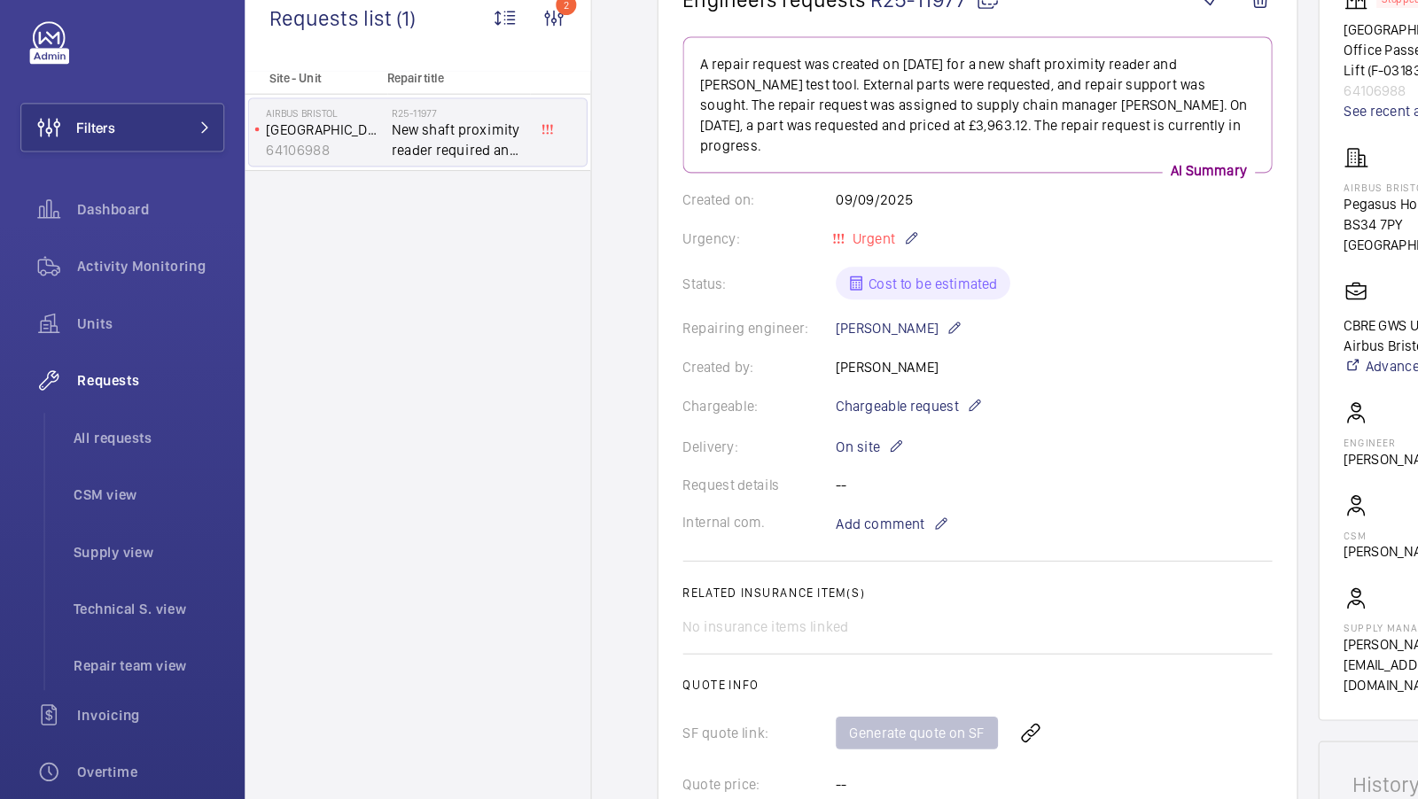
scroll to position [0, 0]
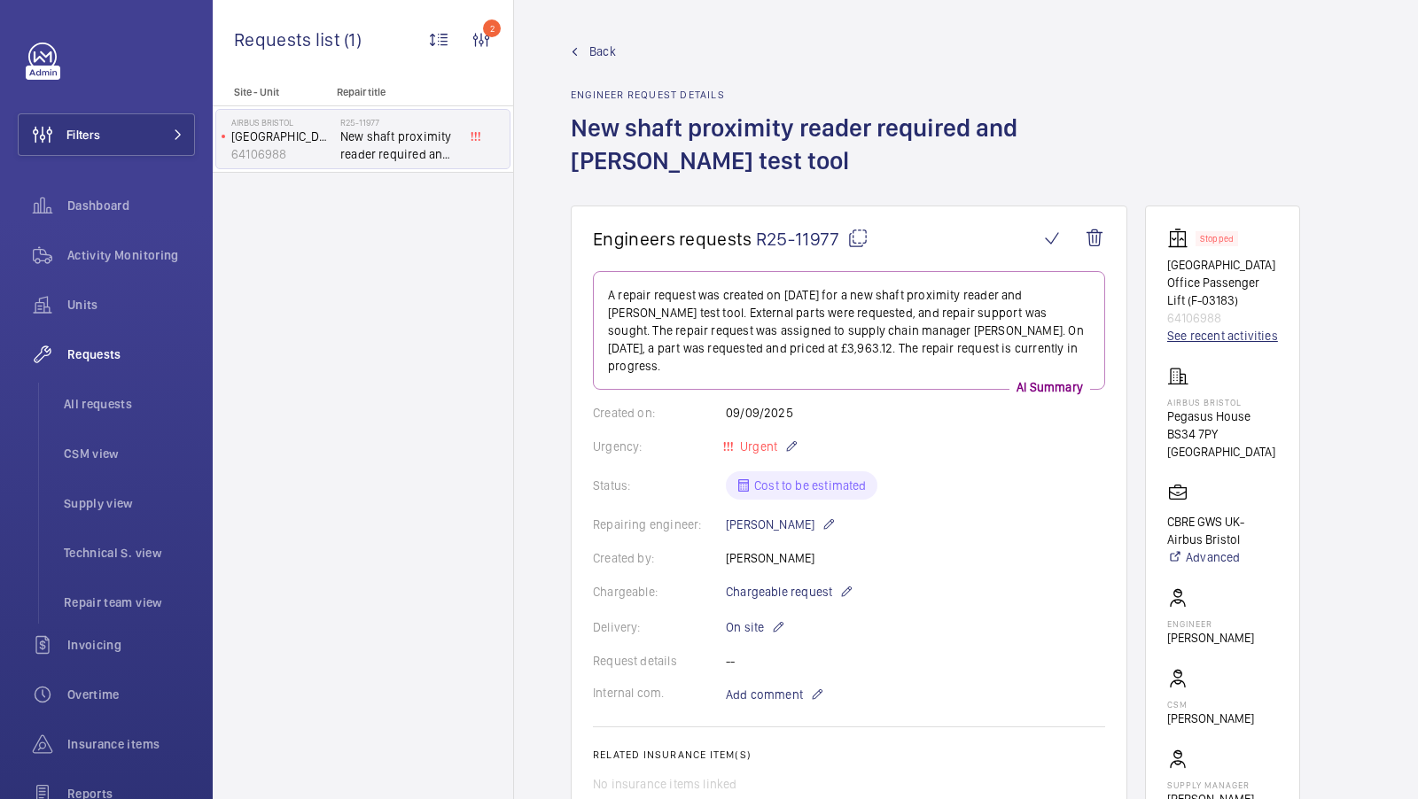
click at [1216, 338] on link "See recent activities" at bounding box center [1222, 336] width 111 height 18
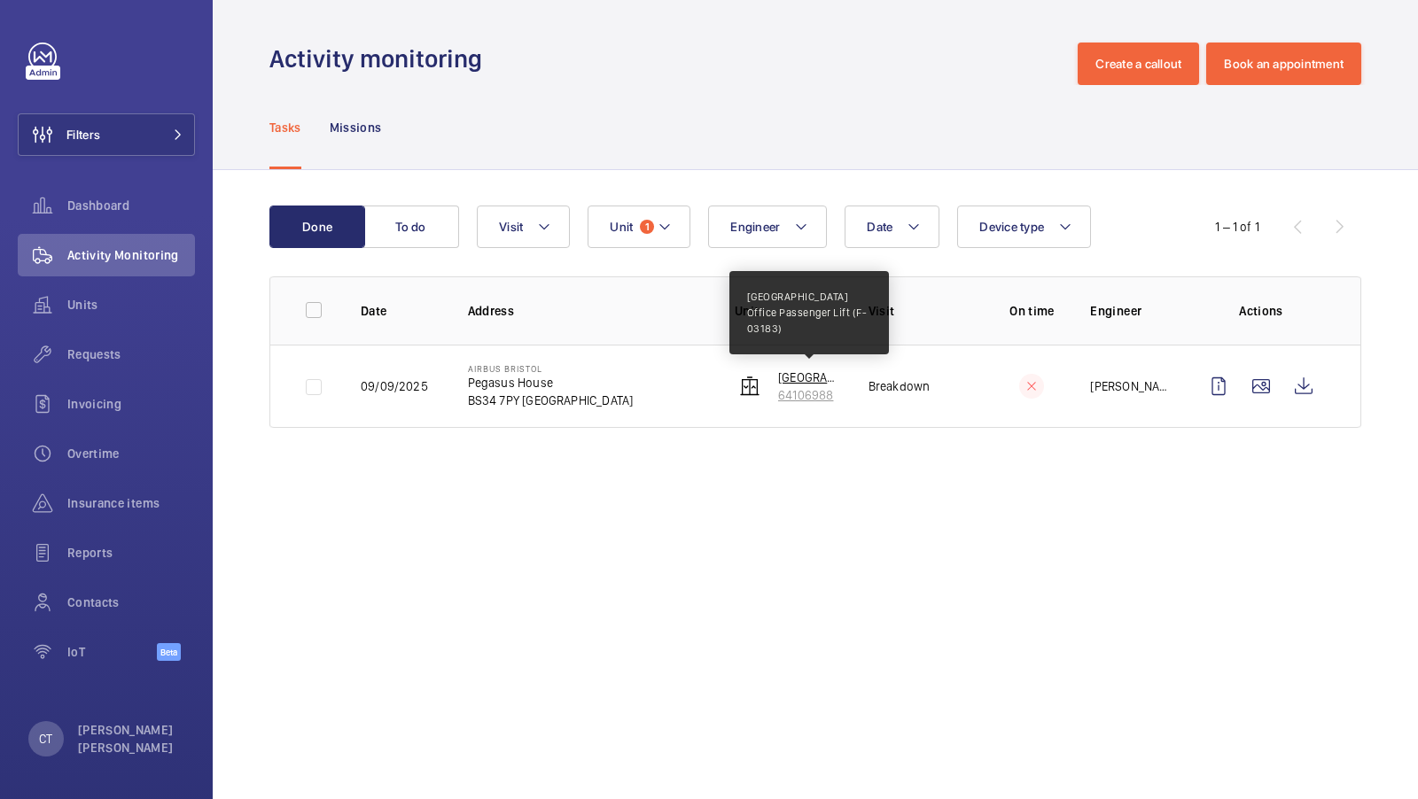
click at [792, 376] on p "[GEOGRAPHIC_DATA] Office Passenger Lift (F-03183)" at bounding box center [809, 378] width 62 height 18
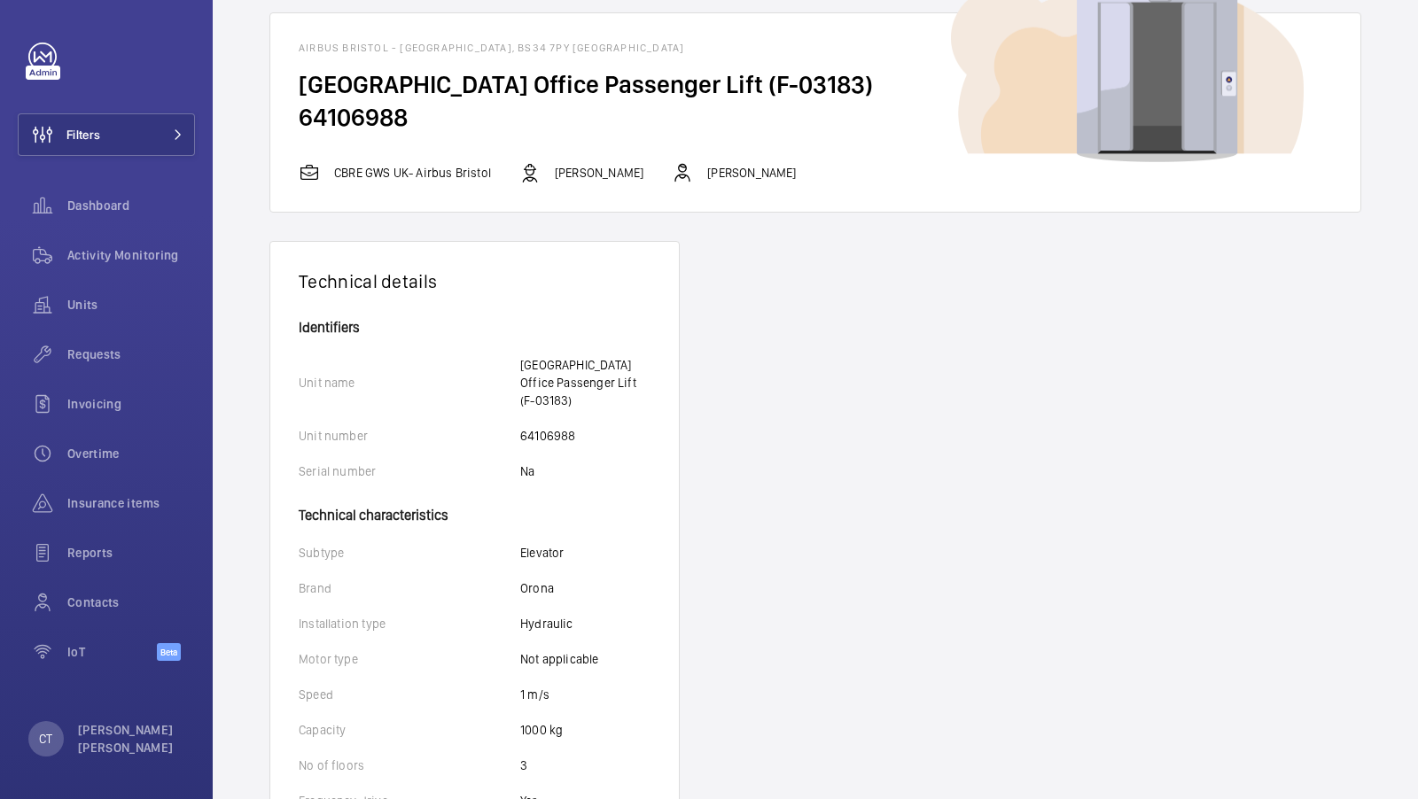
scroll to position [89, 0]
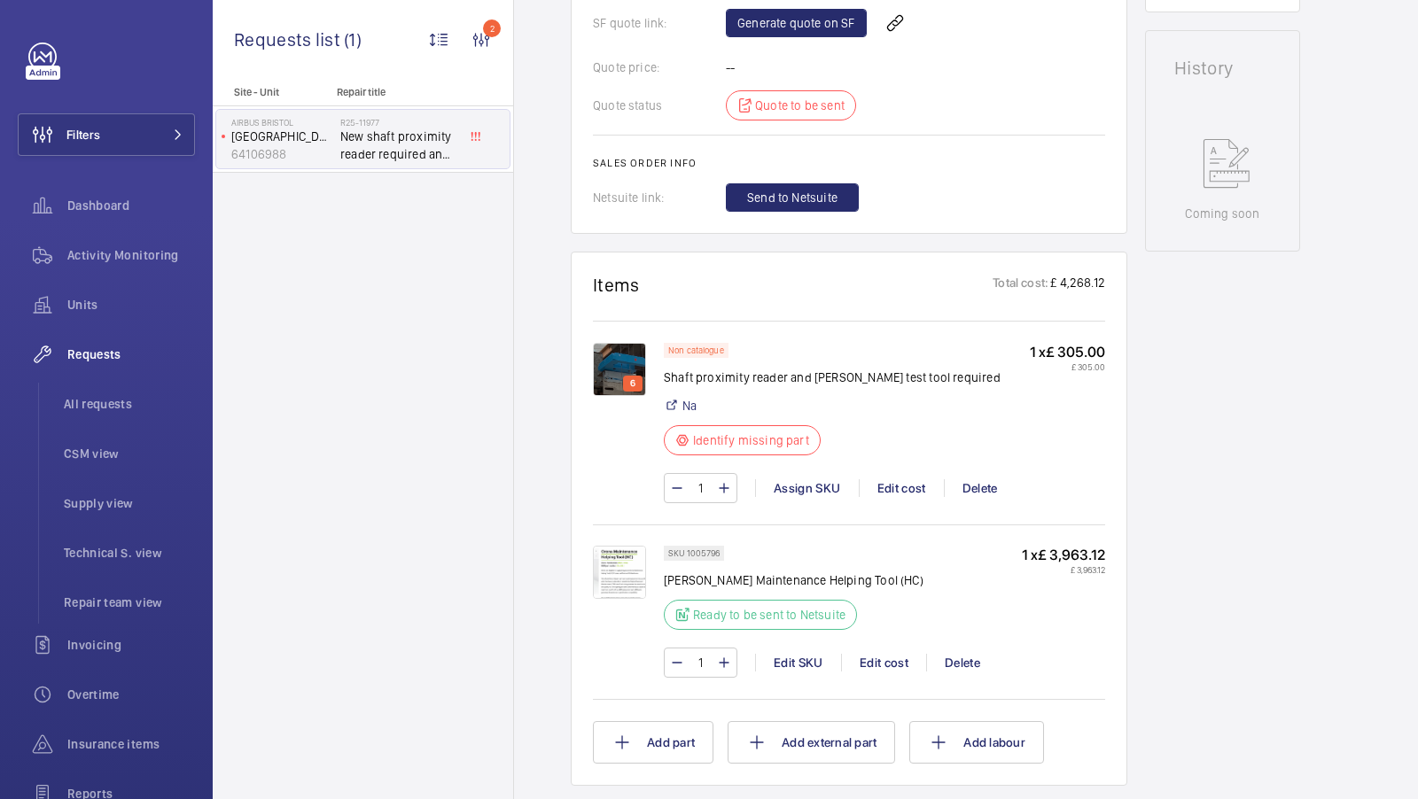
scroll to position [851, 0]
click at [612, 360] on img at bounding box center [619, 371] width 53 height 53
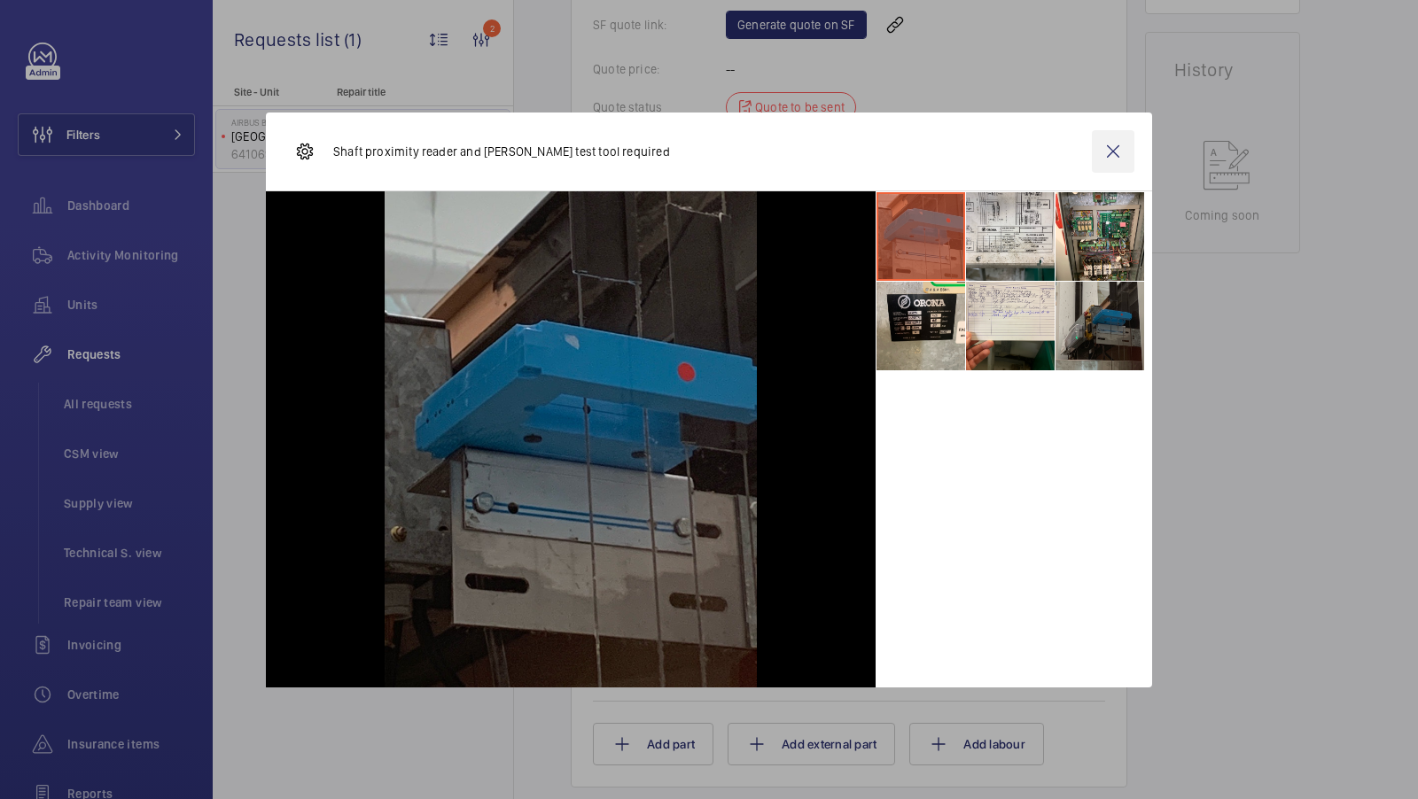
click at [1115, 149] on wm-front-icon-button at bounding box center [1113, 151] width 43 height 43
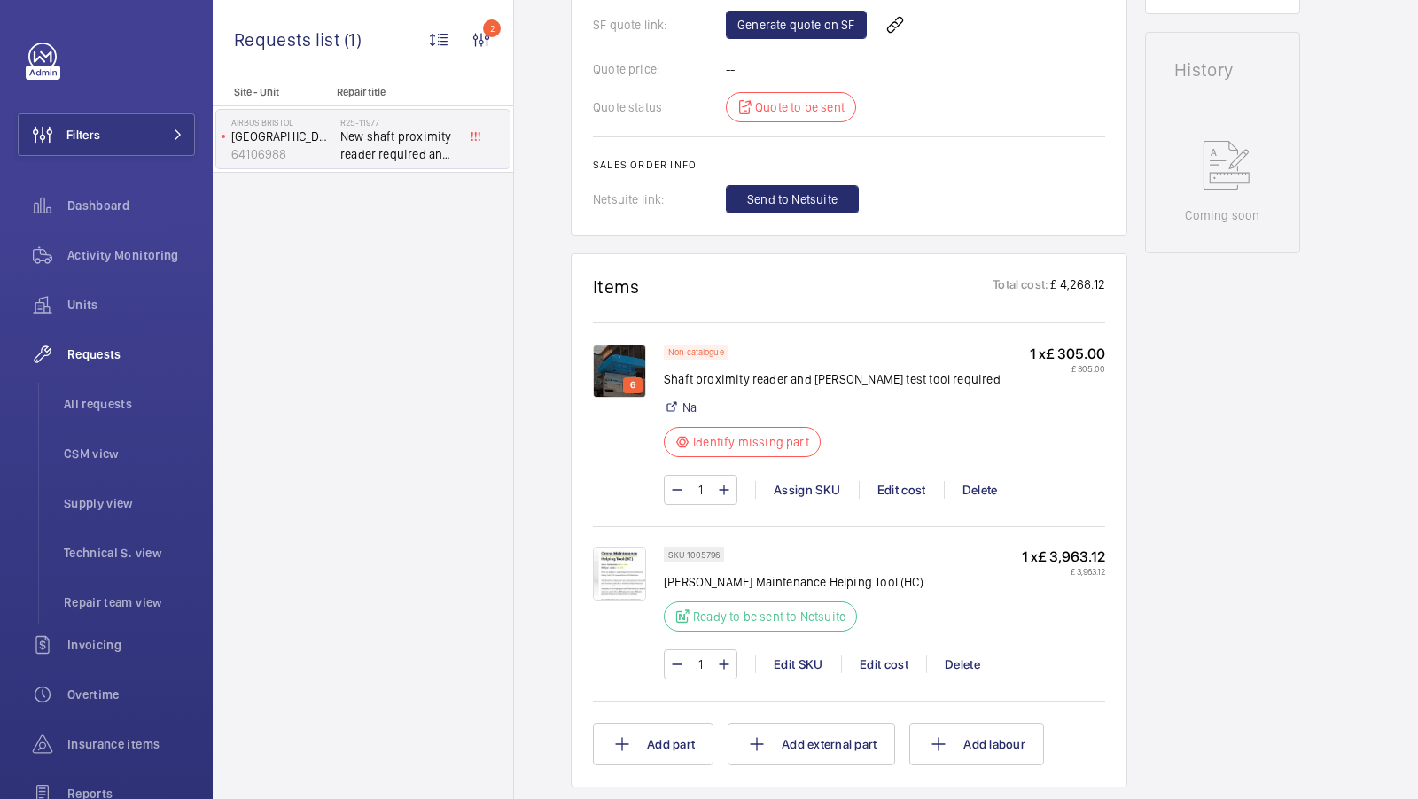
scroll to position [0, 0]
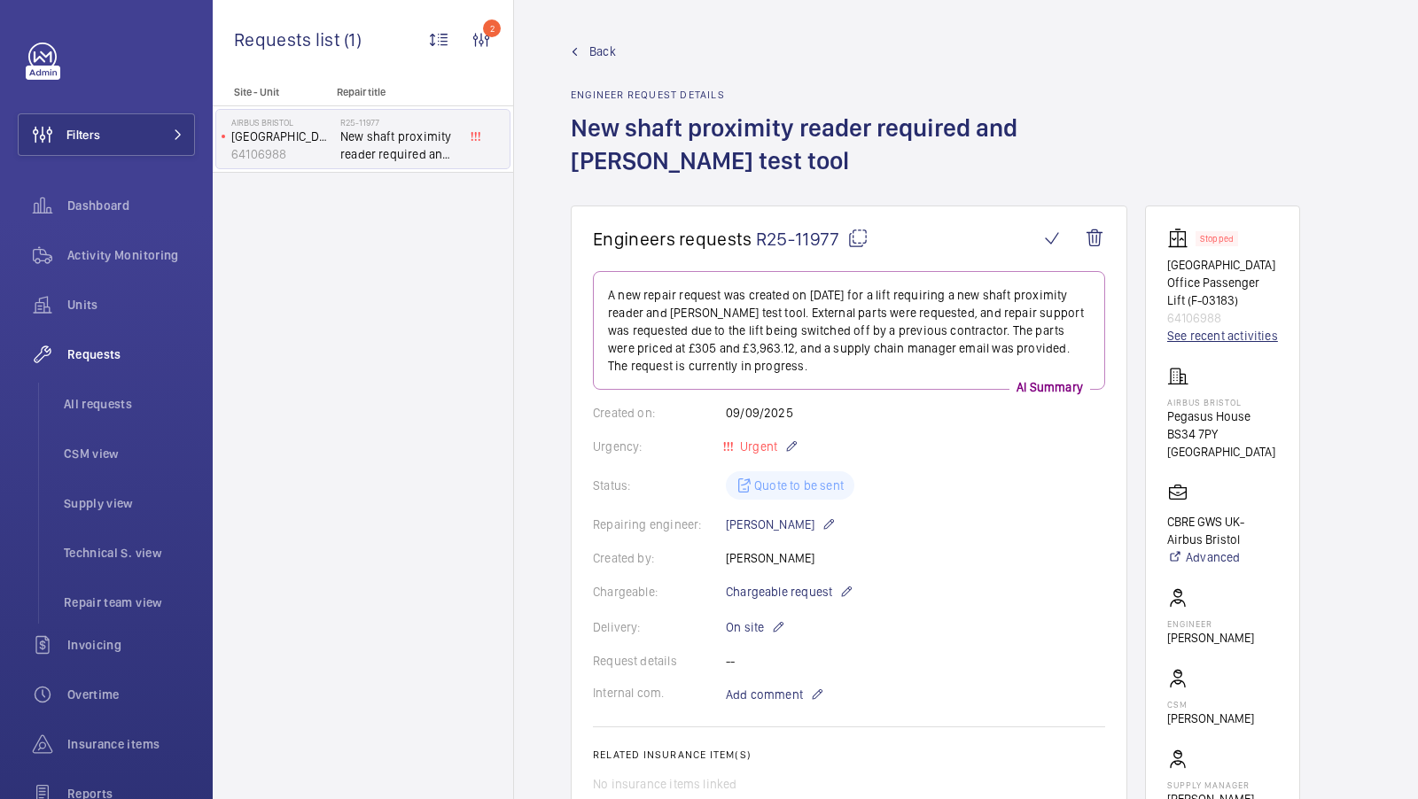
click at [1259, 334] on link "See recent activities" at bounding box center [1222, 336] width 111 height 18
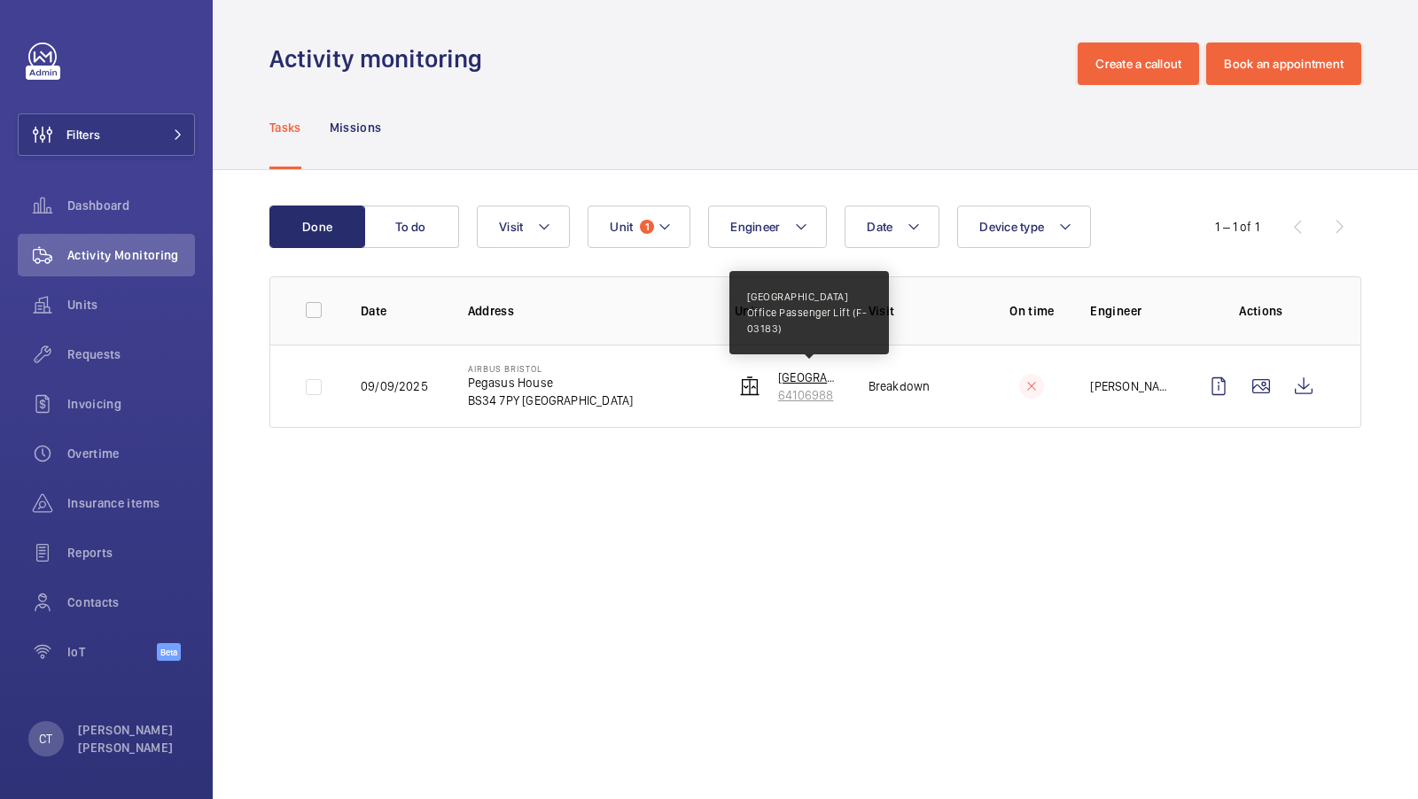
click at [797, 374] on p "[GEOGRAPHIC_DATA] Office Passenger Lift (F-03183)" at bounding box center [809, 378] width 62 height 18
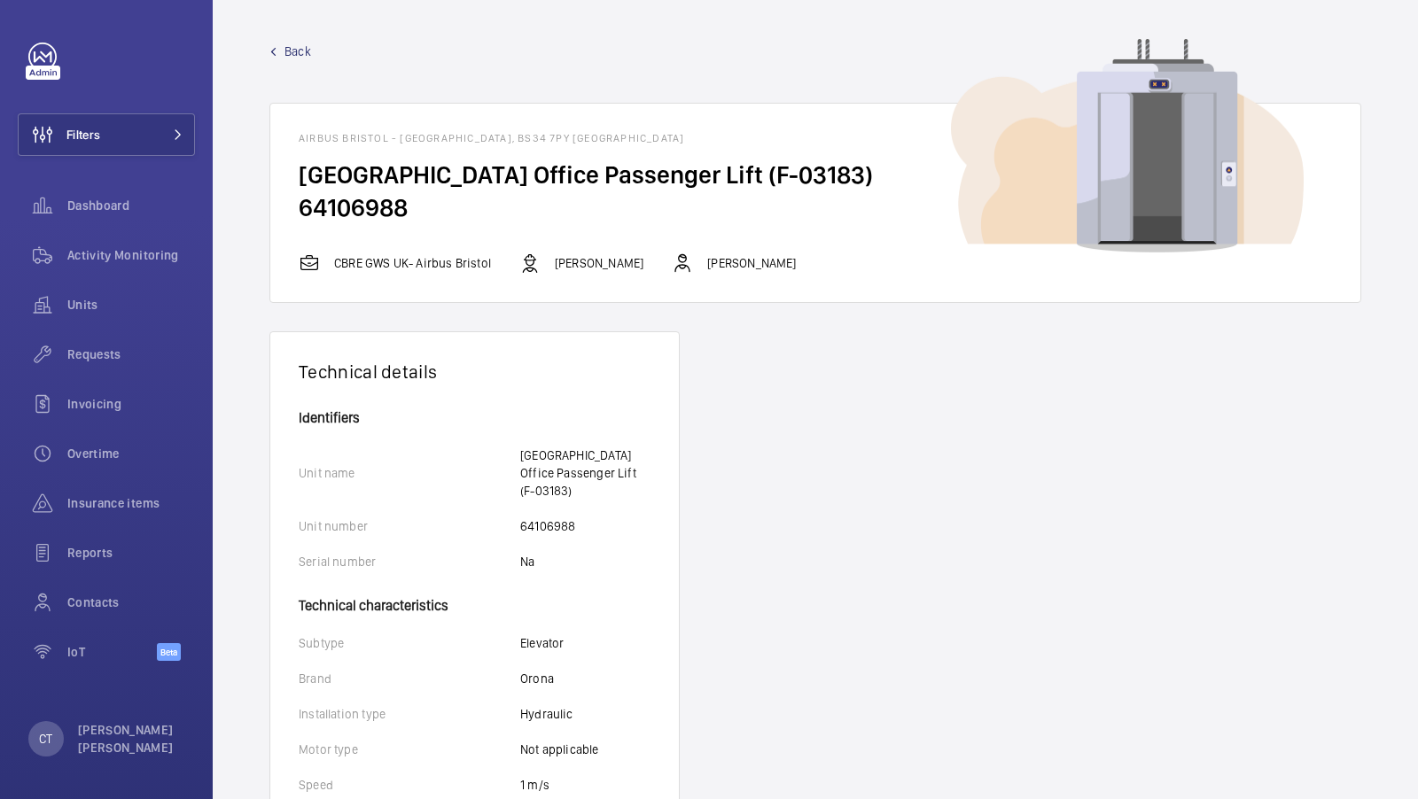
click at [298, 51] on span "Back" at bounding box center [297, 52] width 27 height 18
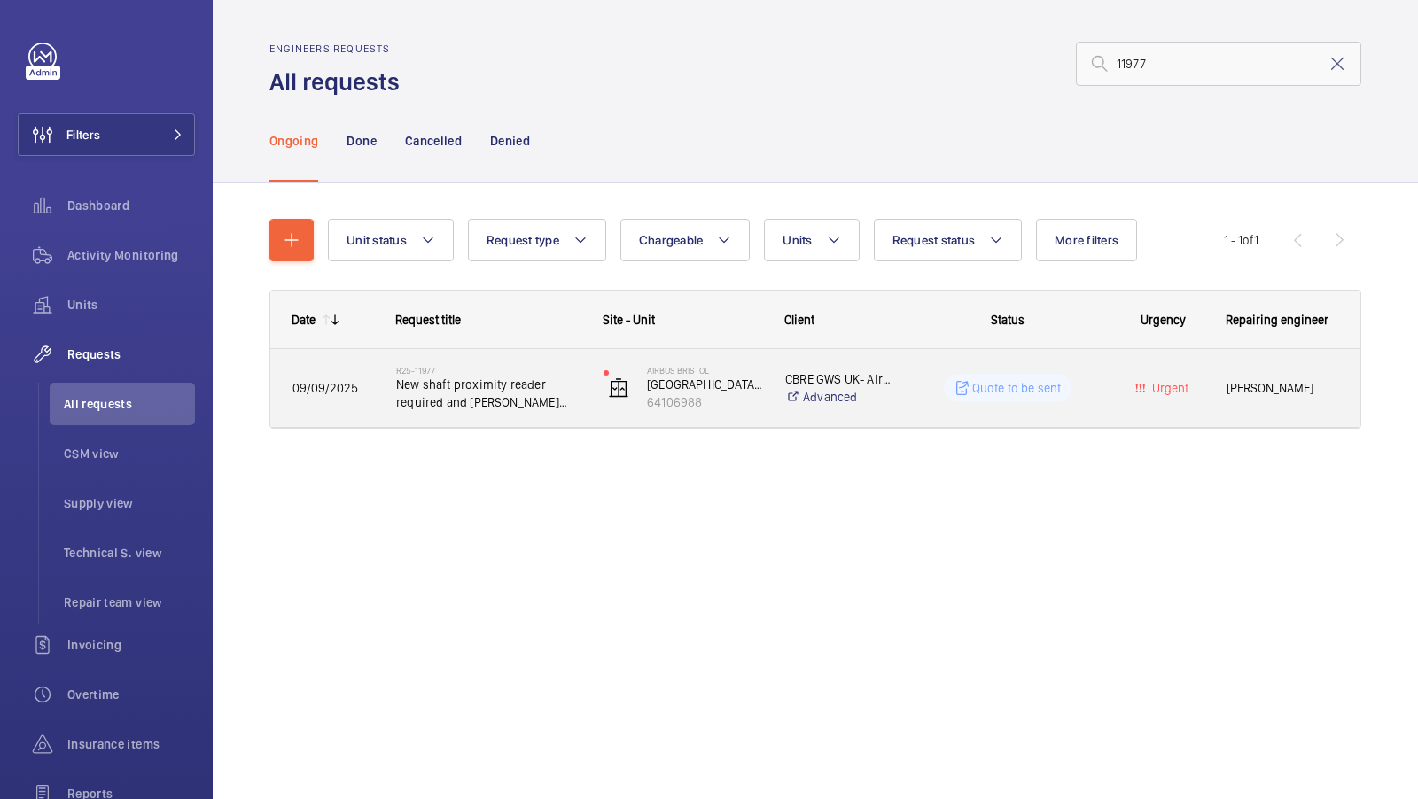
click at [475, 372] on h2 "R25-11977" at bounding box center [488, 370] width 184 height 11
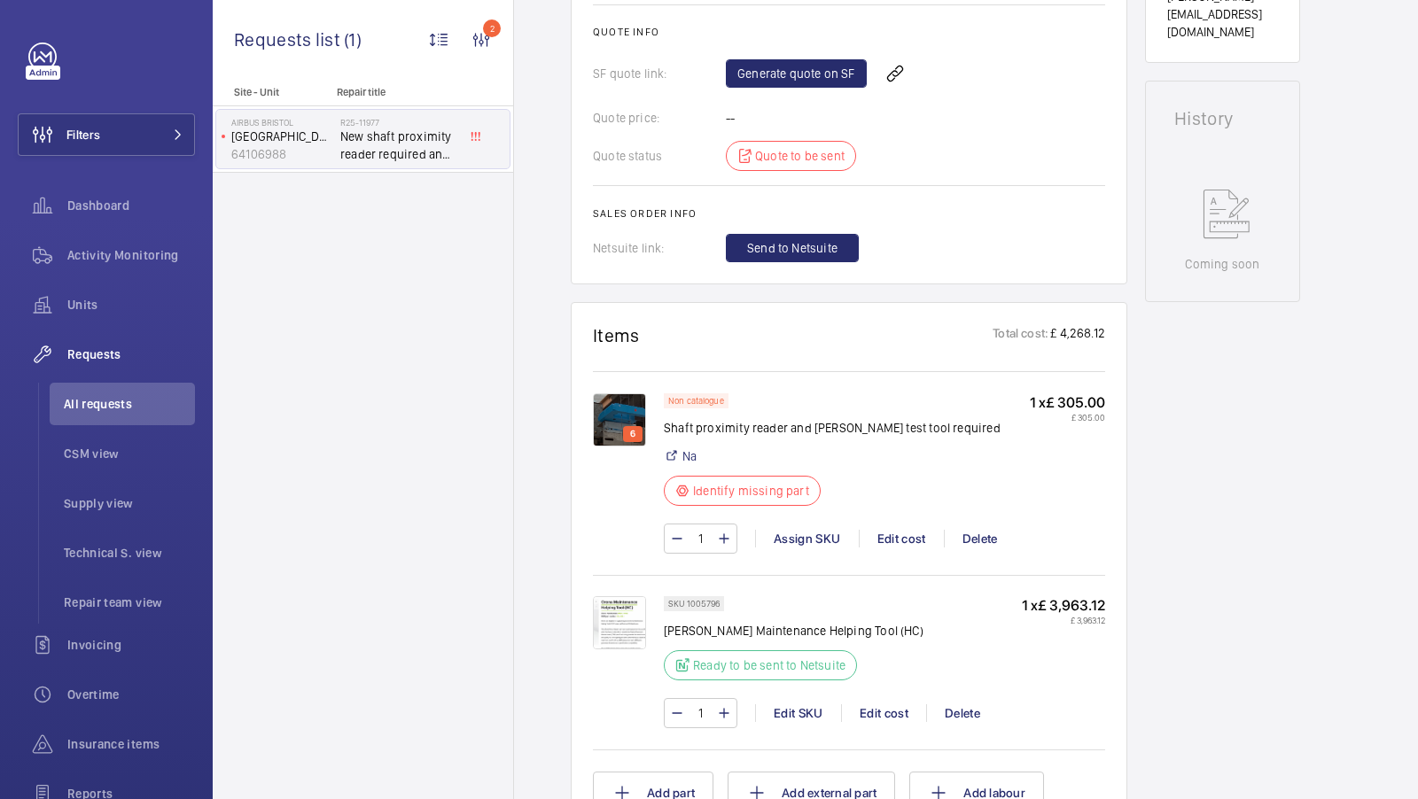
scroll to position [804, 0]
click at [615, 415] on img at bounding box center [619, 419] width 53 height 53
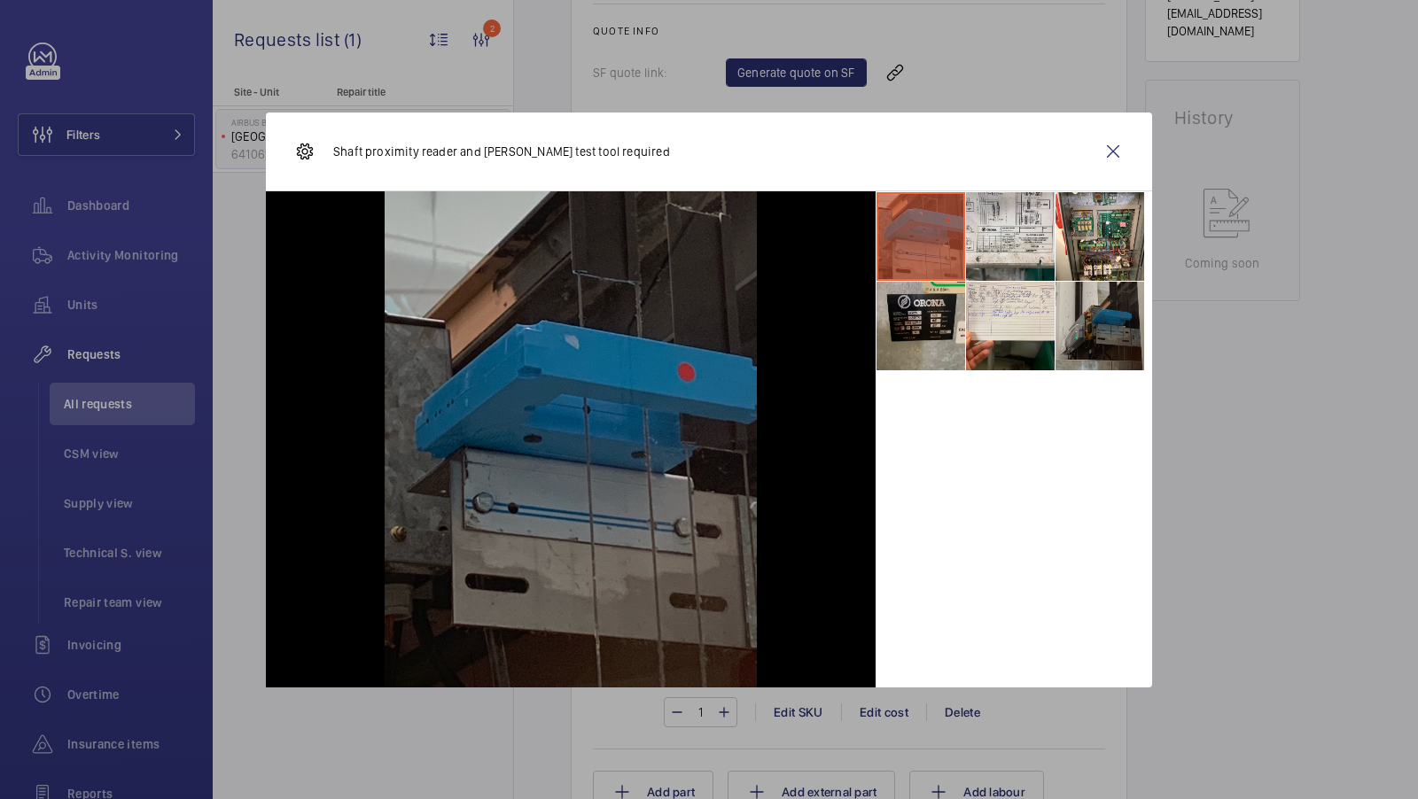
click at [933, 328] on li at bounding box center [920, 326] width 89 height 89
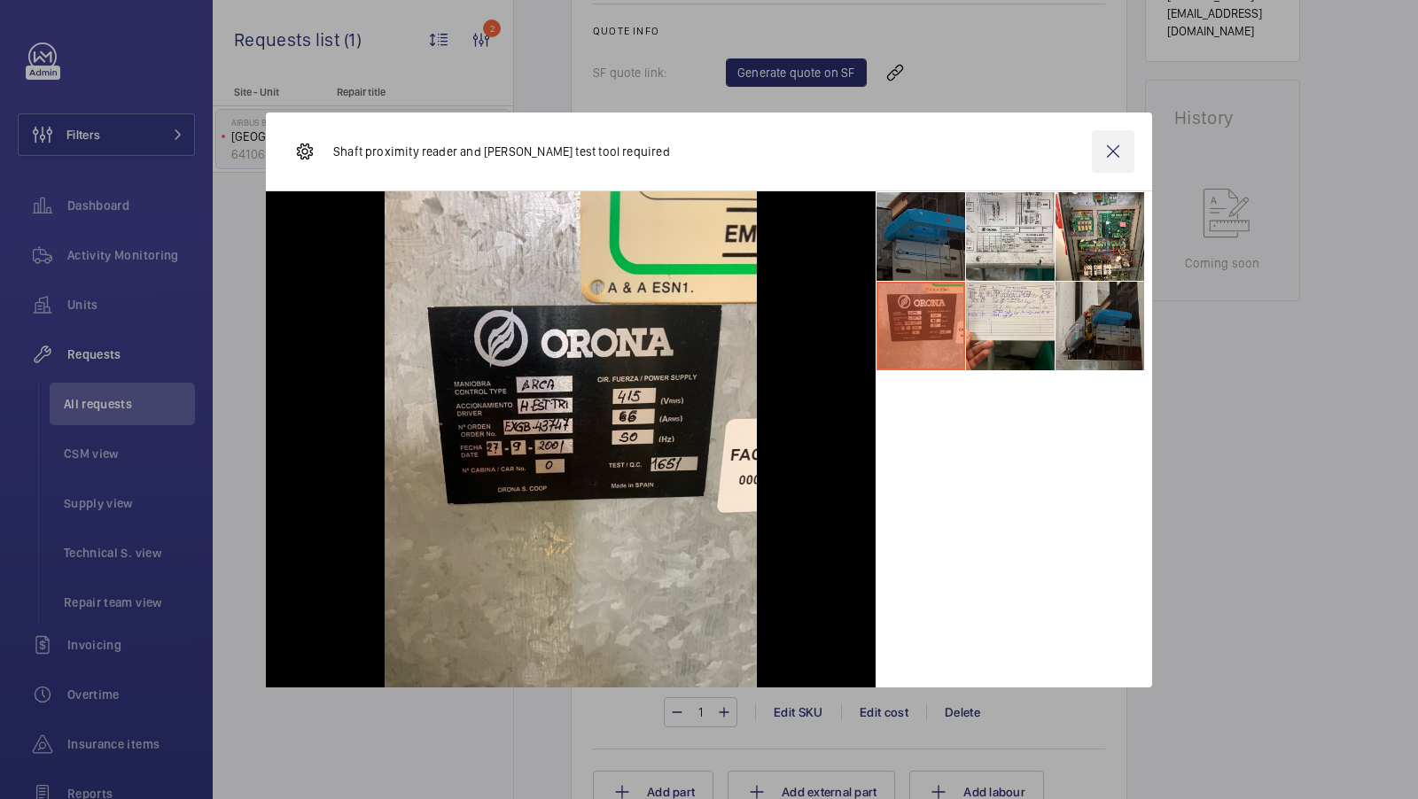
click at [1104, 151] on wm-front-icon-button at bounding box center [1113, 151] width 43 height 43
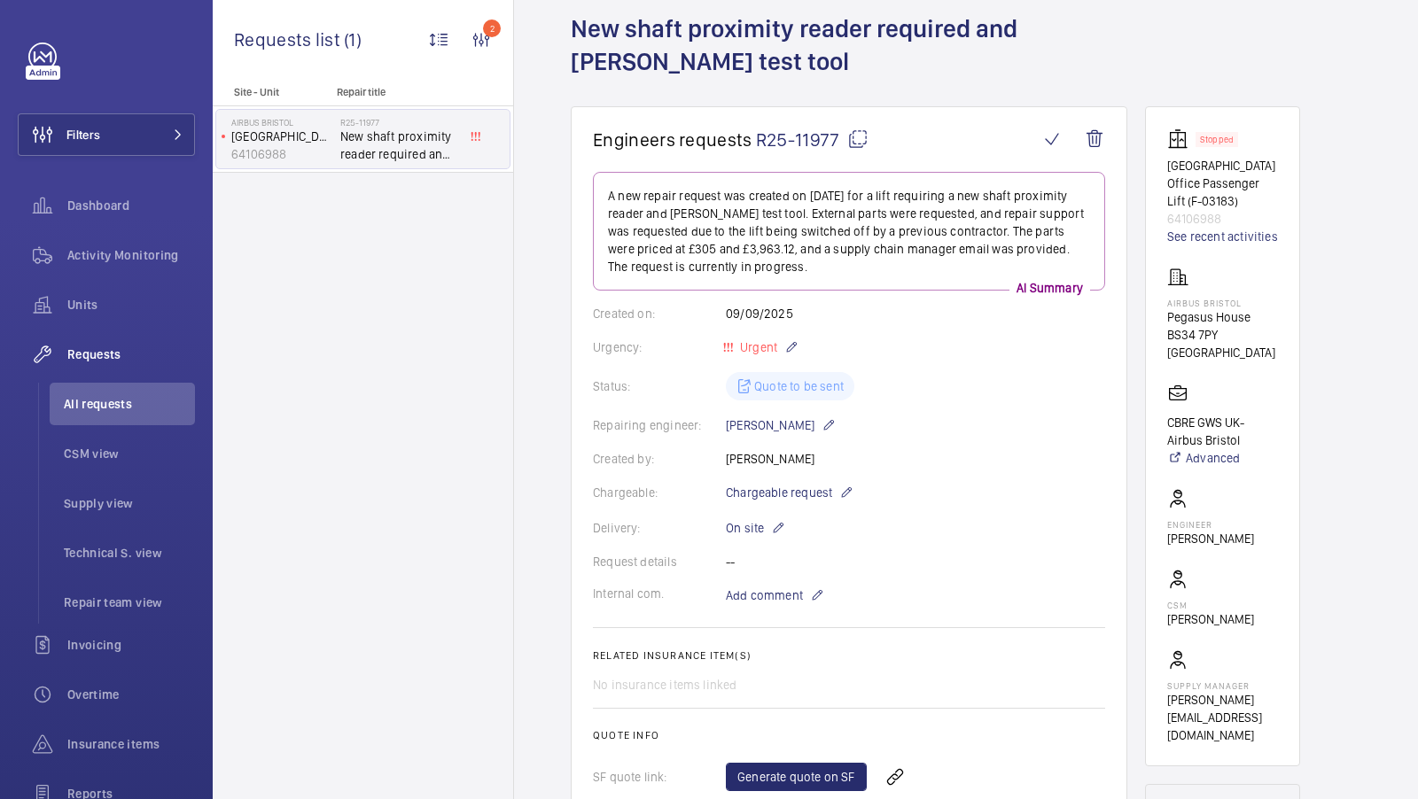
scroll to position [0, 0]
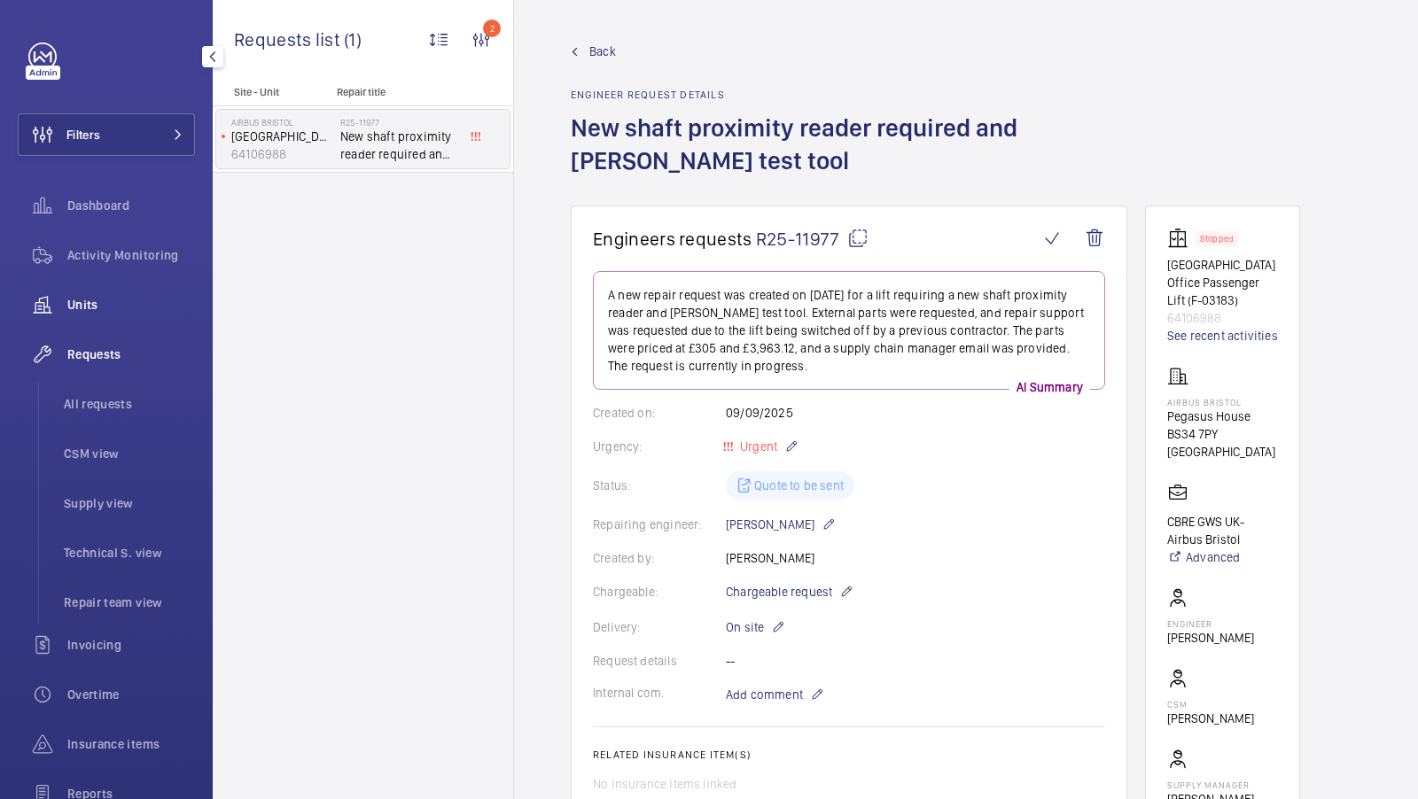
click at [89, 294] on div "Units" at bounding box center [106, 305] width 177 height 43
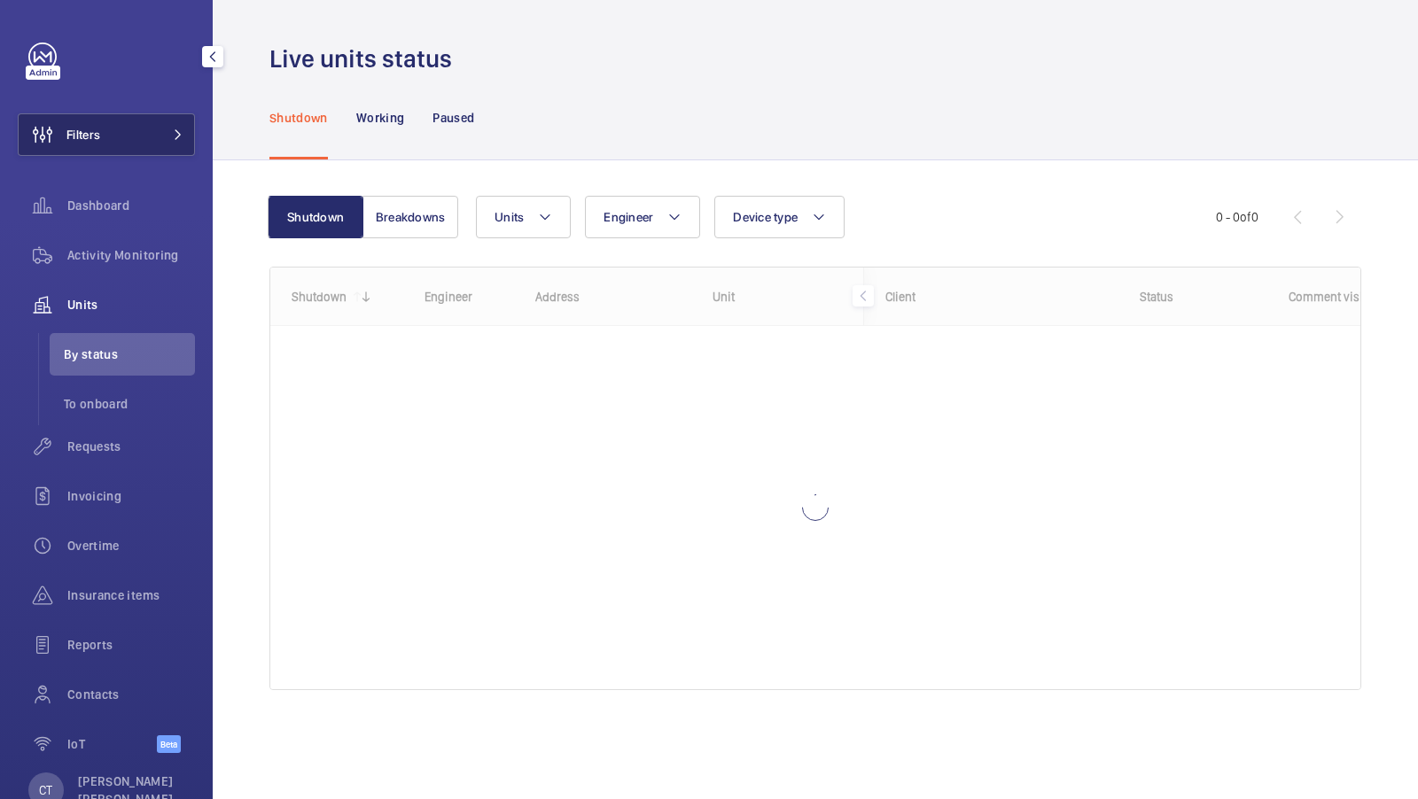
click at [159, 141] on button "Filters" at bounding box center [106, 134] width 177 height 43
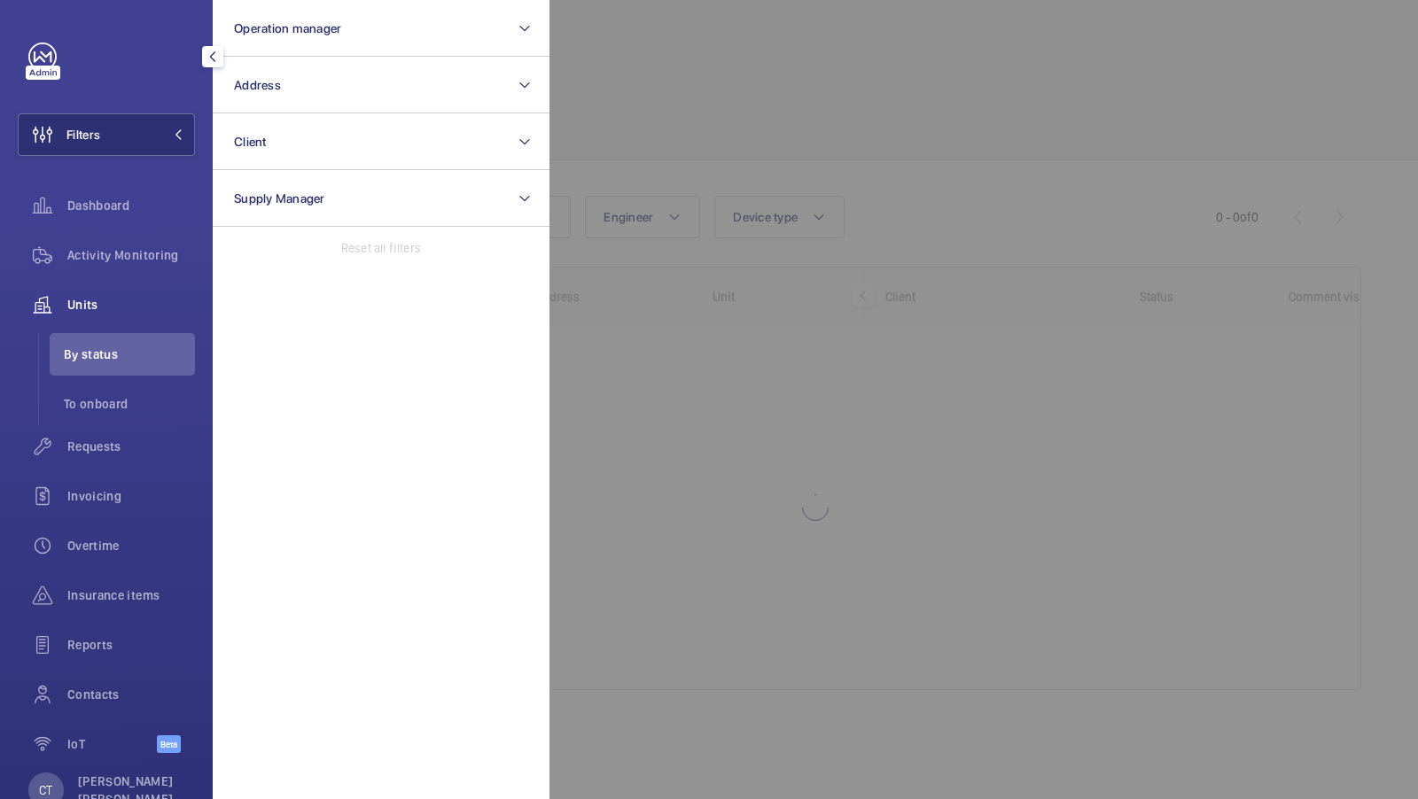
click at [789, 175] on div at bounding box center [1258, 399] width 1418 height 799
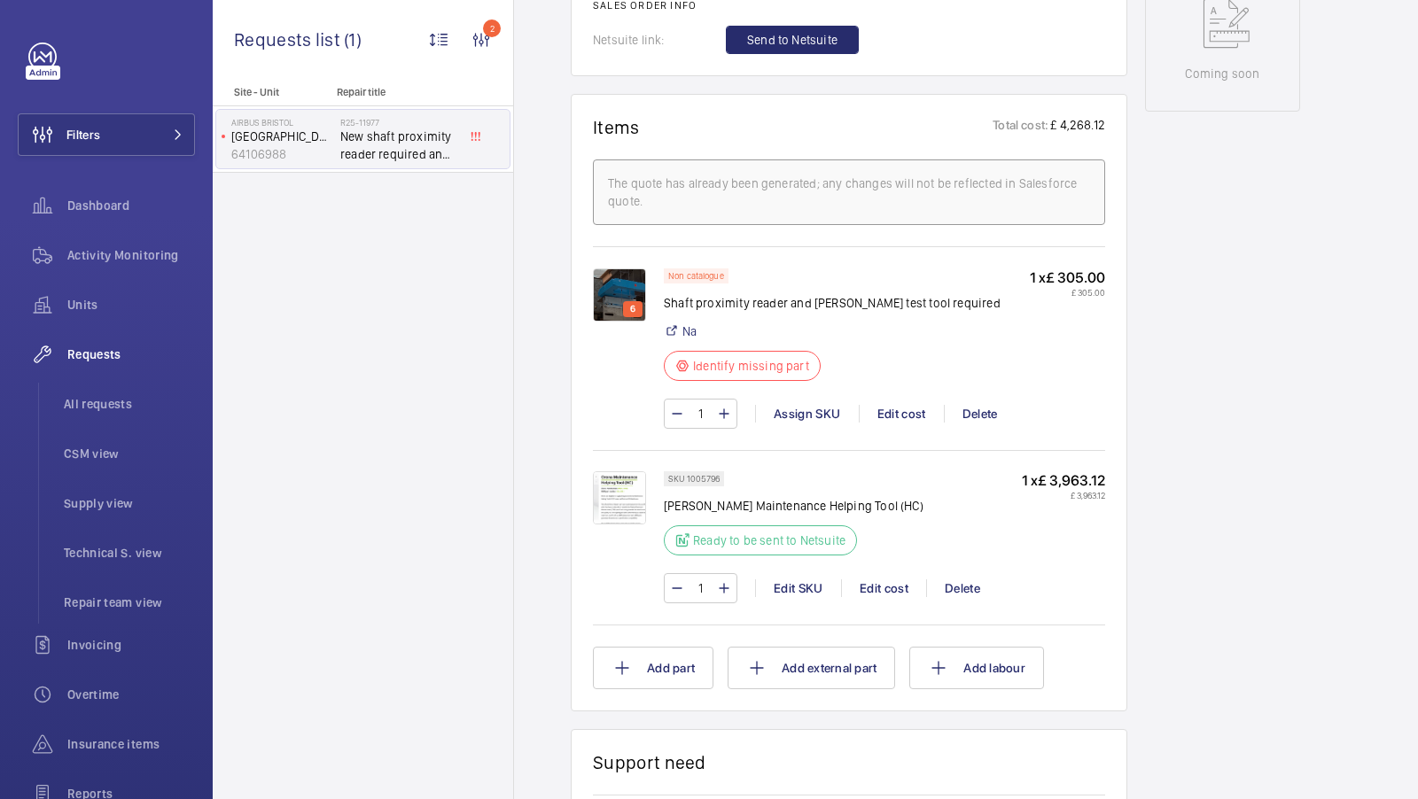
scroll to position [990, 0]
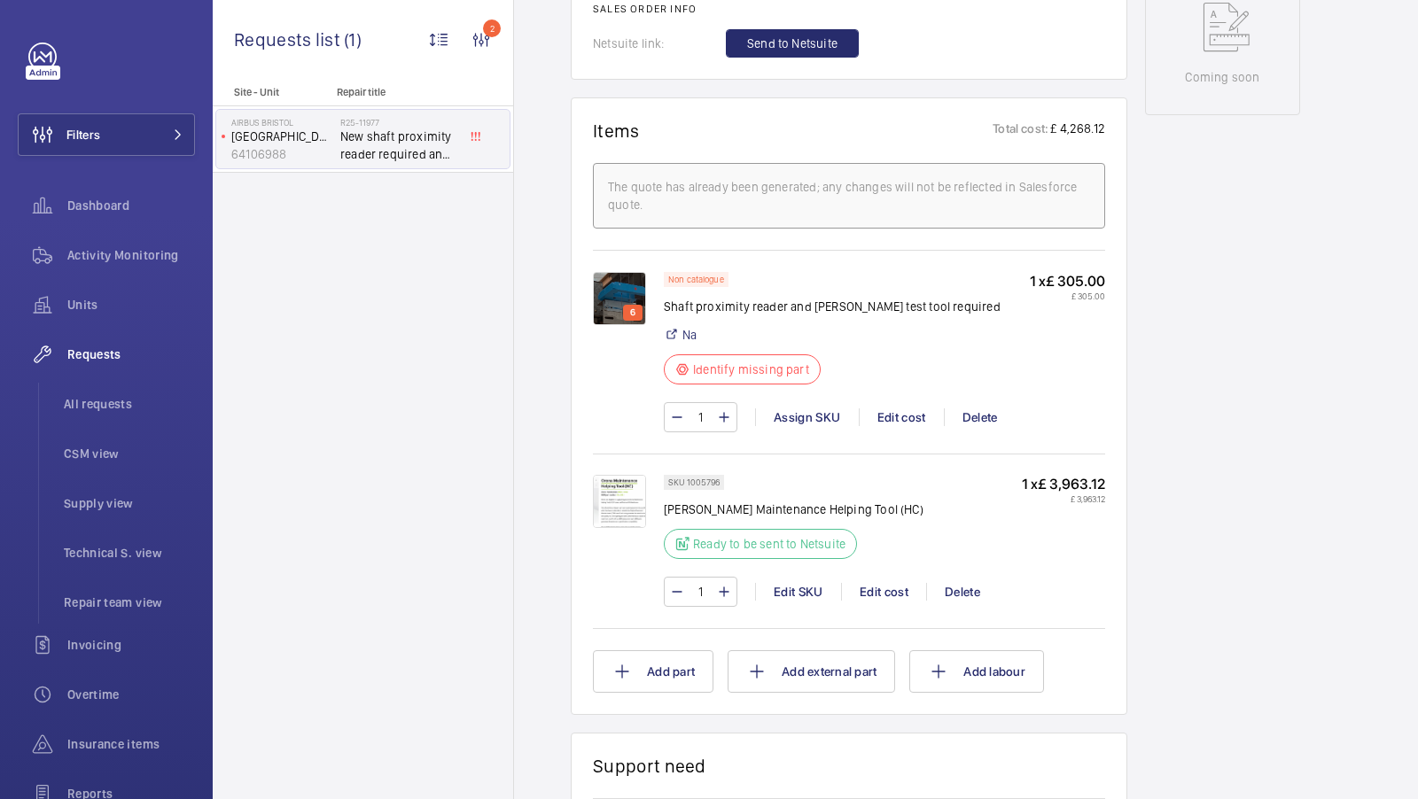
click at [1232, 447] on div "Stopped Avon Building Office Passenger Lift (F-03183) 64106988 See recent activ…" at bounding box center [1222, 302] width 155 height 2172
click at [167, 137] on span at bounding box center [172, 134] width 21 height 11
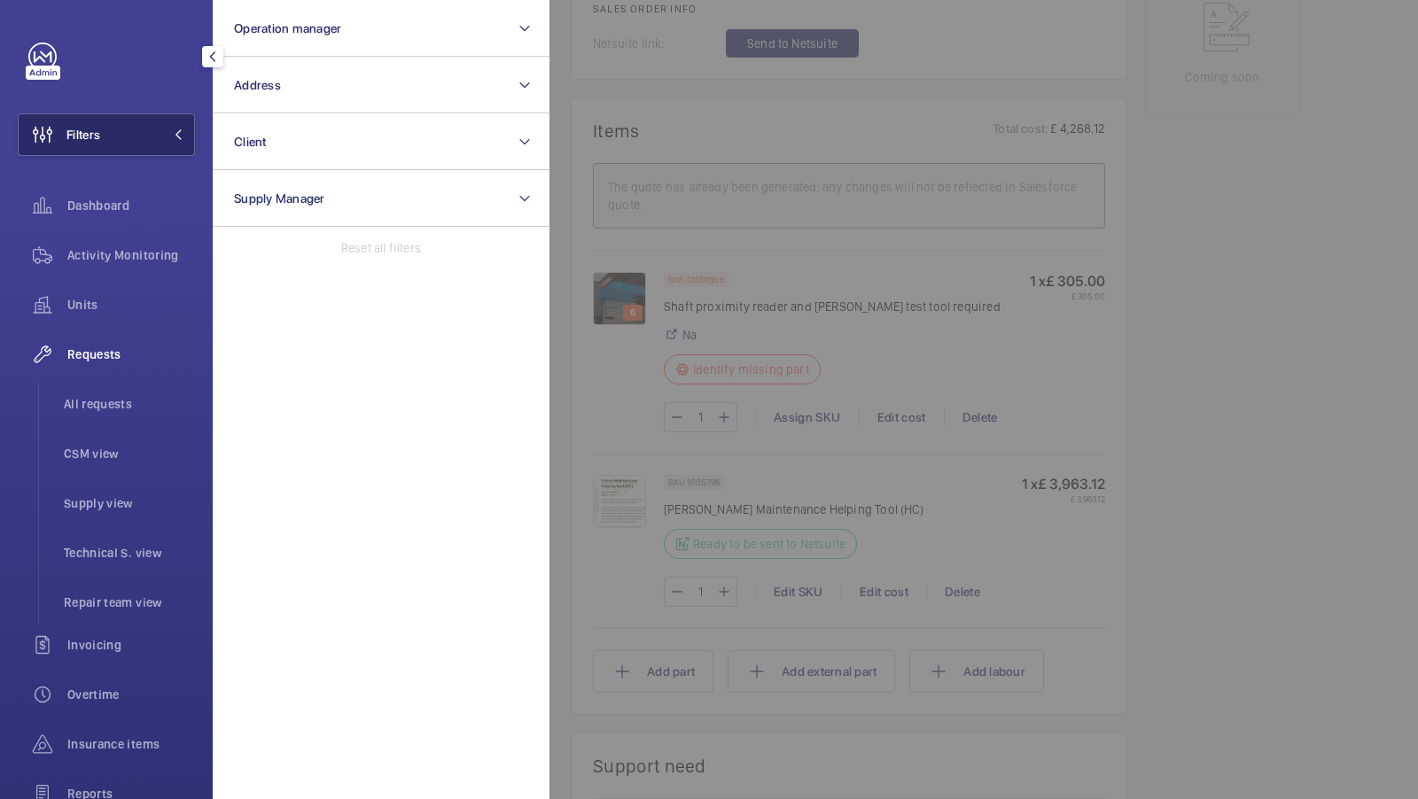
click at [167, 129] on span at bounding box center [172, 134] width 21 height 11
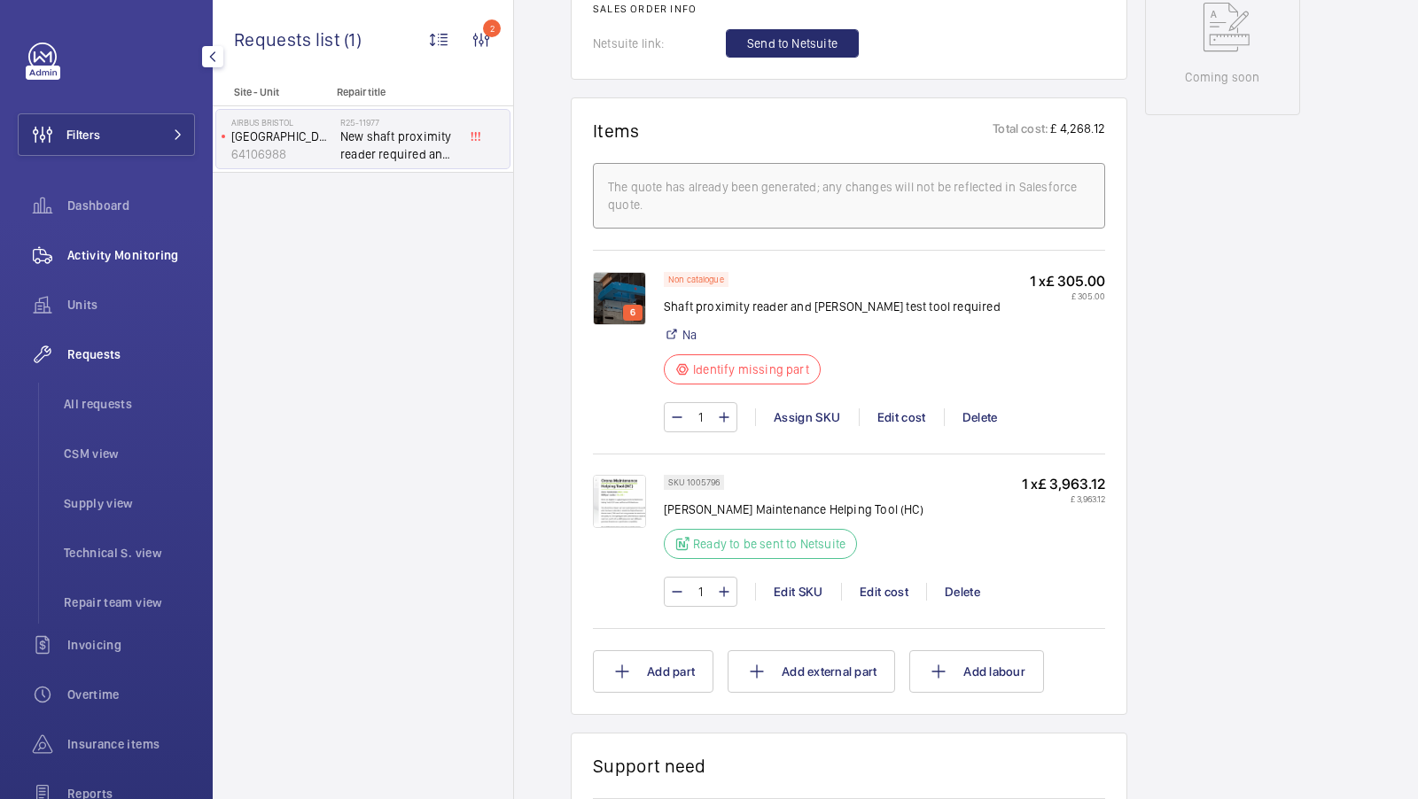
click at [105, 262] on span "Activity Monitoring" at bounding box center [131, 255] width 128 height 18
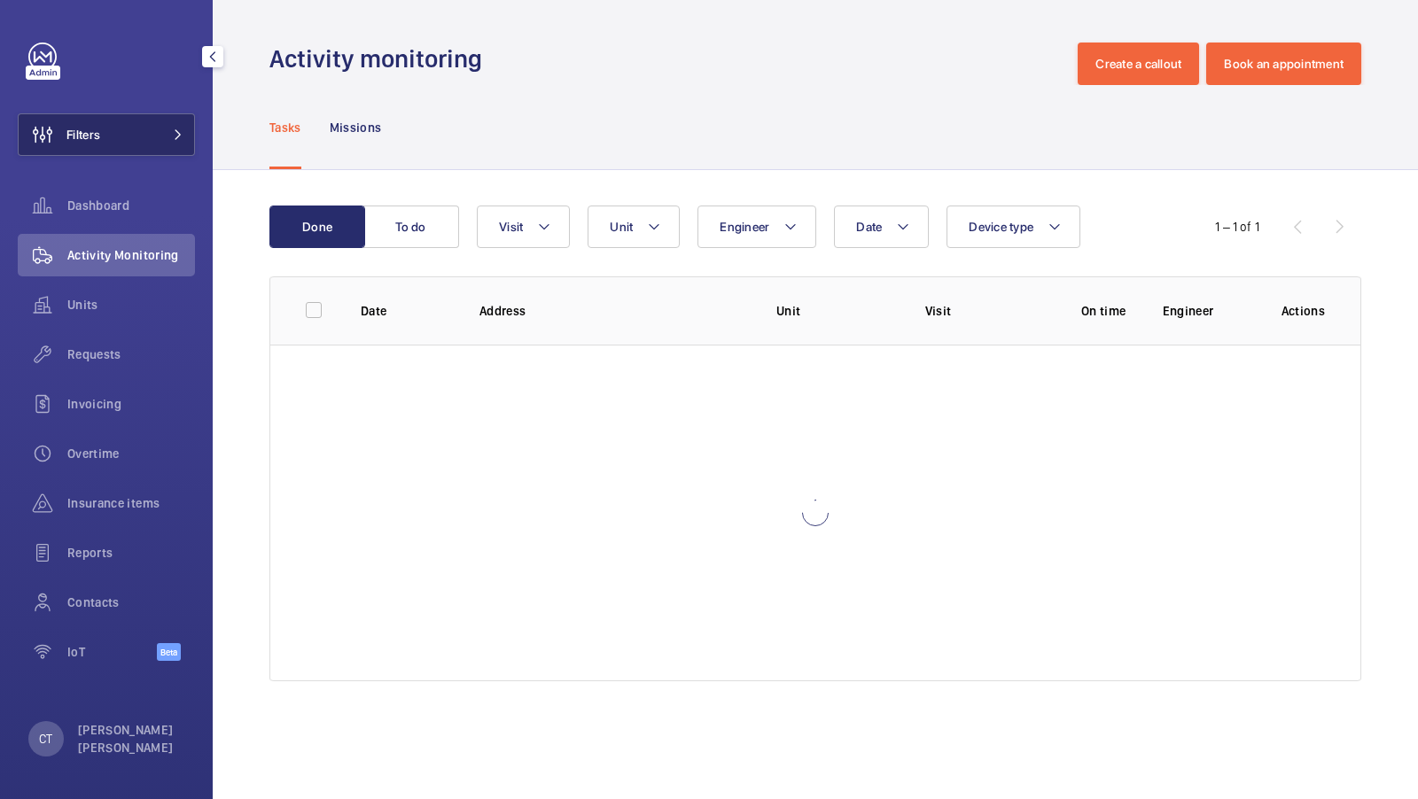
click at [137, 140] on button "Filters" at bounding box center [106, 134] width 177 height 43
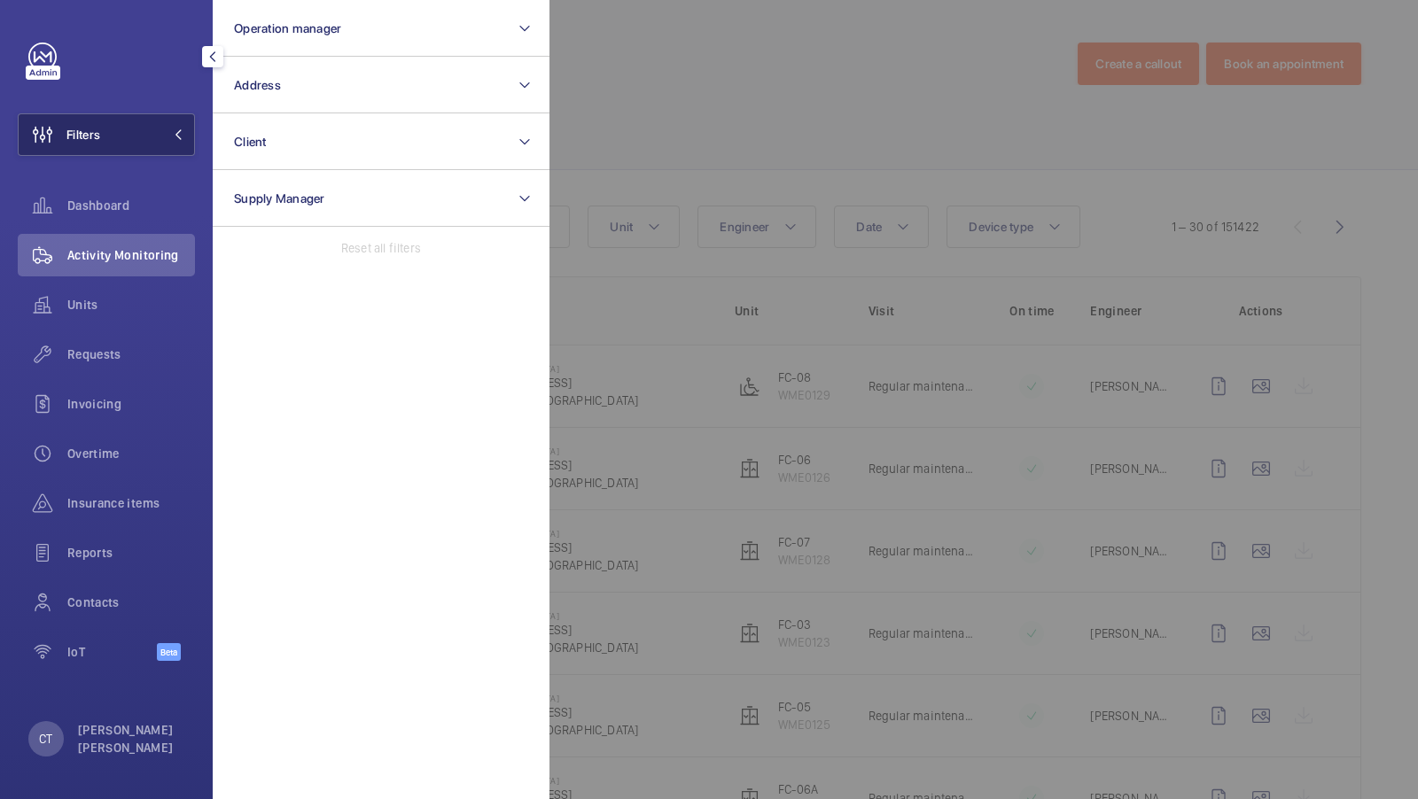
click at [161, 141] on button "Filters" at bounding box center [106, 134] width 177 height 43
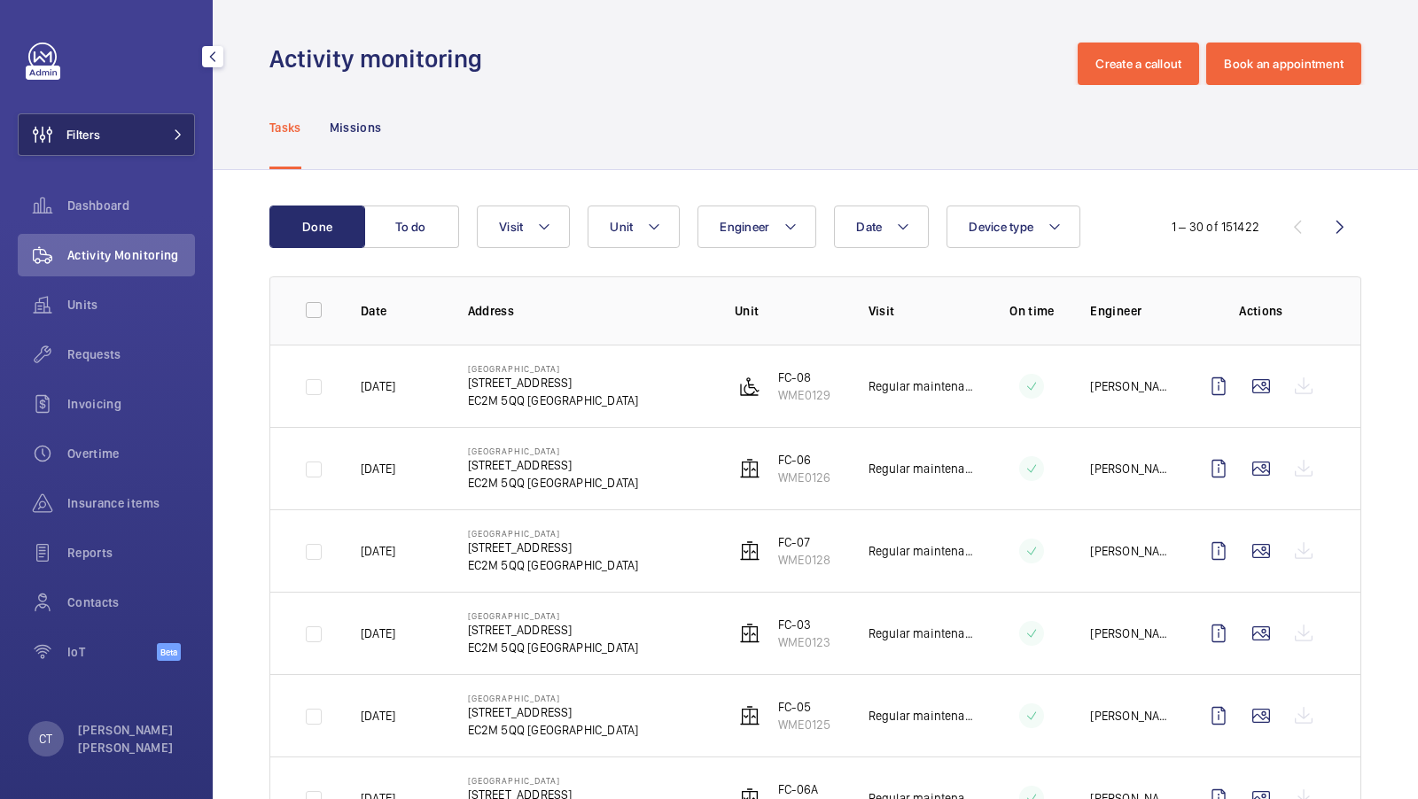
click at [154, 147] on button "Filters" at bounding box center [106, 134] width 177 height 43
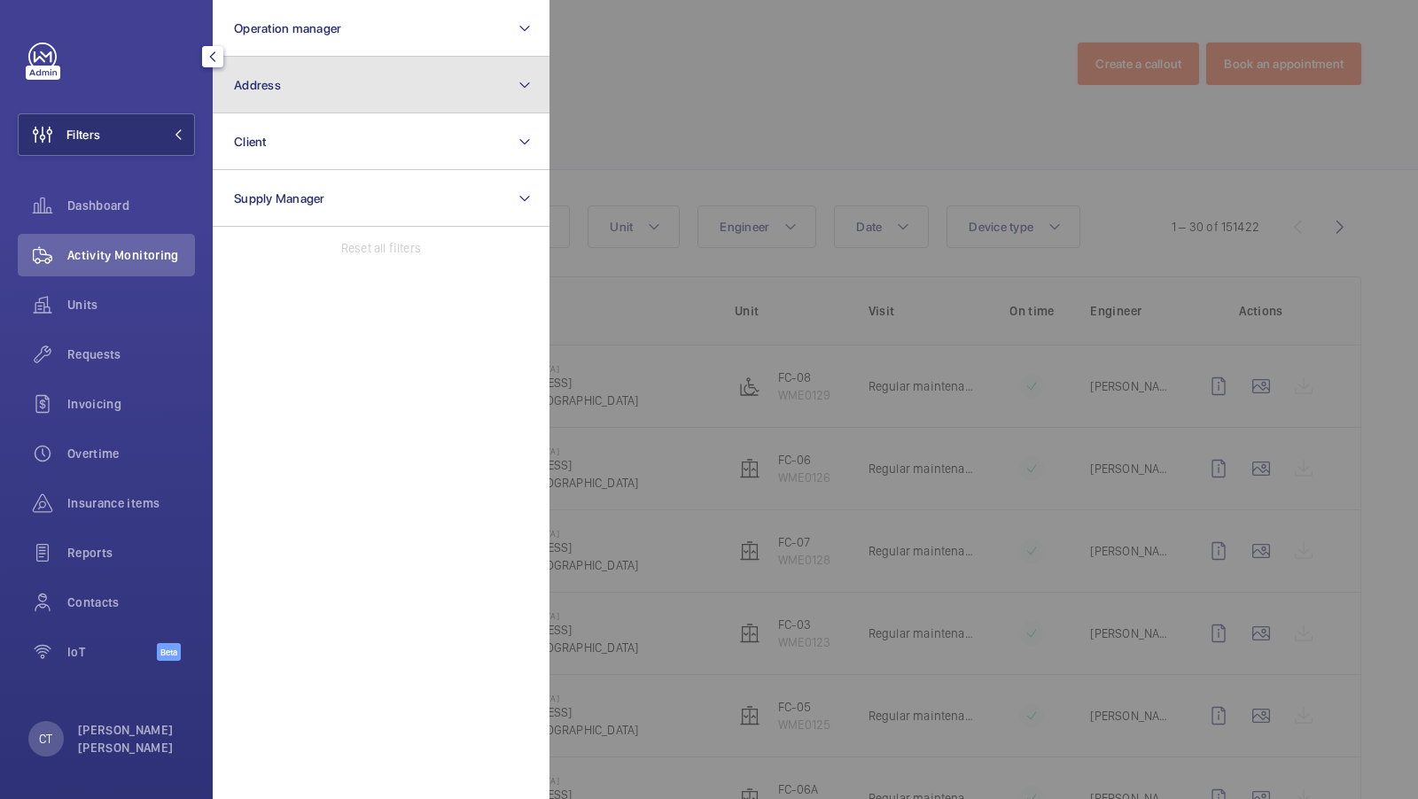
click at [347, 81] on button "Address" at bounding box center [381, 85] width 337 height 57
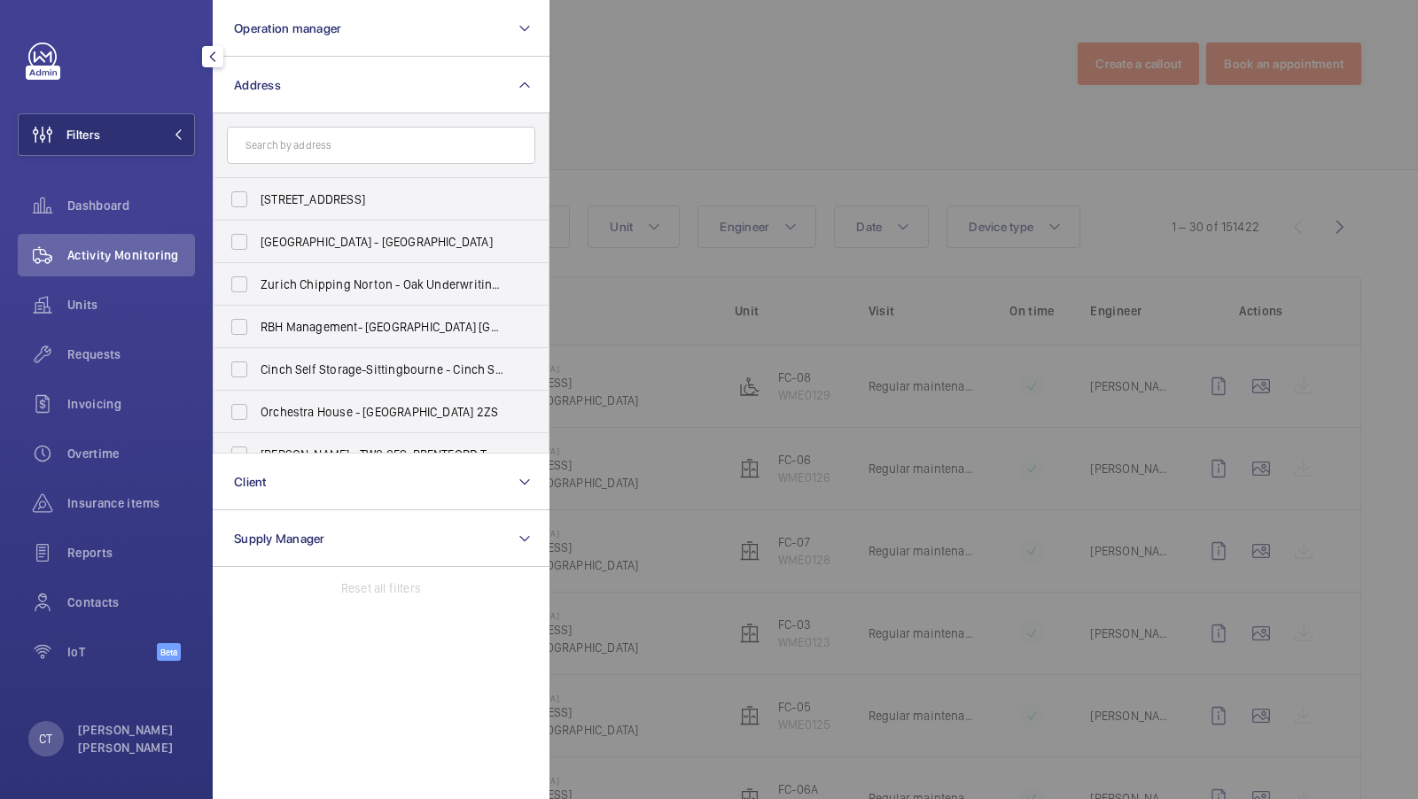
click at [701, 126] on div at bounding box center [1258, 399] width 1418 height 799
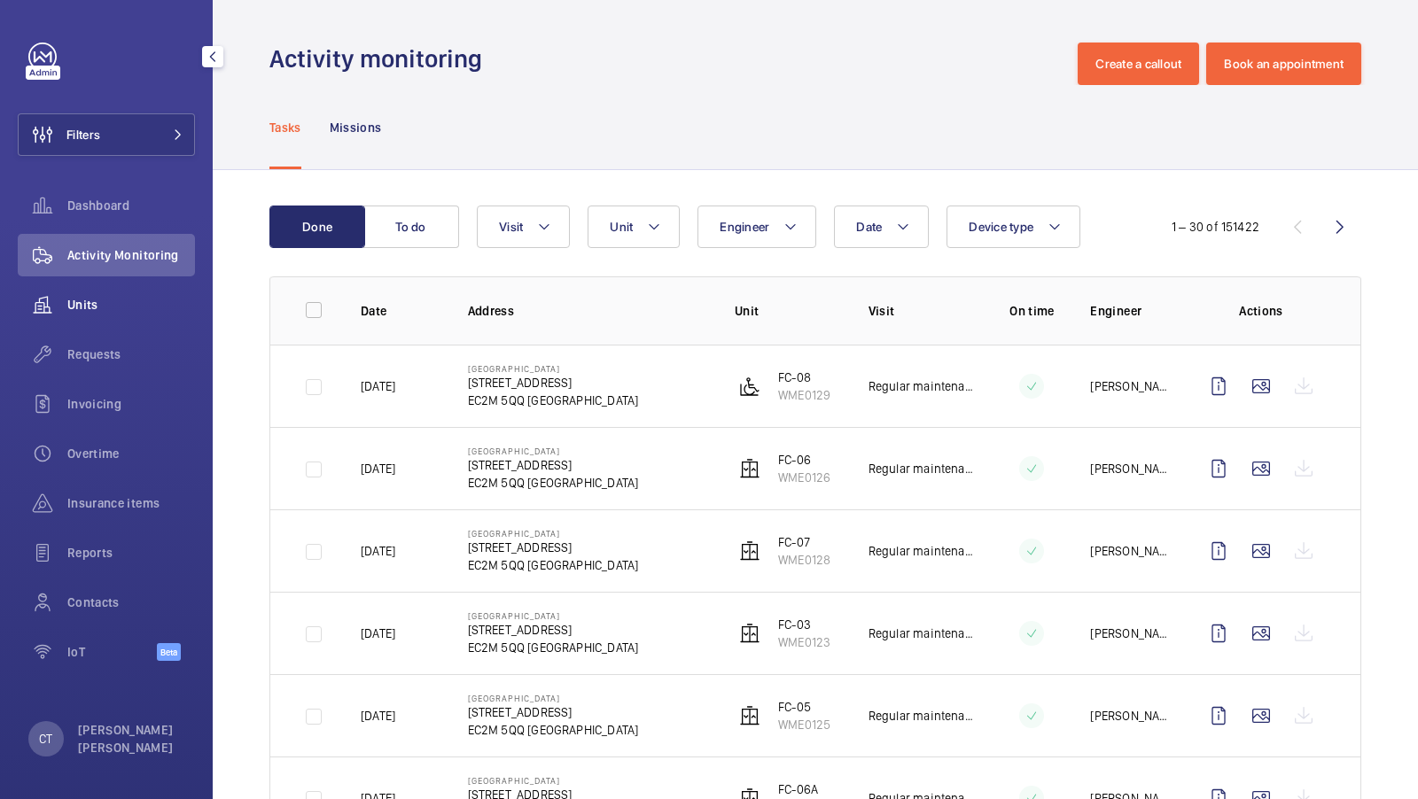
click at [103, 305] on span "Units" at bounding box center [131, 305] width 128 height 18
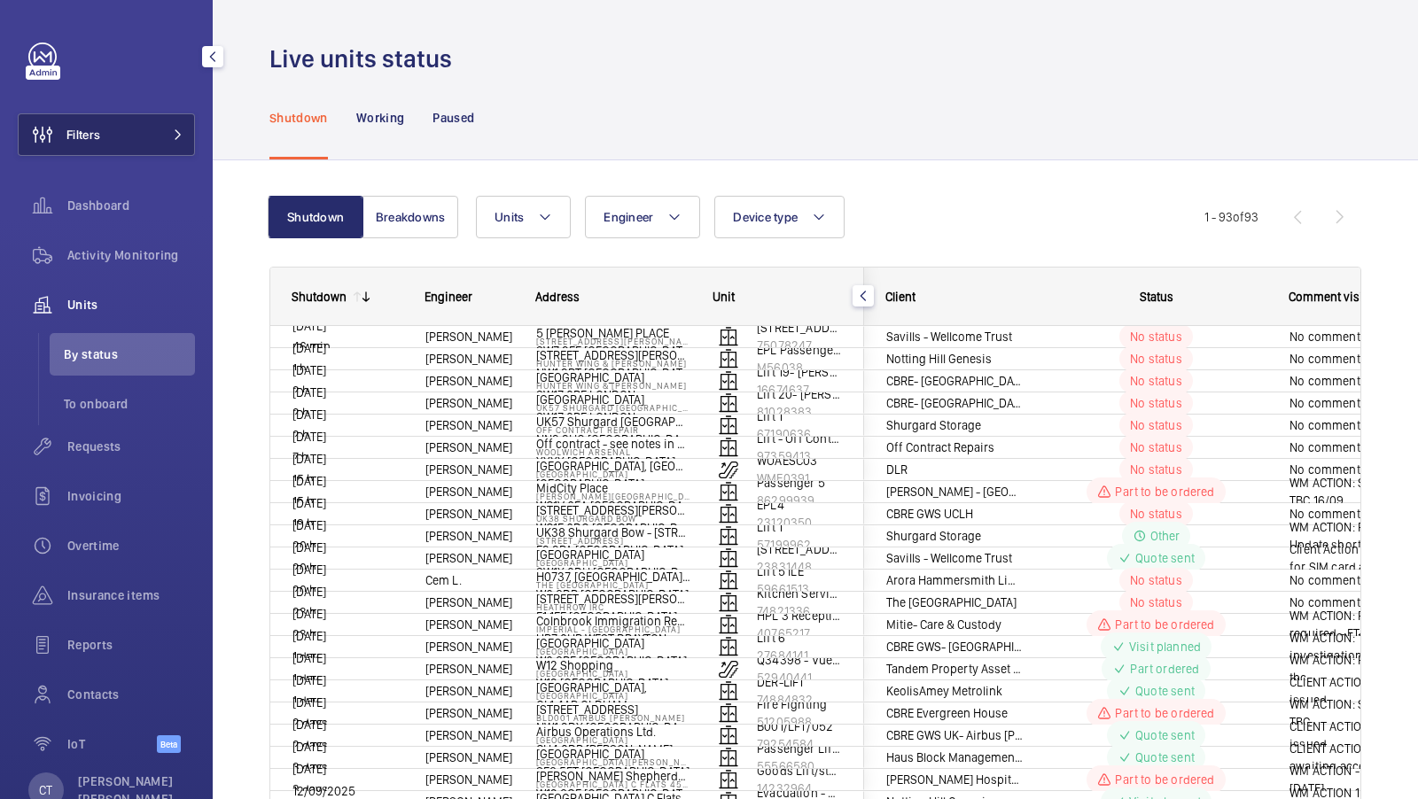
click at [175, 132] on mat-icon at bounding box center [178, 134] width 11 height 11
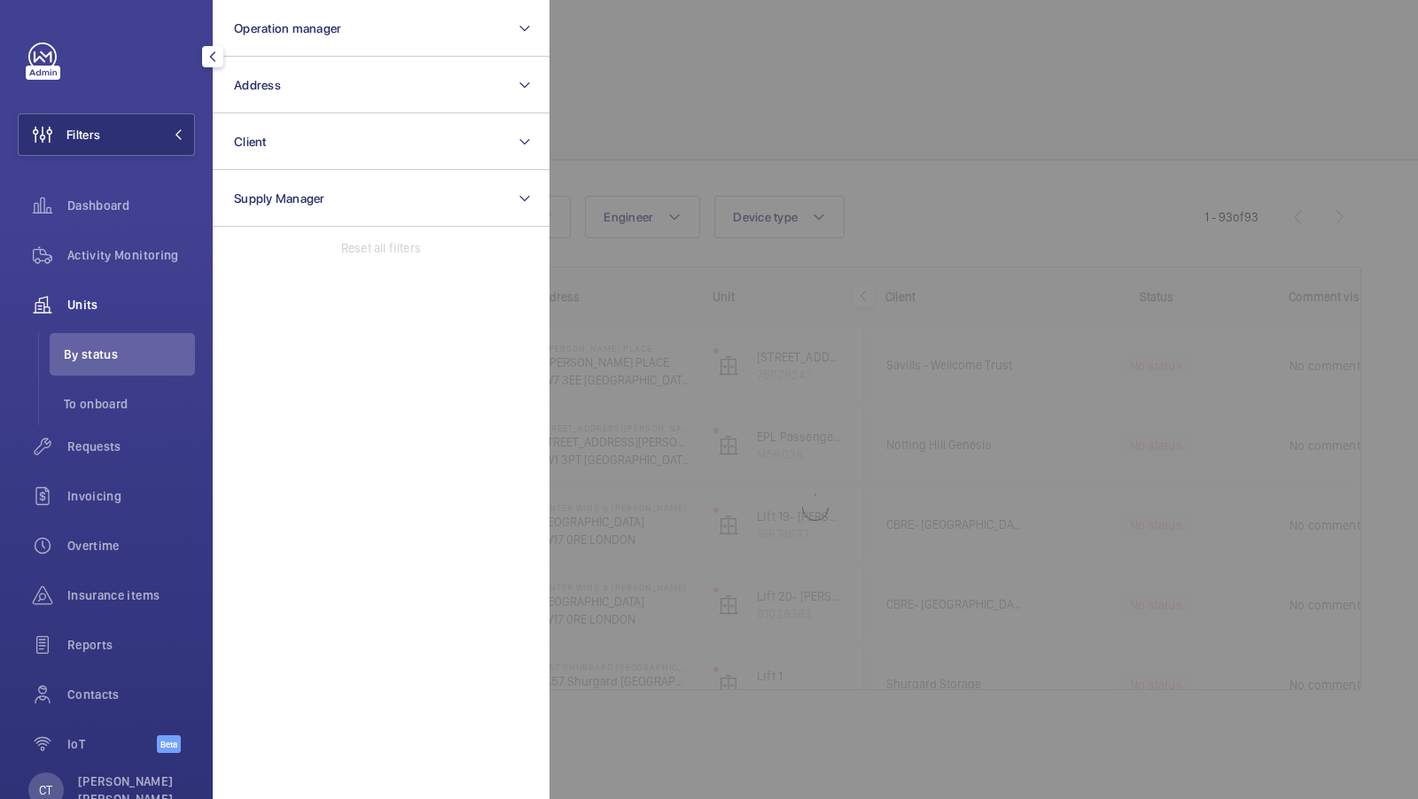
click at [1077, 236] on div at bounding box center [1258, 399] width 1418 height 799
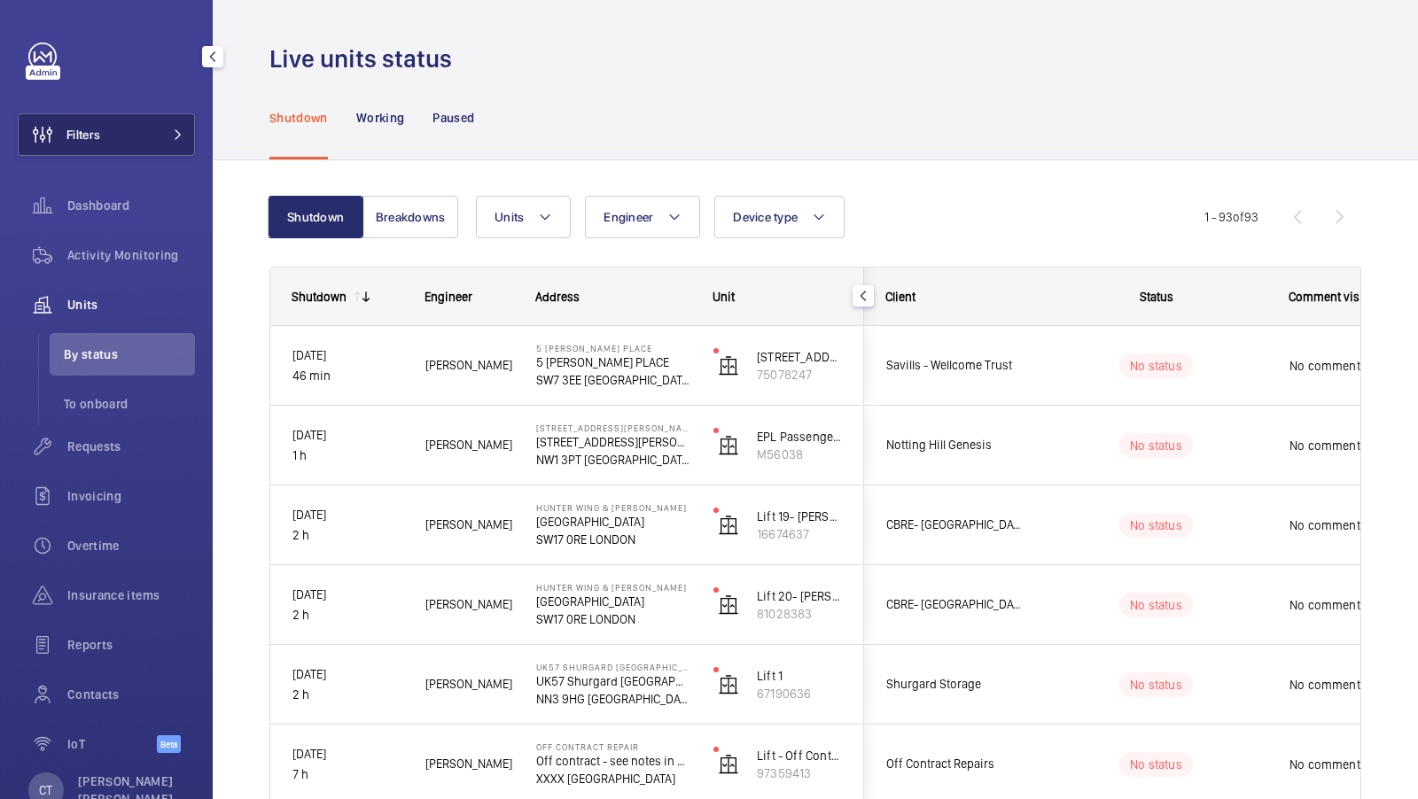
click at [139, 136] on button "Filters" at bounding box center [106, 134] width 177 height 43
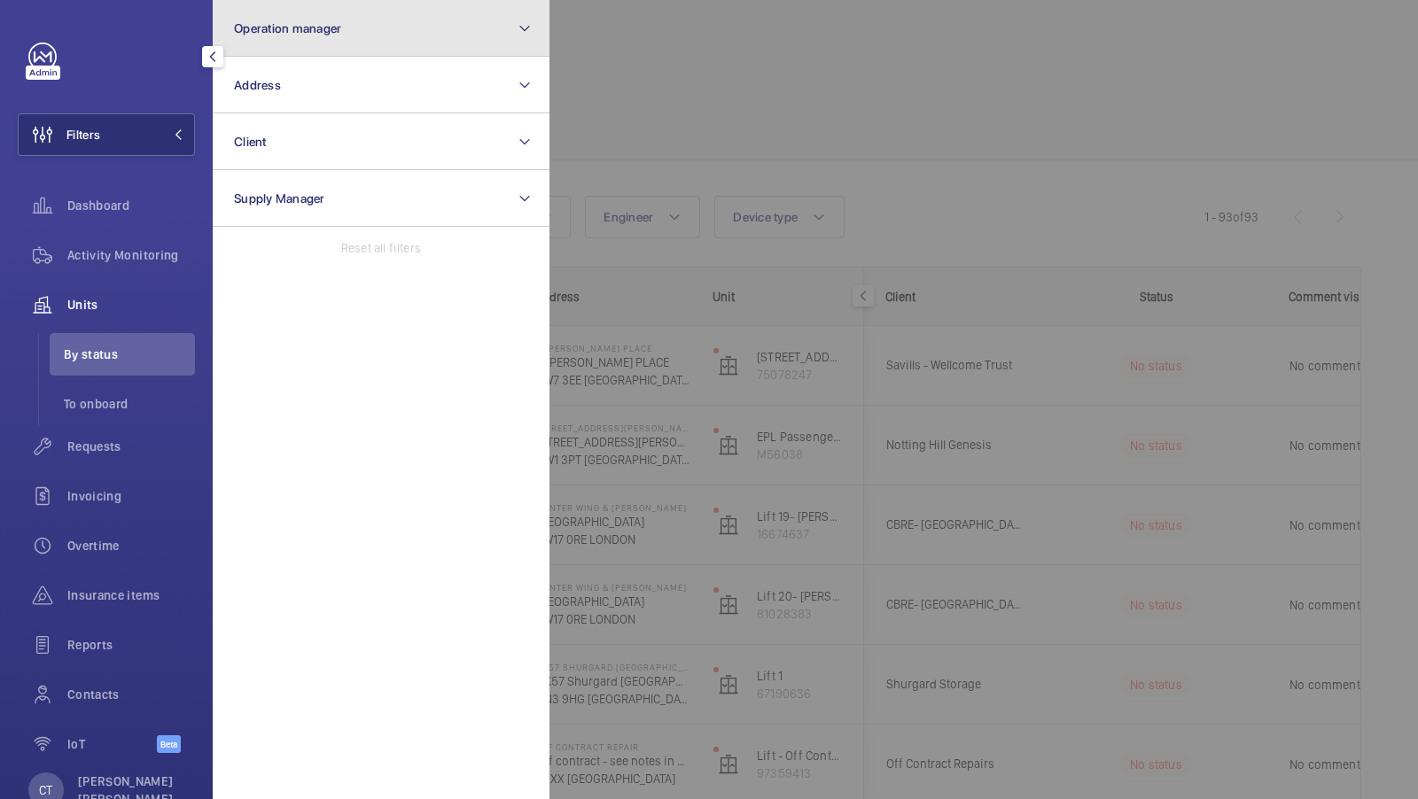
click at [447, 39] on button "Operation manager" at bounding box center [381, 28] width 337 height 57
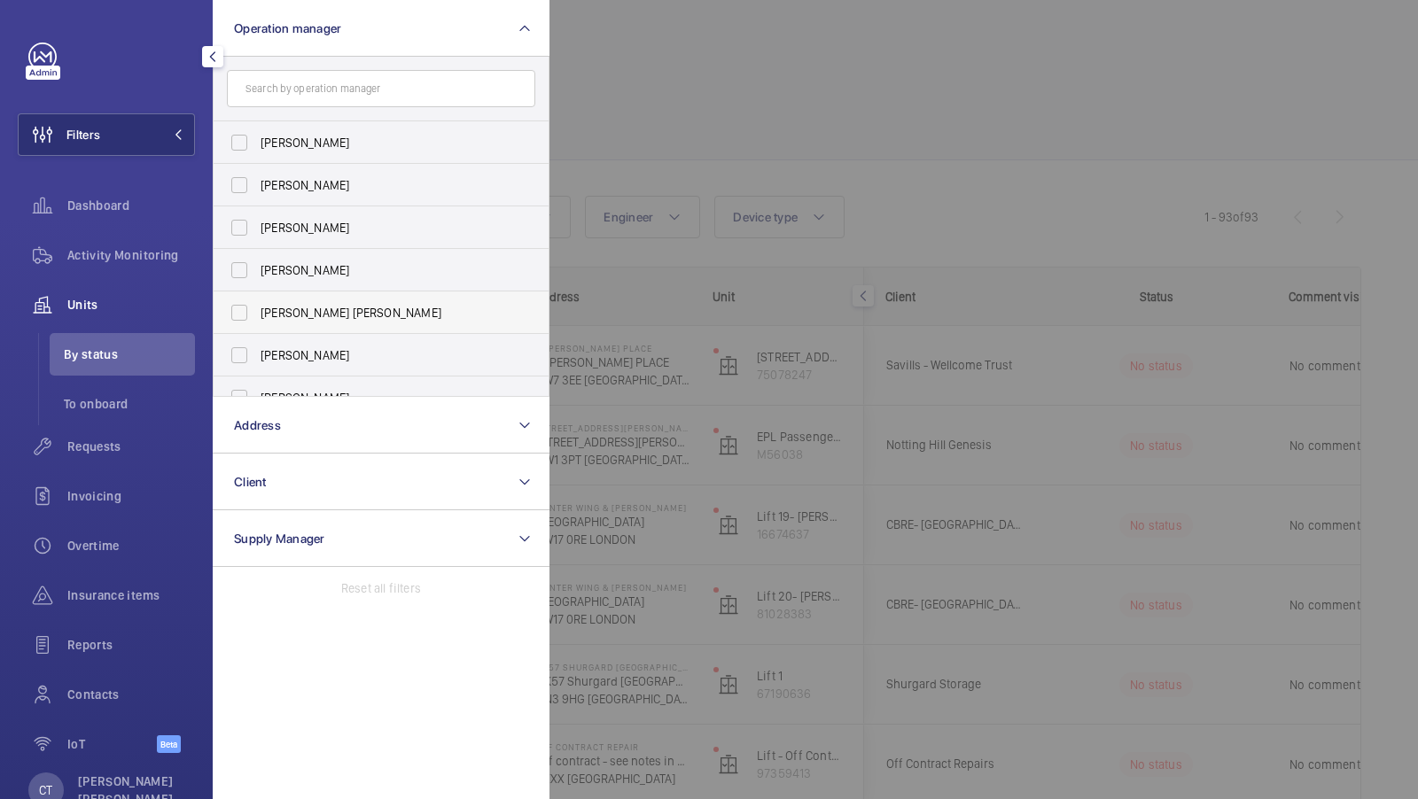
click at [323, 304] on span "[PERSON_NAME] [PERSON_NAME]" at bounding box center [382, 313] width 244 height 18
click at [257, 303] on input "[PERSON_NAME] [PERSON_NAME]" at bounding box center [239, 312] width 35 height 35
checkbox input "true"
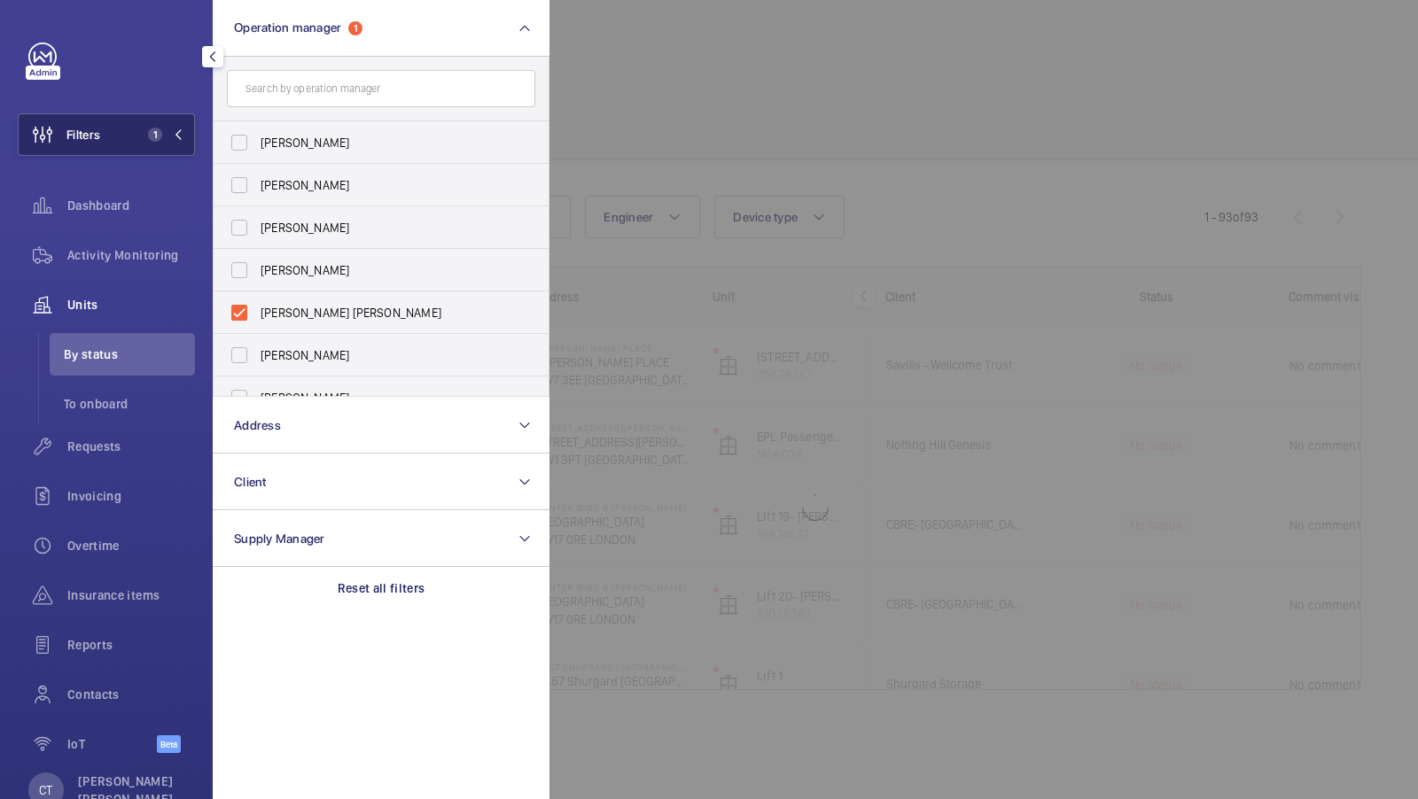
click at [159, 133] on span "1" at bounding box center [155, 135] width 14 height 14
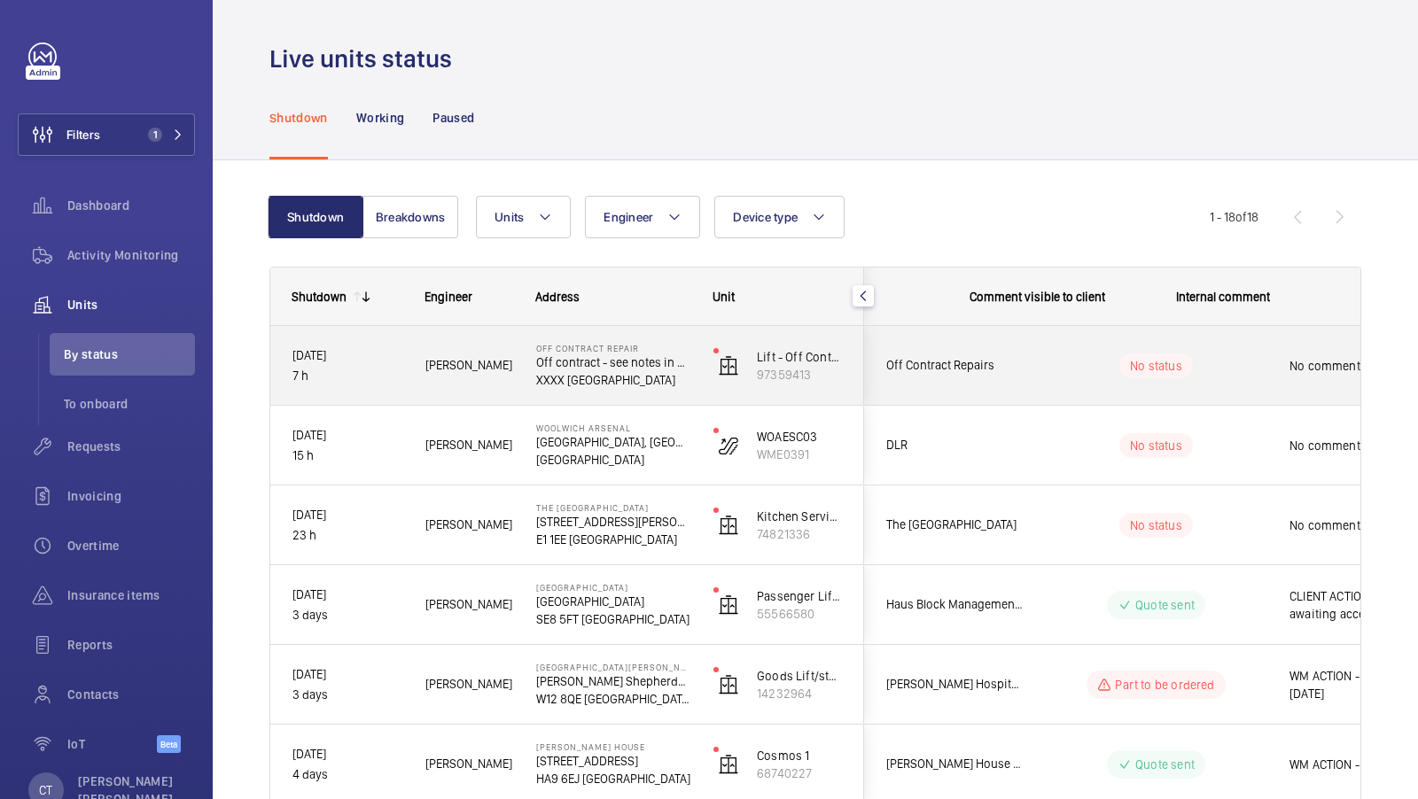
scroll to position [0, 319]
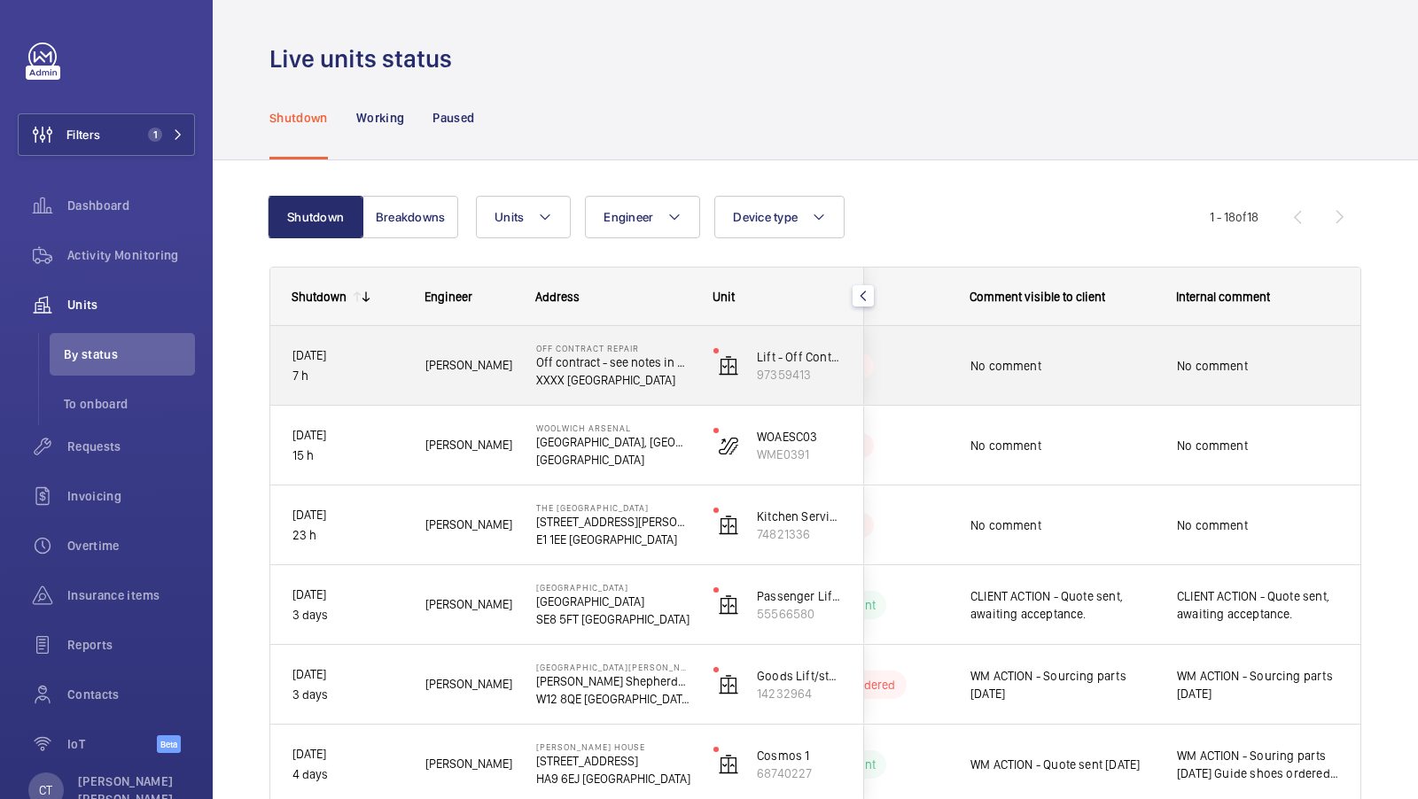
click at [1304, 381] on div "No comment" at bounding box center [1258, 366] width 162 height 41
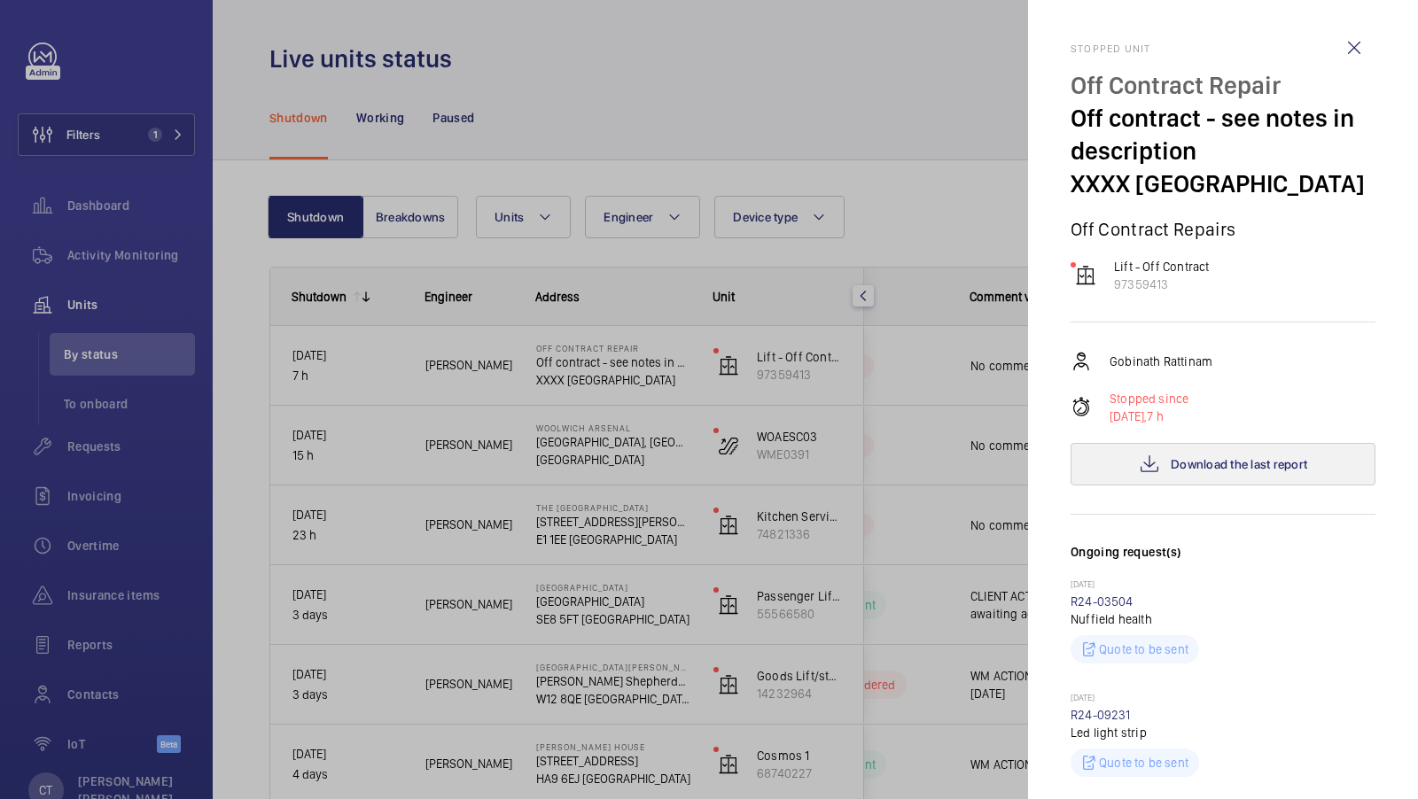
scroll to position [488, 0]
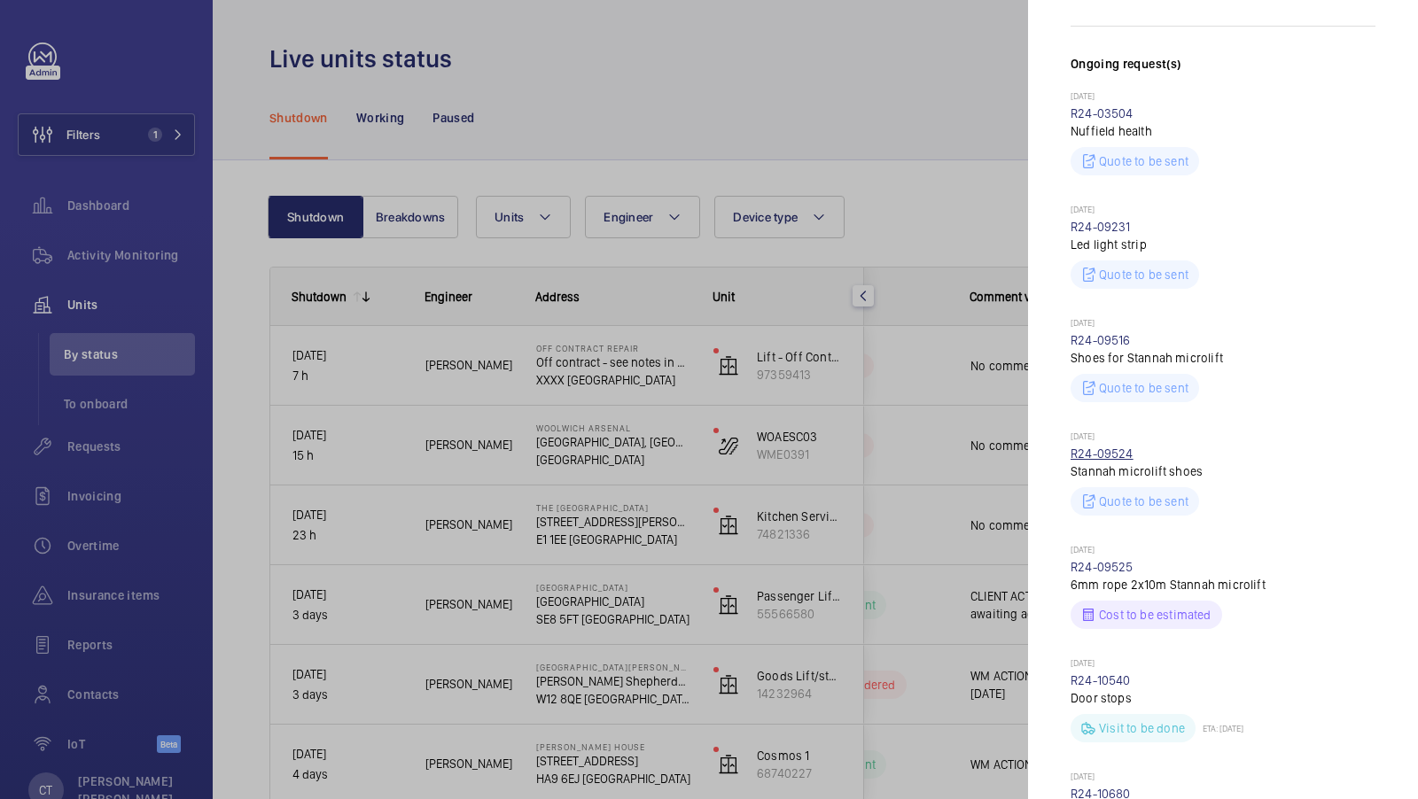
click at [1106, 447] on link "R24-09524" at bounding box center [1101, 454] width 63 height 14
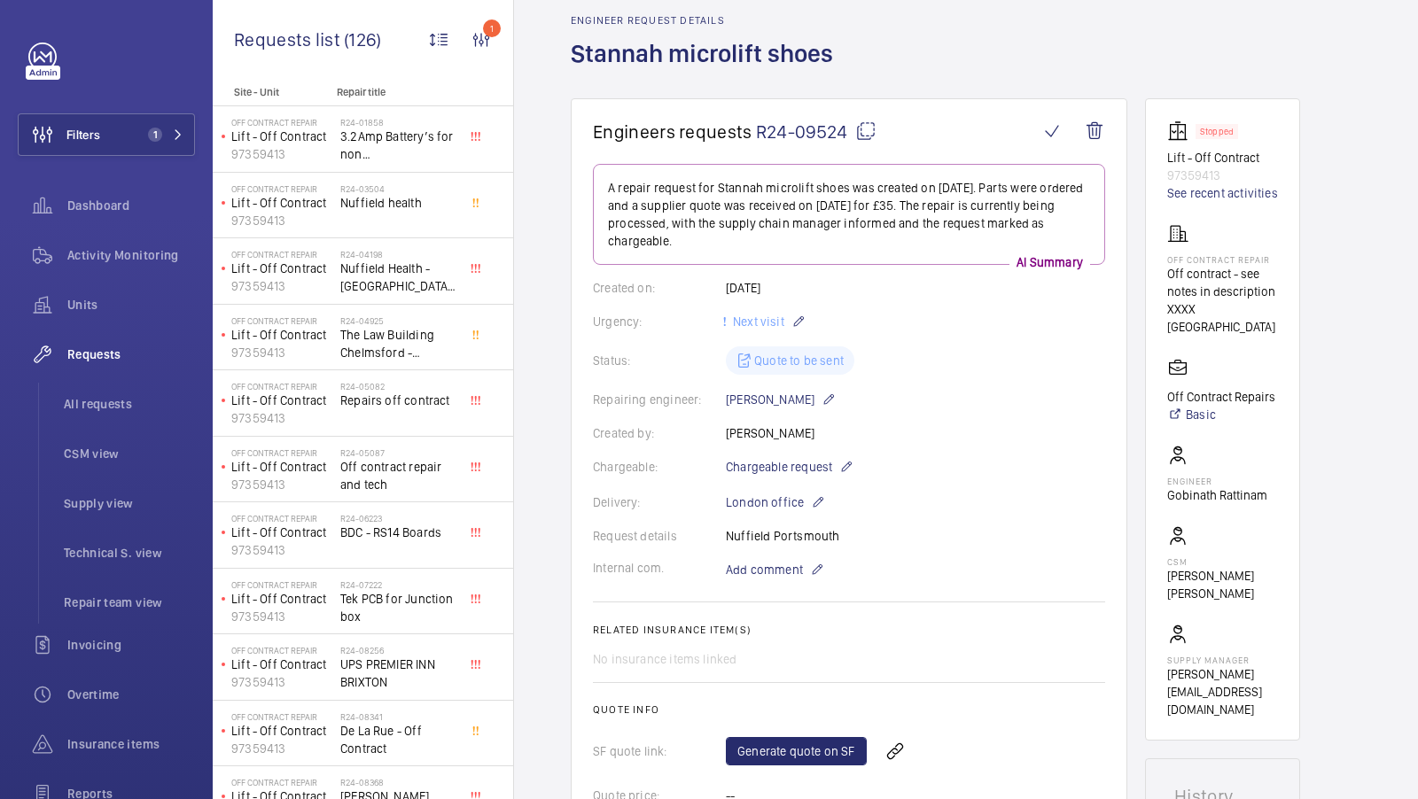
scroll to position [74, 0]
click at [1200, 407] on link "Basic" at bounding box center [1221, 416] width 108 height 18
drag, startPoint x: 1240, startPoint y: 557, endPoint x: 1191, endPoint y: 557, distance: 49.6
click at [1191, 568] on p "[PERSON_NAME] [PERSON_NAME]" at bounding box center [1222, 585] width 111 height 35
click at [1030, 528] on div "Request details Nuffield Portsmouth" at bounding box center [849, 537] width 512 height 18
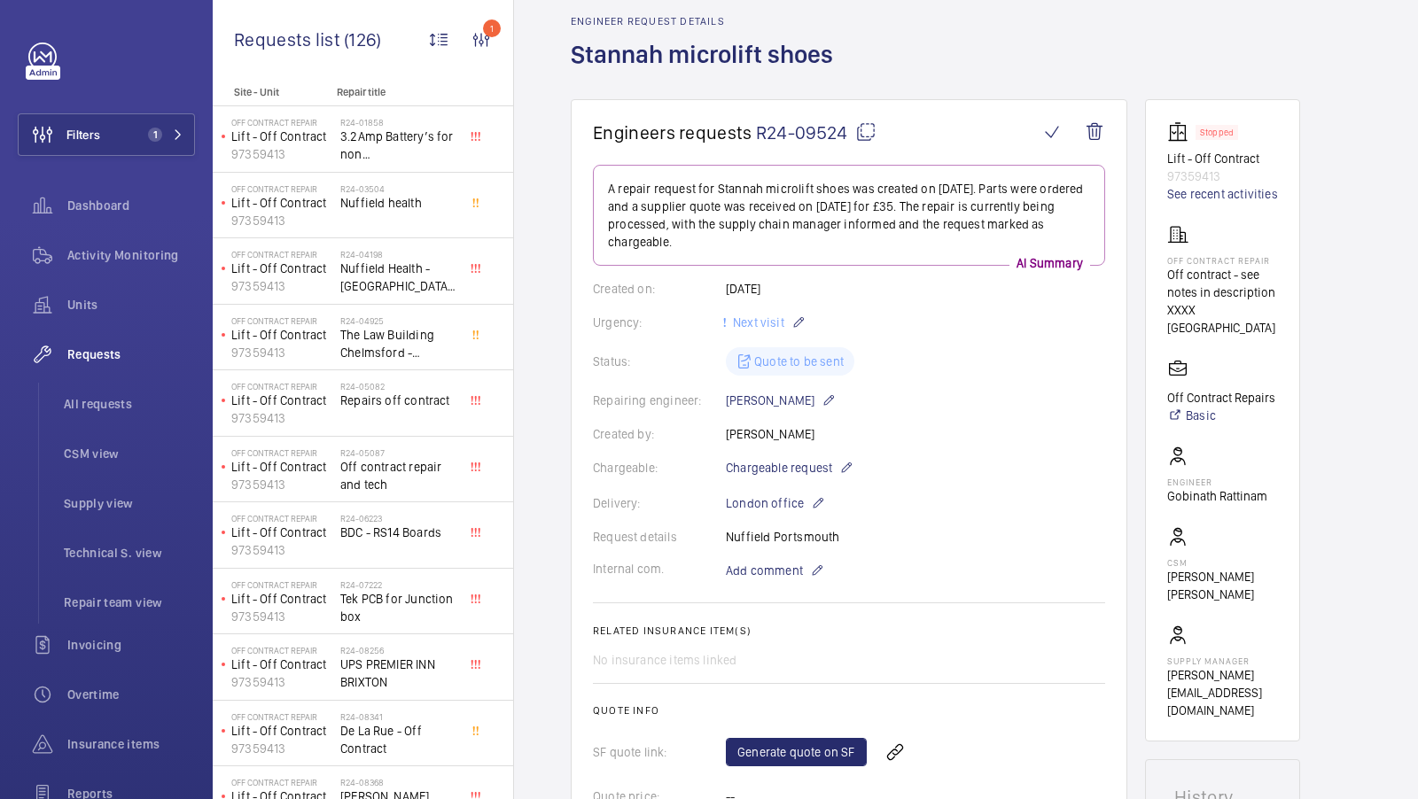
scroll to position [0, 0]
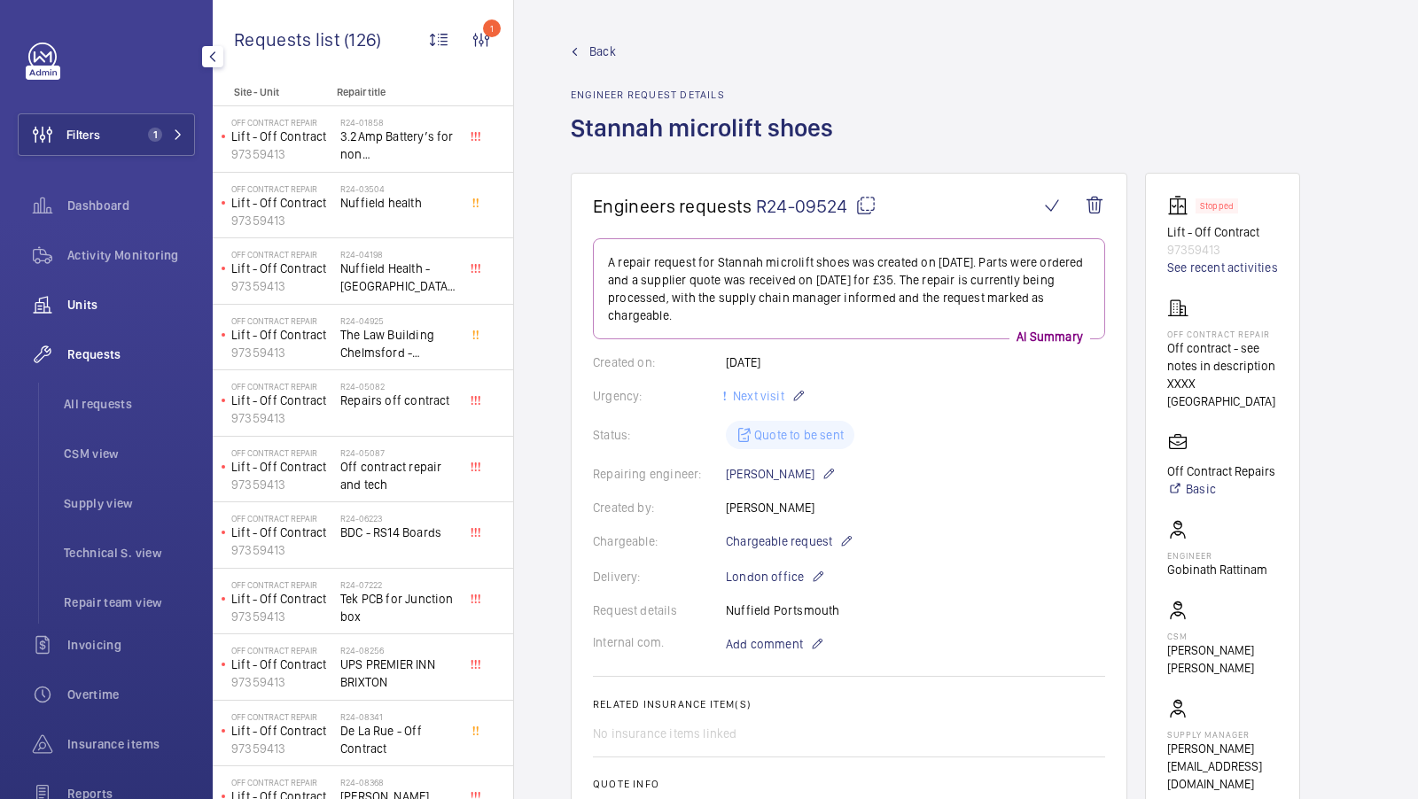
click at [97, 311] on span "Units" at bounding box center [131, 305] width 128 height 18
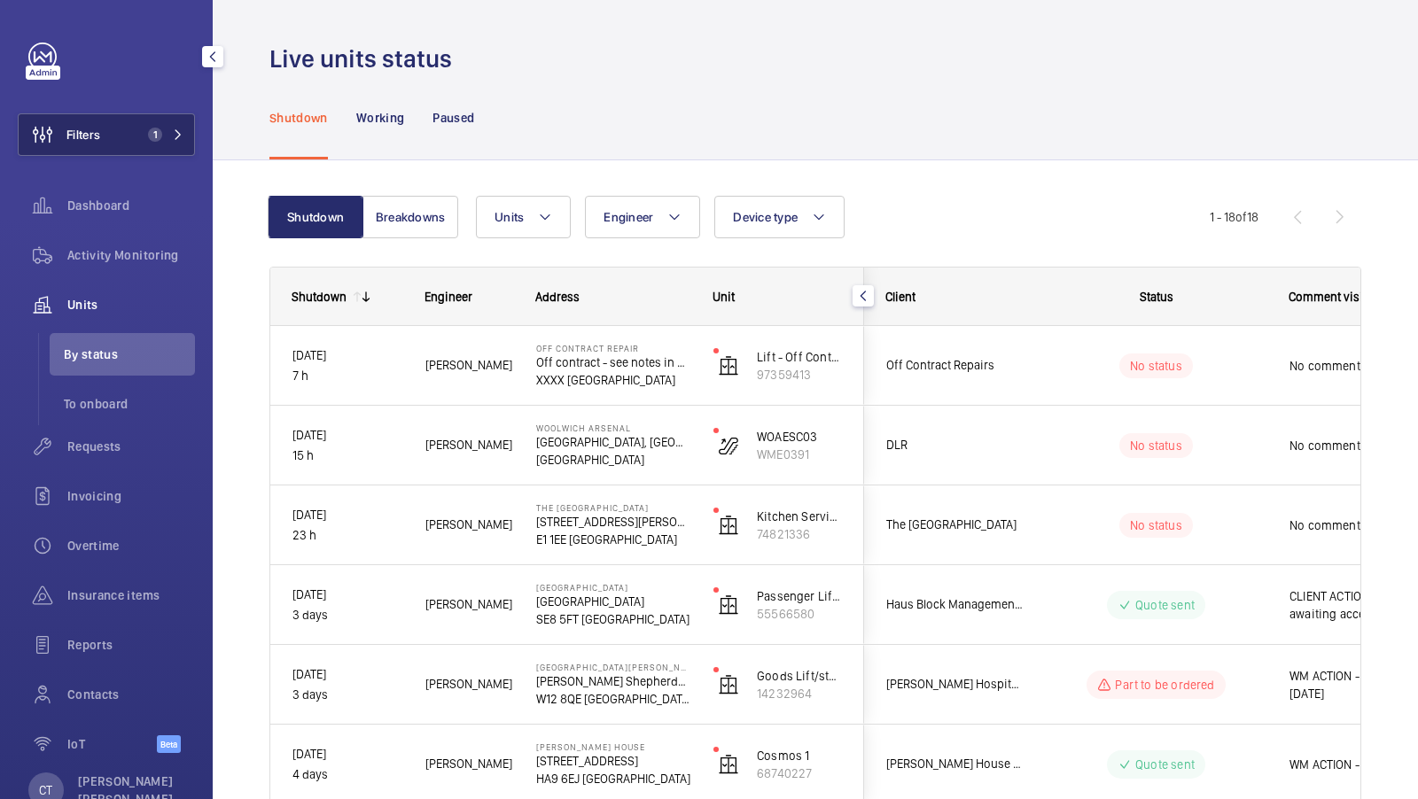
click at [165, 126] on button "Filters 1" at bounding box center [106, 134] width 177 height 43
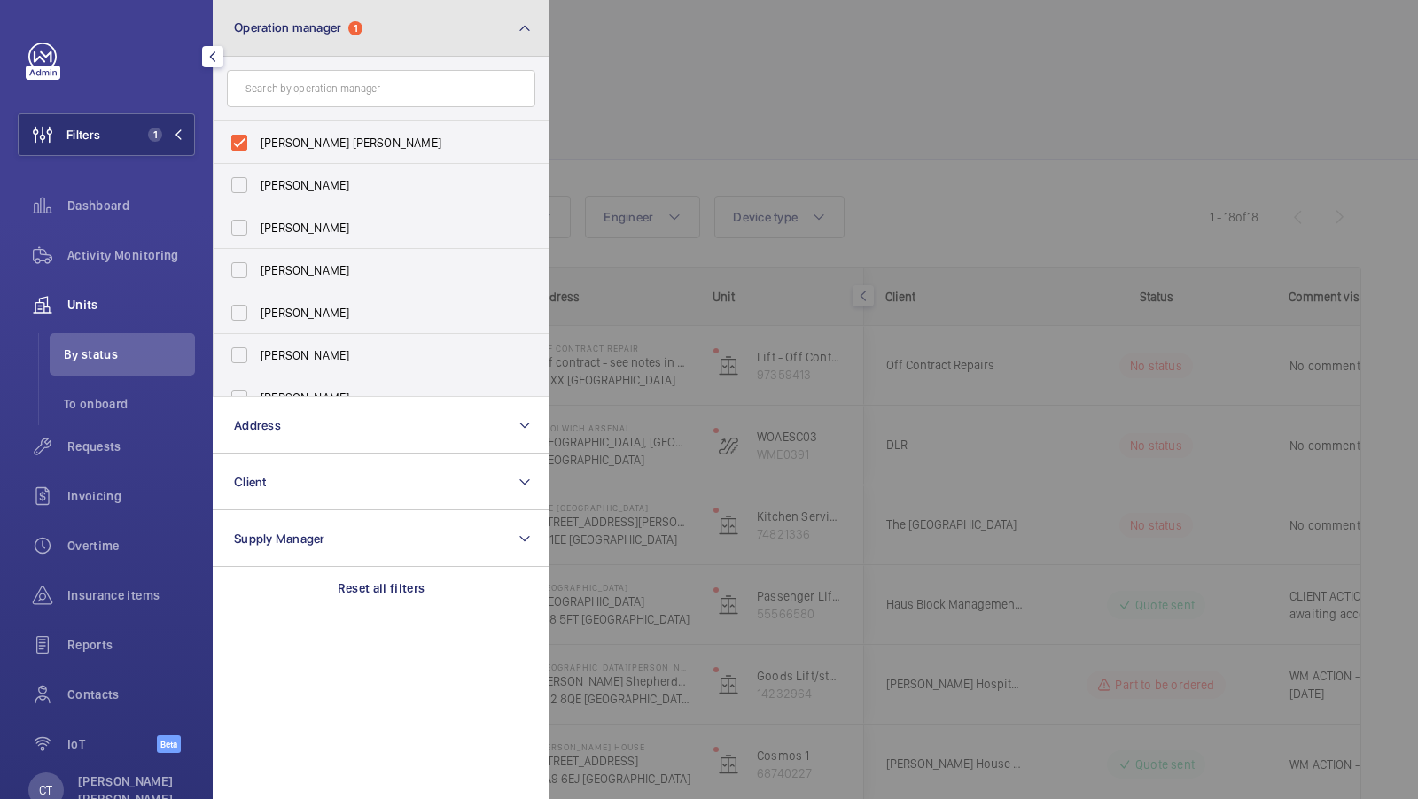
click at [424, 43] on button "Operation manager 1" at bounding box center [381, 28] width 337 height 57
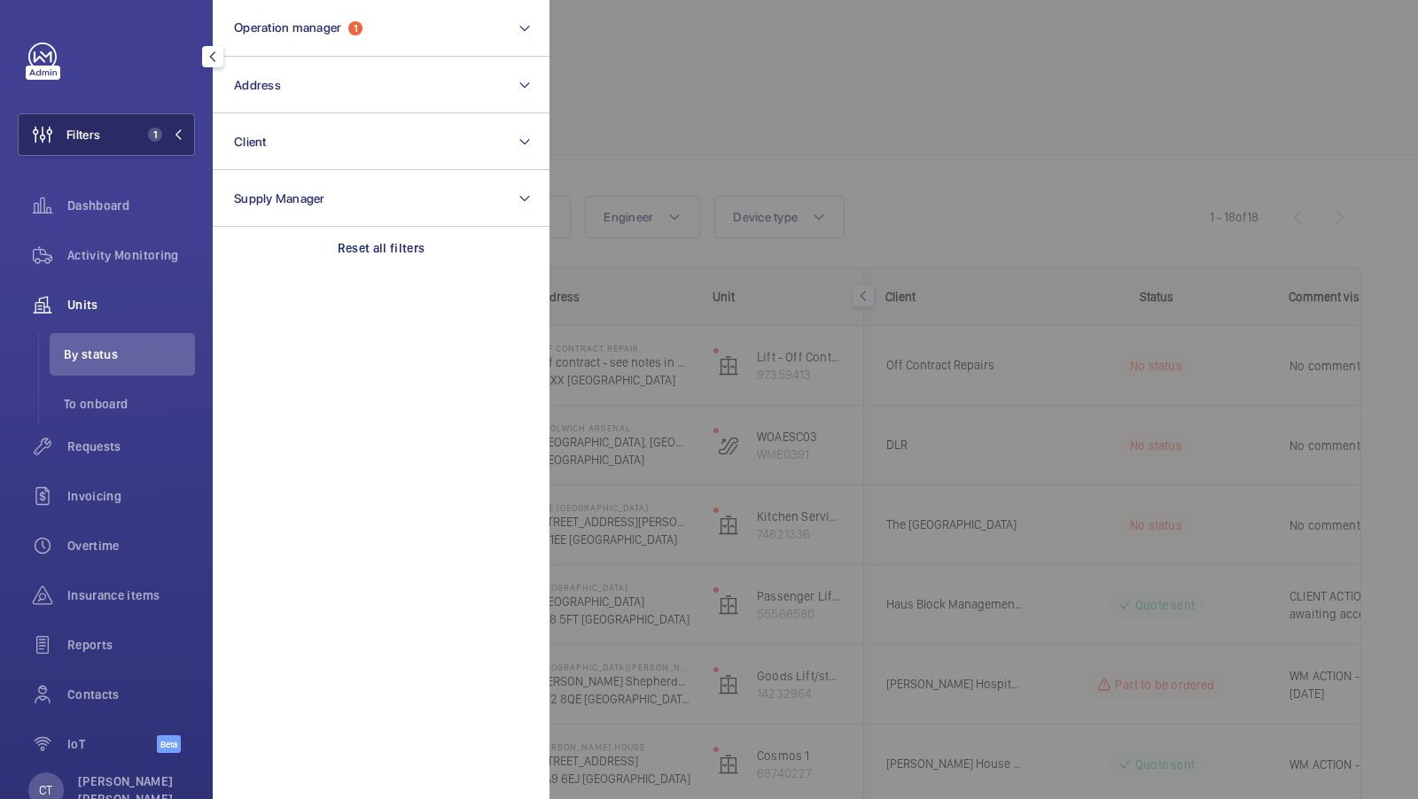
click at [135, 135] on button "Filters 1" at bounding box center [106, 134] width 177 height 43
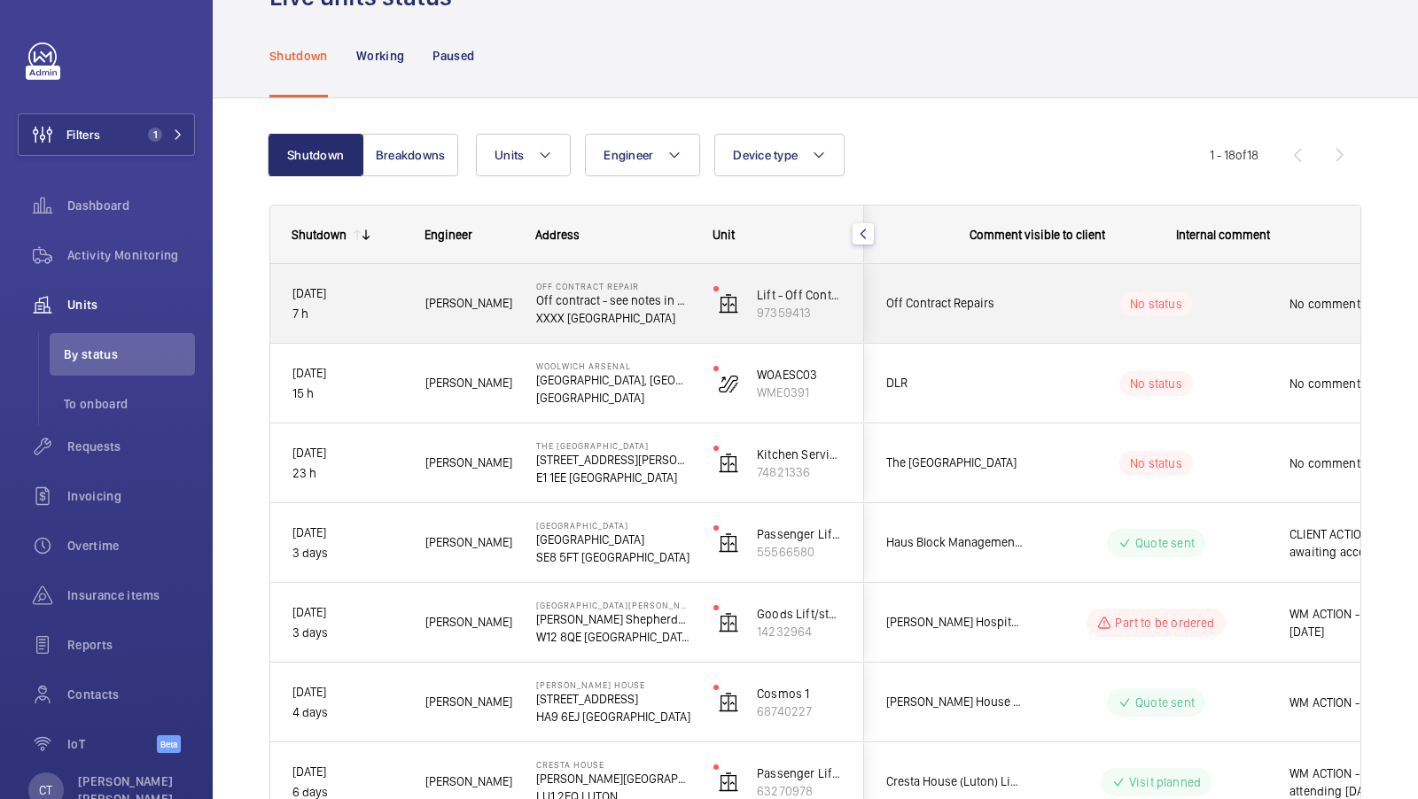
scroll to position [0, 319]
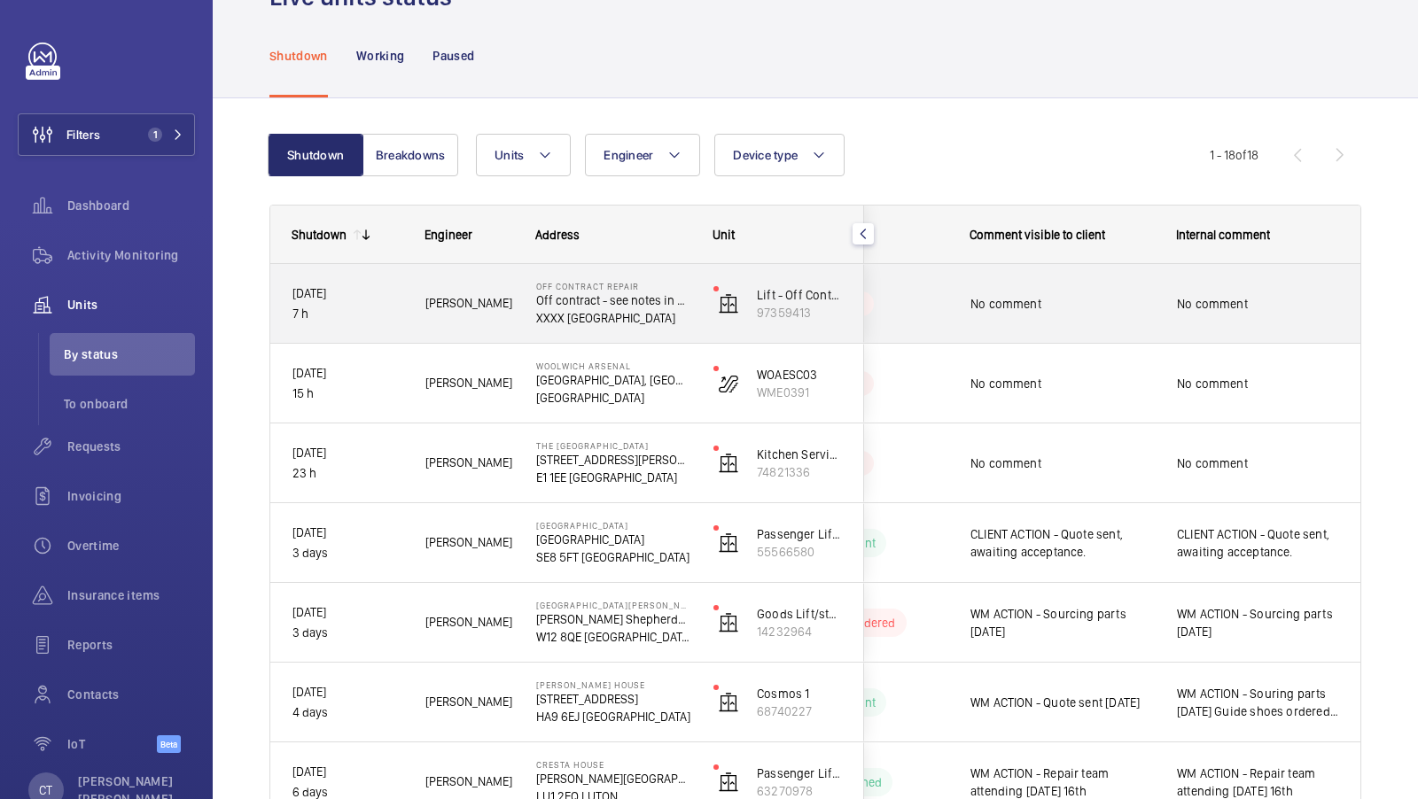
click at [1259, 321] on div "No comment" at bounding box center [1258, 304] width 162 height 41
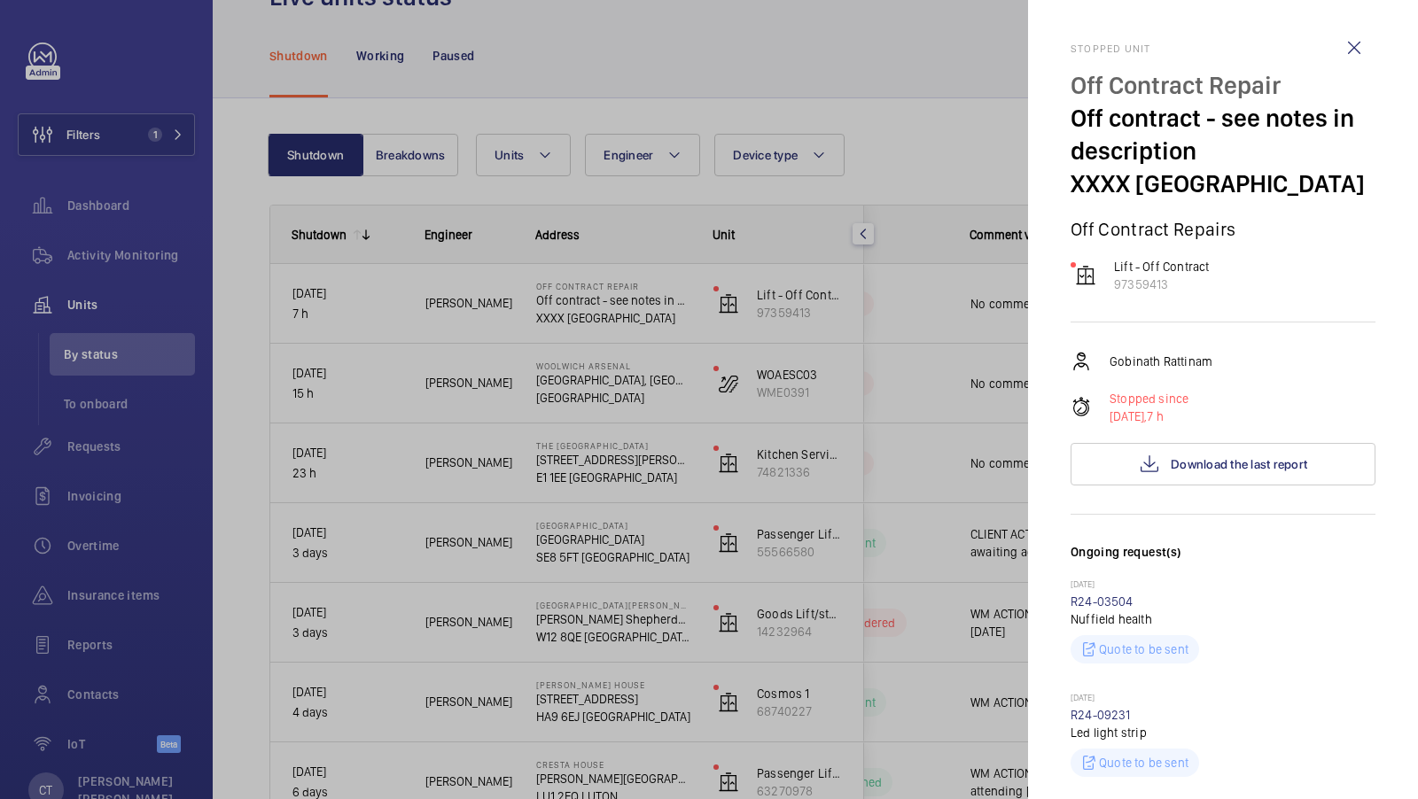
click at [804, 361] on div at bounding box center [709, 399] width 1418 height 799
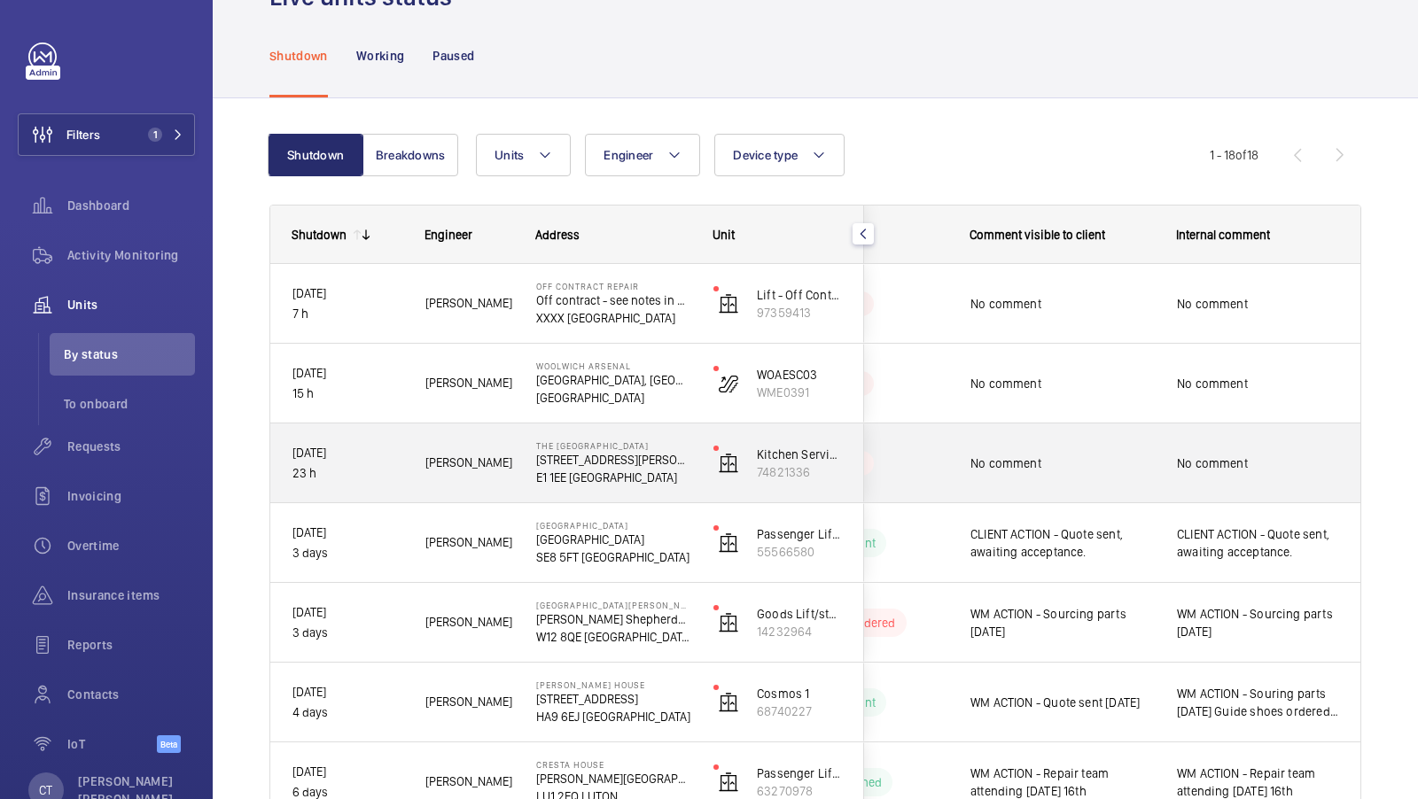
click at [1155, 472] on div "No comment" at bounding box center [1257, 463] width 205 height 76
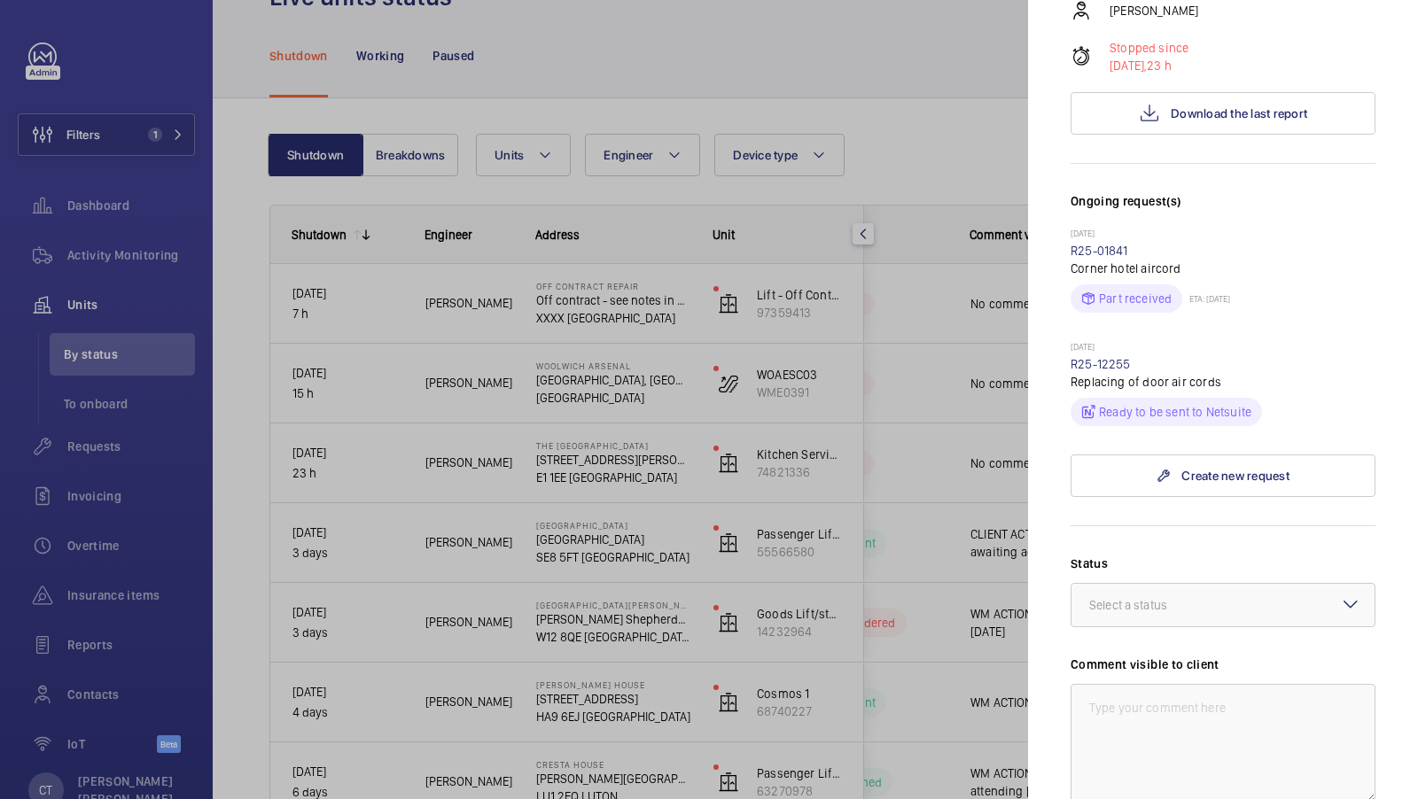
scroll to position [354, 0]
click at [1091, 359] on link "R25-12255" at bounding box center [1100, 361] width 60 height 14
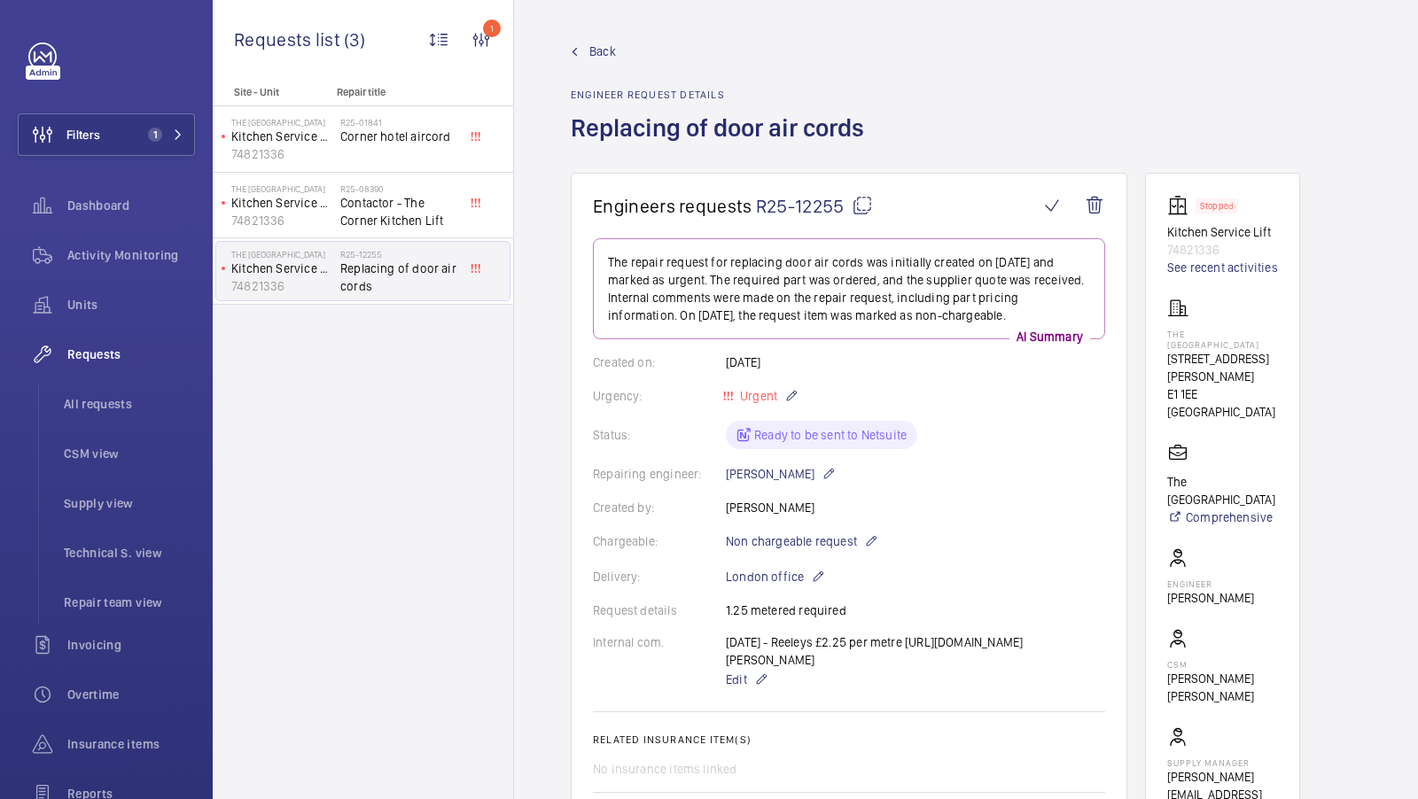
click at [956, 464] on div "Repairing engineer: Michael Burns" at bounding box center [849, 473] width 512 height 21
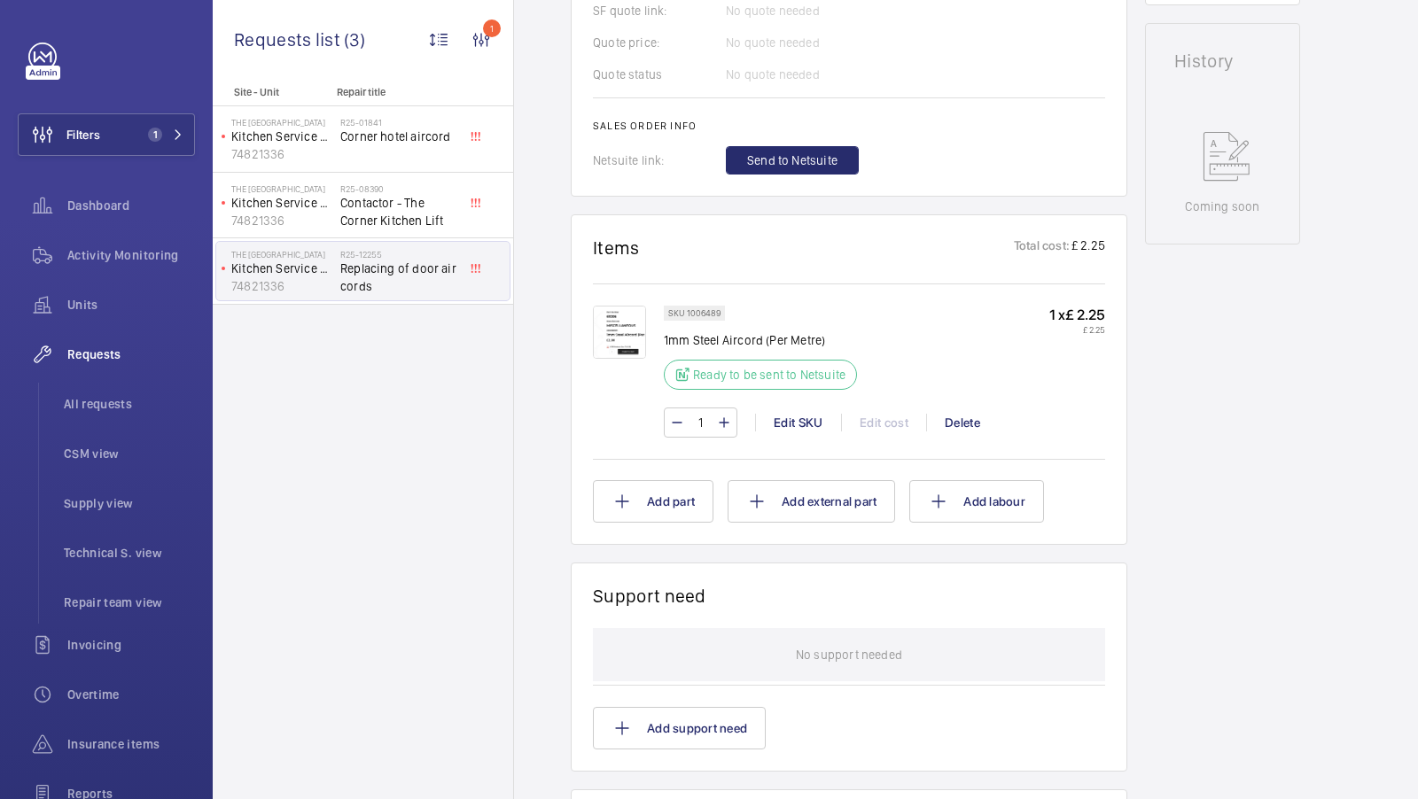
scroll to position [839, 0]
click at [617, 341] on img at bounding box center [619, 331] width 53 height 53
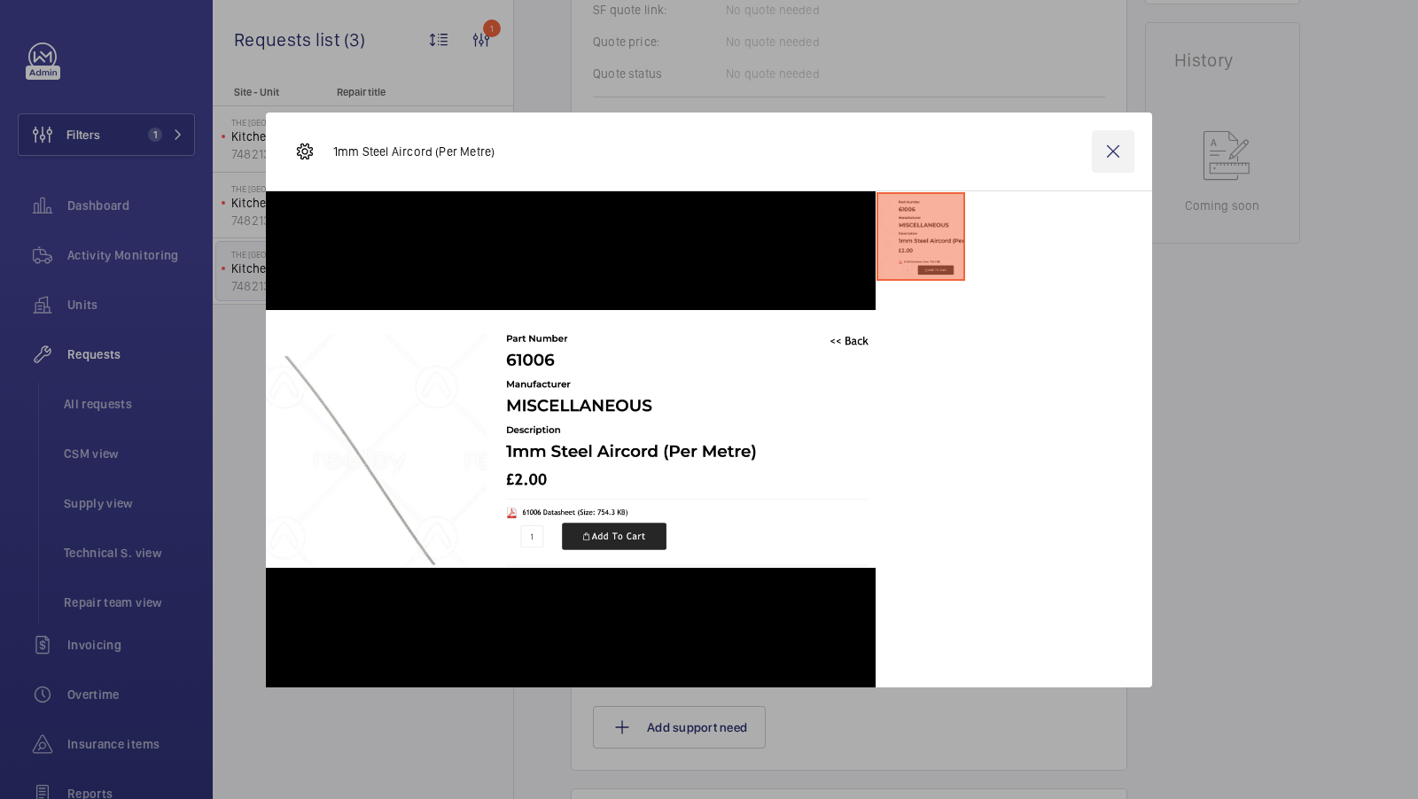
click at [1116, 156] on wm-front-icon-button at bounding box center [1113, 151] width 43 height 43
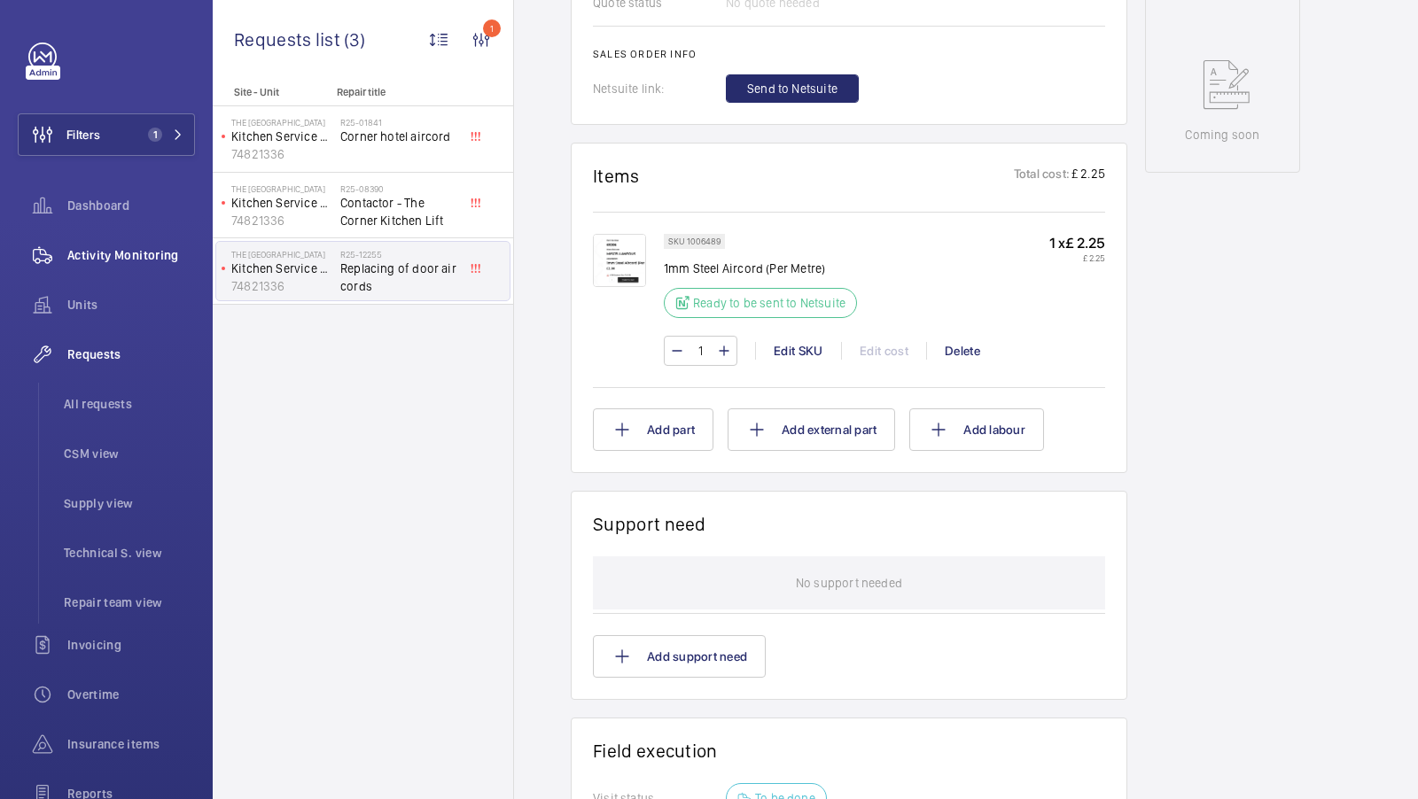
scroll to position [241, 0]
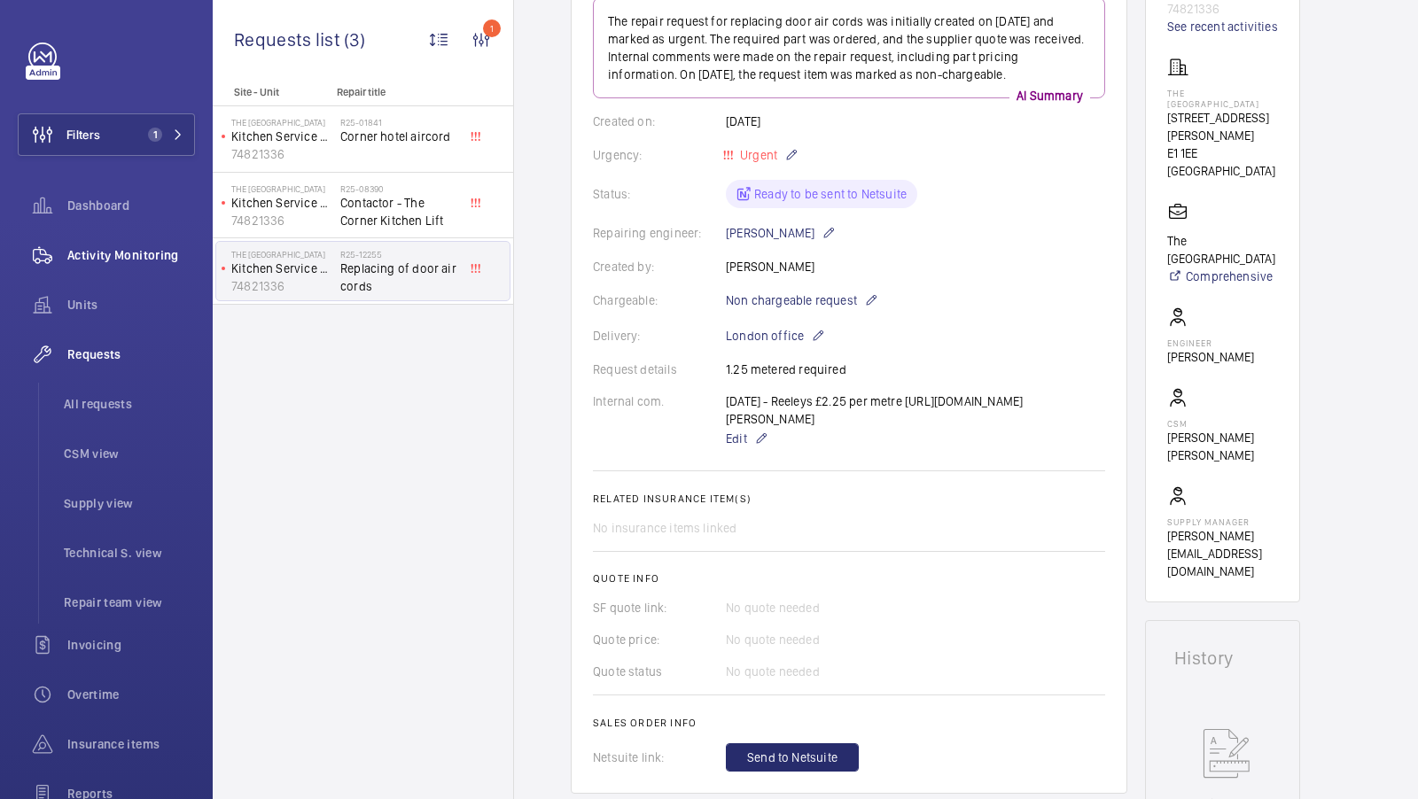
click at [113, 248] on span "Activity Monitoring" at bounding box center [131, 255] width 128 height 18
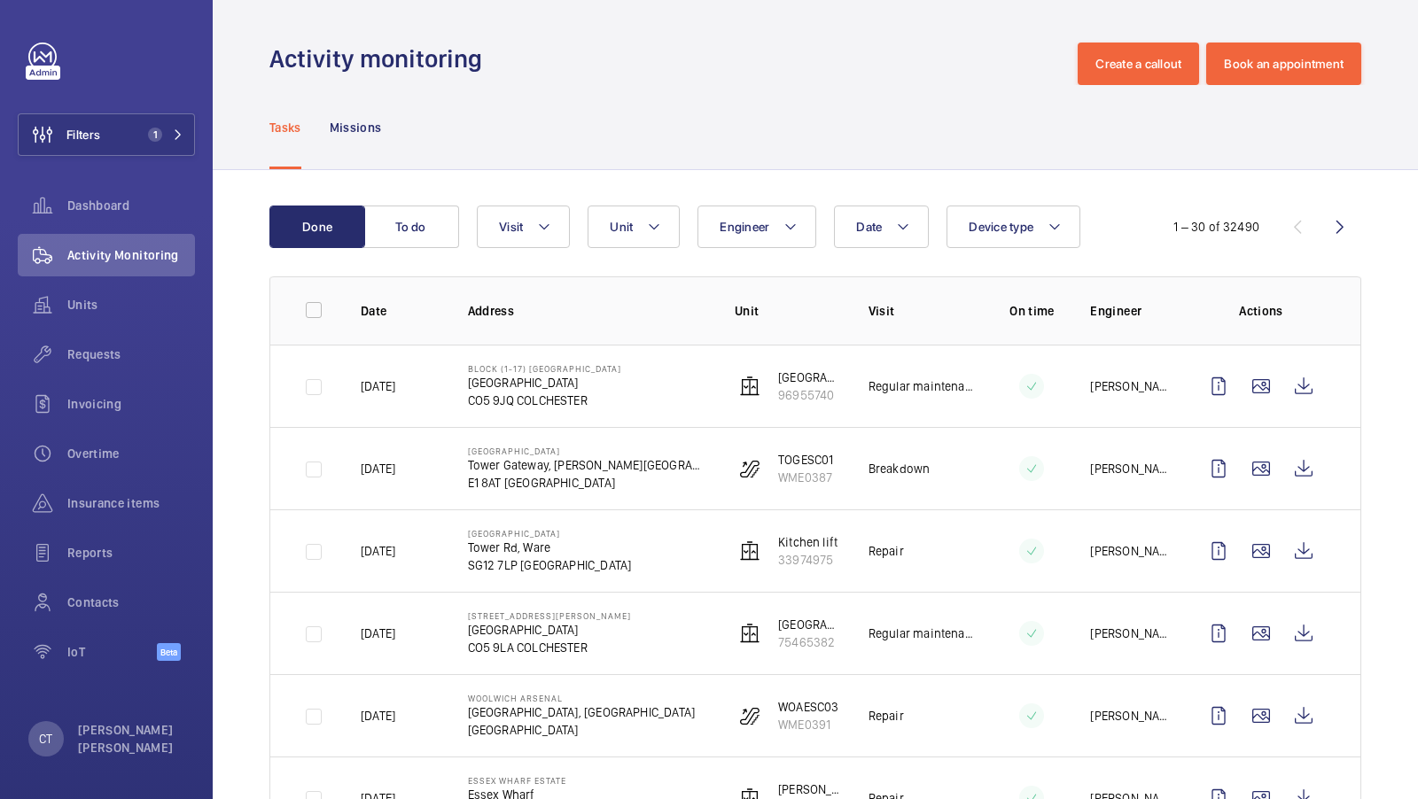
scroll to position [89, 0]
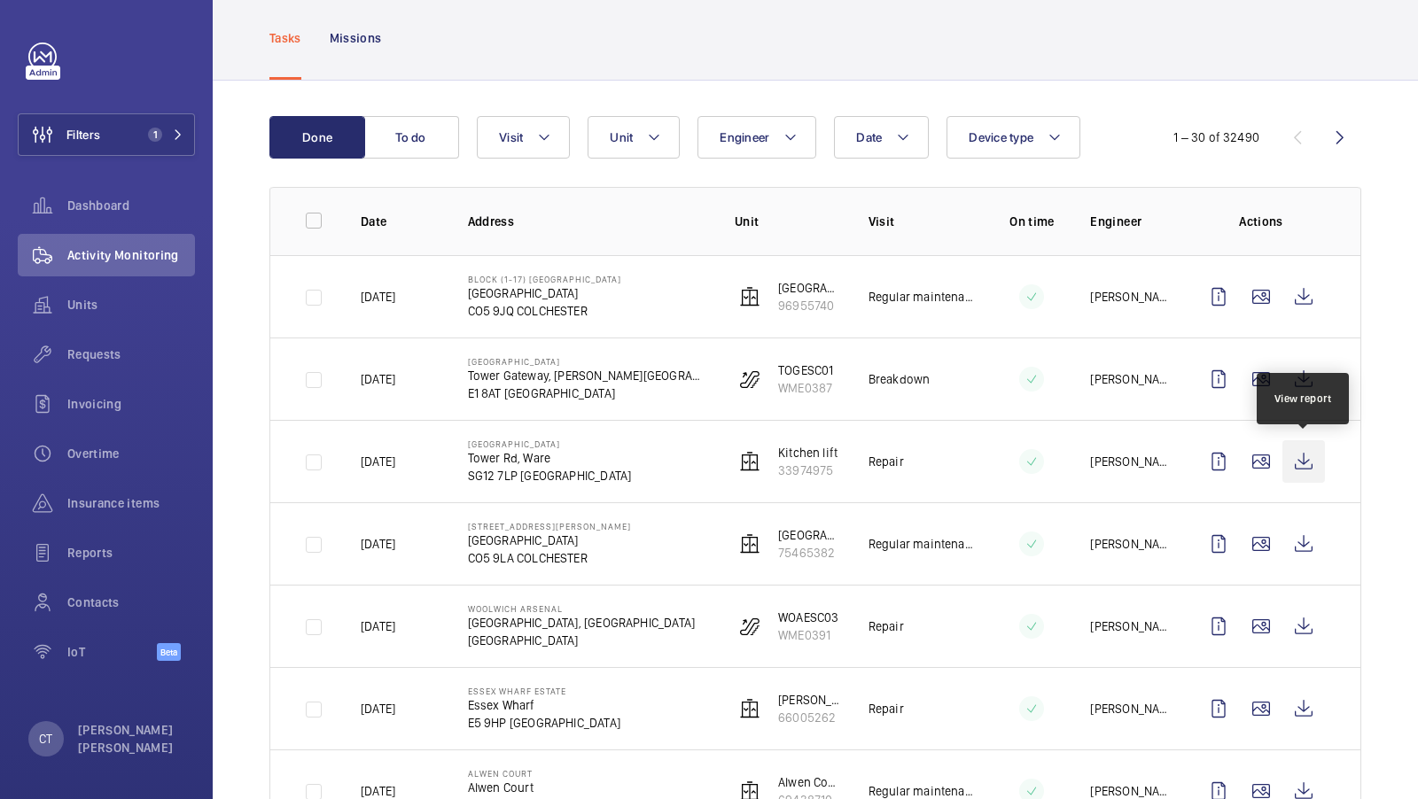
click at [1295, 463] on wm-front-icon-button at bounding box center [1303, 461] width 43 height 43
click at [102, 324] on div "Units" at bounding box center [106, 305] width 177 height 43
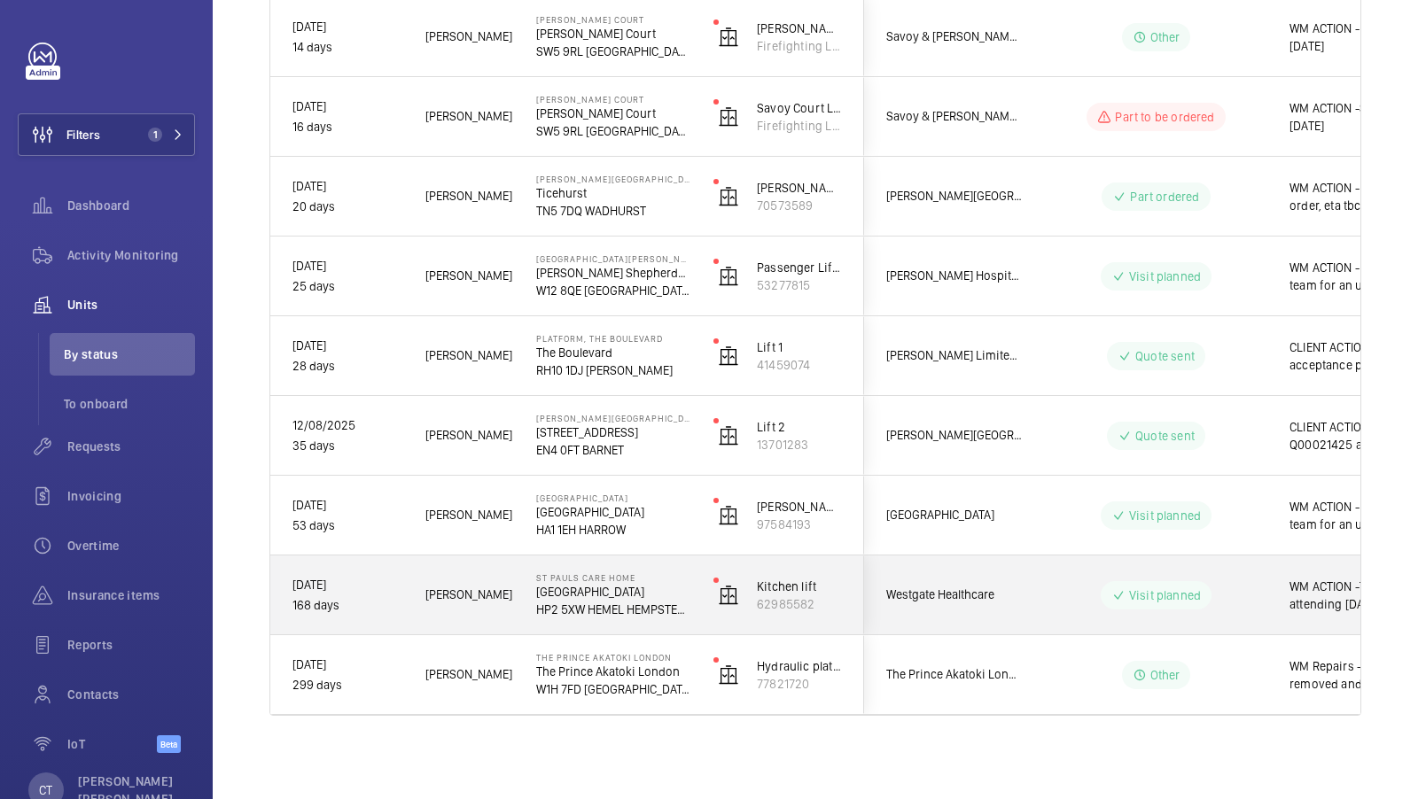
scroll to position [0, 319]
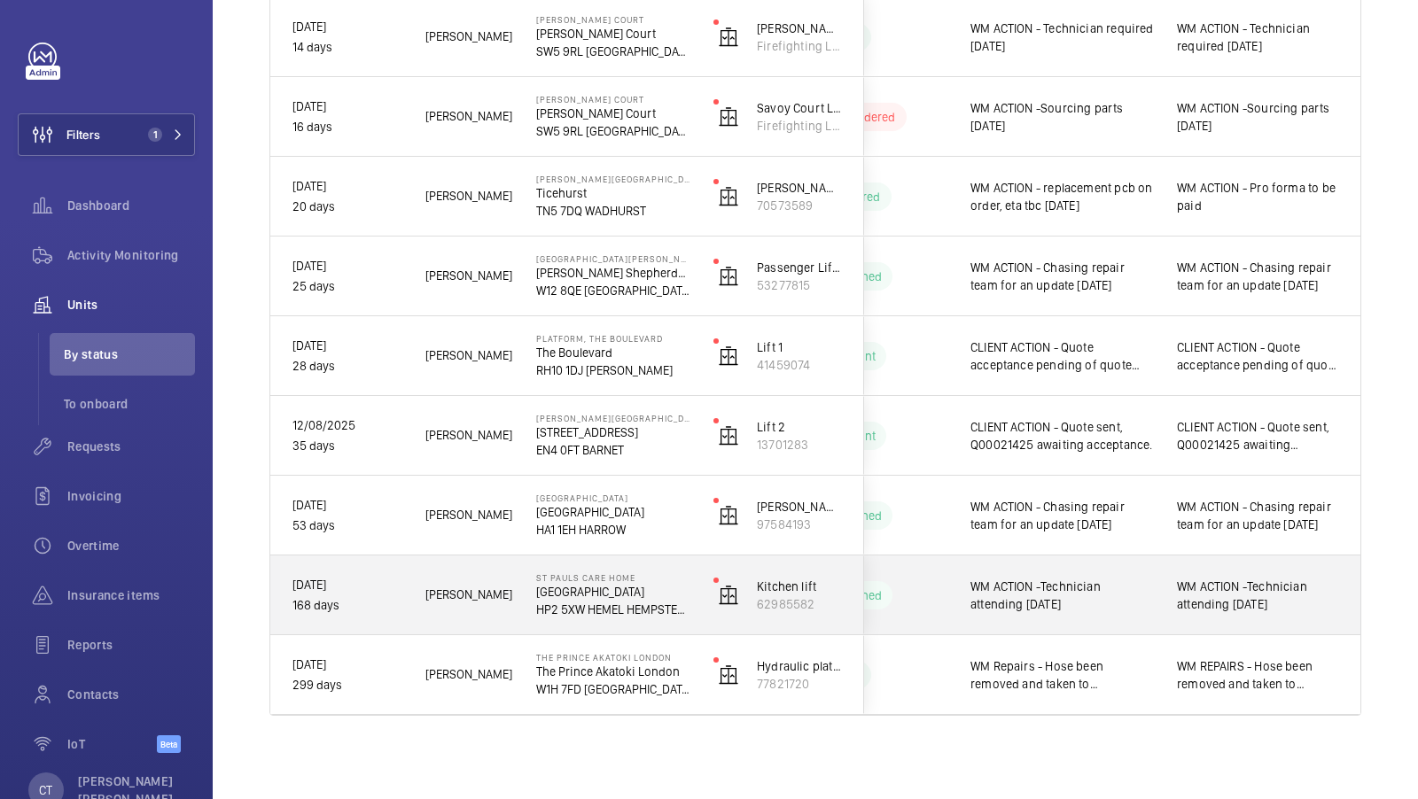
click at [1193, 578] on span "WM ACTION -Technician attending [DATE]" at bounding box center [1258, 595] width 162 height 35
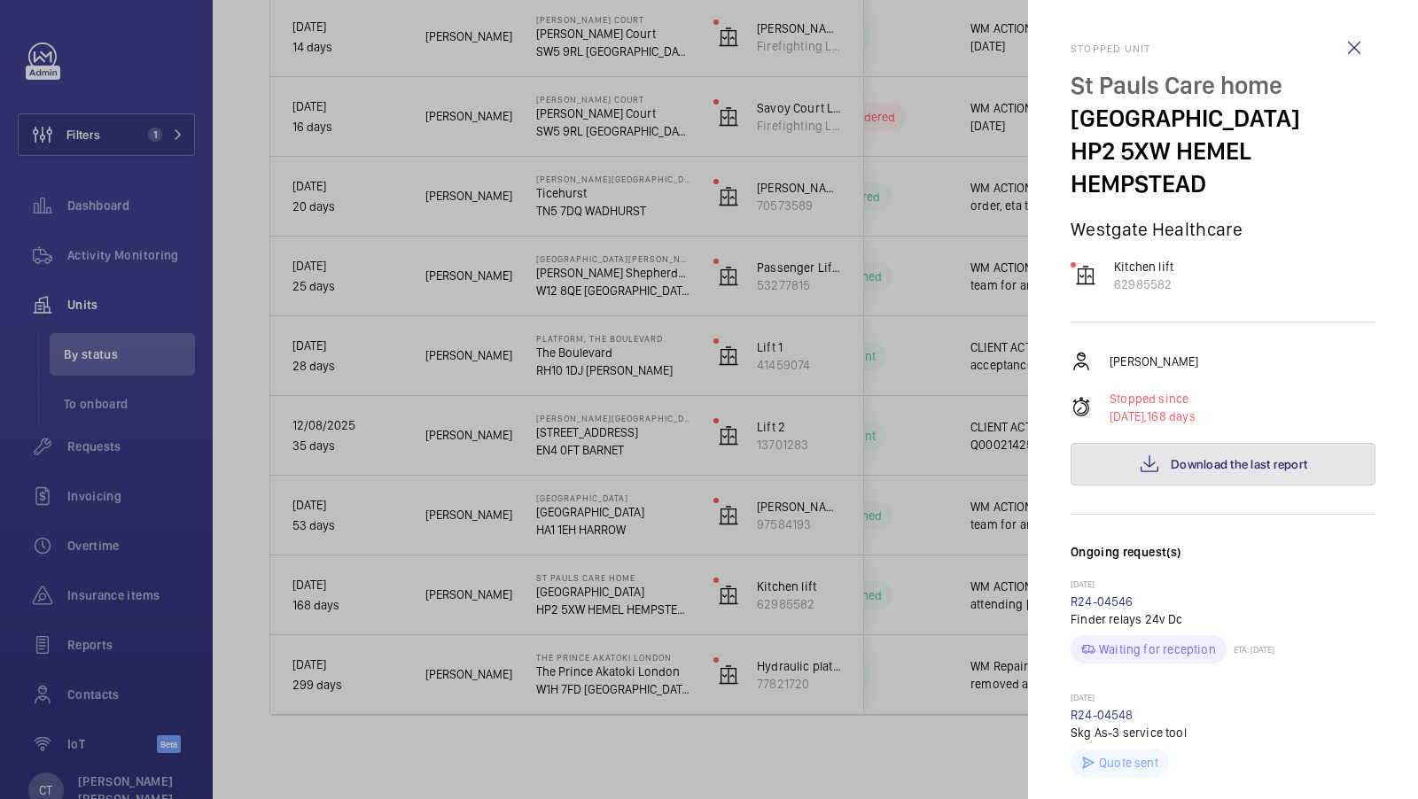
click at [1194, 477] on button "Download the last report" at bounding box center [1222, 464] width 305 height 43
click at [696, 516] on div at bounding box center [709, 399] width 1418 height 799
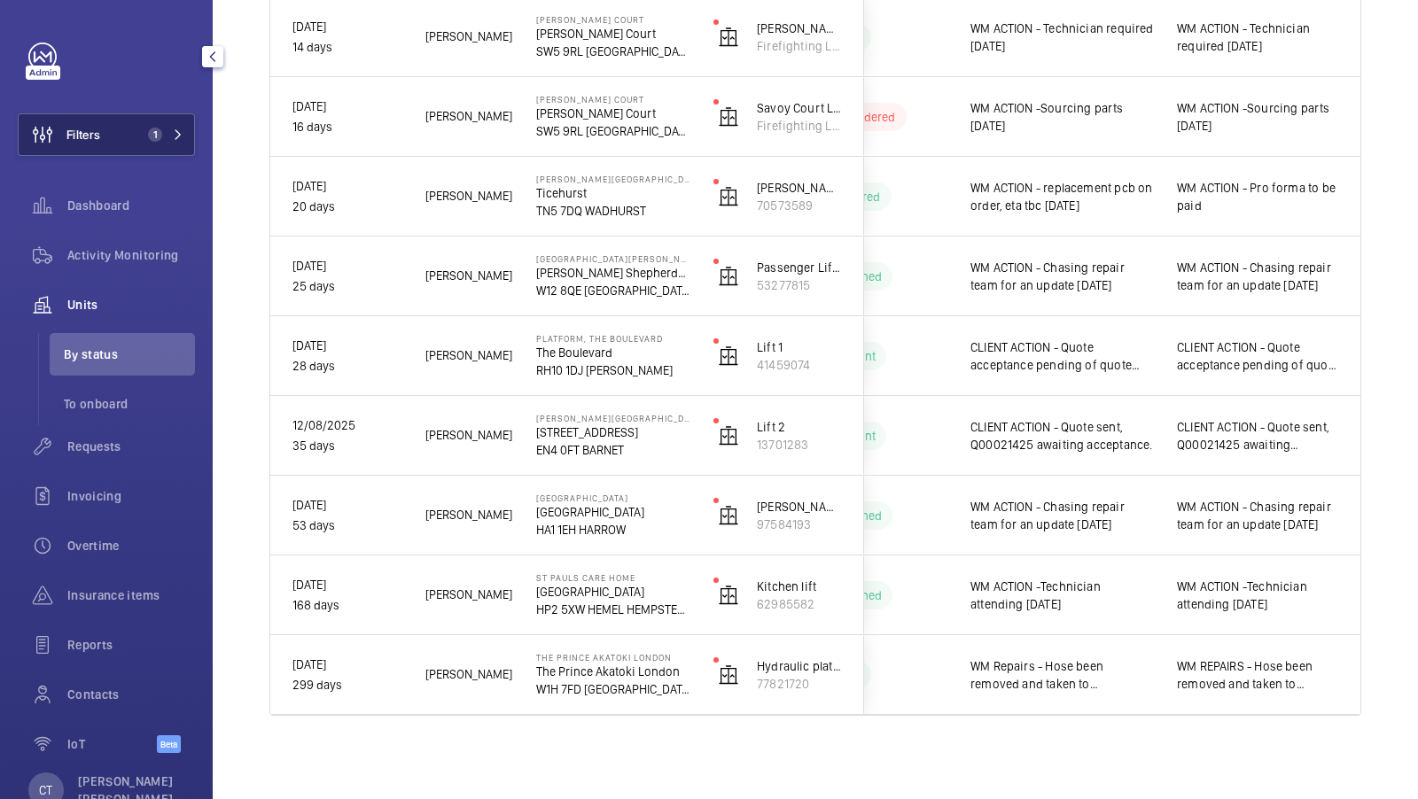
click at [137, 121] on button "Filters 1" at bounding box center [106, 134] width 177 height 43
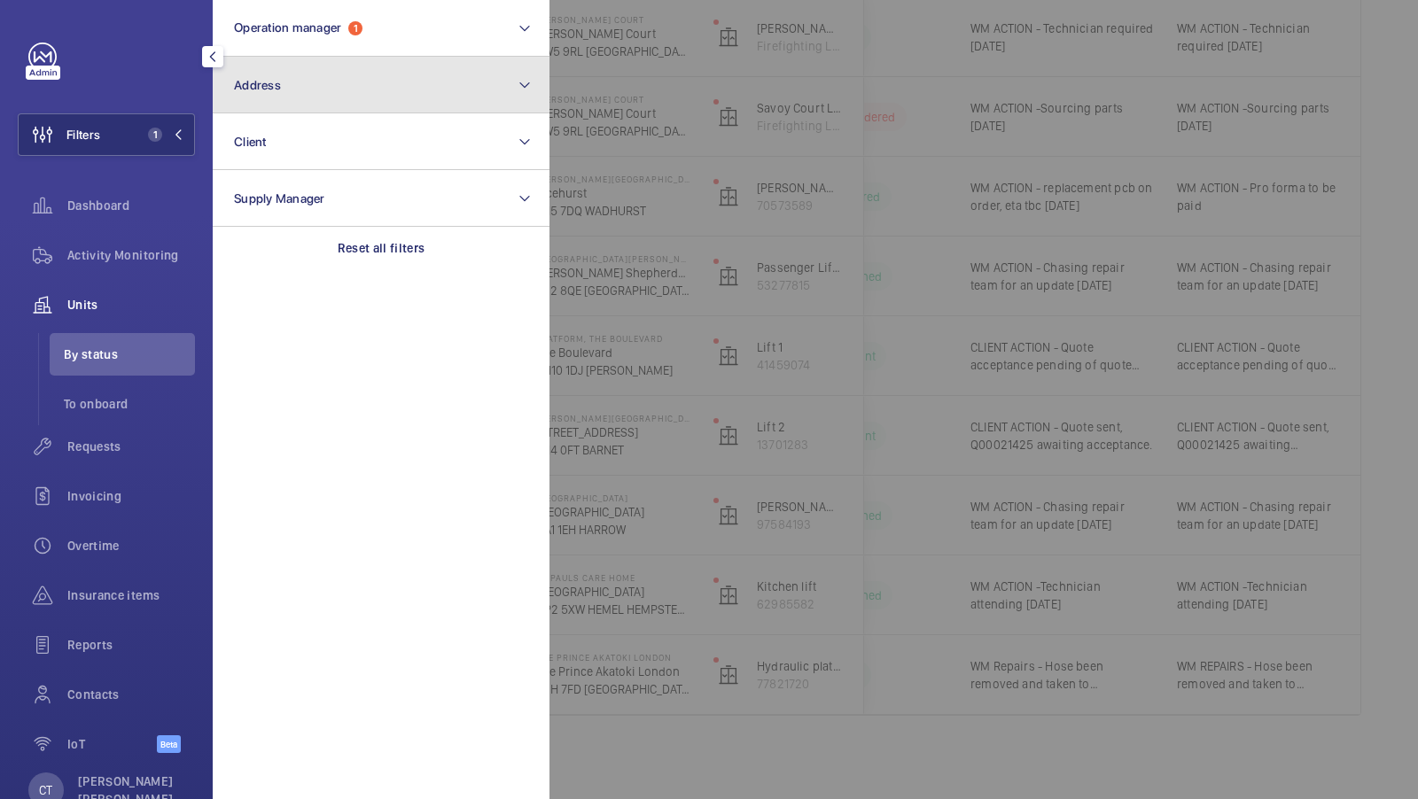
click at [383, 74] on button "Address" at bounding box center [381, 85] width 337 height 57
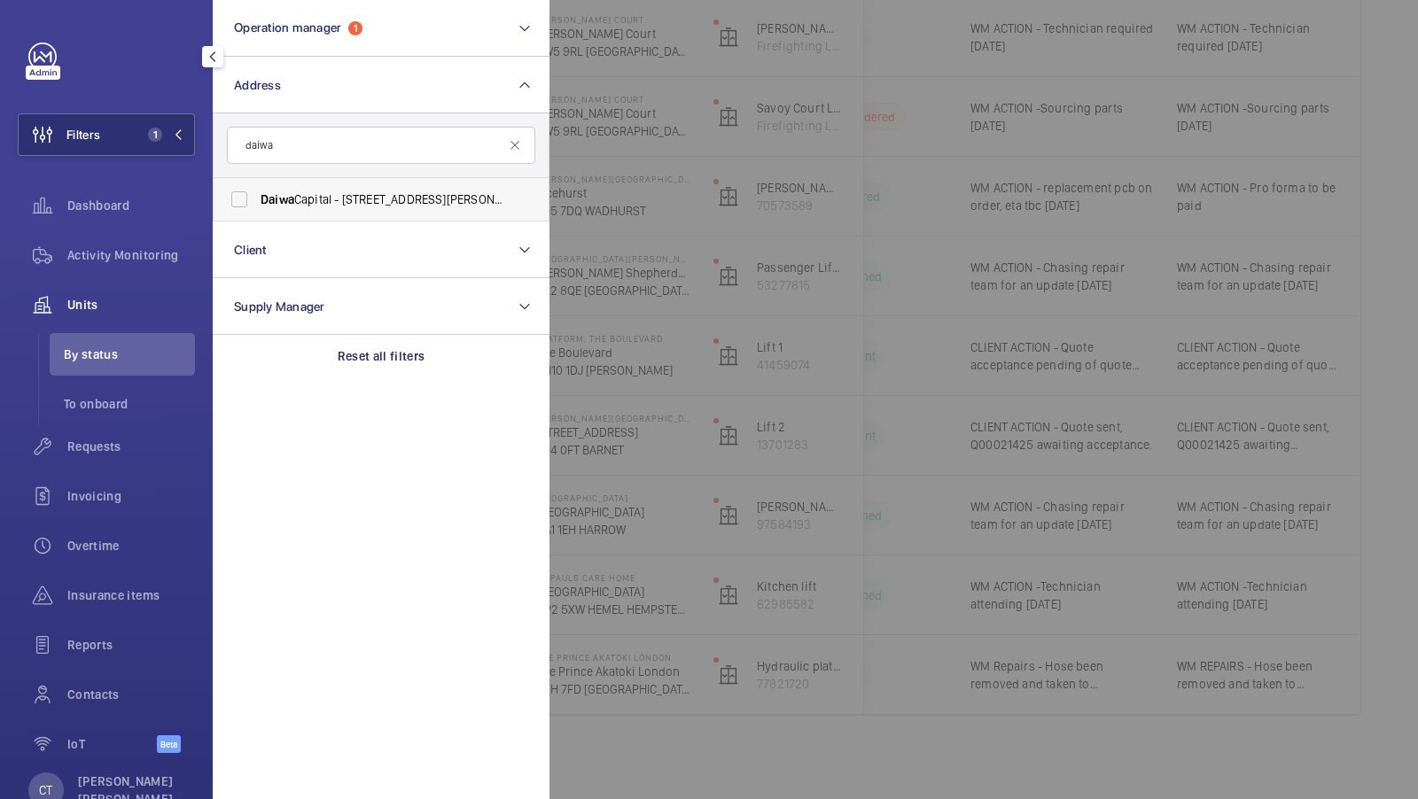
type input "daiwa"
click at [269, 213] on label "Daiwa Capital - 5 King William Street, LONDON EC4N 7DA" at bounding box center [368, 199] width 308 height 43
click at [257, 213] on input "Daiwa Capital - 5 King William Street, LONDON EC4N 7DA" at bounding box center [239, 199] width 35 height 35
checkbox input "true"
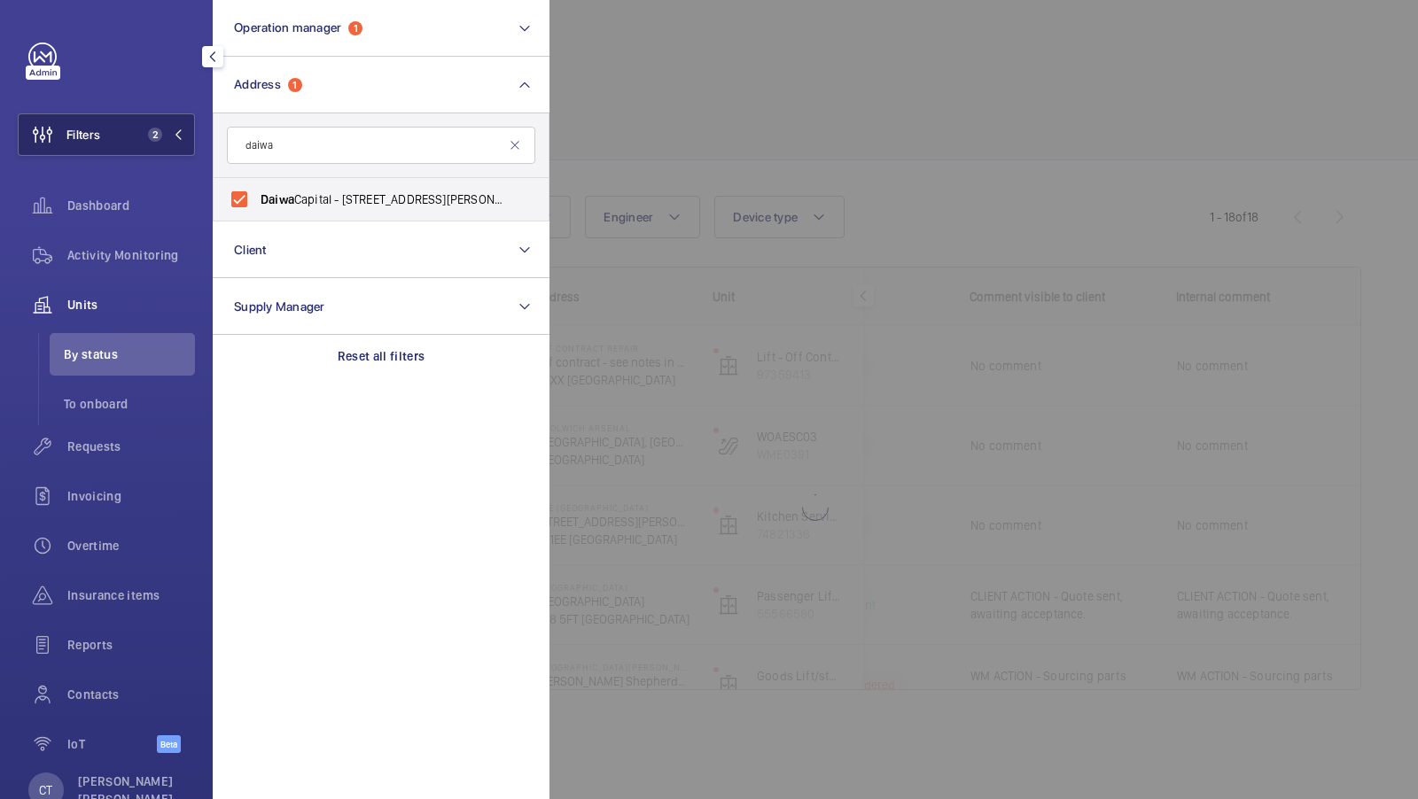
click at [159, 128] on span "2" at bounding box center [155, 135] width 14 height 14
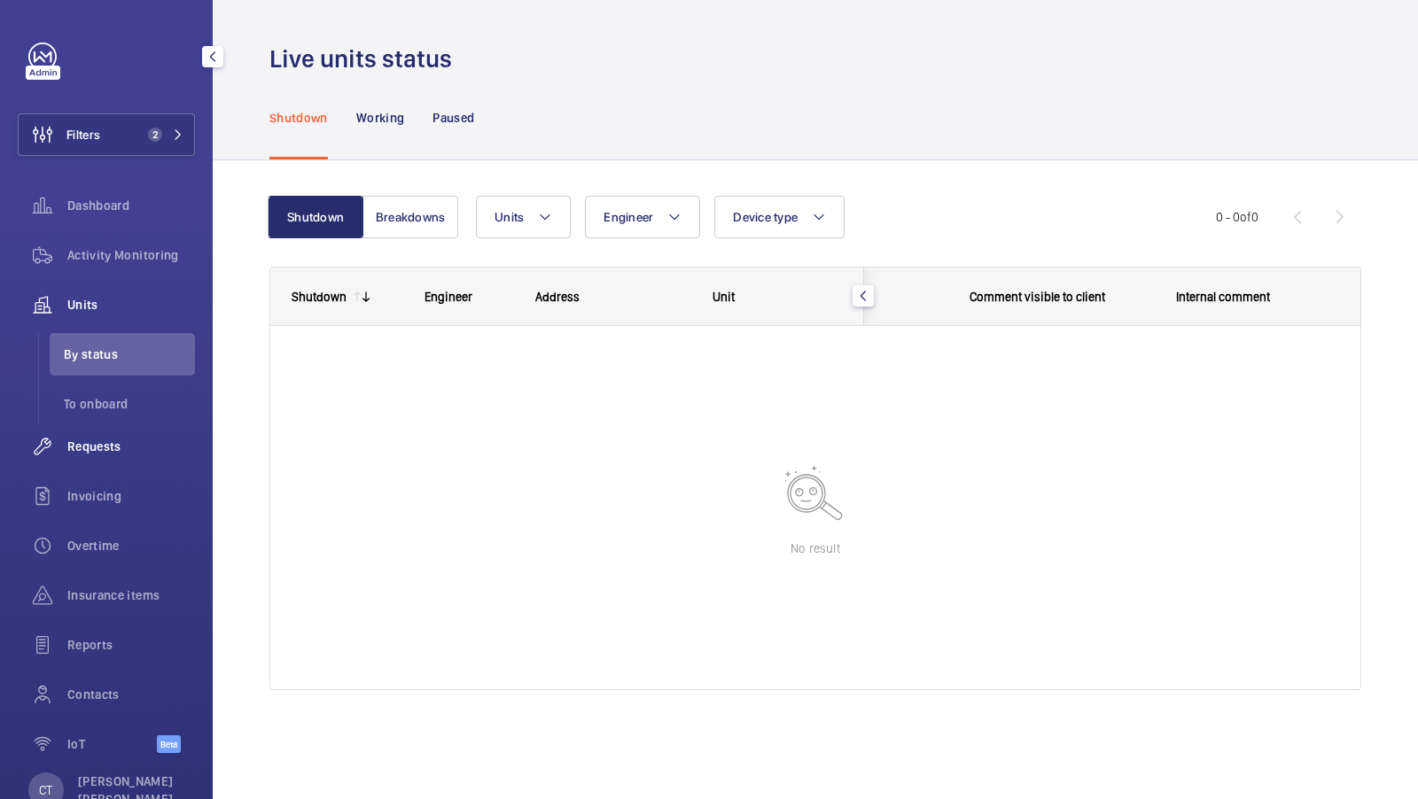
click at [106, 463] on div "Requests" at bounding box center [106, 446] width 177 height 43
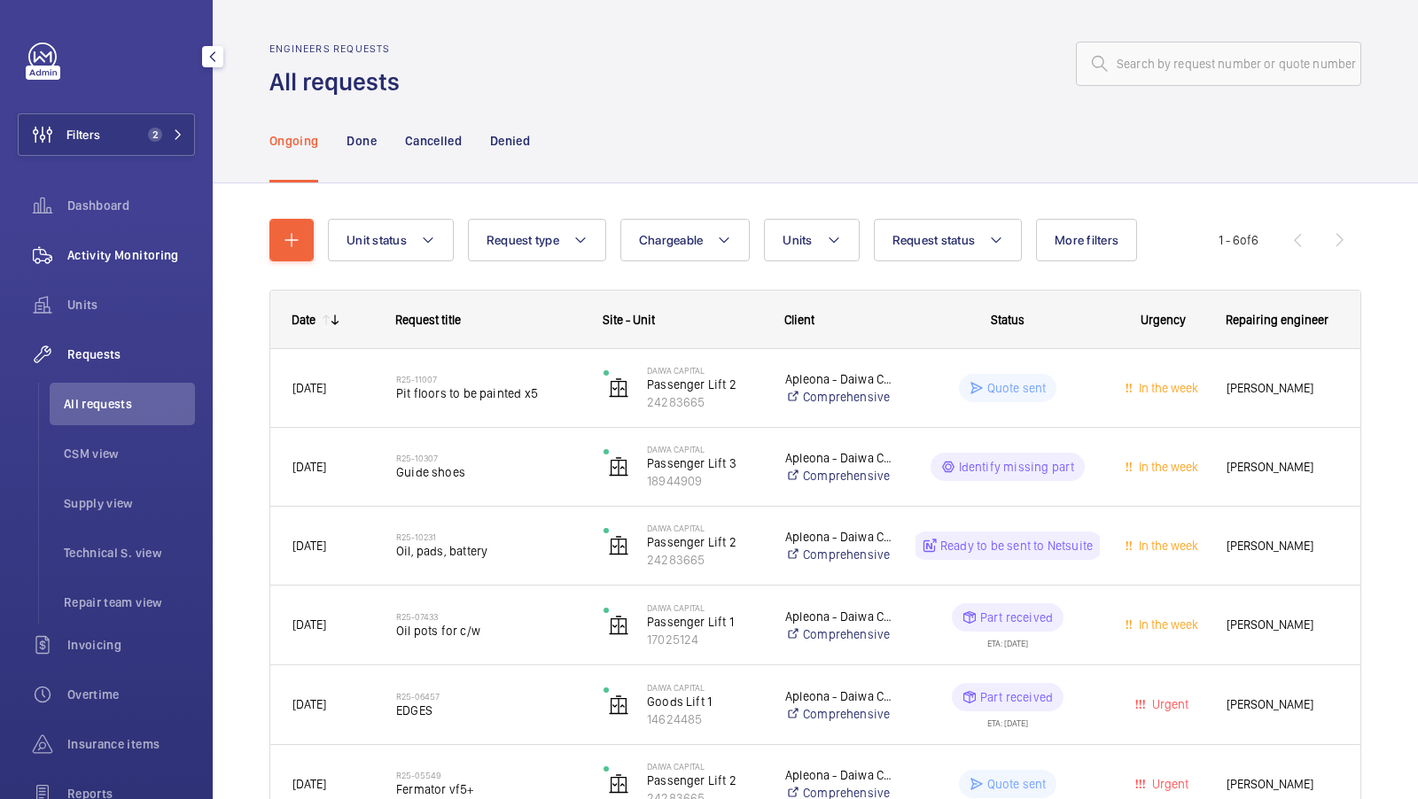
click at [147, 235] on div "Activity Monitoring" at bounding box center [106, 255] width 177 height 43
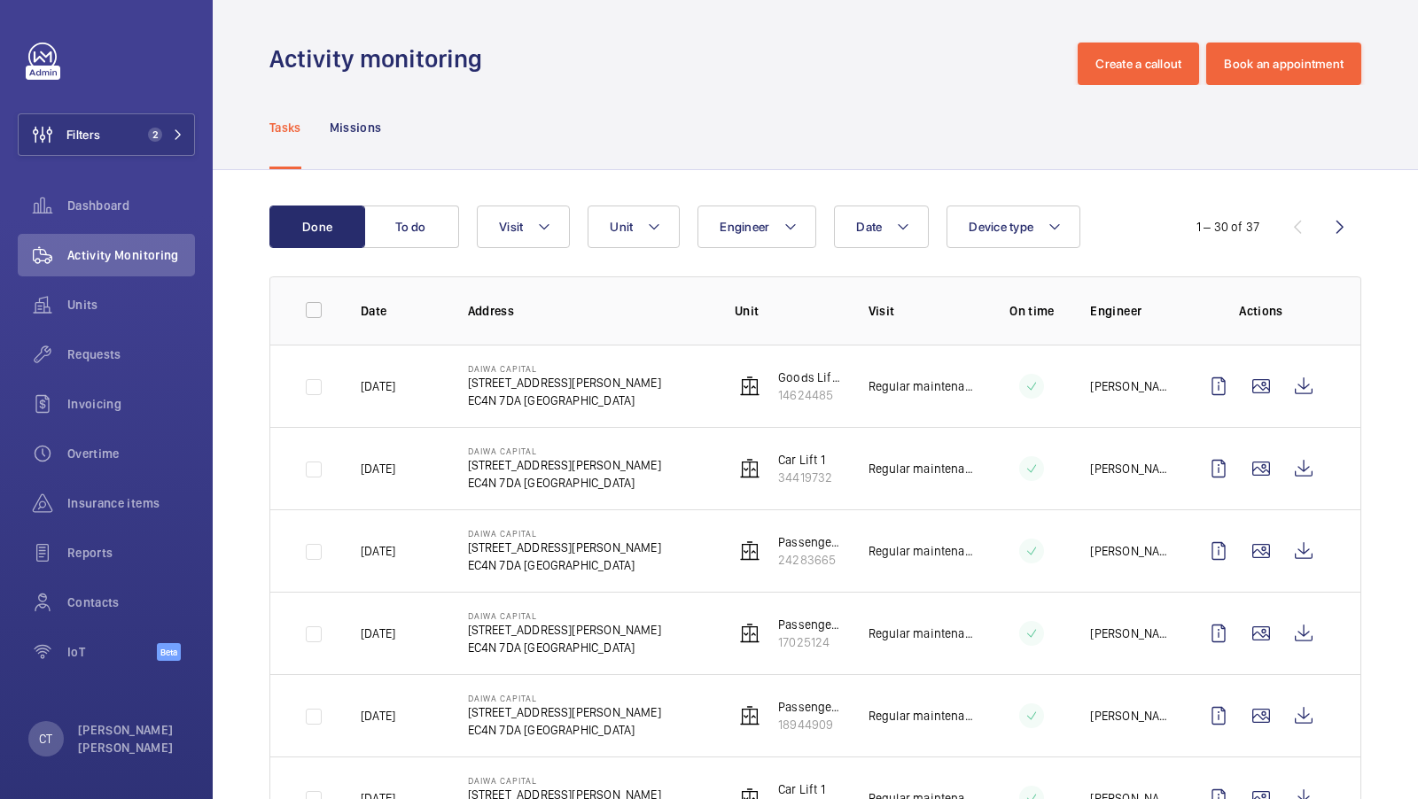
scroll to position [38, 0]
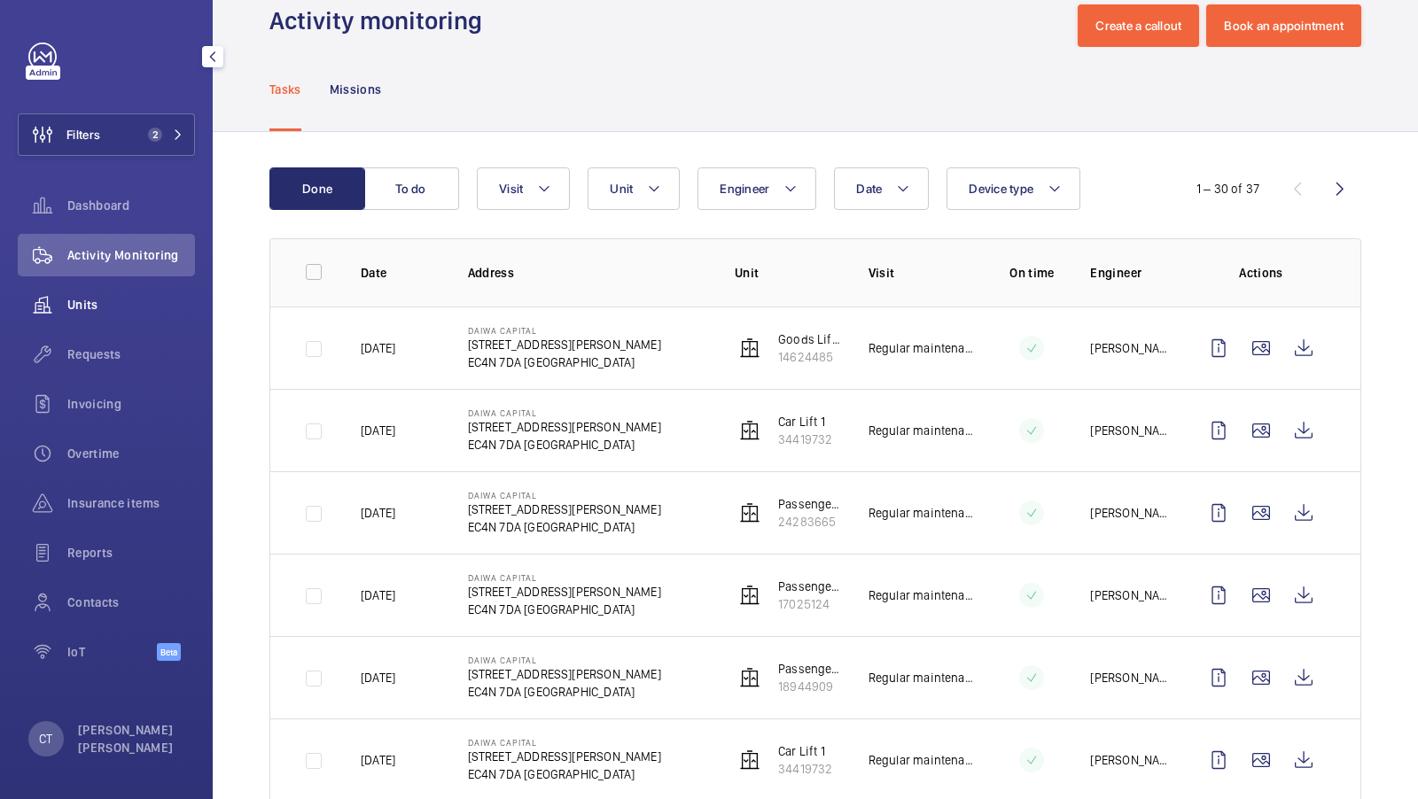
click at [94, 296] on span "Units" at bounding box center [131, 305] width 128 height 18
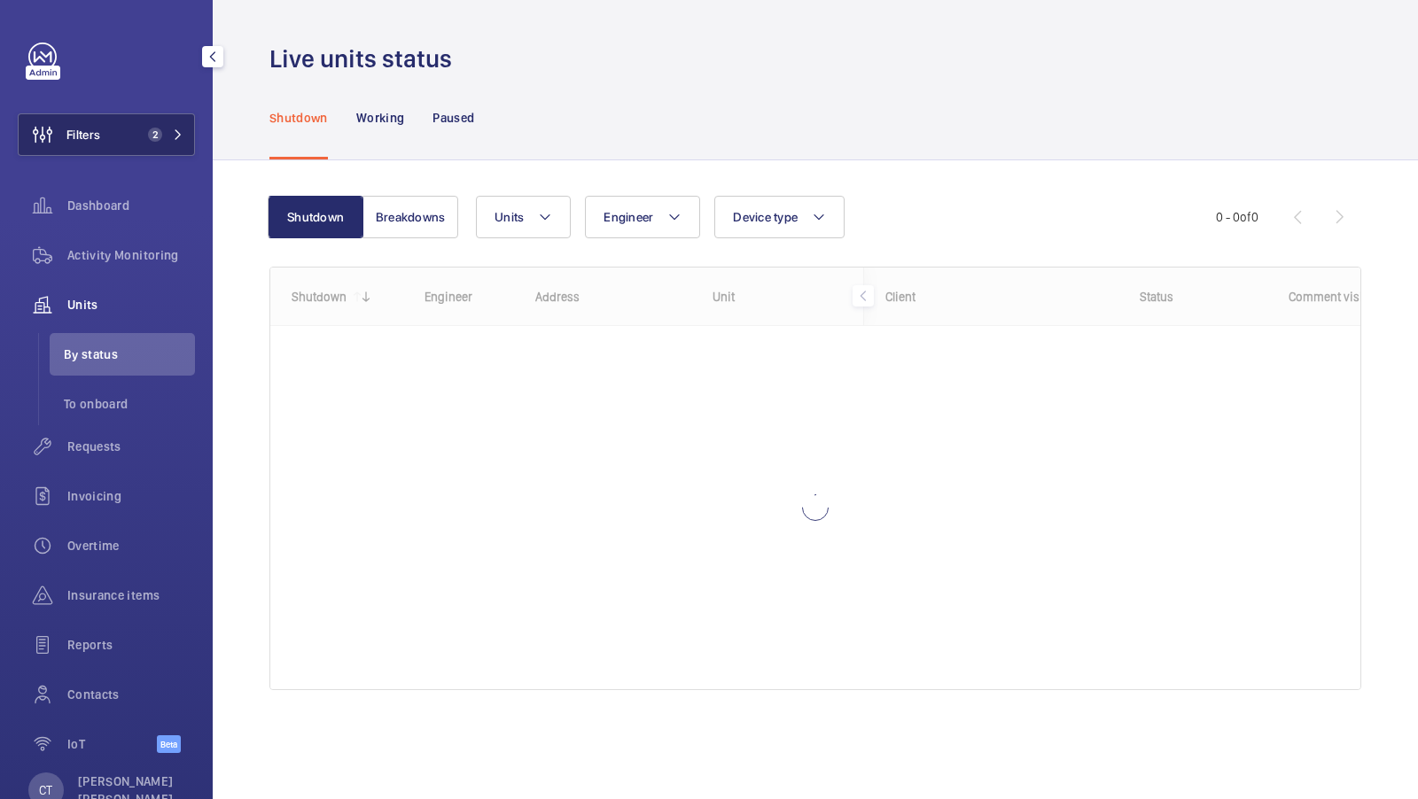
click at [160, 133] on span "2" at bounding box center [155, 135] width 14 height 14
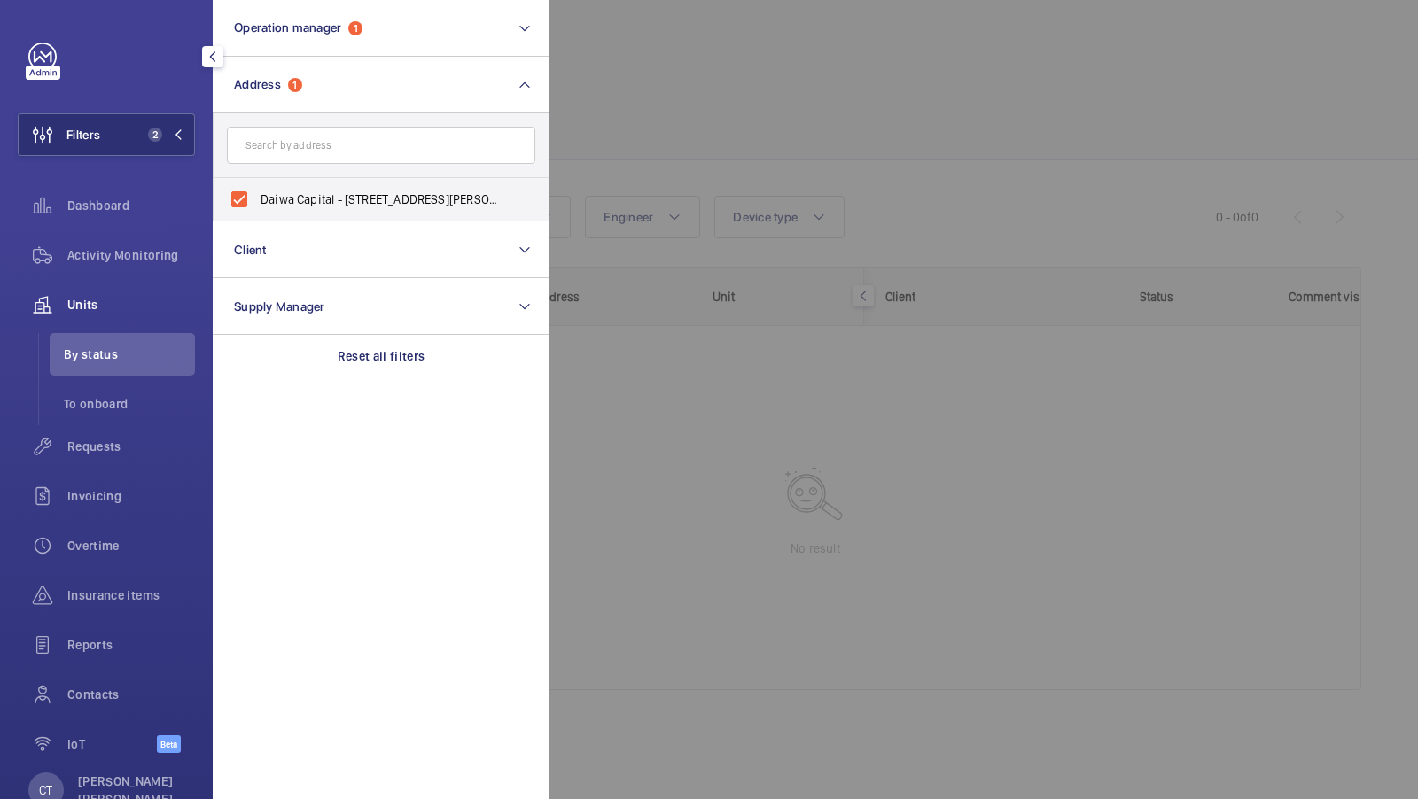
click at [853, 194] on div at bounding box center [1258, 399] width 1418 height 799
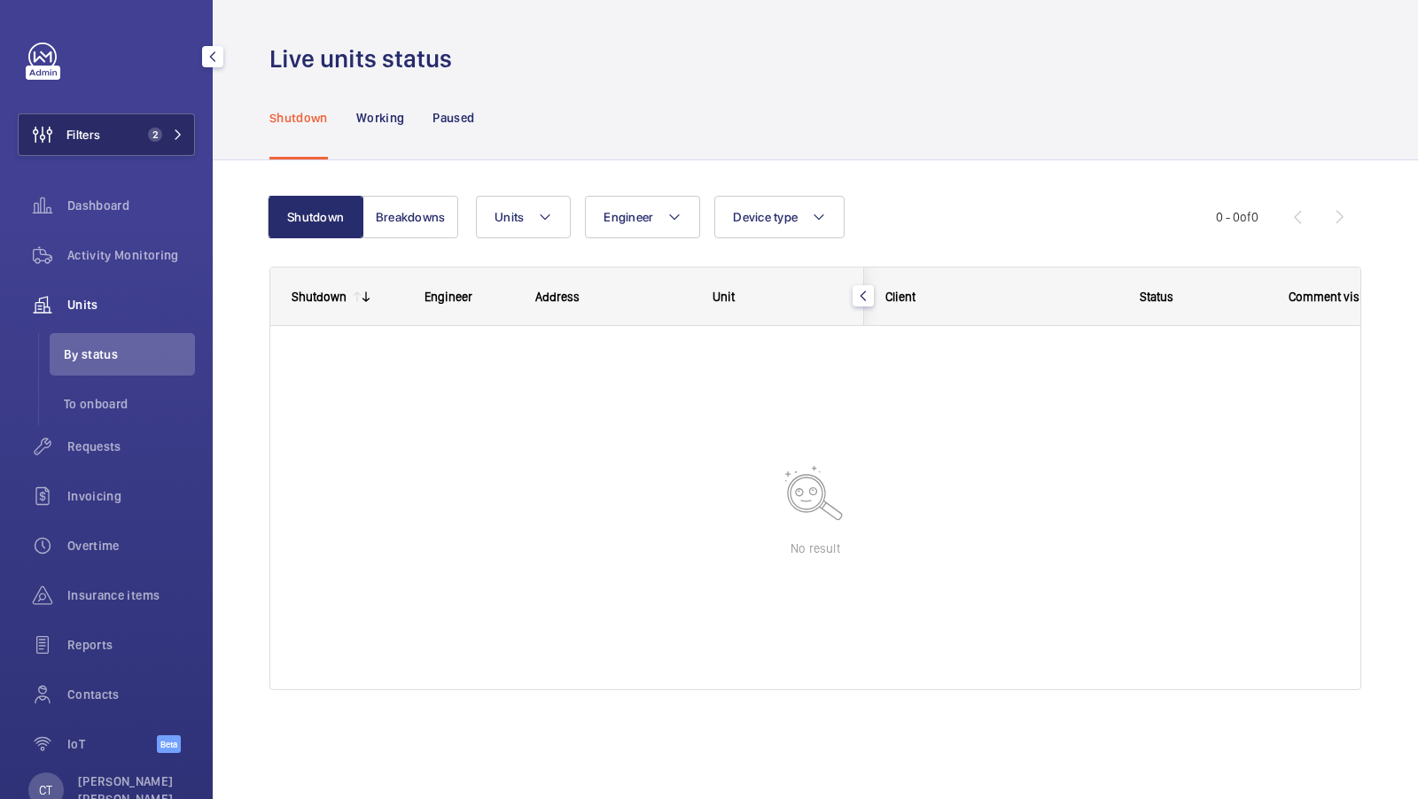
click at [128, 144] on button "Filters 2" at bounding box center [106, 134] width 177 height 43
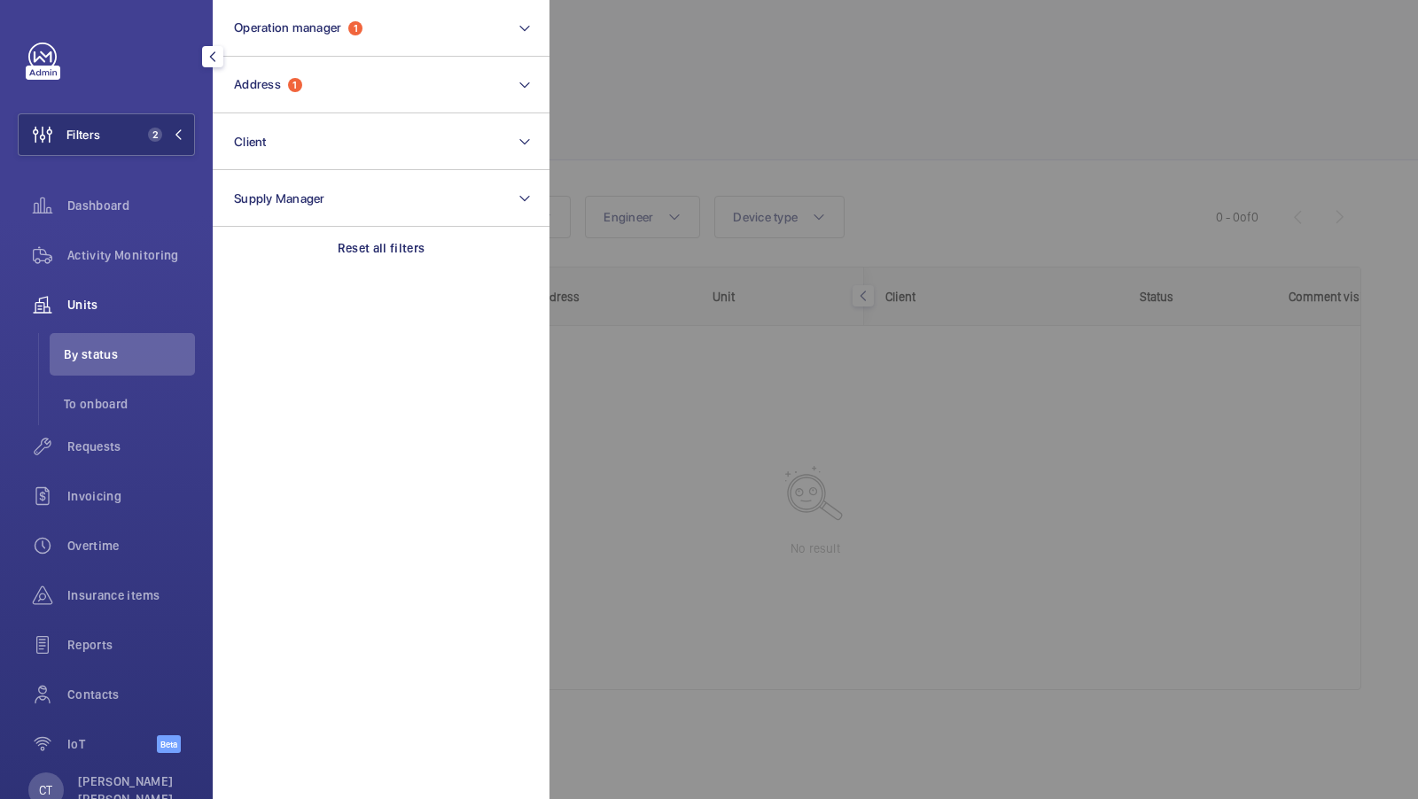
click at [647, 136] on div at bounding box center [1258, 399] width 1418 height 799
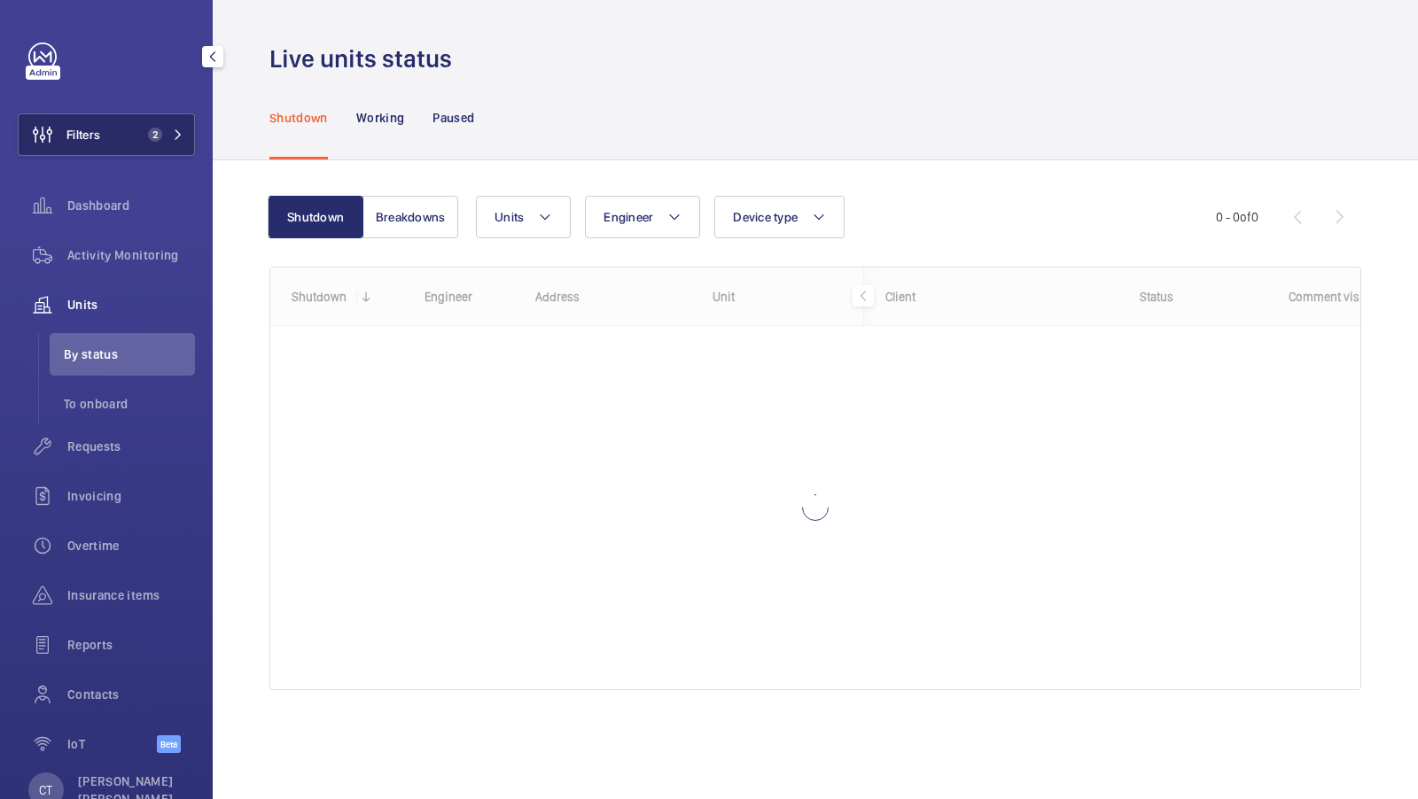
click at [155, 146] on button "Filters 2" at bounding box center [106, 134] width 177 height 43
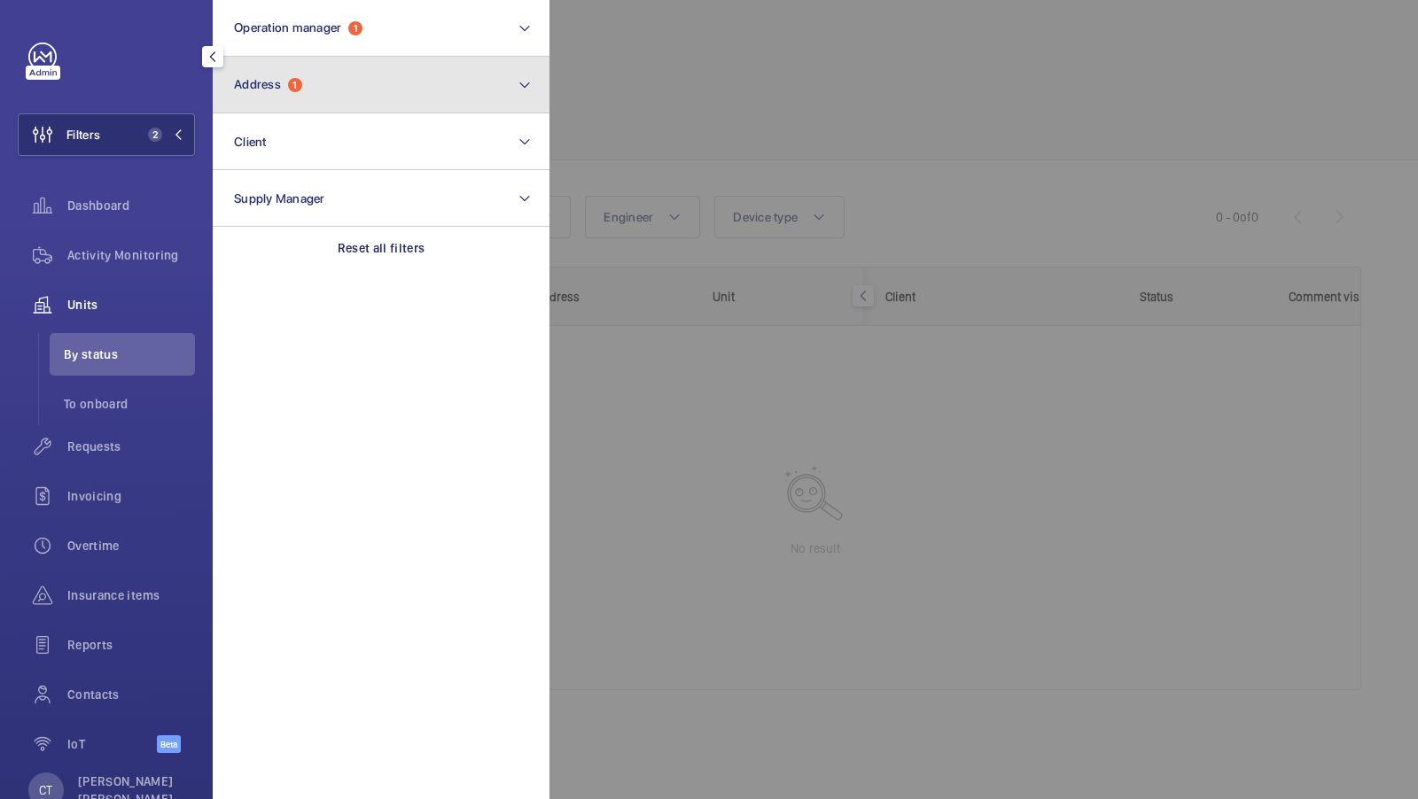
click at [388, 105] on button "Address 1" at bounding box center [381, 85] width 337 height 57
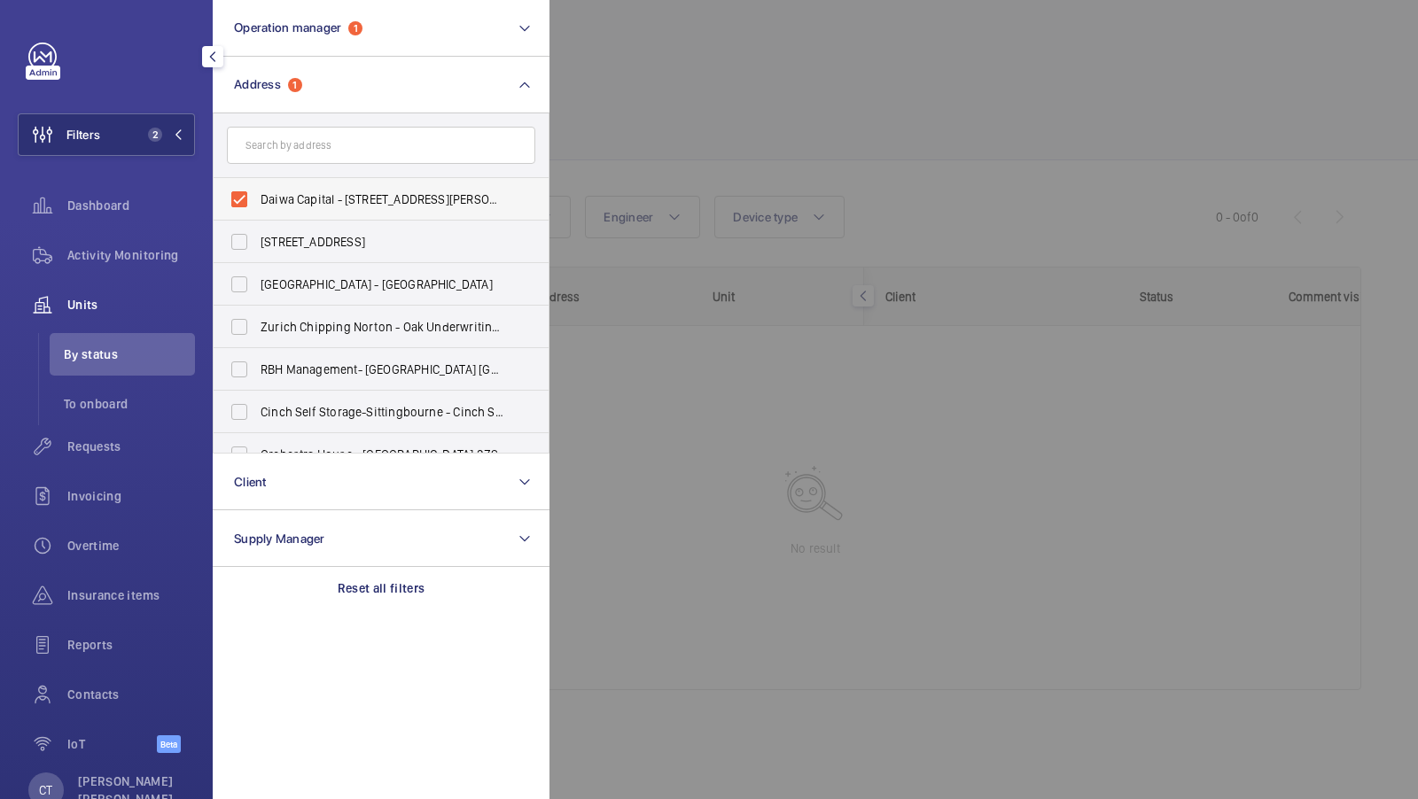
click at [367, 199] on span "Daiwa Capital - [STREET_ADDRESS][PERSON_NAME]" at bounding box center [382, 199] width 244 height 18
click at [257, 199] on input "Daiwa Capital - [STREET_ADDRESS][PERSON_NAME]" at bounding box center [239, 199] width 35 height 35
checkbox input "false"
click at [167, 114] on button "Filters 1" at bounding box center [106, 134] width 177 height 43
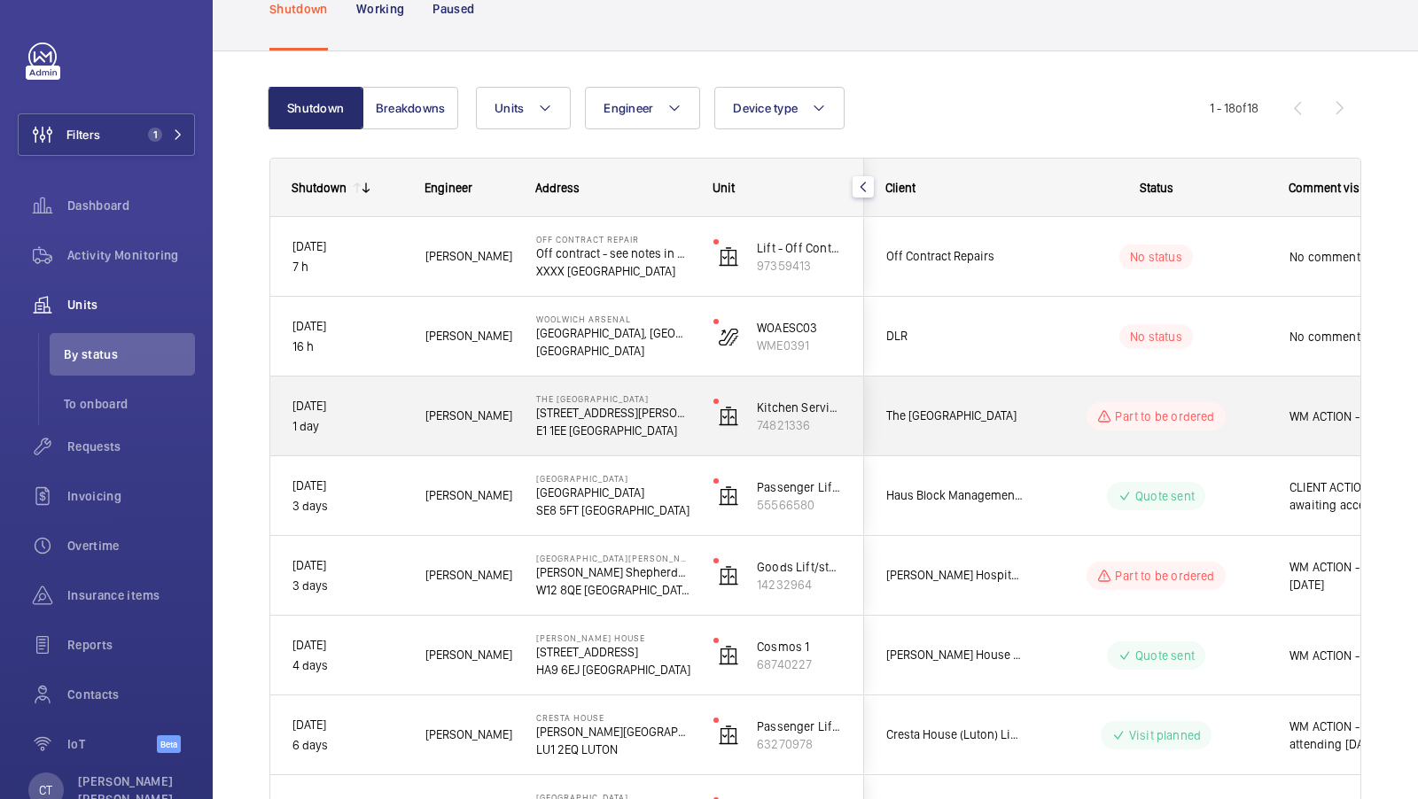
scroll to position [0, 319]
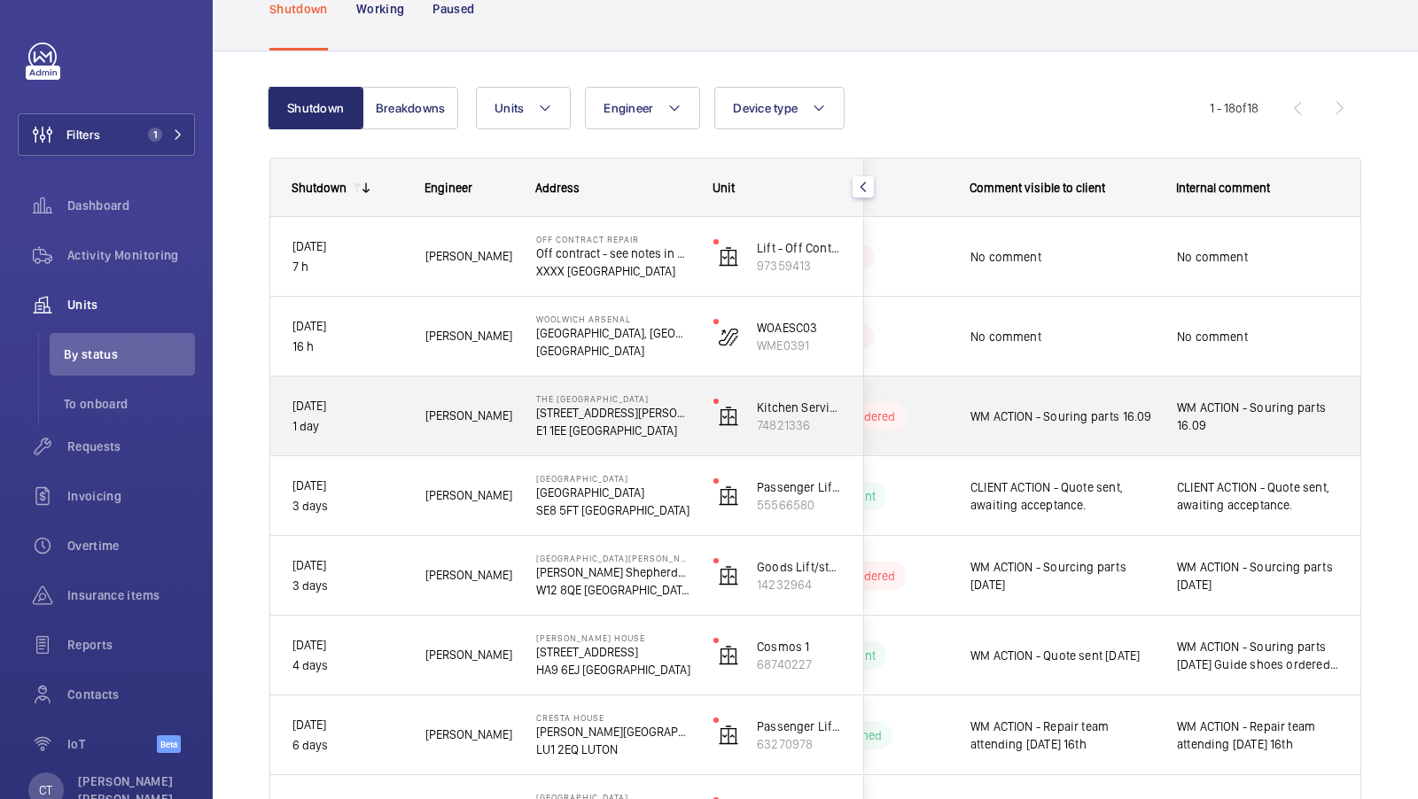
click at [1295, 417] on span "WM ACTION - Souring parts 16.09" at bounding box center [1258, 416] width 162 height 35
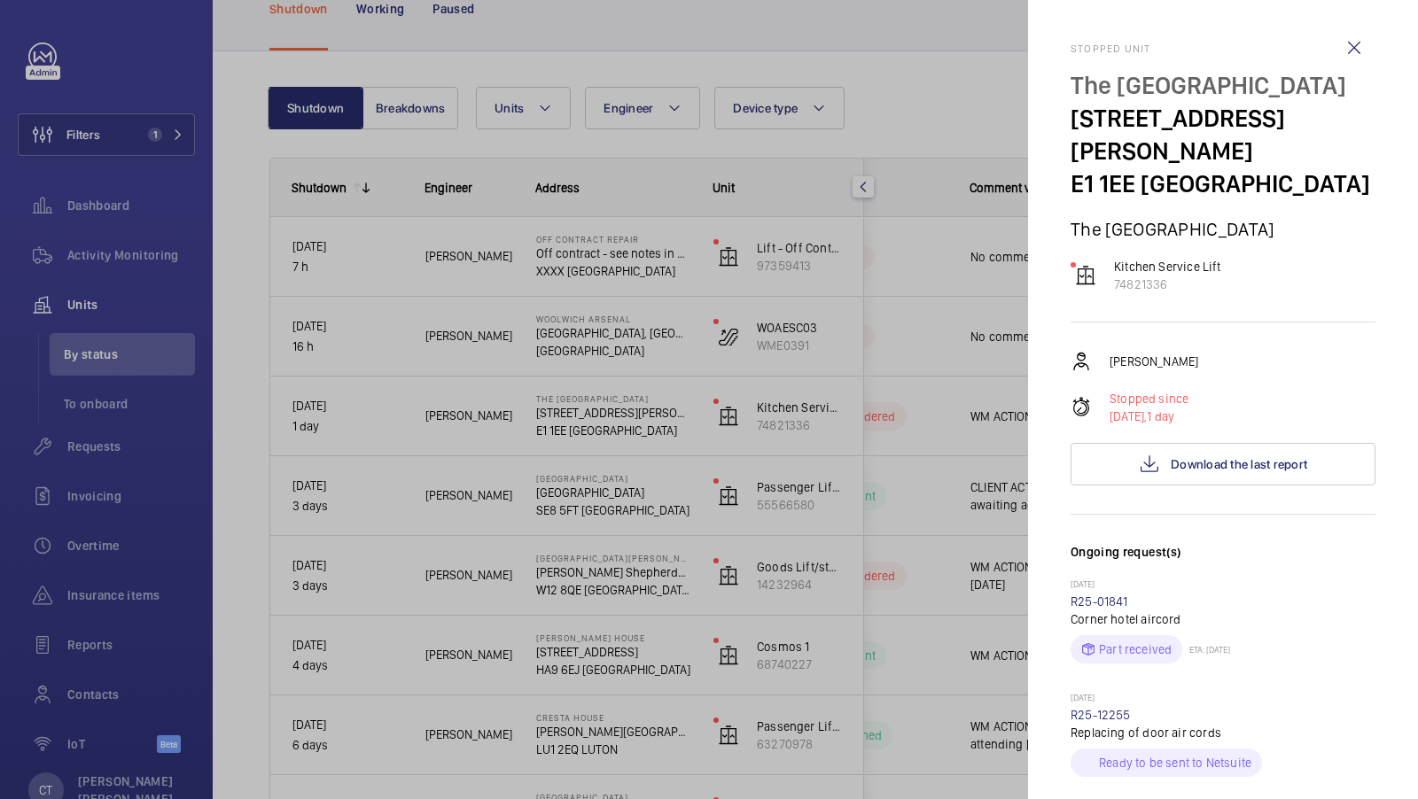
scroll to position [177, 0]
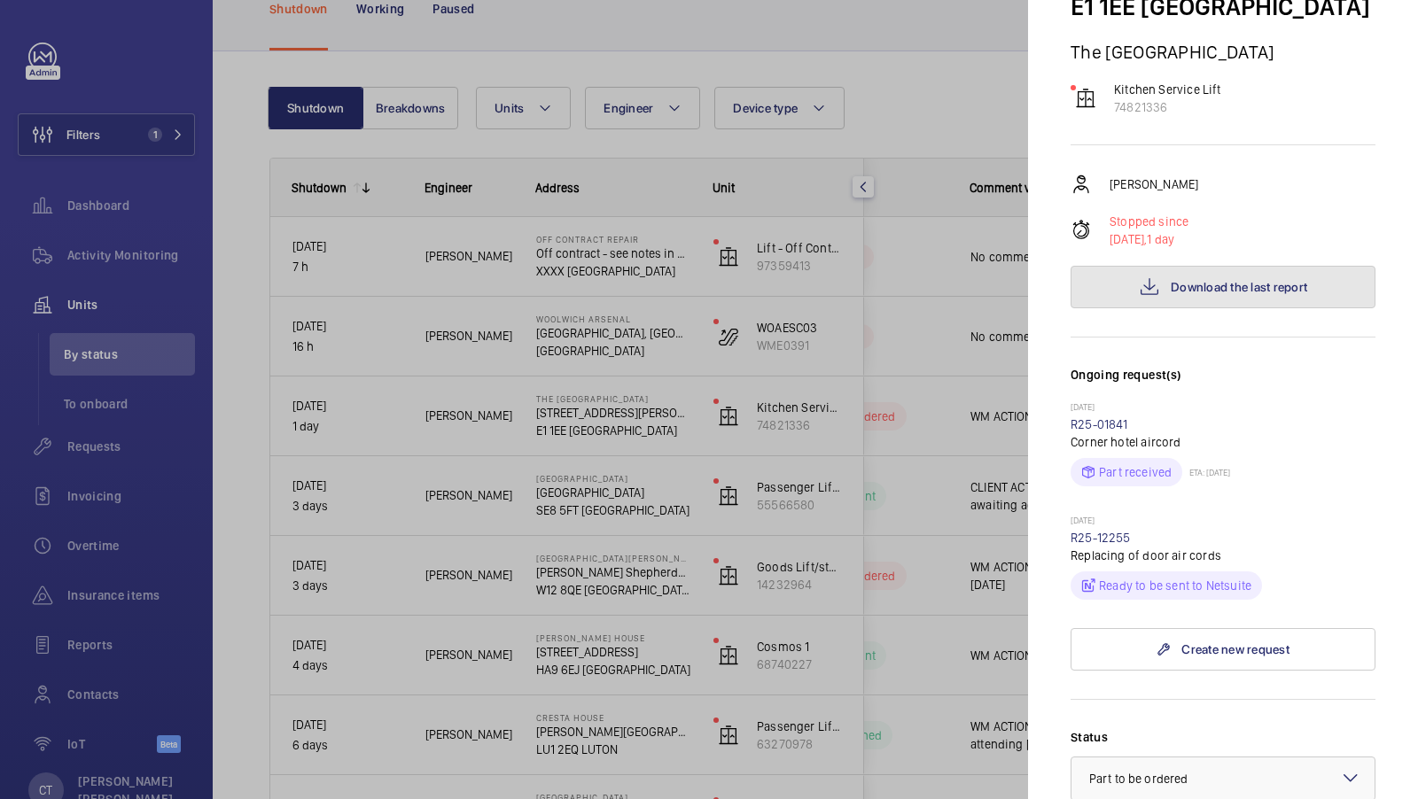
click at [1242, 296] on button "Download the last report" at bounding box center [1222, 287] width 305 height 43
click at [1118, 533] on link "R25-12255" at bounding box center [1100, 538] width 60 height 14
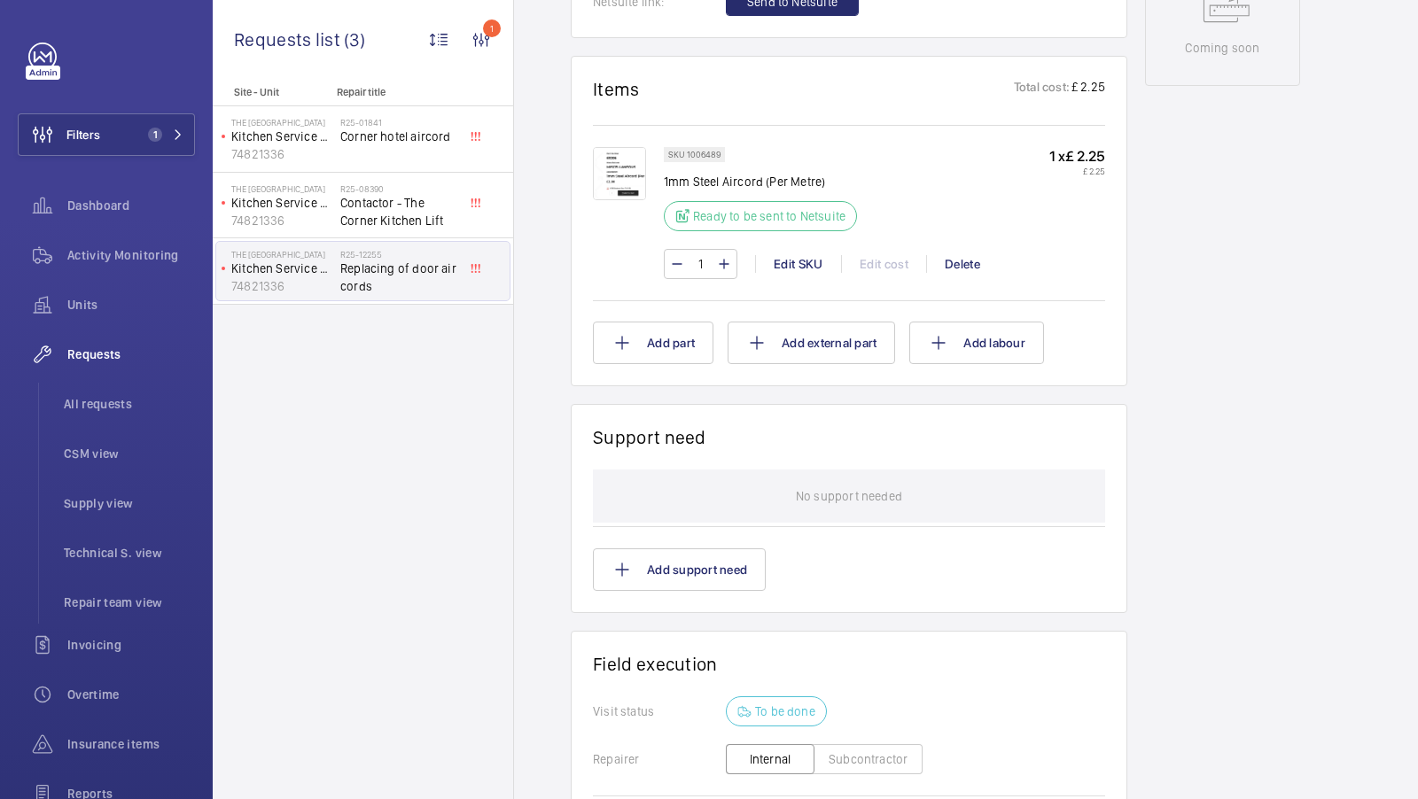
scroll to position [991, 0]
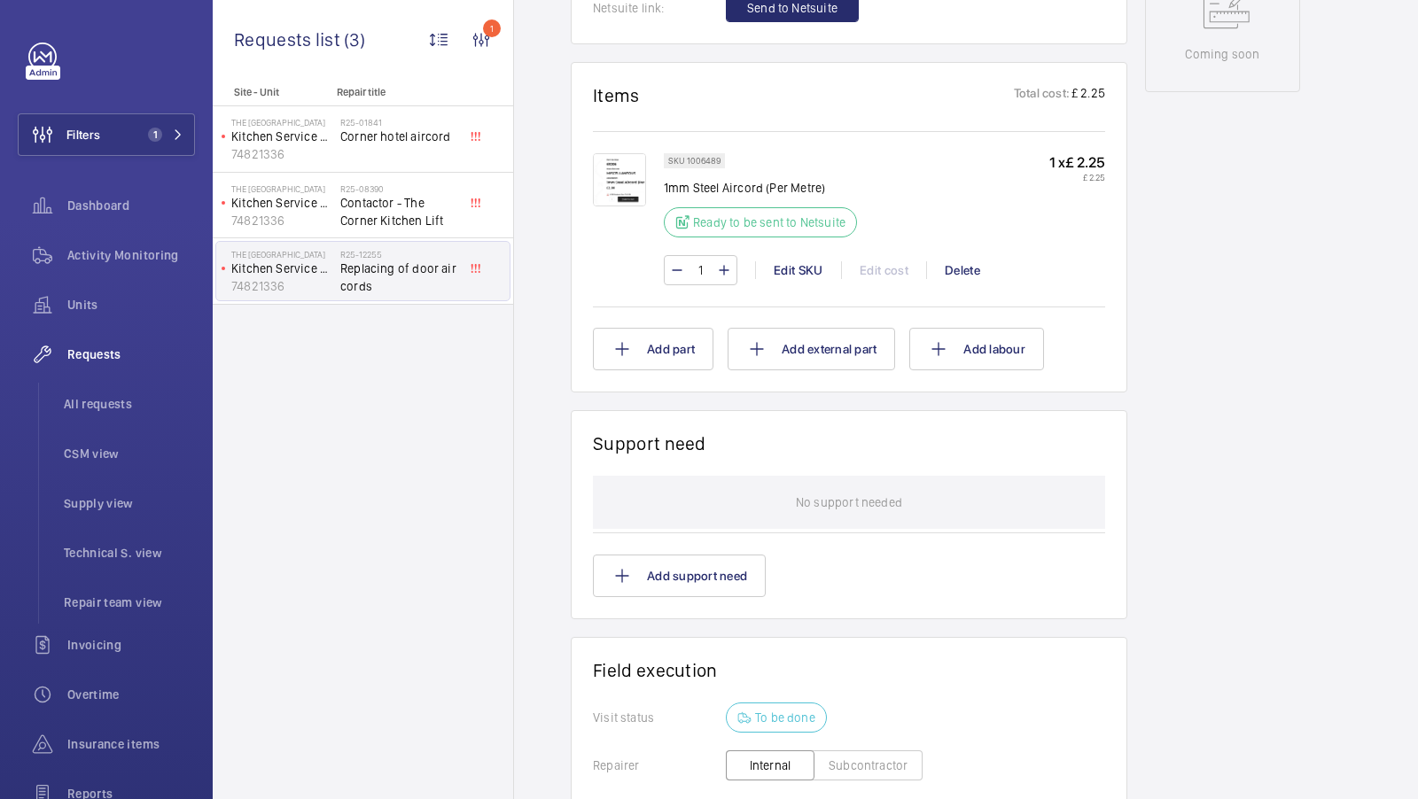
click at [630, 184] on img at bounding box center [619, 179] width 53 height 53
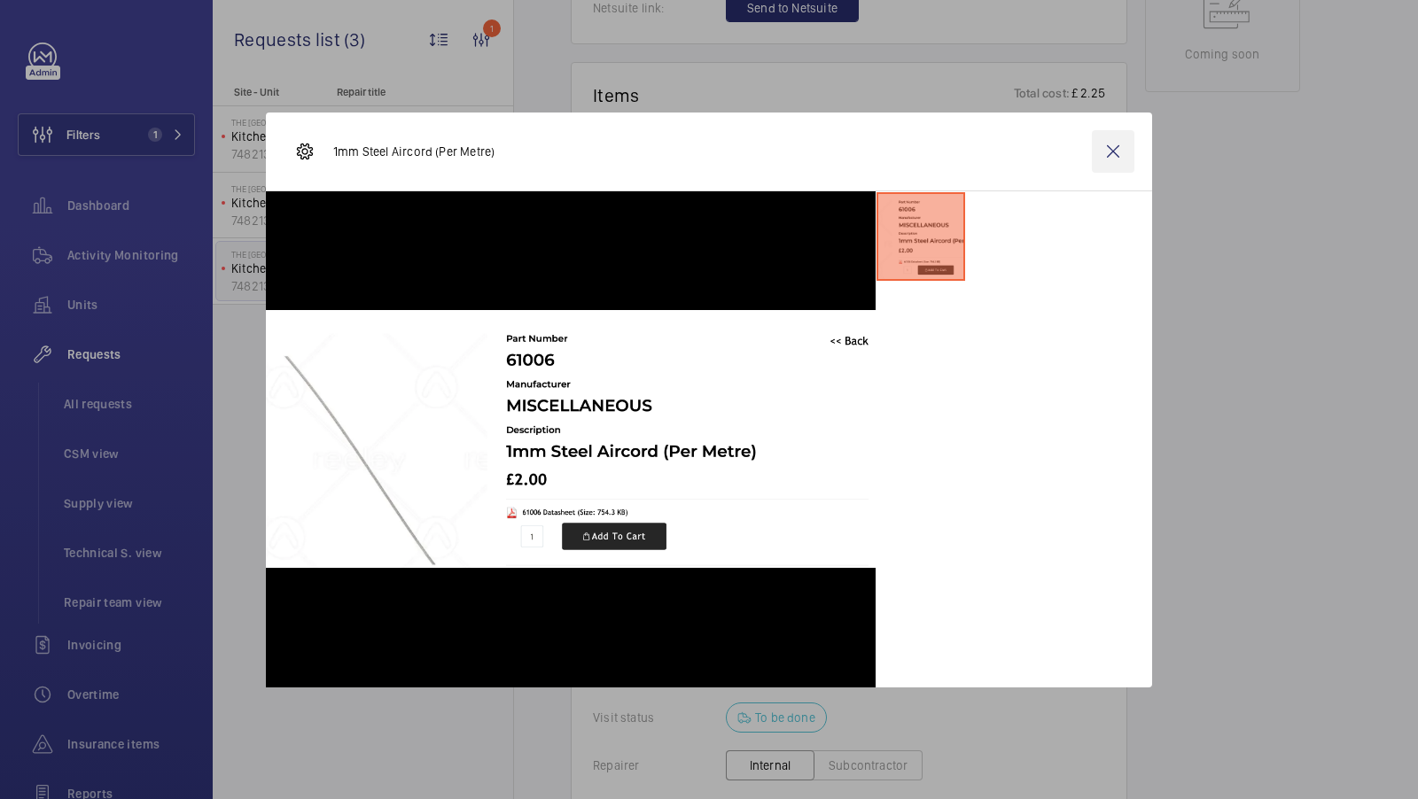
click at [1116, 155] on wm-front-icon-button at bounding box center [1113, 151] width 43 height 43
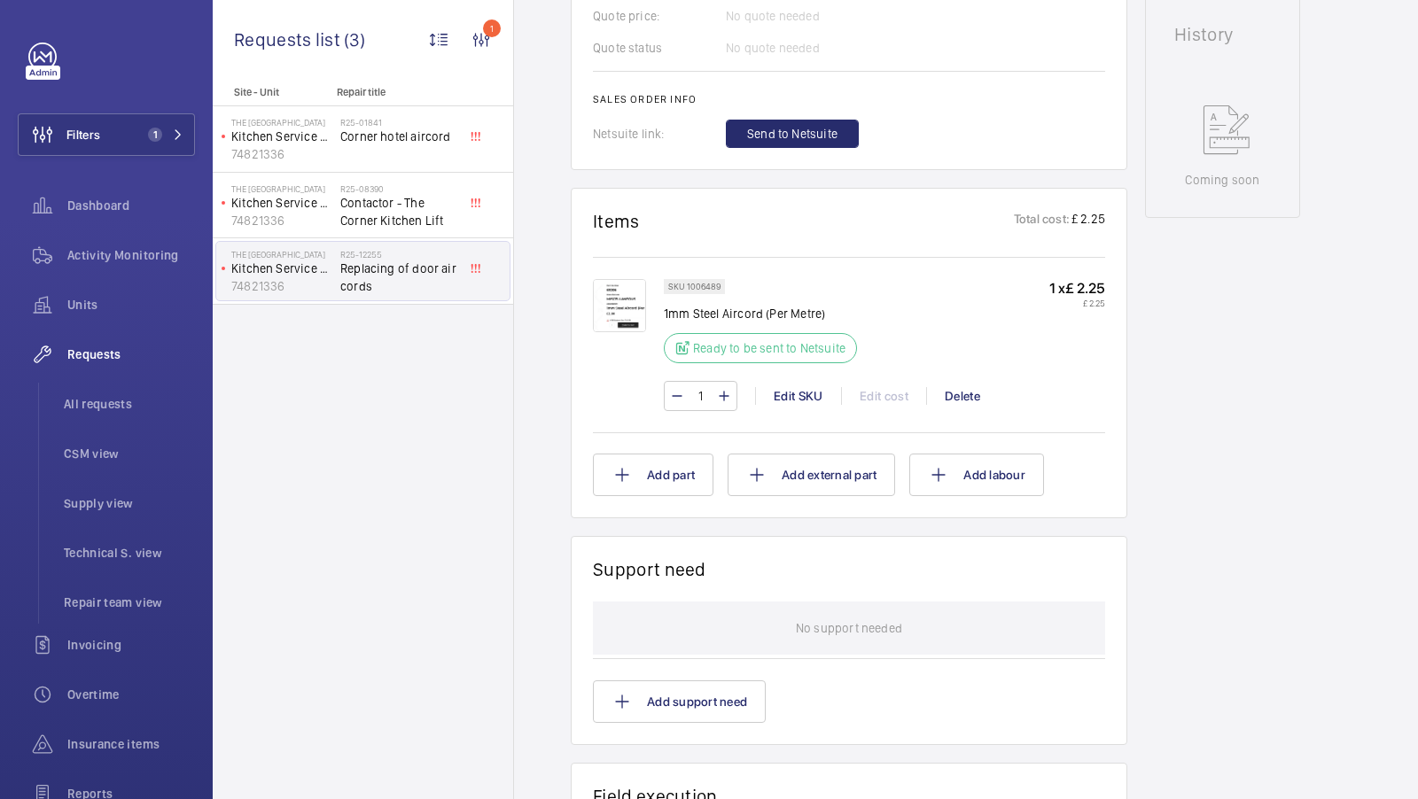
scroll to position [861, 0]
click at [787, 408] on div "Edit SKU" at bounding box center [798, 400] width 86 height 18
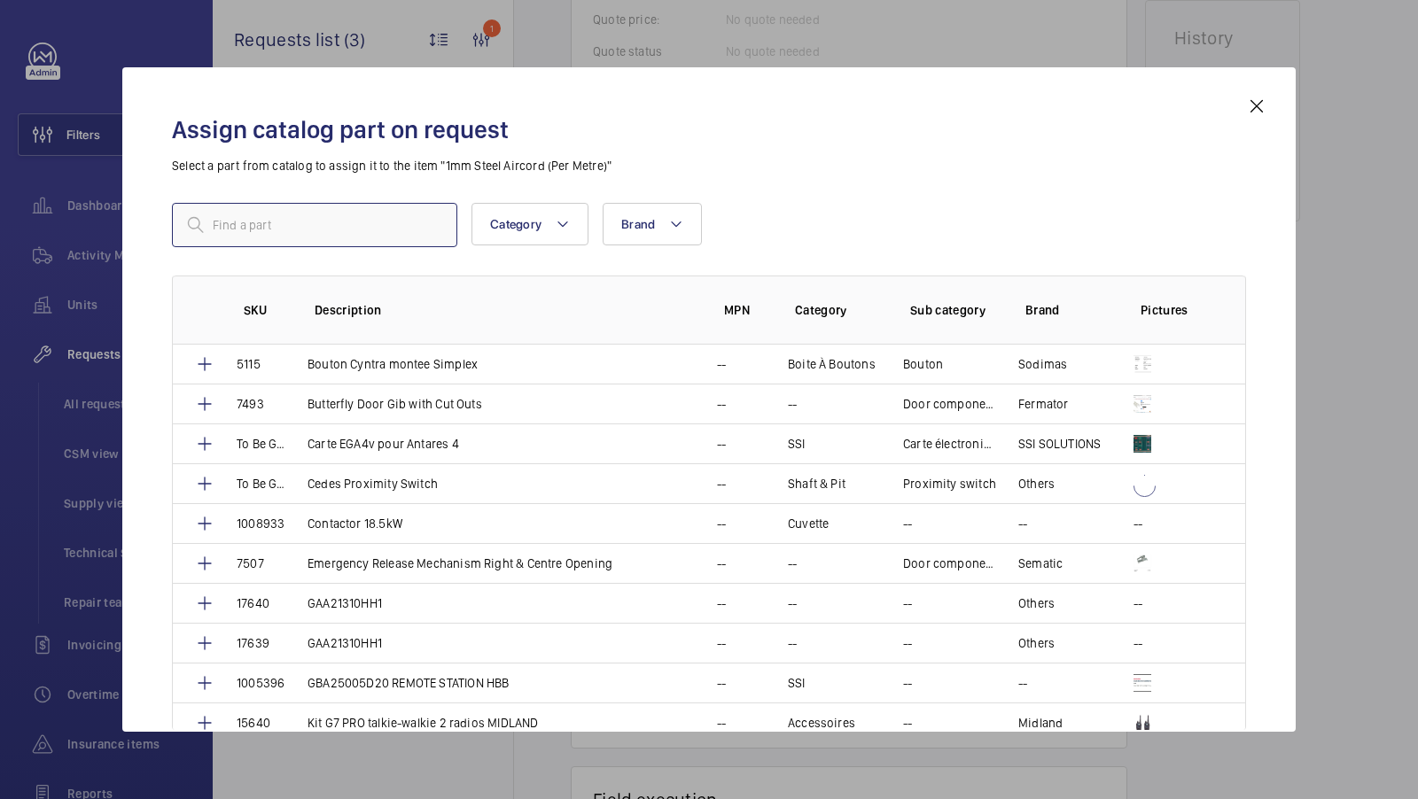
click at [244, 245] on input "text" at bounding box center [314, 225] width 285 height 44
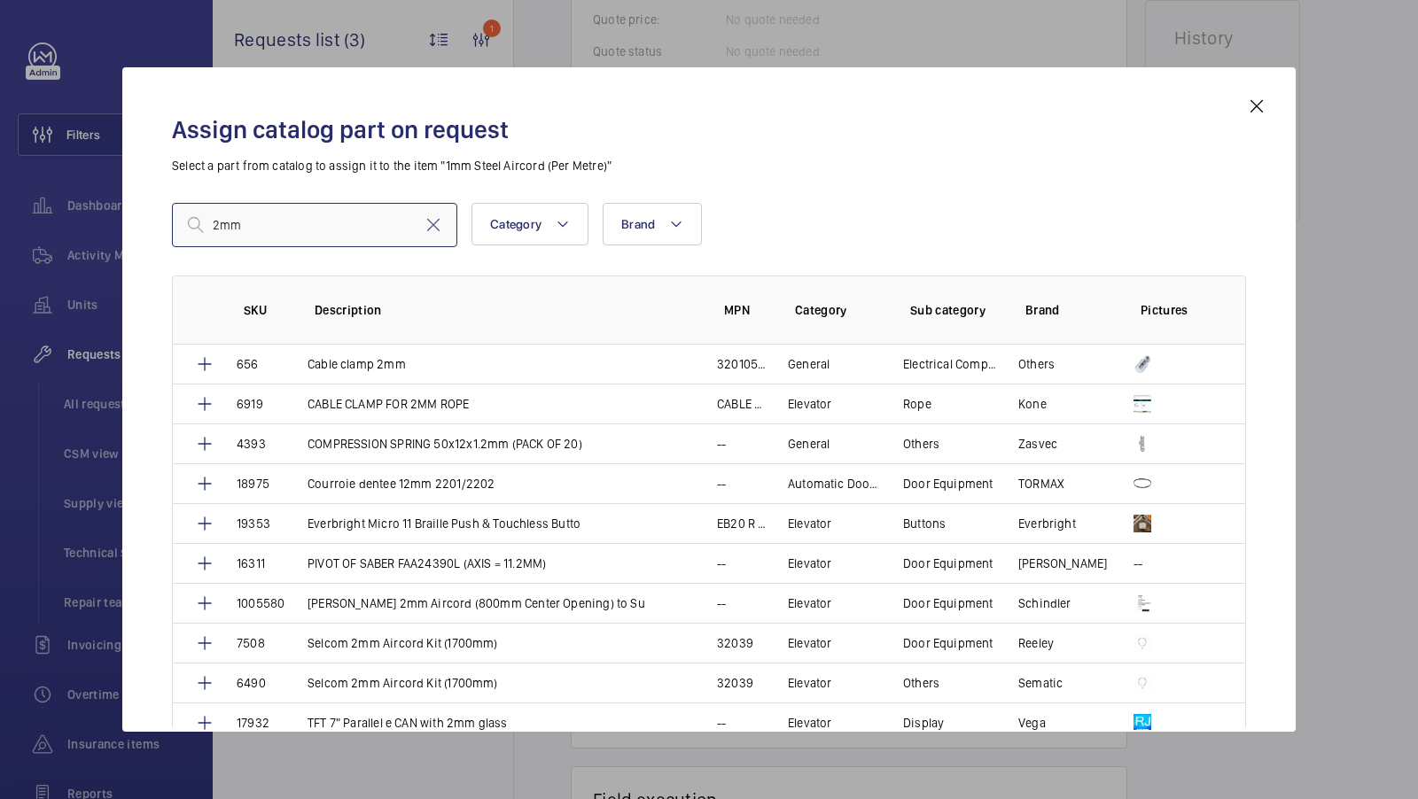
type input "2mm"
click at [1261, 105] on mat-icon at bounding box center [1256, 106] width 21 height 21
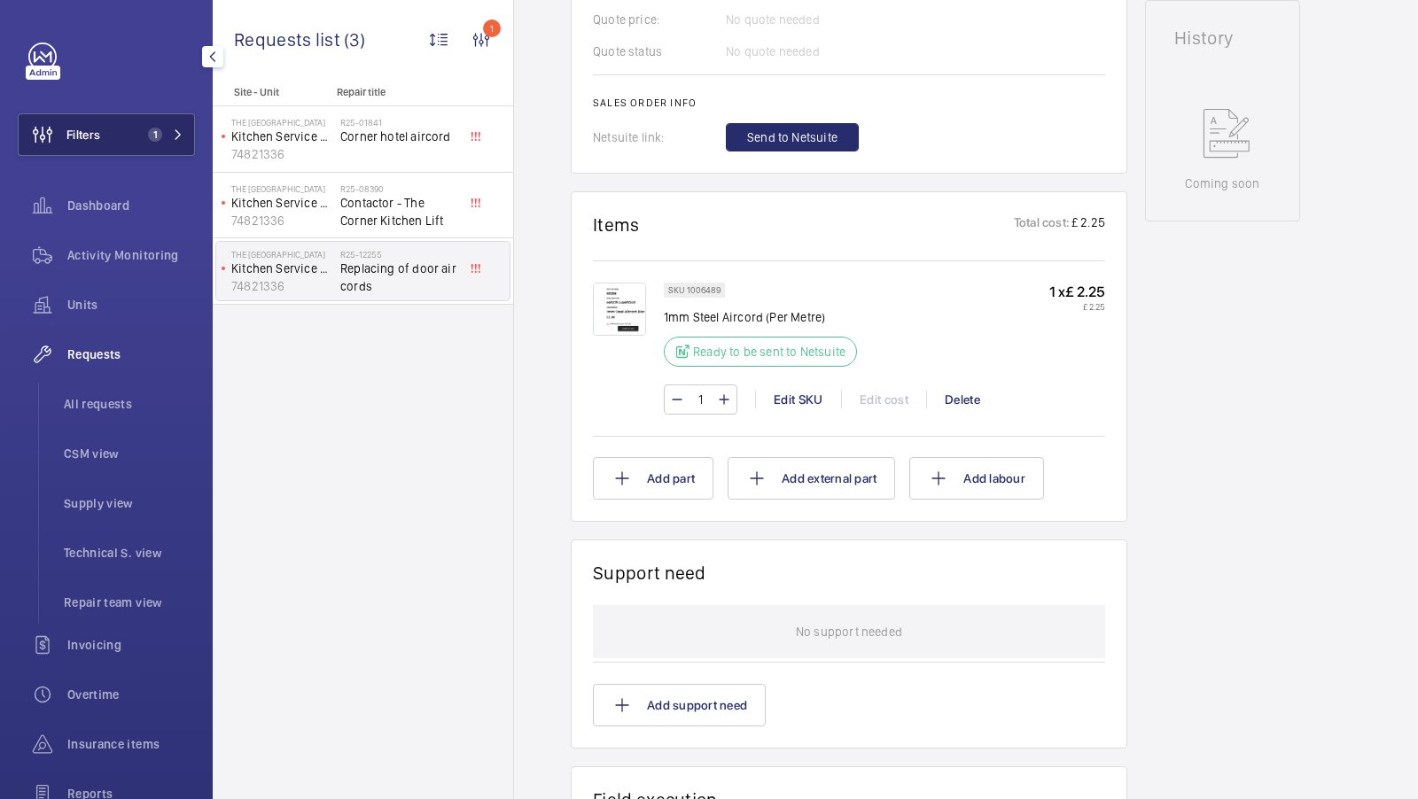
click at [144, 146] on button "Filters 1" at bounding box center [106, 134] width 177 height 43
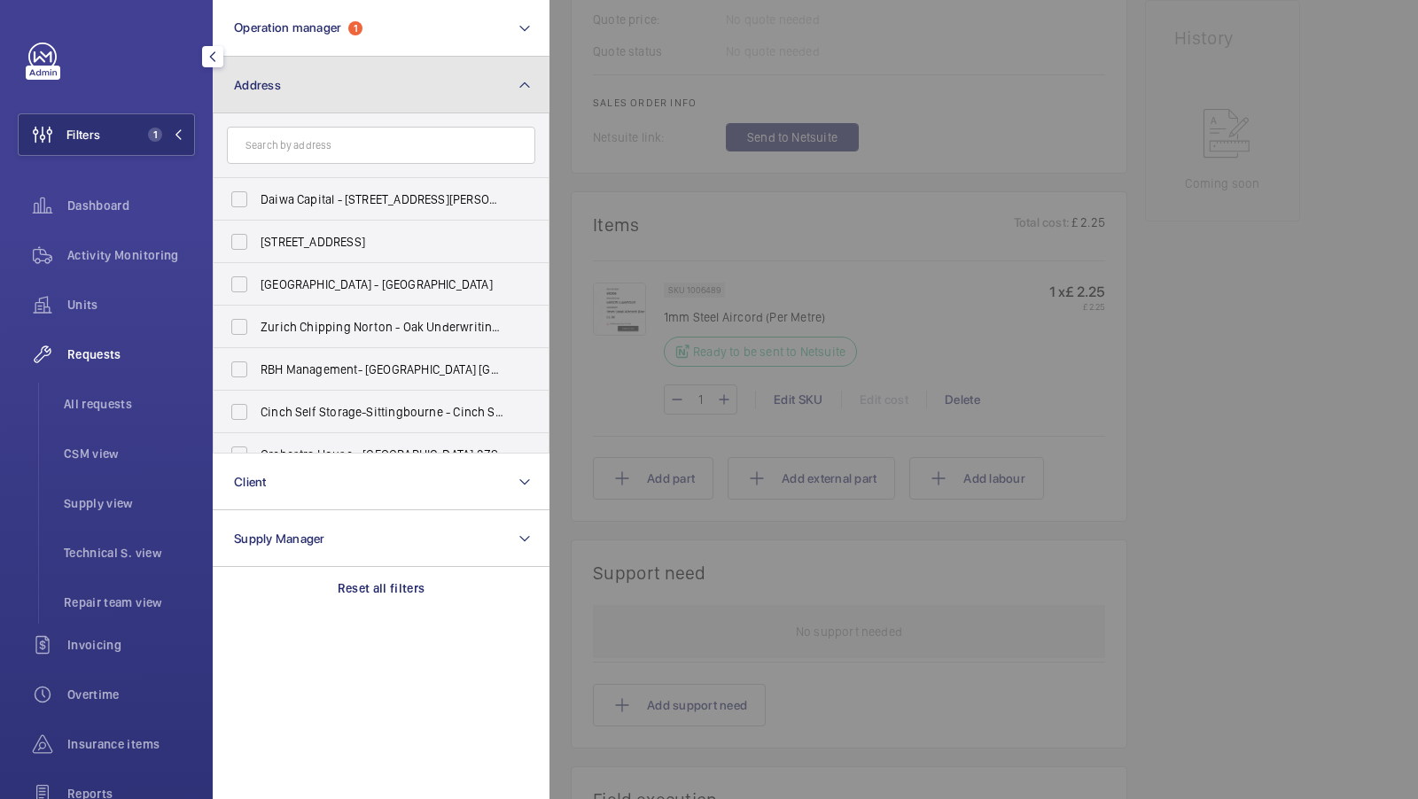
click at [366, 93] on button "Address" at bounding box center [381, 85] width 337 height 57
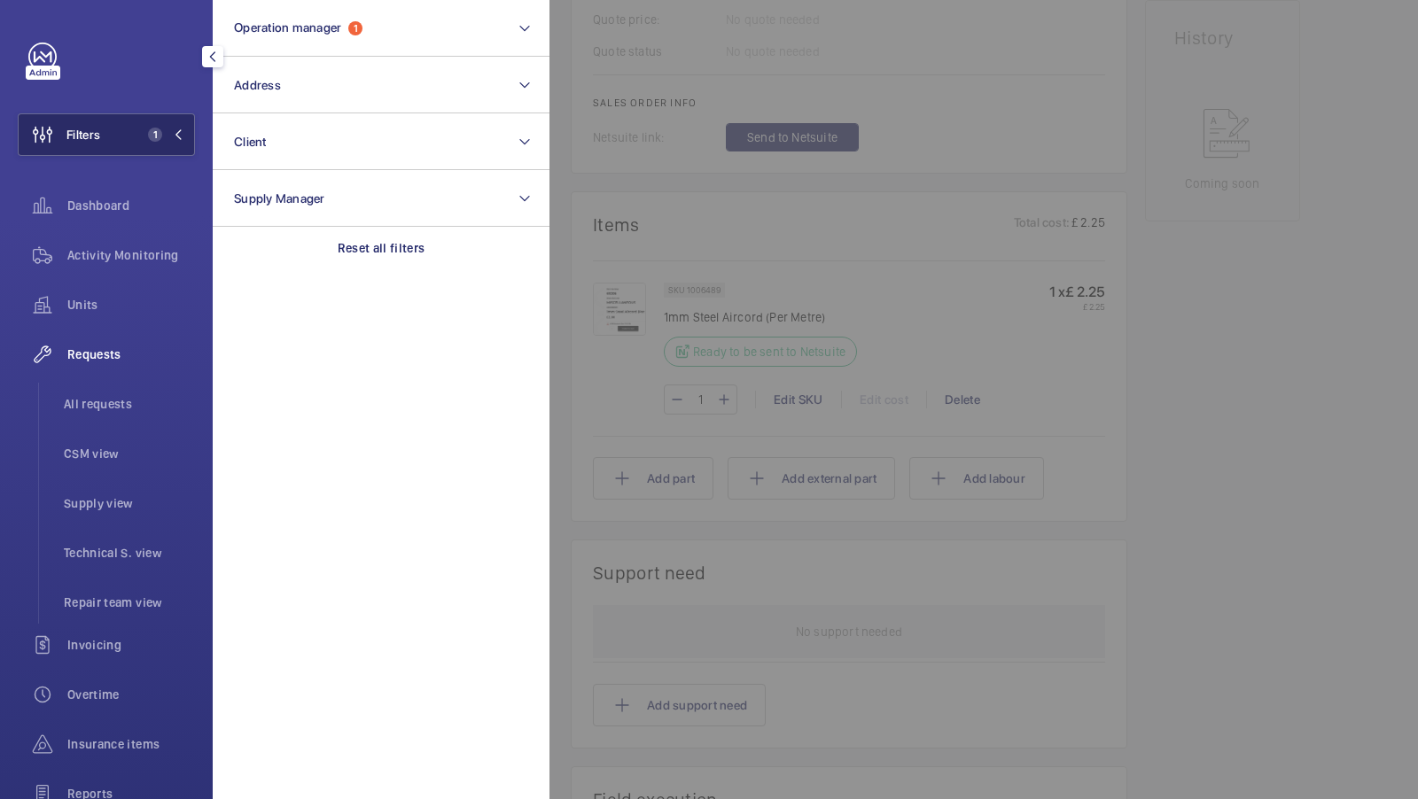
click at [150, 133] on span "1" at bounding box center [155, 135] width 14 height 14
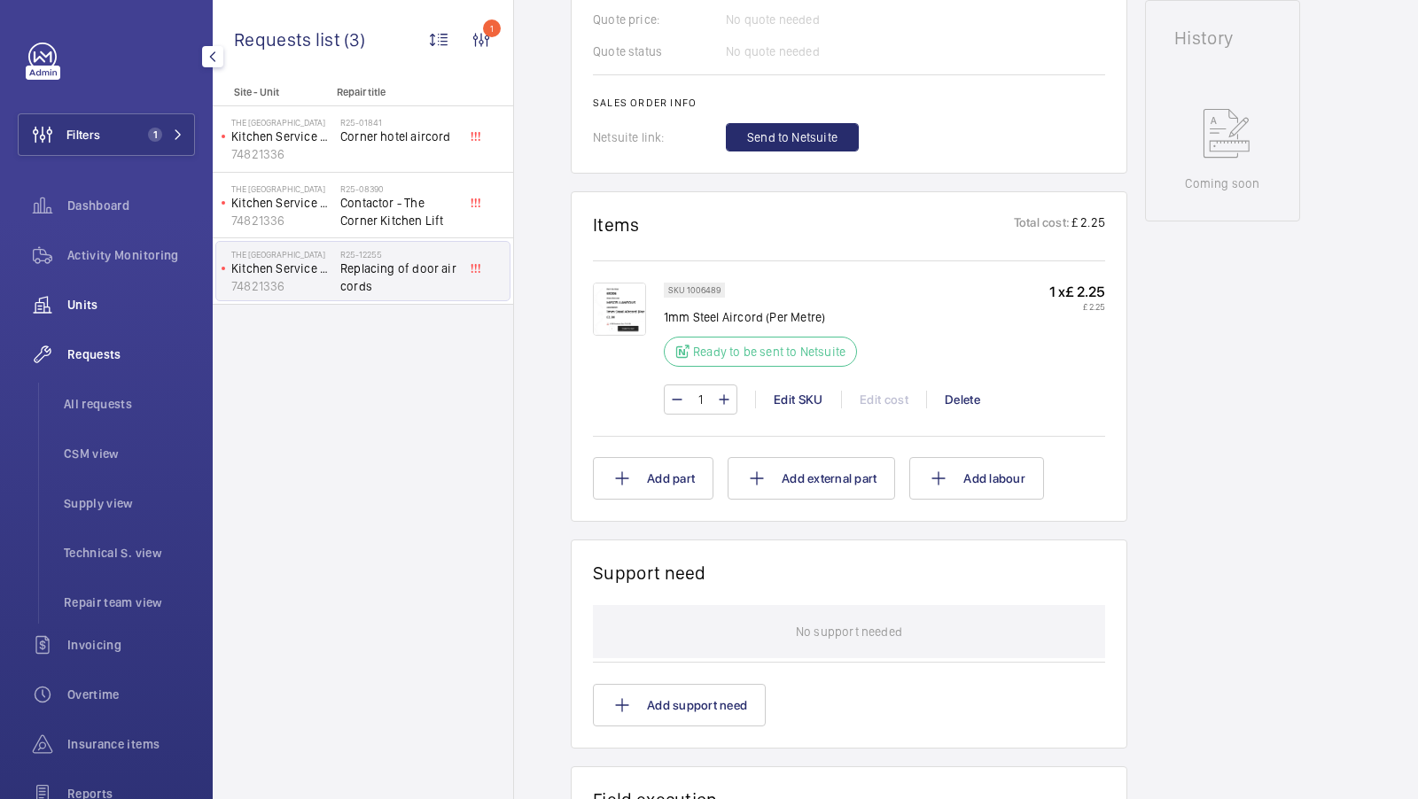
click at [94, 296] on span "Units" at bounding box center [131, 305] width 128 height 18
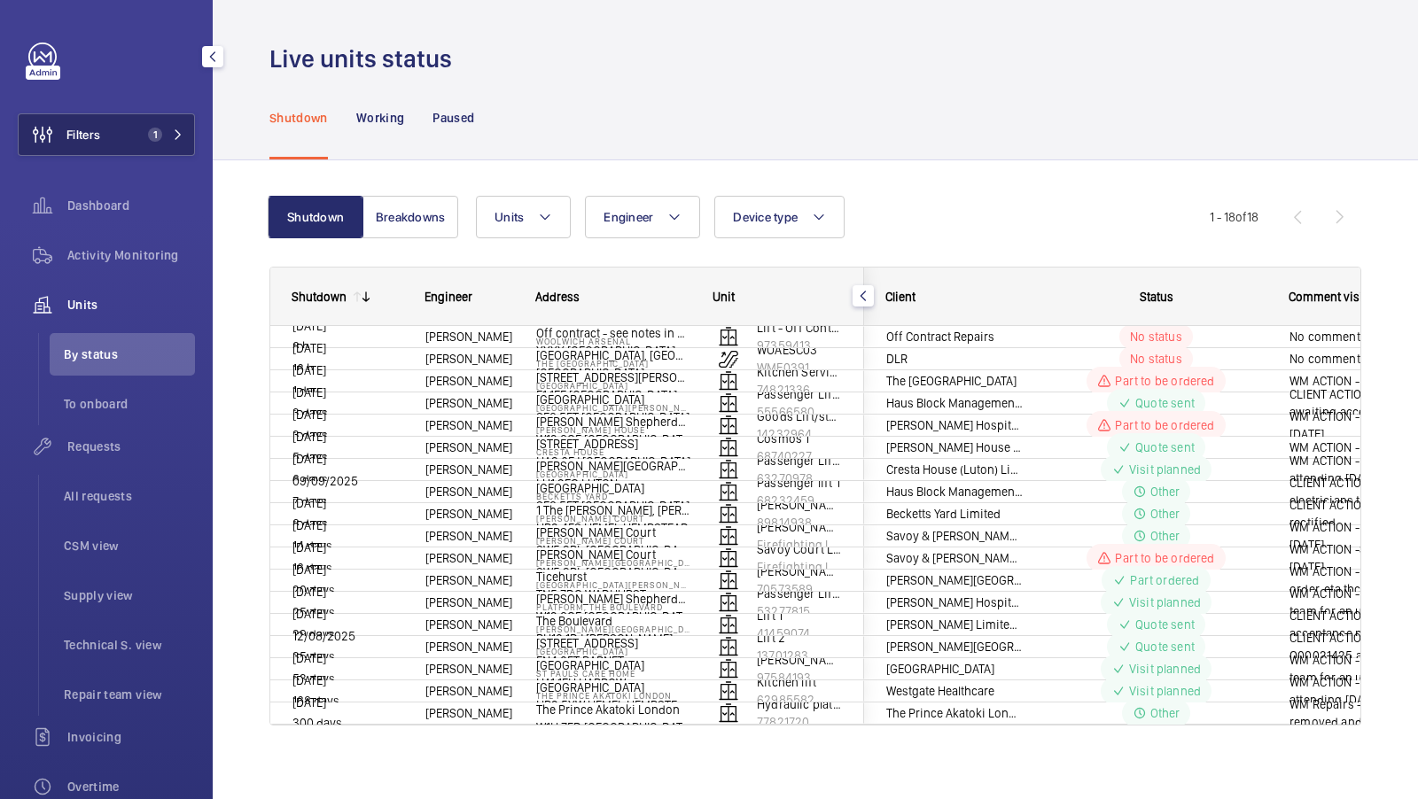
click at [130, 135] on button "Filters 1" at bounding box center [106, 134] width 177 height 43
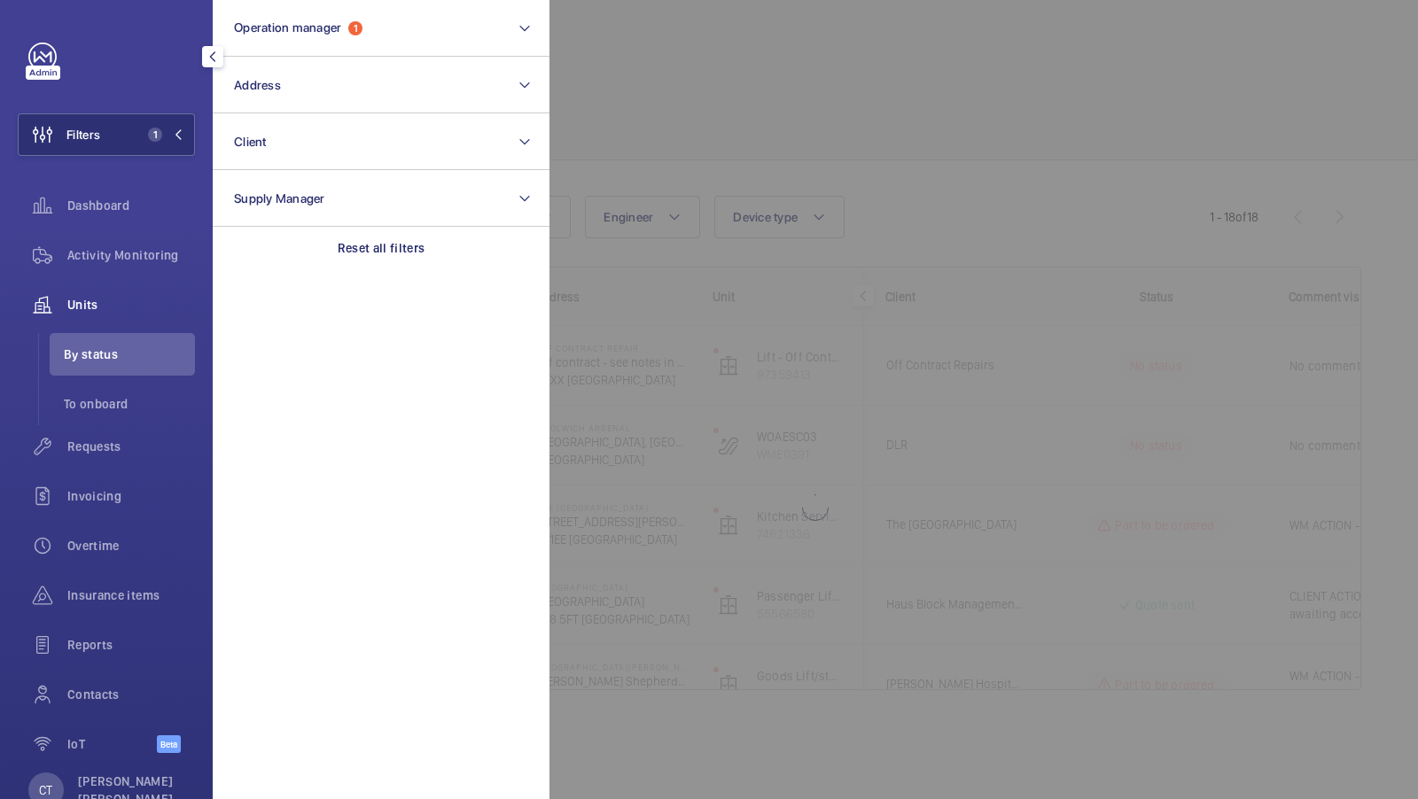
click at [743, 112] on div at bounding box center [1258, 399] width 1418 height 799
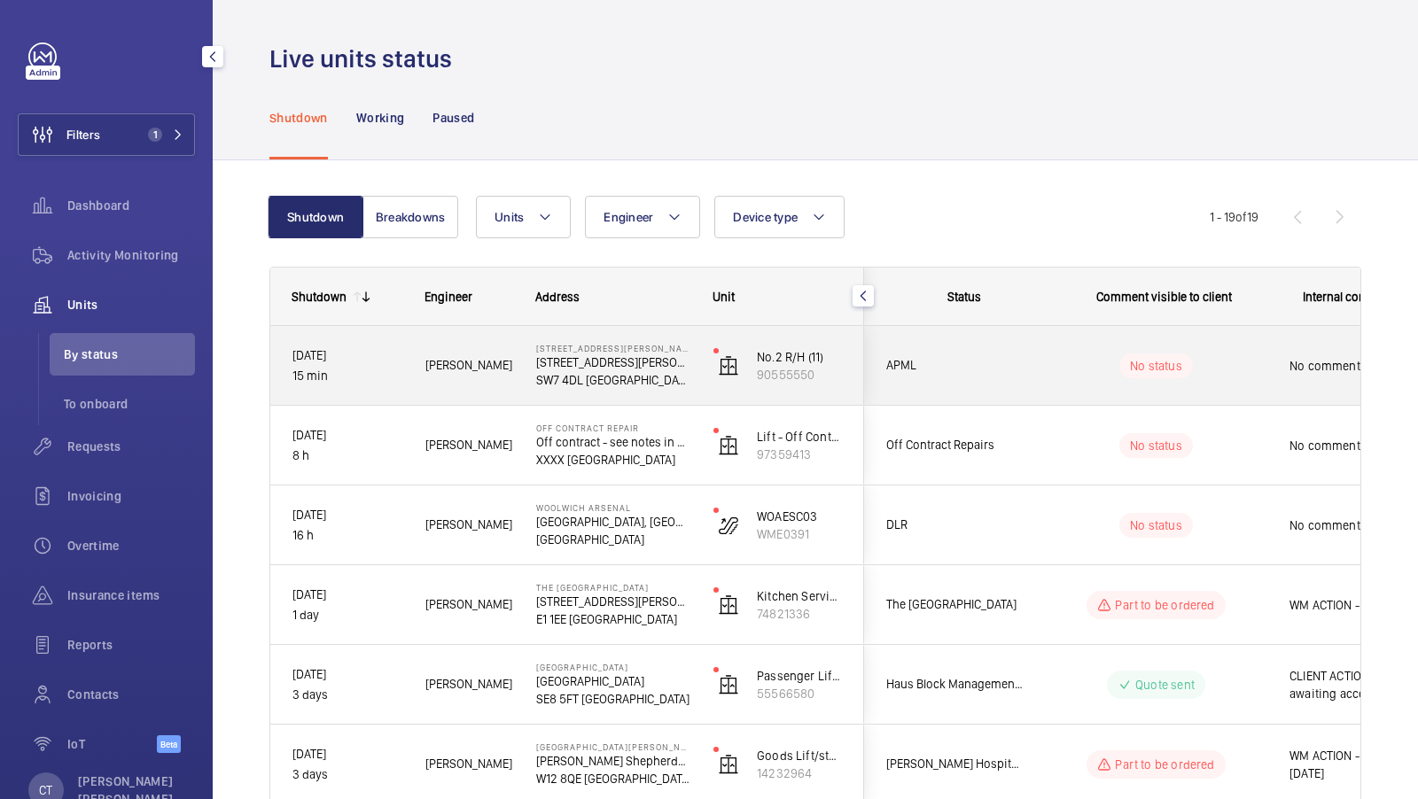
scroll to position [0, 319]
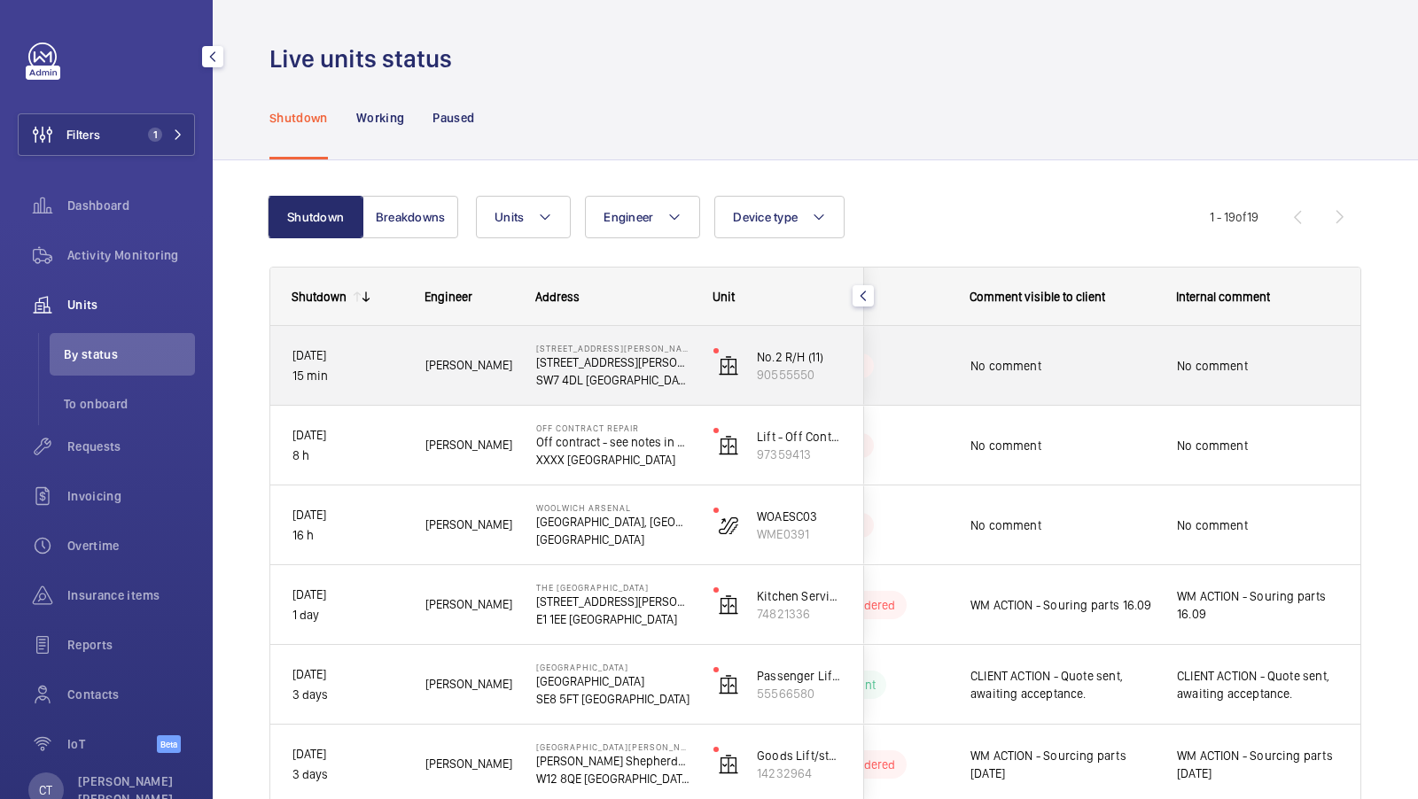
click at [1110, 385] on div "No comment" at bounding box center [1061, 366] width 183 height 41
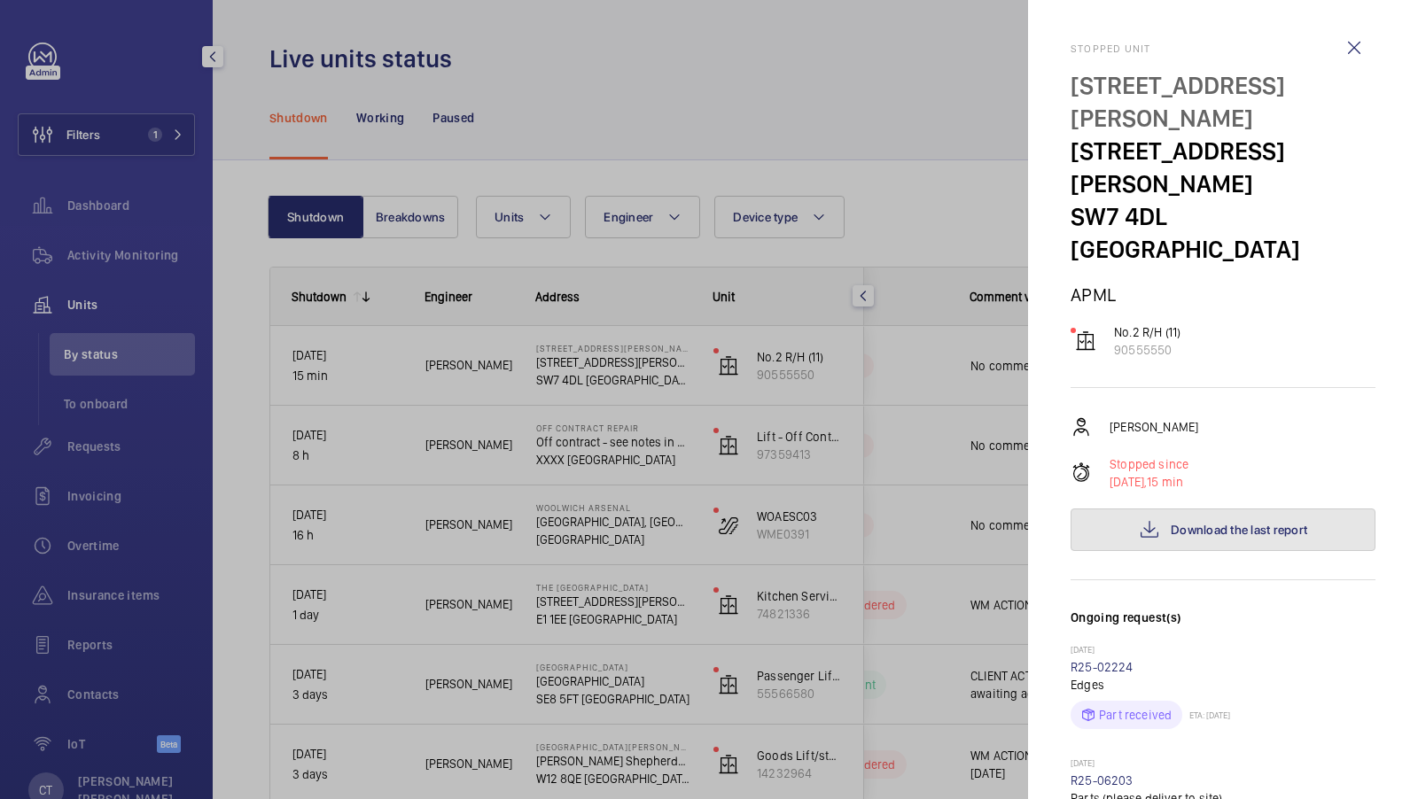
click at [1249, 523] on span "Download the last report" at bounding box center [1238, 530] width 136 height 14
click at [494, 169] on div at bounding box center [709, 399] width 1418 height 799
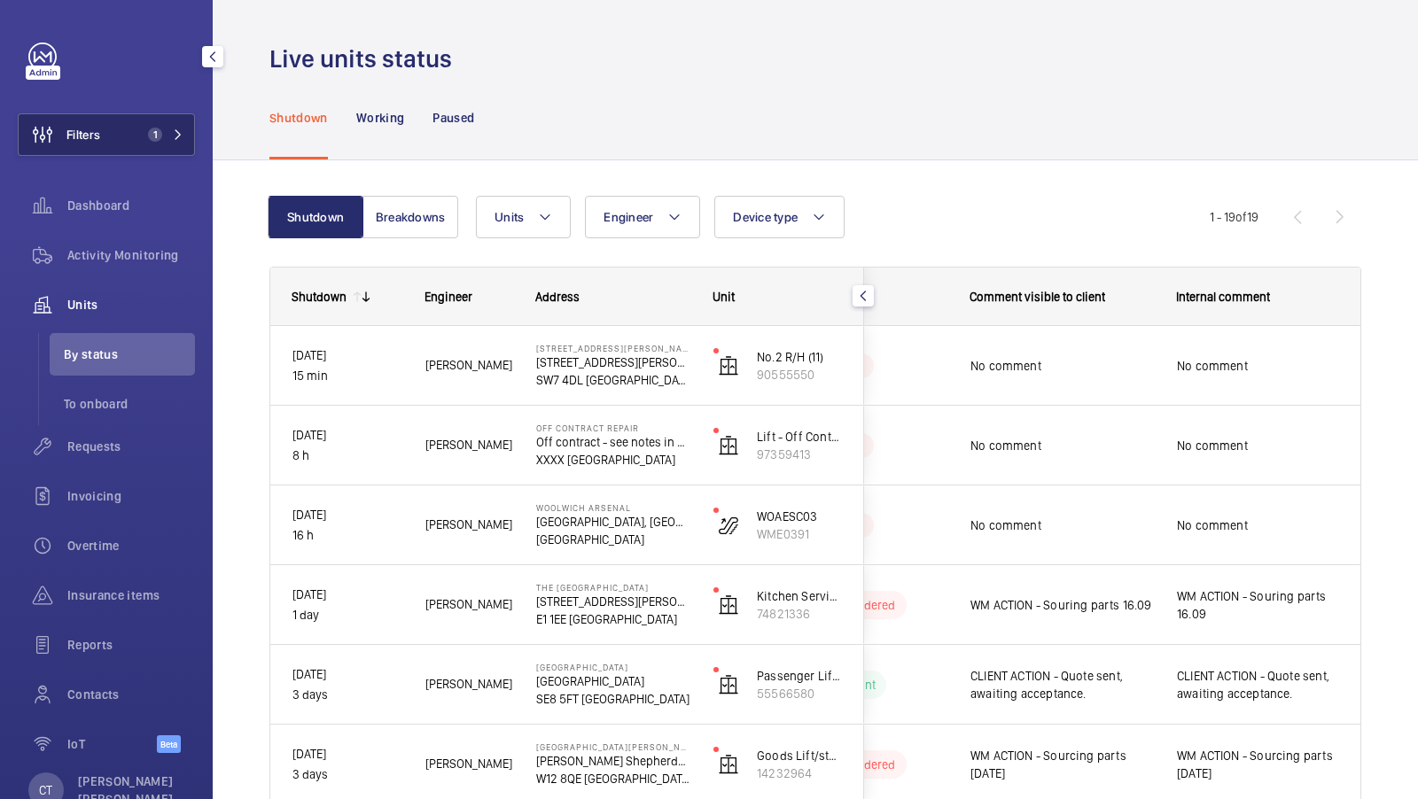
click at [175, 140] on span "1" at bounding box center [162, 135] width 43 height 14
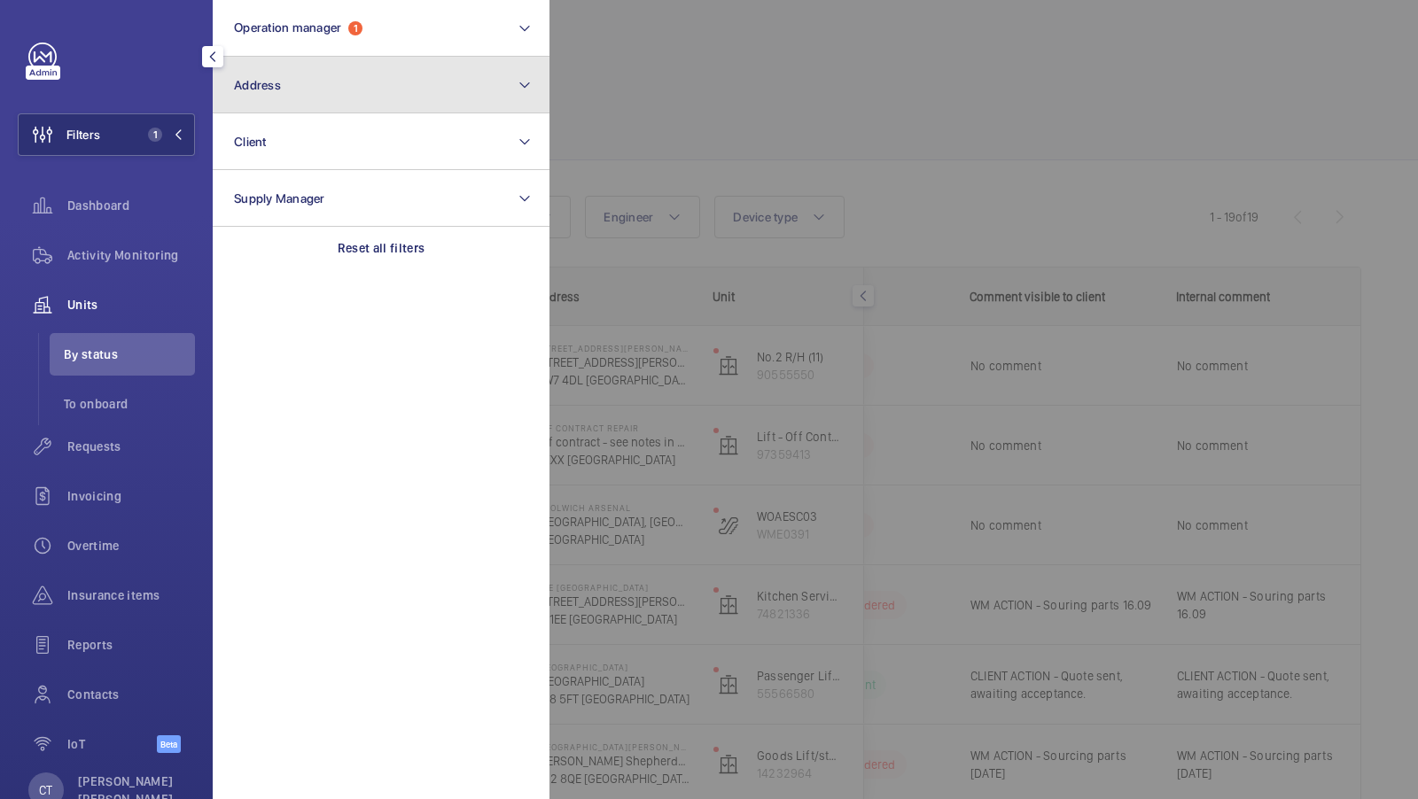
click at [443, 78] on button "Address" at bounding box center [381, 85] width 337 height 57
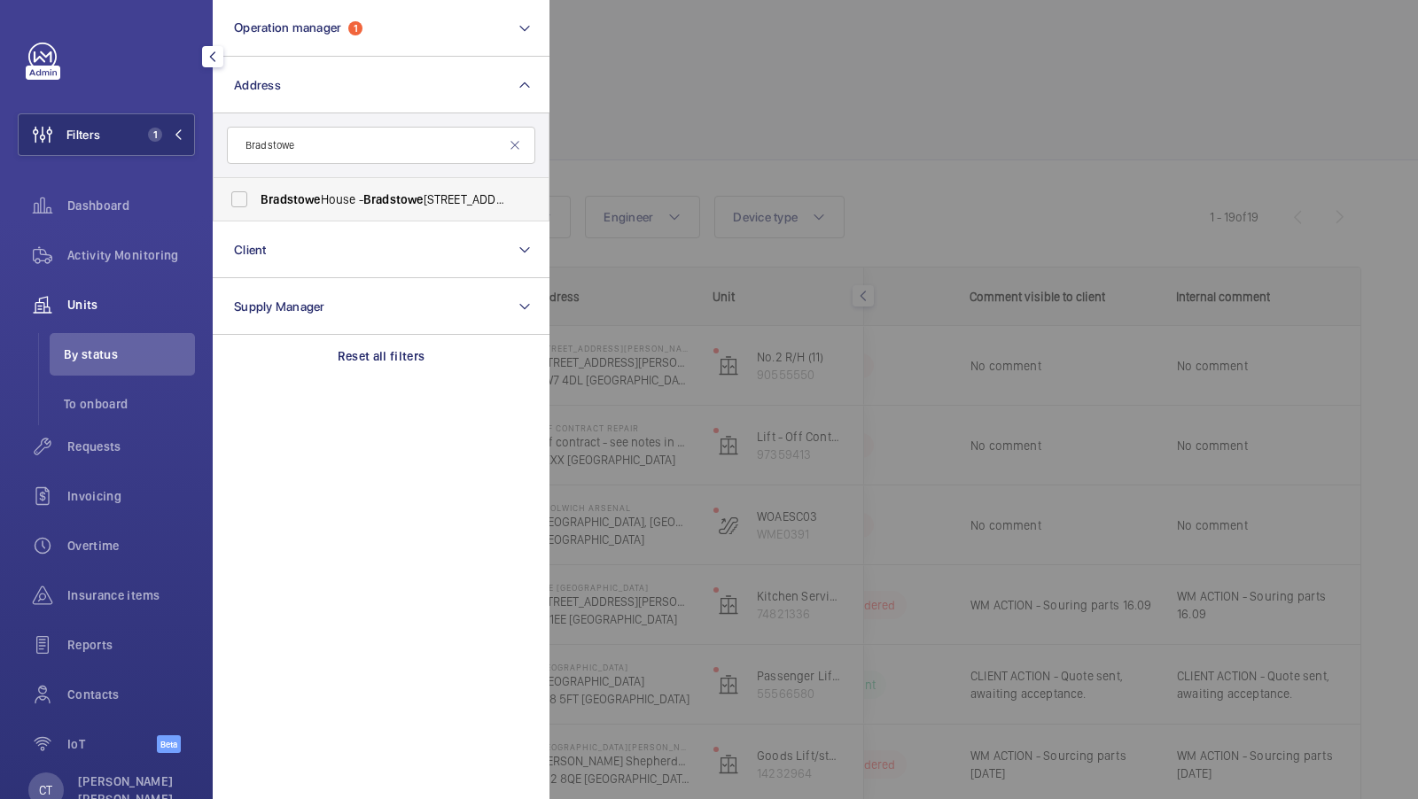
type input "Bradstowe"
click at [265, 216] on label "[GEOGRAPHIC_DATA] - [GEOGRAPHIC_DATA], [GEOGRAPHIC_DATA] HA1 1EH" at bounding box center [368, 199] width 308 height 43
click at [257, 216] on input "[GEOGRAPHIC_DATA] - [GEOGRAPHIC_DATA], [GEOGRAPHIC_DATA] HA1 1EH" at bounding box center [239, 199] width 35 height 35
checkbox input "true"
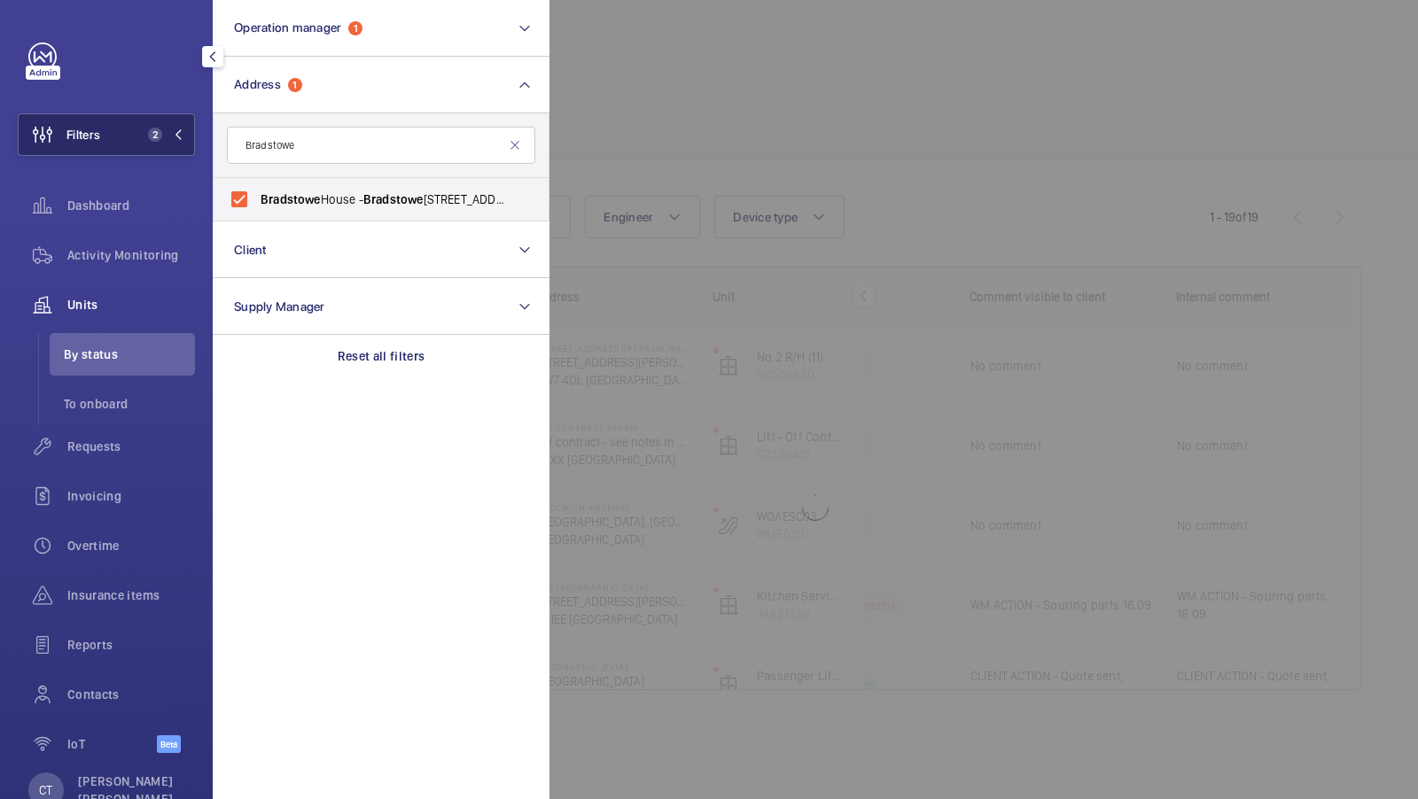
click at [141, 137] on span "2" at bounding box center [151, 135] width 21 height 14
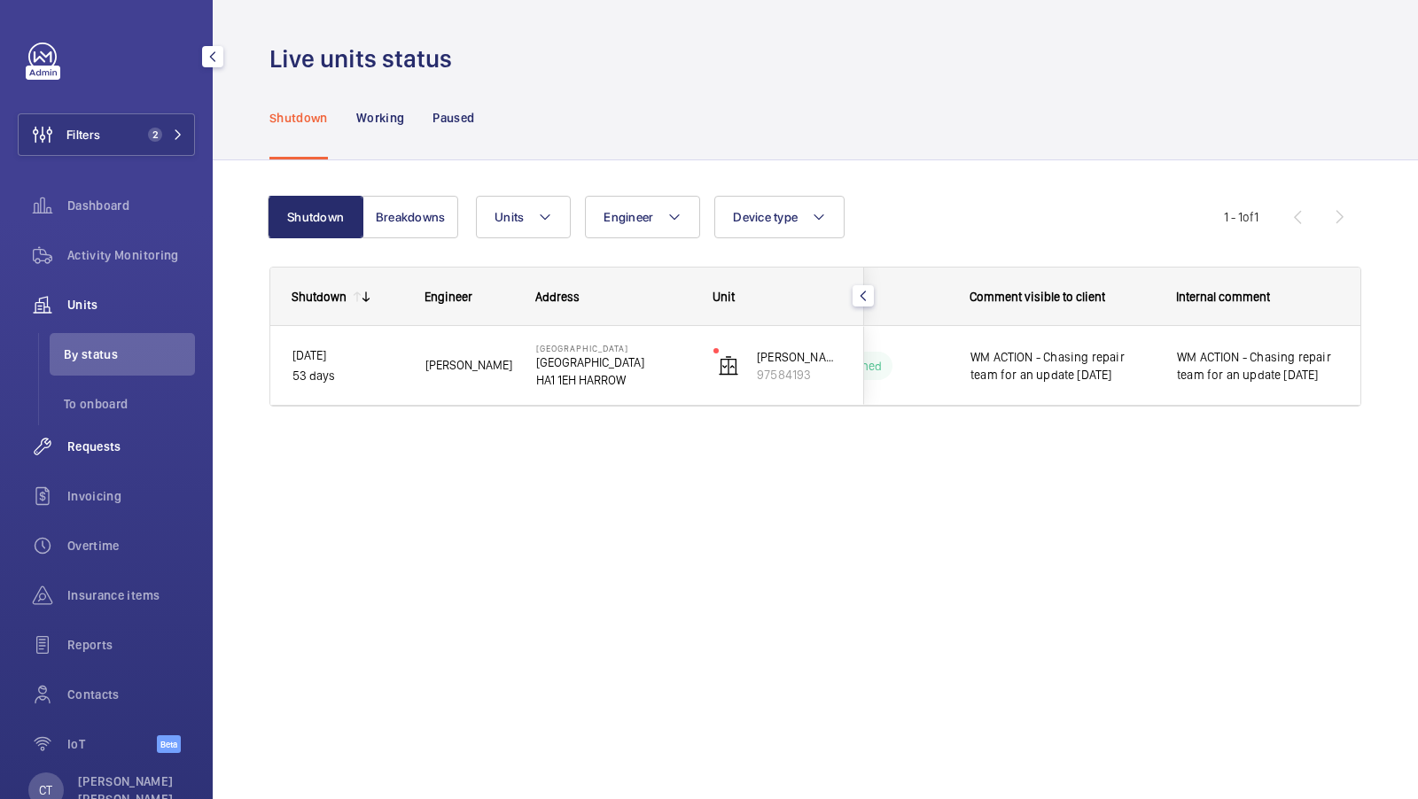
click at [97, 442] on span "Requests" at bounding box center [131, 447] width 128 height 18
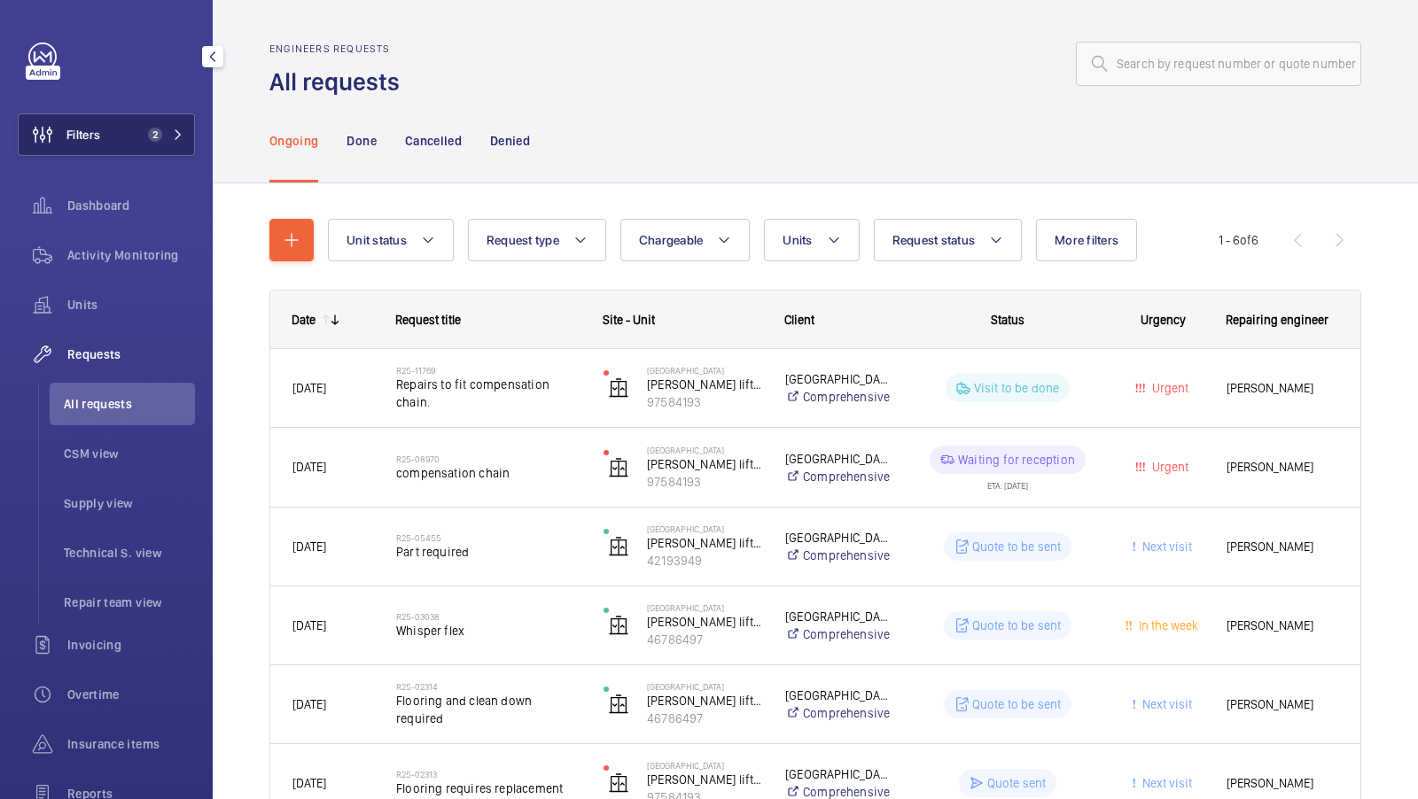
click at [163, 133] on span "2" at bounding box center [162, 135] width 43 height 14
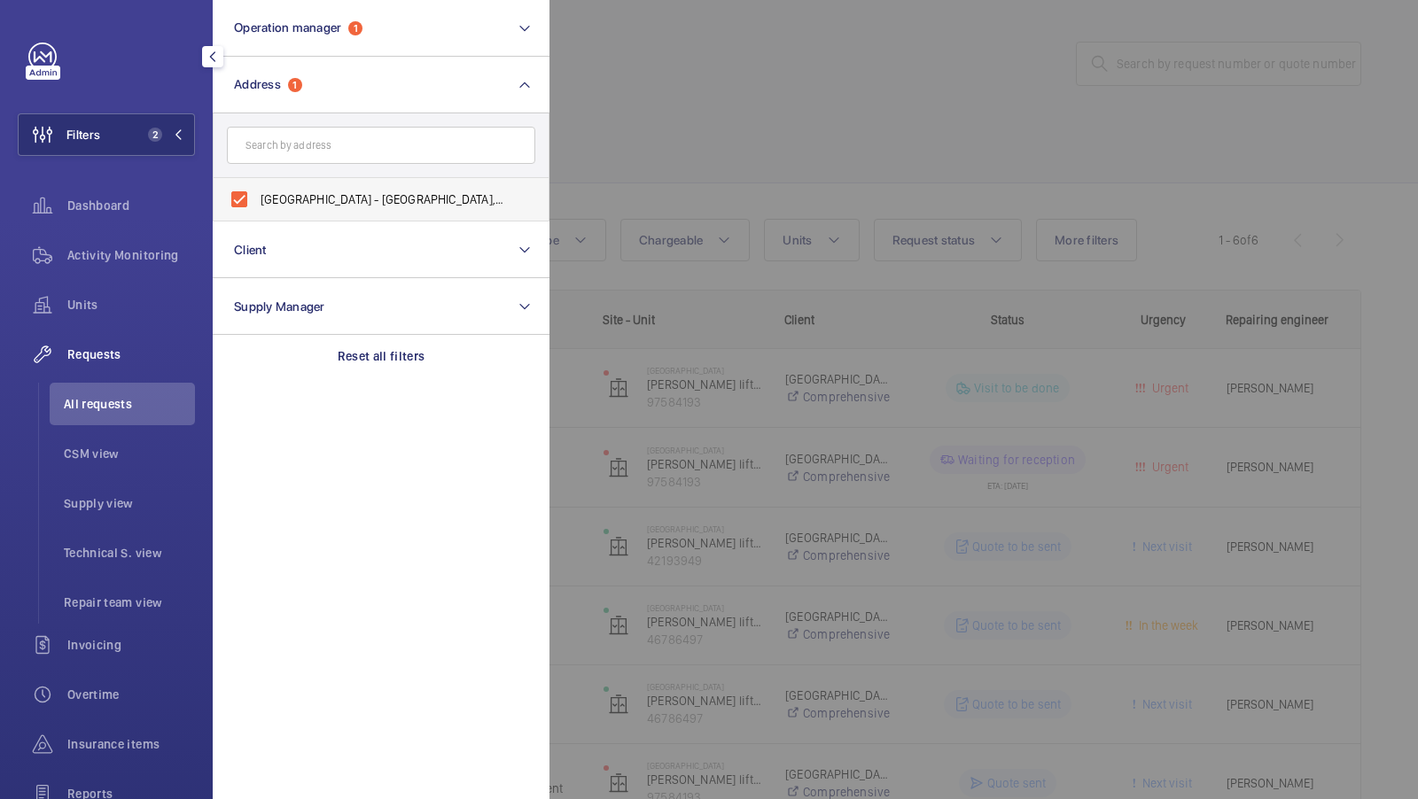
click at [315, 195] on span "[GEOGRAPHIC_DATA] - [GEOGRAPHIC_DATA], [GEOGRAPHIC_DATA] HA1 1EH" at bounding box center [382, 199] width 244 height 18
click at [257, 195] on input "[GEOGRAPHIC_DATA] - [GEOGRAPHIC_DATA], [GEOGRAPHIC_DATA] HA1 1EH" at bounding box center [239, 199] width 35 height 35
checkbox input "false"
click at [311, 142] on input "text" at bounding box center [381, 145] width 308 height 37
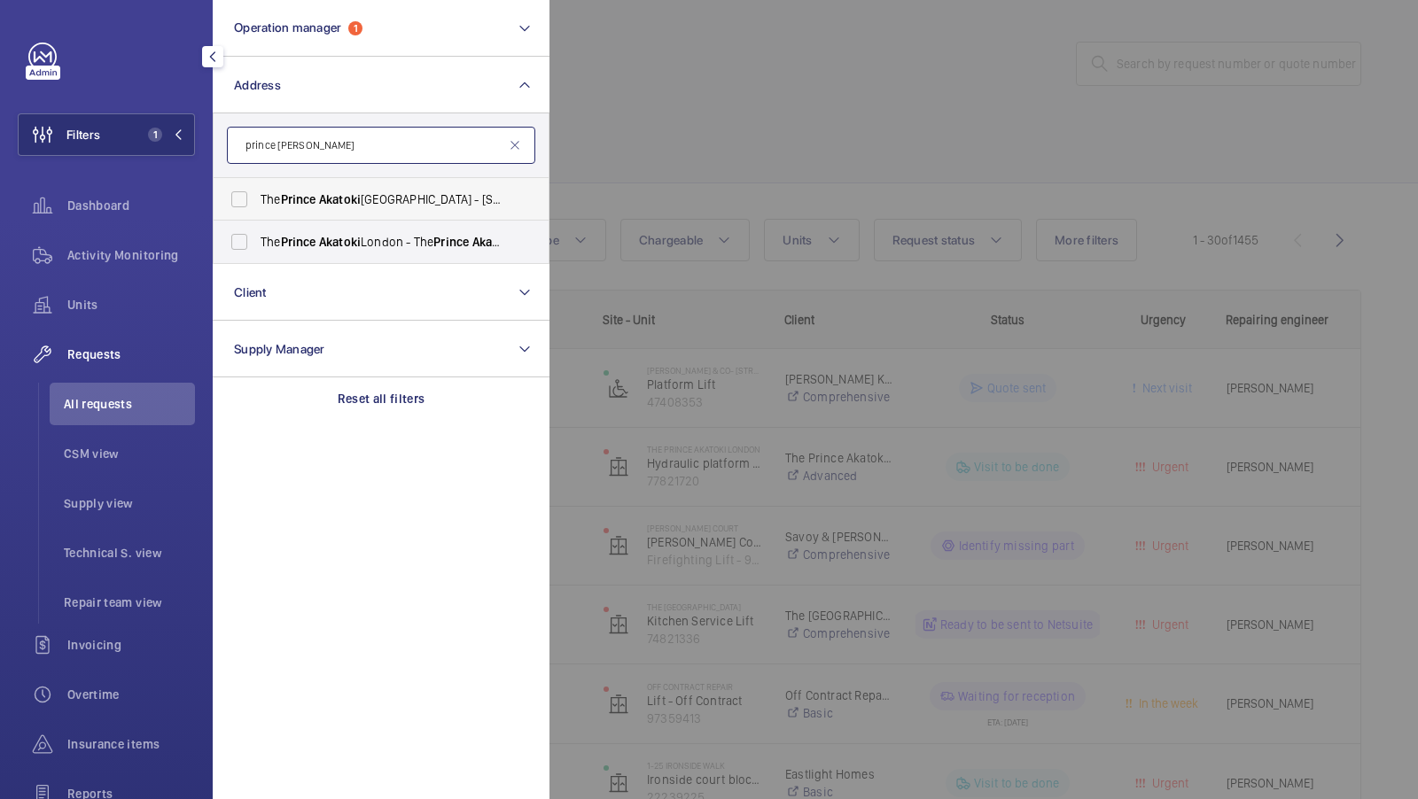
type input "prince [PERSON_NAME]"
click at [298, 199] on span "Prince" at bounding box center [298, 199] width 35 height 14
click at [257, 199] on input "The Prince Akatoki [GEOGRAPHIC_DATA] - [STREET_ADDRESS]" at bounding box center [239, 199] width 35 height 35
checkbox input "true"
click at [288, 227] on label "The Prince Akatoki London - The Prince Akatoki [GEOGRAPHIC_DATA], [GEOGRAPHIC_D…" at bounding box center [368, 242] width 308 height 43
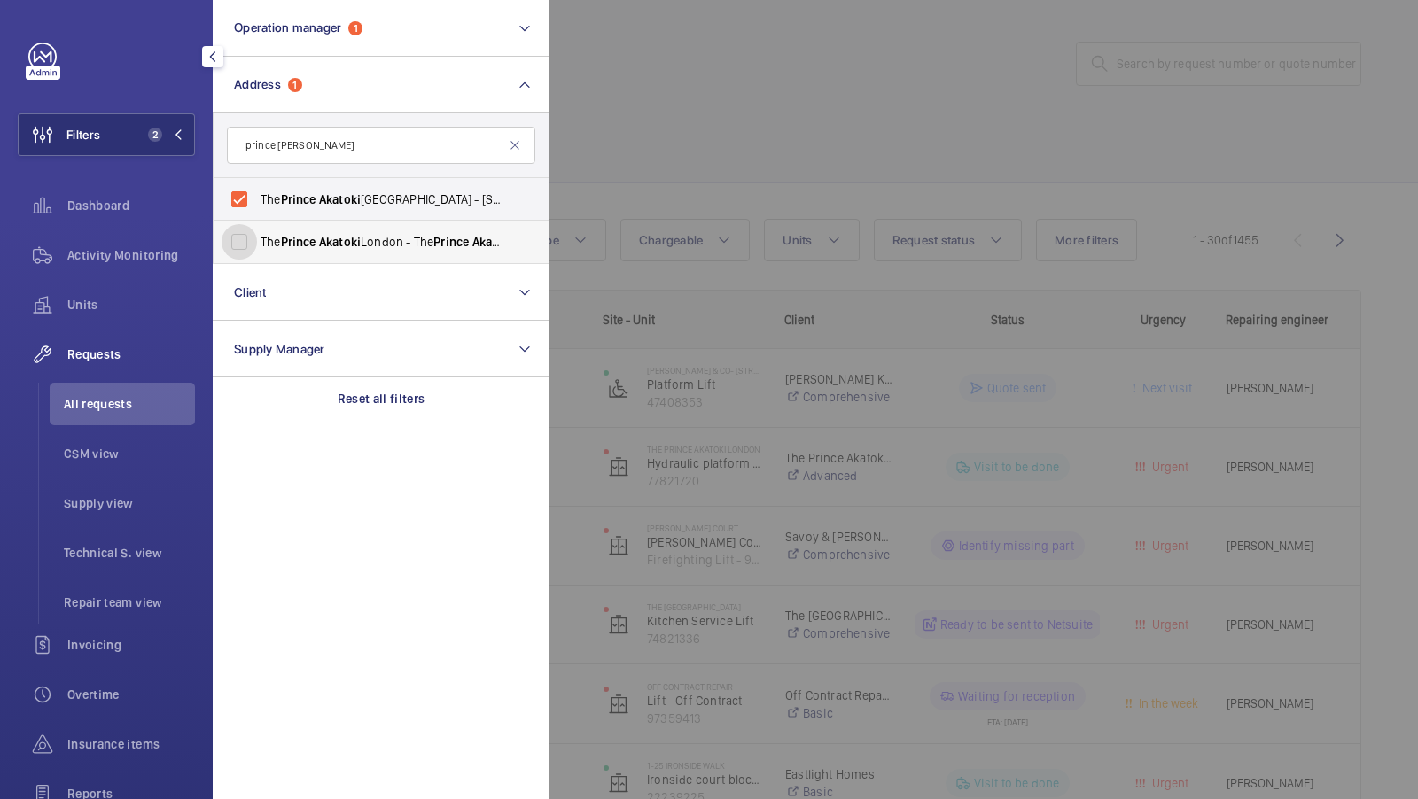
click at [257, 227] on input "The Prince Akatoki London - The Prince Akatoki [GEOGRAPHIC_DATA], [GEOGRAPHIC_D…" at bounding box center [239, 241] width 35 height 35
checkbox input "true"
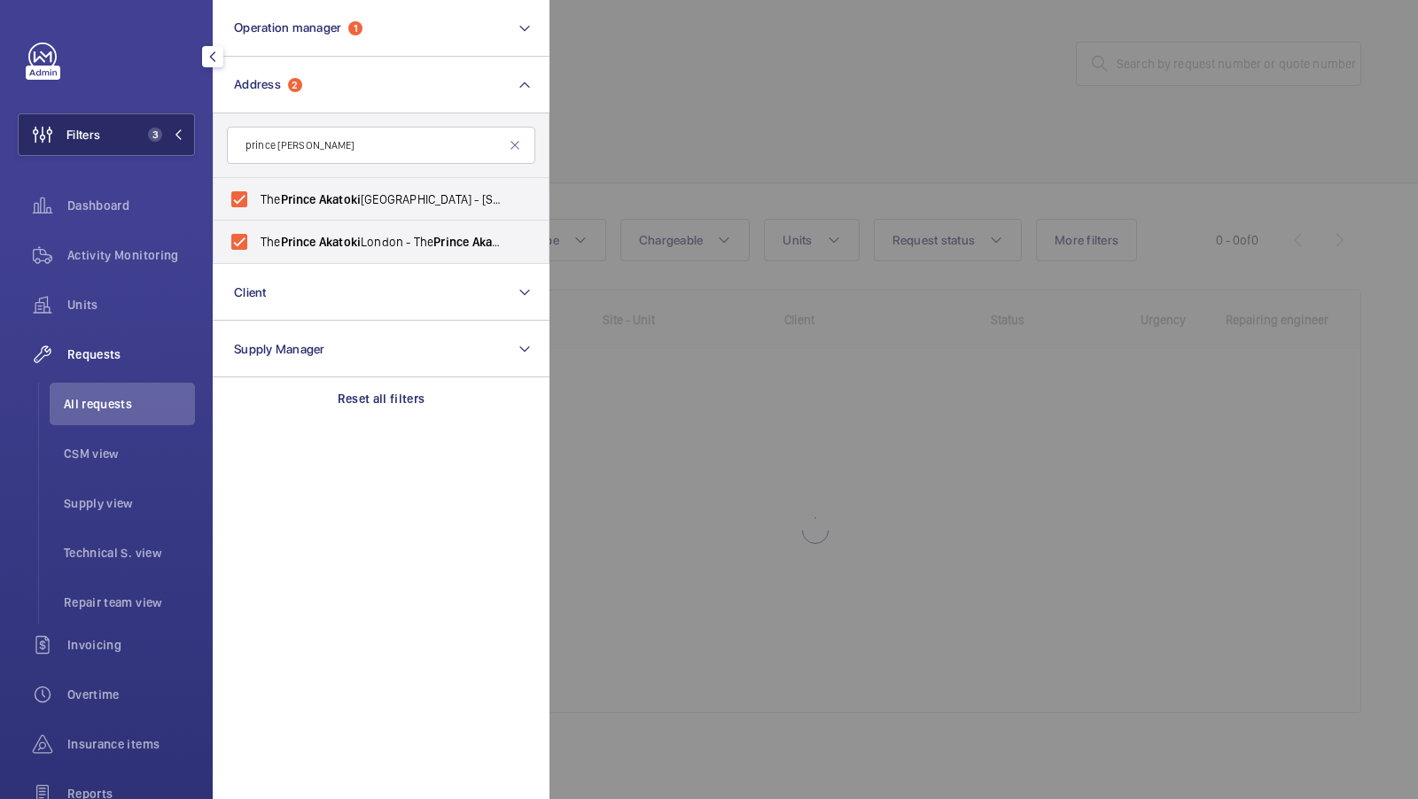
click at [169, 128] on span "3" at bounding box center [162, 135] width 43 height 14
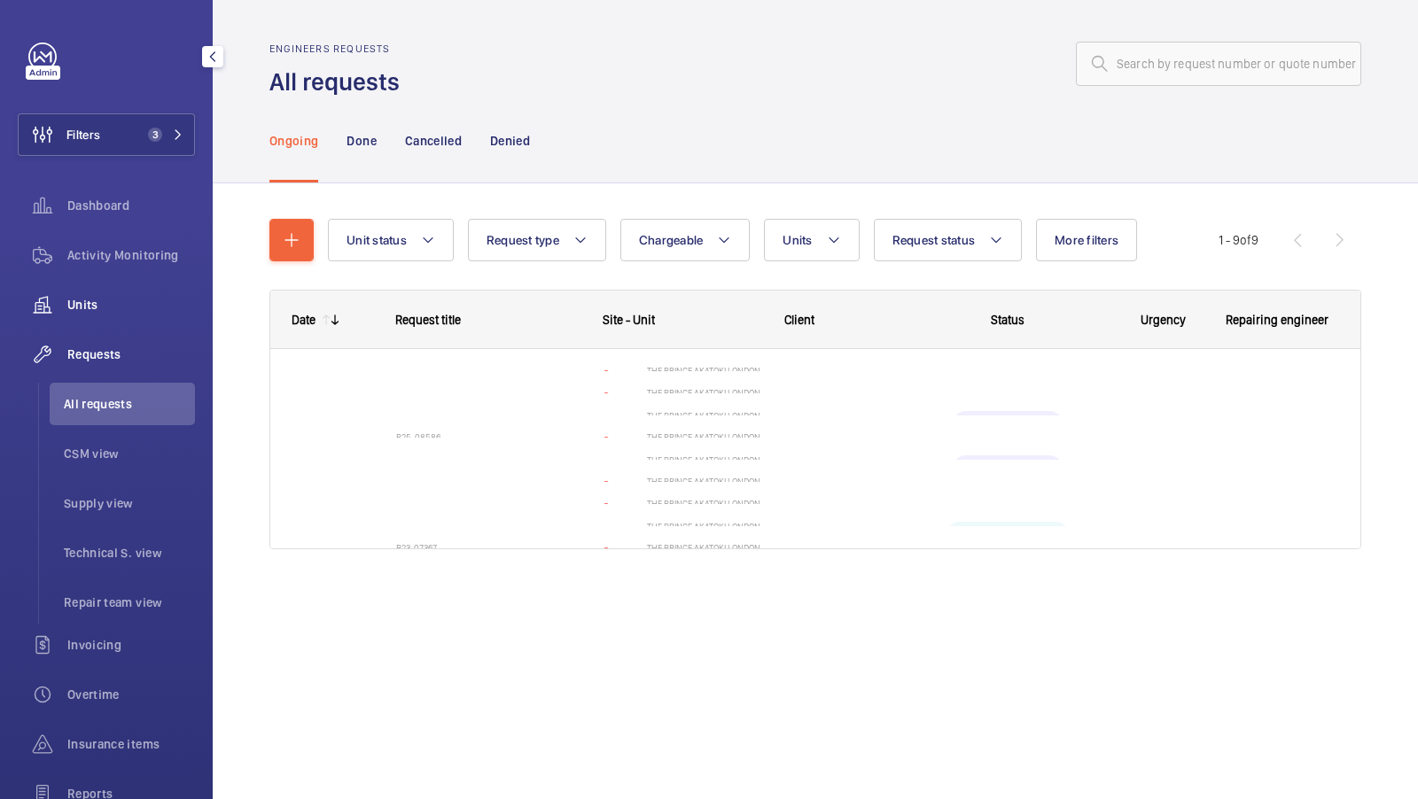
click at [149, 284] on div "Units" at bounding box center [106, 305] width 177 height 43
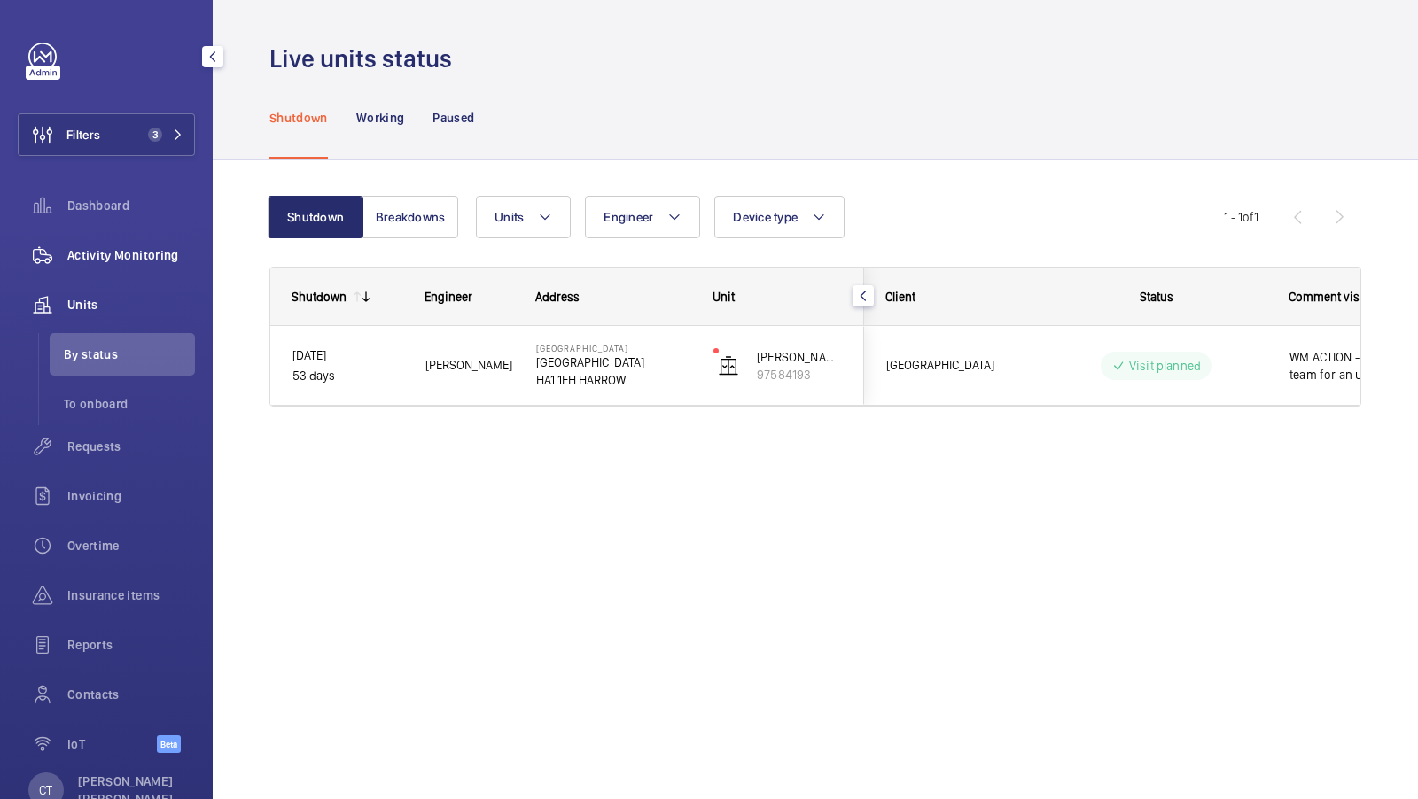
click at [148, 260] on span "Activity Monitoring" at bounding box center [131, 255] width 128 height 18
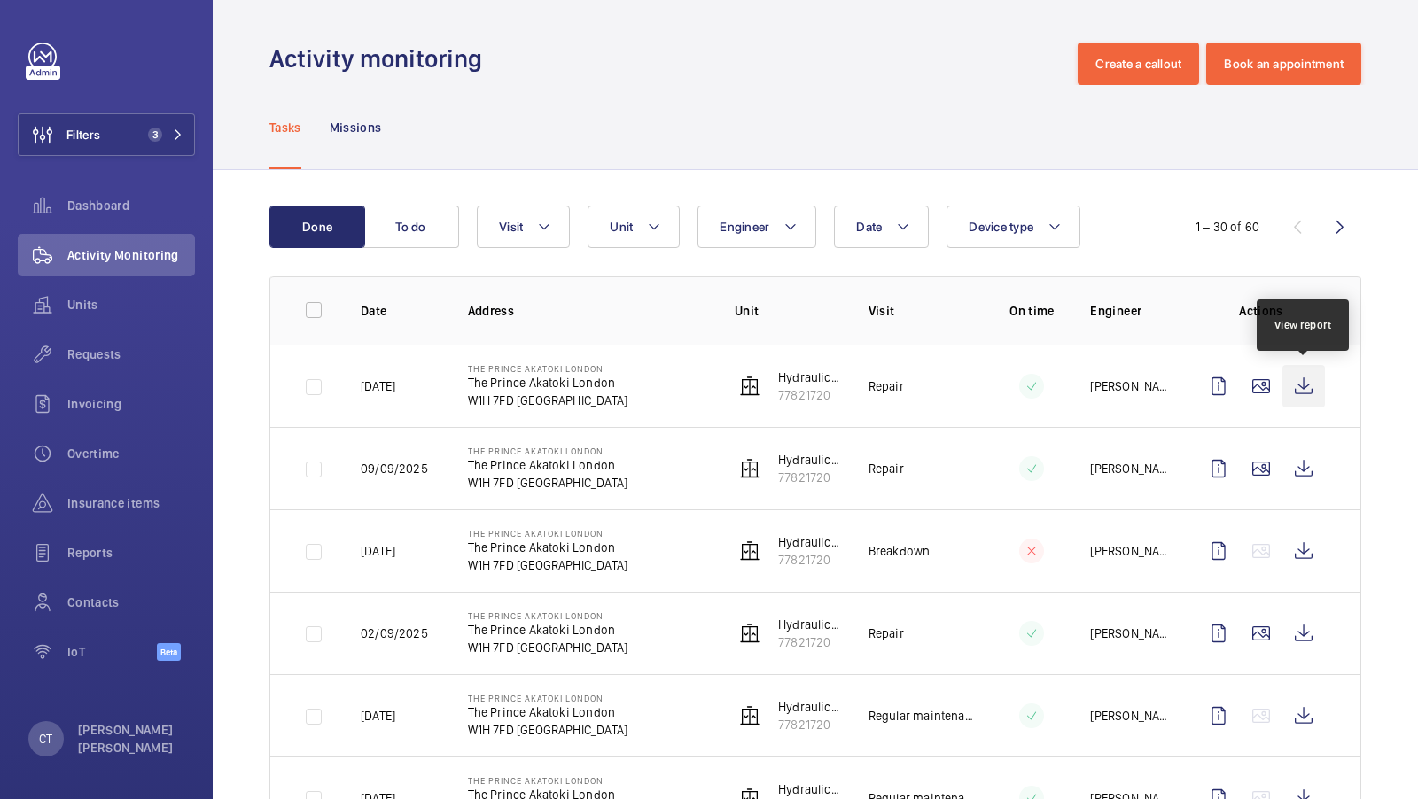
click at [1307, 384] on wm-front-icon-button at bounding box center [1303, 386] width 43 height 43
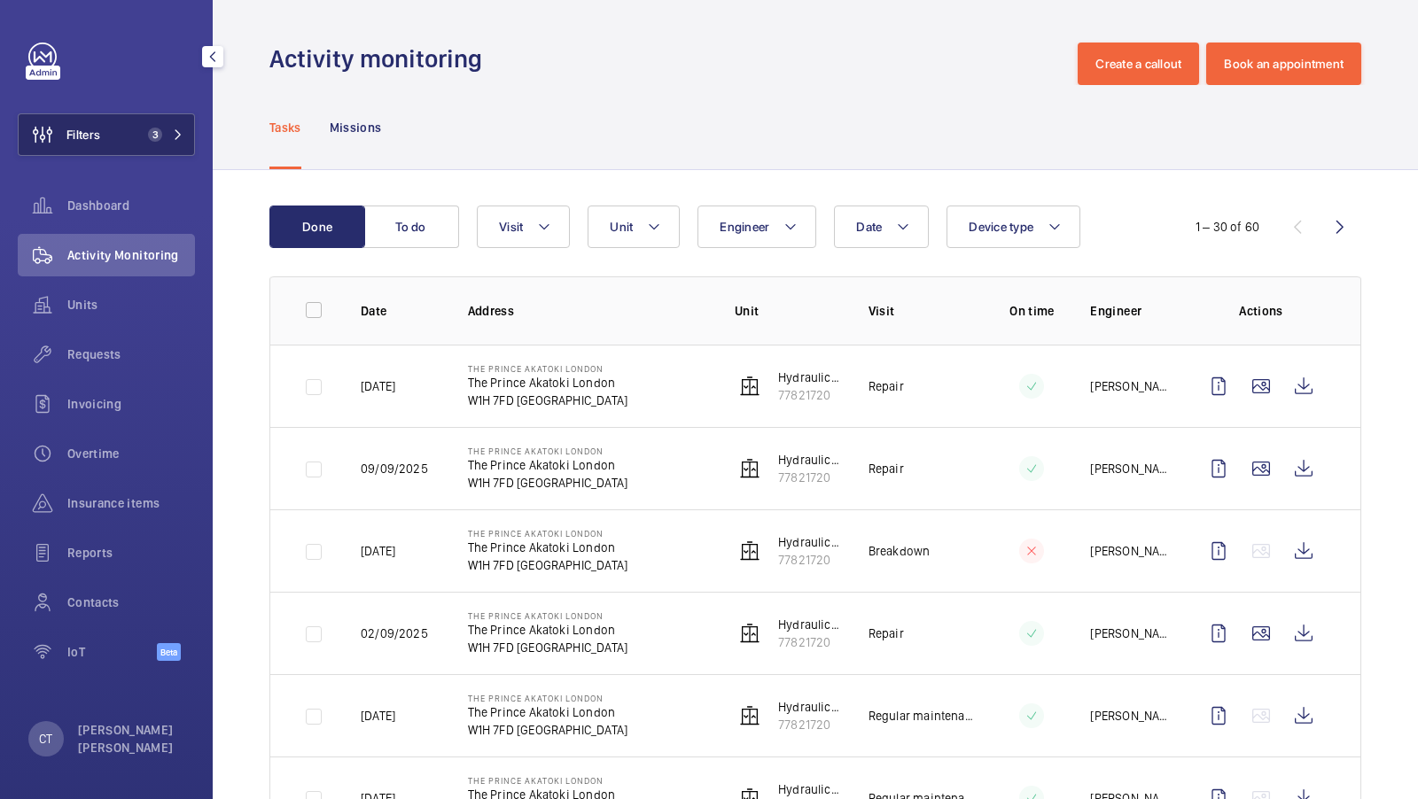
click at [158, 138] on span "3" at bounding box center [155, 135] width 14 height 14
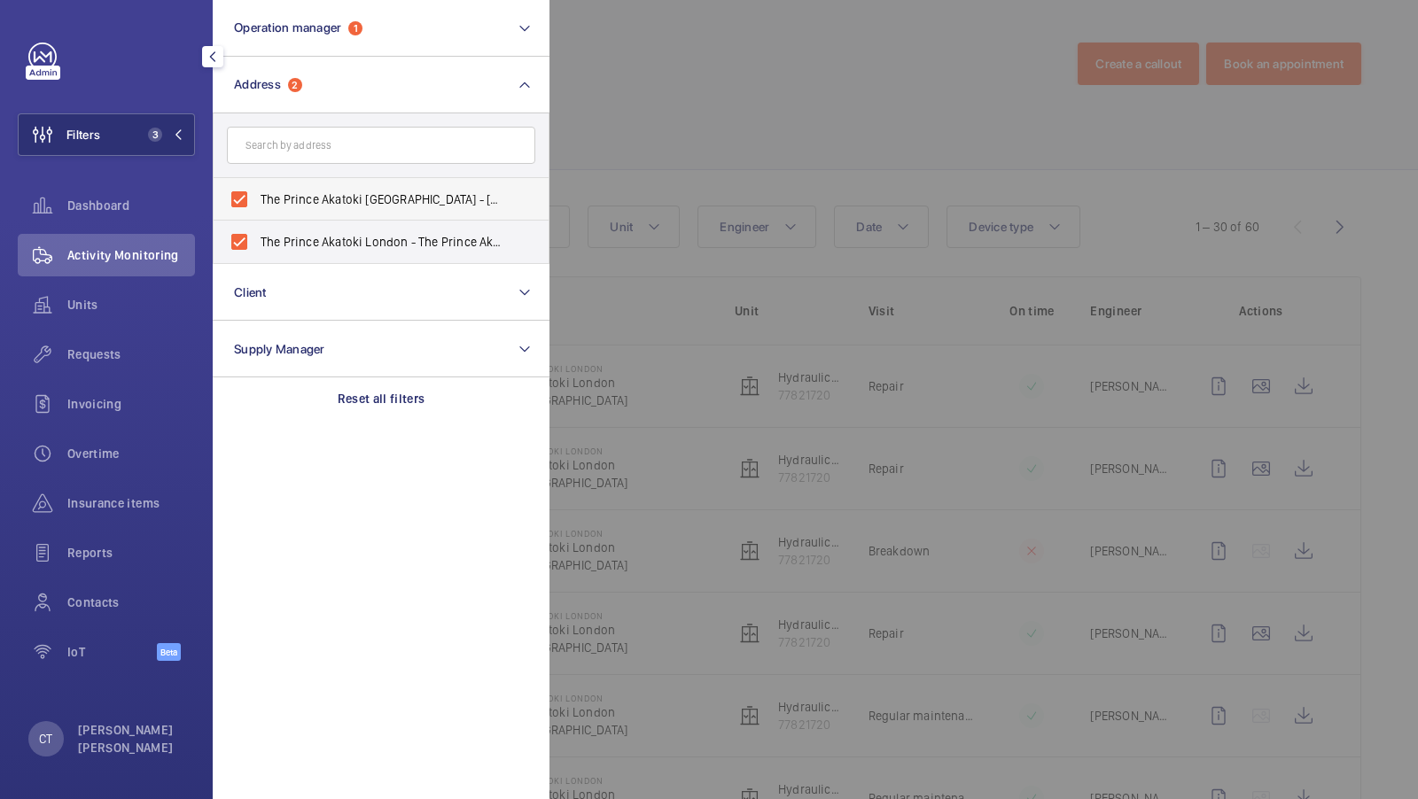
click at [309, 178] on label "The Prince Akatoki [GEOGRAPHIC_DATA] - [STREET_ADDRESS]" at bounding box center [368, 199] width 308 height 43
click at [257, 182] on input "The Prince Akatoki [GEOGRAPHIC_DATA] - [STREET_ADDRESS]" at bounding box center [239, 199] width 35 height 35
checkbox input "false"
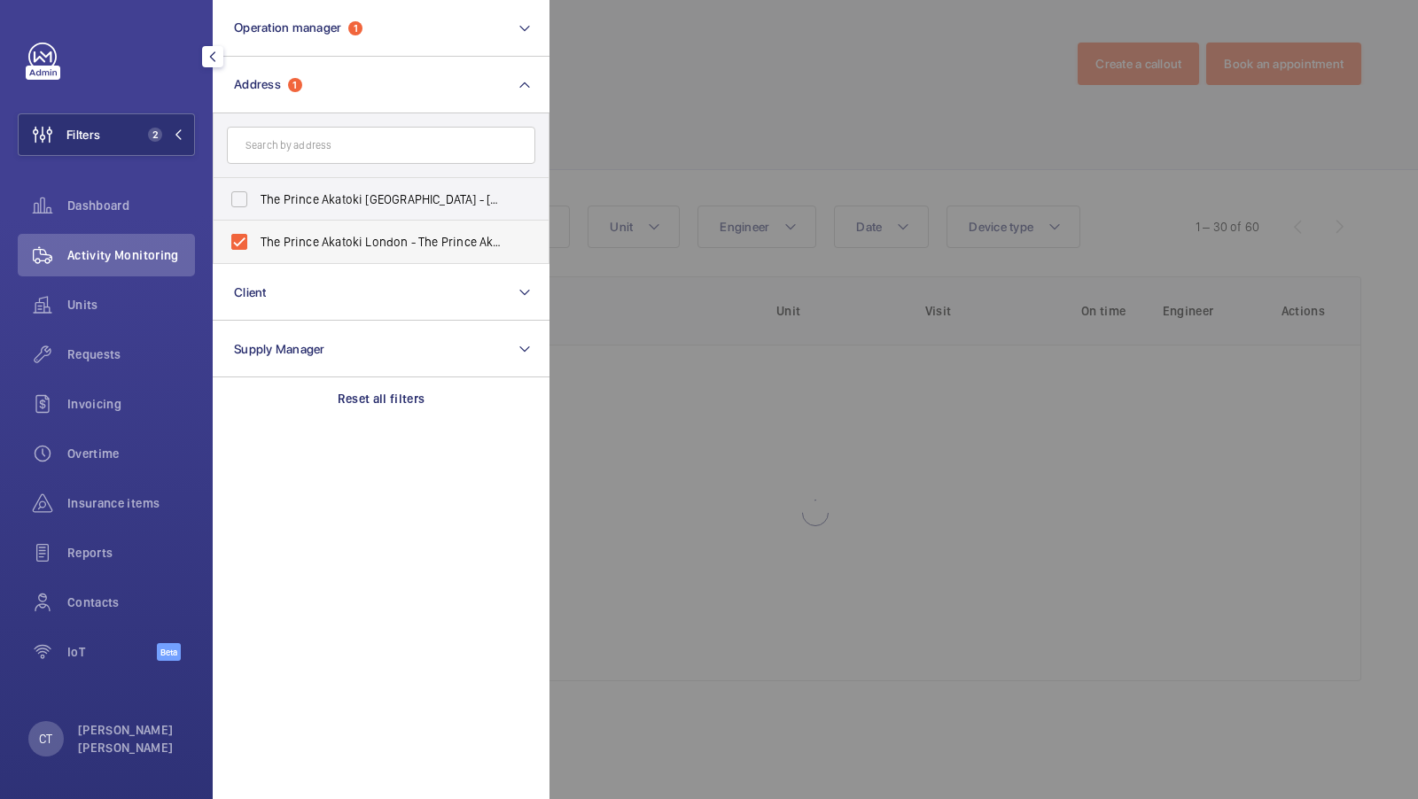
click at [308, 229] on label "The Prince Akatoki London - The Prince Akatoki [GEOGRAPHIC_DATA], [GEOGRAPHIC_D…" at bounding box center [368, 242] width 308 height 43
click at [257, 229] on input "The Prince Akatoki London - The Prince Akatoki [GEOGRAPHIC_DATA], [GEOGRAPHIC_D…" at bounding box center [239, 241] width 35 height 35
checkbox input "false"
click at [308, 142] on input "text" at bounding box center [381, 145] width 308 height 37
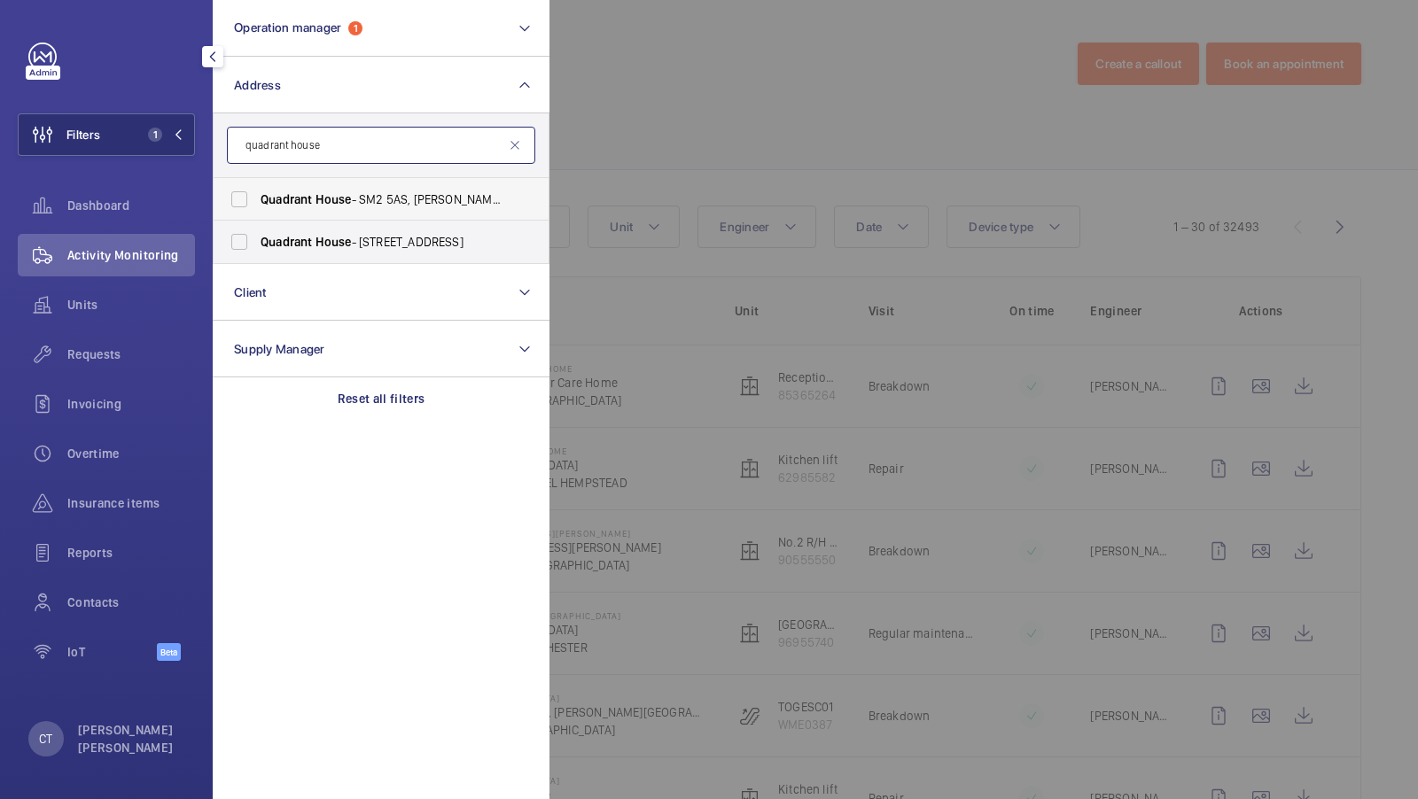
type input "quadrant house"
click at [271, 208] on label "Quadrant House - SM2 5AS, [PERSON_NAME] SM2 5AS" at bounding box center [368, 199] width 308 height 43
click at [257, 208] on input "Quadrant House - SM2 5AS, [PERSON_NAME] SM2 5AS" at bounding box center [239, 199] width 35 height 35
checkbox input "true"
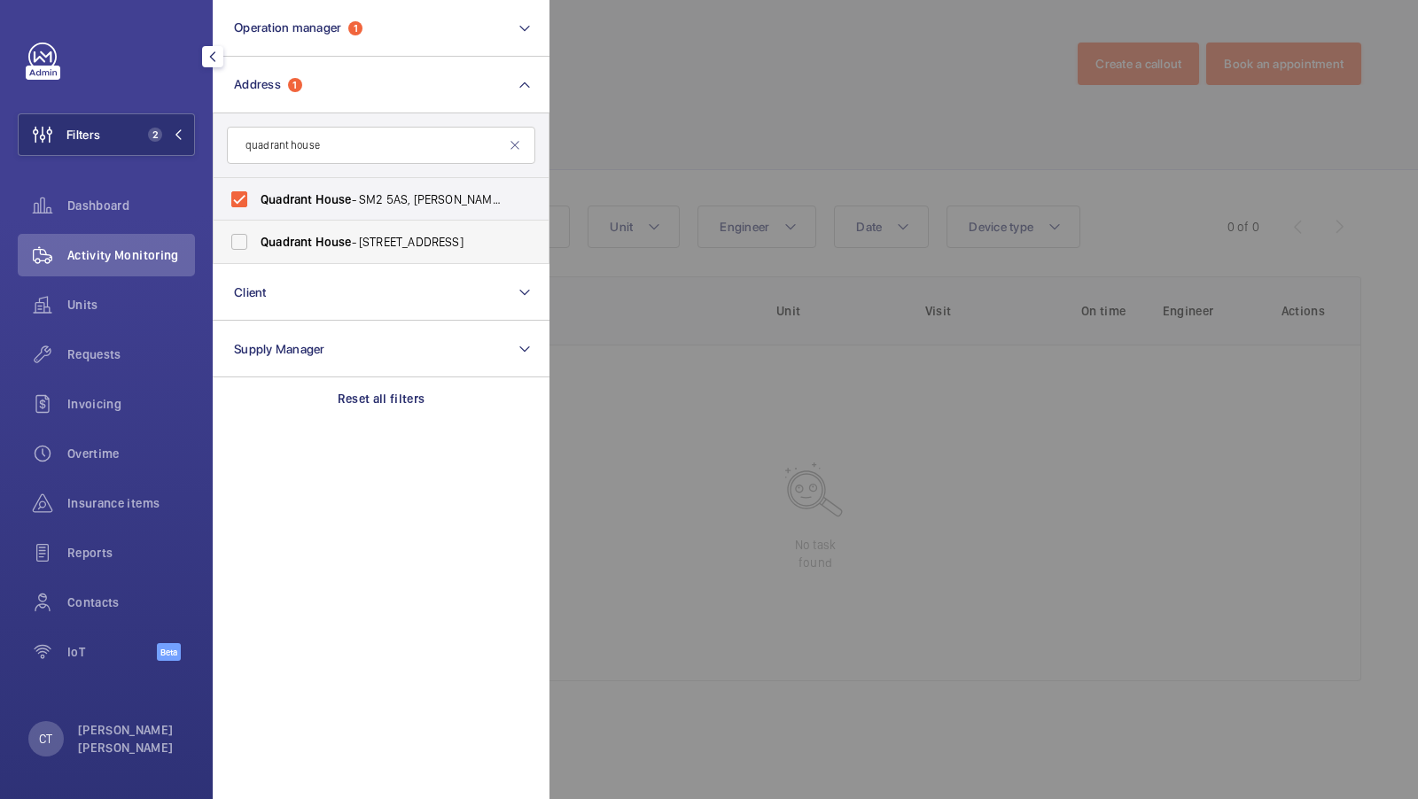
click at [295, 235] on span "Quadrant" at bounding box center [285, 242] width 51 height 14
click at [257, 235] on input "Quadrant House - [STREET_ADDRESS]" at bounding box center [239, 241] width 35 height 35
checkbox input "true"
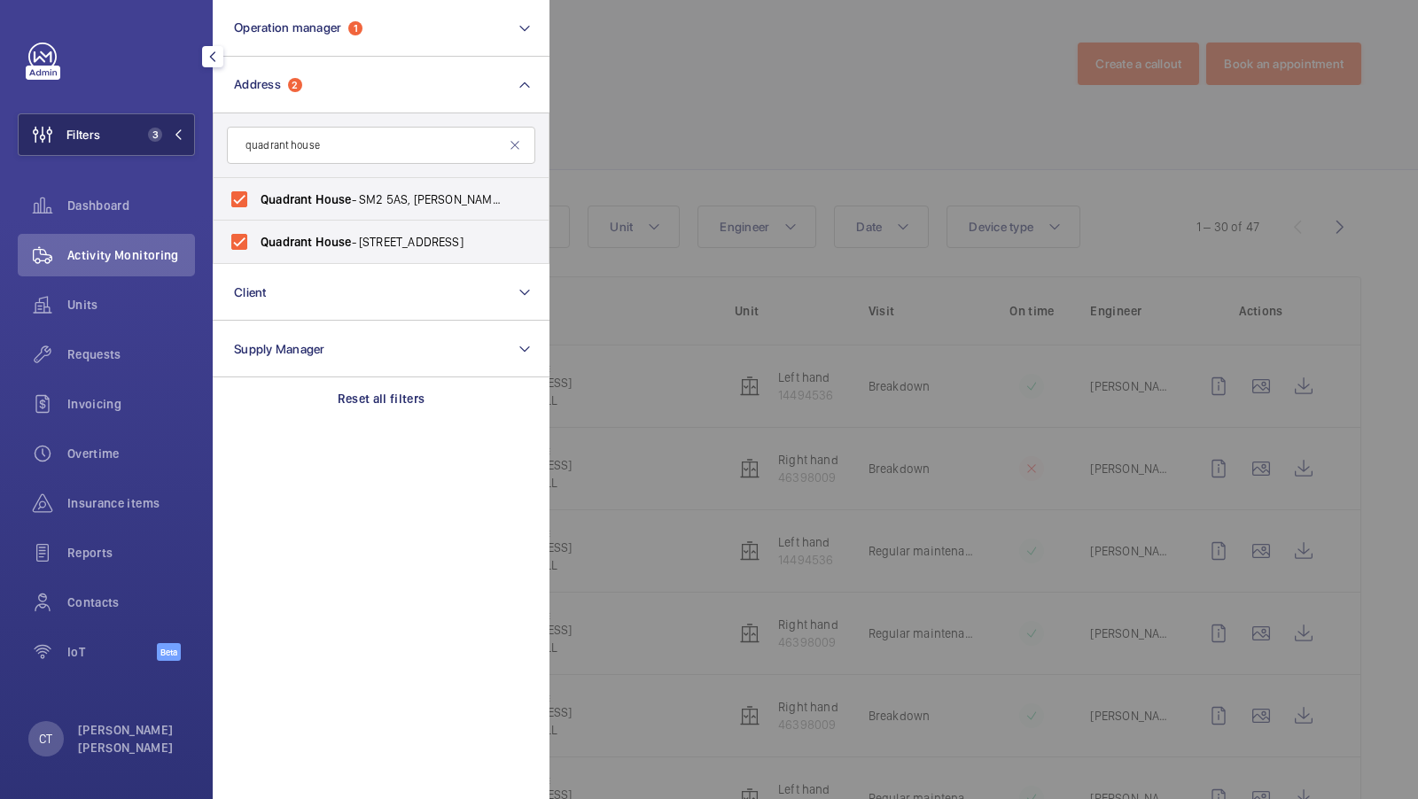
click at [163, 144] on button "Filters 3" at bounding box center [106, 134] width 177 height 43
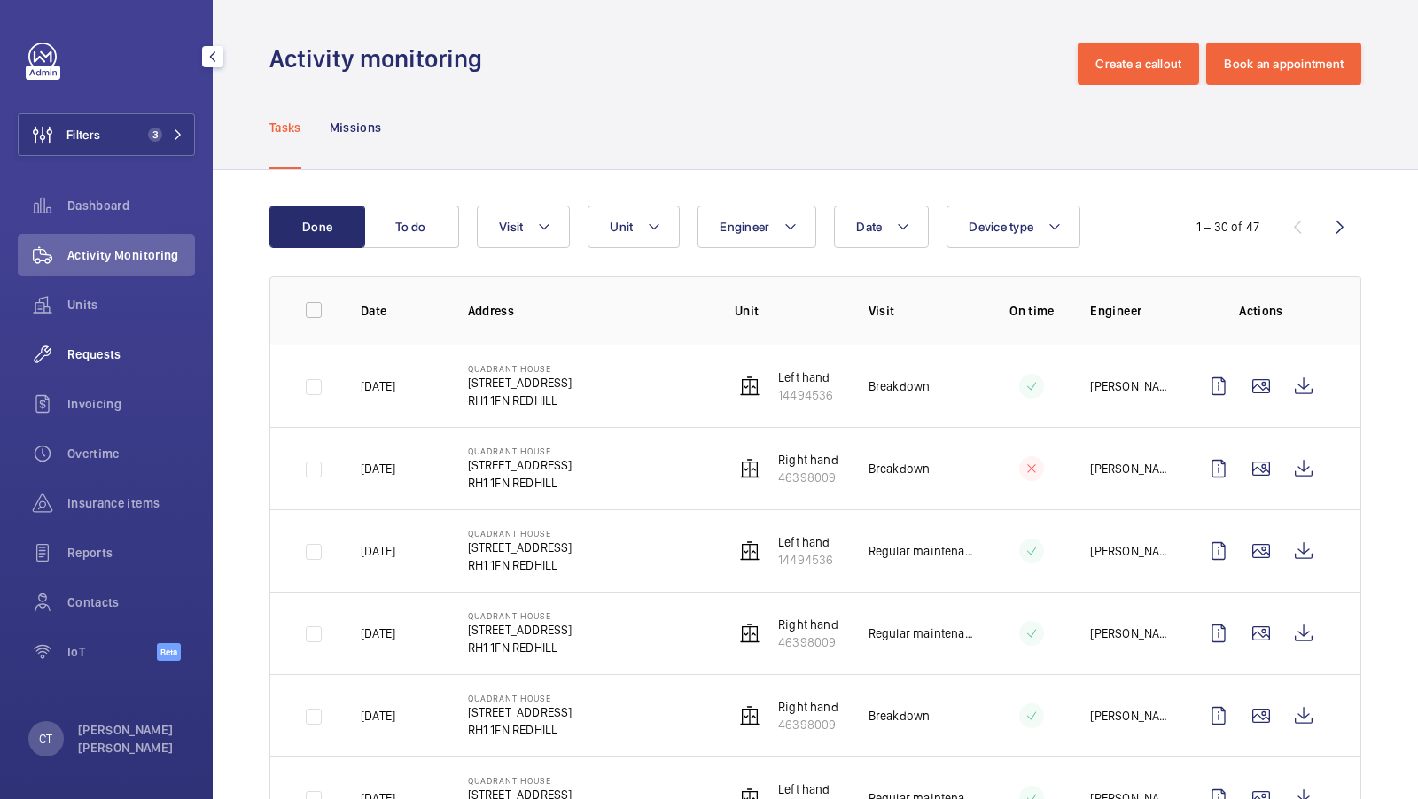
click at [99, 341] on div "Requests" at bounding box center [106, 354] width 177 height 43
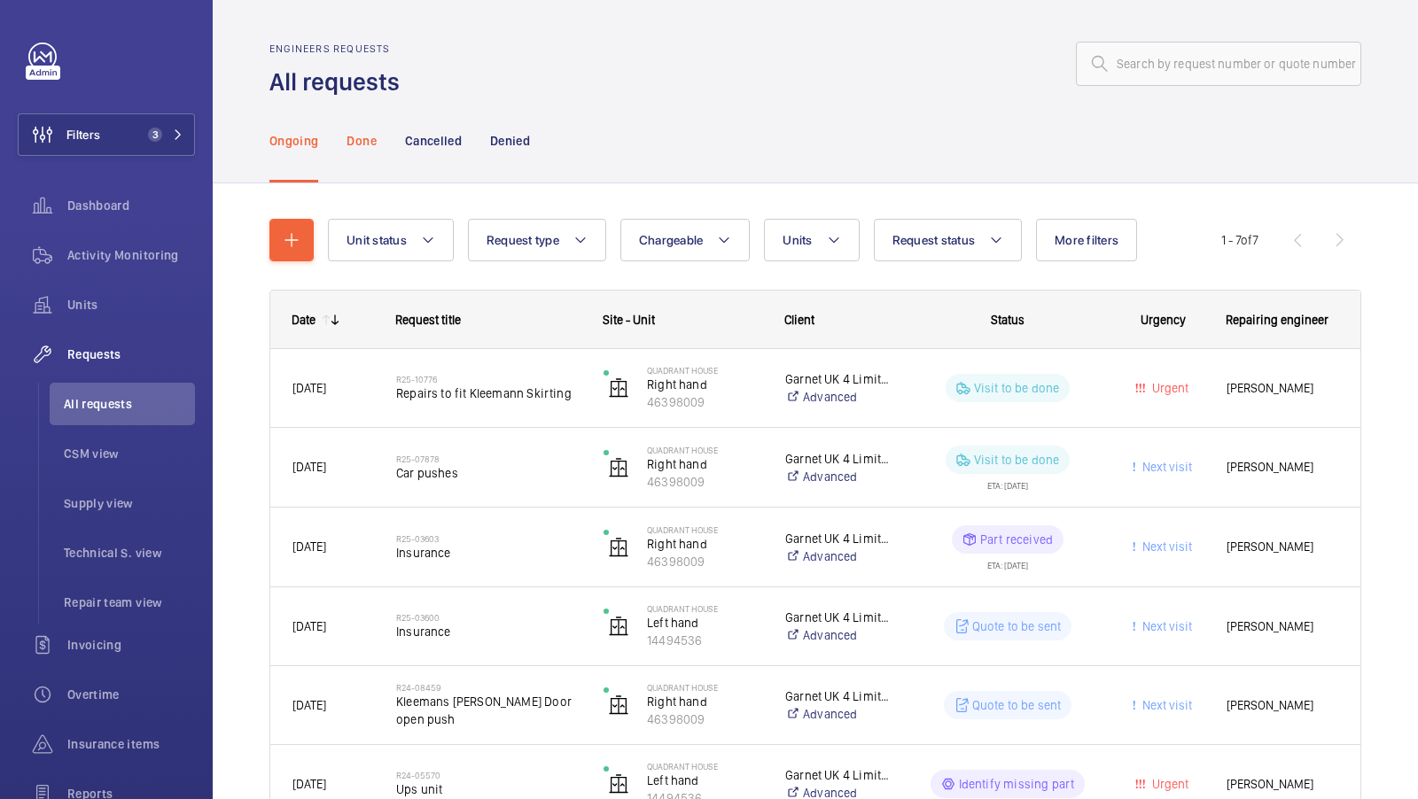
click at [365, 153] on div "Done" at bounding box center [360, 140] width 29 height 84
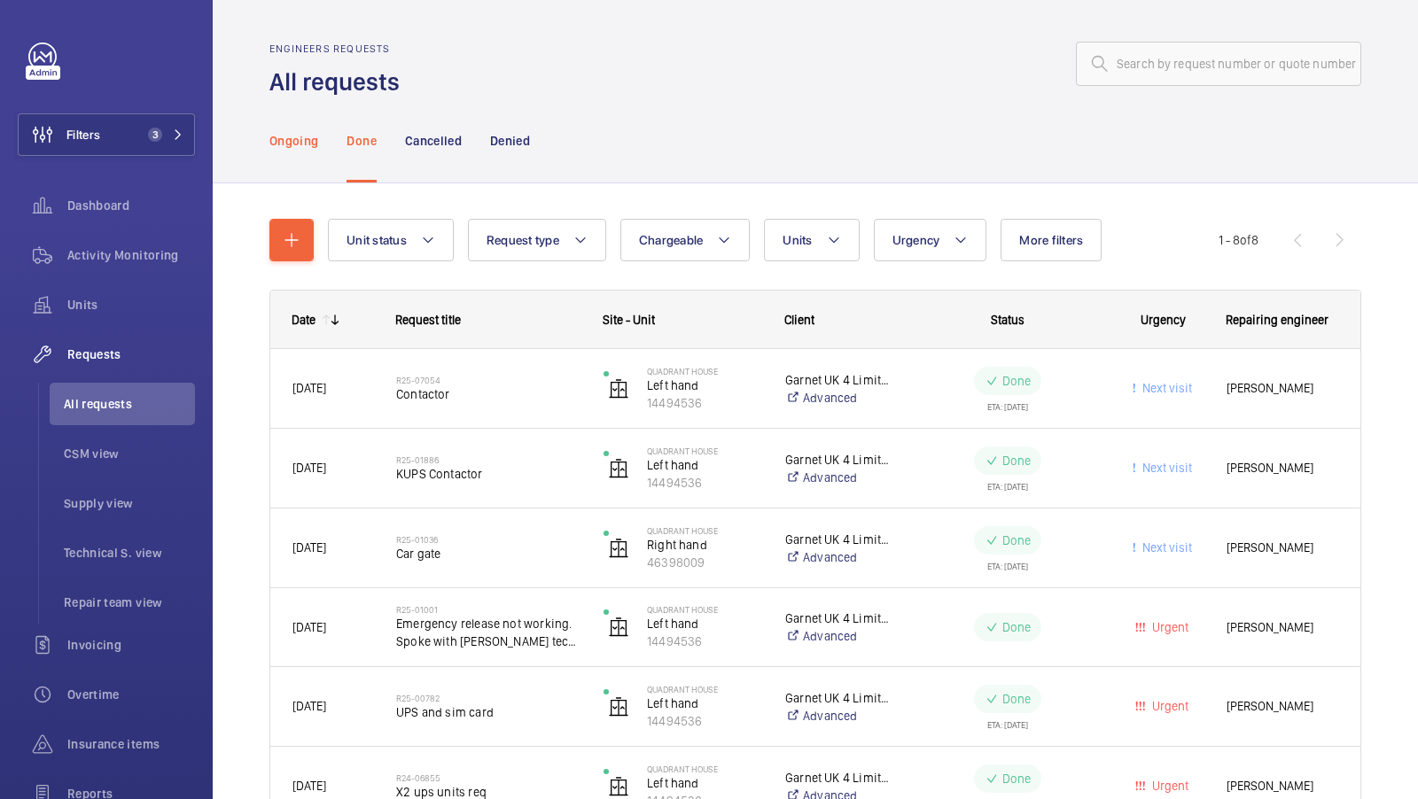
click at [277, 148] on p "Ongoing" at bounding box center [293, 141] width 49 height 18
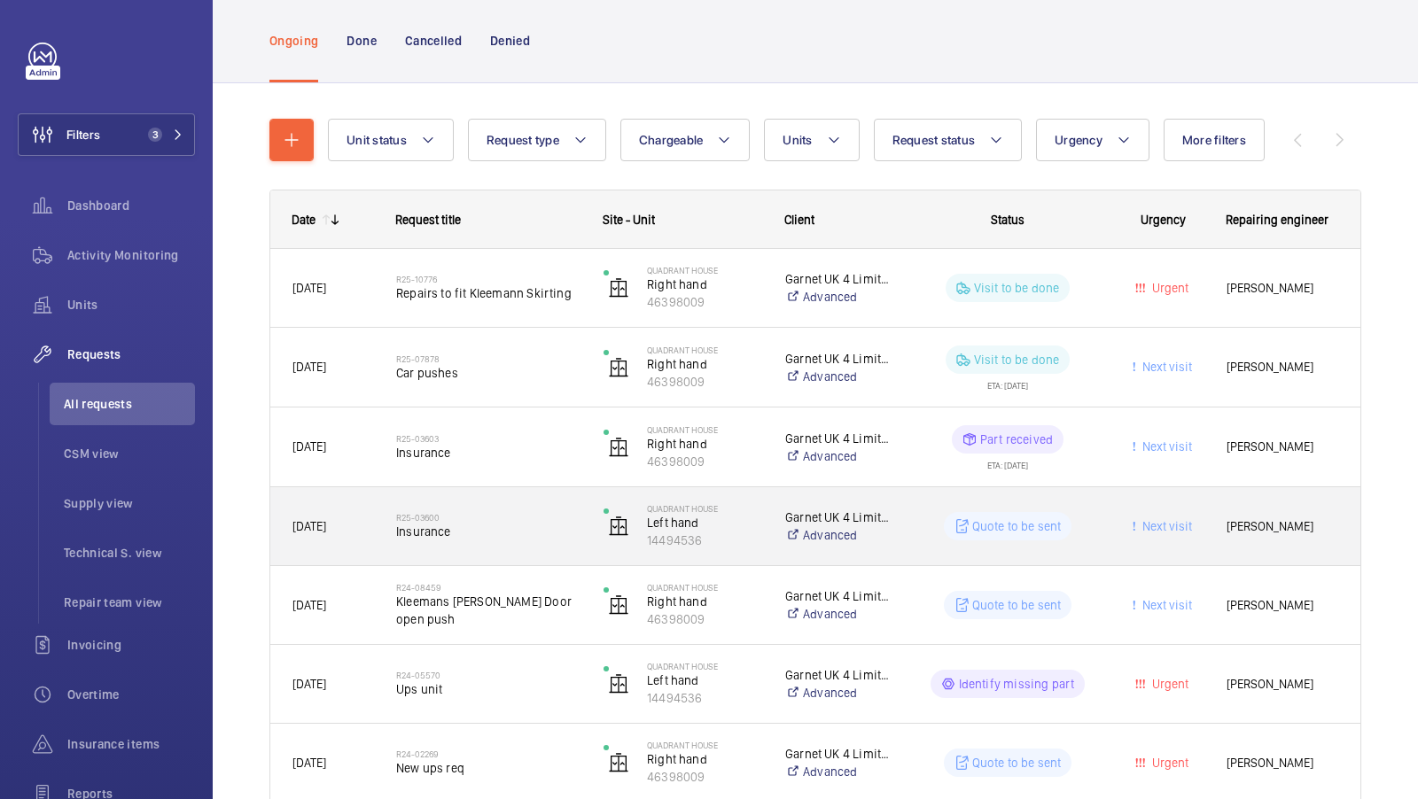
scroll to position [126, 0]
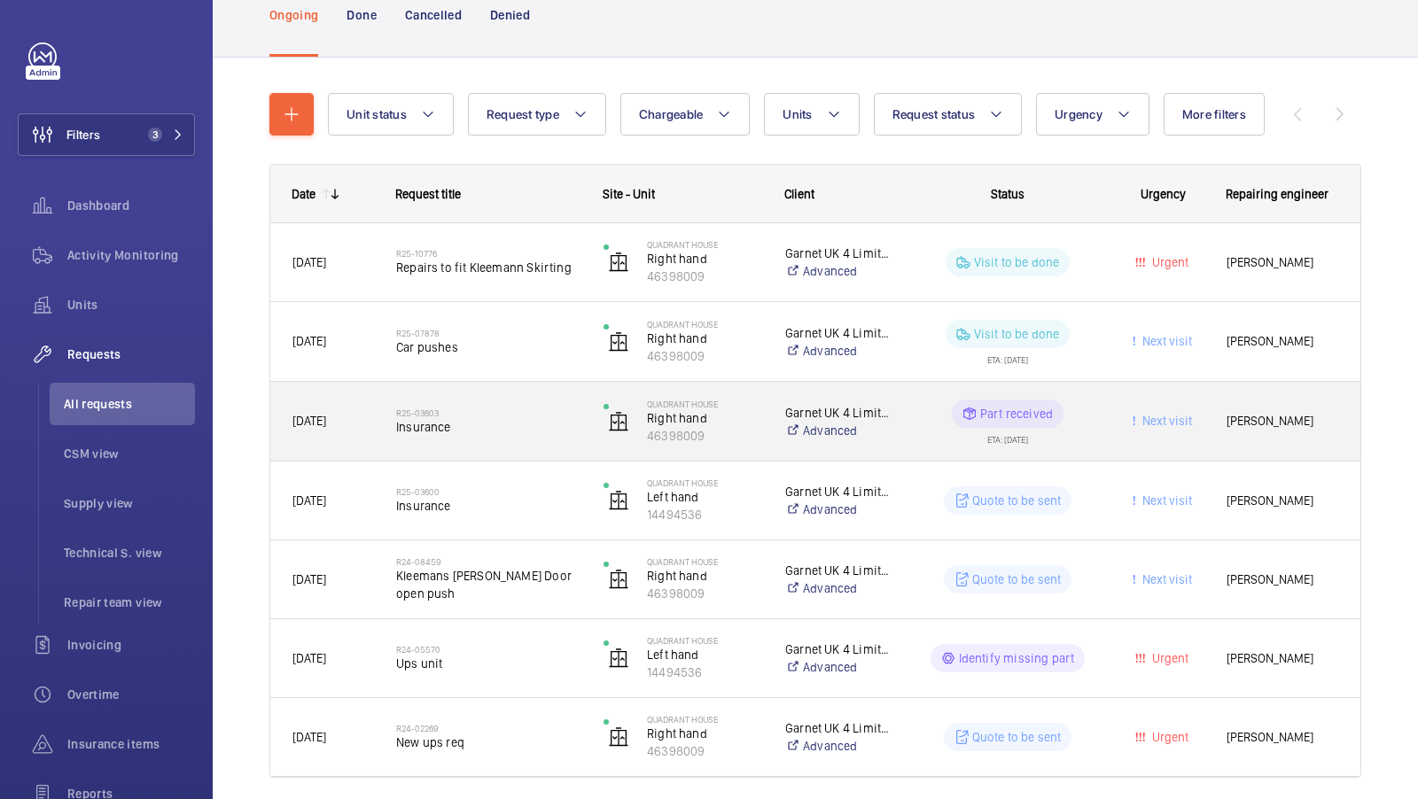
click at [477, 412] on h2 "R25-03603" at bounding box center [488, 413] width 184 height 11
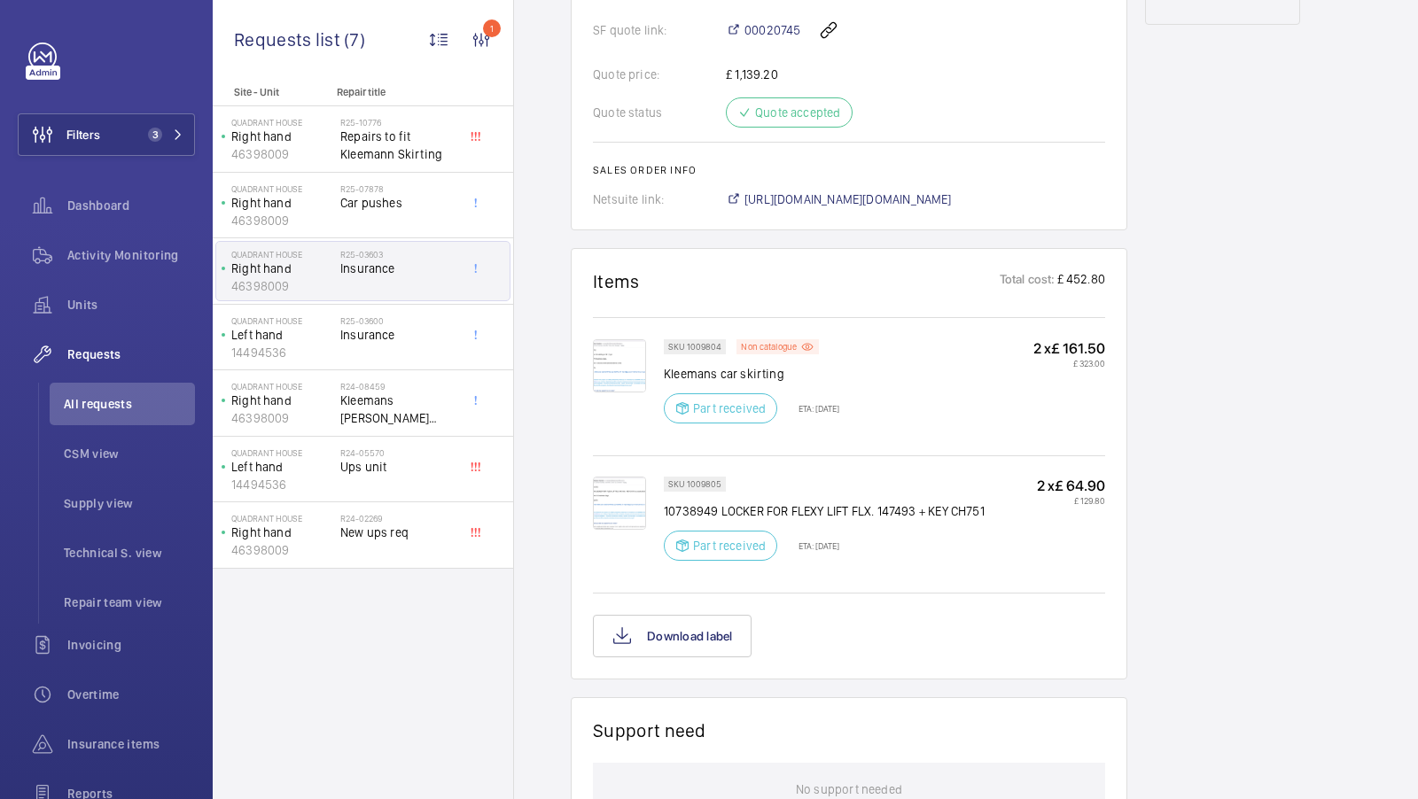
scroll to position [995, 0]
click at [762, 343] on p "Non catalogue" at bounding box center [769, 346] width 56 height 6
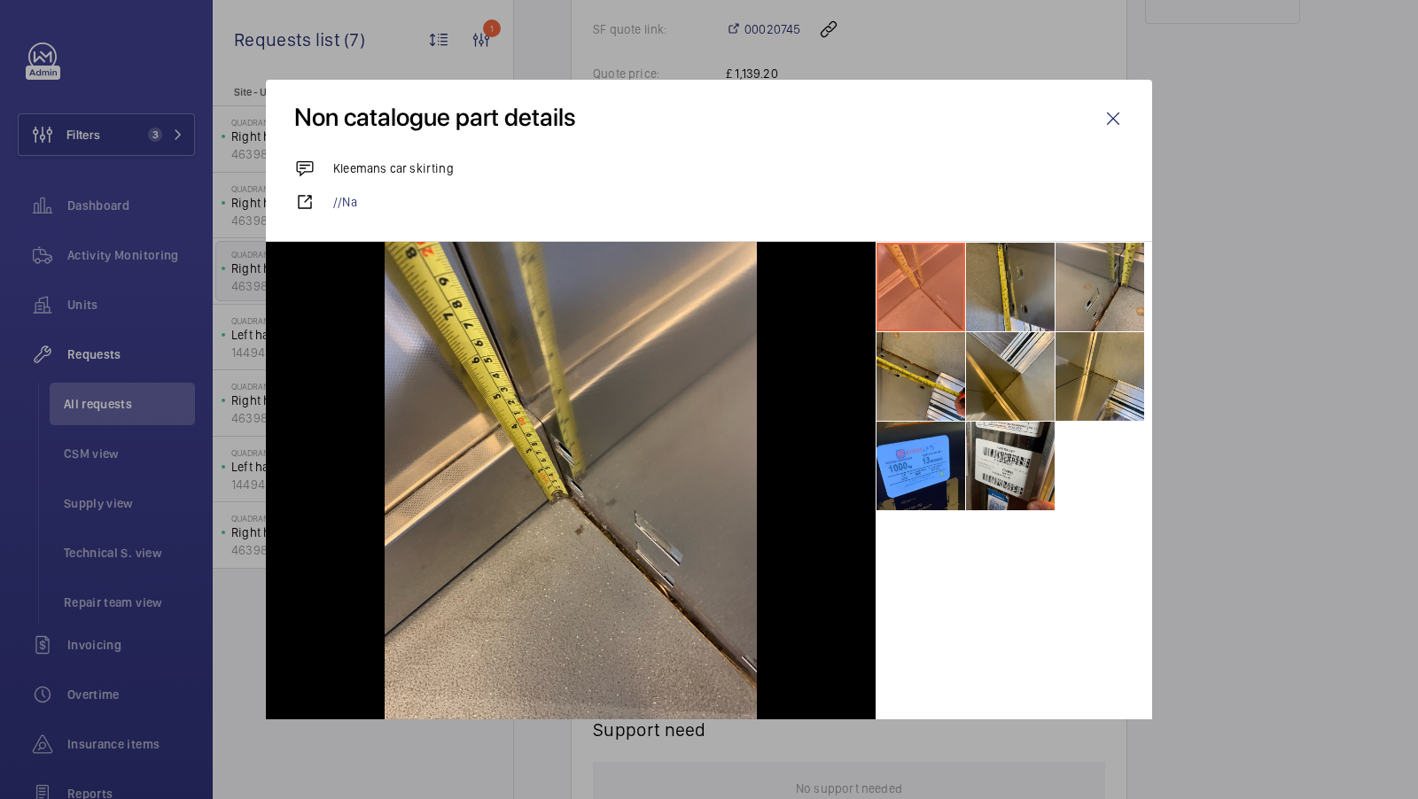
click at [1038, 299] on li at bounding box center [1010, 287] width 89 height 89
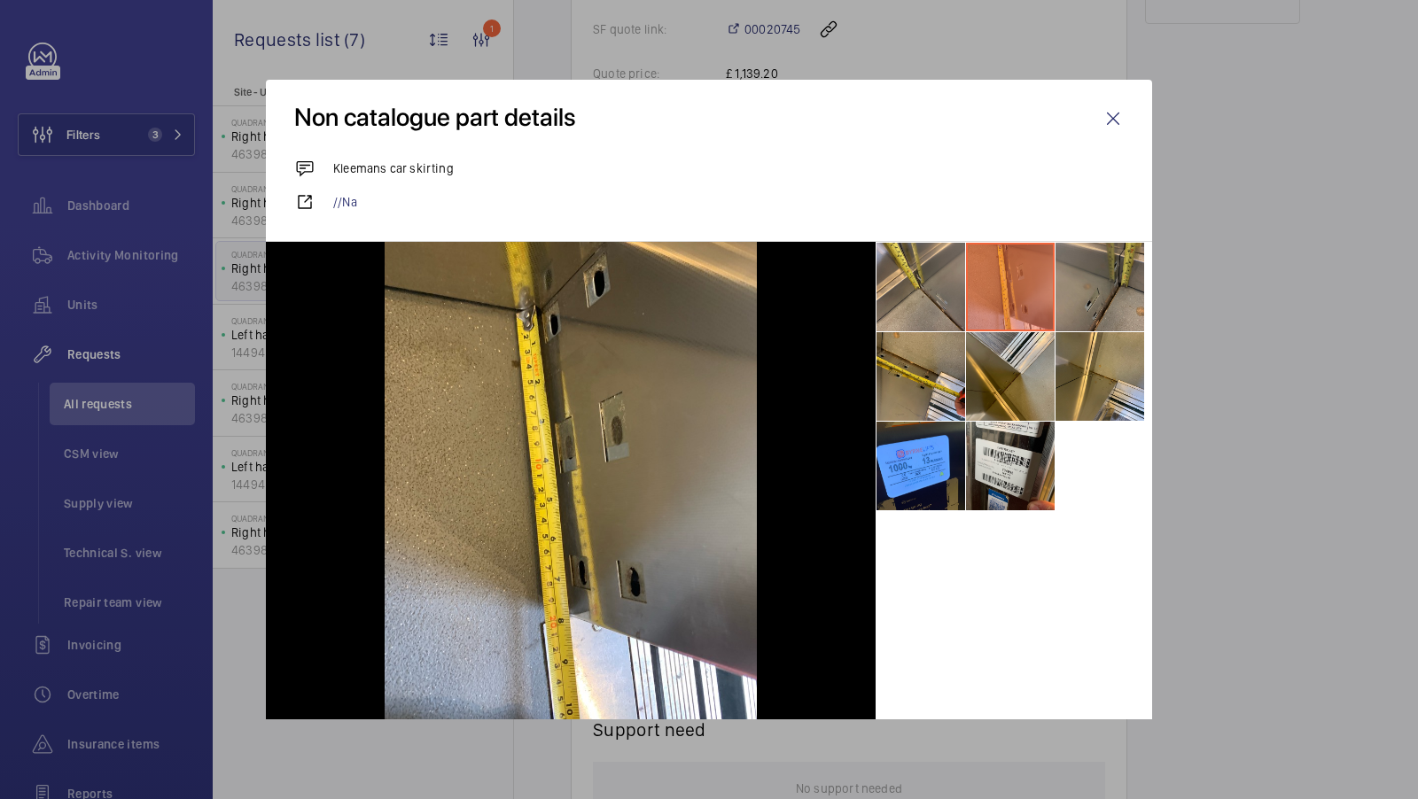
click at [1089, 279] on li at bounding box center [1099, 287] width 89 height 89
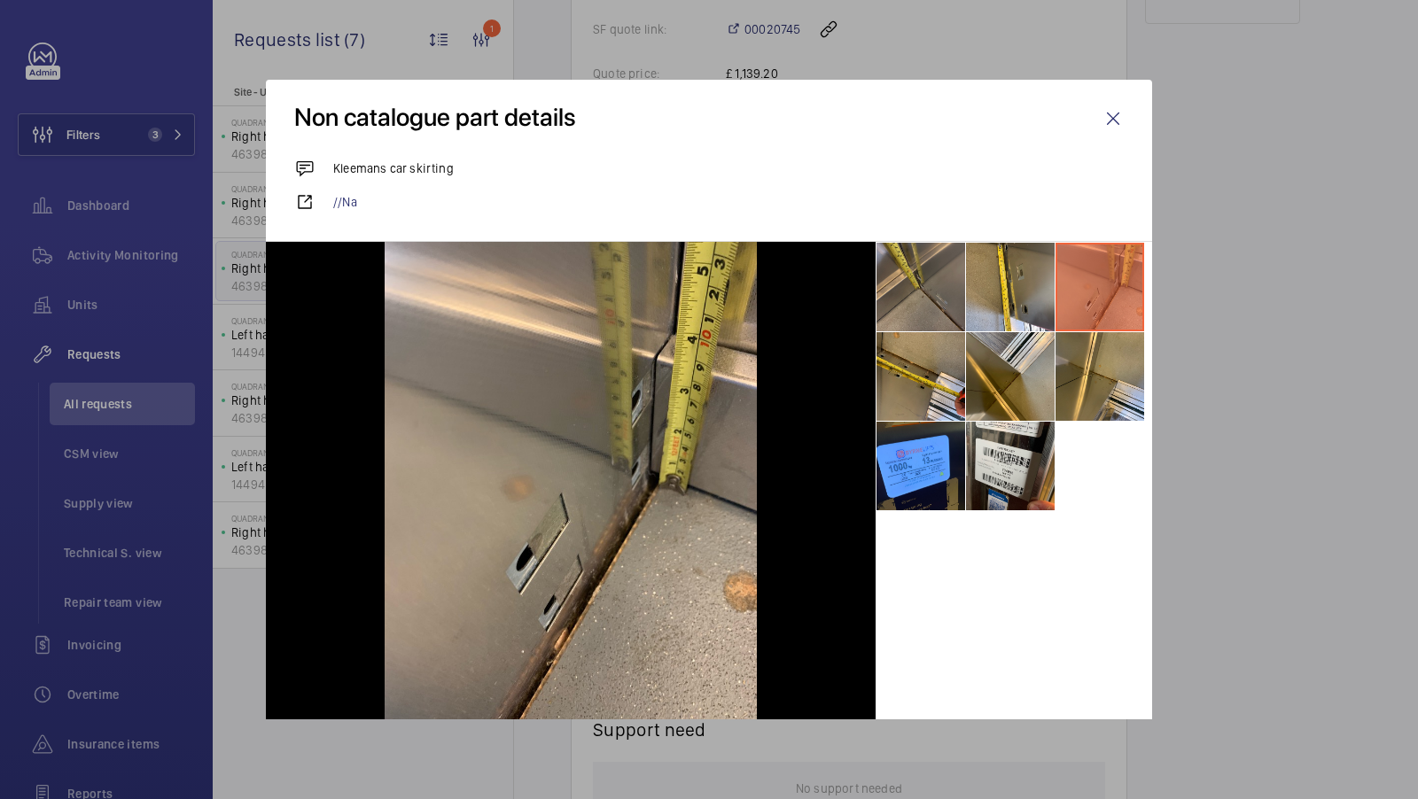
click at [907, 286] on li at bounding box center [920, 287] width 89 height 89
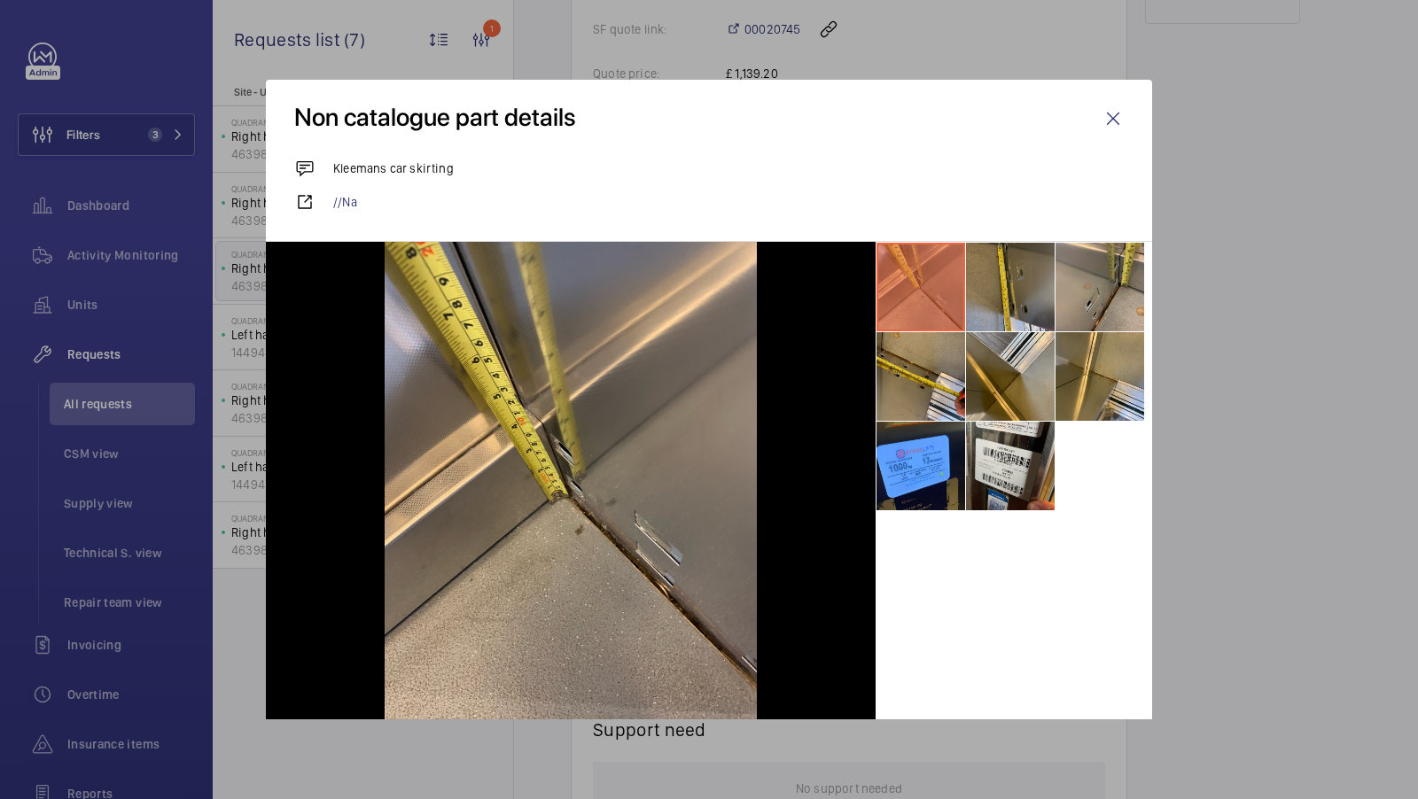
click at [1037, 300] on li at bounding box center [1010, 287] width 89 height 89
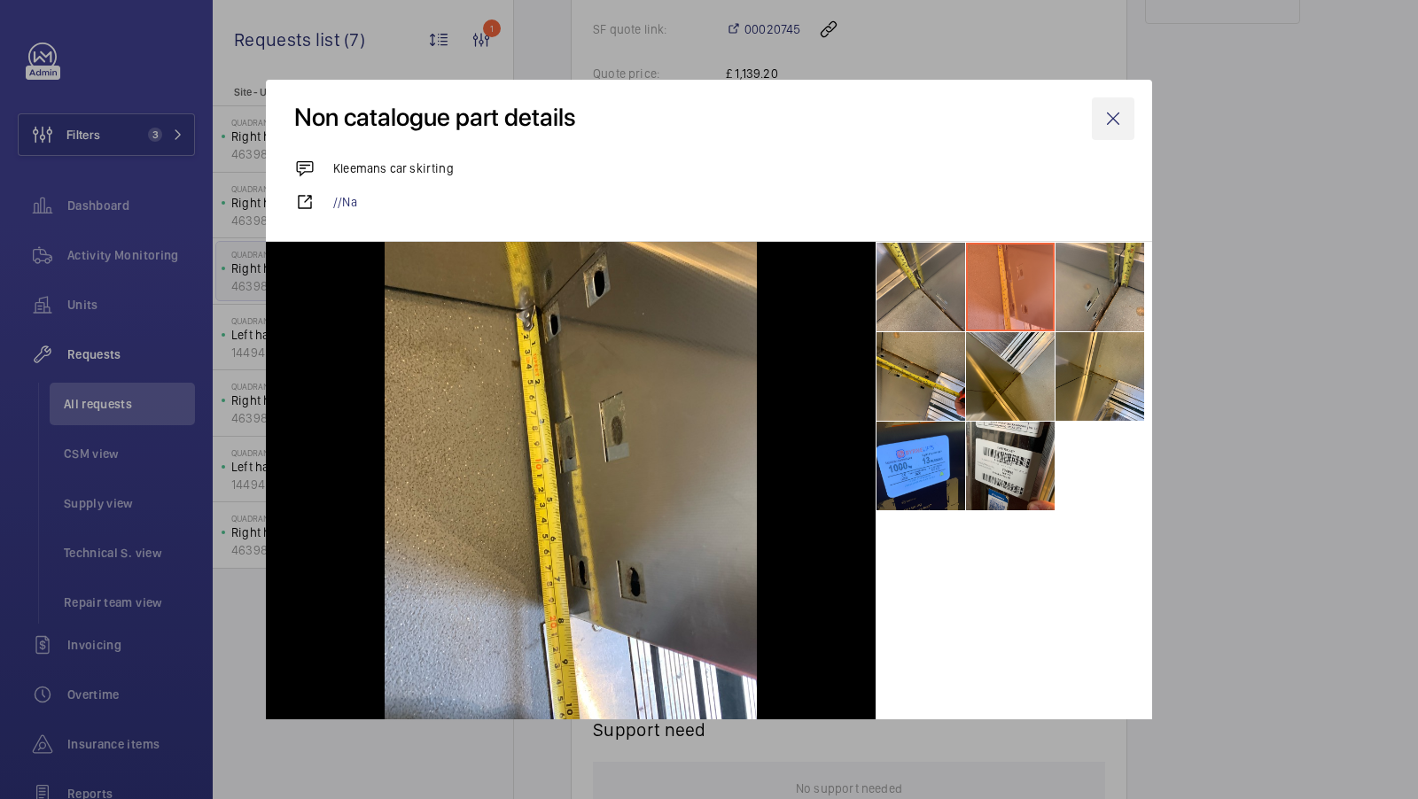
click at [1117, 117] on wm-front-icon-button at bounding box center [1113, 118] width 43 height 43
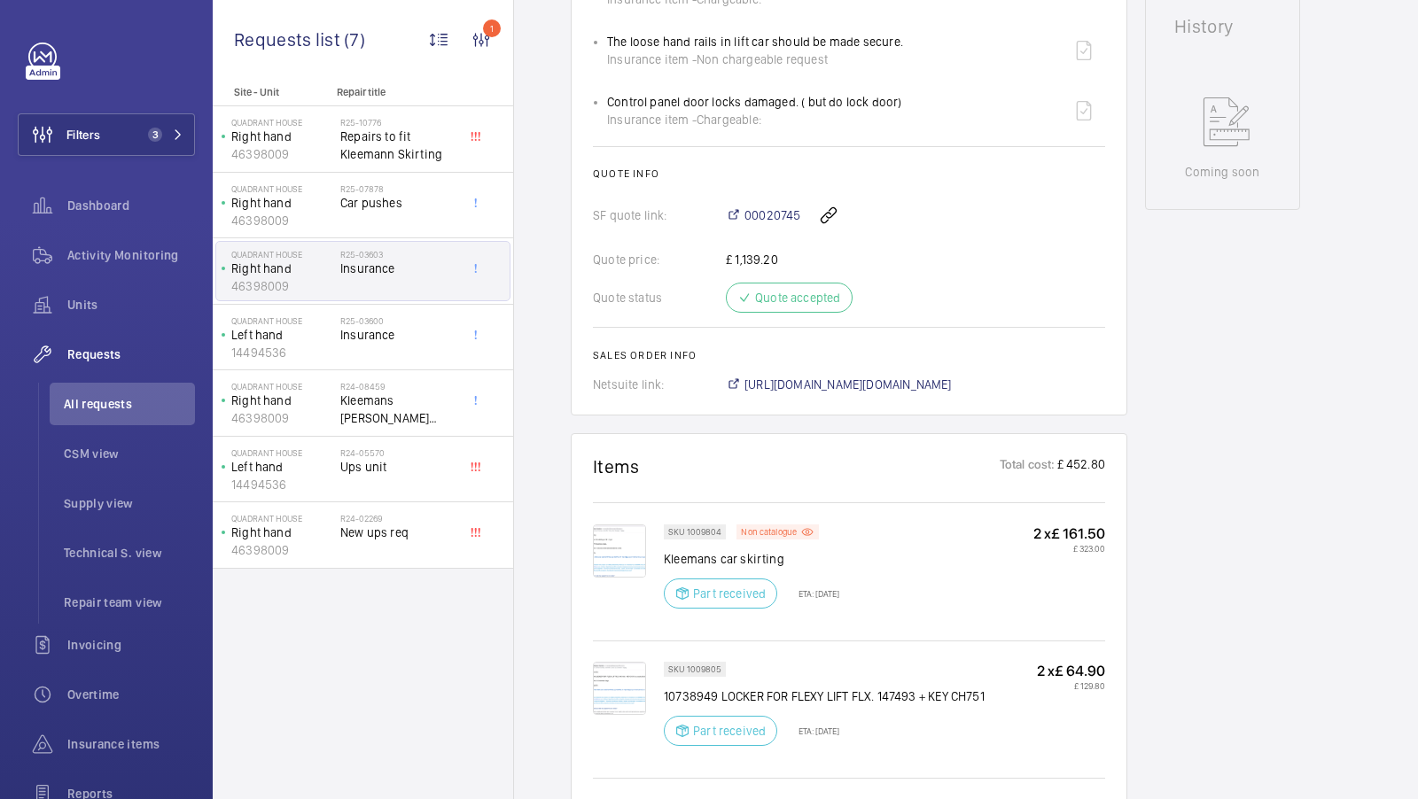
scroll to position [812, 0]
click at [1213, 384] on div "Working Right hand 46398009 See recent activities Quadrant House [STREET_ADDRES…" at bounding box center [1222, 400] width 155 height 2080
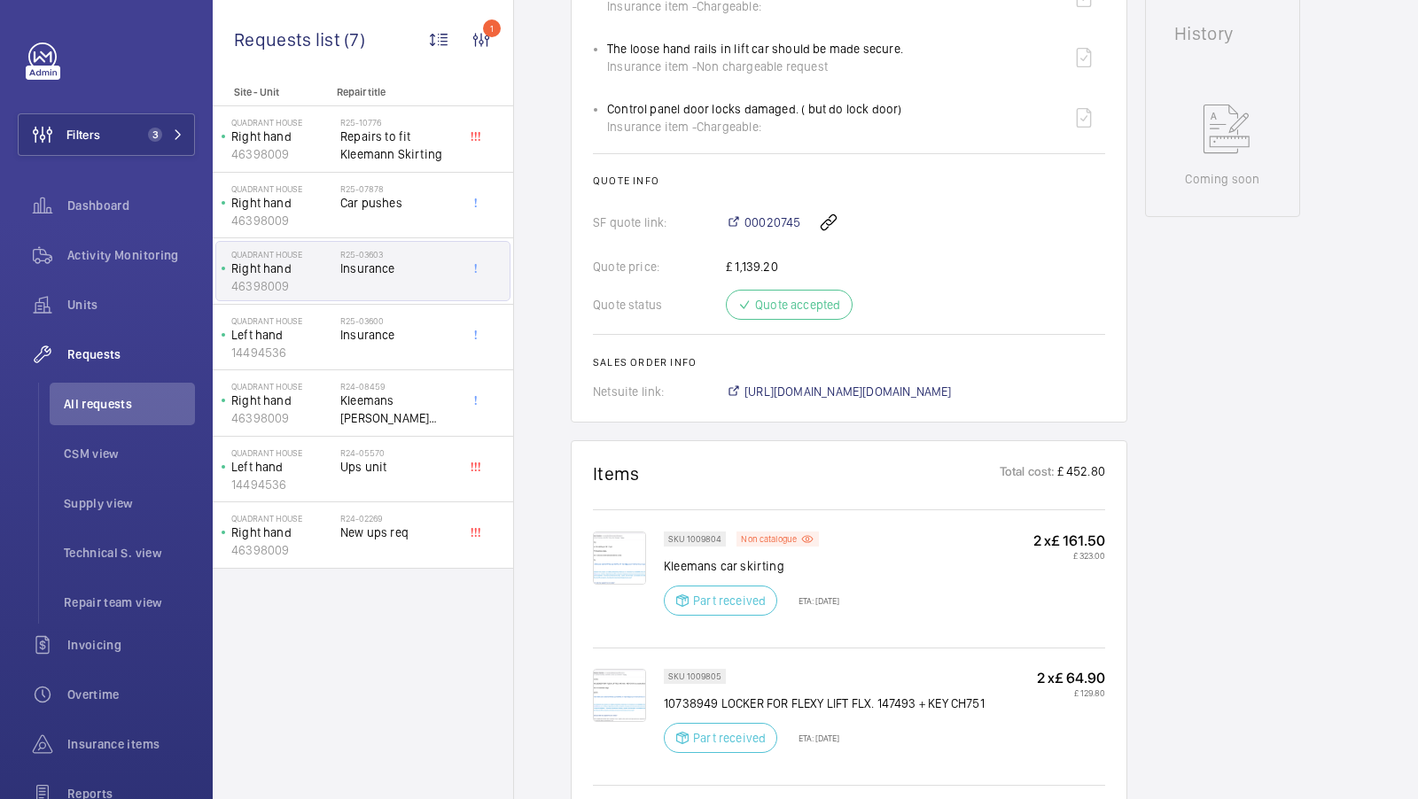
scroll to position [913, 0]
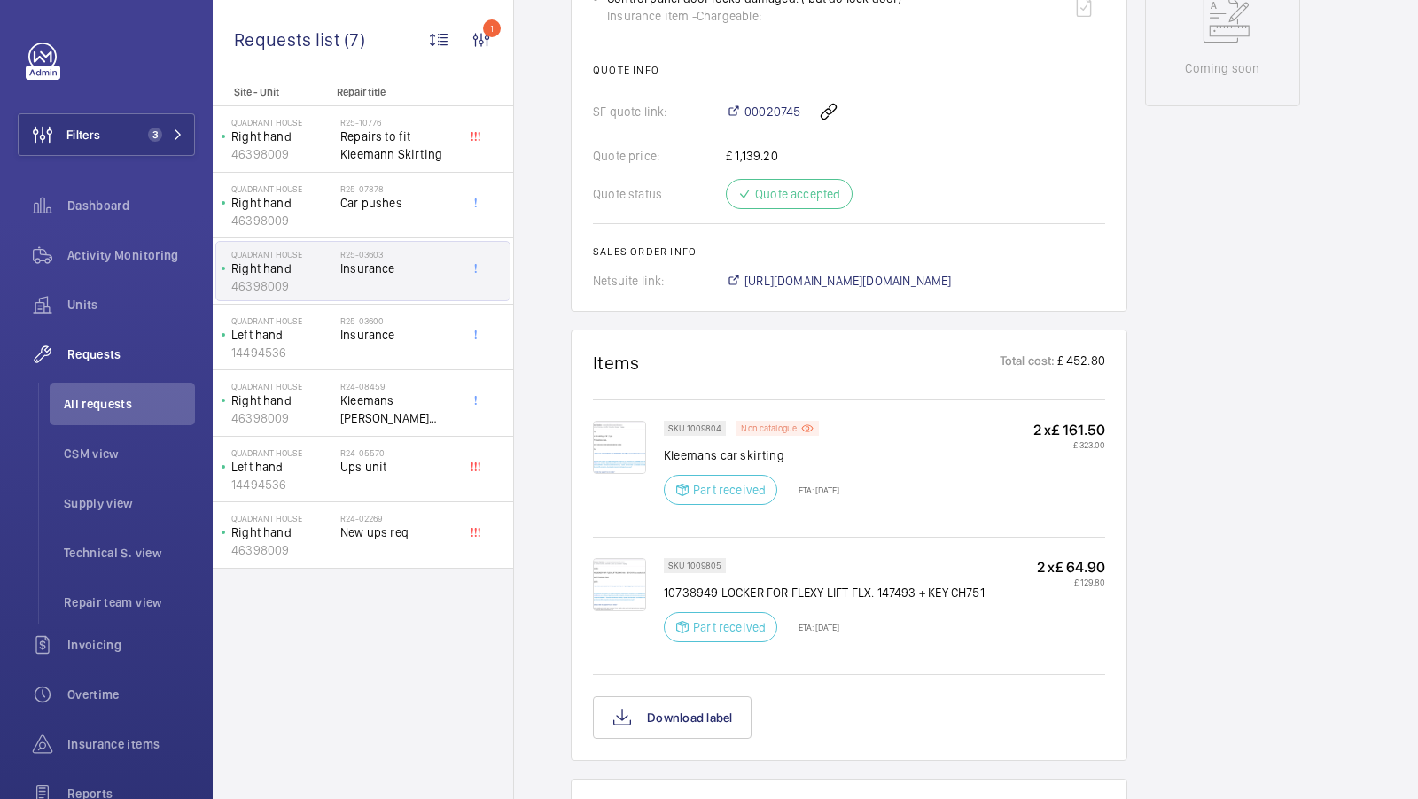
click at [773, 425] on p "Non catalogue" at bounding box center [769, 428] width 56 height 6
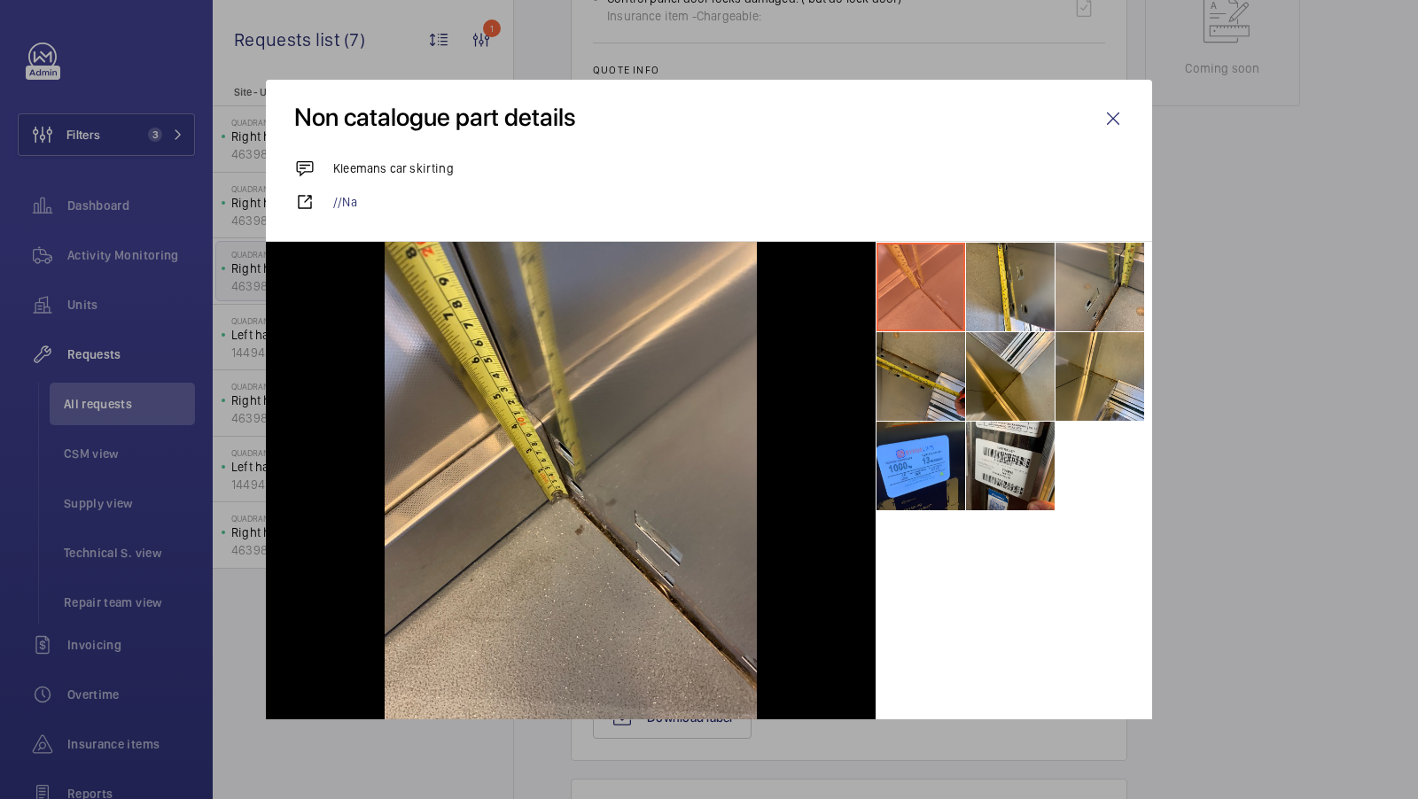
click at [915, 385] on li at bounding box center [920, 376] width 89 height 89
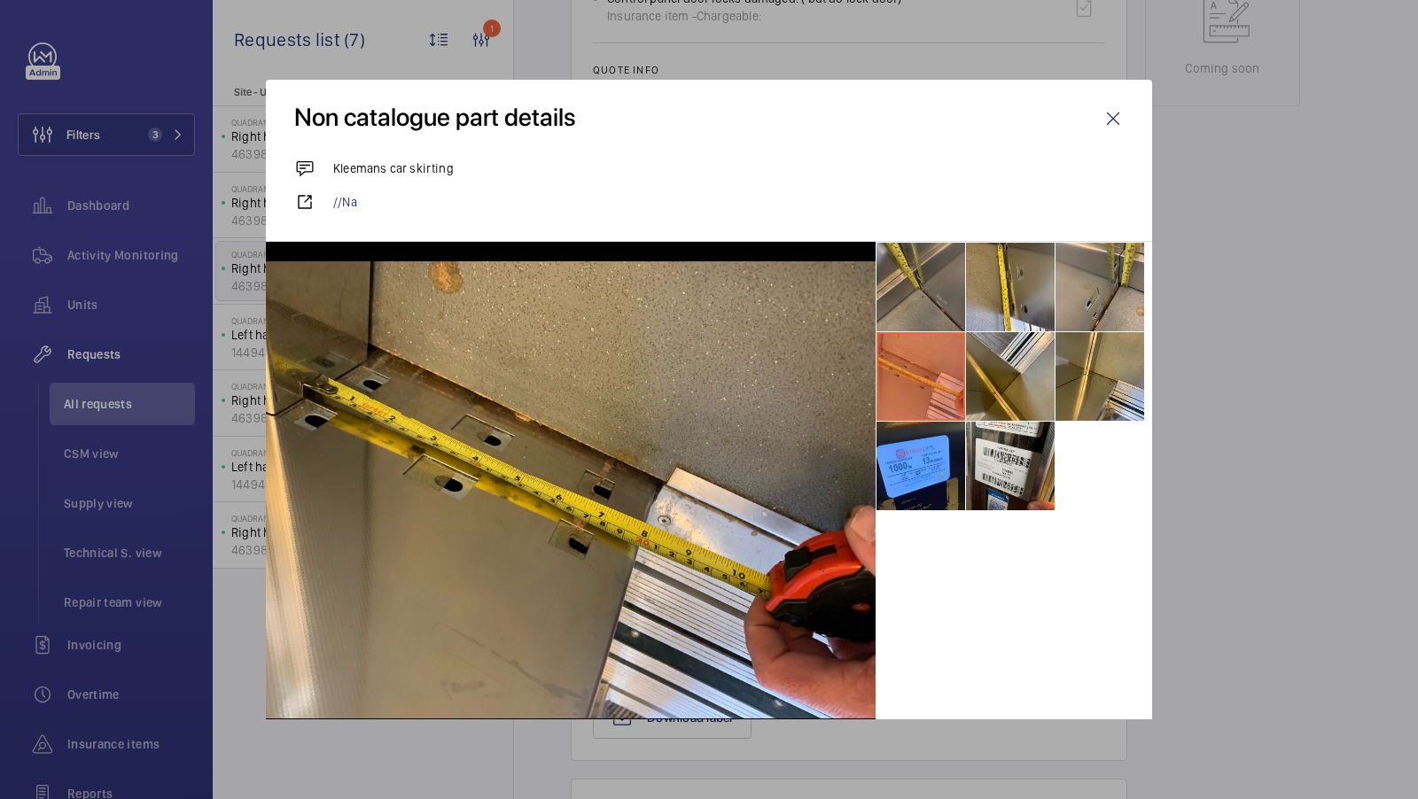
click at [894, 294] on li at bounding box center [920, 287] width 89 height 89
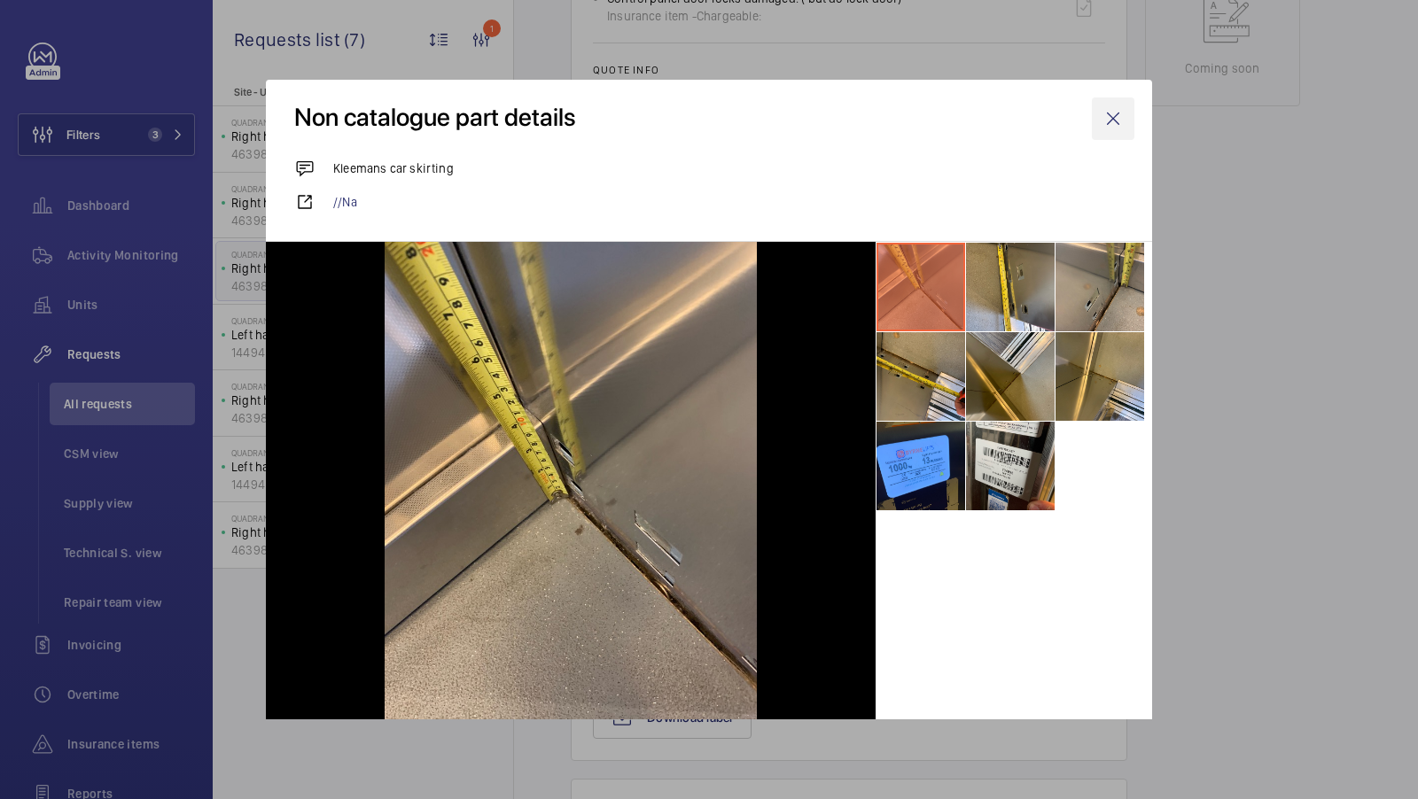
click at [1101, 113] on wm-front-icon-button at bounding box center [1113, 118] width 43 height 43
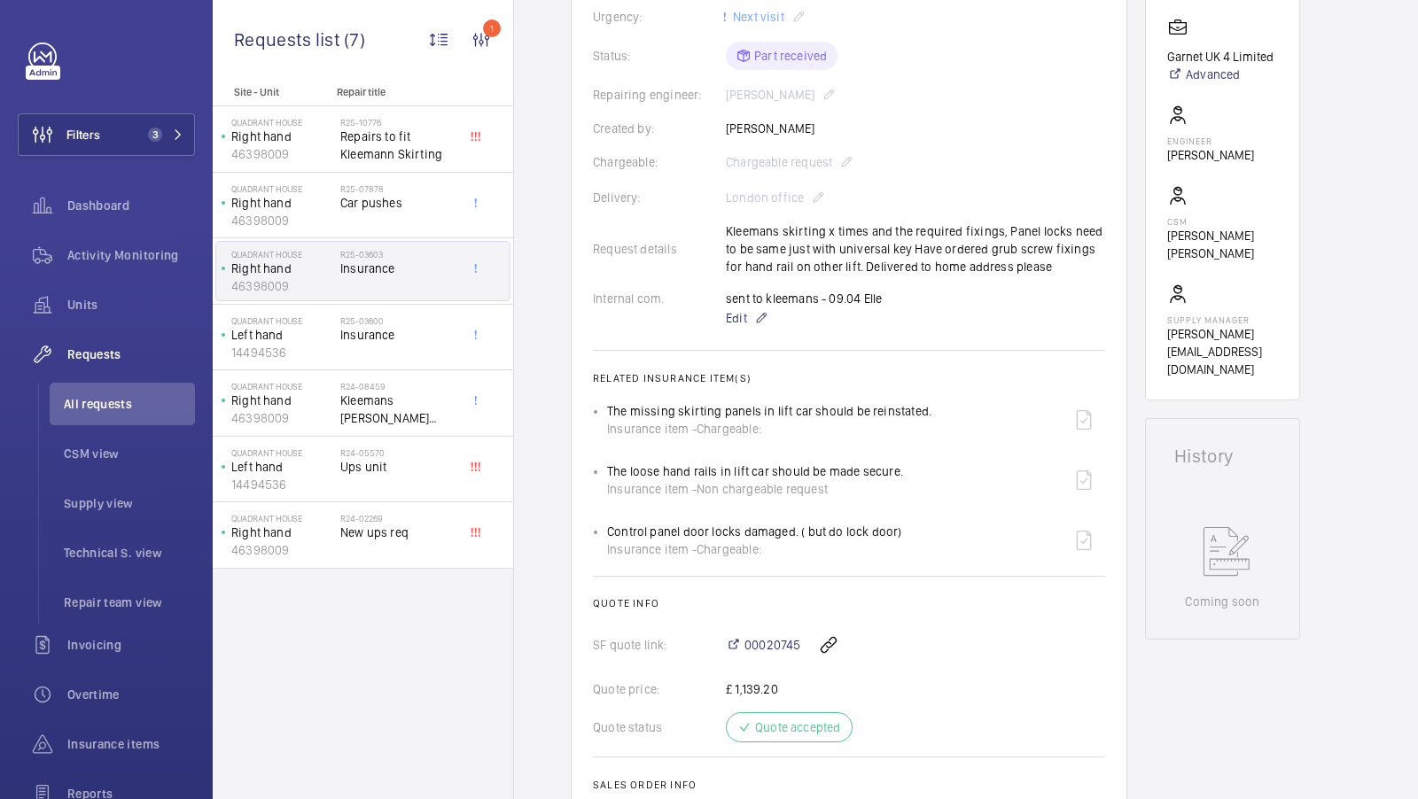
scroll to position [374, 0]
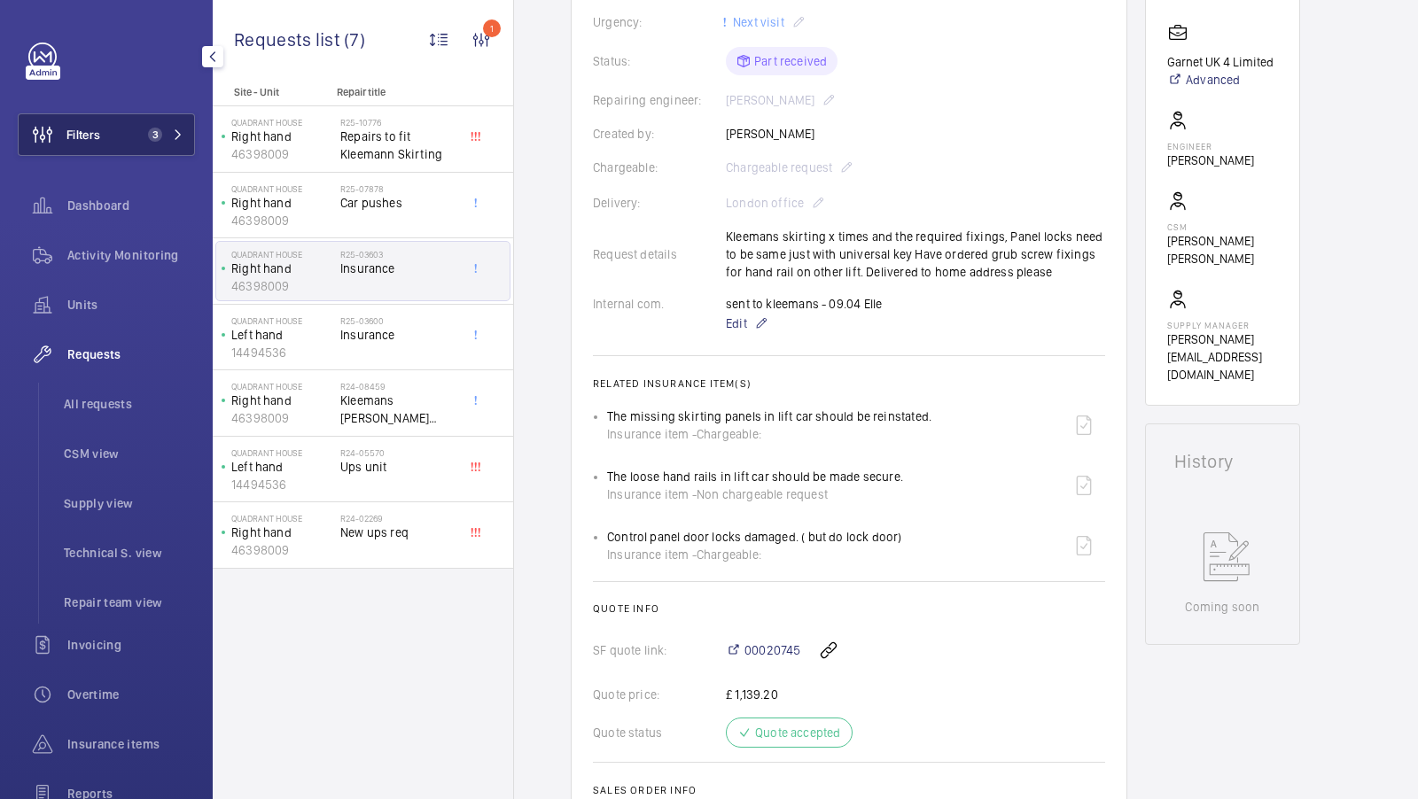
click at [163, 136] on span "3" at bounding box center [162, 135] width 43 height 14
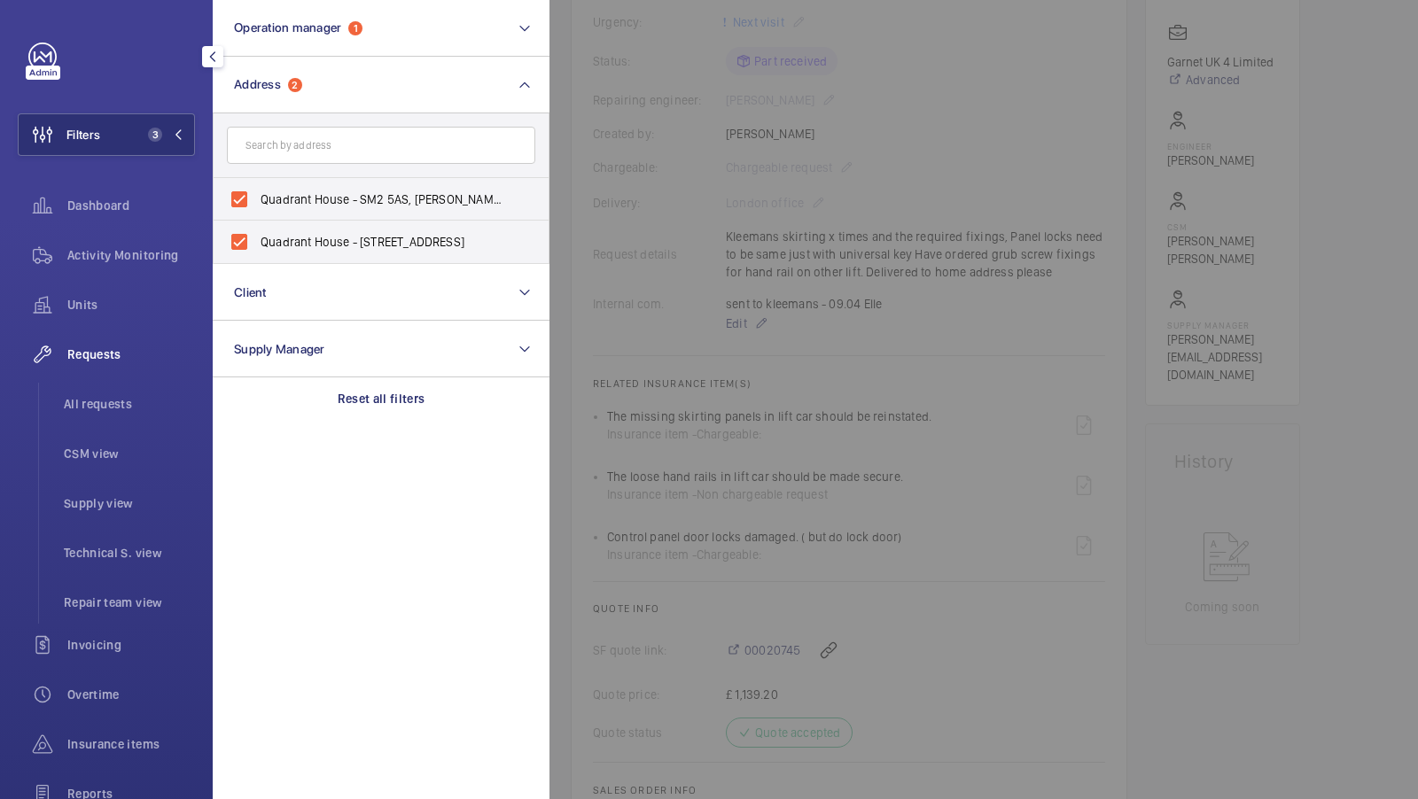
click at [1004, 224] on div at bounding box center [1258, 399] width 1418 height 799
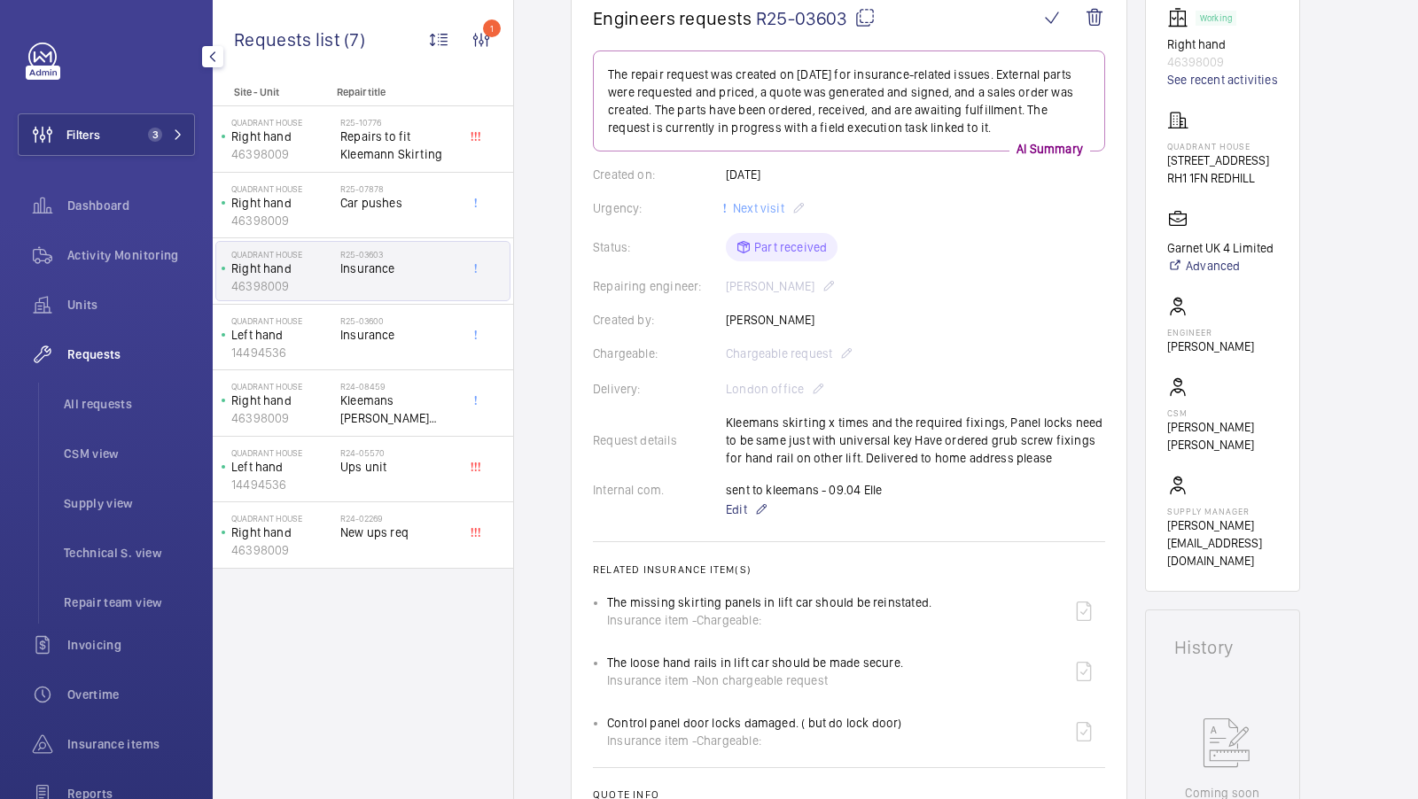
scroll to position [183, 0]
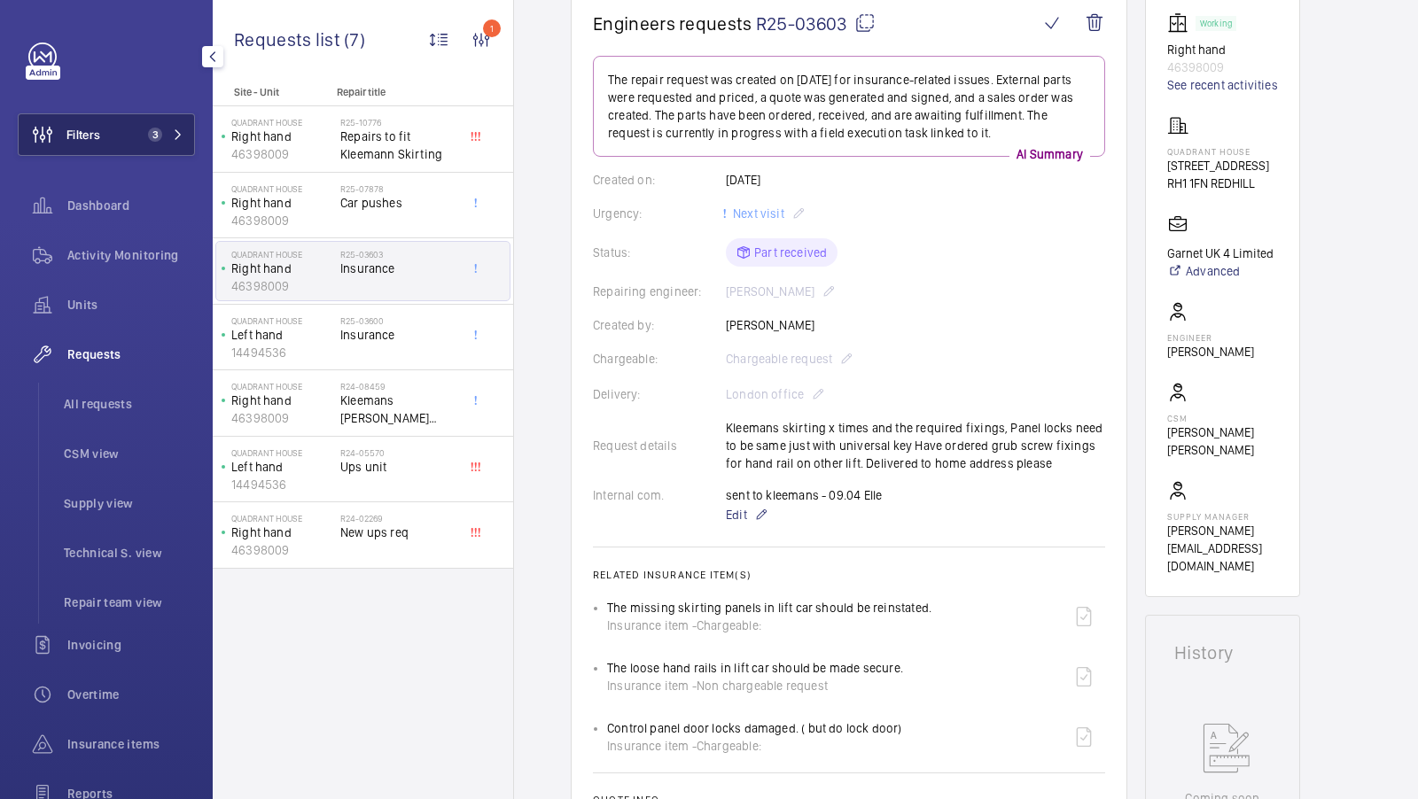
click at [157, 140] on span "3" at bounding box center [155, 135] width 14 height 14
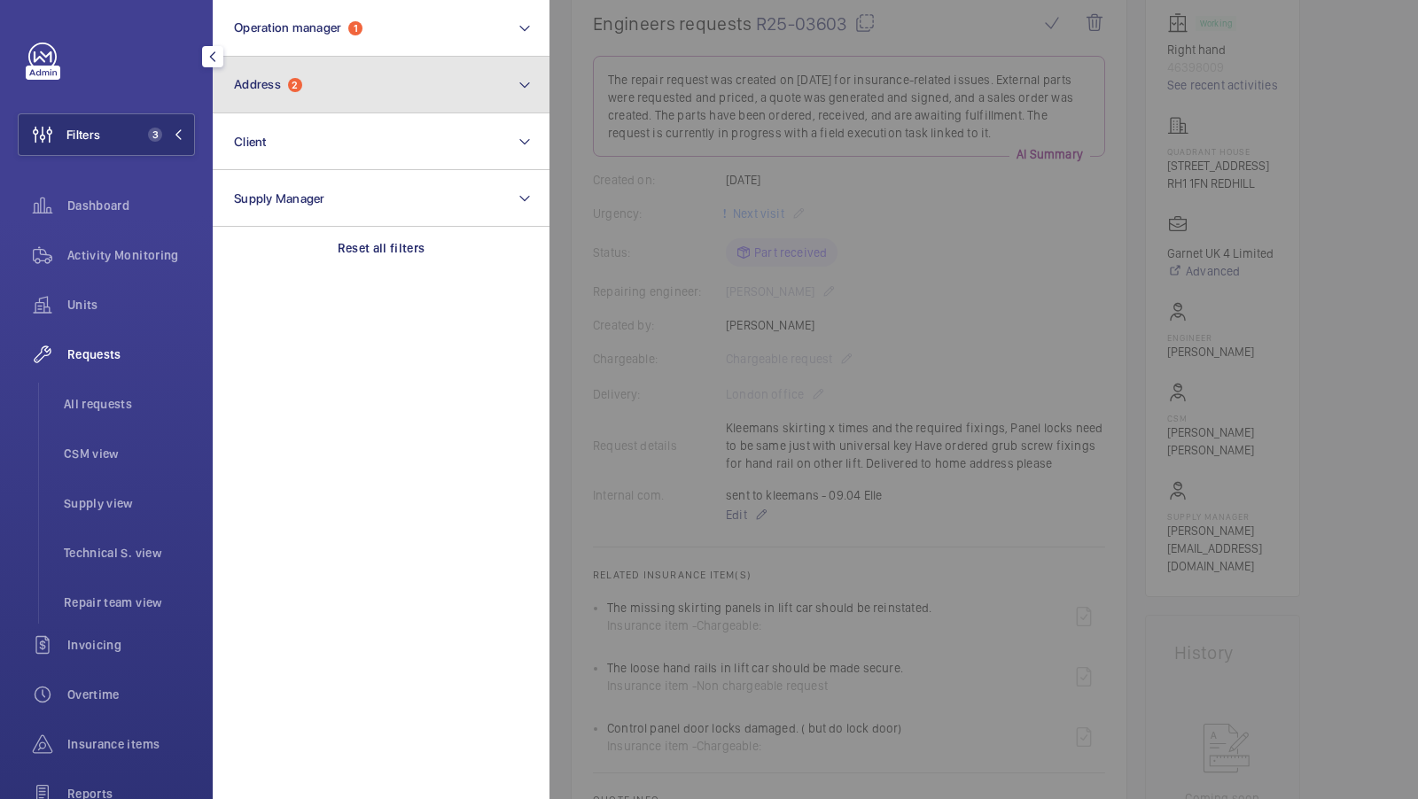
click at [322, 64] on button "Address 2" at bounding box center [381, 85] width 337 height 57
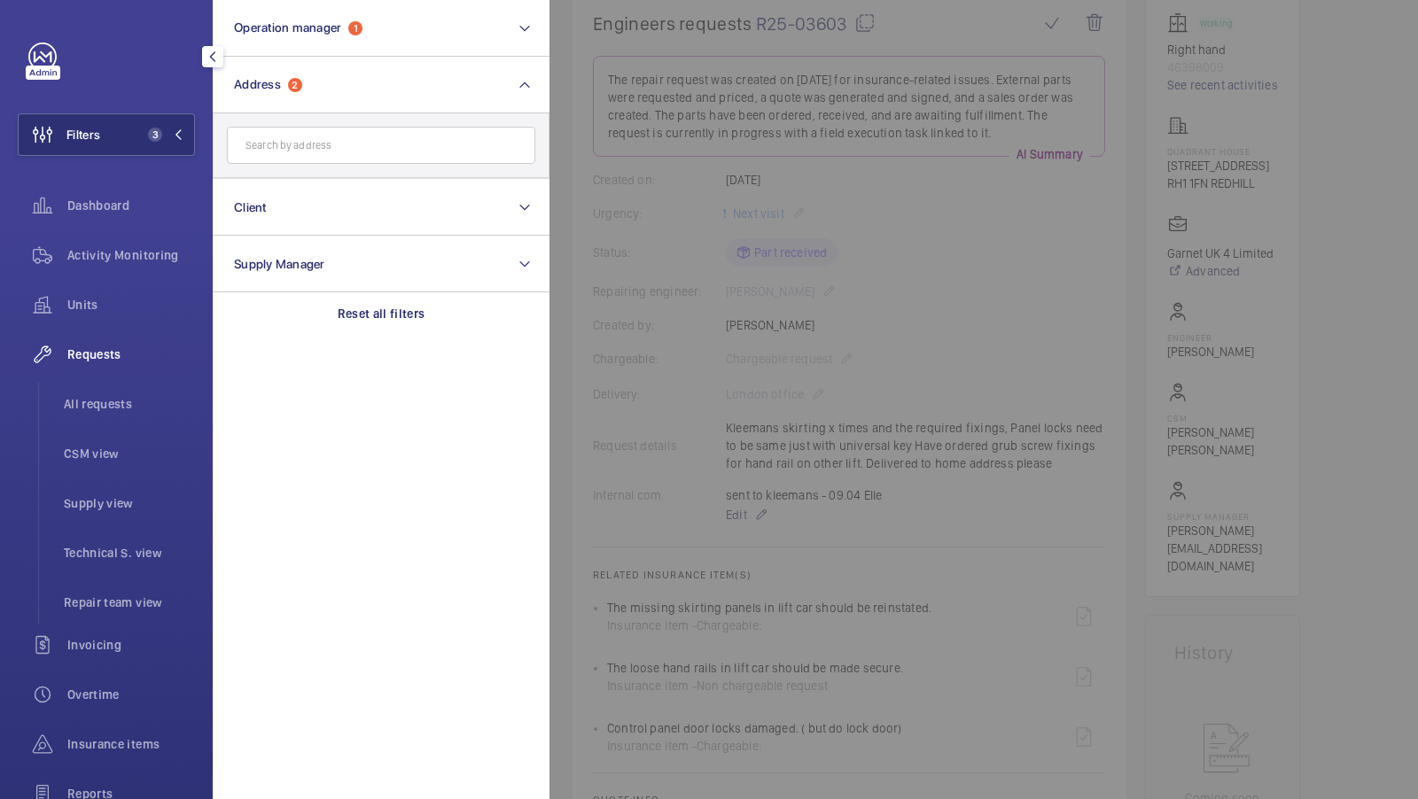
click at [330, 140] on input "text" at bounding box center [381, 145] width 308 height 37
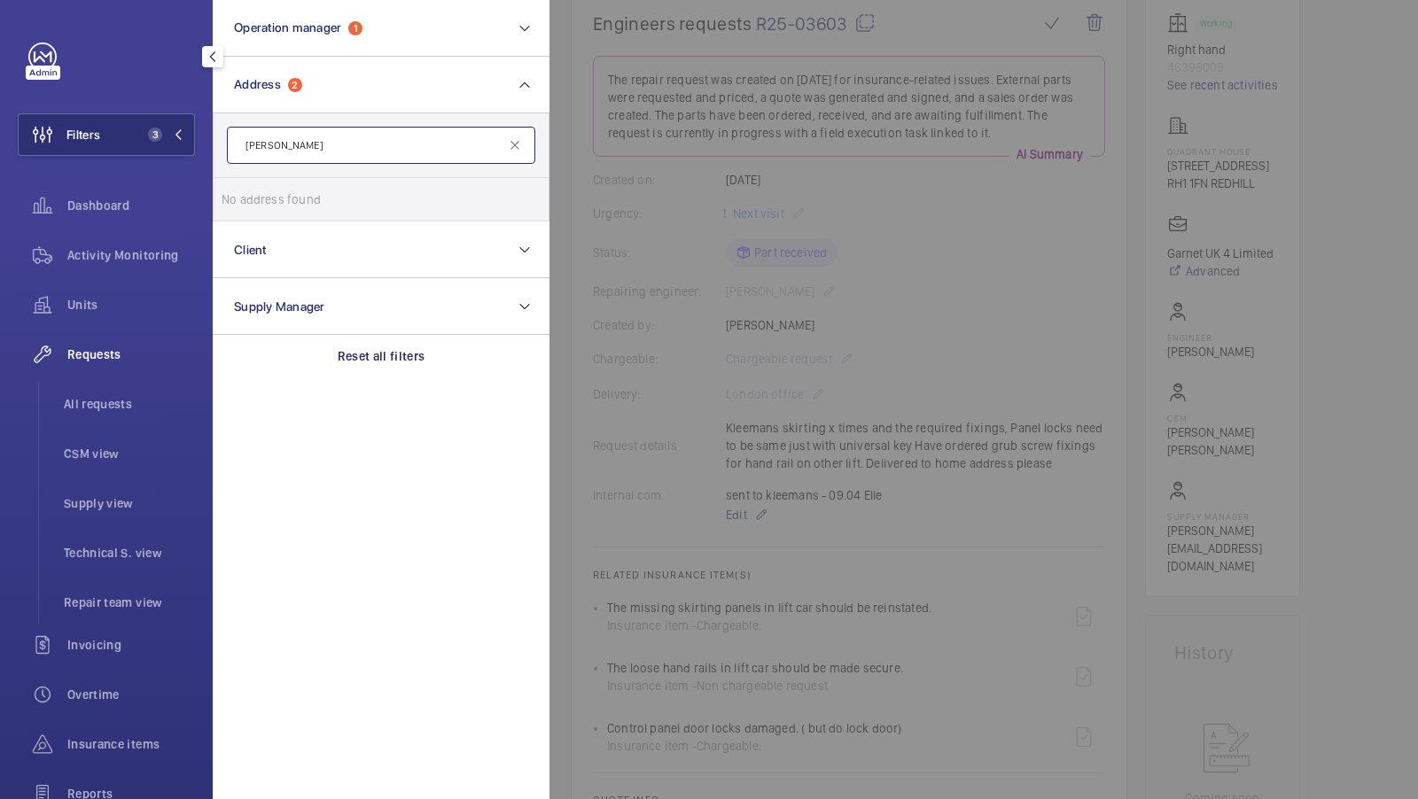
click at [347, 138] on input "[PERSON_NAME]" at bounding box center [381, 145] width 308 height 37
paste input "W10 5BN"
type input "W10 5BN"
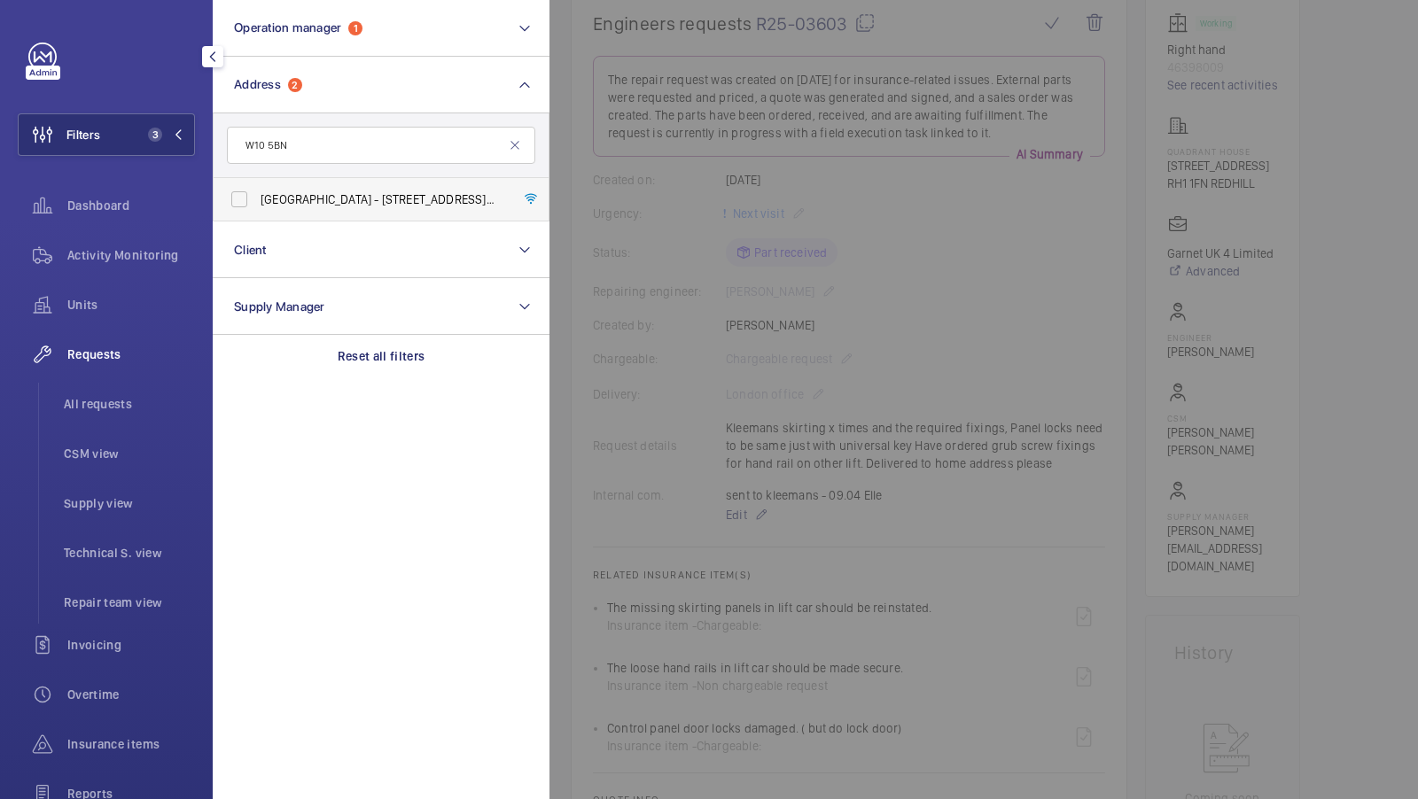
click at [296, 189] on label "[GEOGRAPHIC_DATA] - [STREET_ADDRESS]" at bounding box center [368, 199] width 308 height 43
click at [257, 189] on input "[GEOGRAPHIC_DATA] - [STREET_ADDRESS]" at bounding box center [239, 199] width 35 height 35
checkbox input "true"
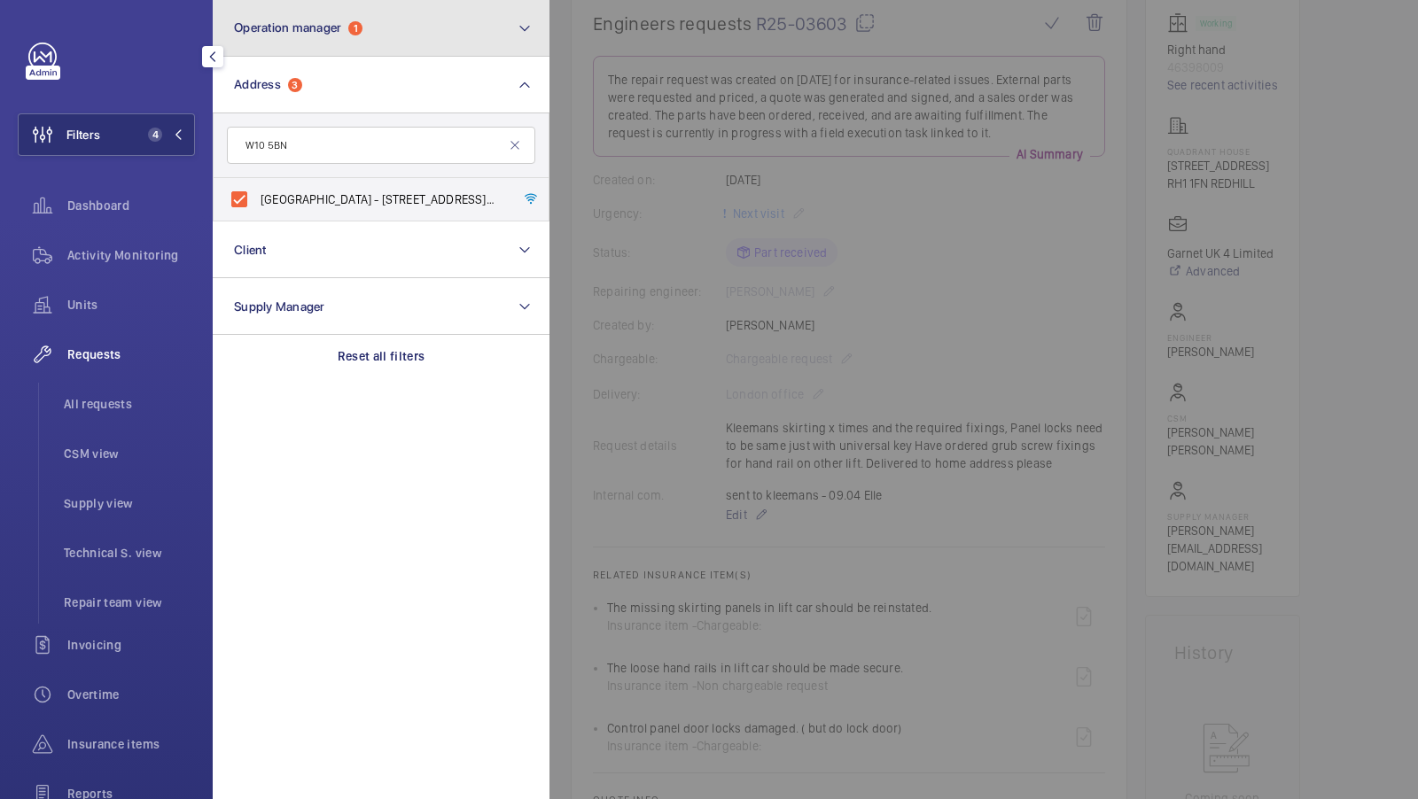
click at [385, 28] on button "Operation manager 1" at bounding box center [381, 28] width 337 height 57
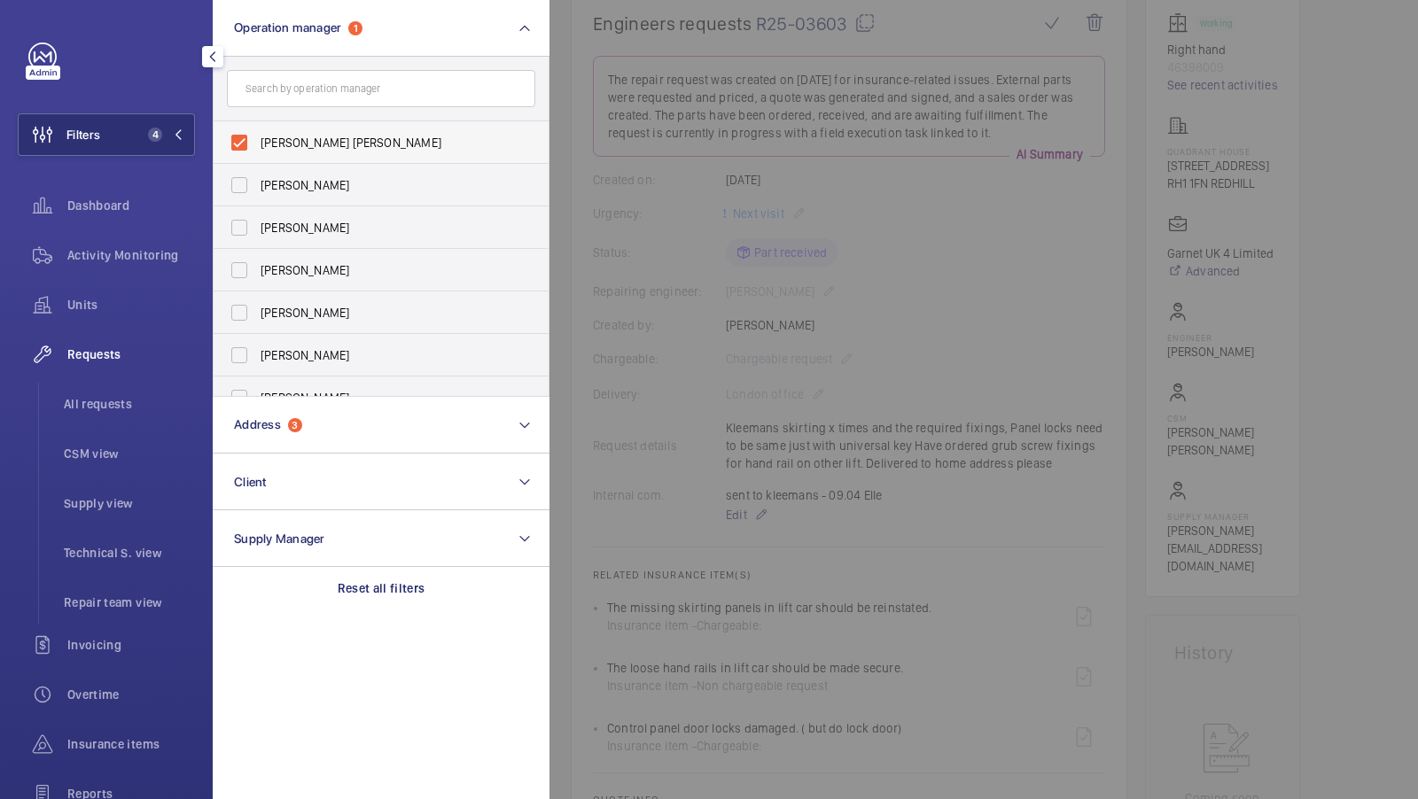
click at [285, 141] on span "[PERSON_NAME] [PERSON_NAME]" at bounding box center [382, 143] width 244 height 18
click at [257, 141] on input "[PERSON_NAME] [PERSON_NAME]" at bounding box center [239, 142] width 35 height 35
checkbox input "false"
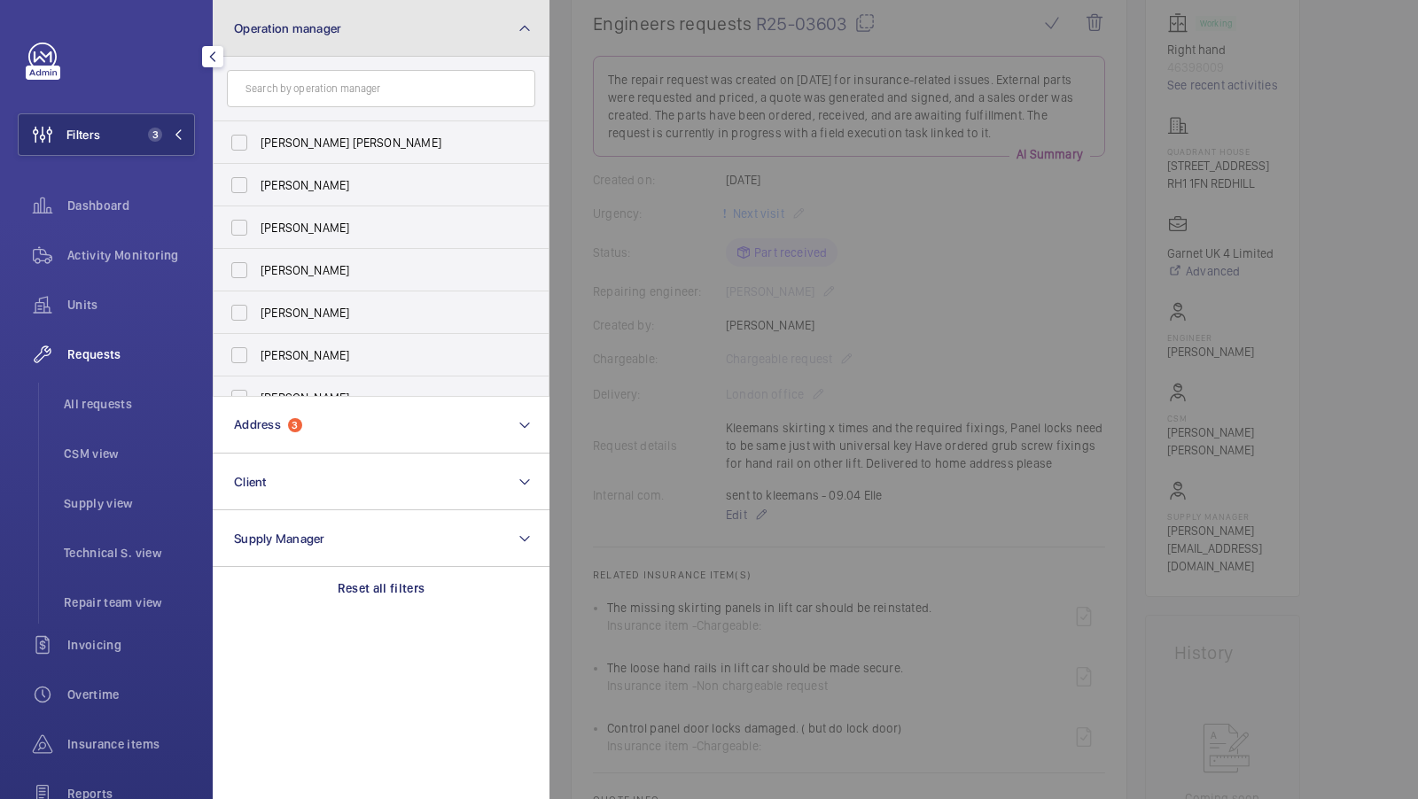
click at [375, 19] on button "Operation manager" at bounding box center [381, 28] width 337 height 57
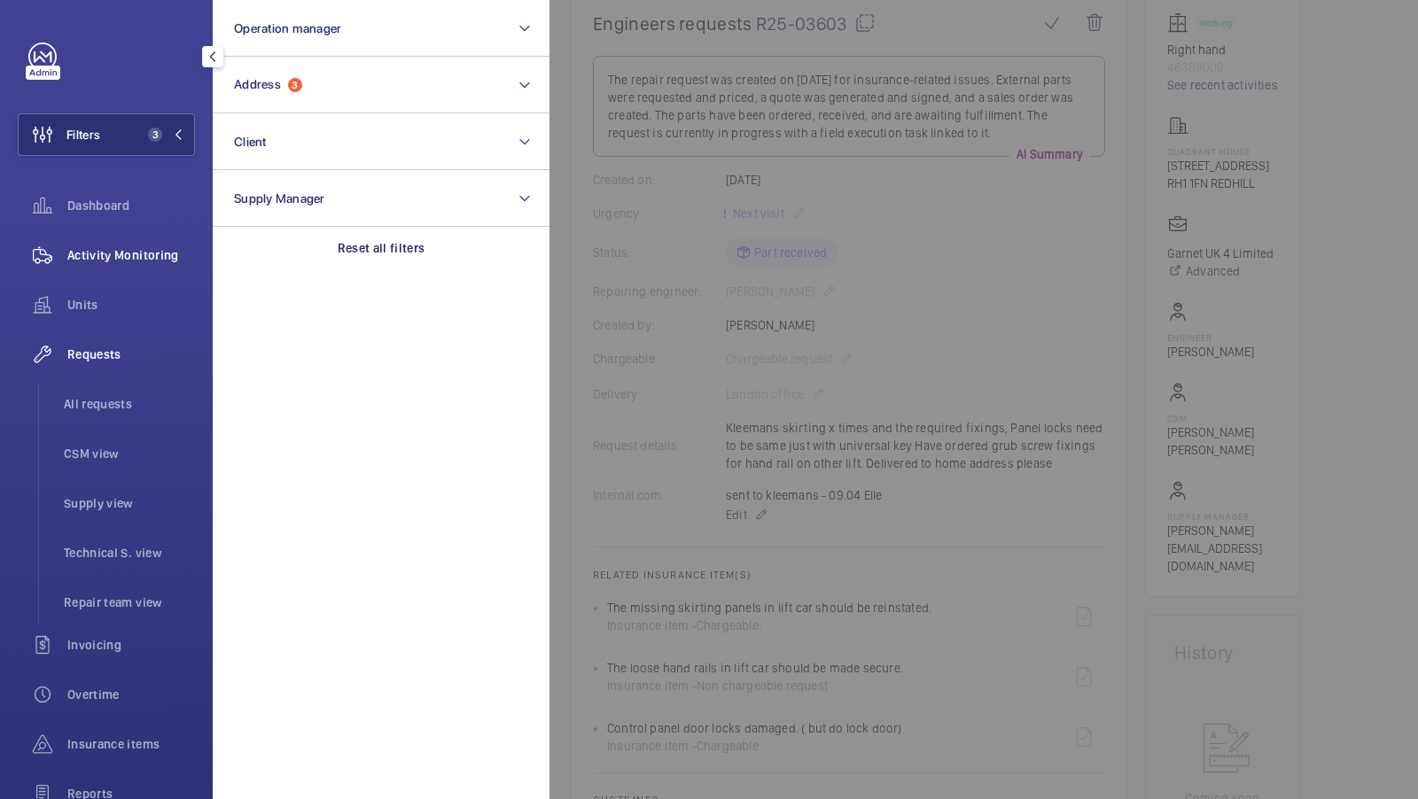
click at [126, 245] on div "Activity Monitoring" at bounding box center [106, 255] width 177 height 43
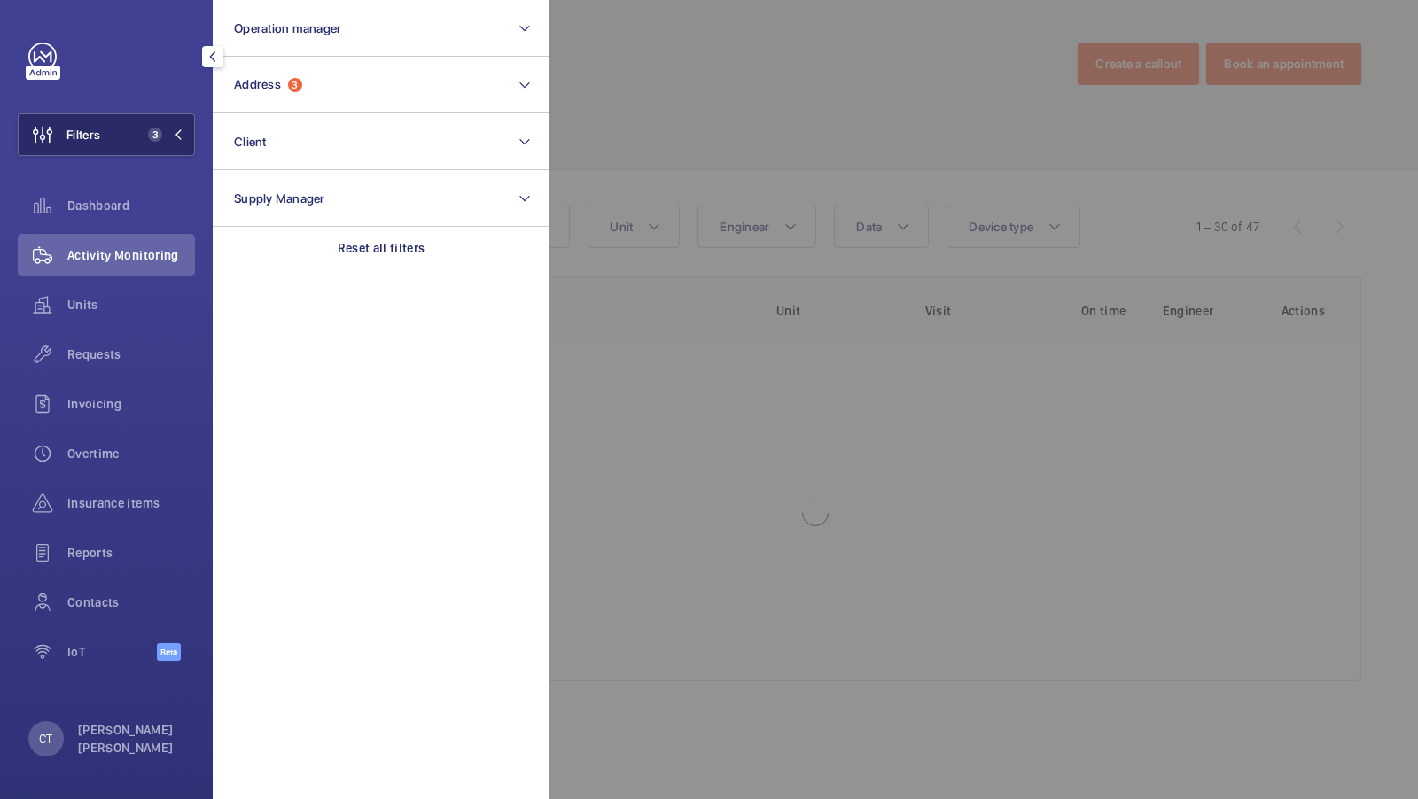
click at [161, 145] on button "Filters 3" at bounding box center [106, 134] width 177 height 43
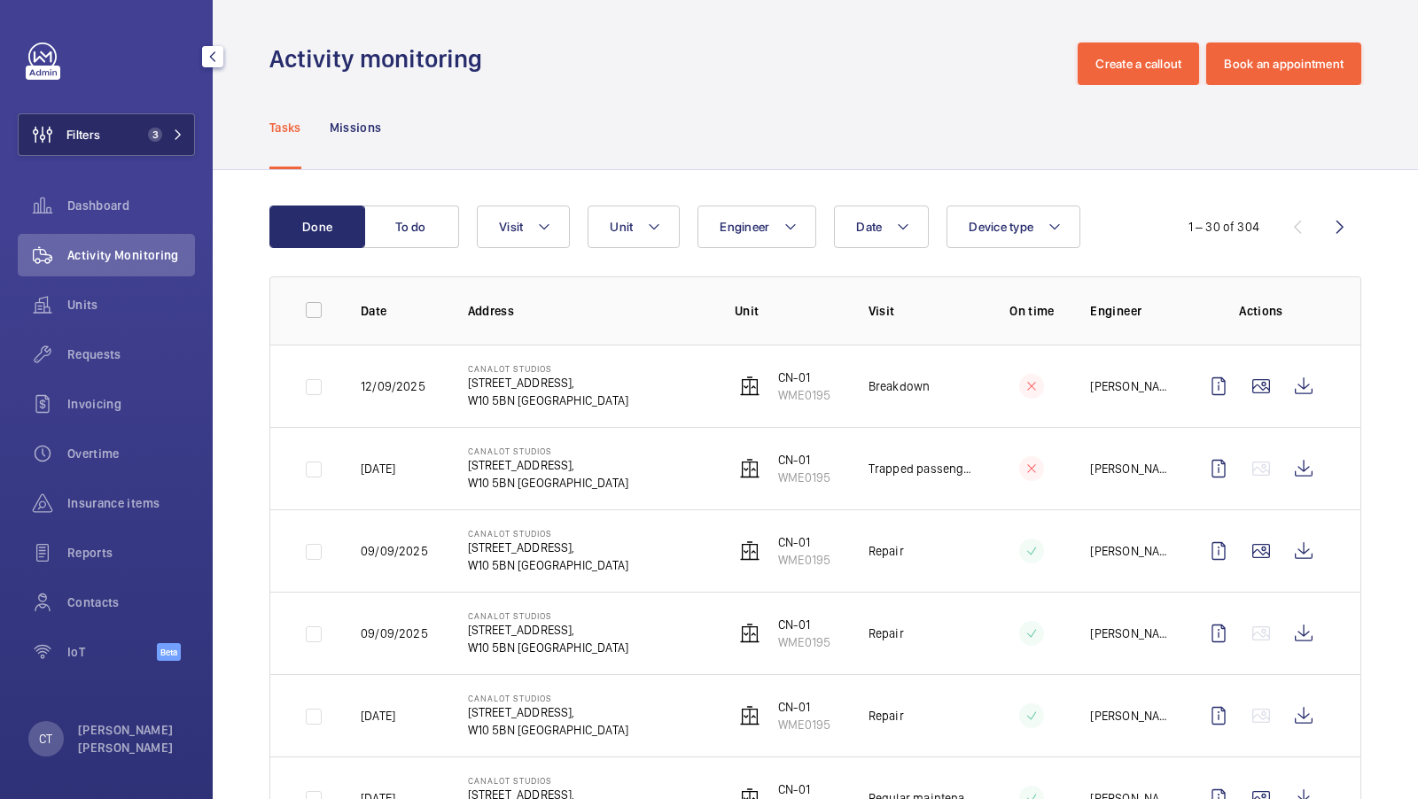
click at [158, 139] on span "3" at bounding box center [155, 135] width 14 height 14
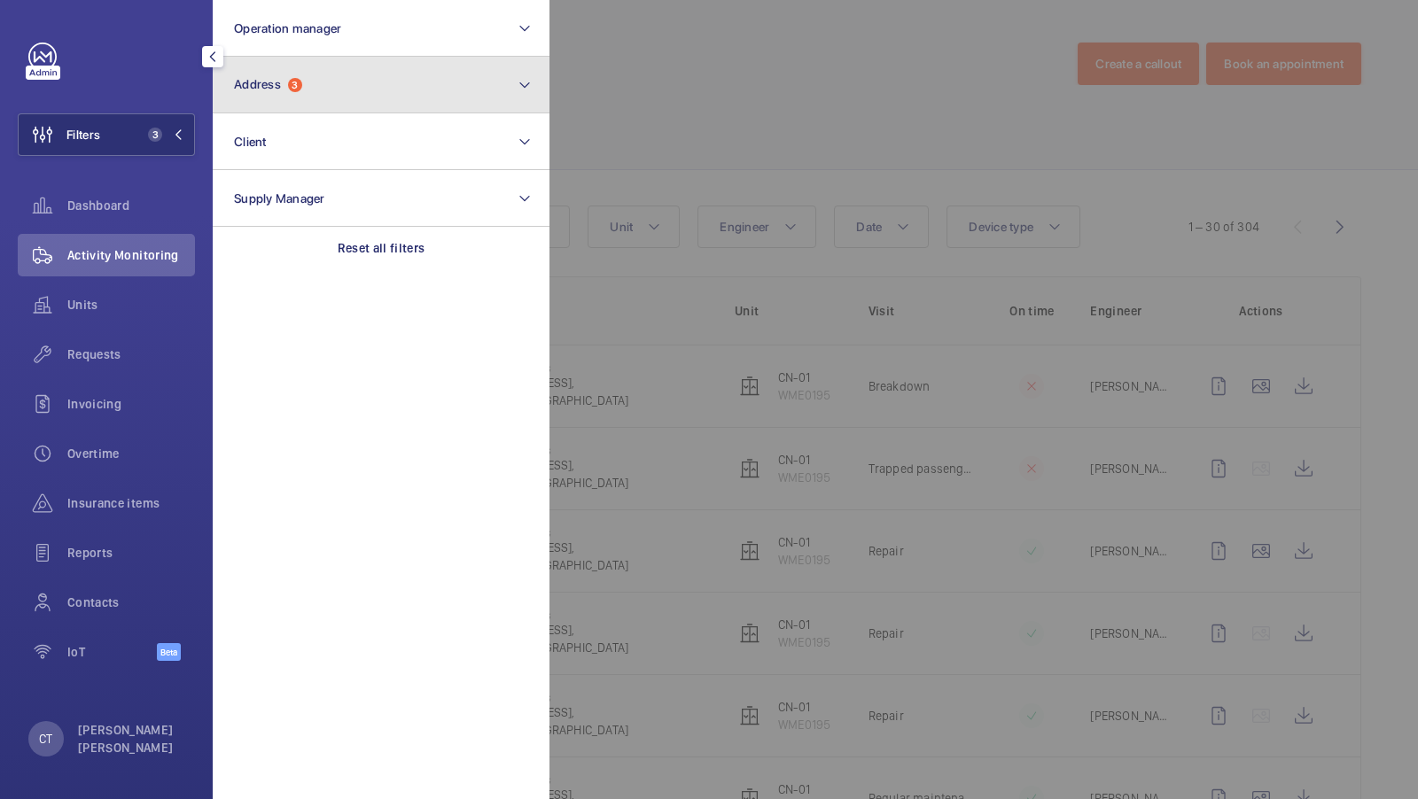
click at [417, 110] on button "Address 3" at bounding box center [381, 85] width 337 height 57
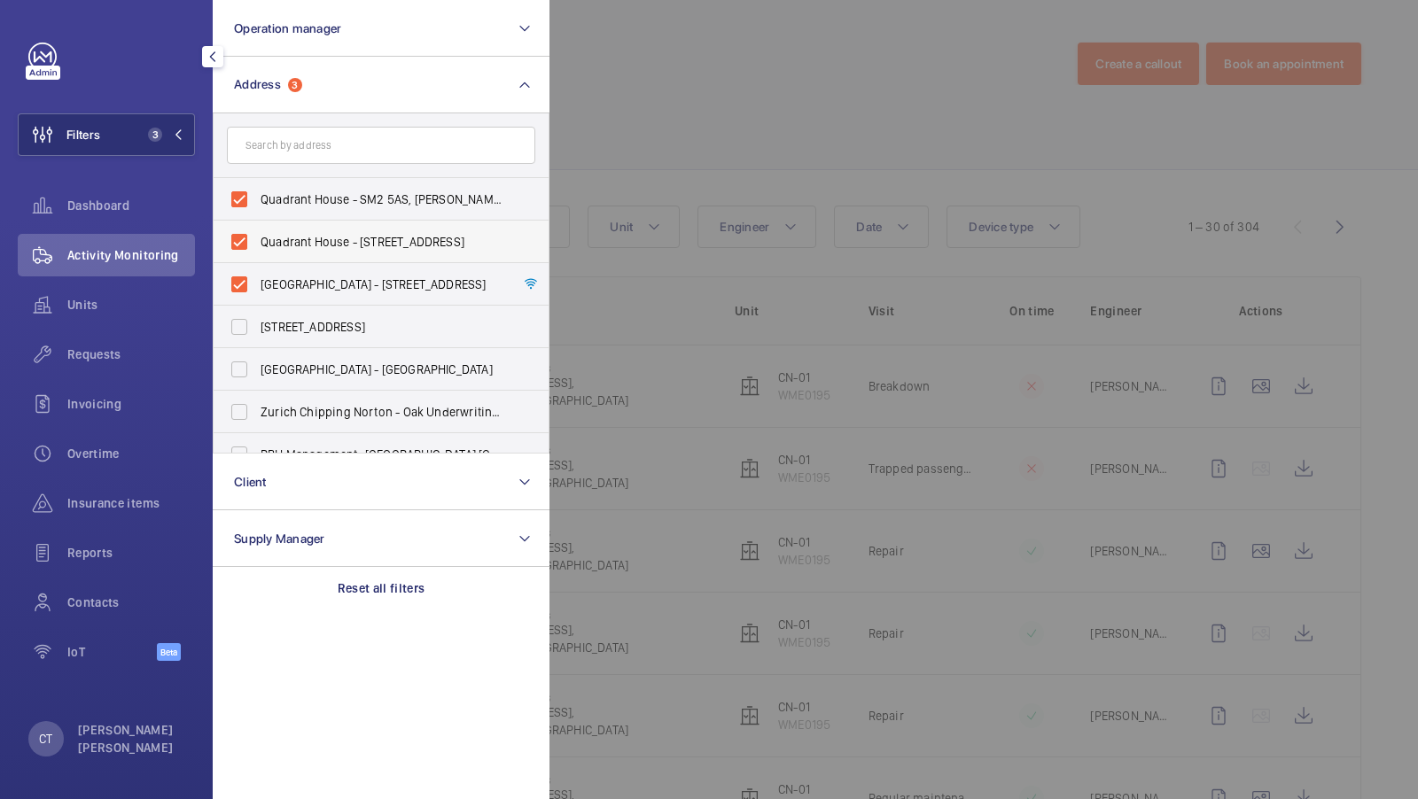
click at [328, 249] on span "Quadrant House - [STREET_ADDRESS]" at bounding box center [382, 242] width 244 height 18
click at [257, 249] on input "Quadrant House - [STREET_ADDRESS]" at bounding box center [239, 241] width 35 height 35
checkbox input "false"
click at [369, 188] on label "Quadrant House - SM2 5AS, [PERSON_NAME] SM2 5AS" at bounding box center [368, 199] width 308 height 43
click at [257, 188] on input "Quadrant House - SM2 5AS, [PERSON_NAME] SM2 5AS" at bounding box center [239, 199] width 35 height 35
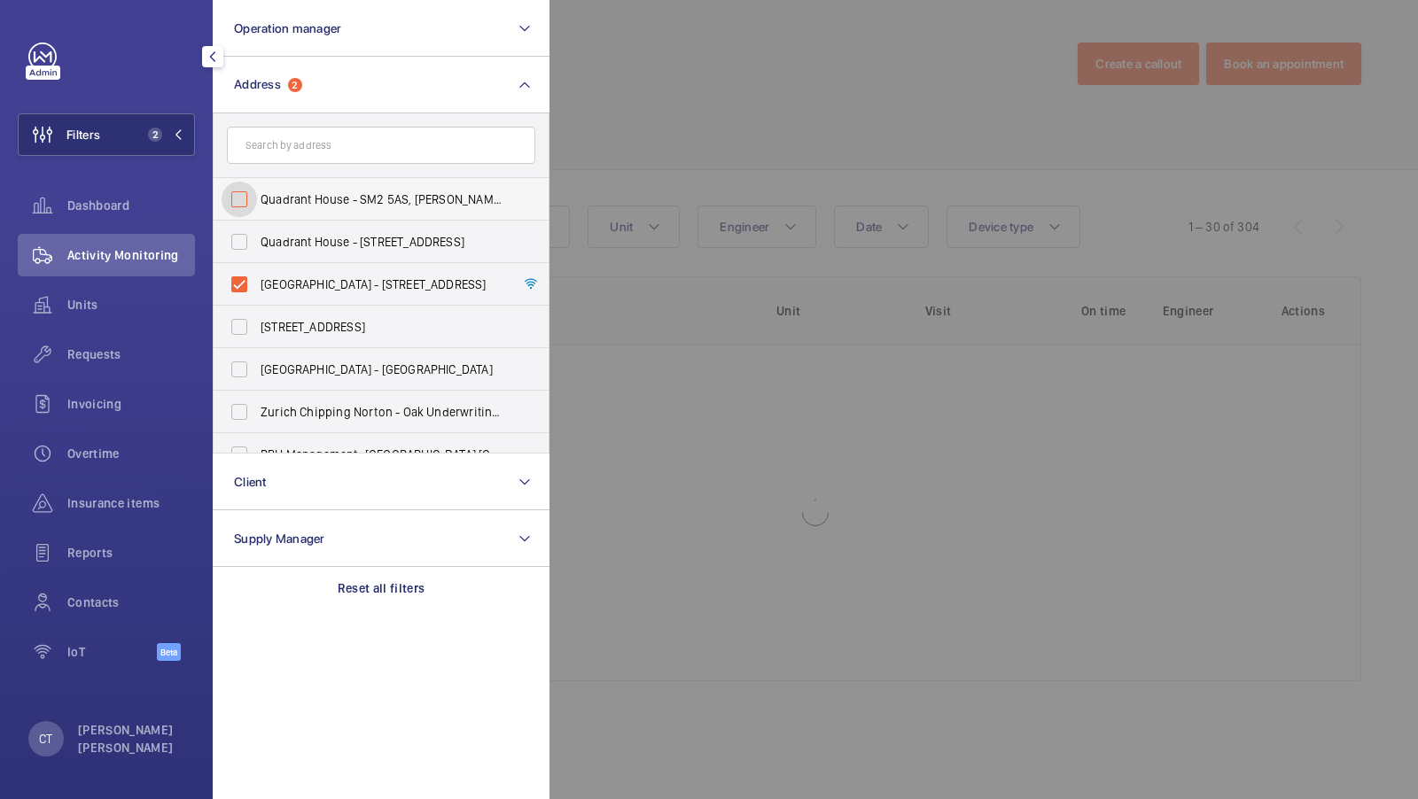
checkbox input "false"
click at [152, 124] on button "Filters 1" at bounding box center [106, 134] width 177 height 43
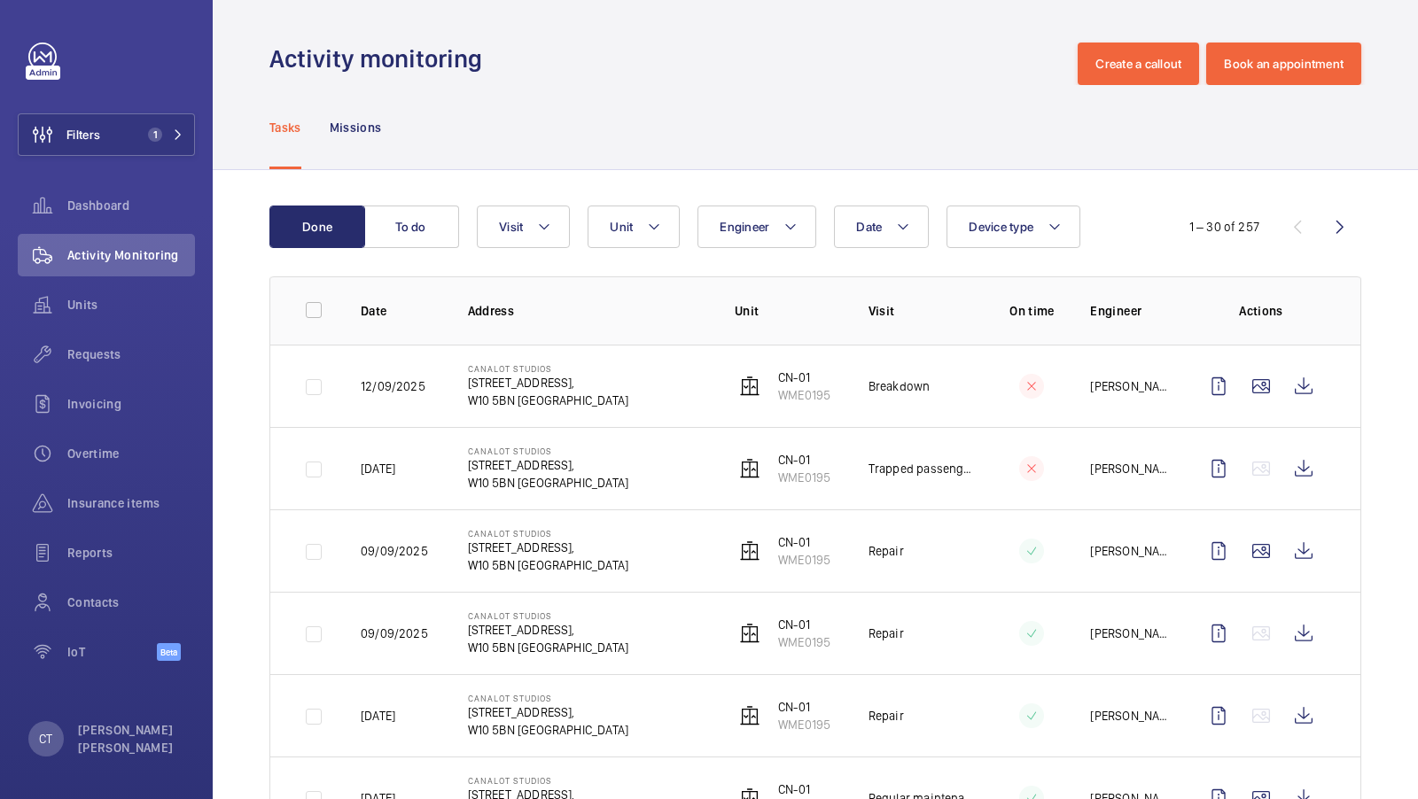
click at [153, 128] on span "1" at bounding box center [155, 135] width 14 height 14
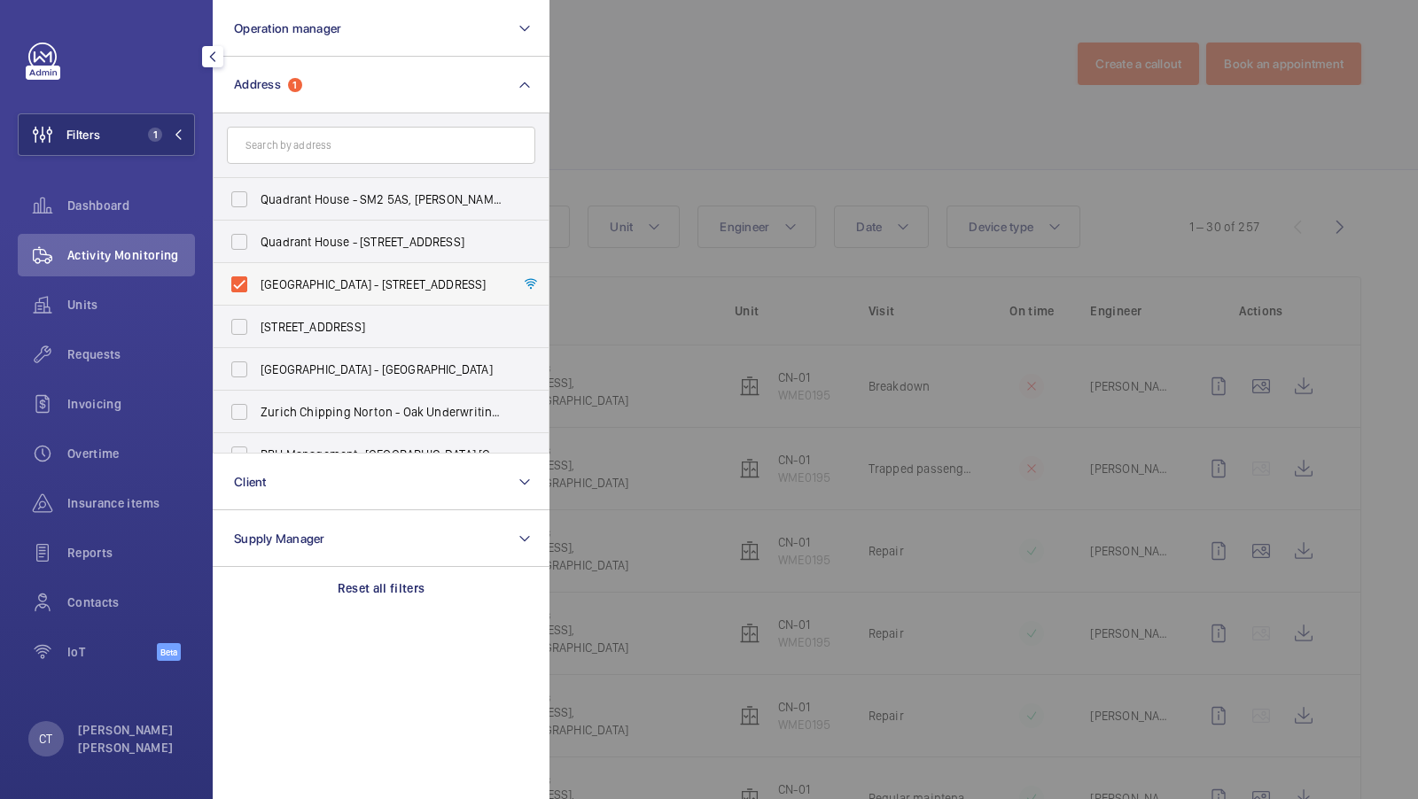
click at [325, 291] on span "[GEOGRAPHIC_DATA] - [STREET_ADDRESS]" at bounding box center [382, 285] width 244 height 18
click at [257, 291] on input "[GEOGRAPHIC_DATA] - [STREET_ADDRESS]" at bounding box center [239, 284] width 35 height 35
checkbox input "false"
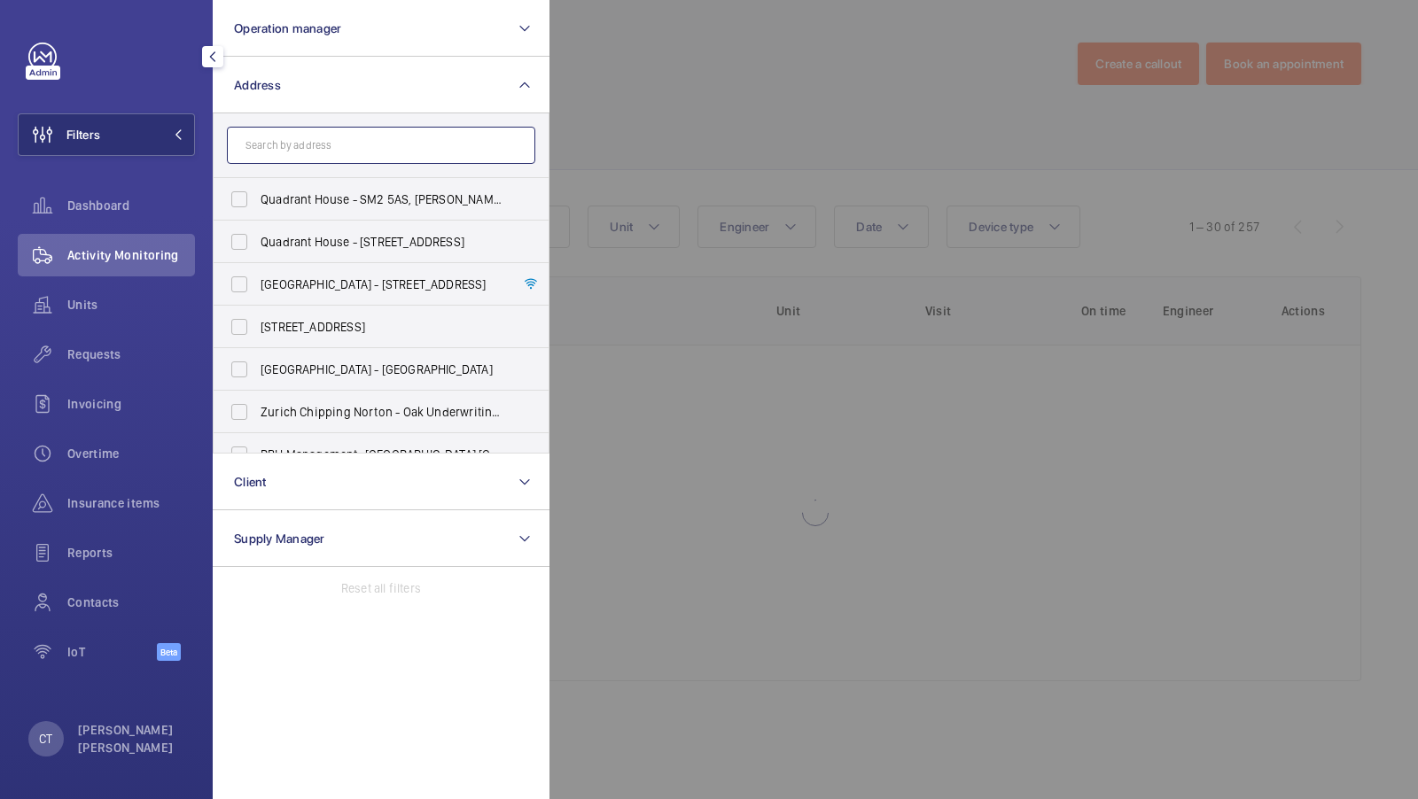
click at [302, 157] on input "text" at bounding box center [381, 145] width 308 height 37
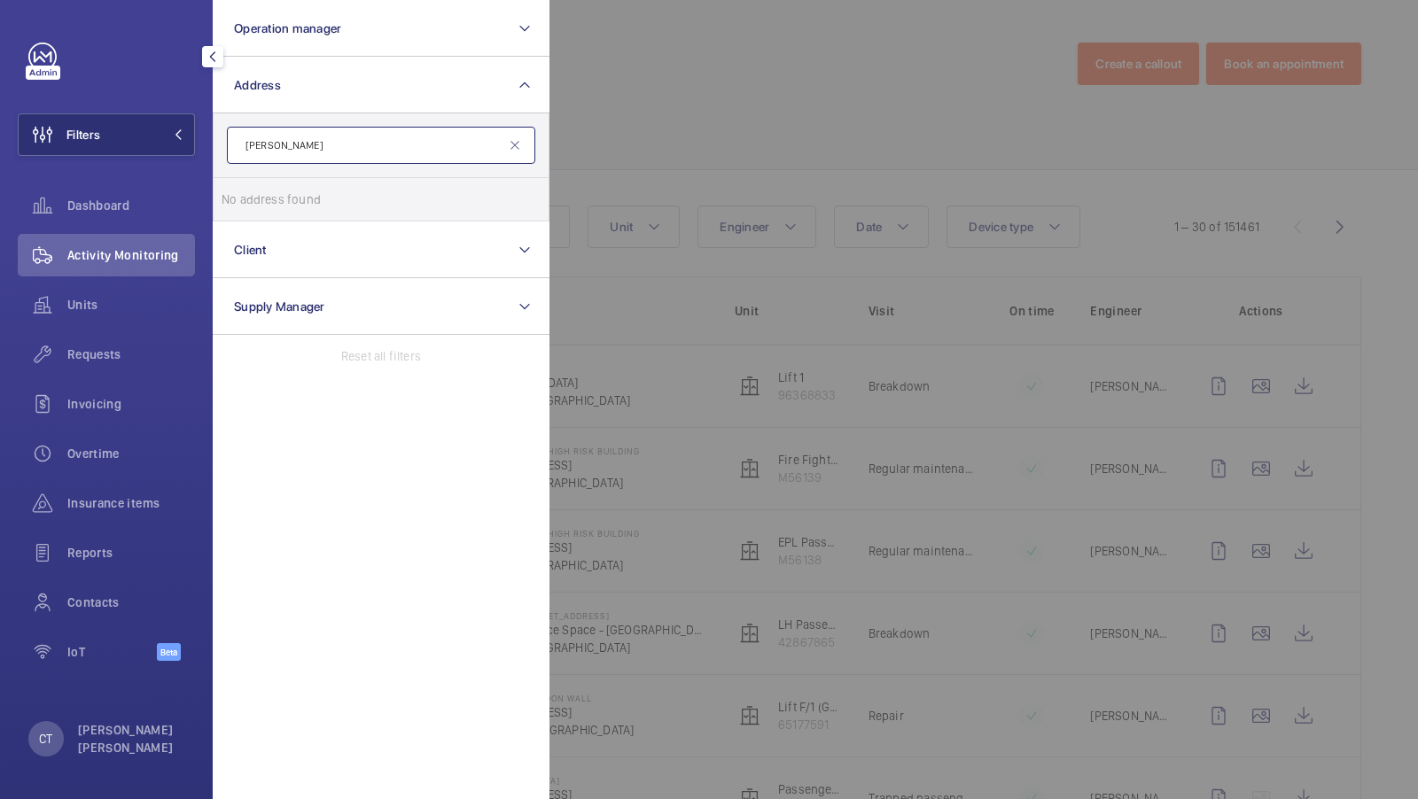
type input "J"
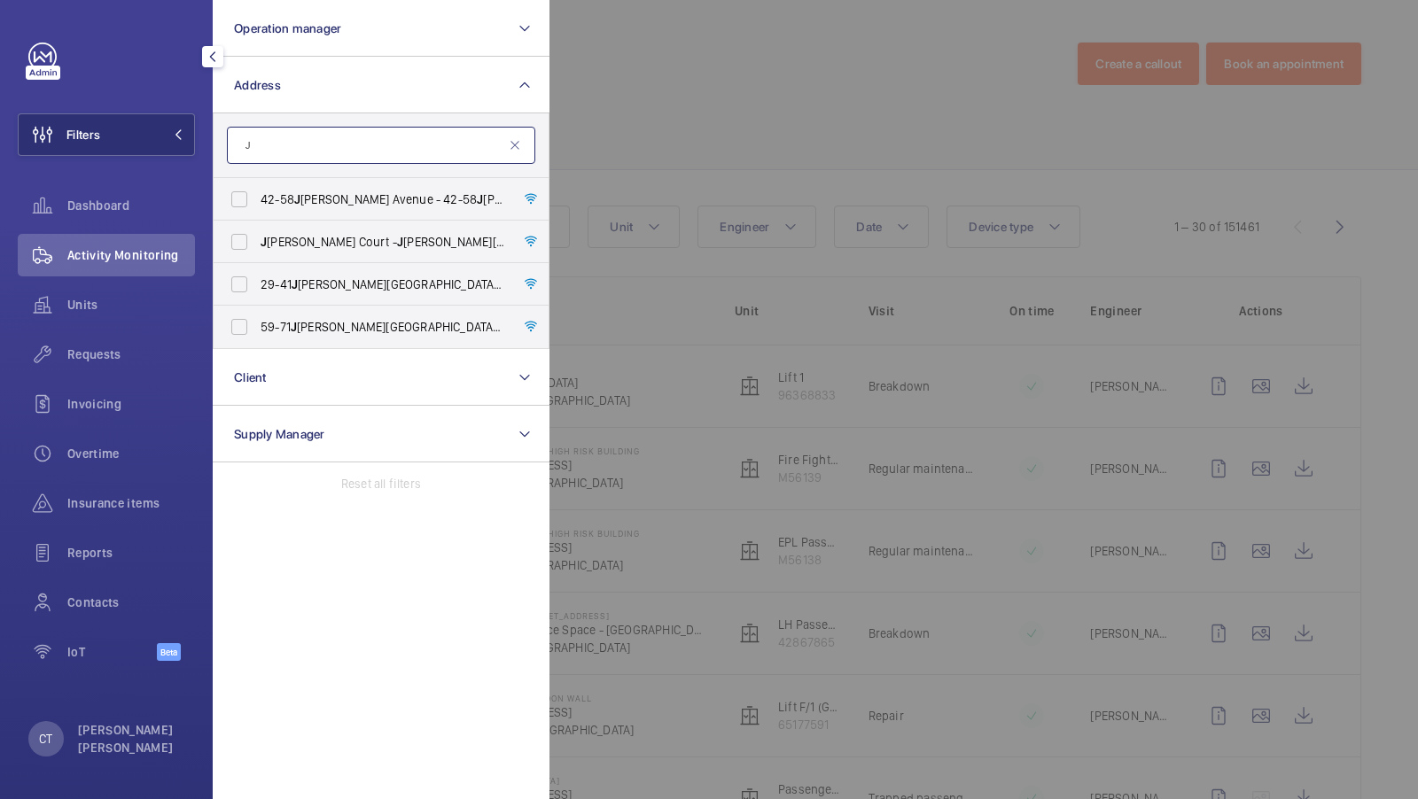
click at [300, 127] on input "J" at bounding box center [381, 145] width 308 height 37
click at [299, 128] on input "J" at bounding box center [381, 145] width 308 height 37
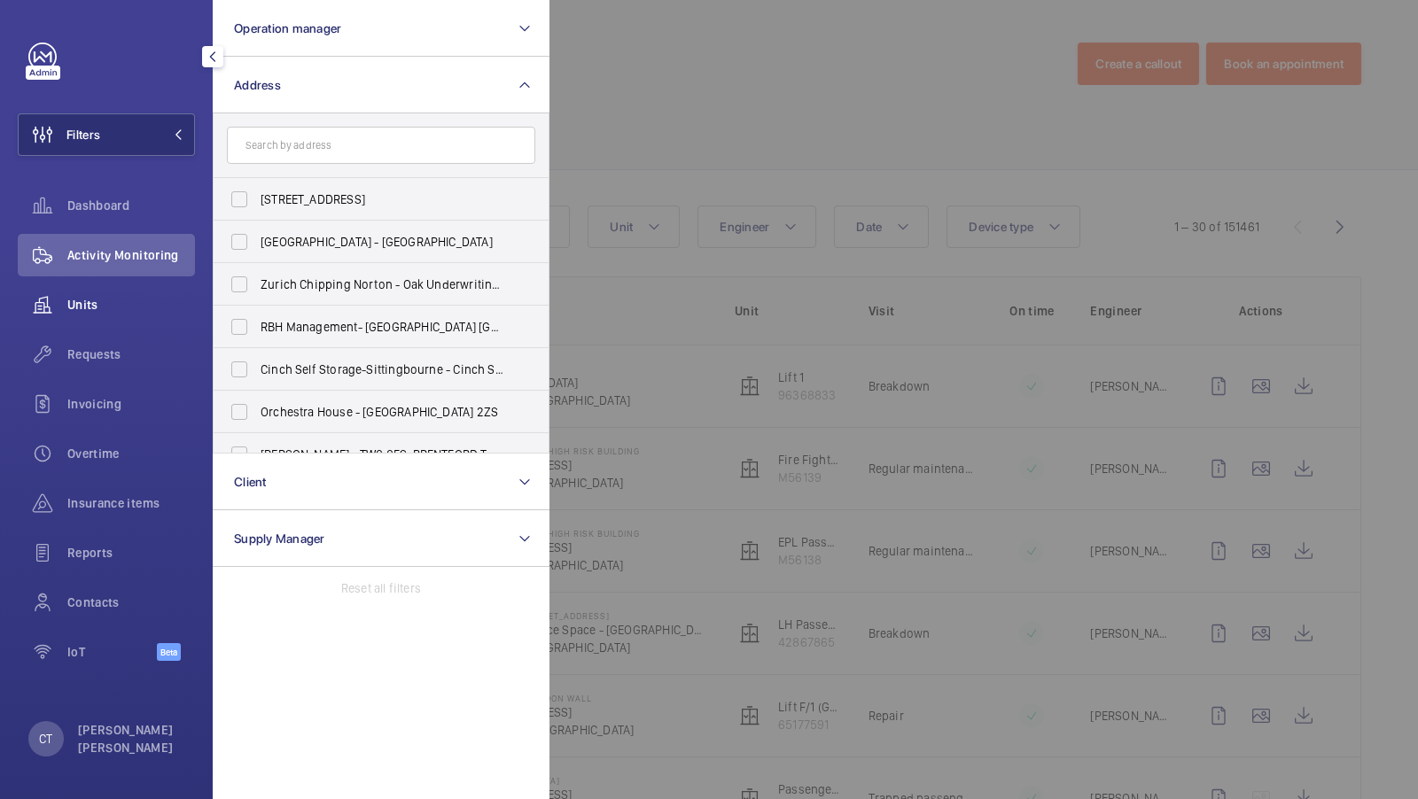
click at [83, 307] on span "Units" at bounding box center [131, 305] width 128 height 18
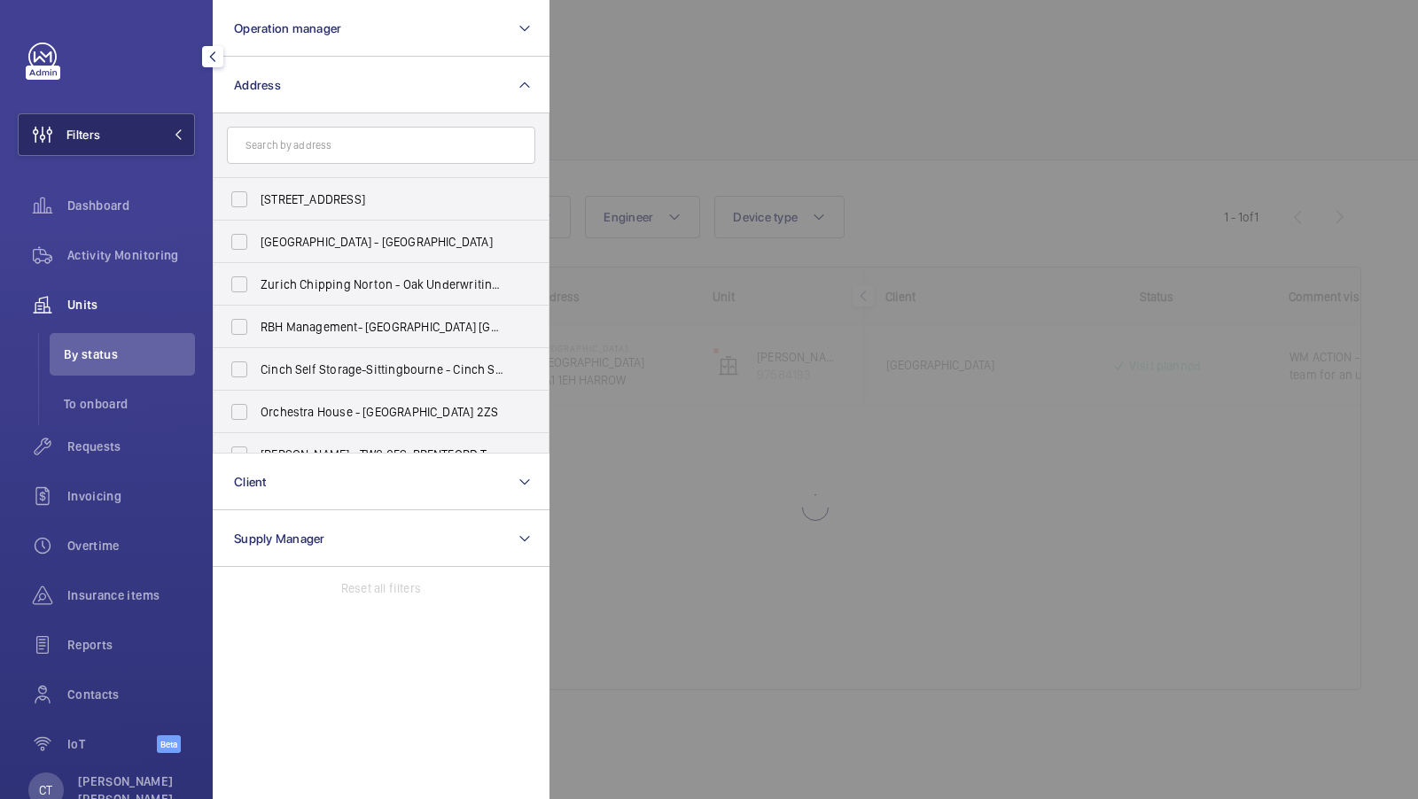
click at [141, 150] on button "Filters" at bounding box center [106, 134] width 177 height 43
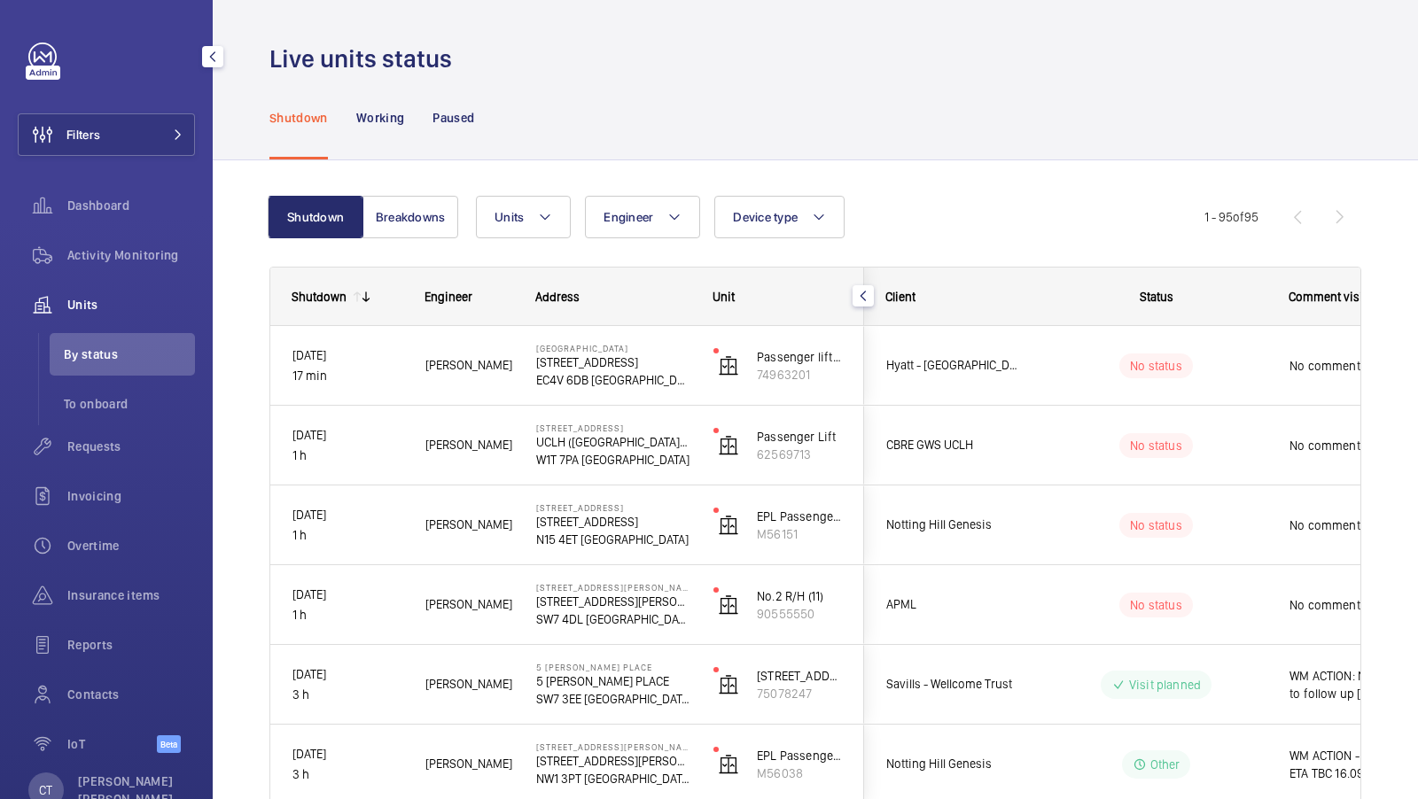
click at [181, 164] on div "Filters Dashboard Activity Monitoring Units By status To onboard Requests Invoi…" at bounding box center [106, 408] width 177 height 730
click at [175, 134] on mat-icon at bounding box center [178, 134] width 11 height 11
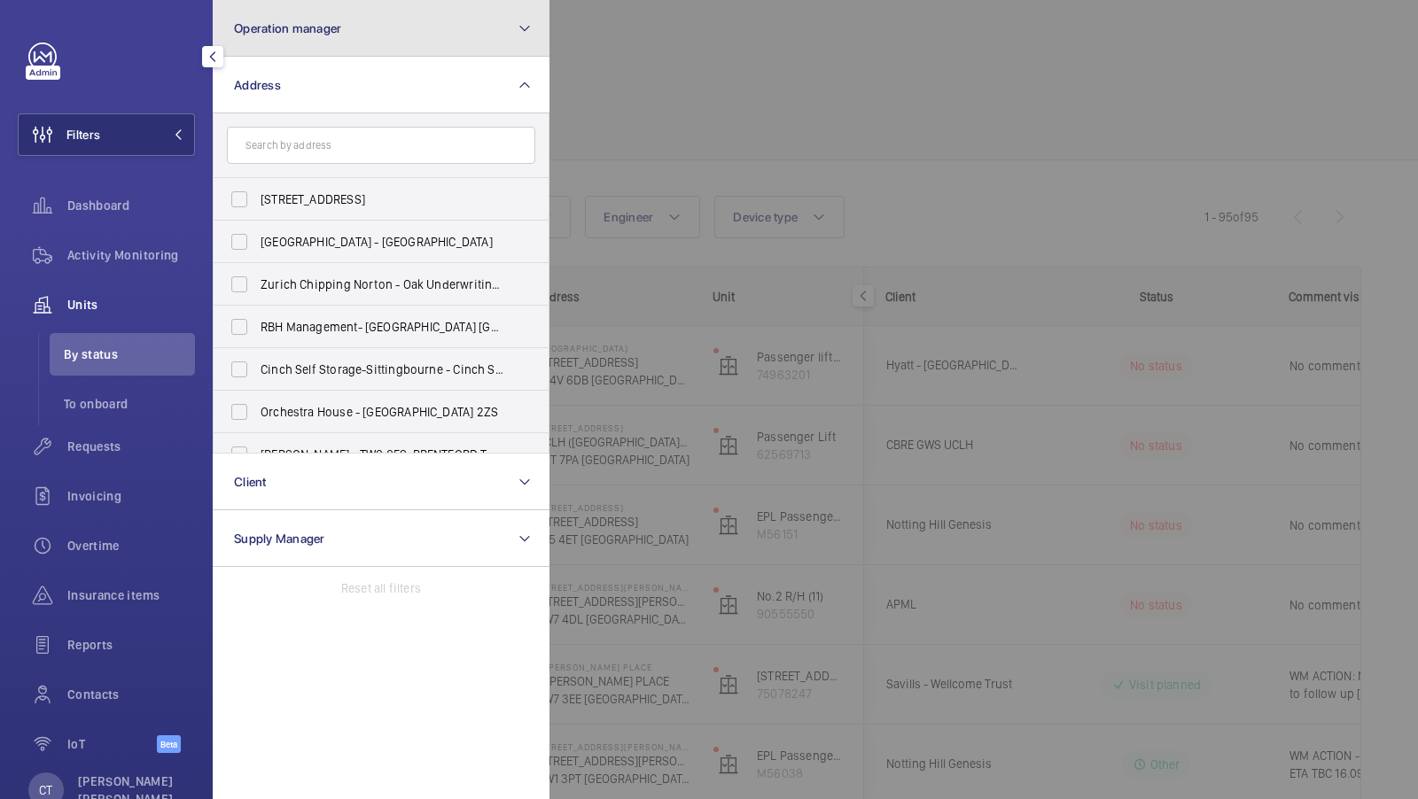
click at [387, 42] on button "Operation manager" at bounding box center [381, 28] width 337 height 57
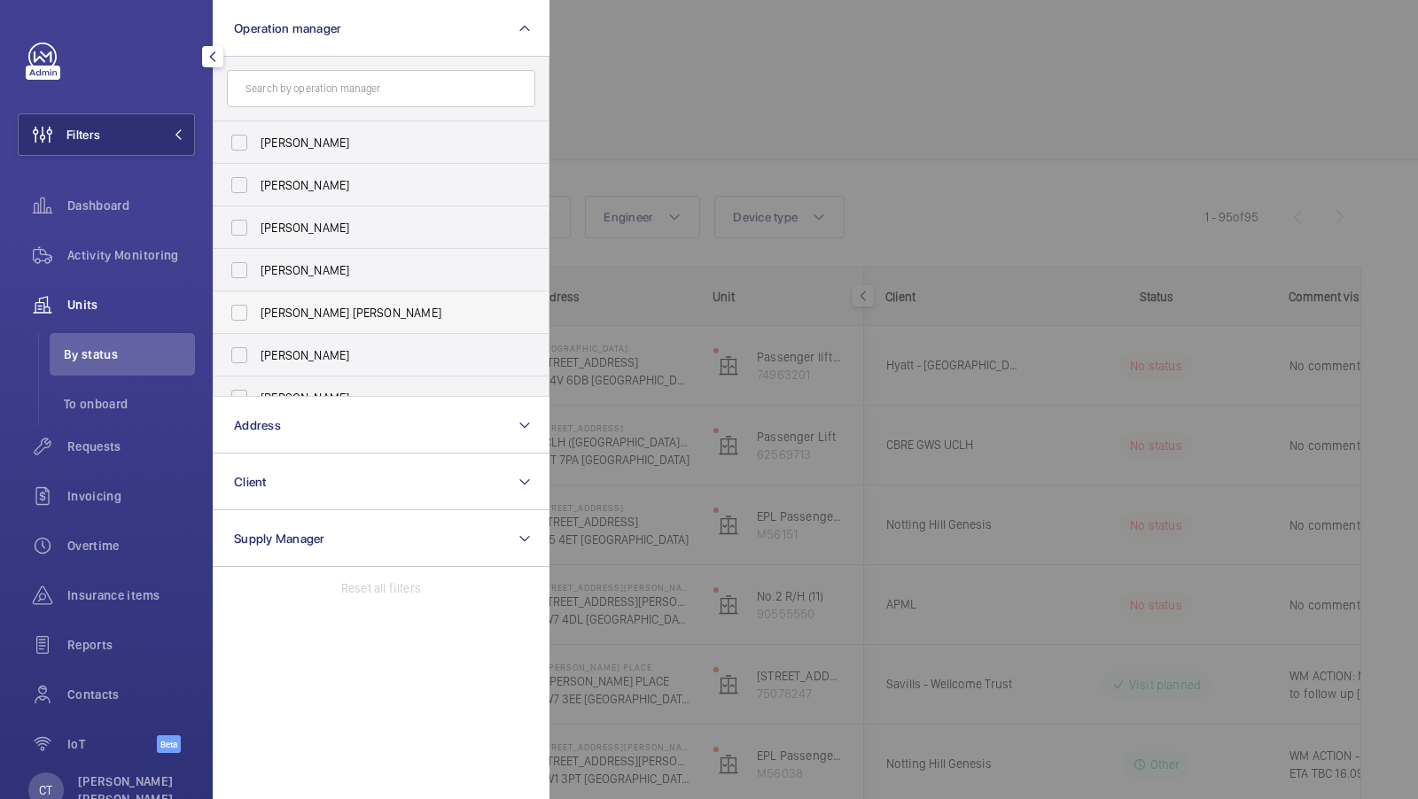
click at [317, 293] on label "[PERSON_NAME] [PERSON_NAME]" at bounding box center [368, 313] width 308 height 43
click at [257, 295] on input "[PERSON_NAME] [PERSON_NAME]" at bounding box center [239, 312] width 35 height 35
checkbox input "true"
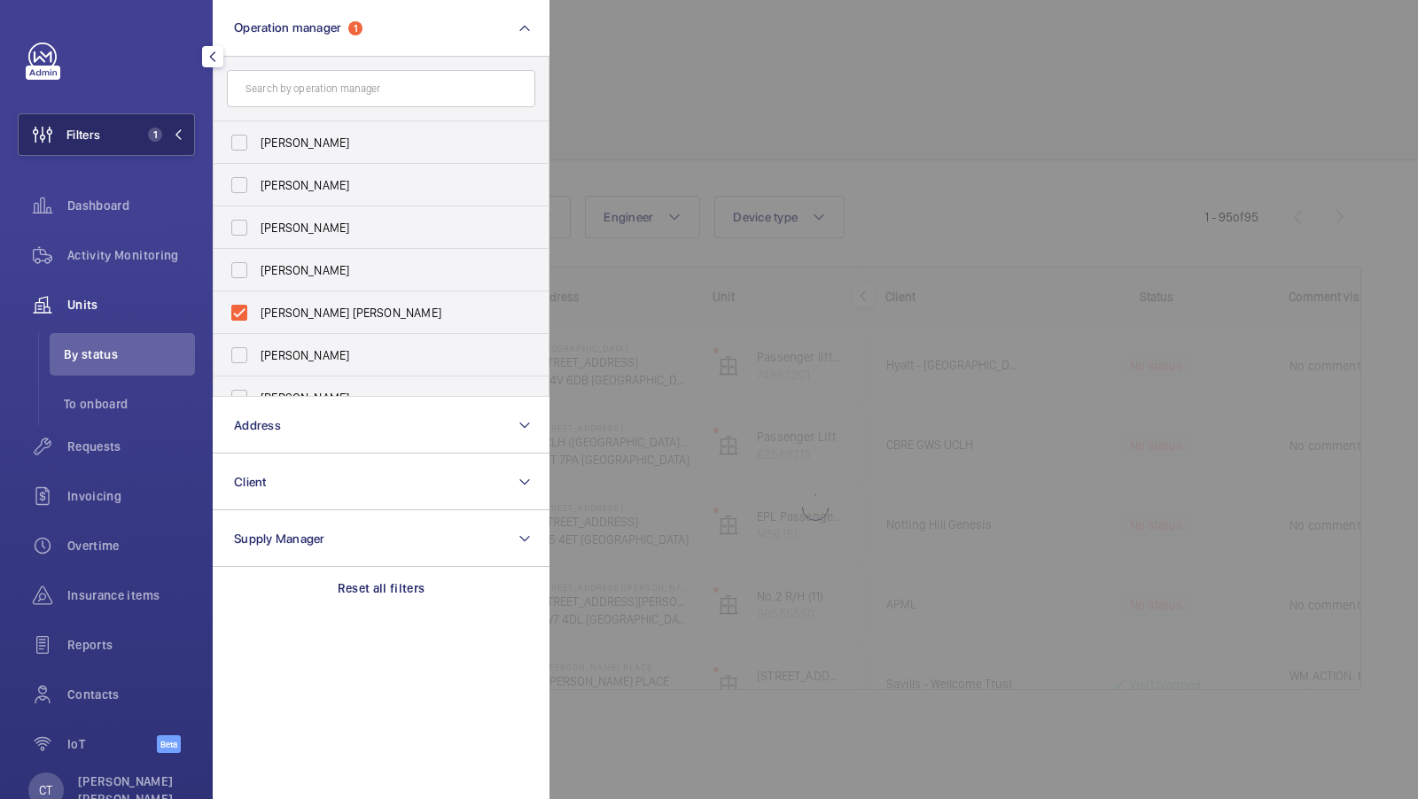
click at [153, 136] on span "1" at bounding box center [155, 135] width 14 height 14
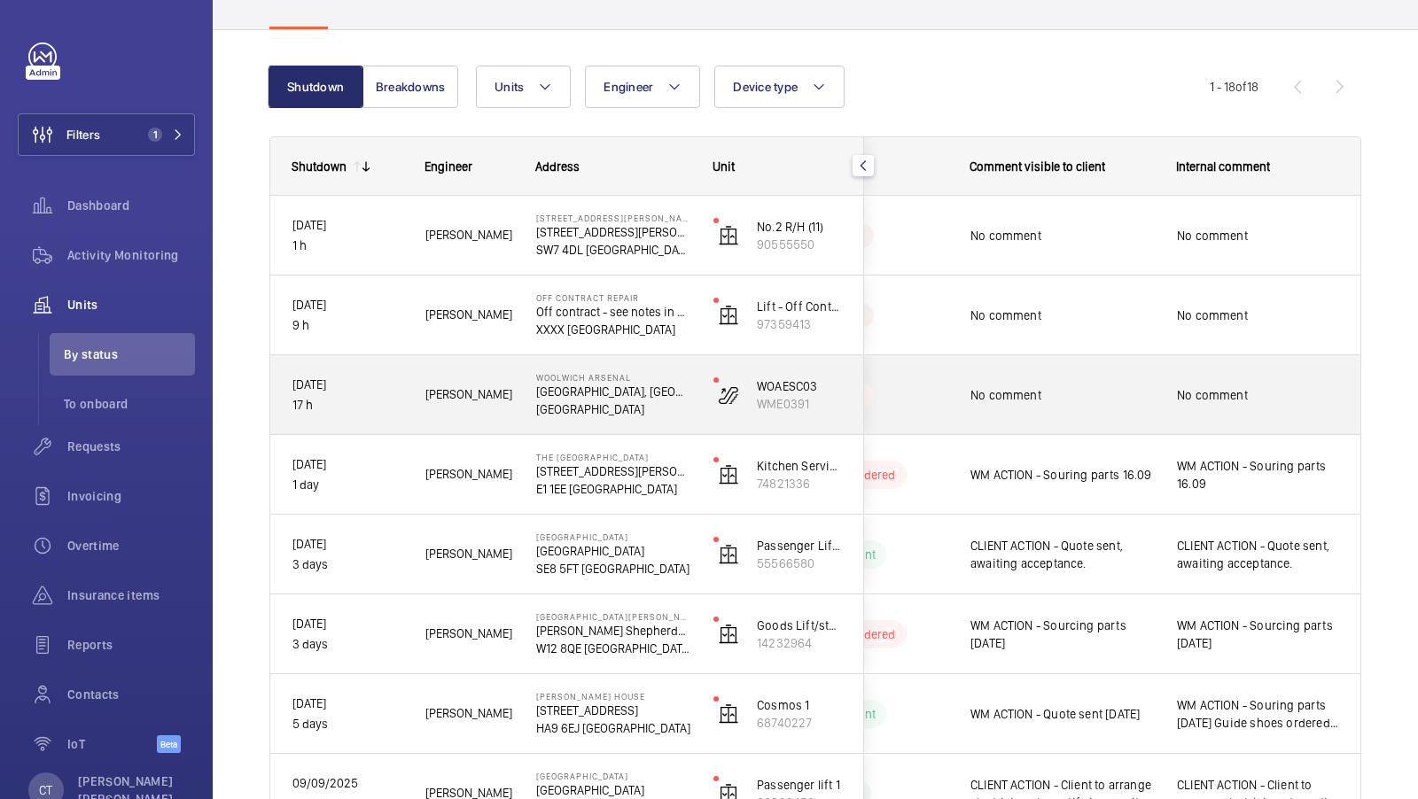
scroll to position [135, 0]
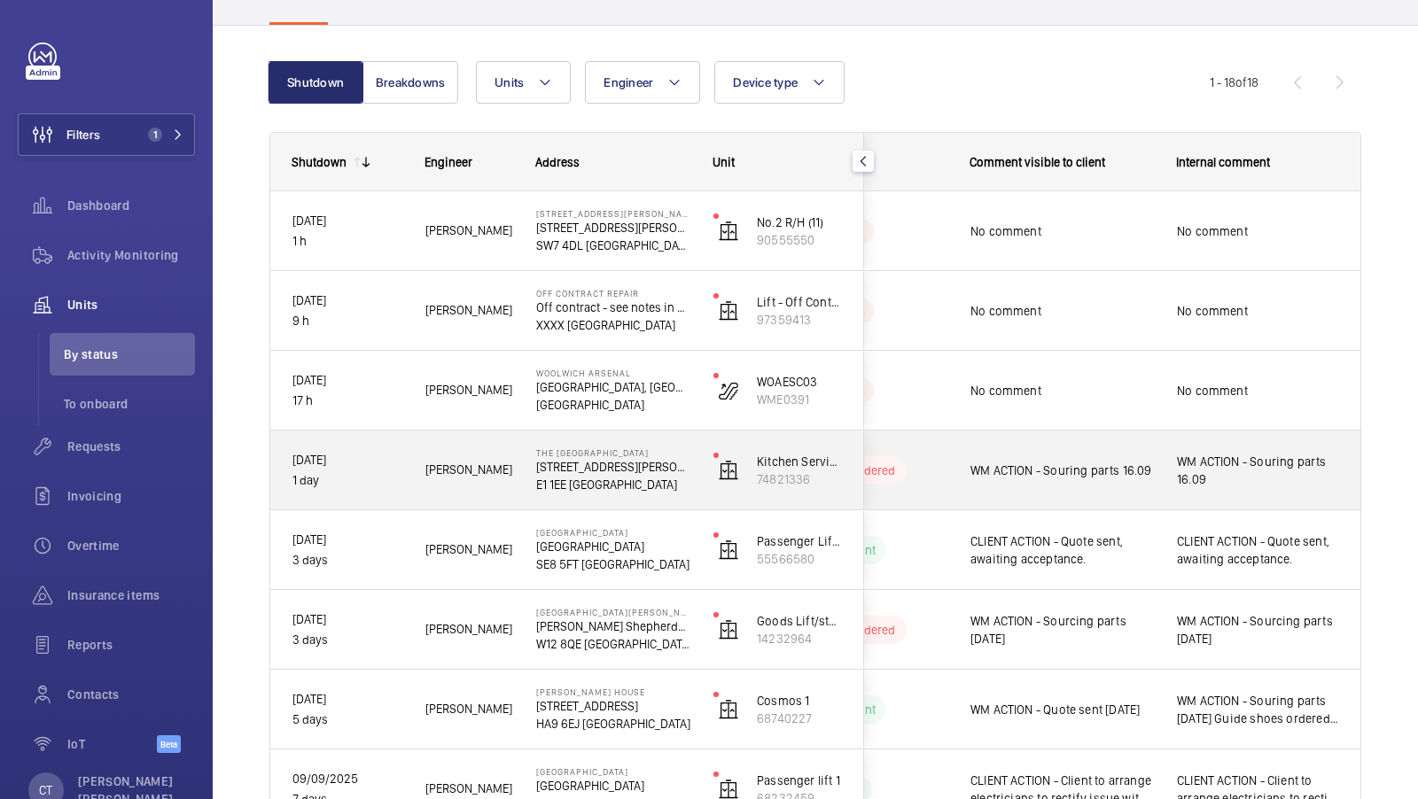
click at [1206, 494] on div "WM ACTION - Souring parts 16.09" at bounding box center [1257, 470] width 205 height 76
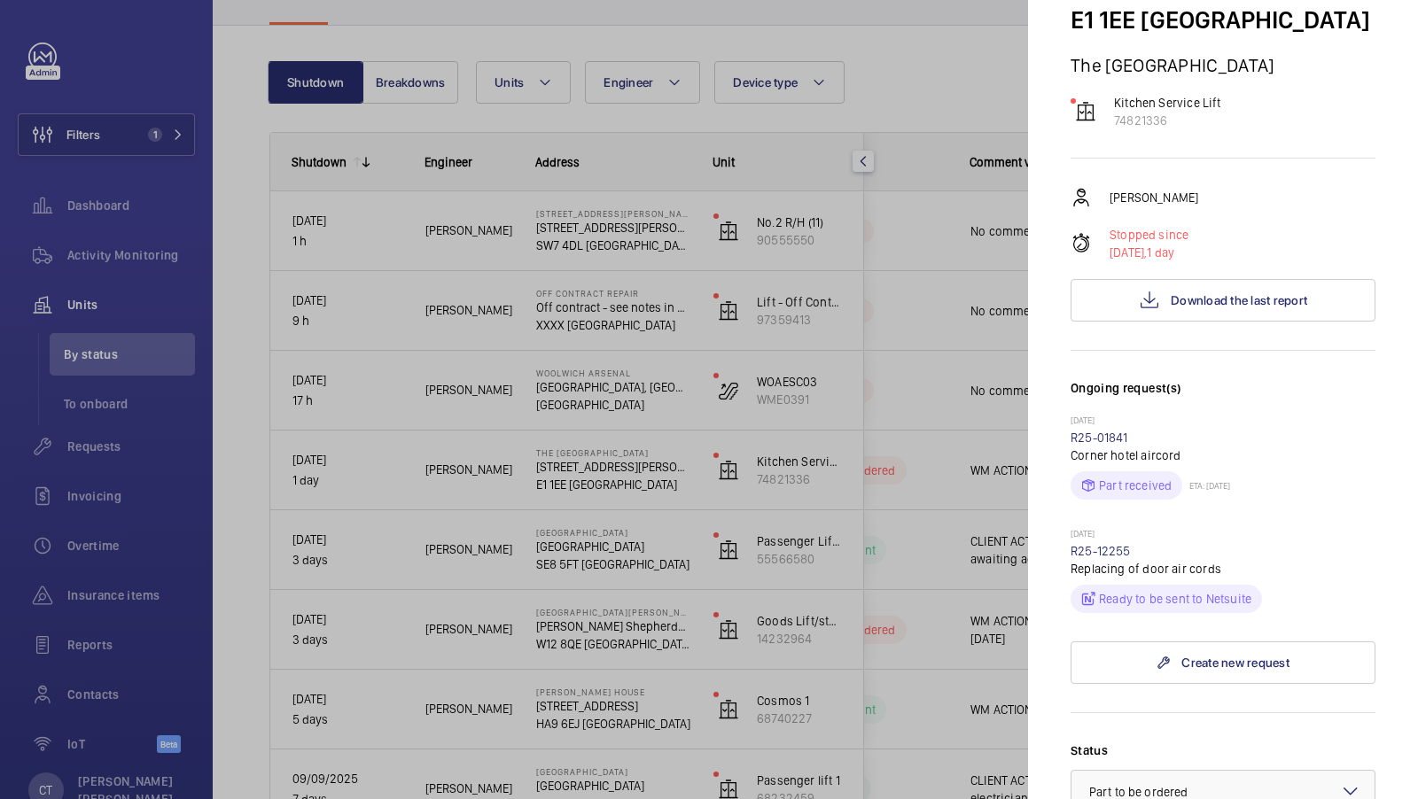
scroll to position [169, 0]
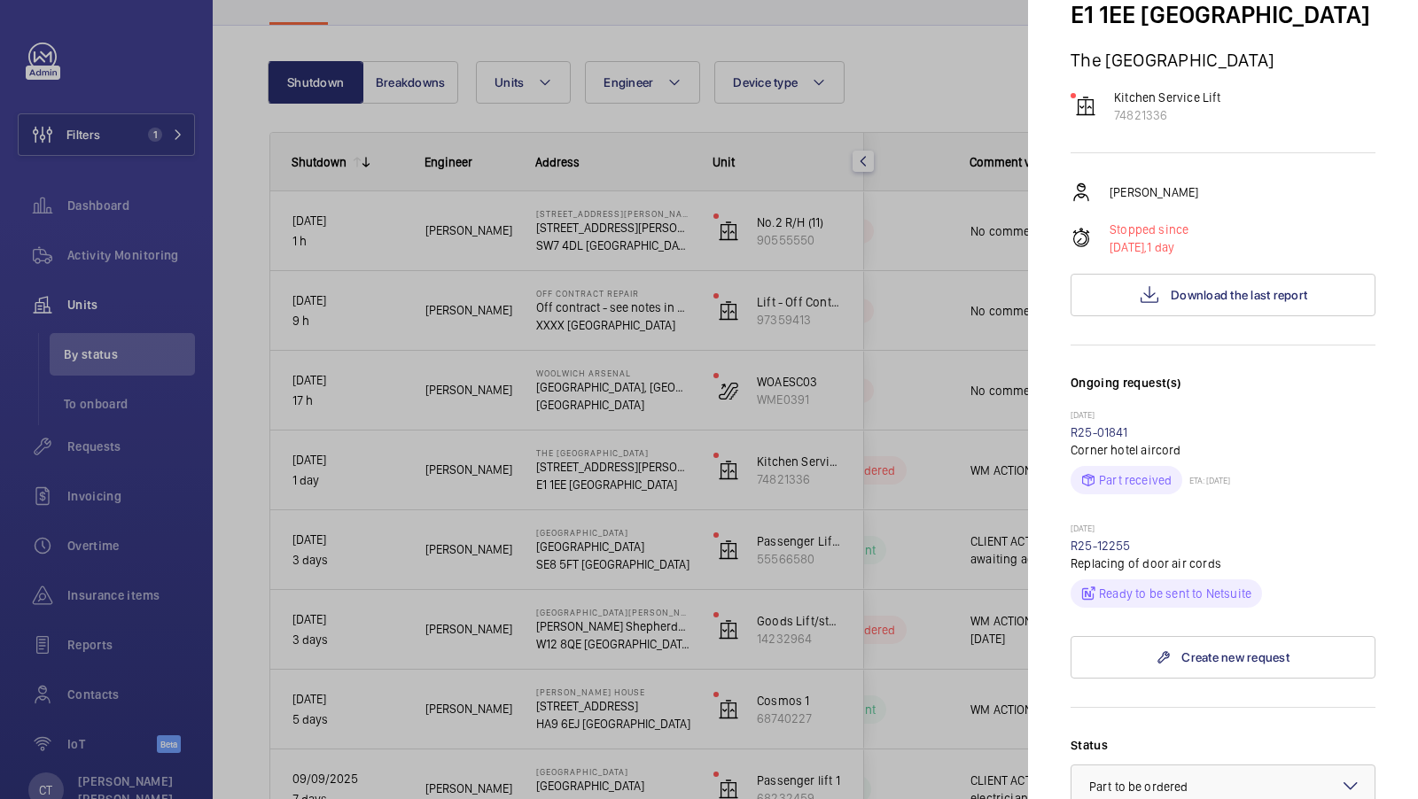
click at [943, 486] on div at bounding box center [709, 399] width 1418 height 799
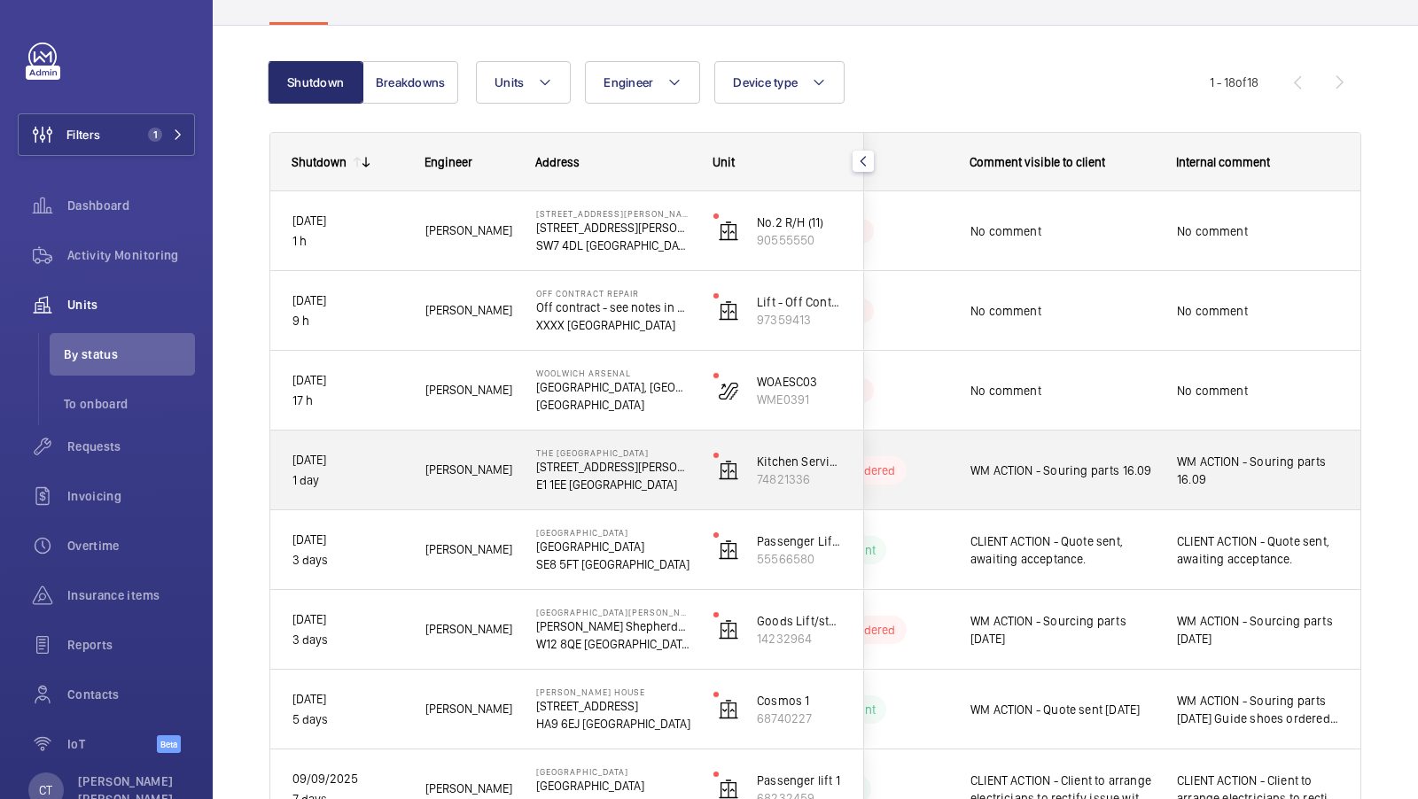
click at [1285, 462] on span "WM ACTION - Souring parts 16.09" at bounding box center [1258, 470] width 162 height 35
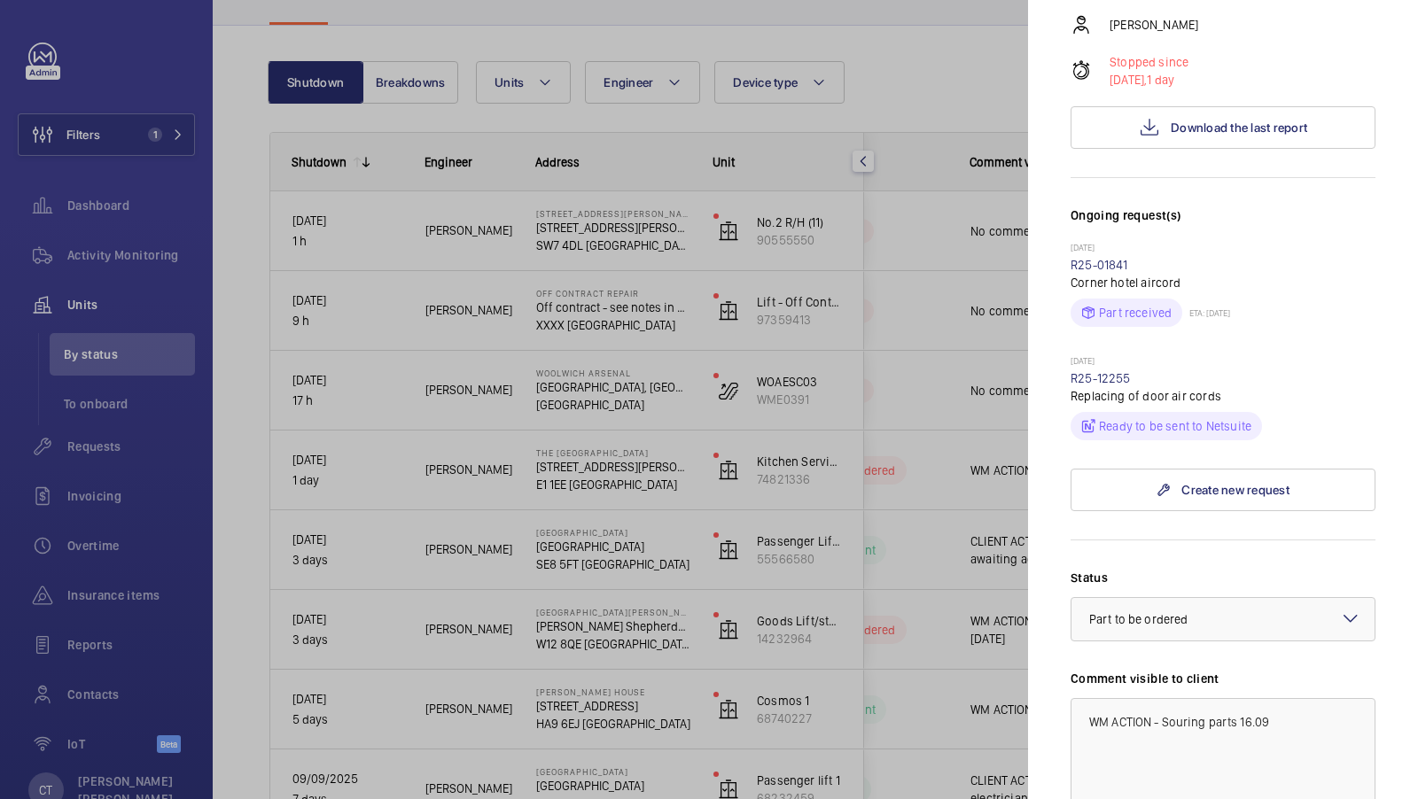
scroll to position [448, 0]
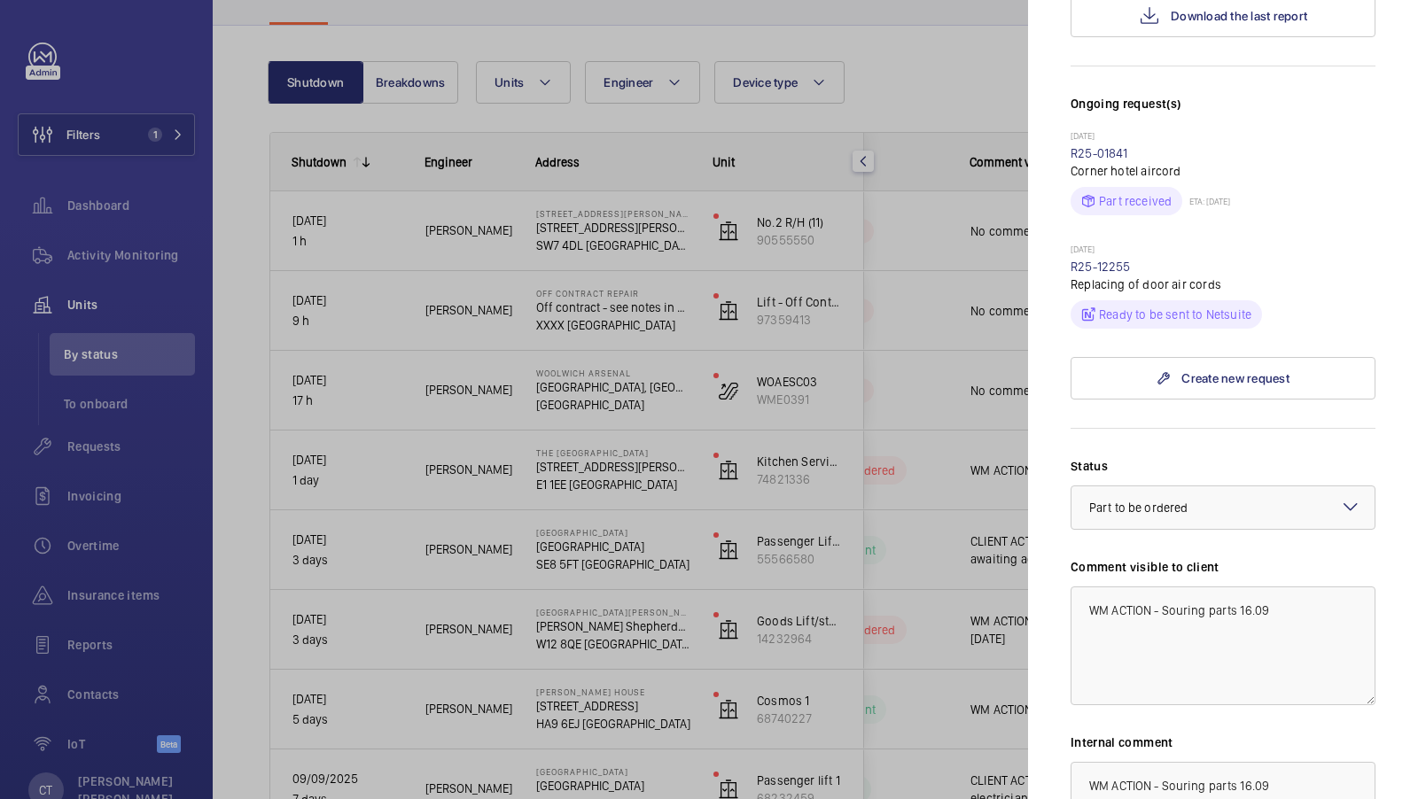
click at [897, 455] on div at bounding box center [709, 399] width 1418 height 799
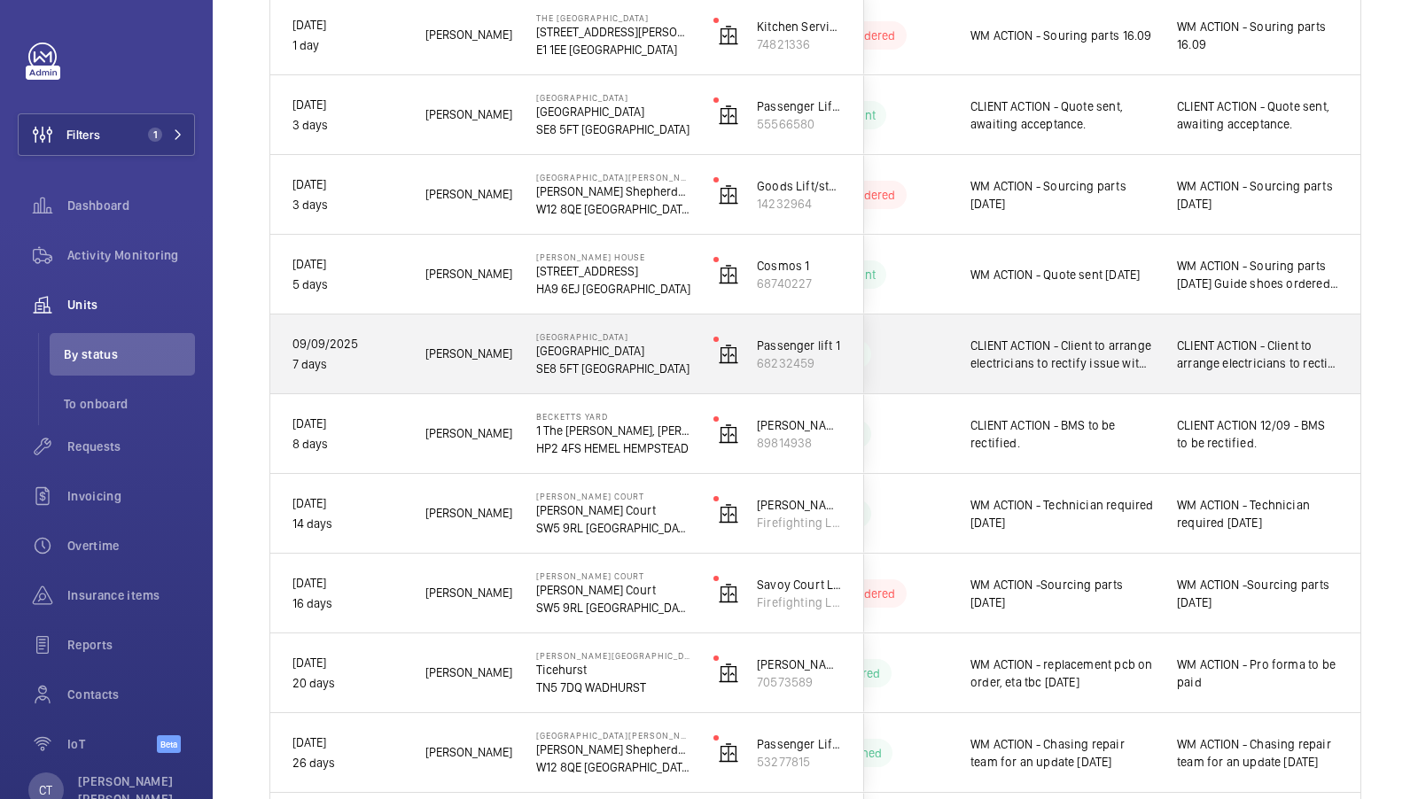
scroll to position [571, 0]
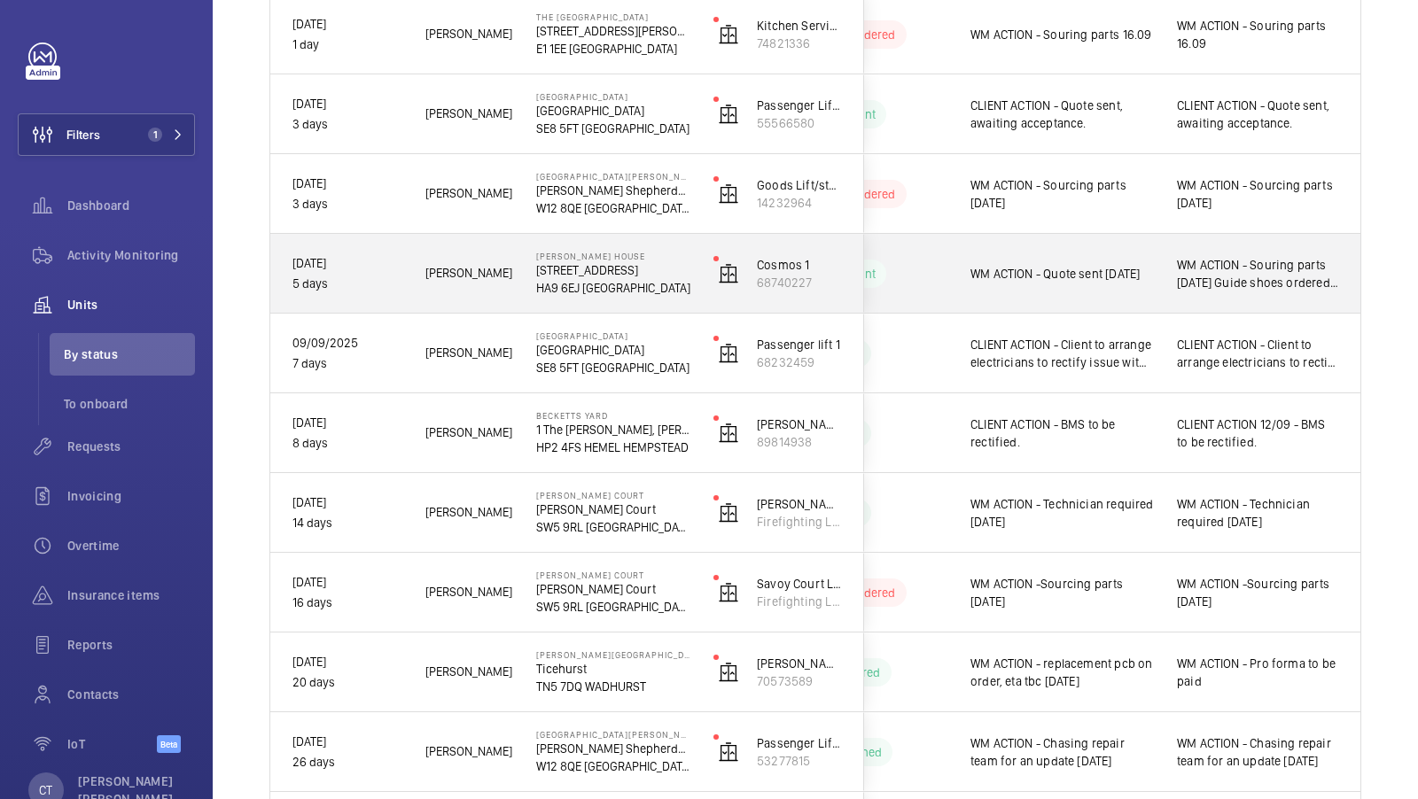
click at [1252, 291] on div "WM ACTION - Souring parts [DATE] Guide shoes ordered [DATE] Quote sent [DATE]" at bounding box center [1258, 273] width 162 height 41
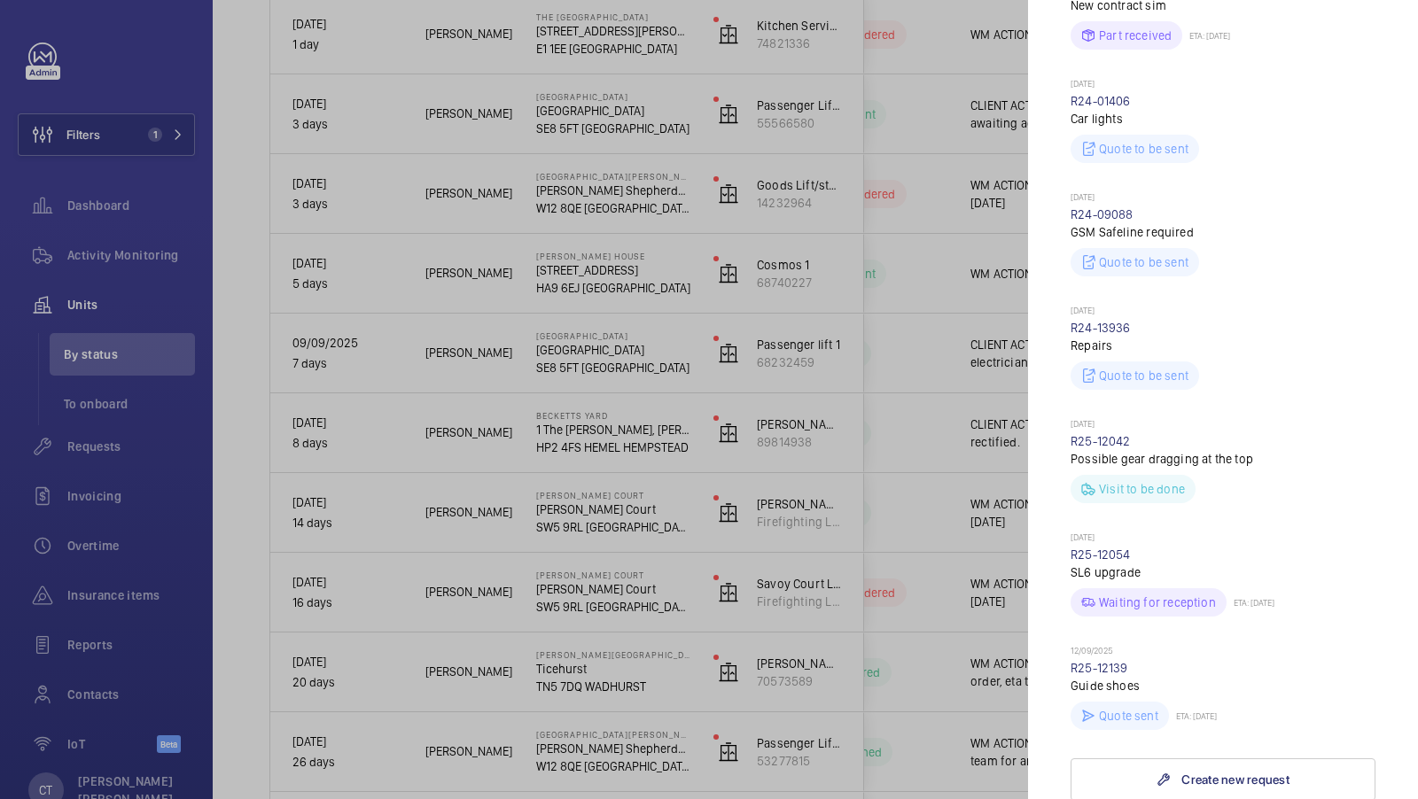
scroll to position [635, 0]
click at [1096, 662] on link "R25-12139" at bounding box center [1099, 669] width 58 height 14
